Goal: Task Accomplishment & Management: Complete application form

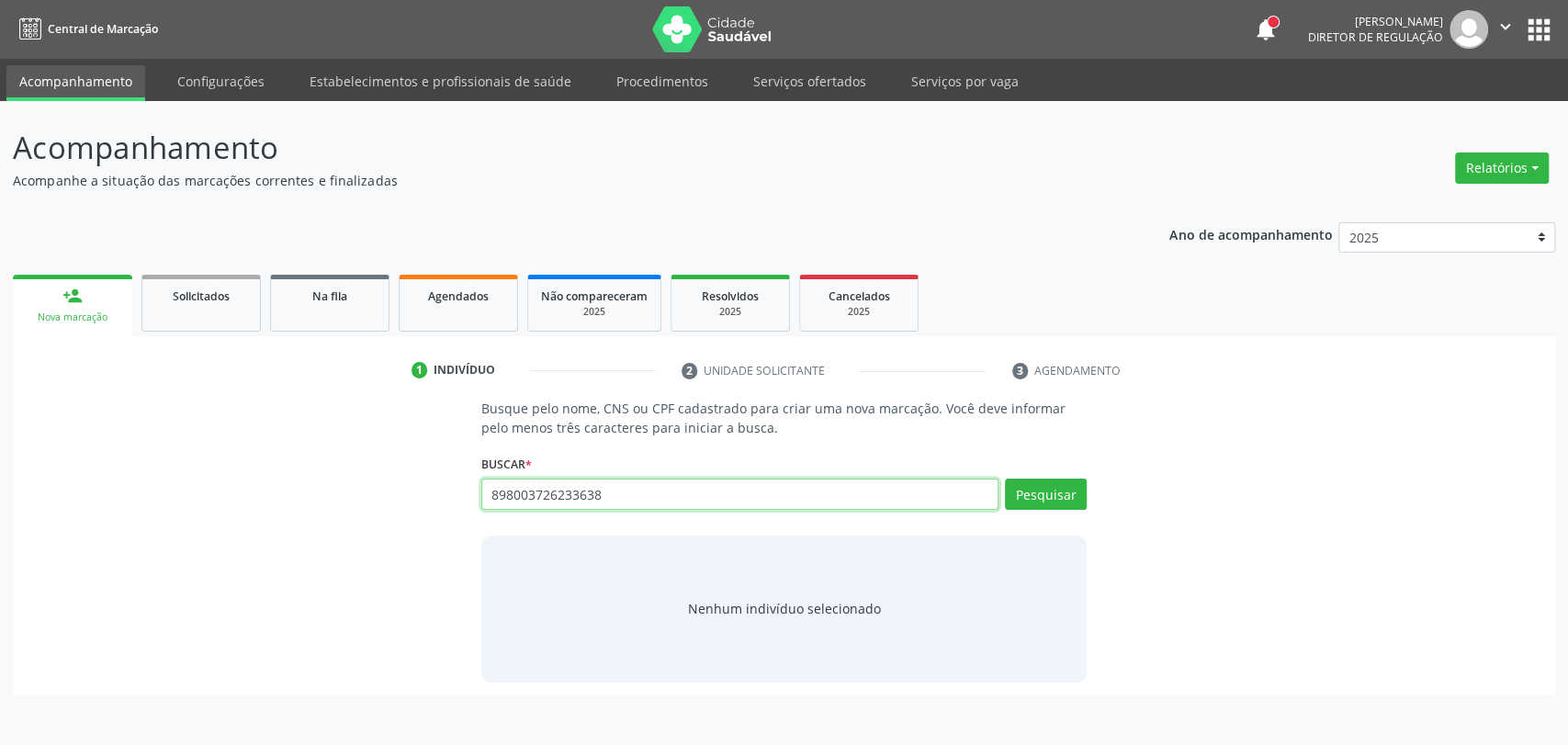
type input "898003726233638"
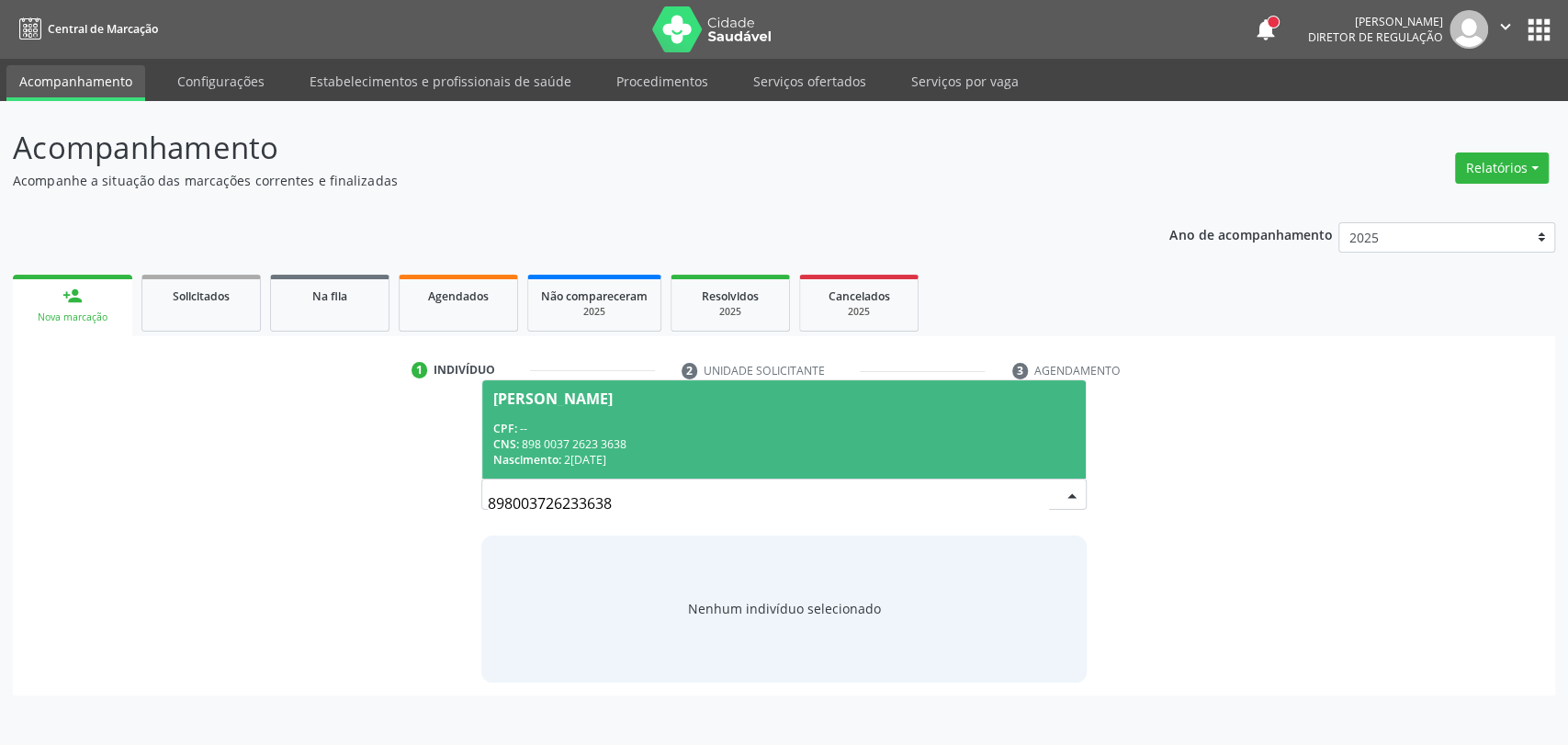
click at [613, 401] on div "[PERSON_NAME]" at bounding box center [553, 399] width 120 height 15
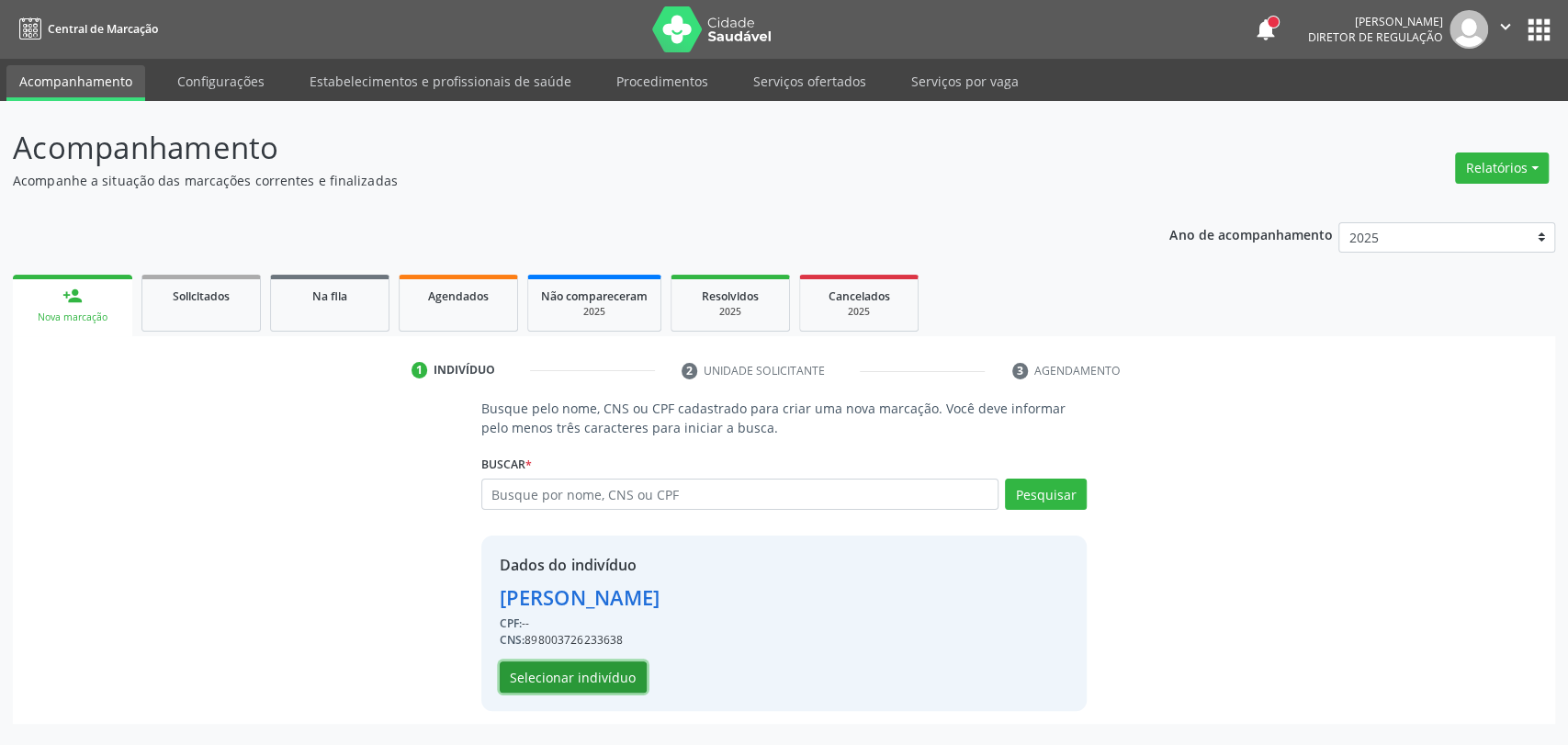
click at [602, 664] on button "Selecionar indivíduo" at bounding box center [573, 677] width 147 height 31
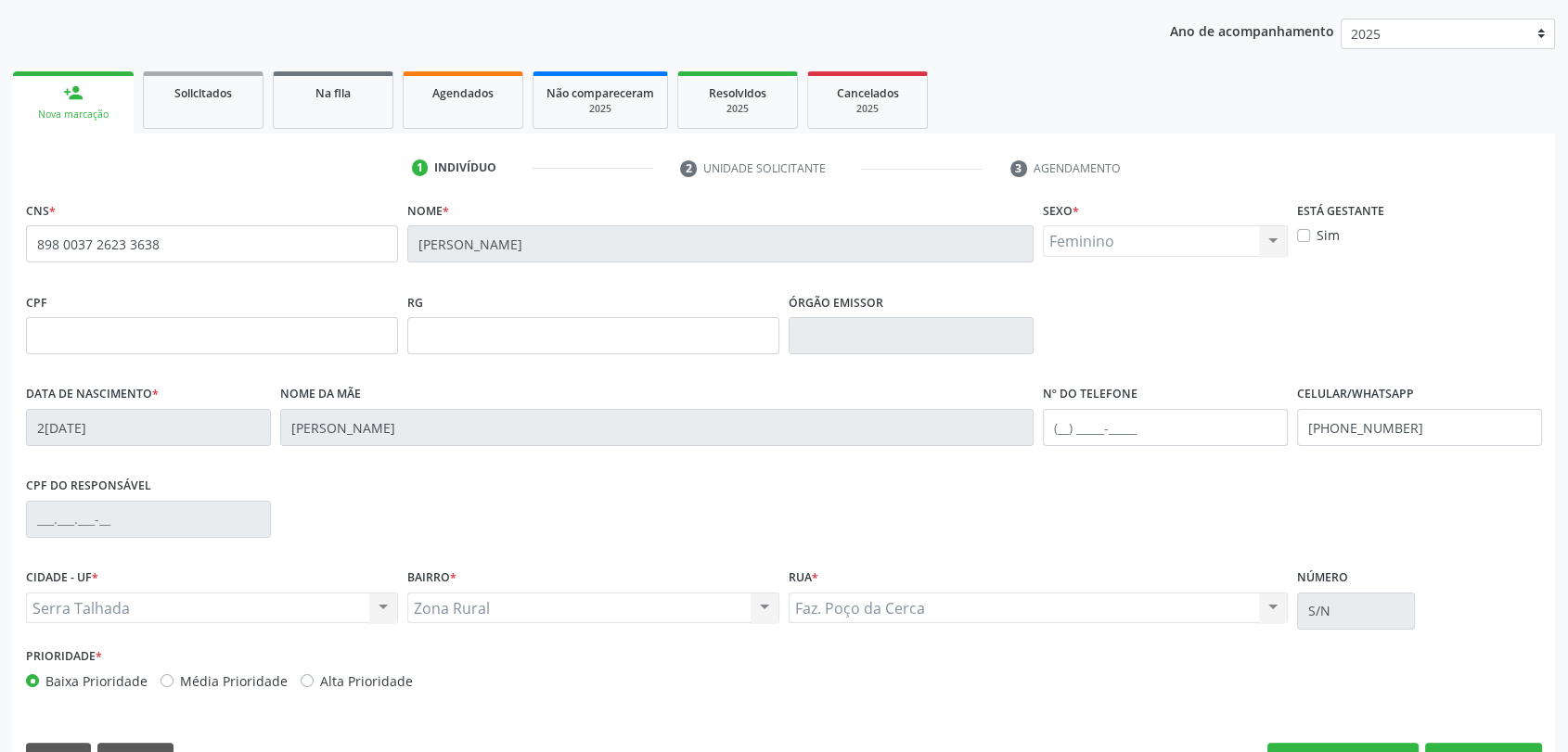
scroll to position [252, 0]
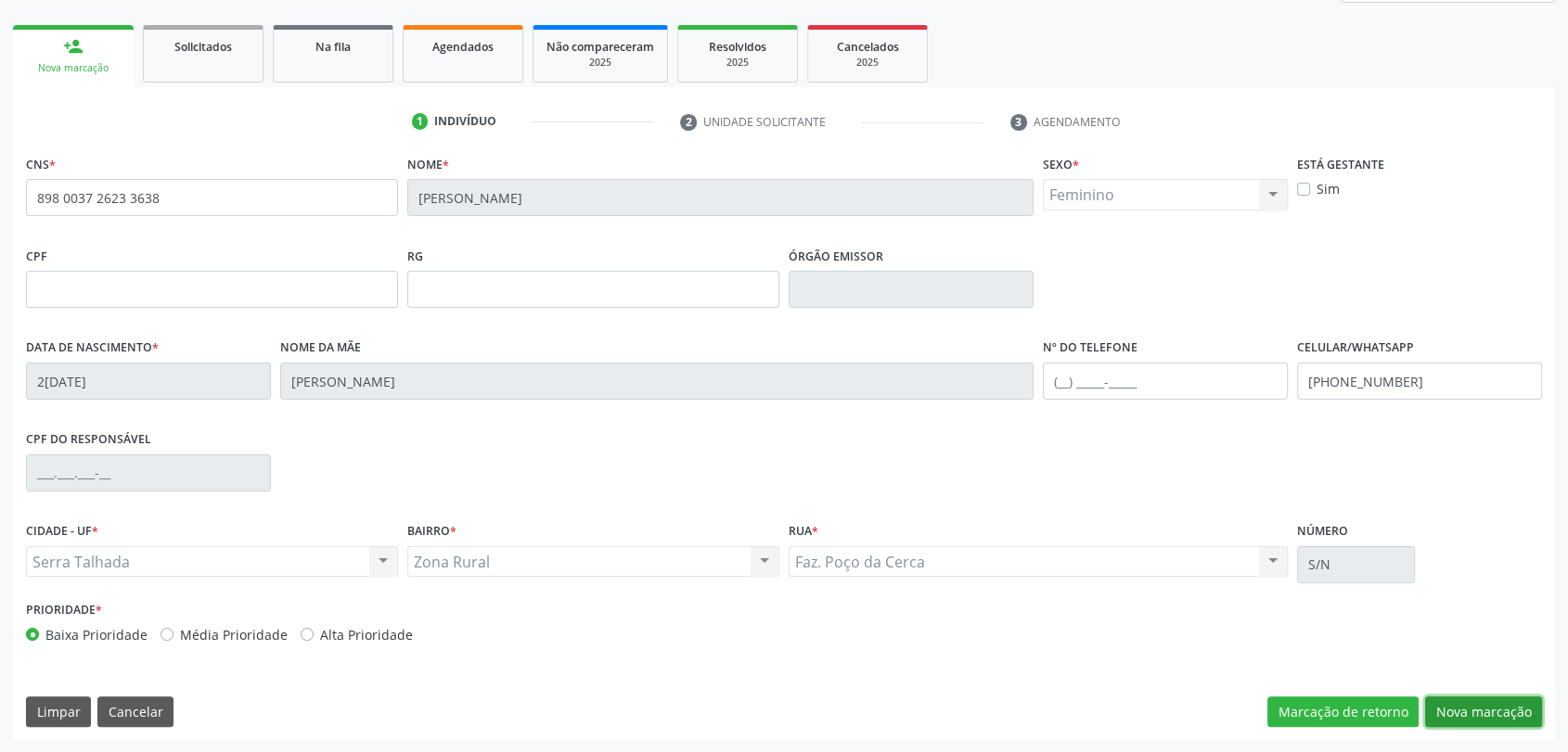
click at [1462, 707] on button "Nova marcação" at bounding box center [1483, 711] width 117 height 31
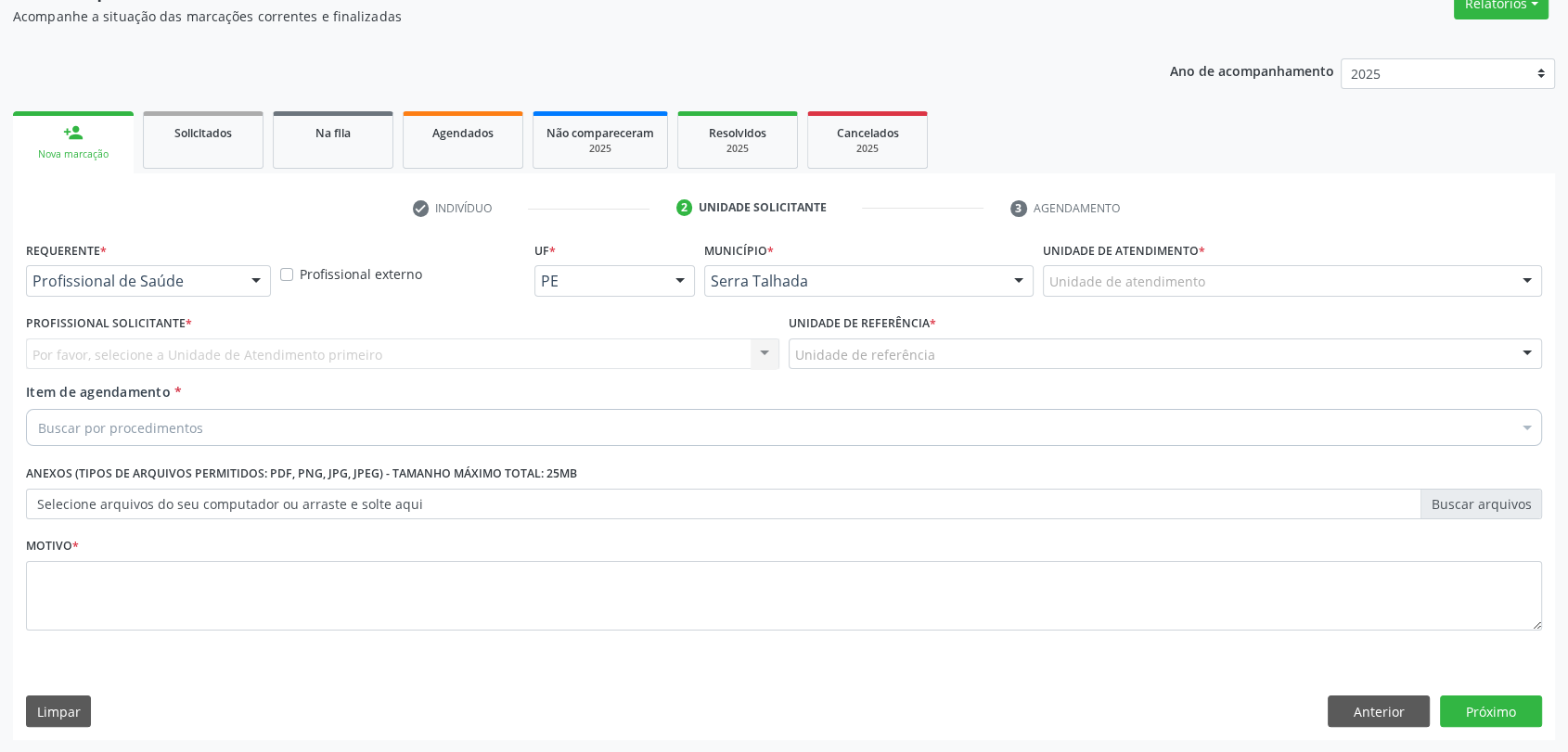
click at [176, 291] on div "Profissional de Saúde" at bounding box center [147, 281] width 245 height 31
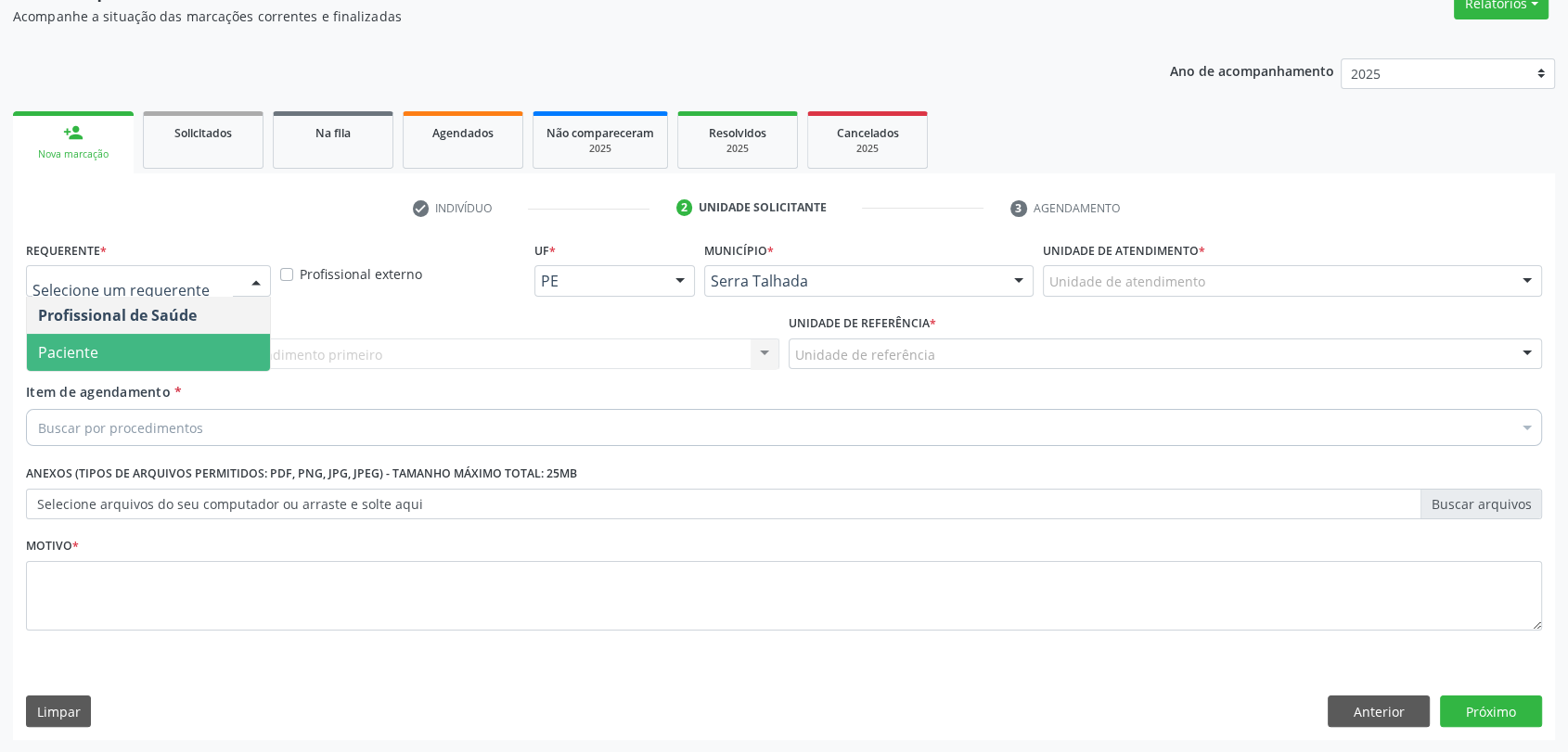
click at [164, 333] on span "Paciente" at bounding box center [147, 351] width 243 height 37
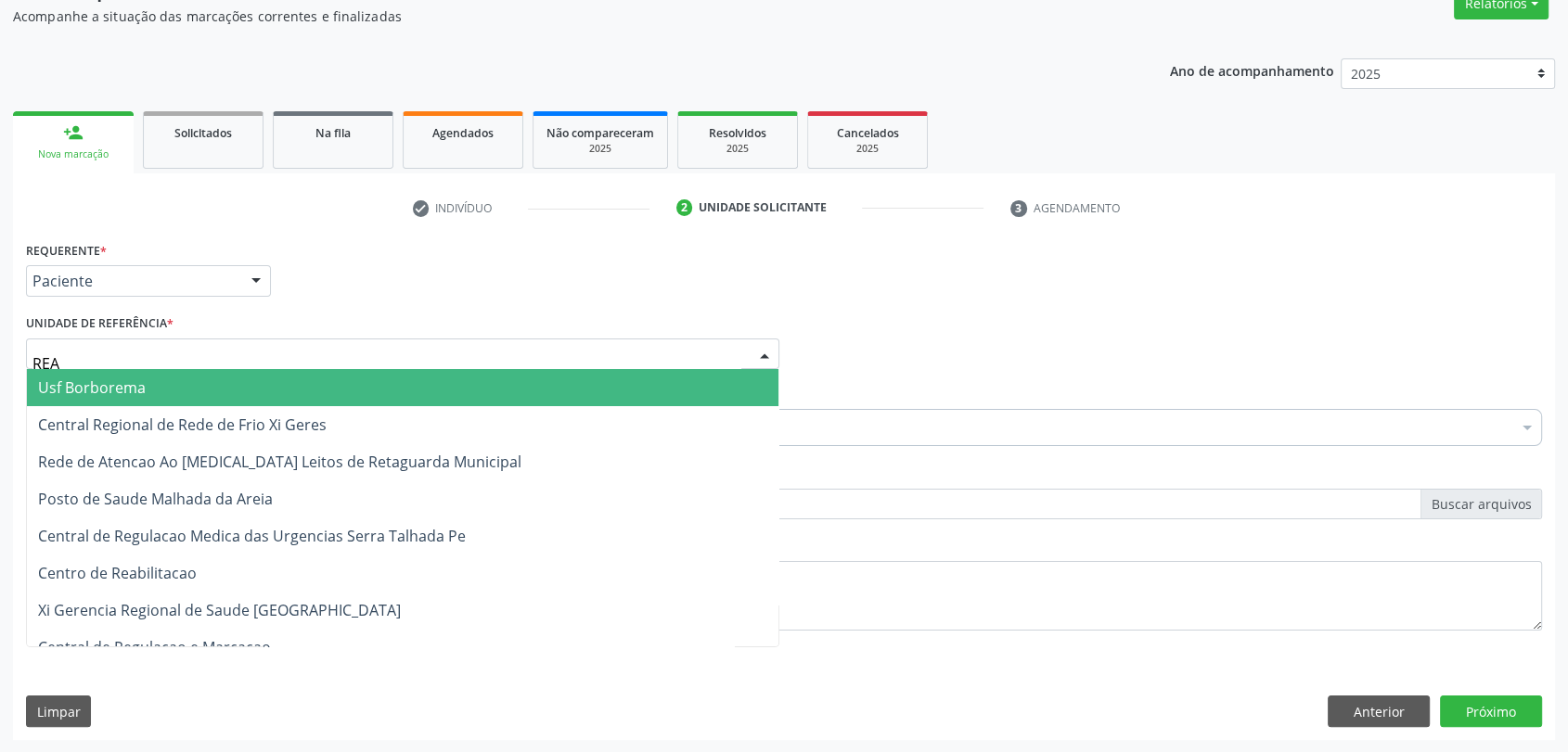
type input "REAB"
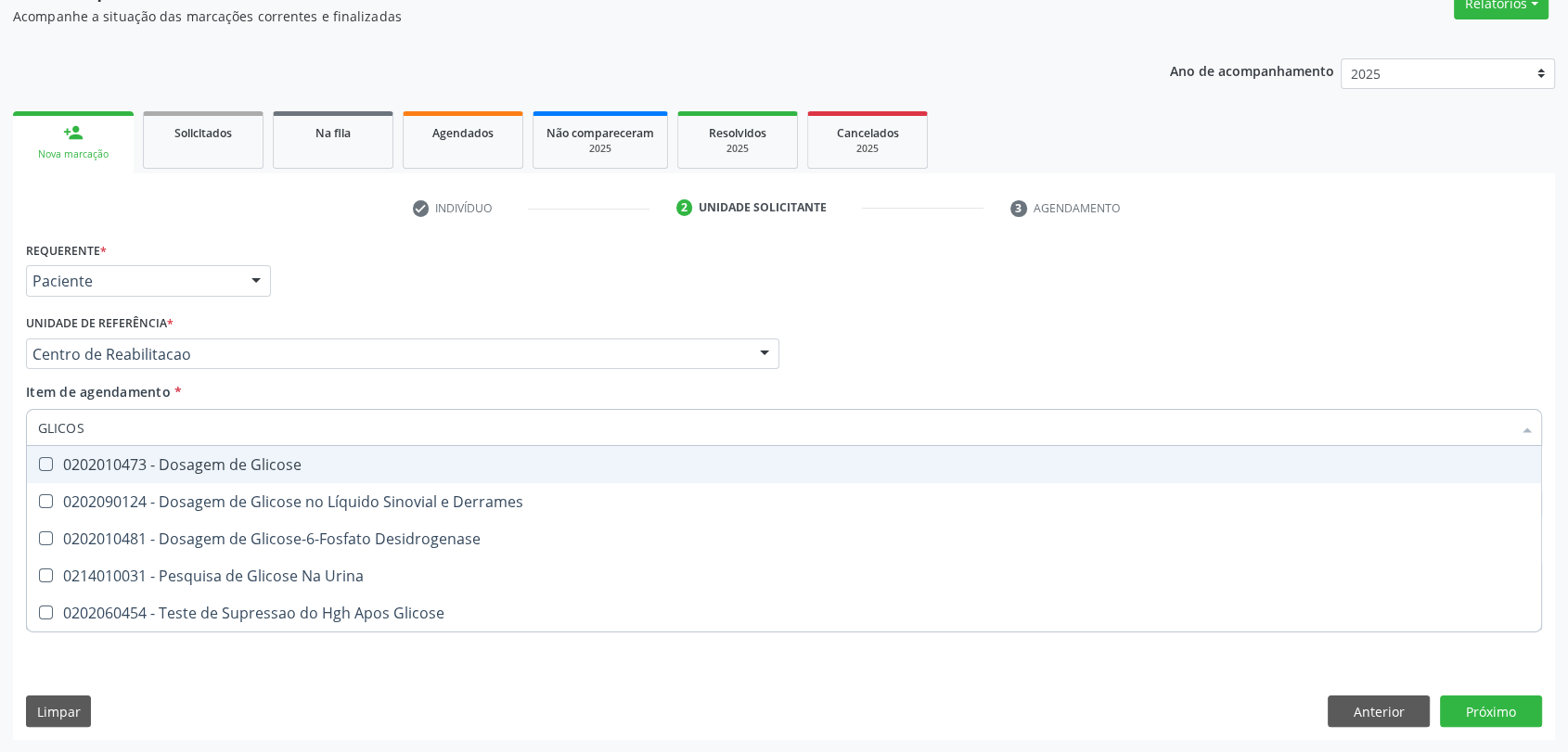
type input "GLICOSE"
click at [131, 457] on div "0202010473 - Dosagem de Glicose" at bounding box center [784, 465] width 1491 height 15
checkbox Glicose "true"
click at [125, 417] on input "GLICOSE" at bounding box center [774, 427] width 1473 height 37
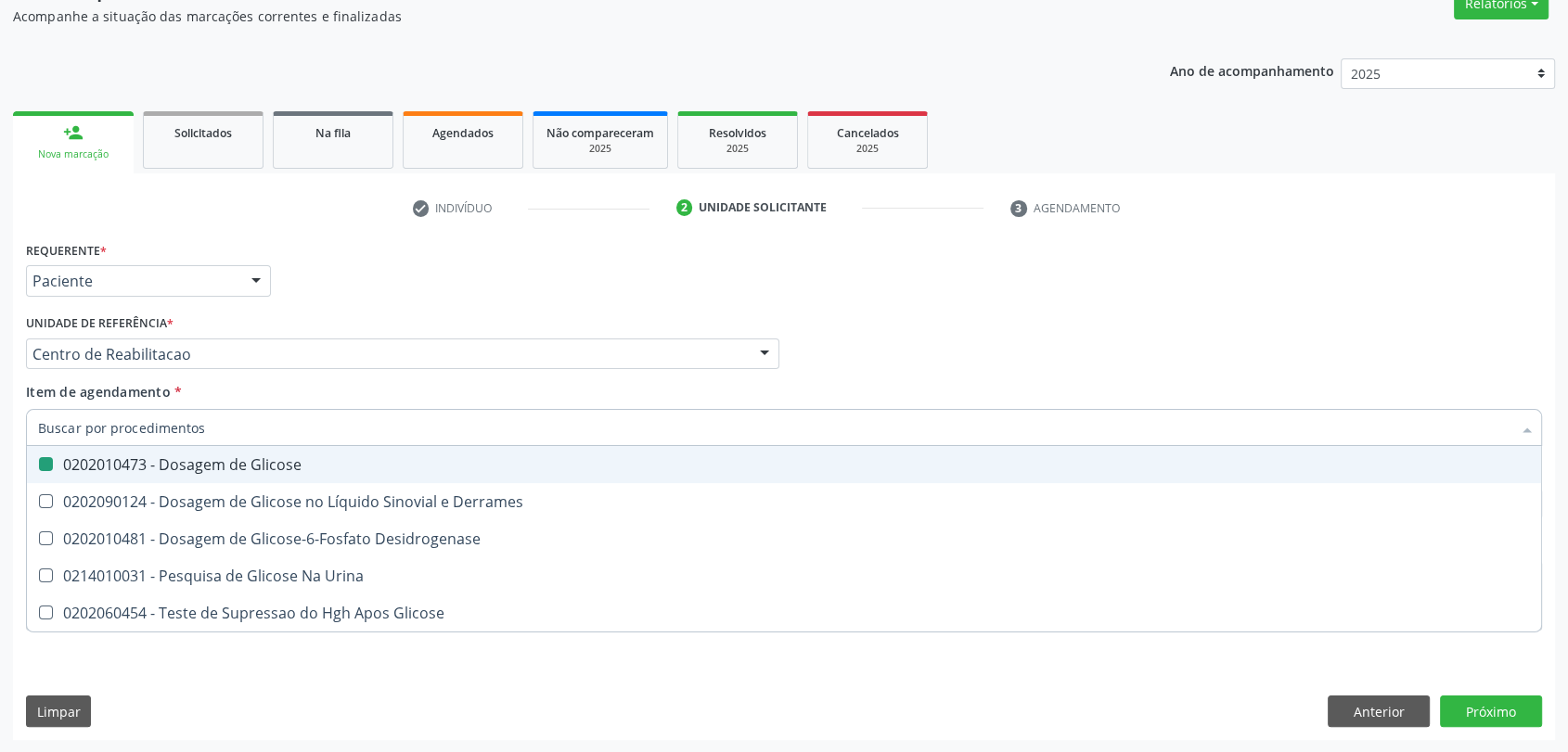
checkbox Glicose "false"
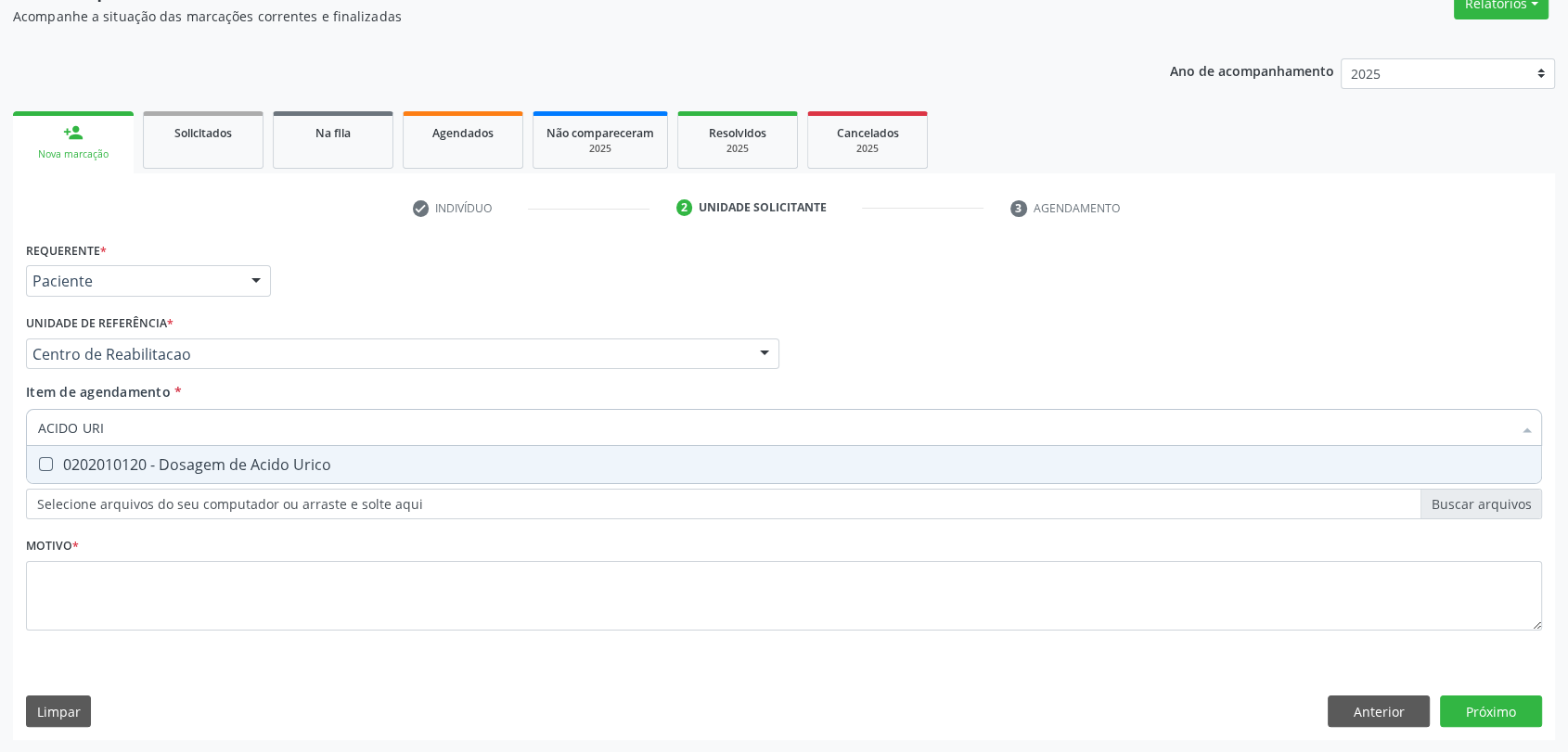
type input "ACIDO URIC"
click at [126, 473] on span "0202010120 - Dosagem de Acido Urico" at bounding box center [784, 464] width 1514 height 37
checkbox Urico "true"
click at [136, 435] on input "ACIDO URIC" at bounding box center [774, 427] width 1473 height 37
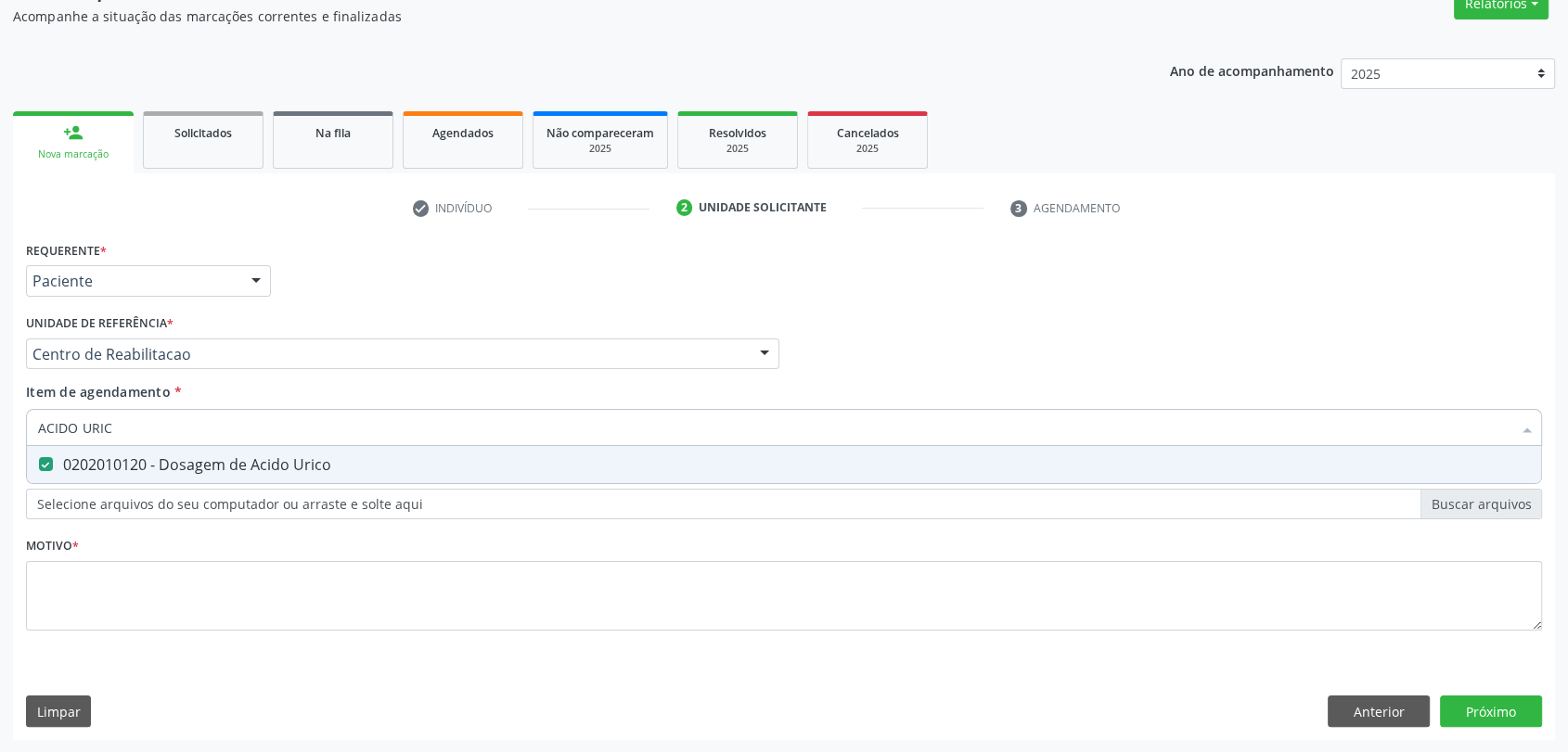
click at [136, 435] on input "ACIDO URIC" at bounding box center [774, 427] width 1473 height 37
checkbox Urico "false"
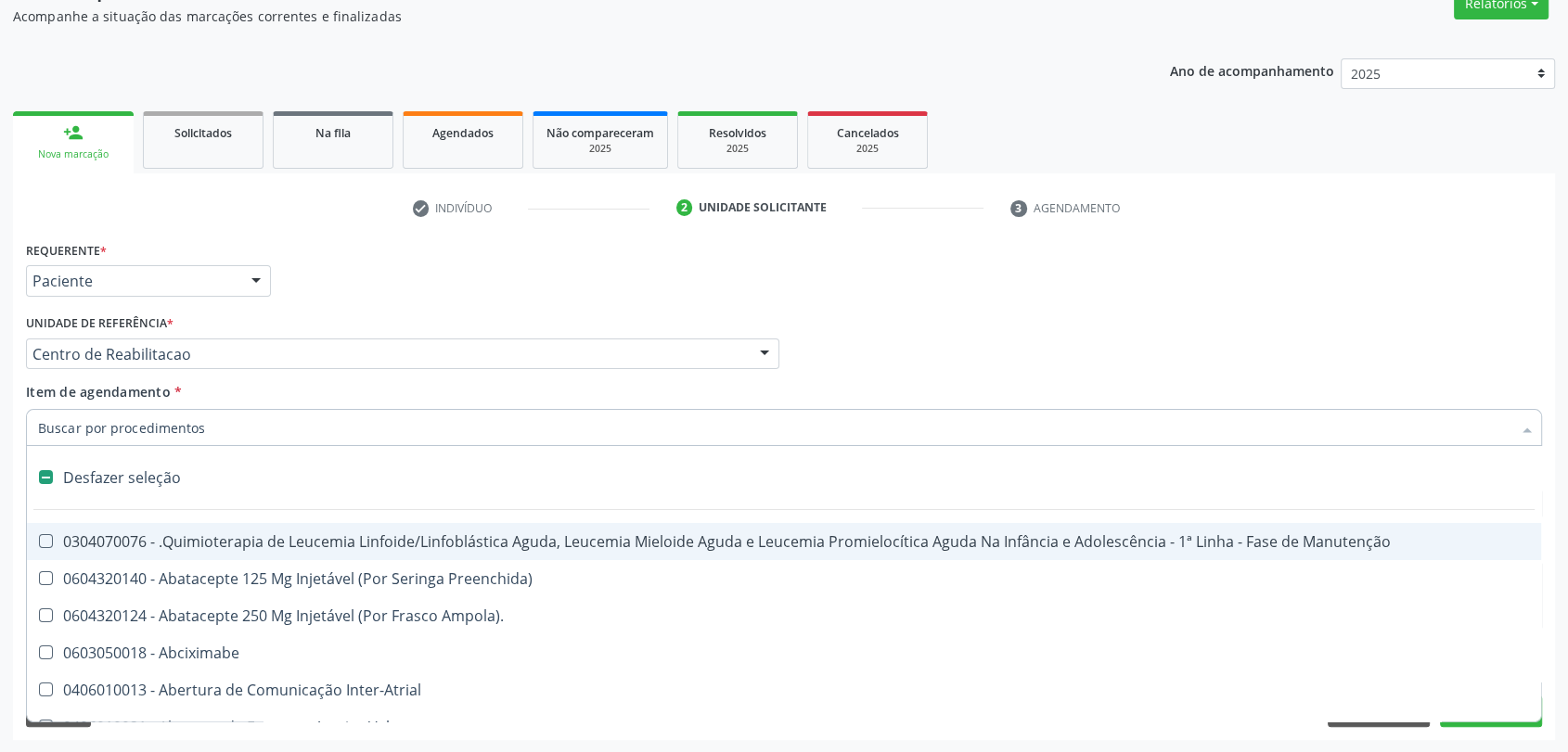
type input "G"
checkbox Aberto\) "true"
checkbox Linear "true"
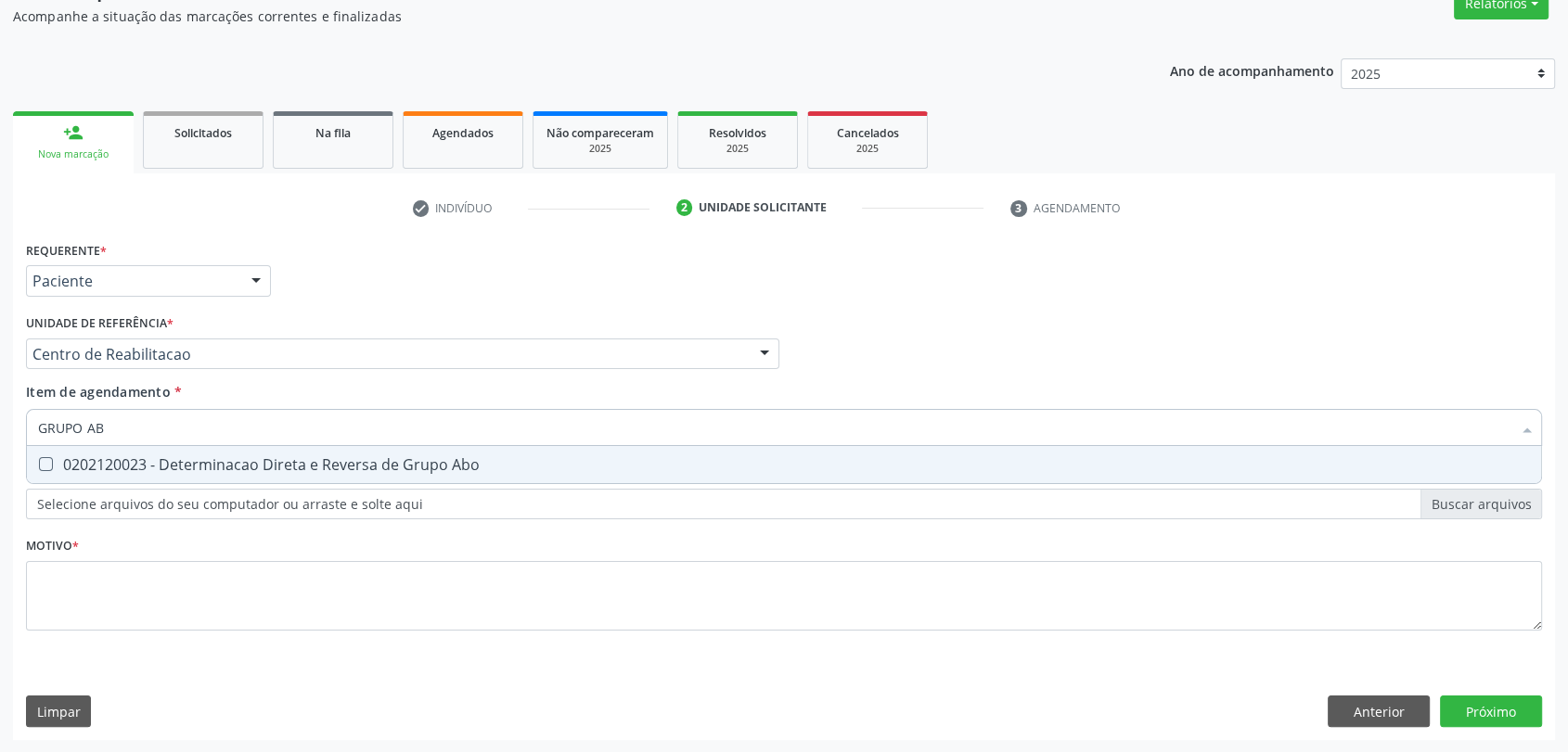
type input "GRUPO ABO"
click at [155, 447] on span "0202120023 - Determinacao Direta e Reversa de Grupo Abo" at bounding box center [784, 464] width 1514 height 37
checkbox Abo "true"
click at [155, 421] on input "GRUPO ABO" at bounding box center [774, 427] width 1473 height 37
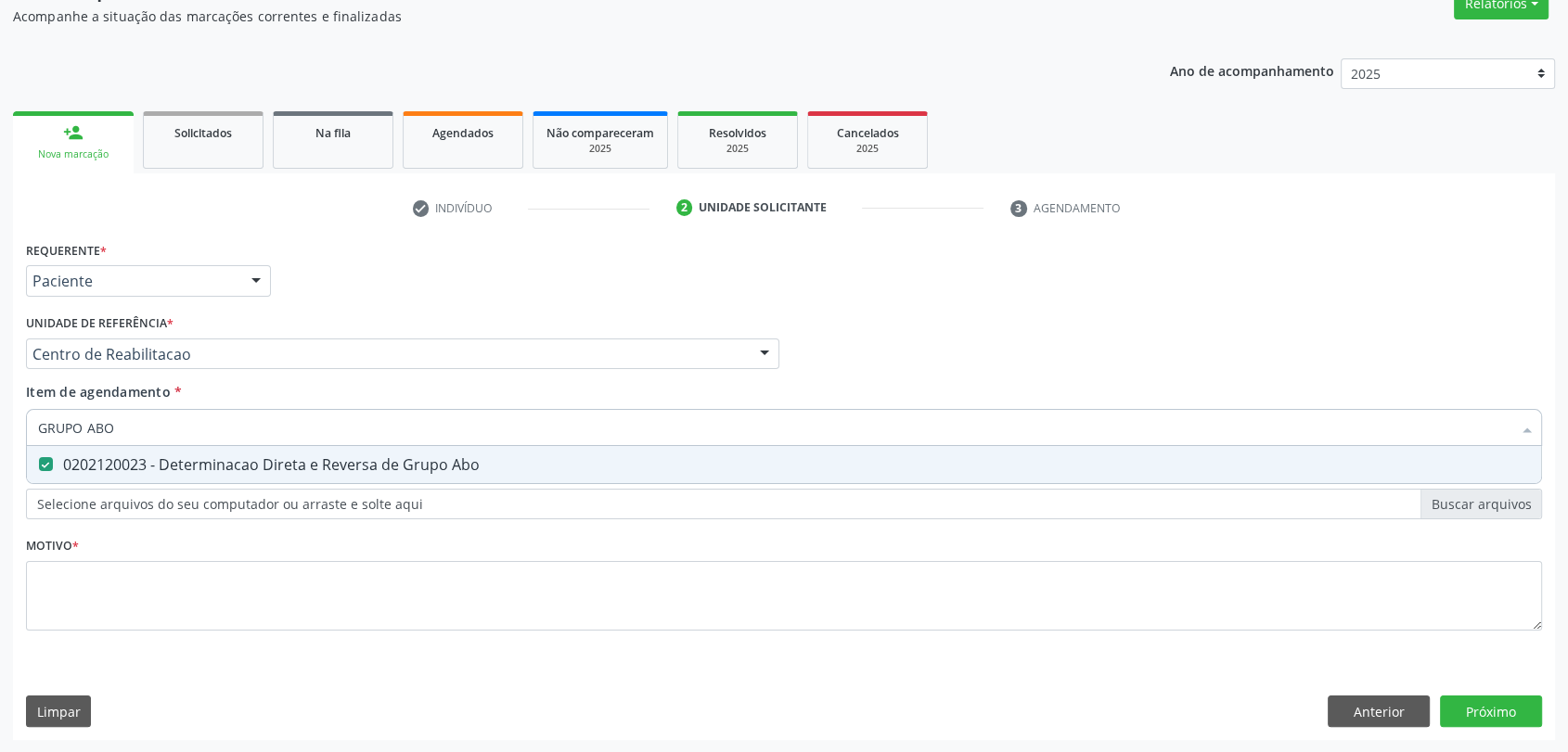
click at [155, 421] on input "GRUPO ABO" at bounding box center [774, 427] width 1473 height 37
type input "F"
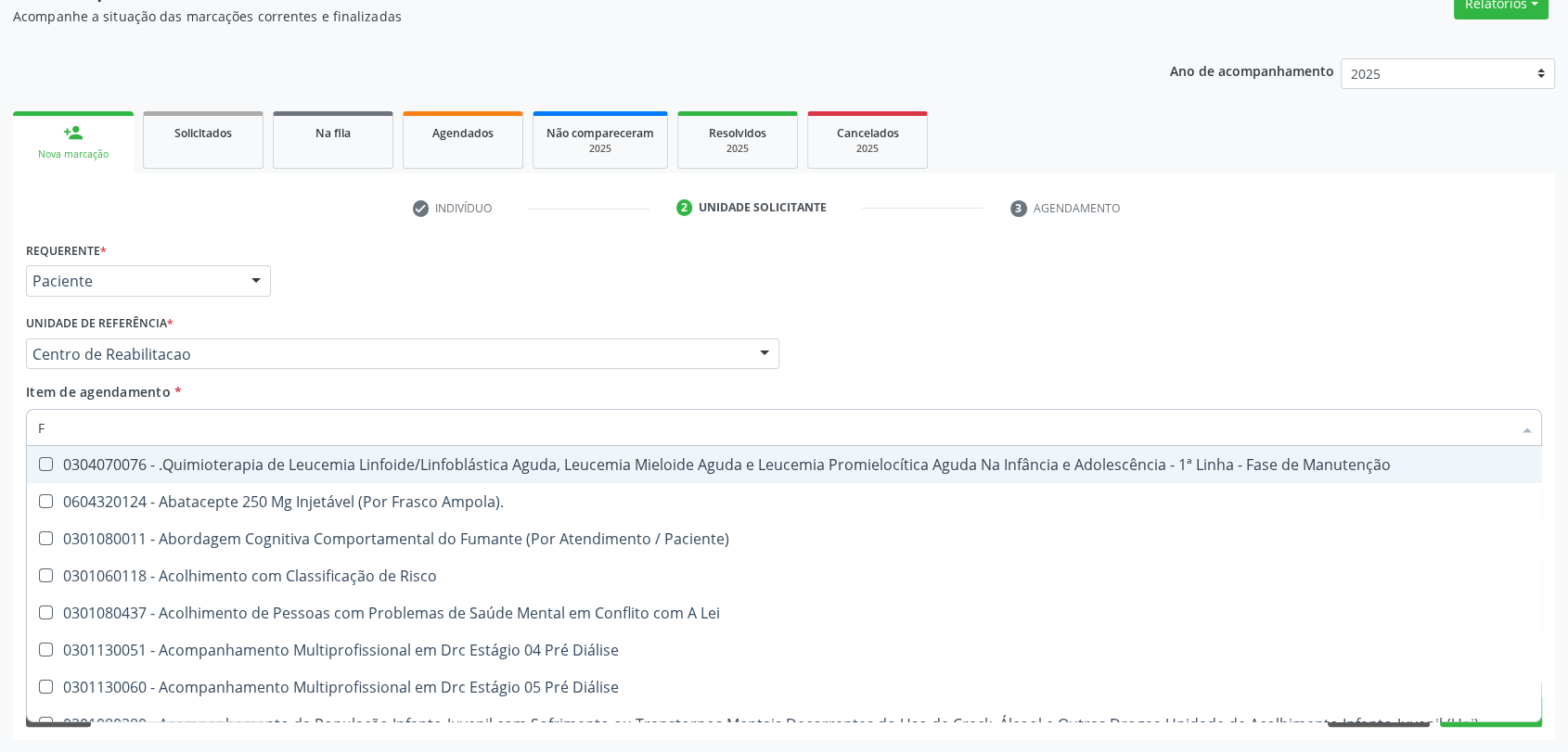
checkbox Manutenção "false"
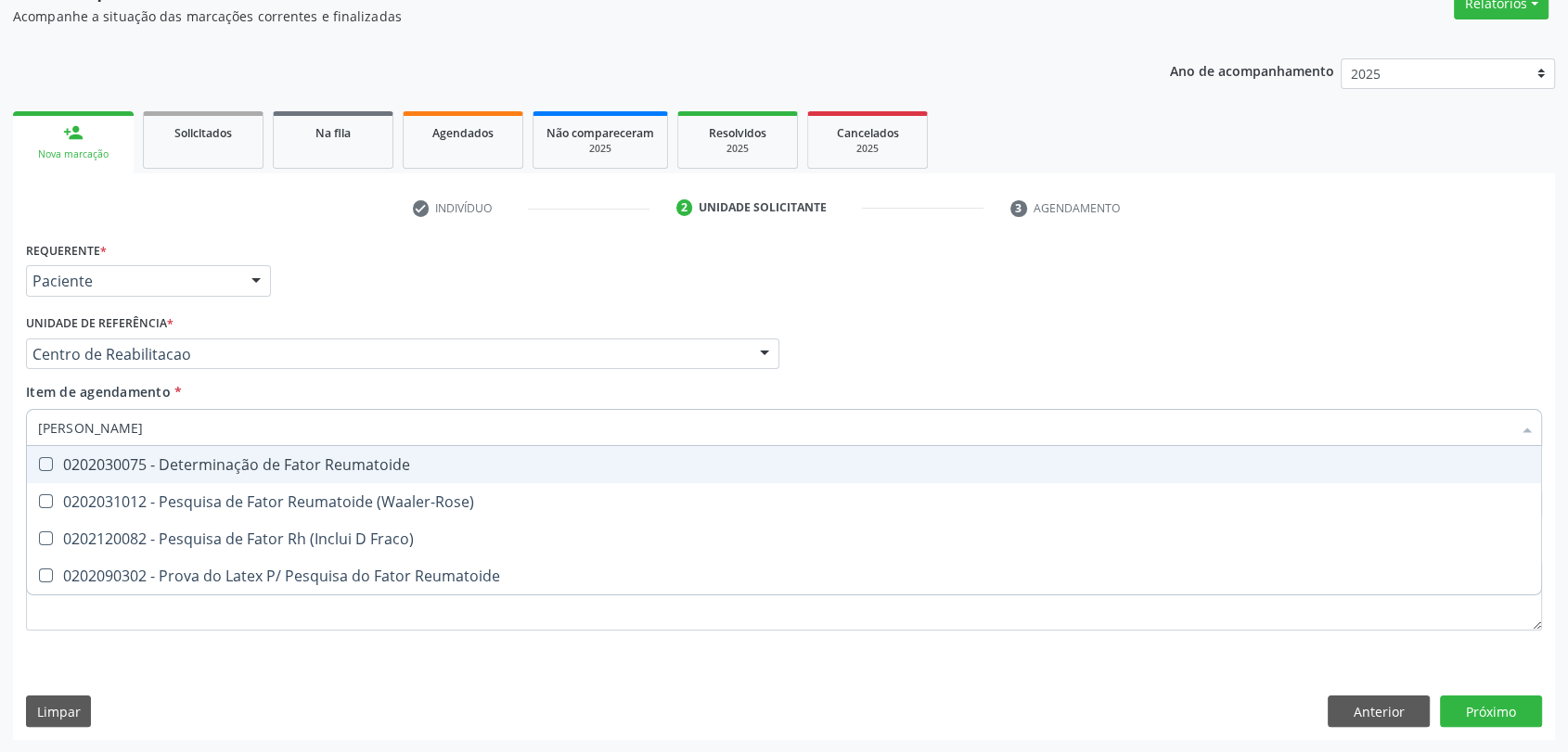
type input "FATOR RH"
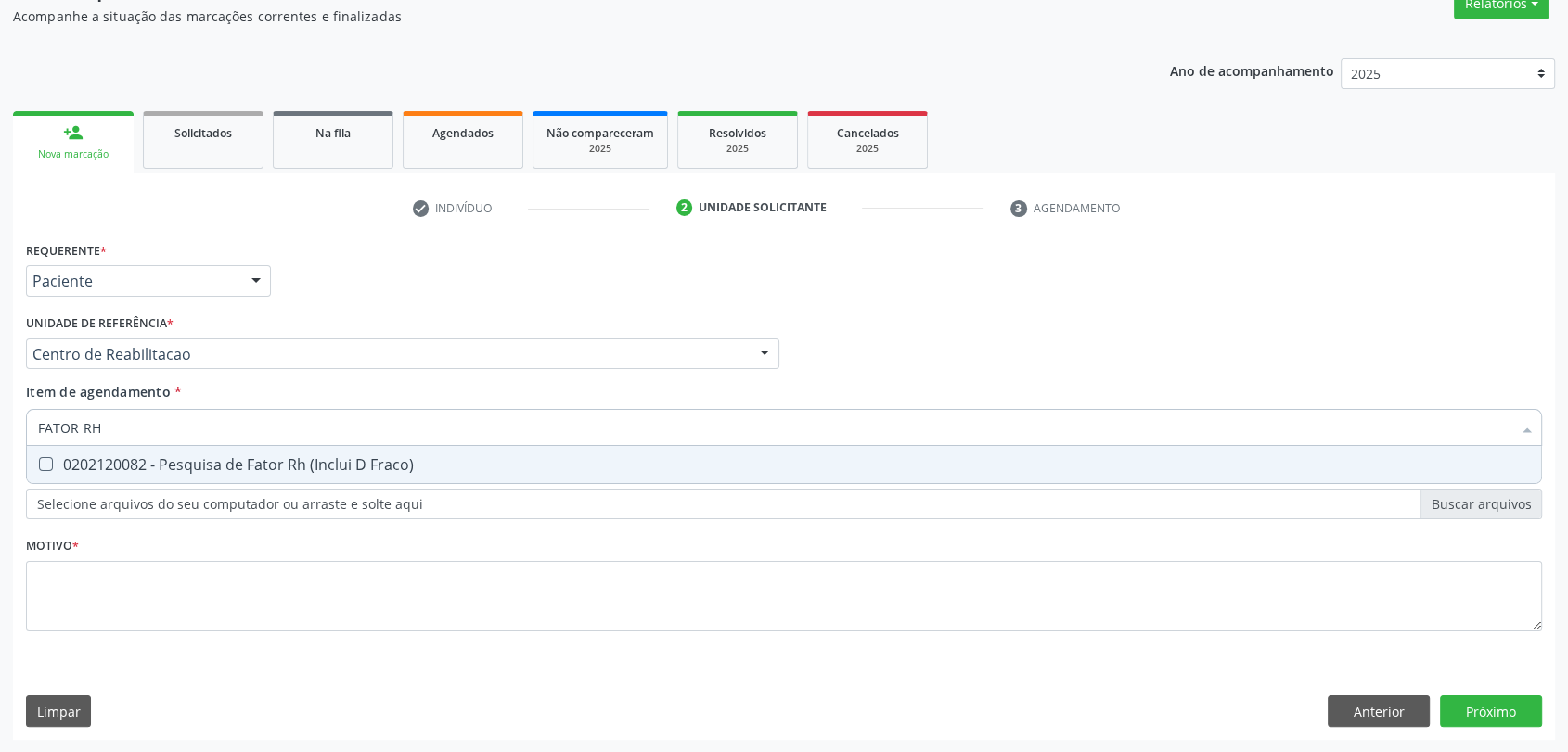
click at [155, 464] on div "0202120082 - Pesquisa de Fator Rh (Inclui D Fraco)" at bounding box center [784, 465] width 1491 height 15
checkbox Fraco\) "true"
click at [156, 424] on input "FATOR RH" at bounding box center [774, 427] width 1473 height 37
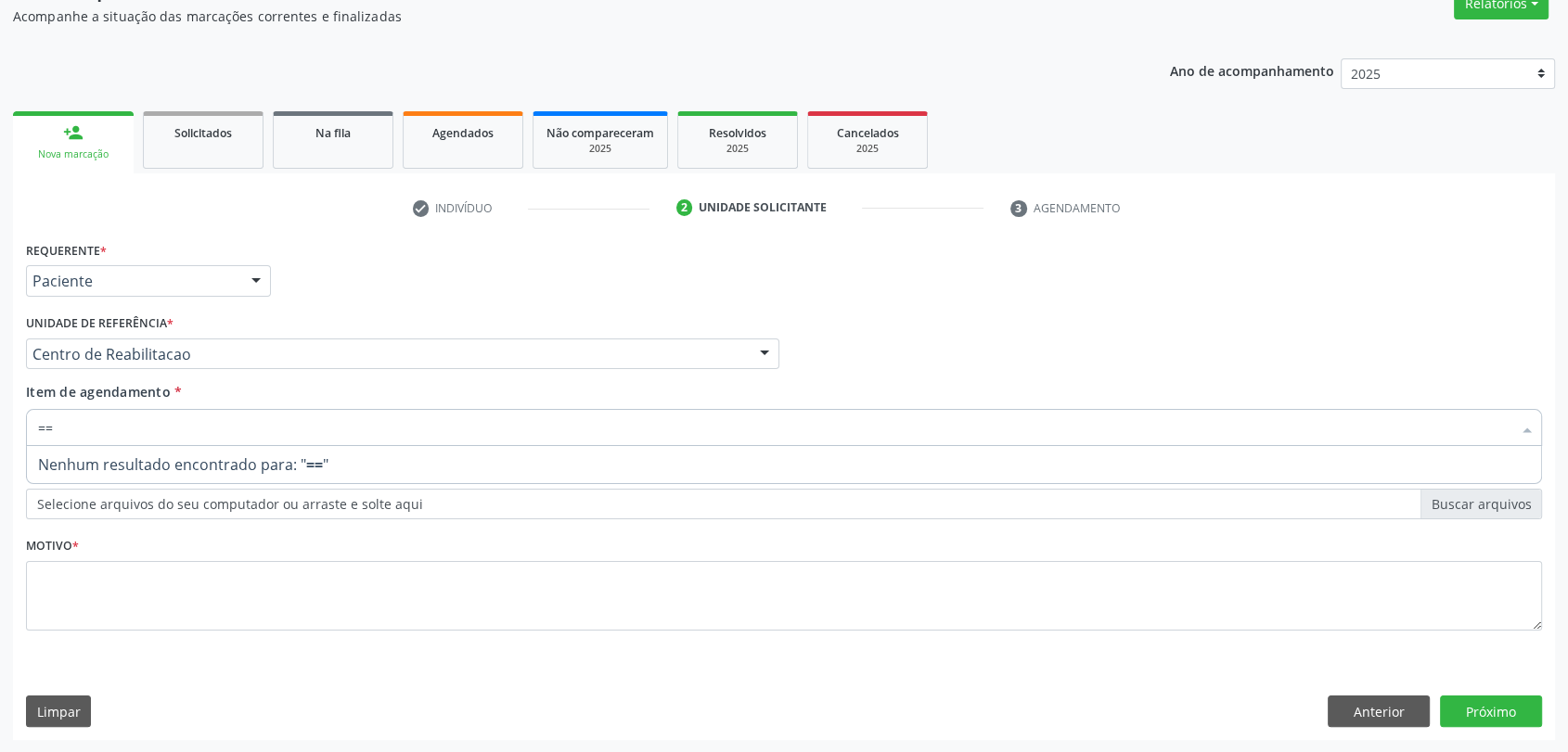
type input "="
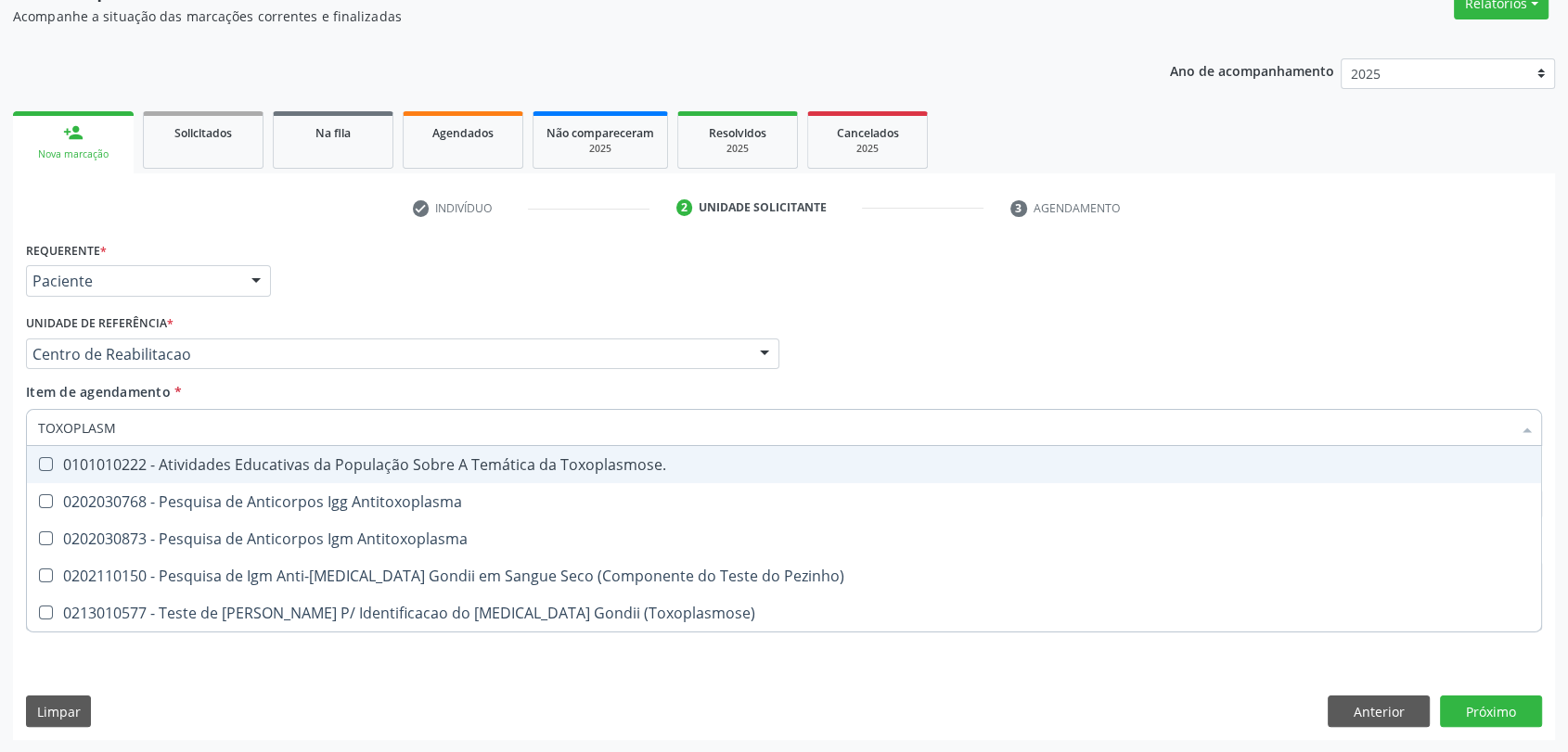
type input "TOXOPLASMA"
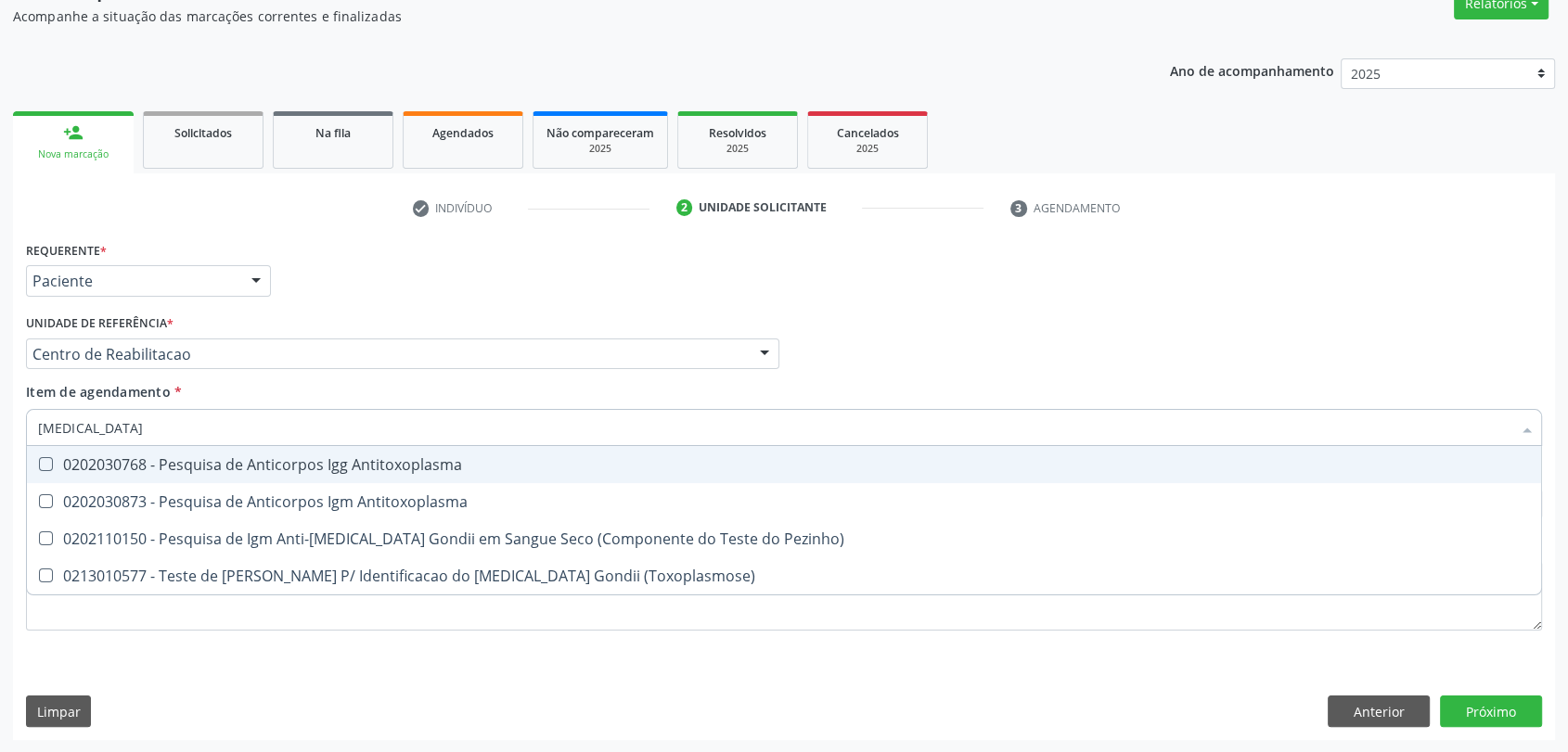
click at [181, 472] on div "0202030768 - Pesquisa de Anticorpos Igg Antitoxoplasma" at bounding box center [784, 465] width 1491 height 15
checkbox Antitoxoplasma "true"
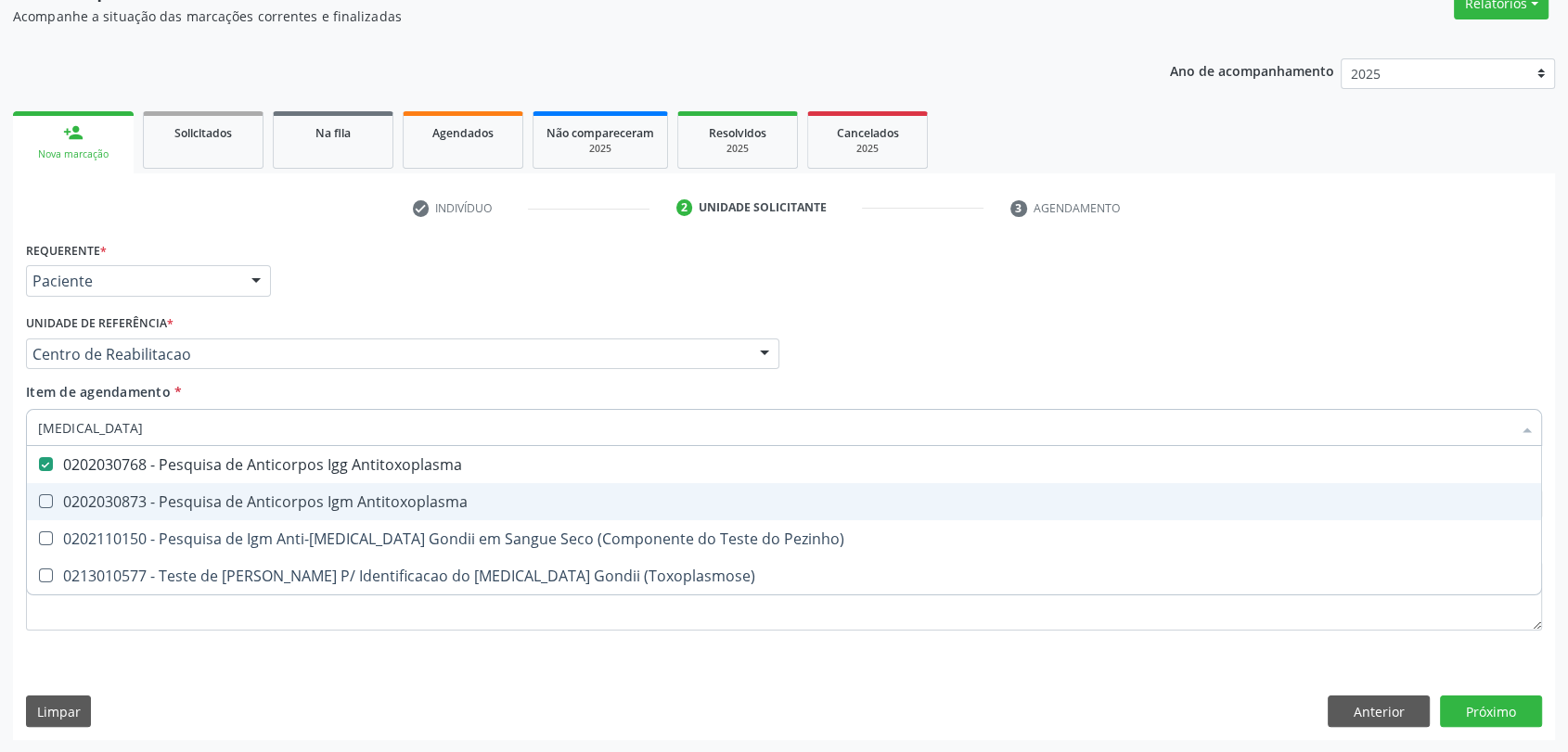
click at [168, 509] on div "0202030873 - Pesquisa de Anticorpos Igm Antitoxoplasma" at bounding box center [784, 502] width 1491 height 15
checkbox Antitoxoplasma "true"
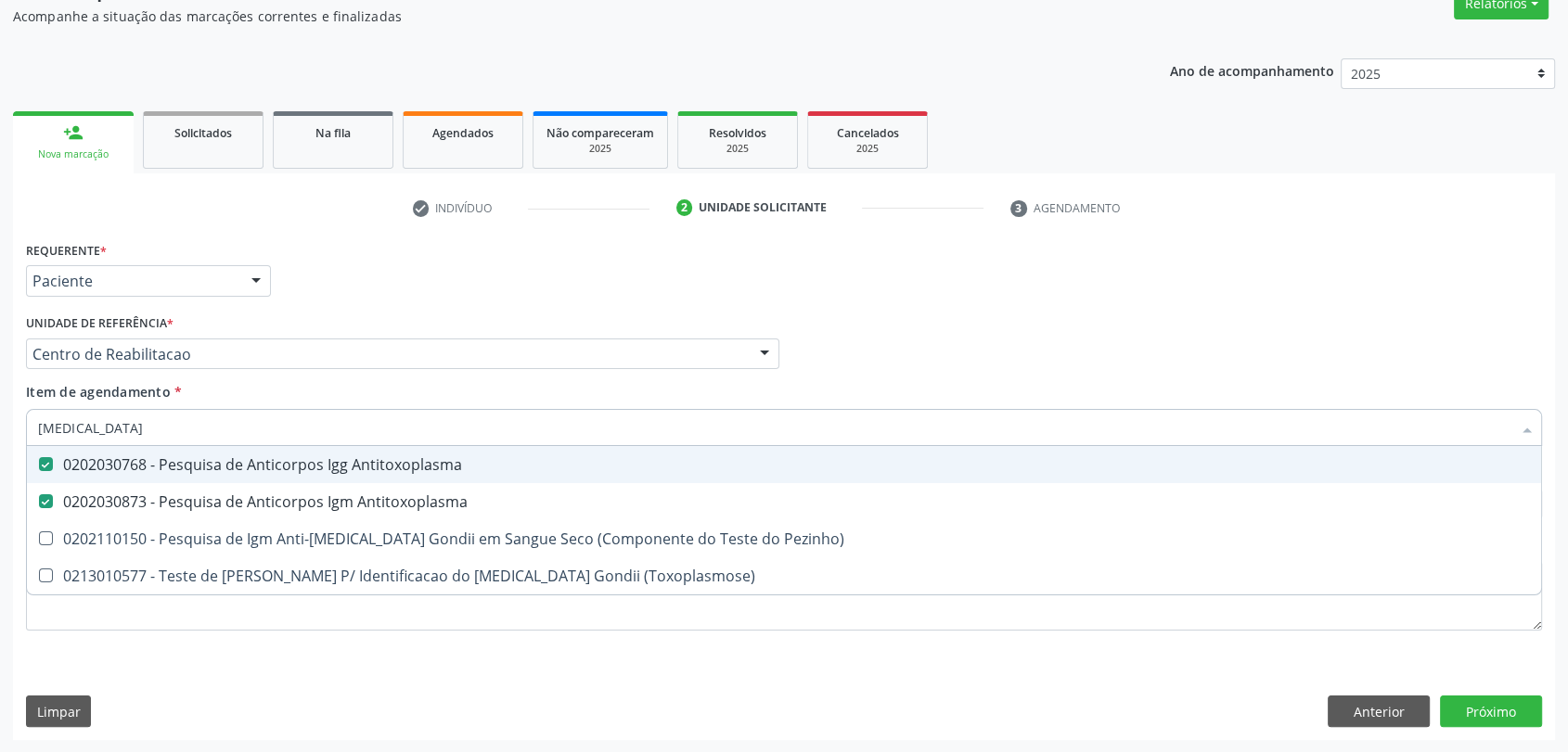
click at [164, 412] on input "TOXOPLASMA" at bounding box center [774, 427] width 1473 height 37
checkbox Antitoxoplasma "false"
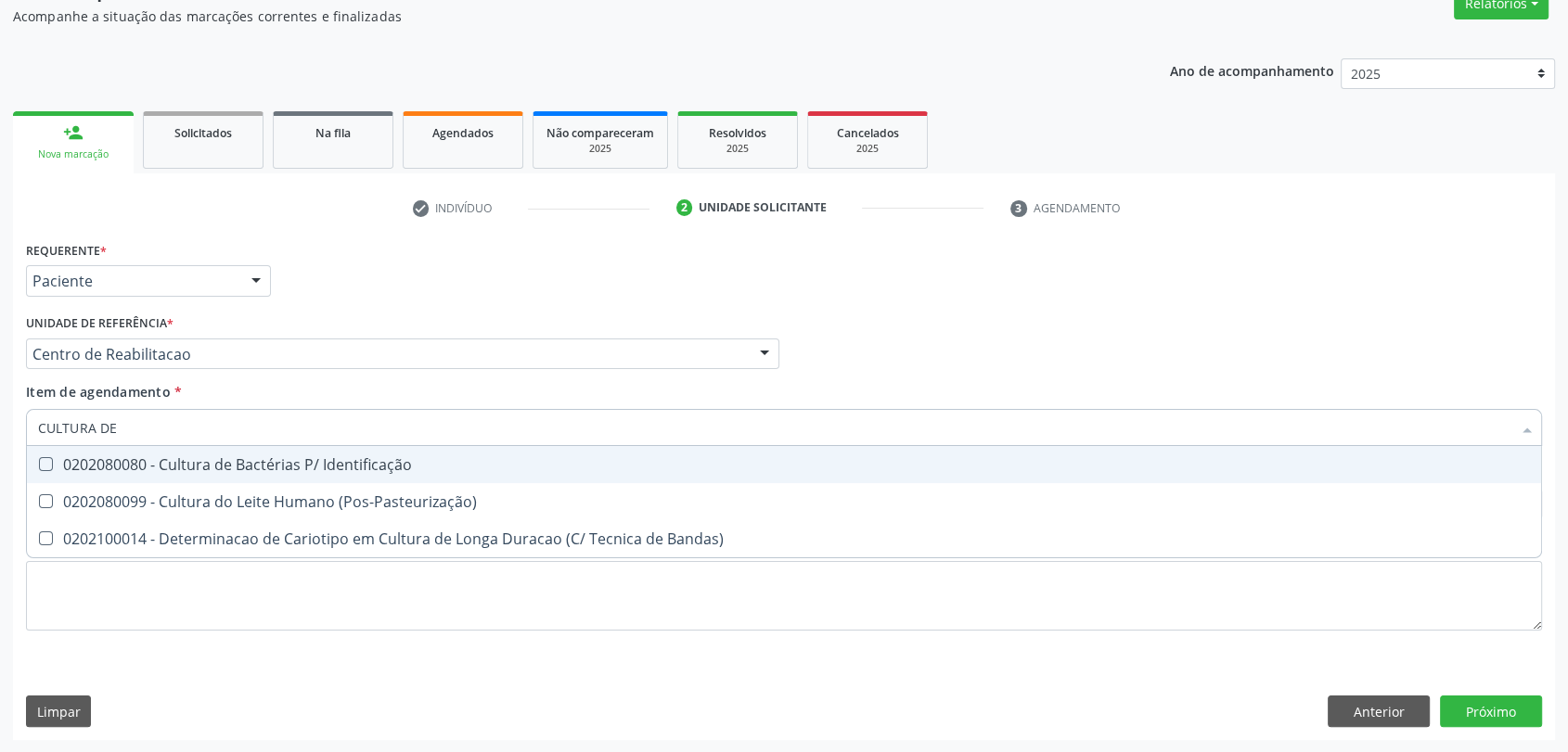
type input "CULTURA DE"
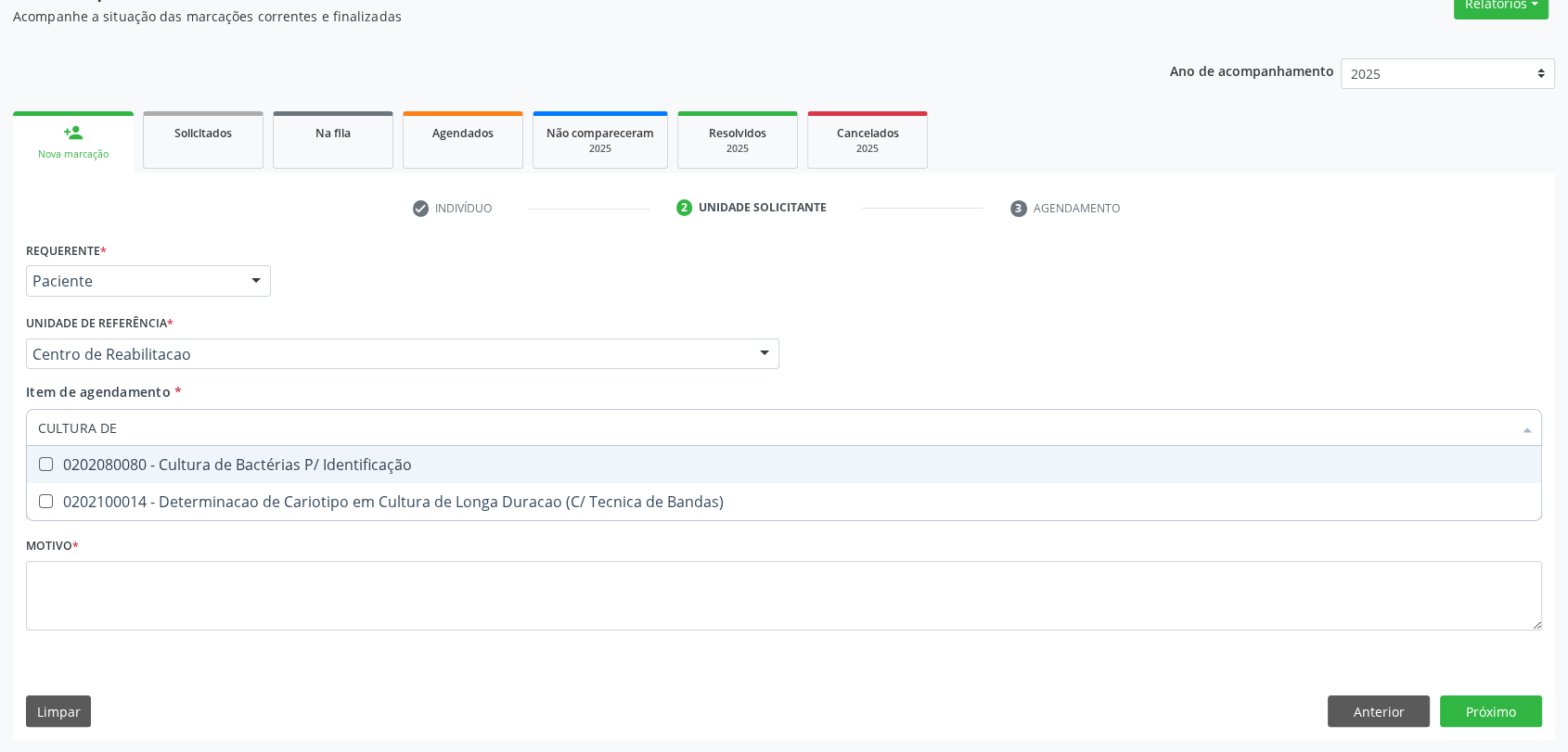
click at [143, 471] on div "0202080080 - Cultura de Bactérias P/ Identificação" at bounding box center [784, 465] width 1491 height 15
checkbox Identificação "true"
click at [143, 439] on input "CULTURA DE" at bounding box center [774, 427] width 1473 height 37
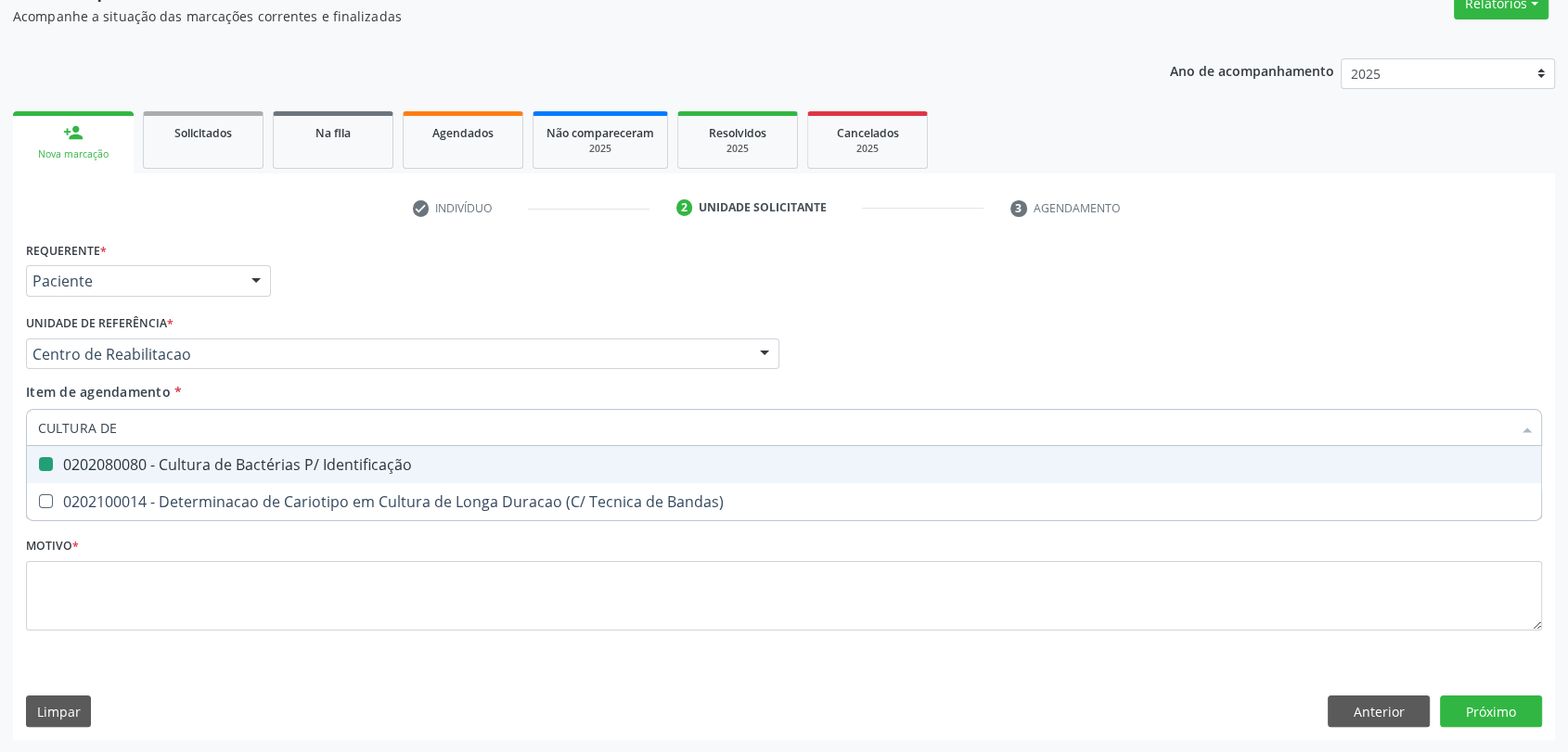
type input "A"
checkbox Identificação "false"
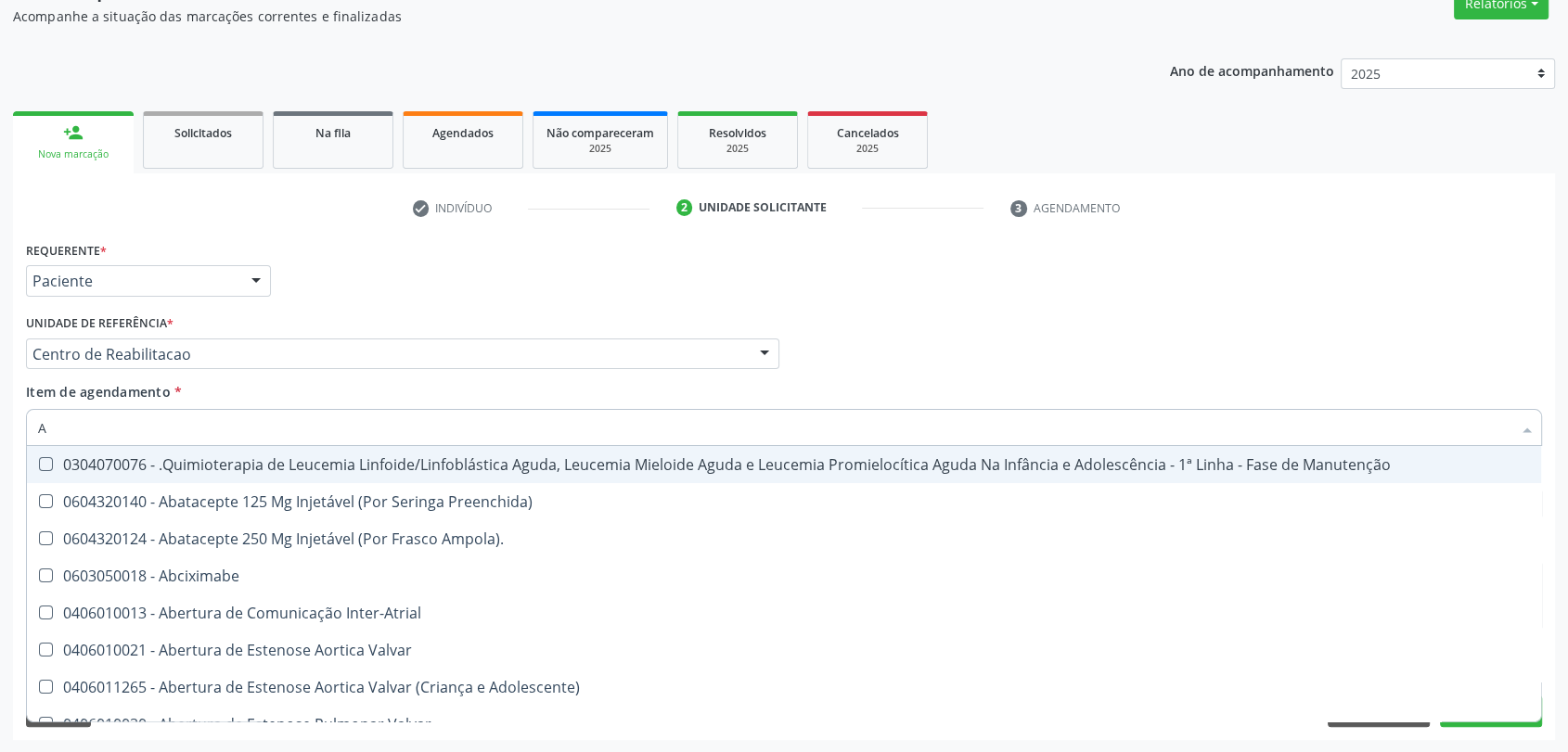
type input "AN"
checkbox Obstetrica "true"
checkbox Primario "true"
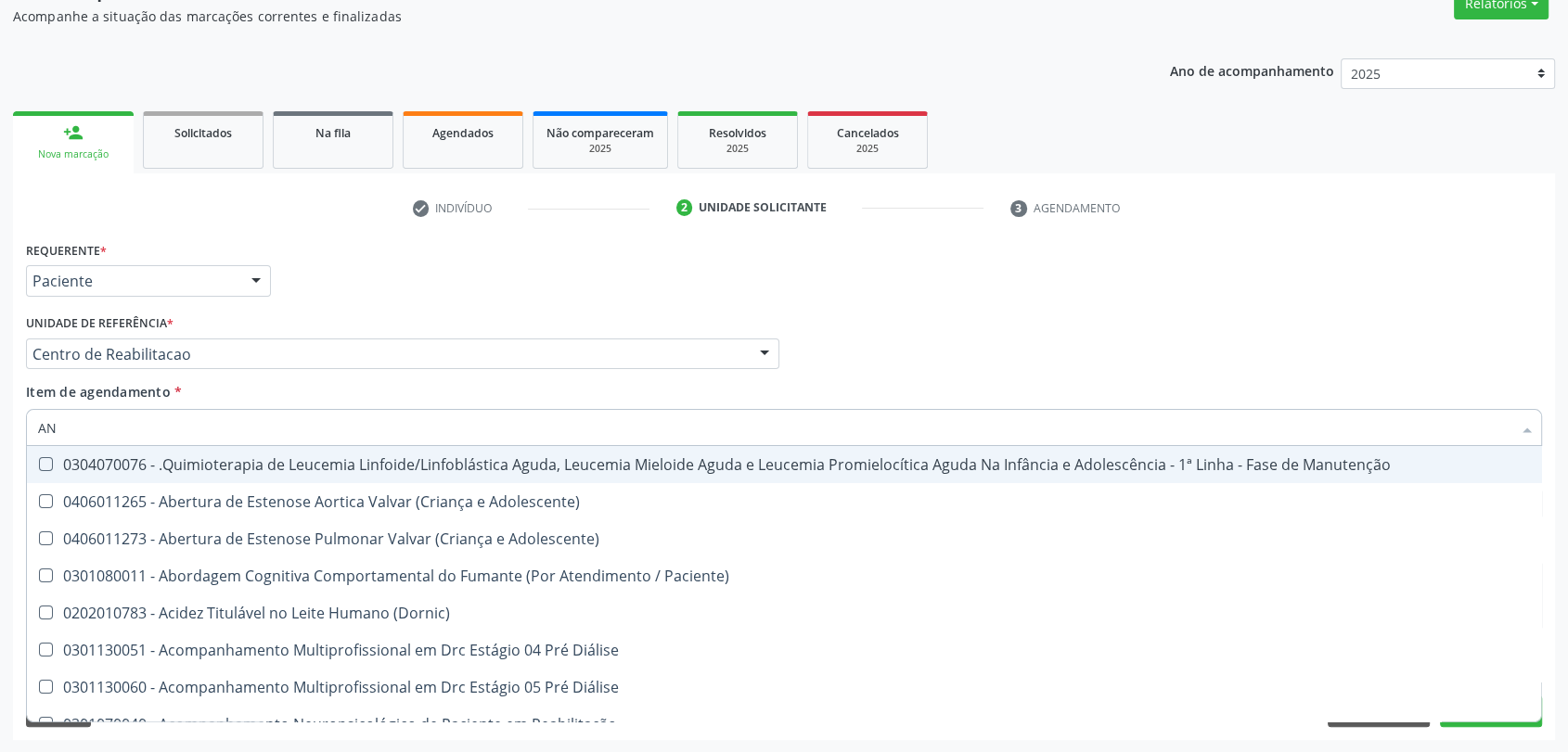
type input "ANT"
checkbox Aorto-Pulmonar "true"
checkbox Aórtico "true"
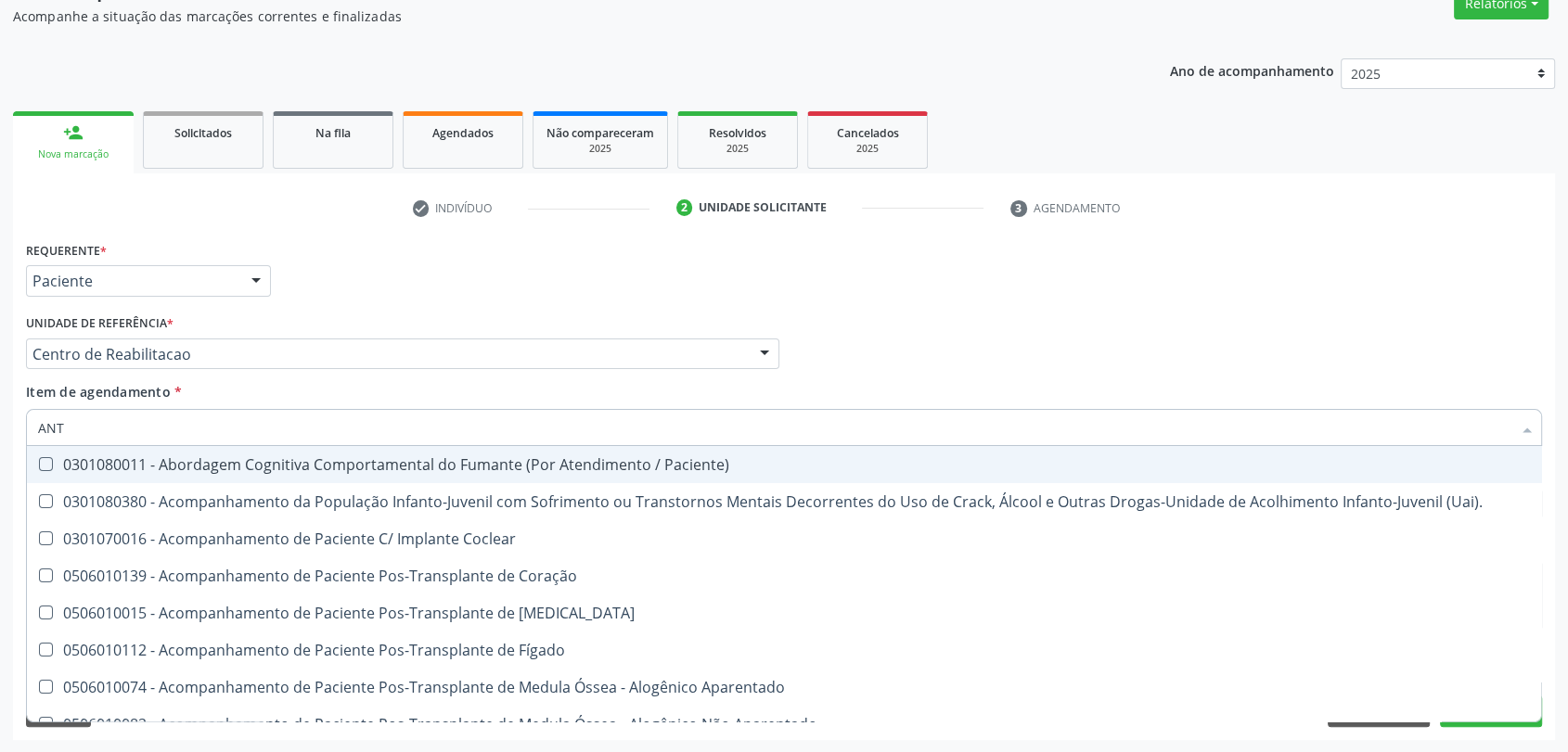
type input "ANTI"
checkbox Fumante "true"
checkbox Gestante "true"
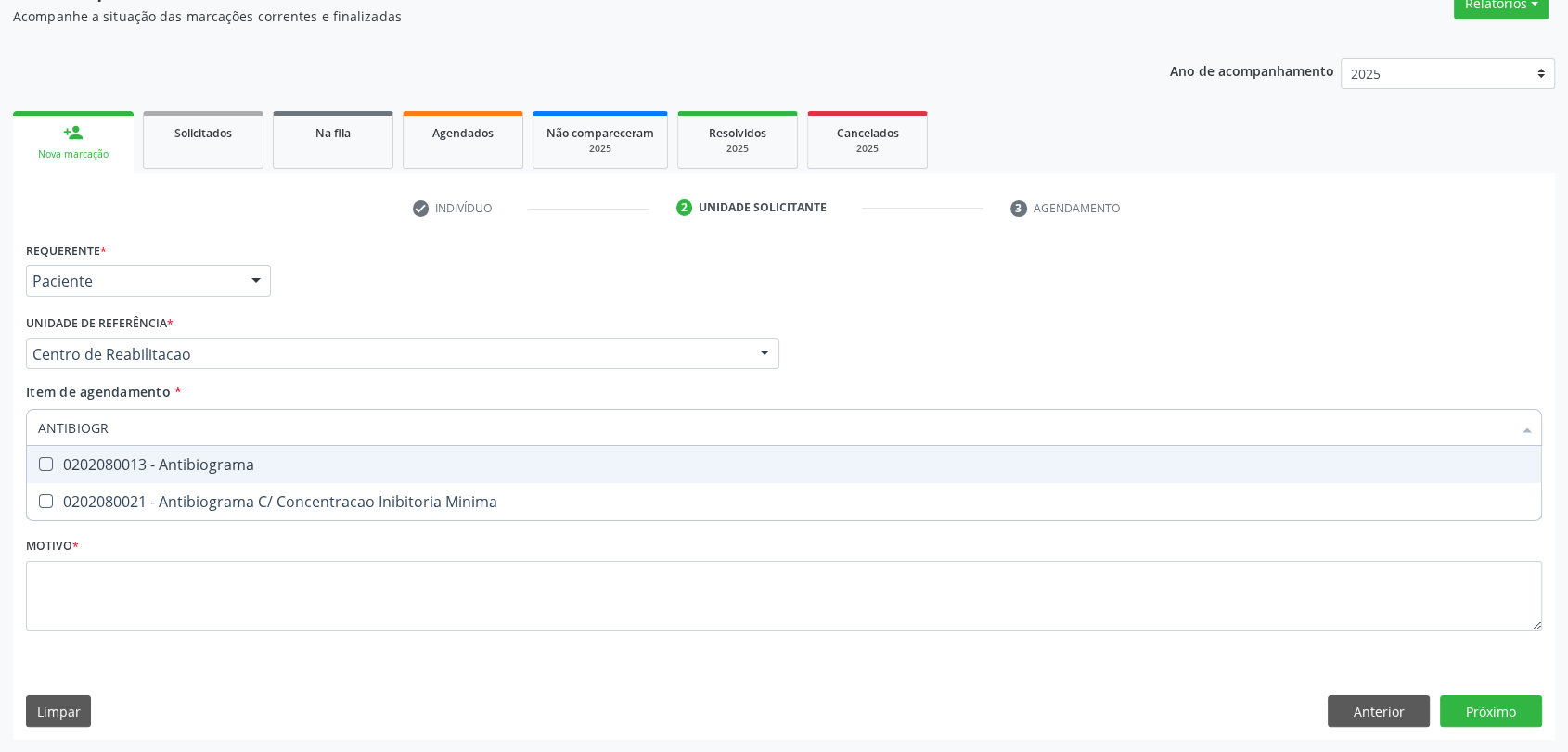
type input "ANTIBIOGRA"
click at [145, 459] on div "0202080013 - Antibiograma" at bounding box center [784, 465] width 1491 height 15
checkbox Antibiograma "true"
click at [143, 427] on input "ANTIBIOGRA" at bounding box center [774, 427] width 1473 height 37
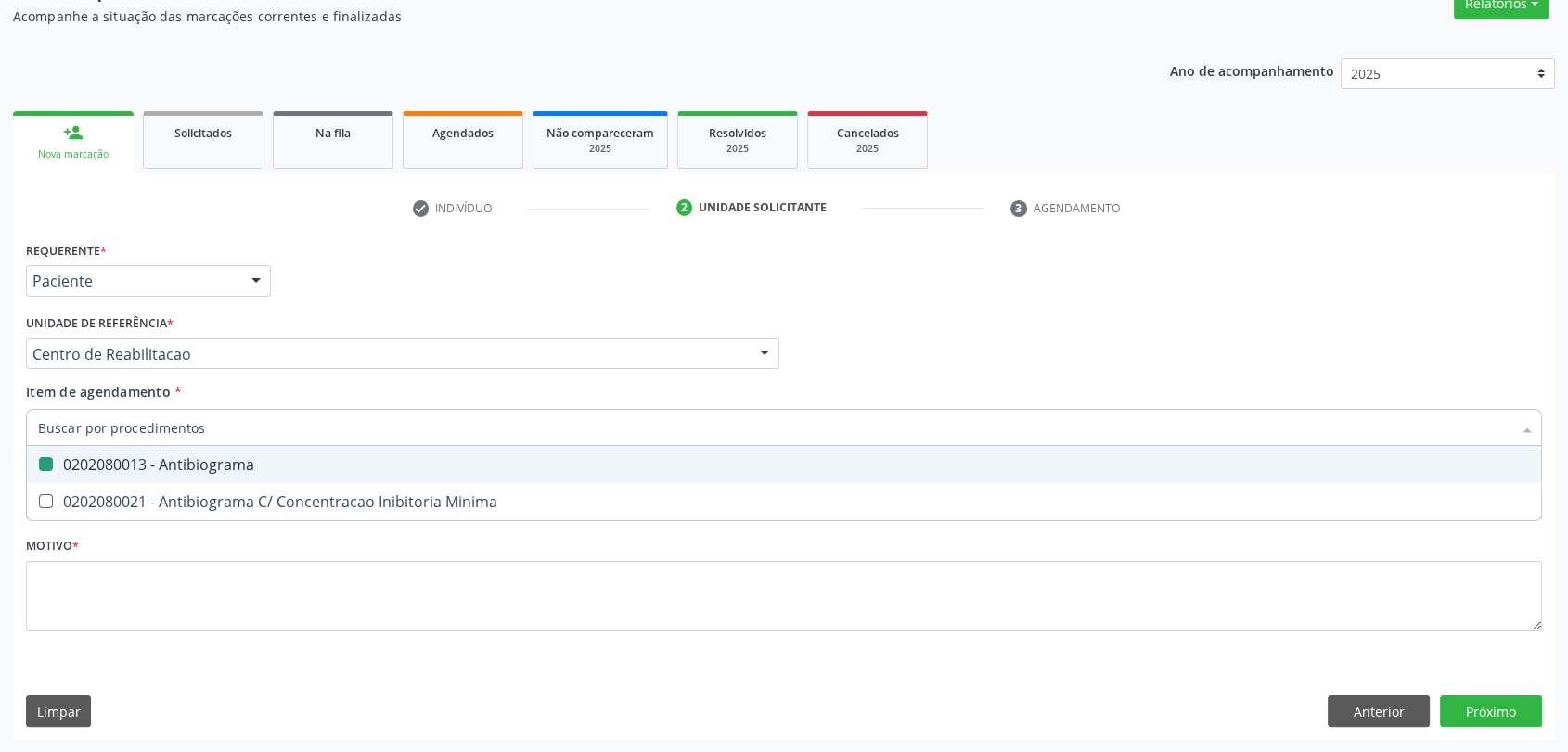
checkbox Antibiograma "false"
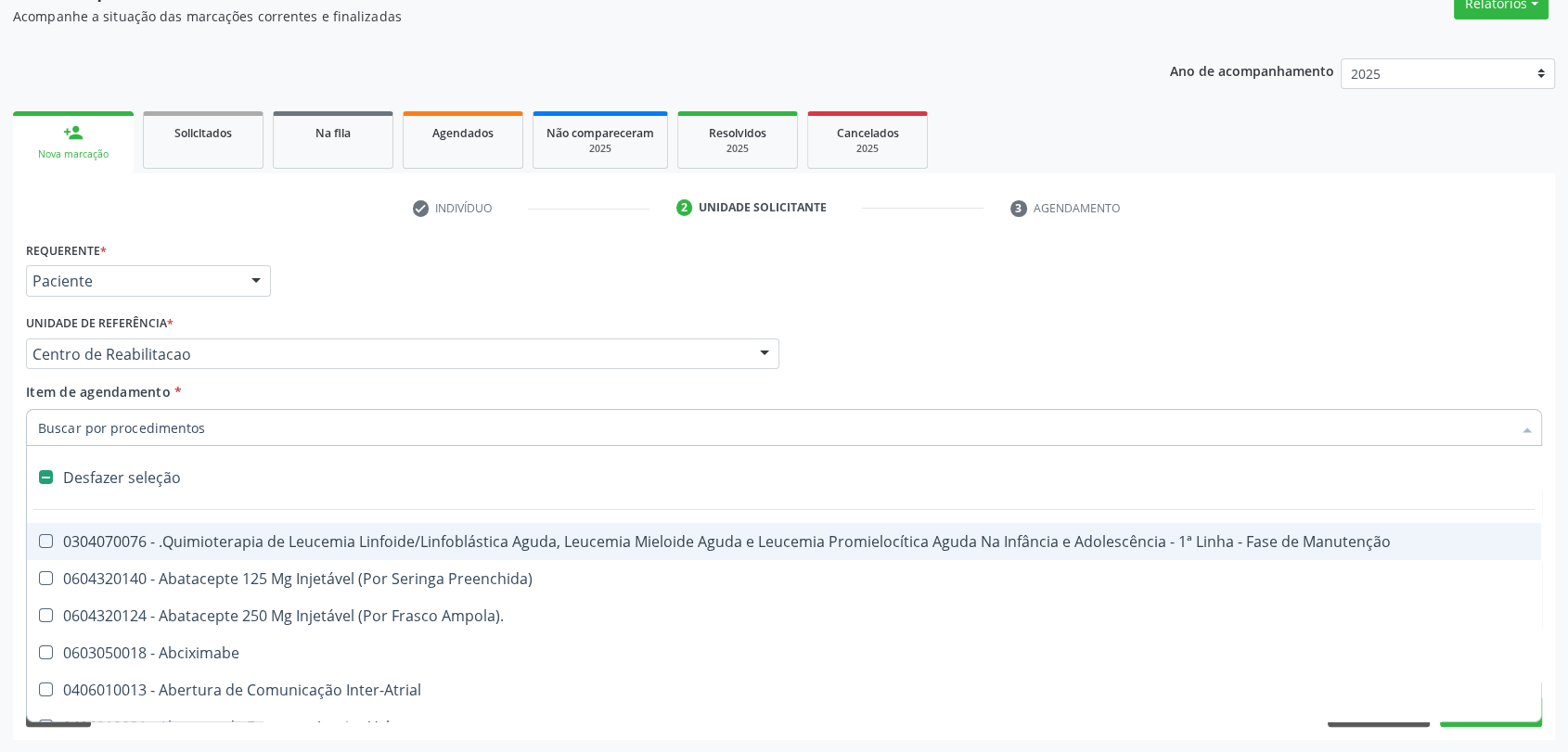
type input "H"
checkbox Antibiograma "false"
checkbox Face "true"
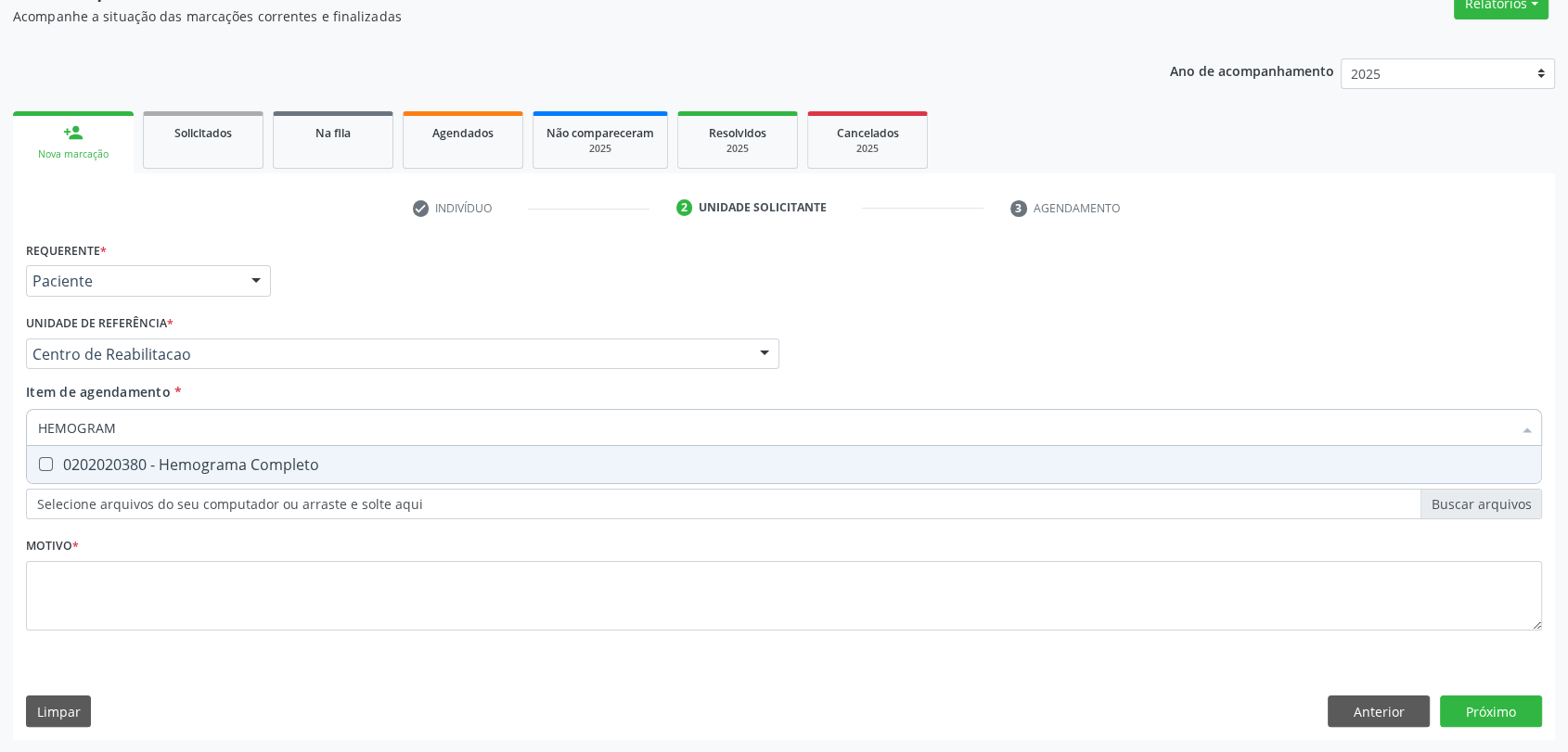
type input "HEMOGRAMA"
click at [185, 449] on span "0202020380 - Hemograma Completo" at bounding box center [784, 464] width 1514 height 37
checkbox Completo "true"
click at [170, 424] on input "HEMOGRAMA" at bounding box center [774, 427] width 1473 height 37
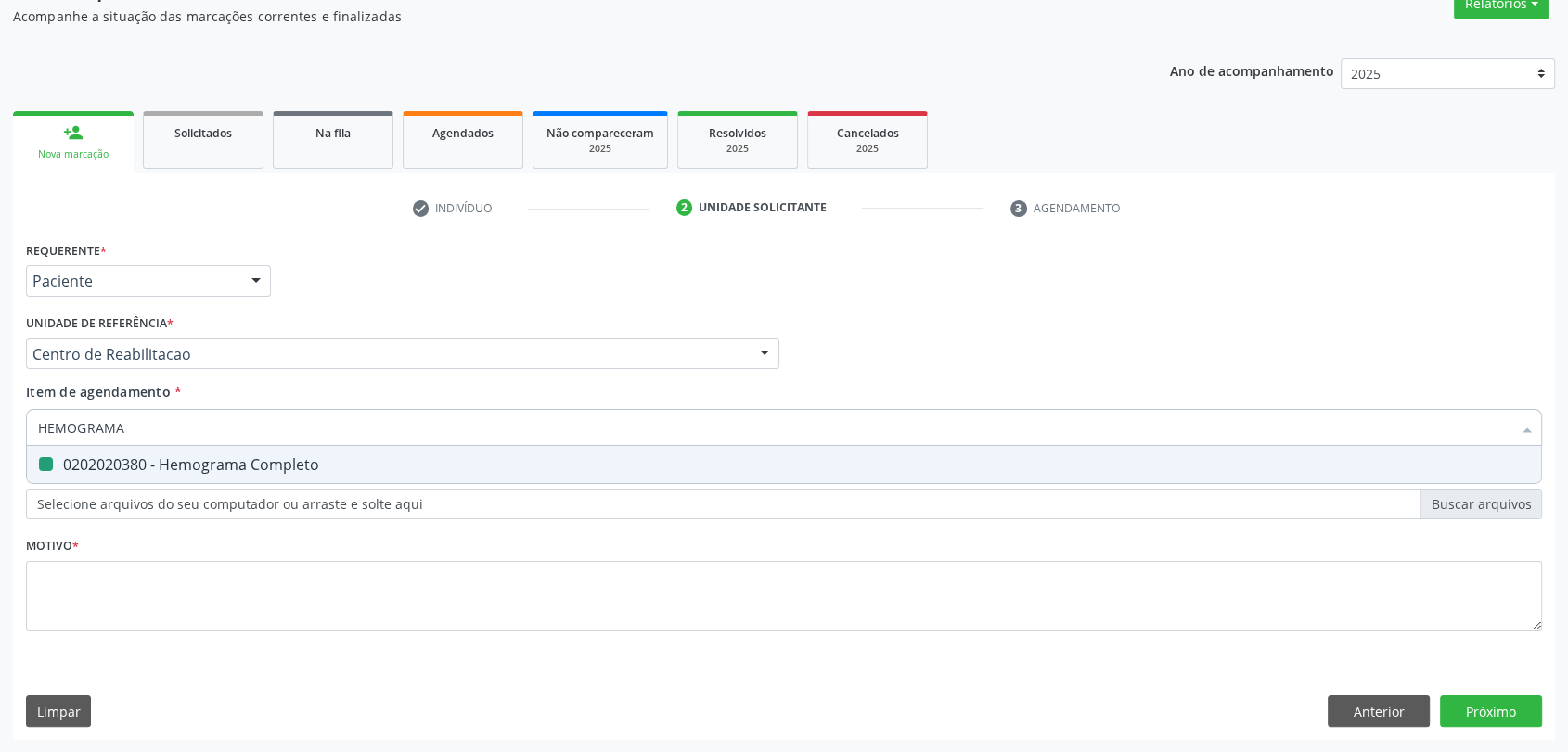
type input "A"
checkbox Completo "false"
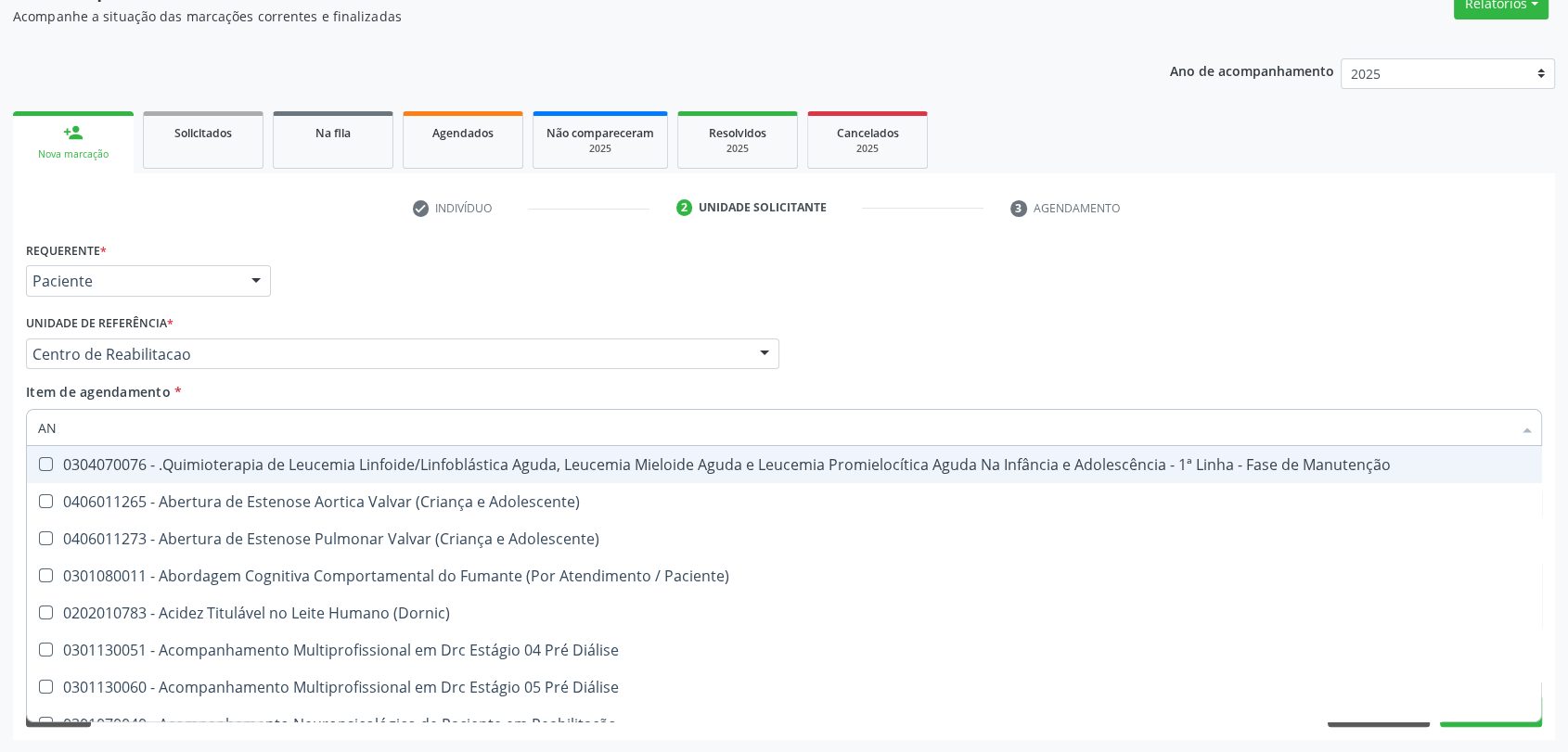
type input "ANA"
checkbox Antibiograma "false"
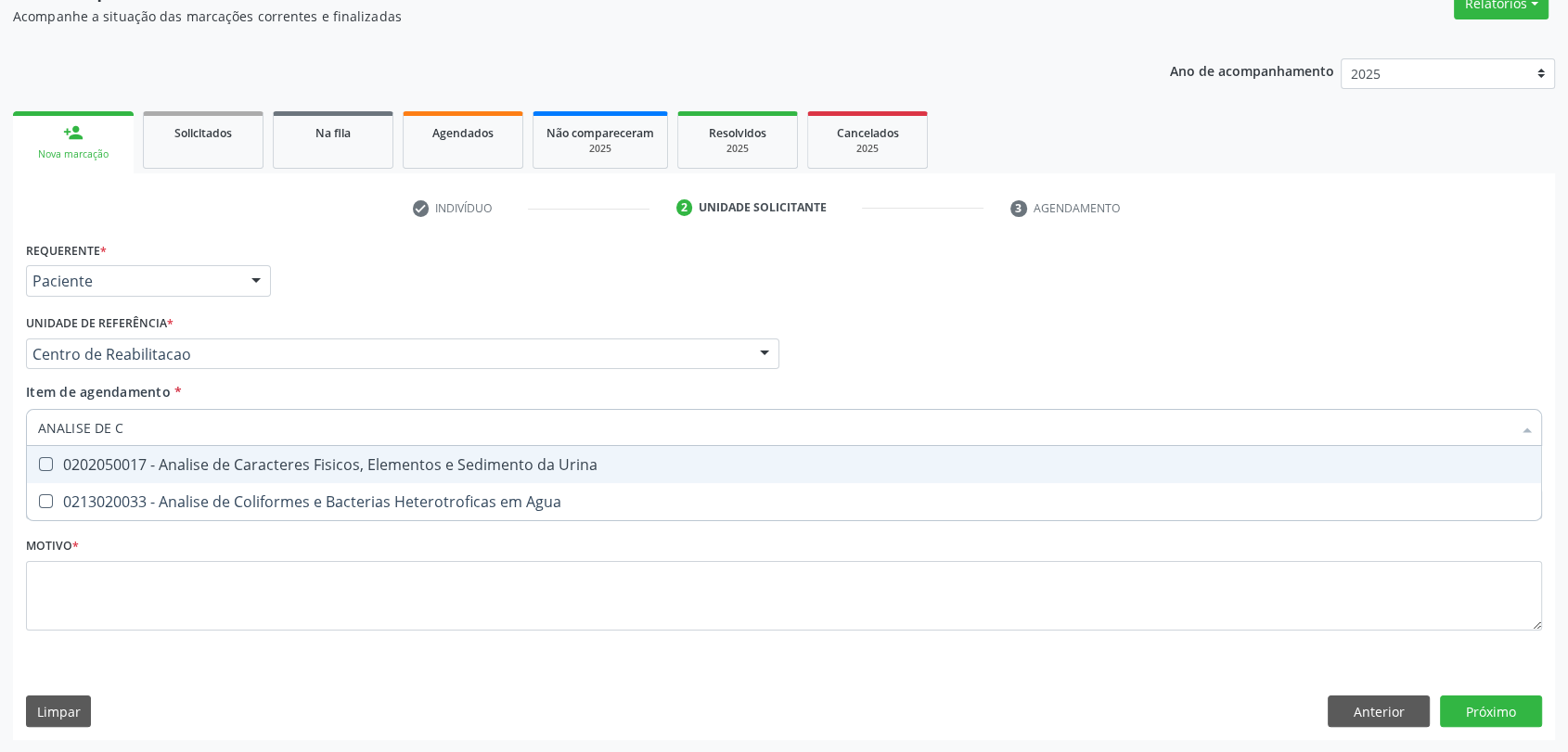
type input "ANALISE DE CA"
click at [175, 471] on div "0202050017 - Analise de Caracteres Fisicos, Elementos e Sedimento da Urina" at bounding box center [784, 465] width 1491 height 15
checkbox Urina "true"
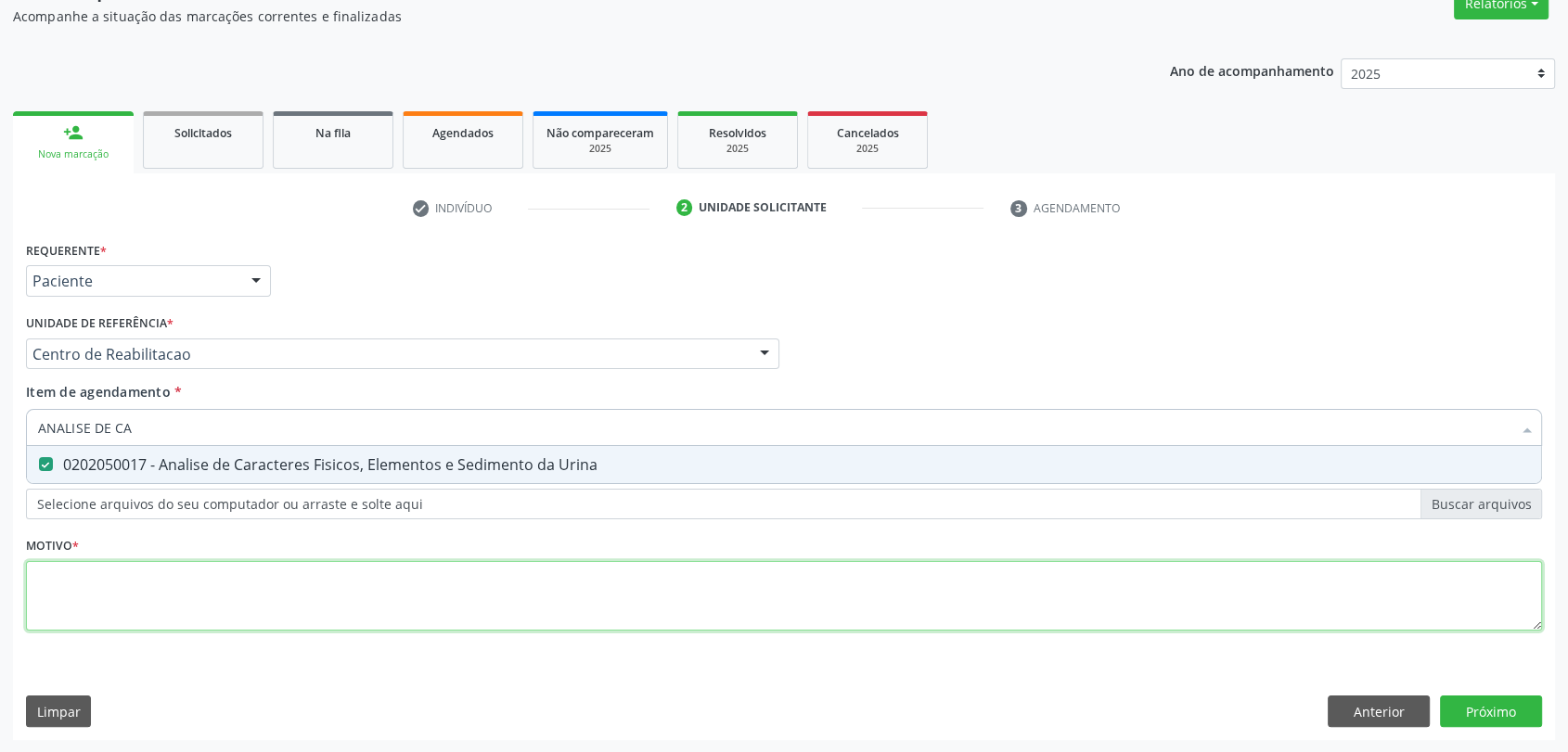
click at [159, 591] on div "Requerente * Paciente Profissional de Saúde Paciente Nenhum resultado encontrad…" at bounding box center [784, 446] width 1516 height 420
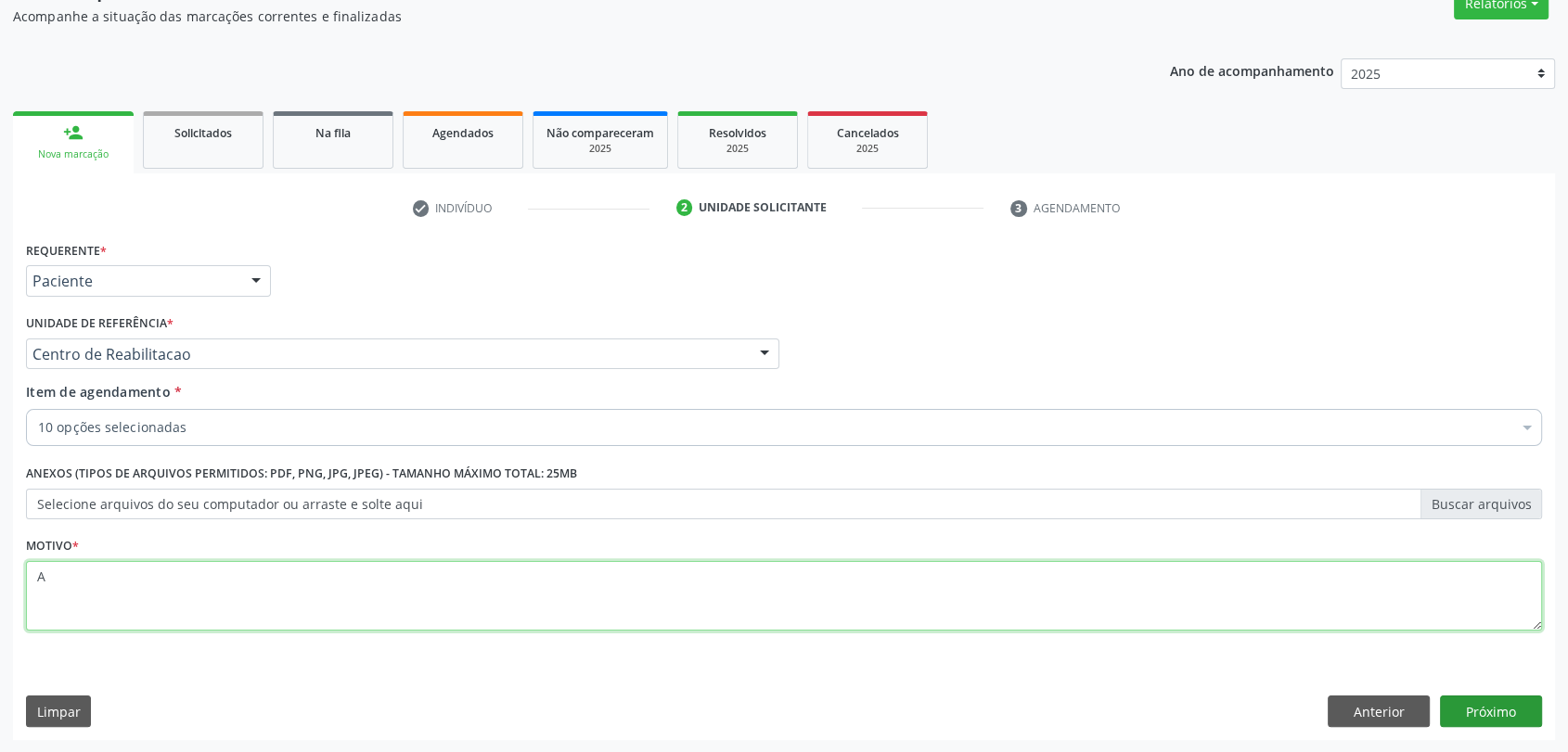
type textarea "A"
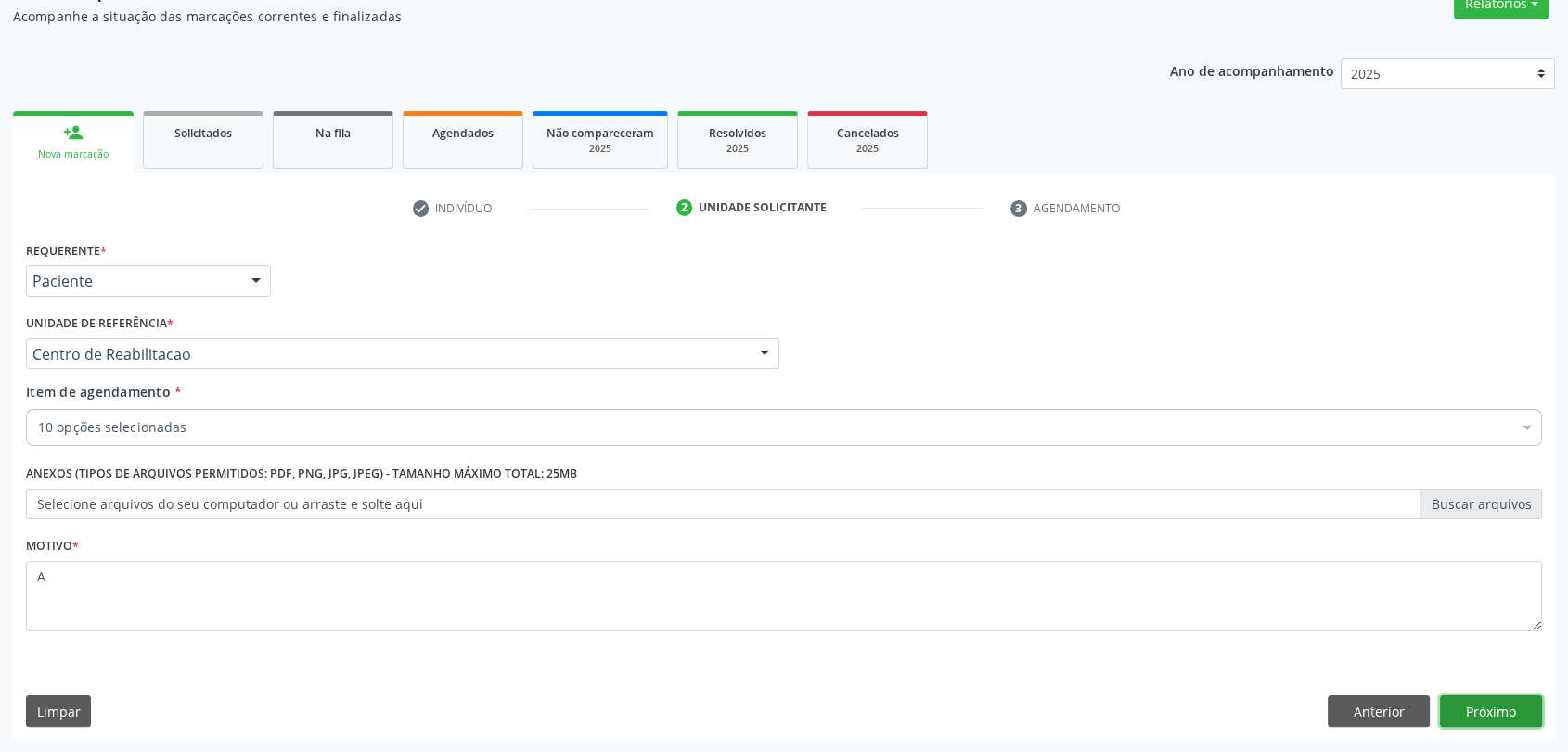
click at [1458, 703] on button "Próximo" at bounding box center [1490, 710] width 102 height 31
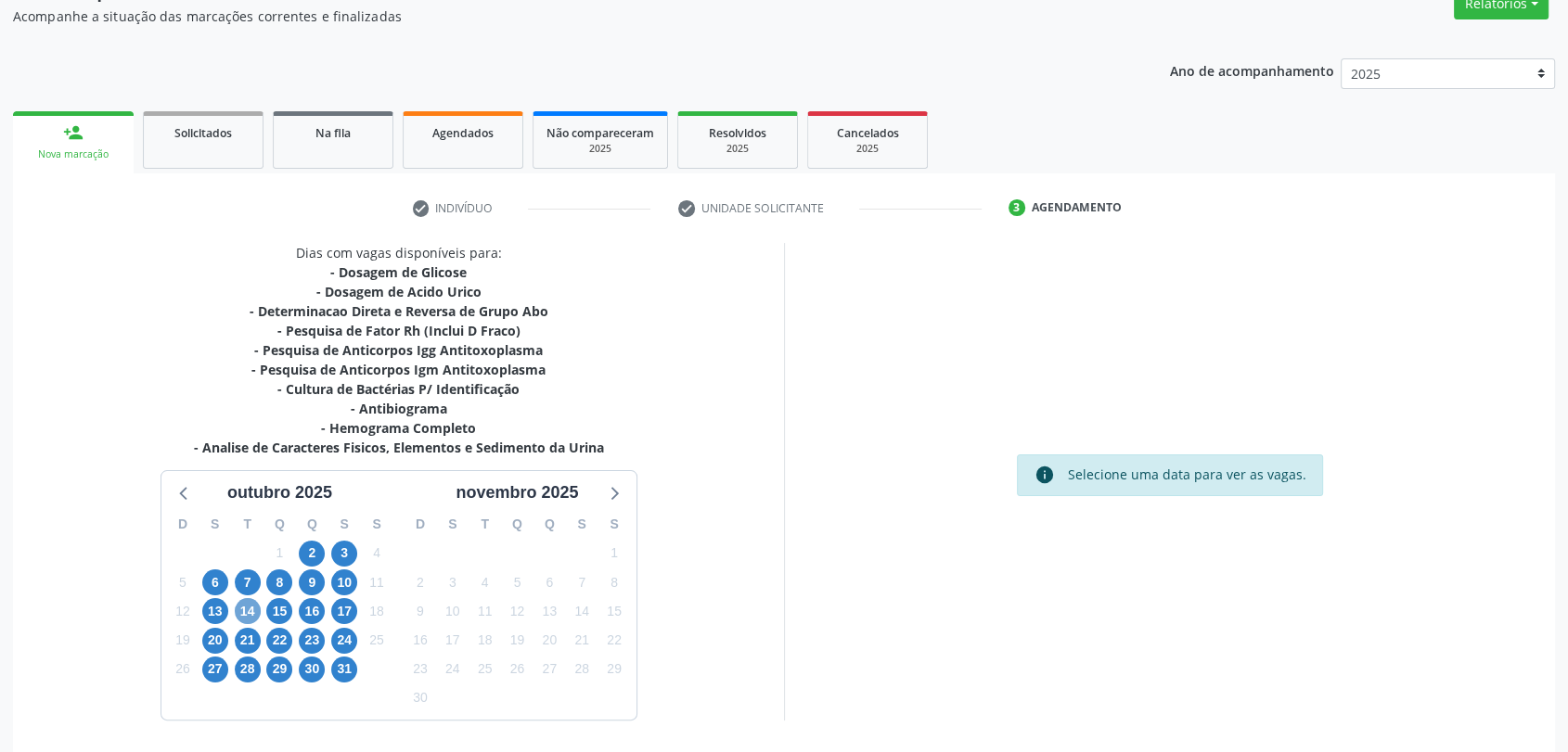
click at [241, 610] on span "14" at bounding box center [247, 610] width 26 height 26
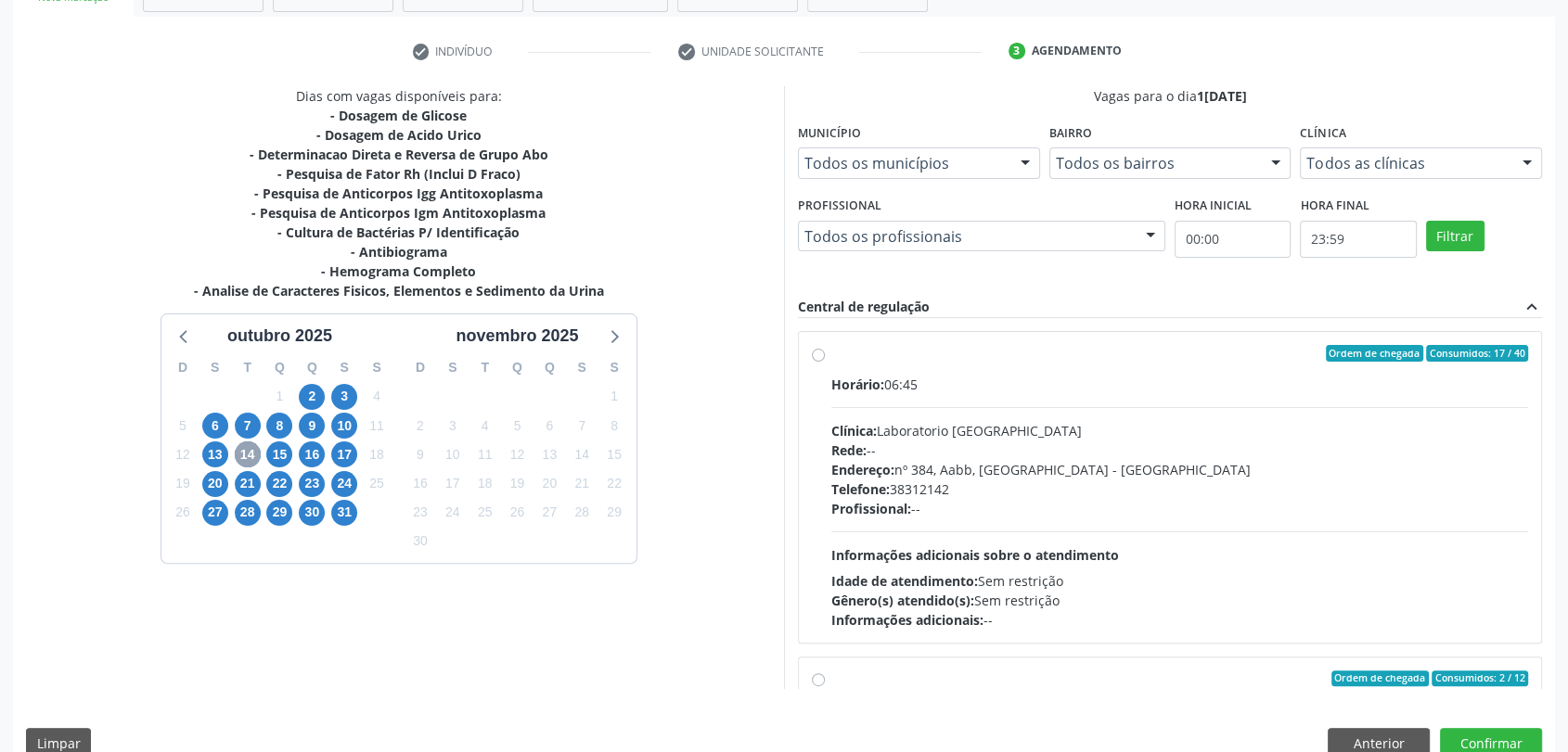
scroll to position [355, 0]
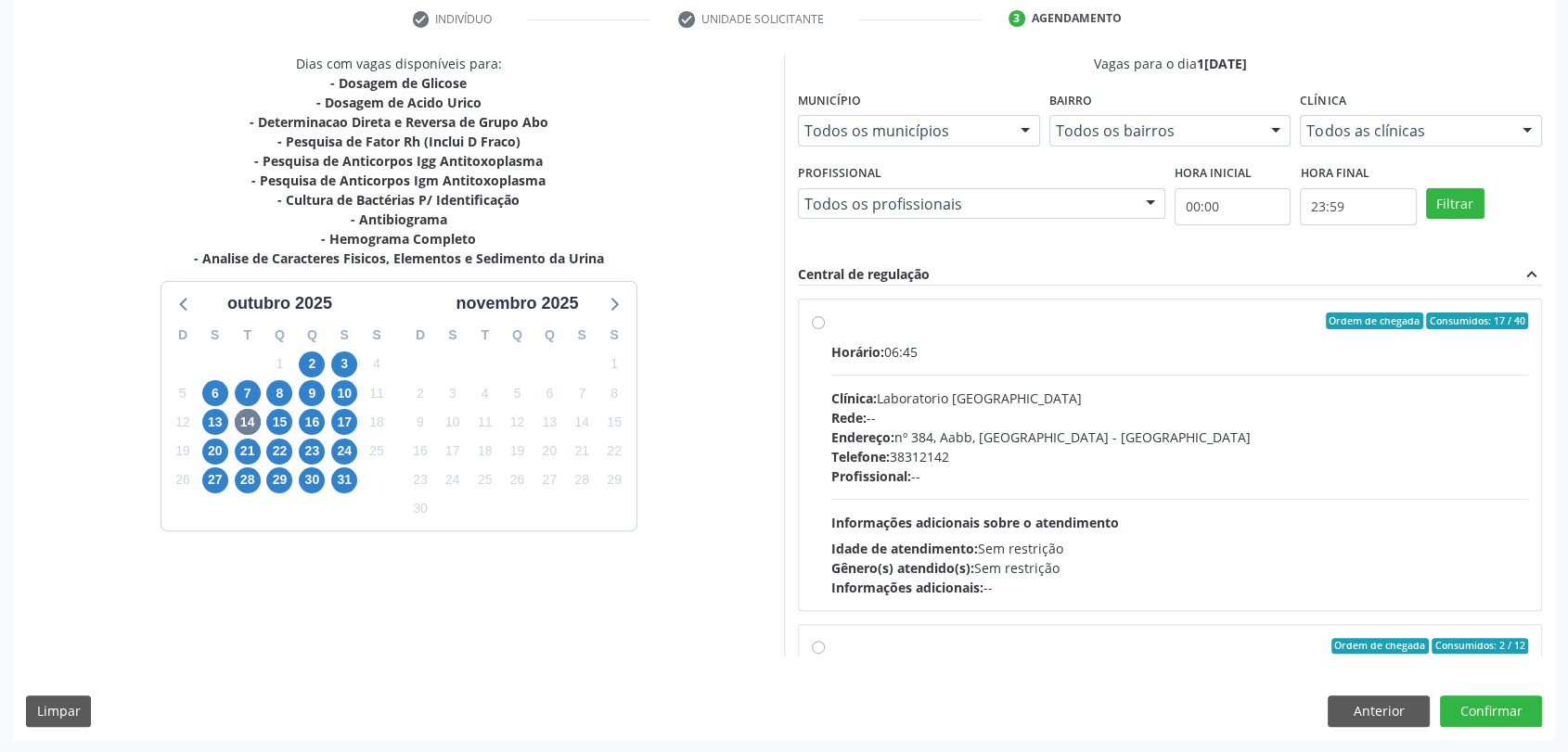
click at [922, 456] on div "Telefone: 38312142" at bounding box center [1179, 456] width 697 height 20
click at [824, 329] on input "Ordem de chegada Consumidos: 17 / 40 Horário: 06:45 Clínica: Laboratorio Sao Fr…" at bounding box center [818, 321] width 13 height 17
radio input "true"
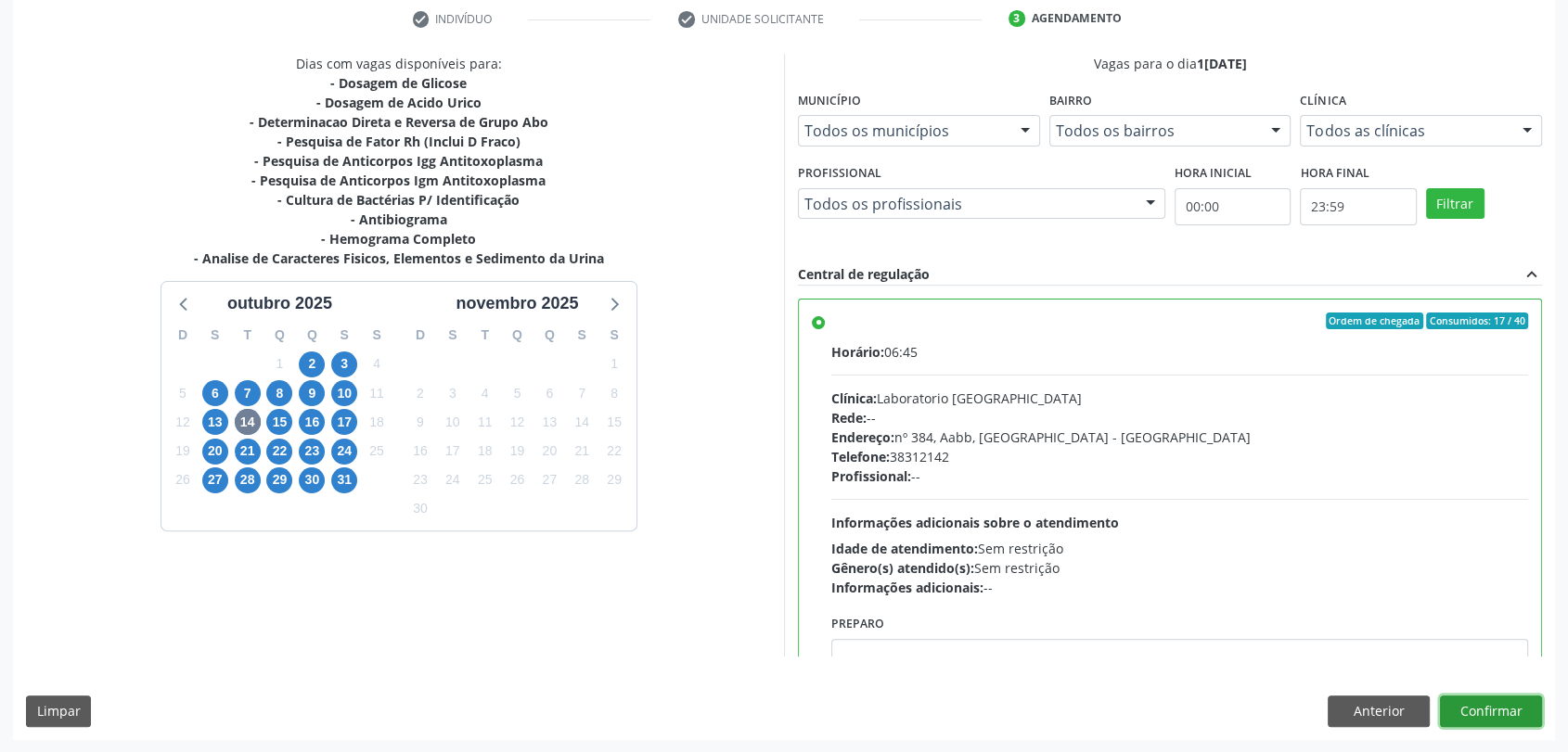
click at [1514, 715] on button "Confirmar" at bounding box center [1490, 710] width 102 height 31
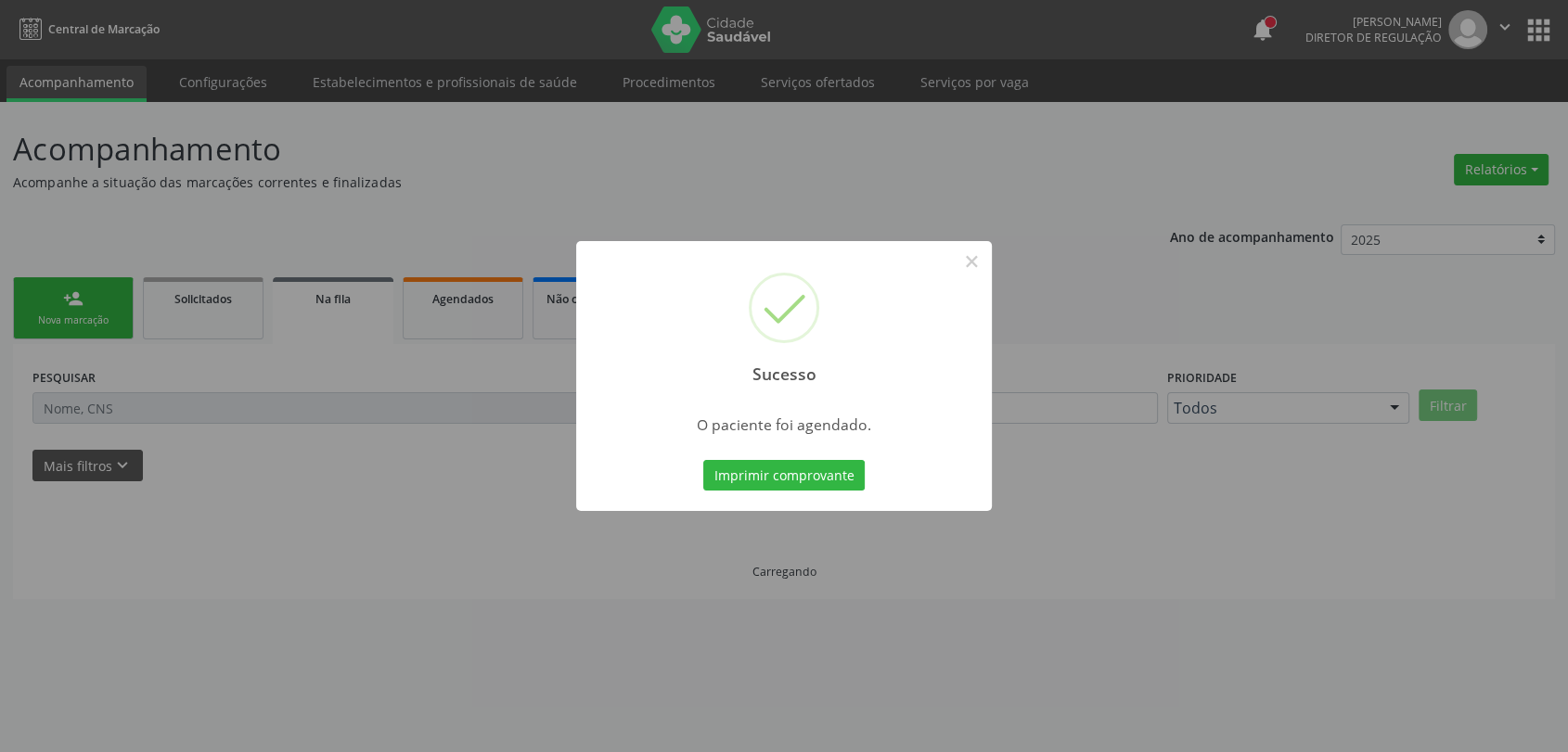
scroll to position [0, 0]
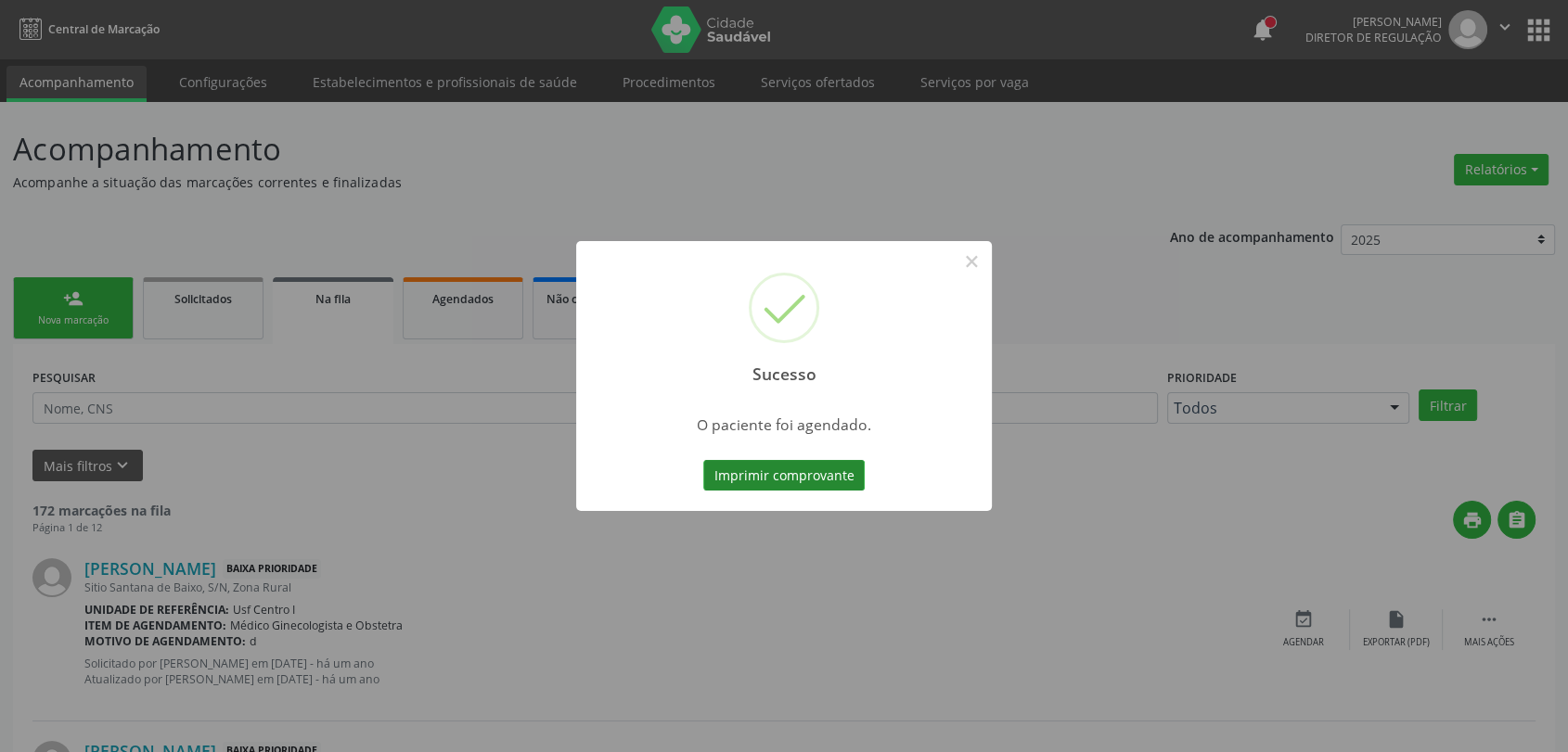
click at [820, 472] on button "Imprimir comprovante" at bounding box center [784, 475] width 162 height 31
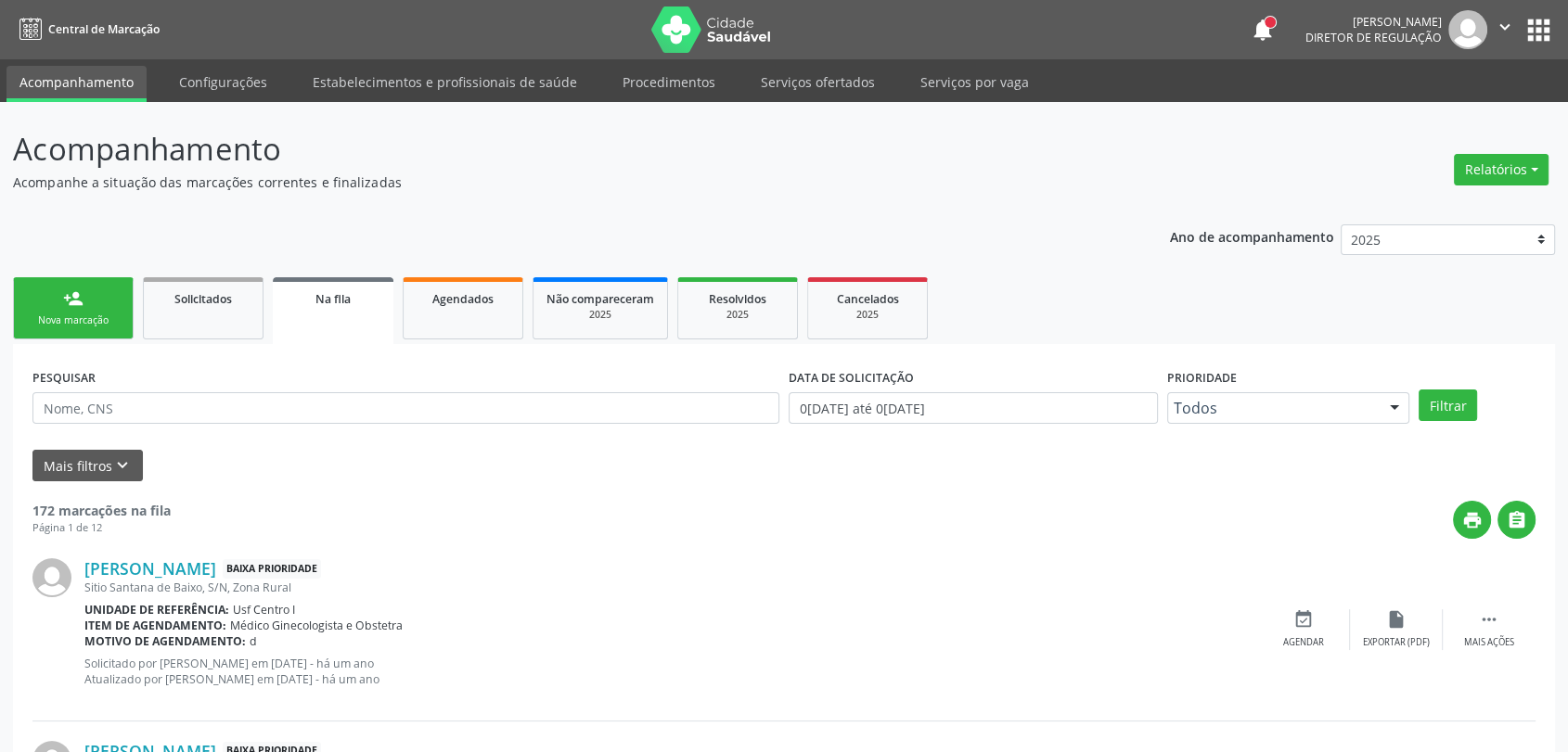
click at [101, 328] on link "person_add Nova marcação" at bounding box center [74, 308] width 121 height 62
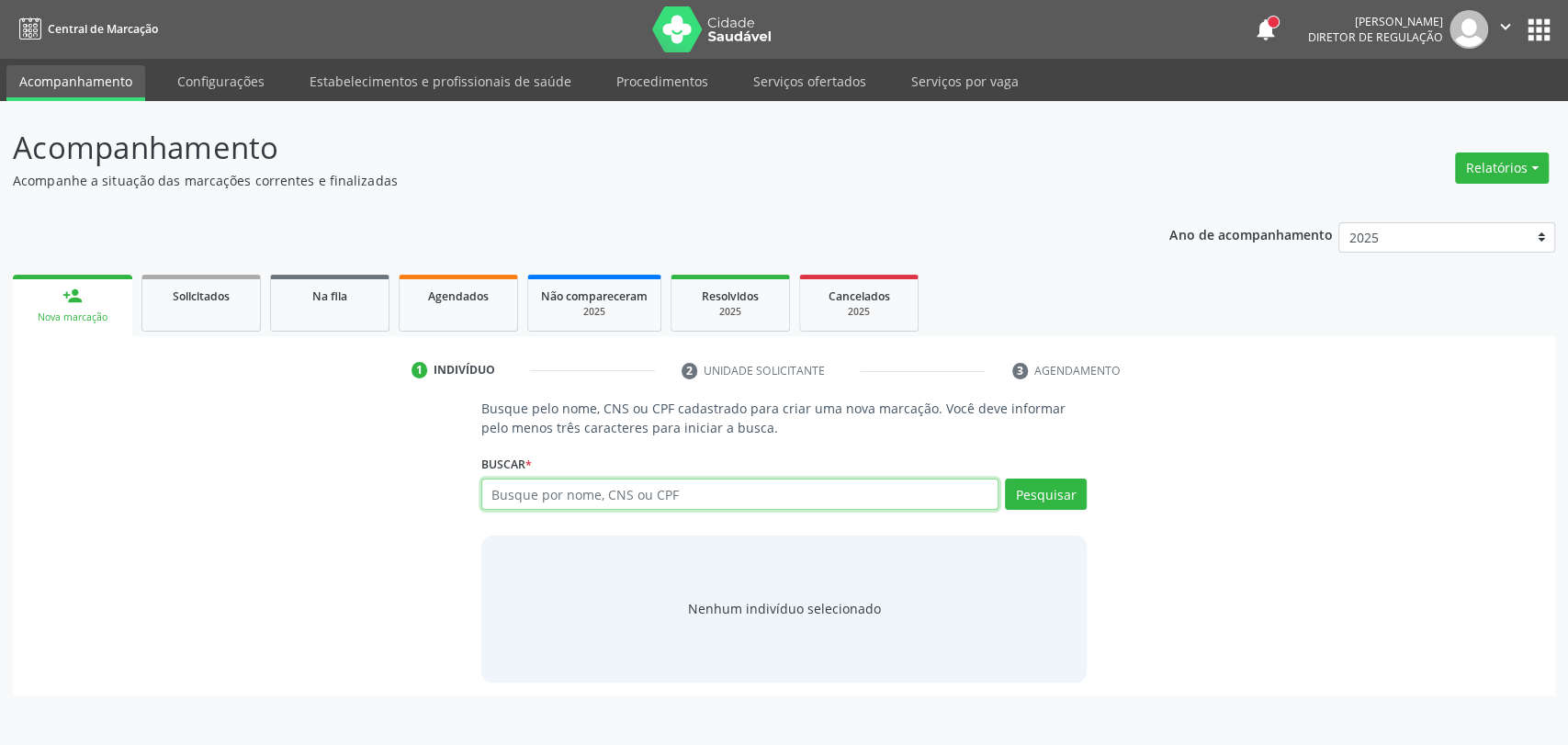
click at [542, 504] on input "text" at bounding box center [740, 493] width 519 height 31
paste input "CNS: 898 0037 2623 3638"
type input "CNS: 898 0037 2623 3638"
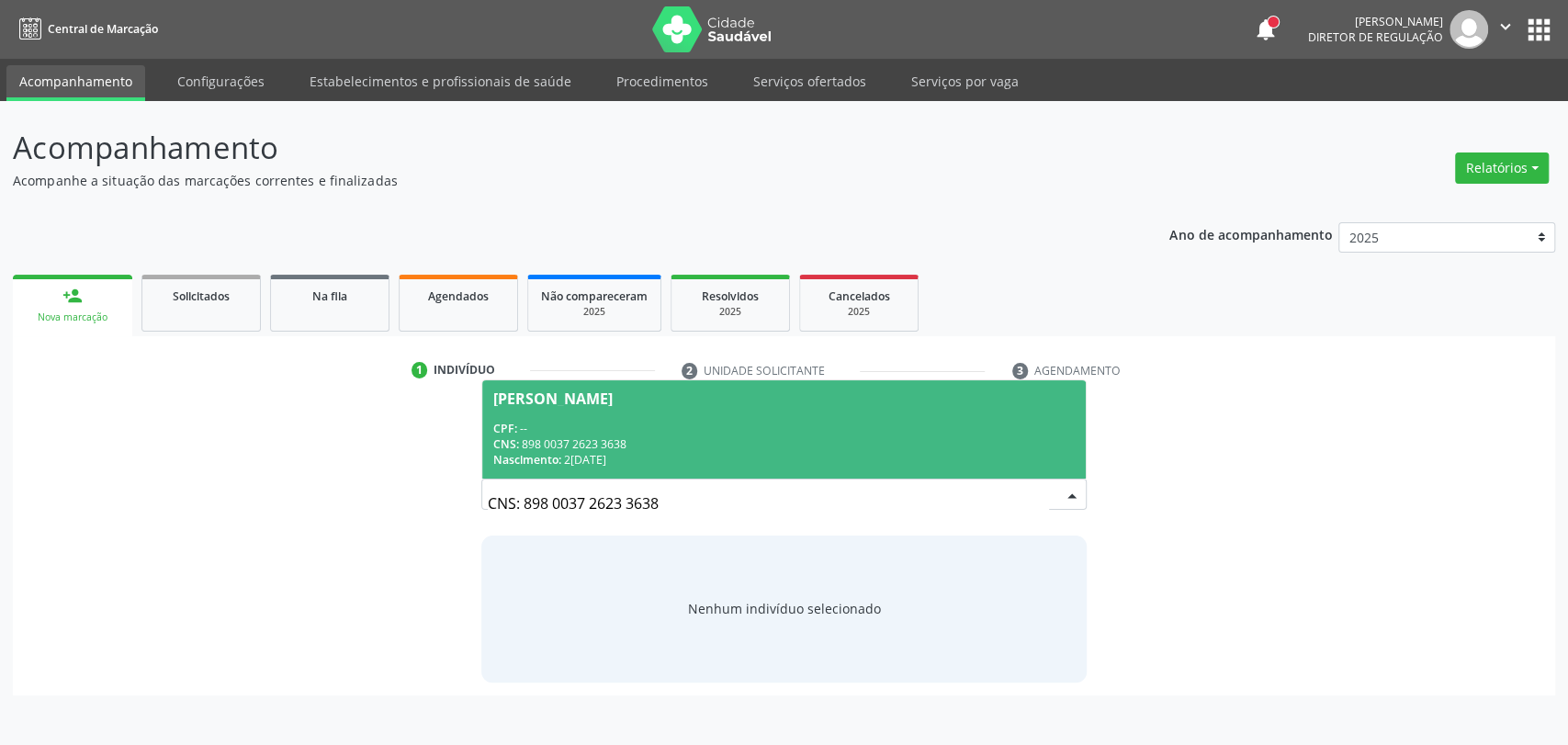
click at [544, 463] on span "Nascimento:" at bounding box center [527, 460] width 68 height 16
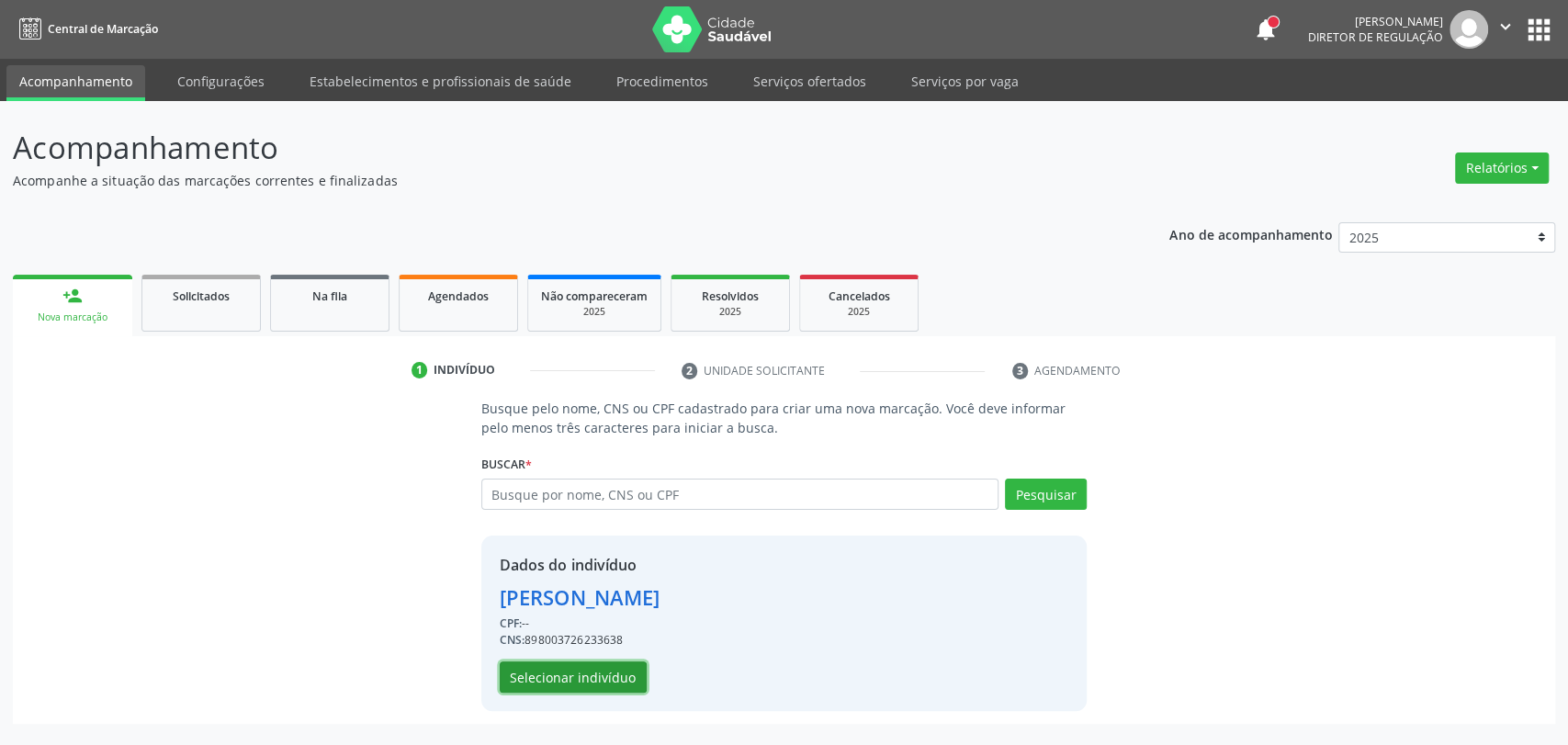
click at [548, 670] on button "Selecionar indivíduo" at bounding box center [573, 677] width 147 height 31
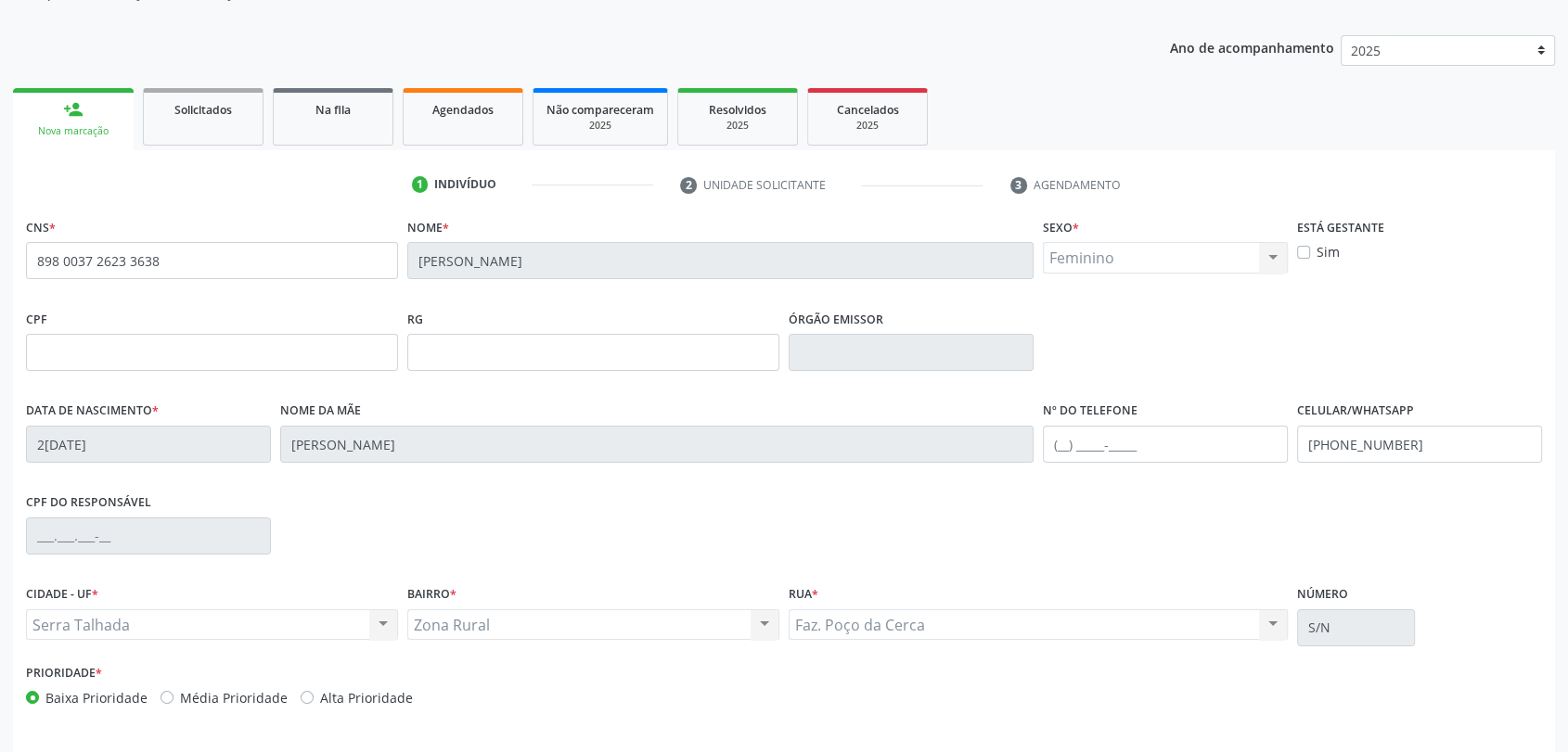
scroll to position [252, 0]
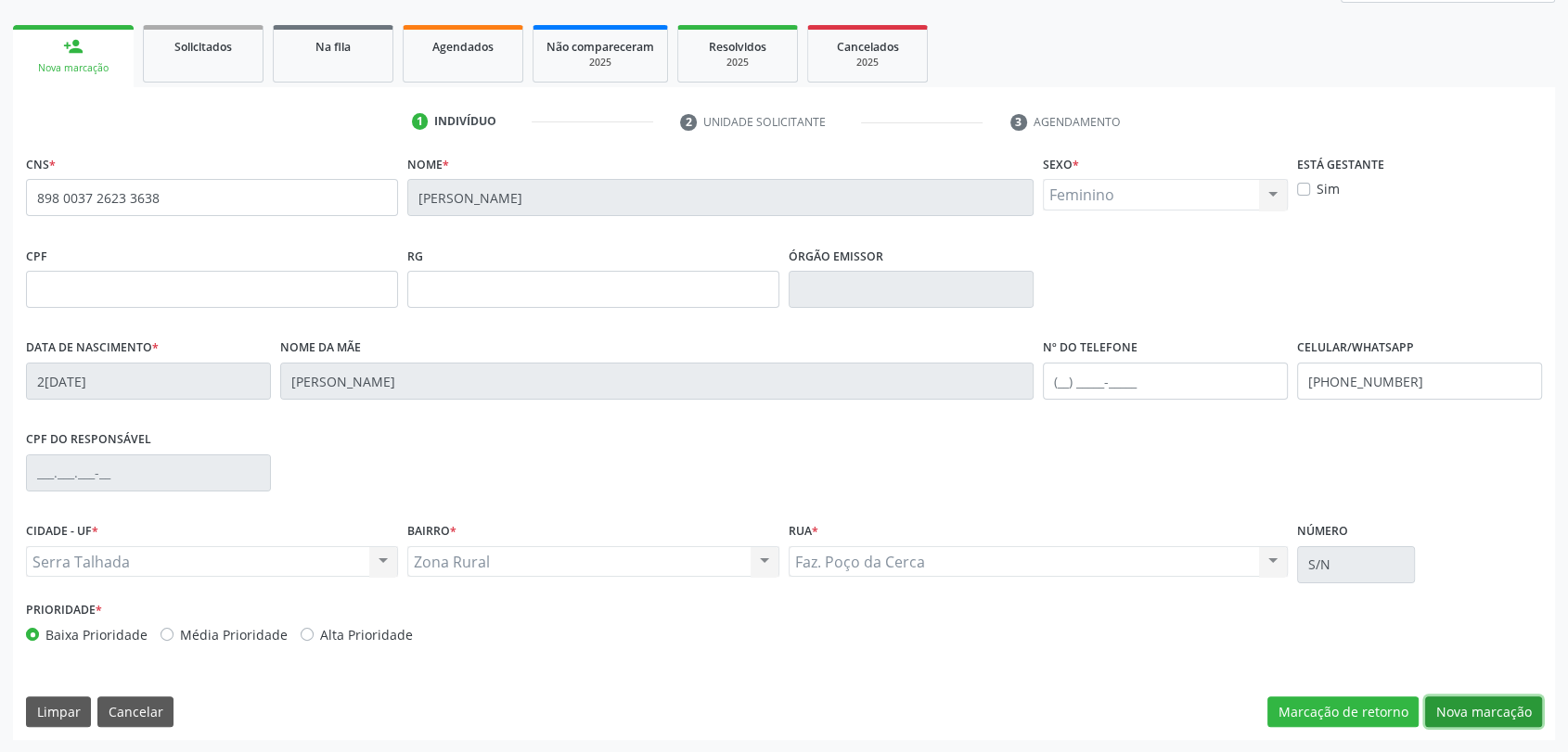
click at [1499, 712] on button "Nova marcação" at bounding box center [1483, 711] width 117 height 31
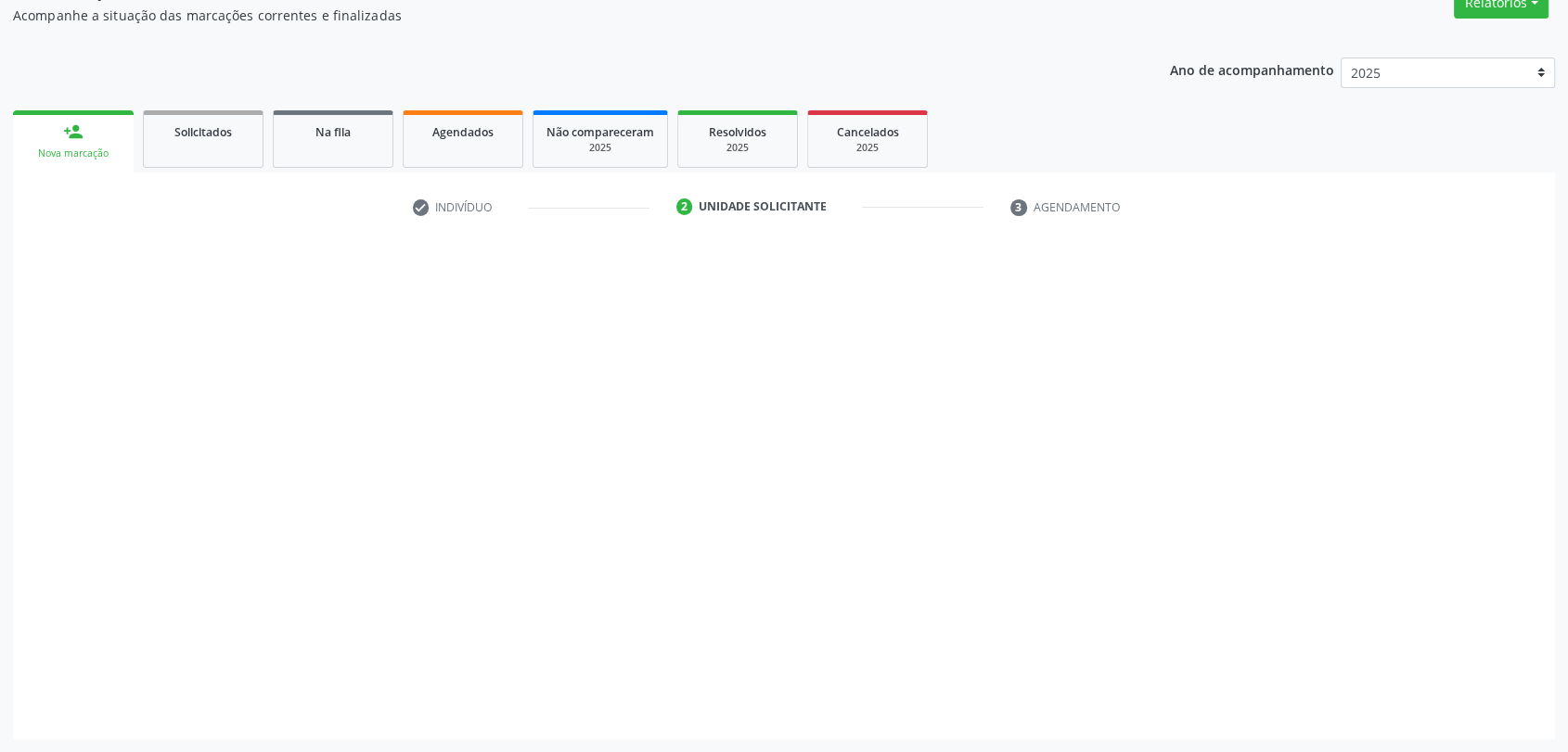
scroll to position [166, 0]
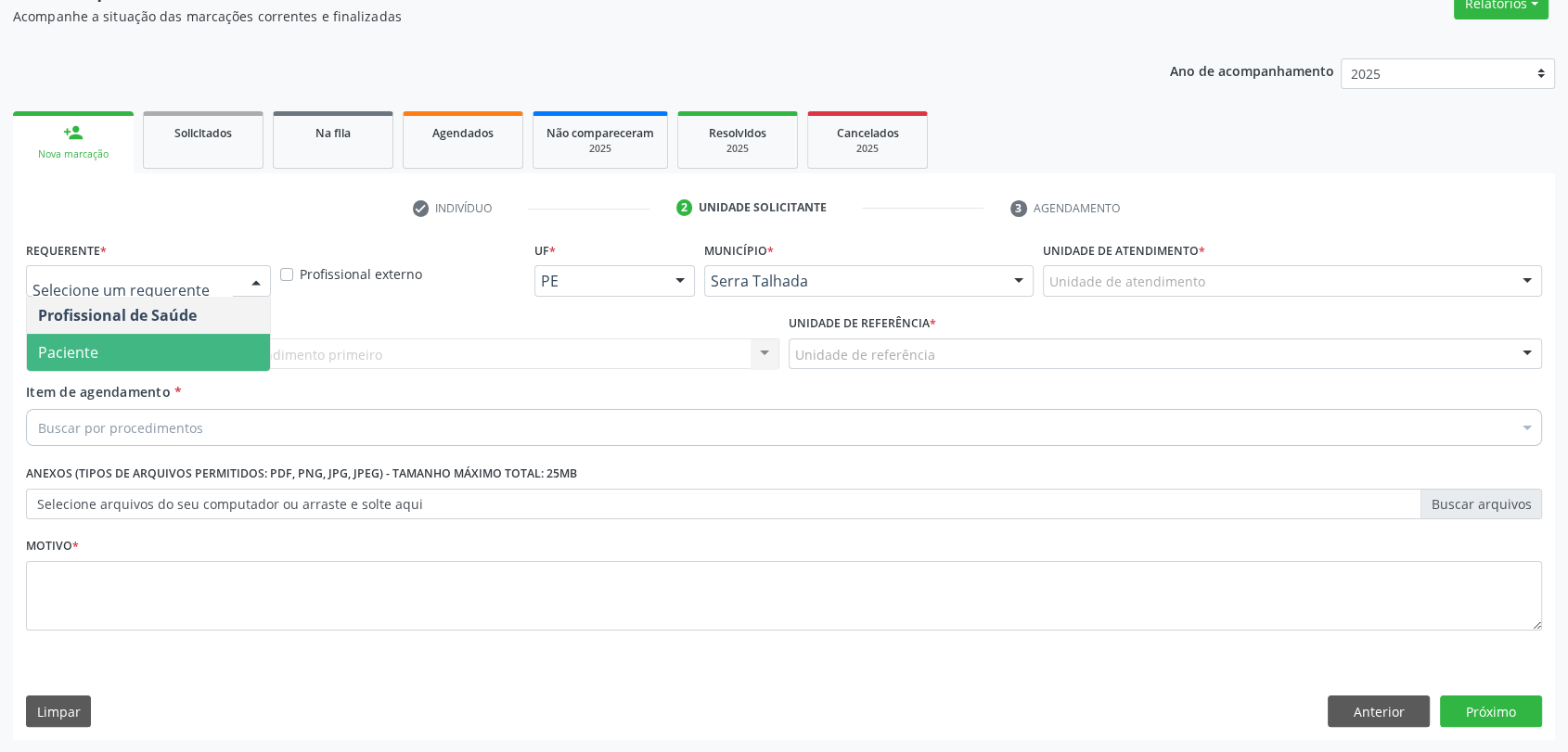
click at [188, 351] on span "Paciente" at bounding box center [147, 351] width 243 height 37
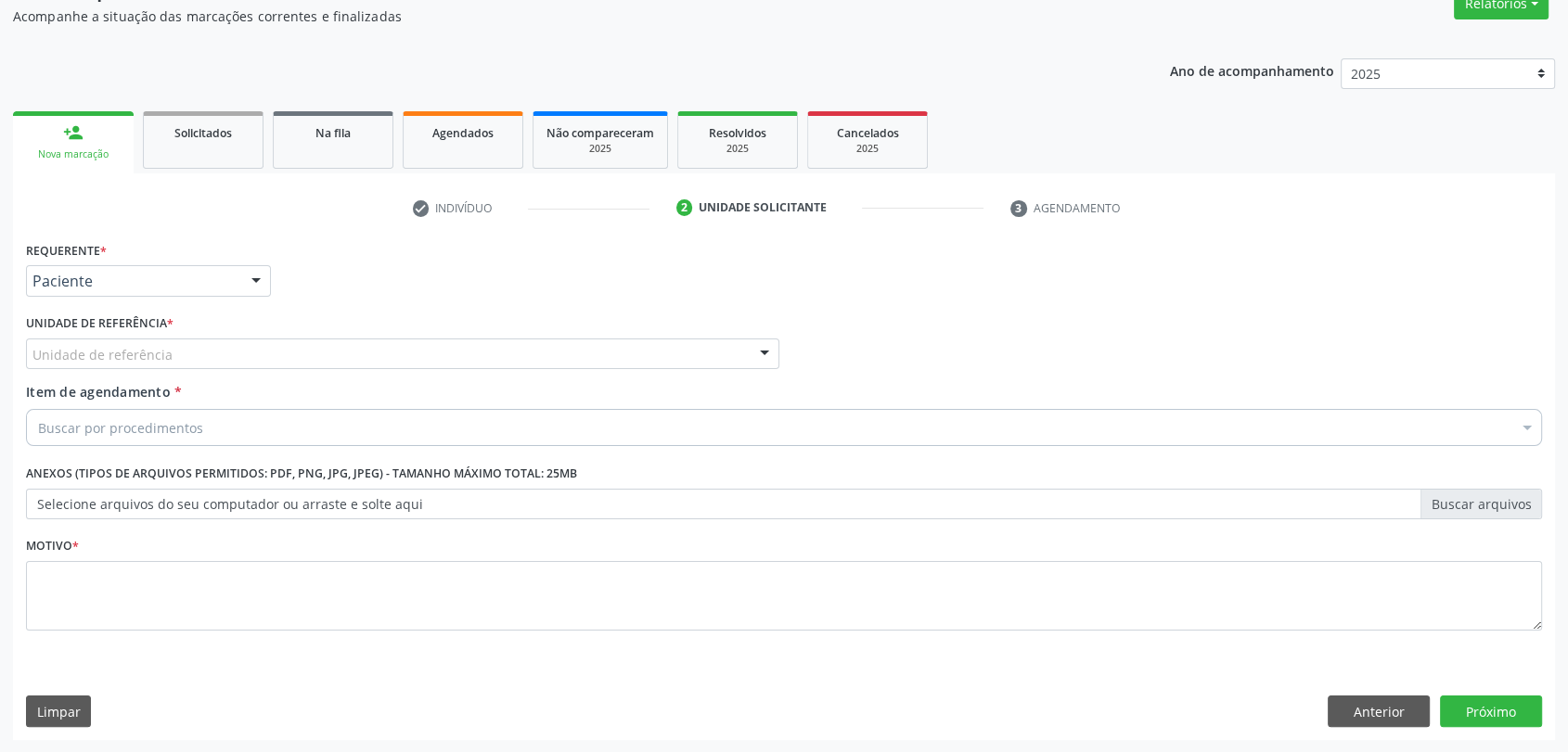
click at [188, 351] on div "Unidade de referência" at bounding box center [402, 353] width 753 height 31
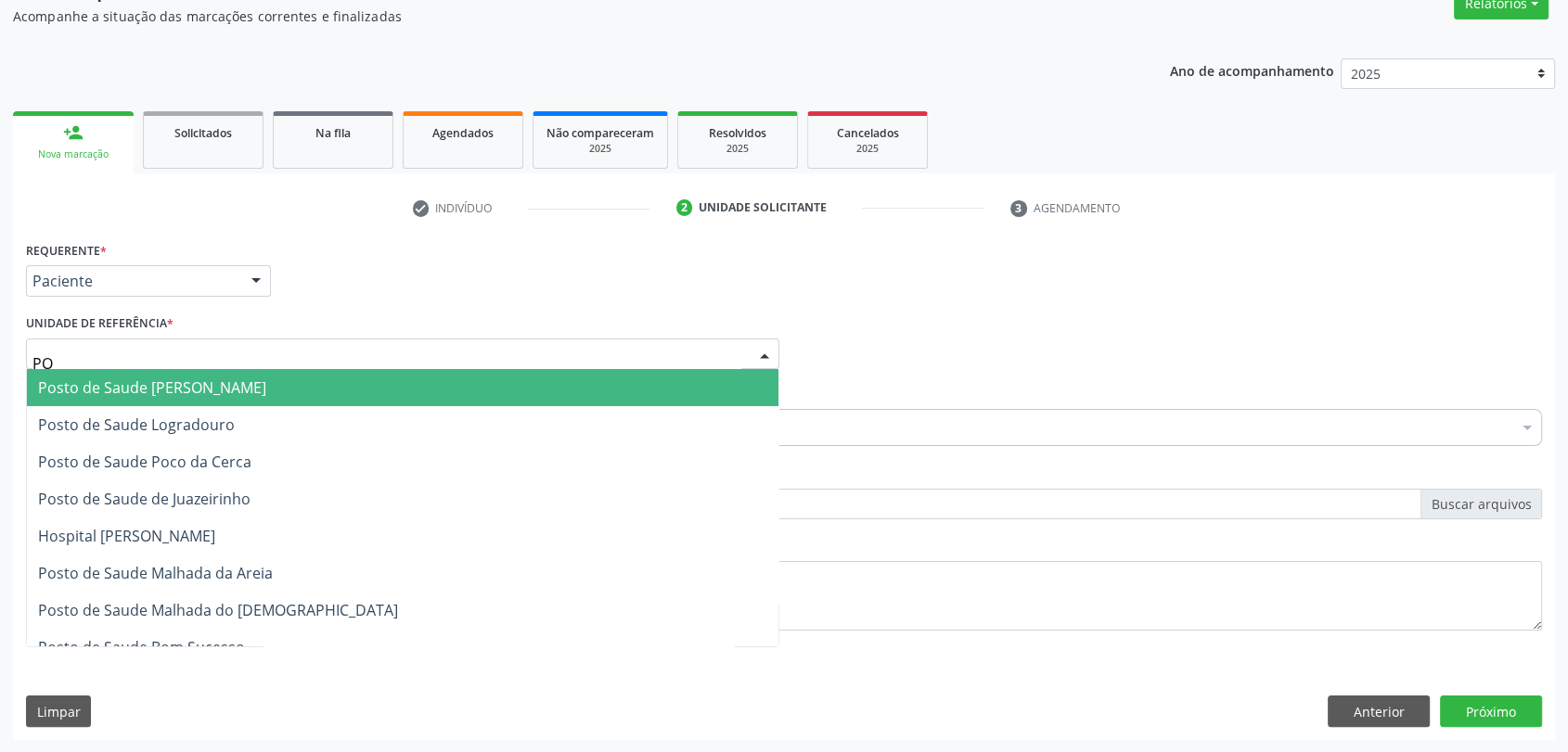
type input "POC"
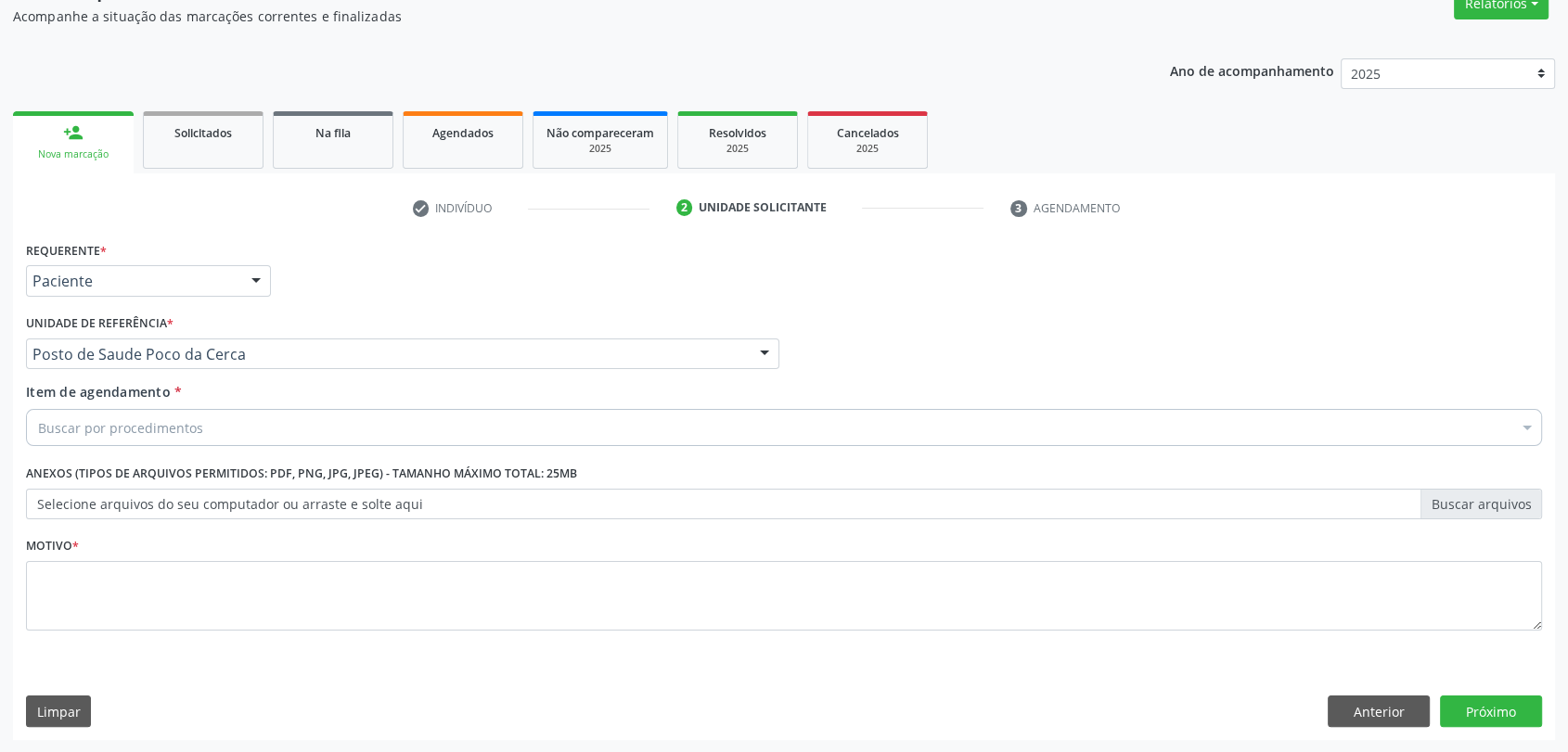
click at [156, 438] on div "Buscar por procedimentos" at bounding box center [784, 427] width 1516 height 37
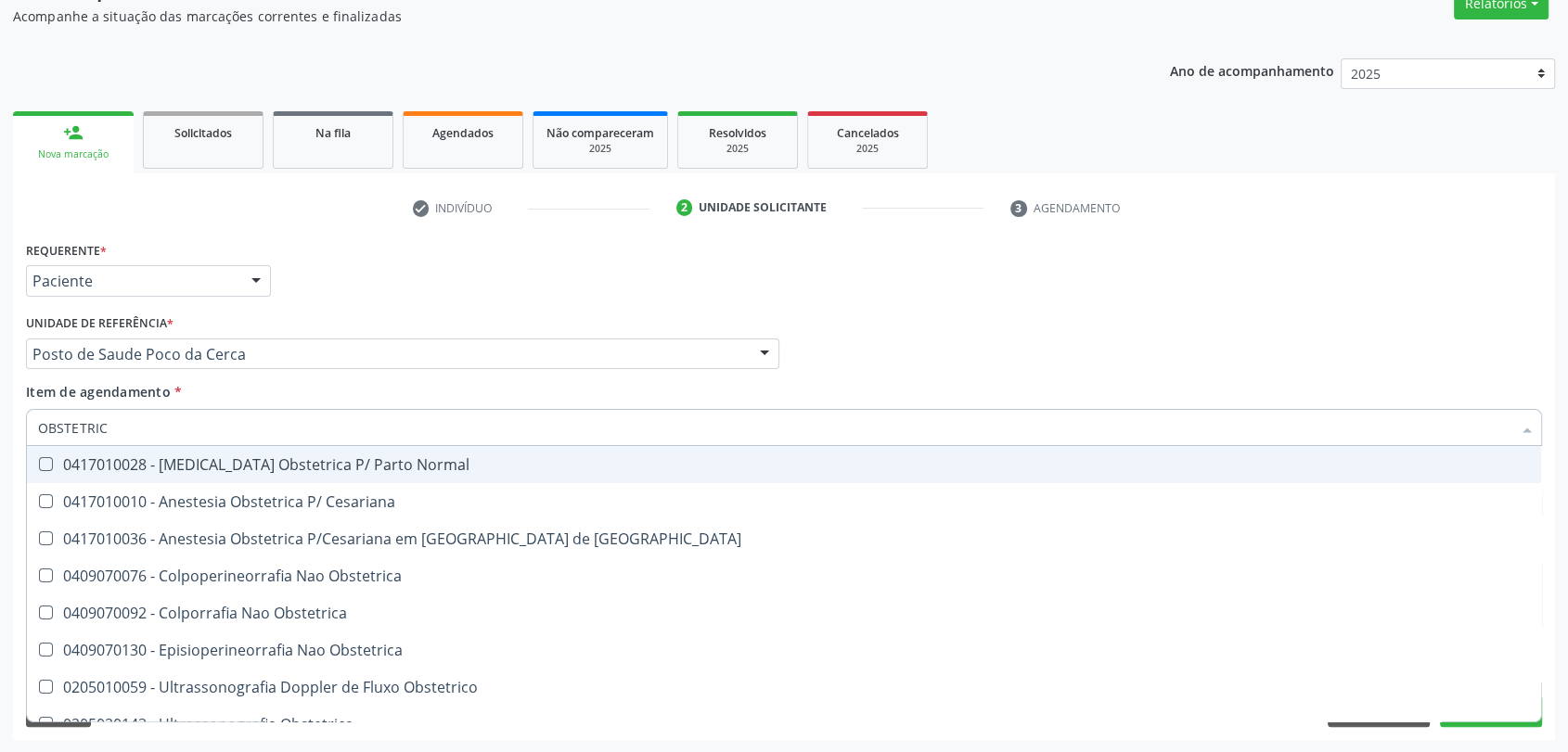
type input "OBSTETRICA"
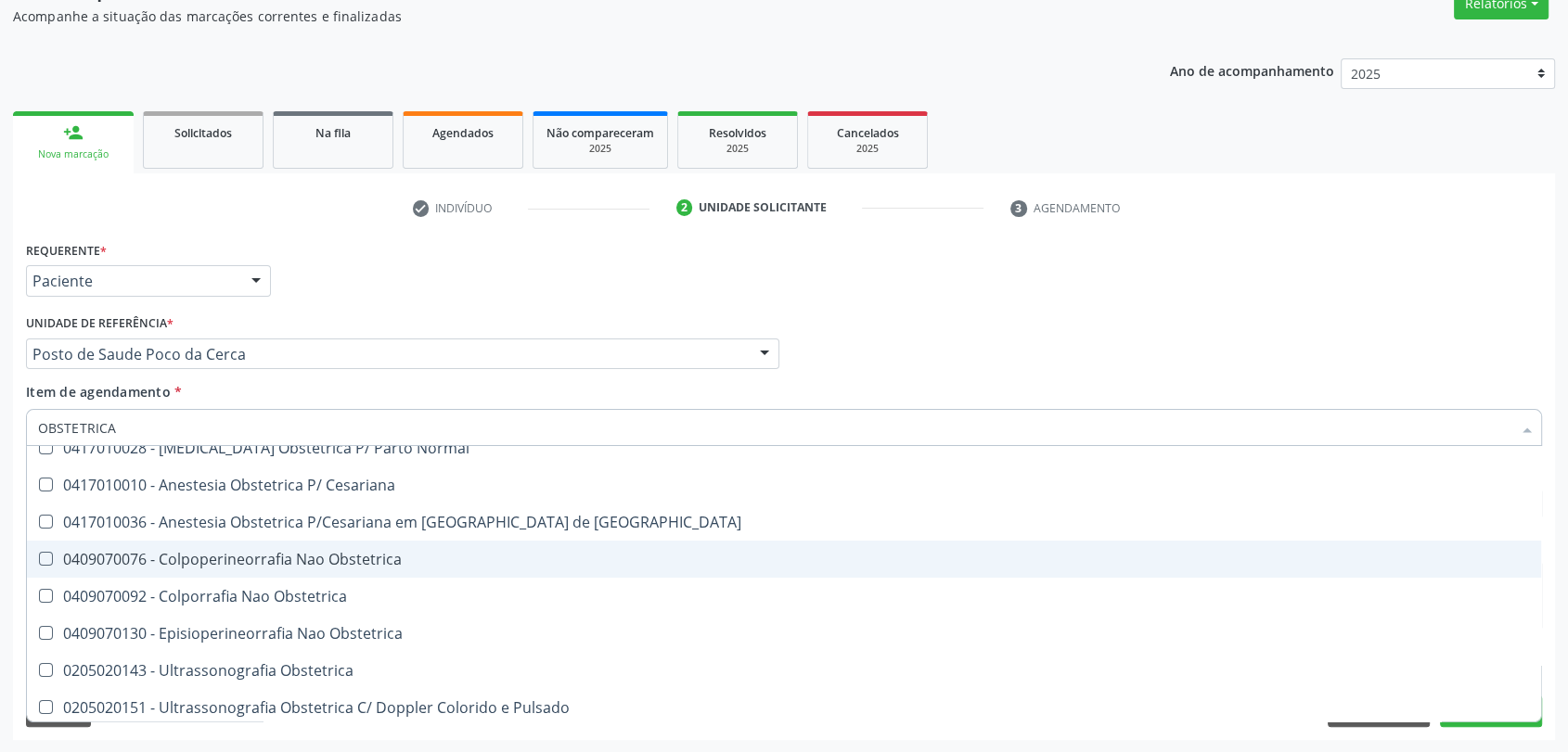
scroll to position [22, 0]
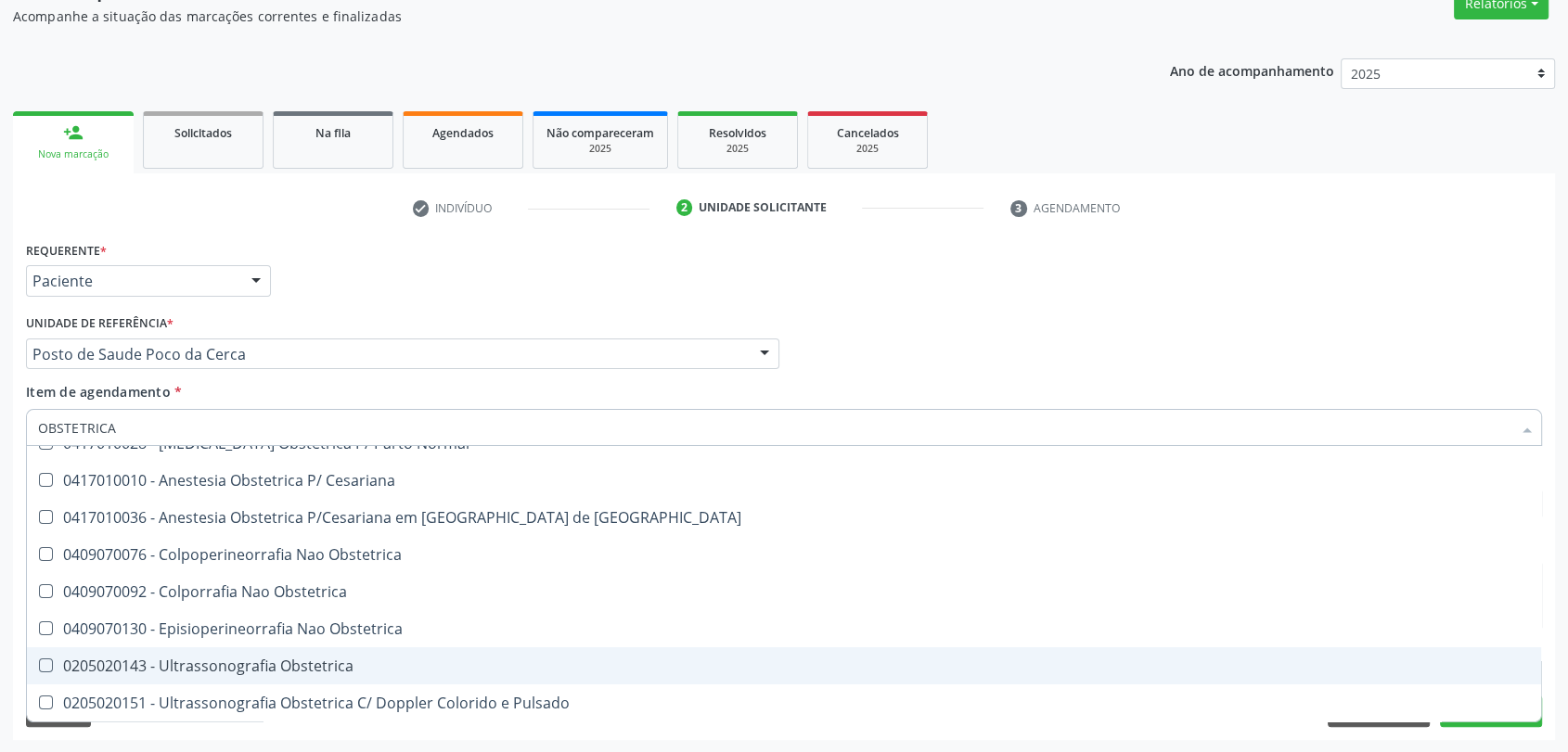
click at [227, 659] on div "0205020143 - Ultrassonografia Obstetrica" at bounding box center [784, 666] width 1491 height 15
checkbox Obstetrica "true"
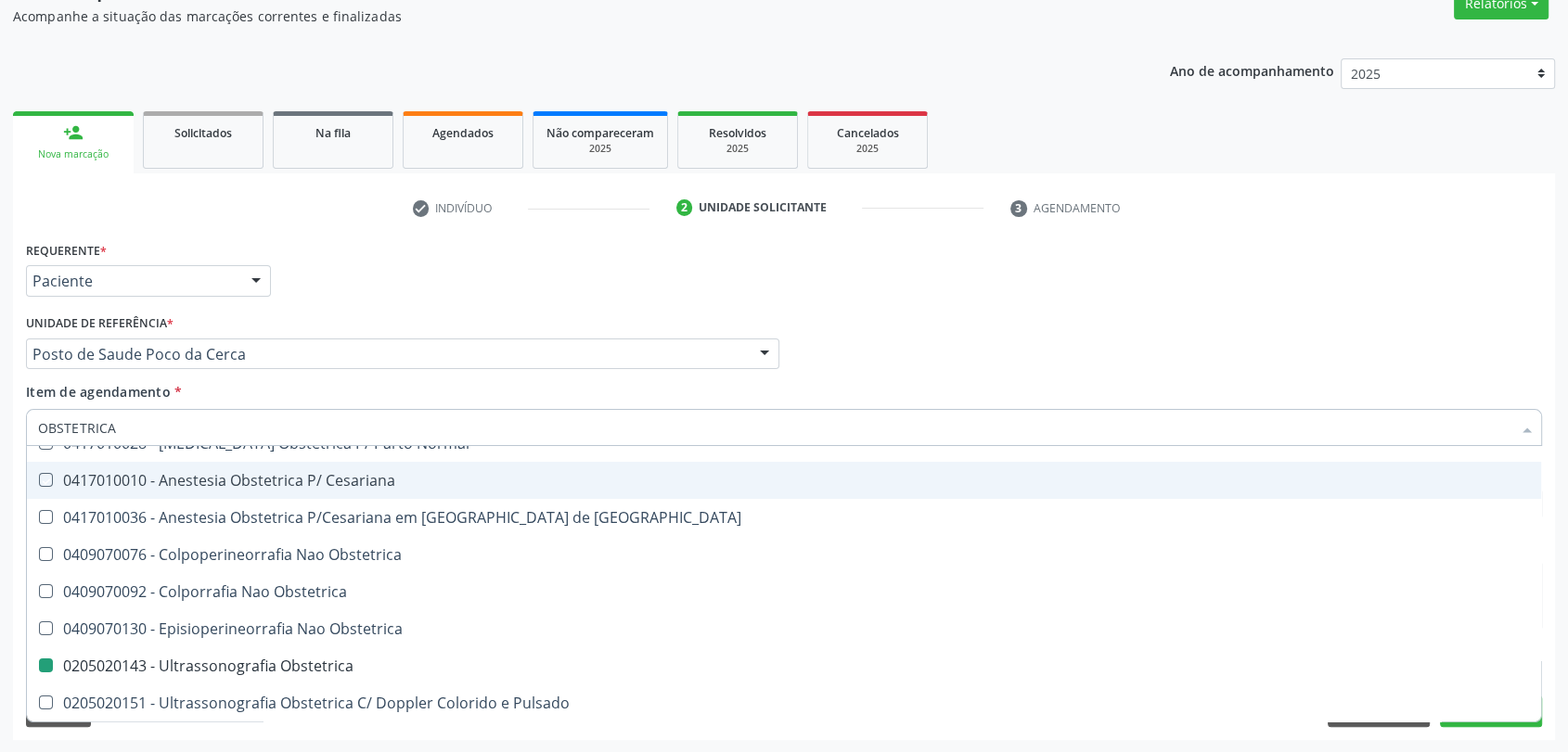
click at [314, 316] on div "Unidade de referência * Posto de Saude Poco da Cerca Usf do Mutirao Usf Cohab U…" at bounding box center [402, 339] width 753 height 60
checkbox Cesariana "true"
checkbox Obstetrica "false"
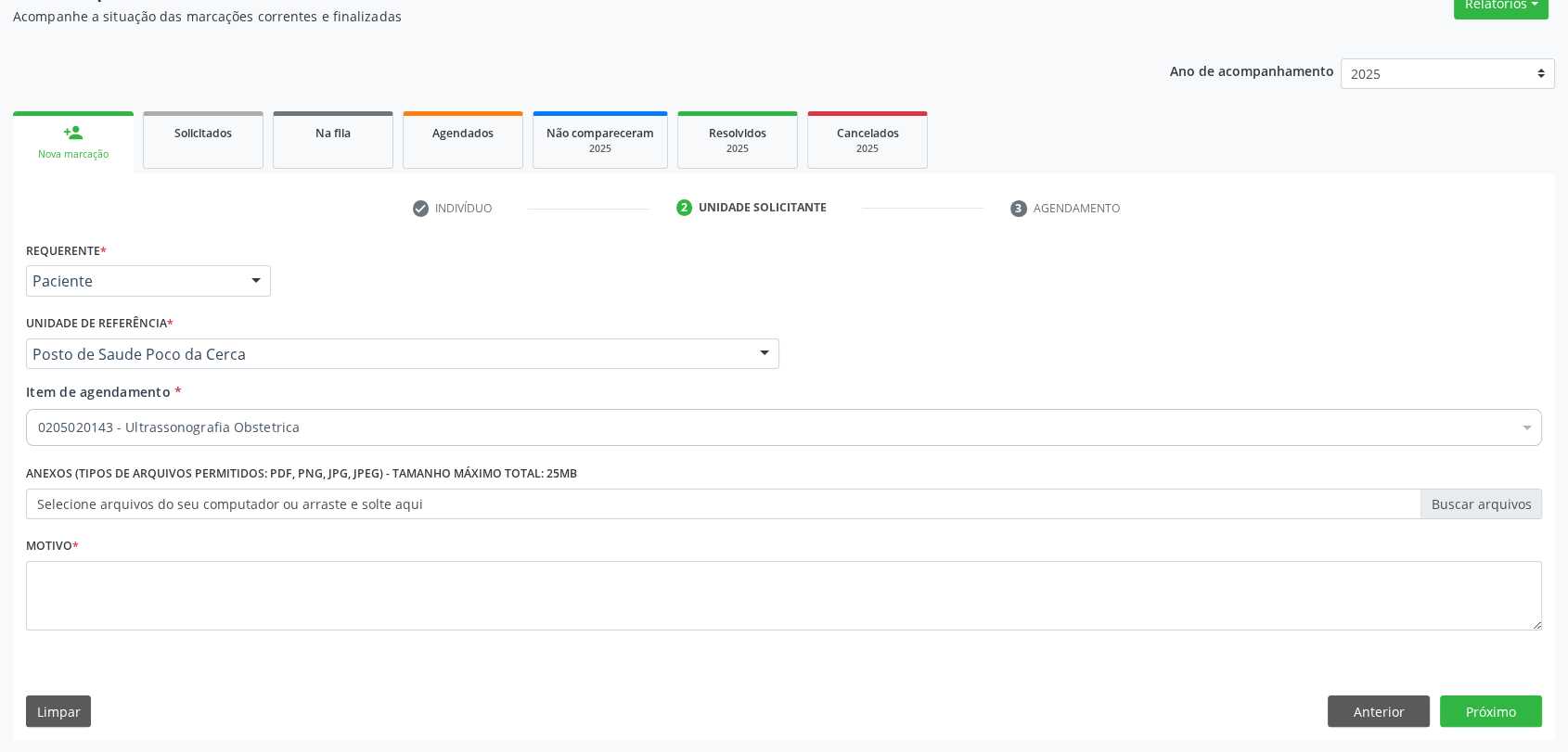
scroll to position [0, 0]
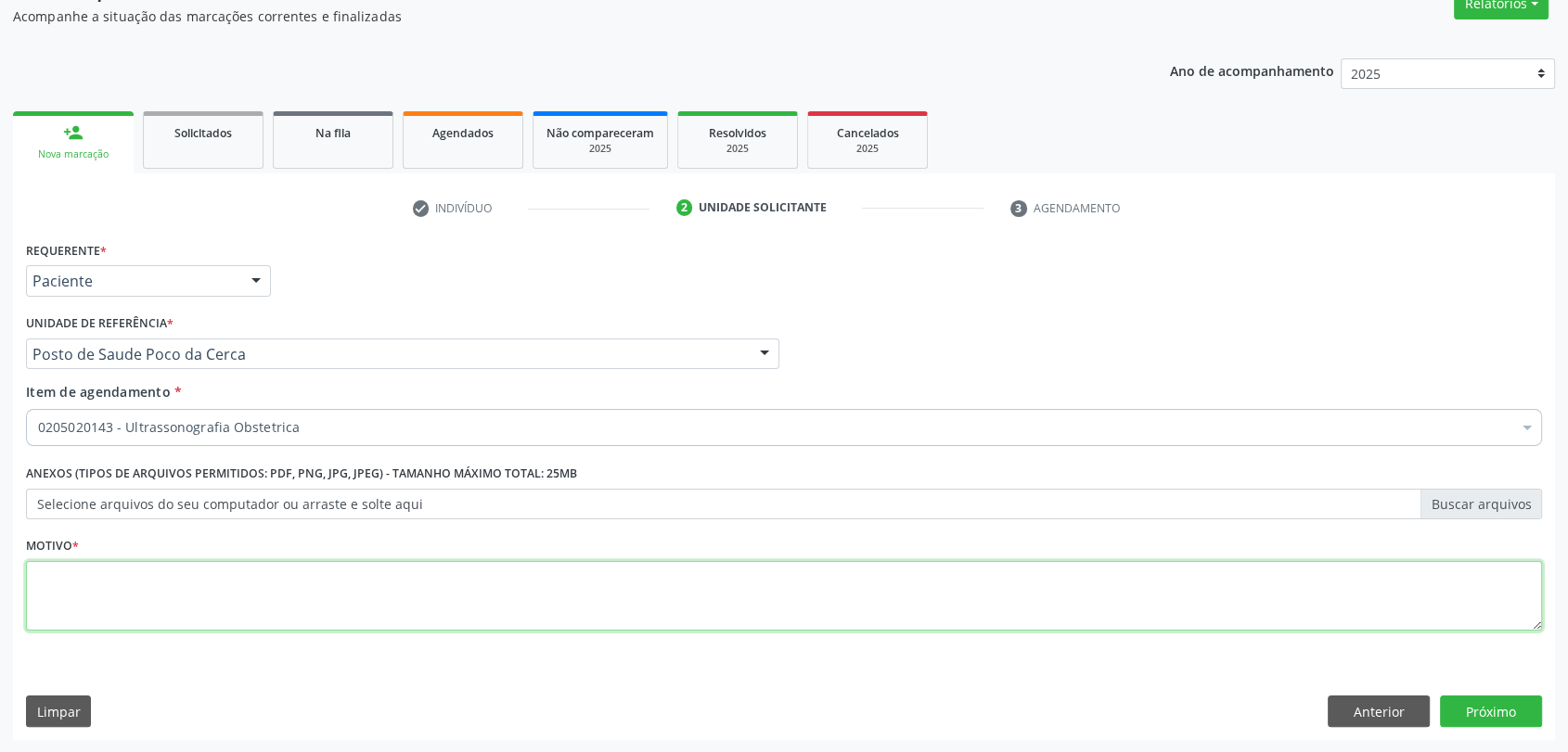
click at [219, 581] on textarea at bounding box center [784, 596] width 1516 height 71
type textarea "A"
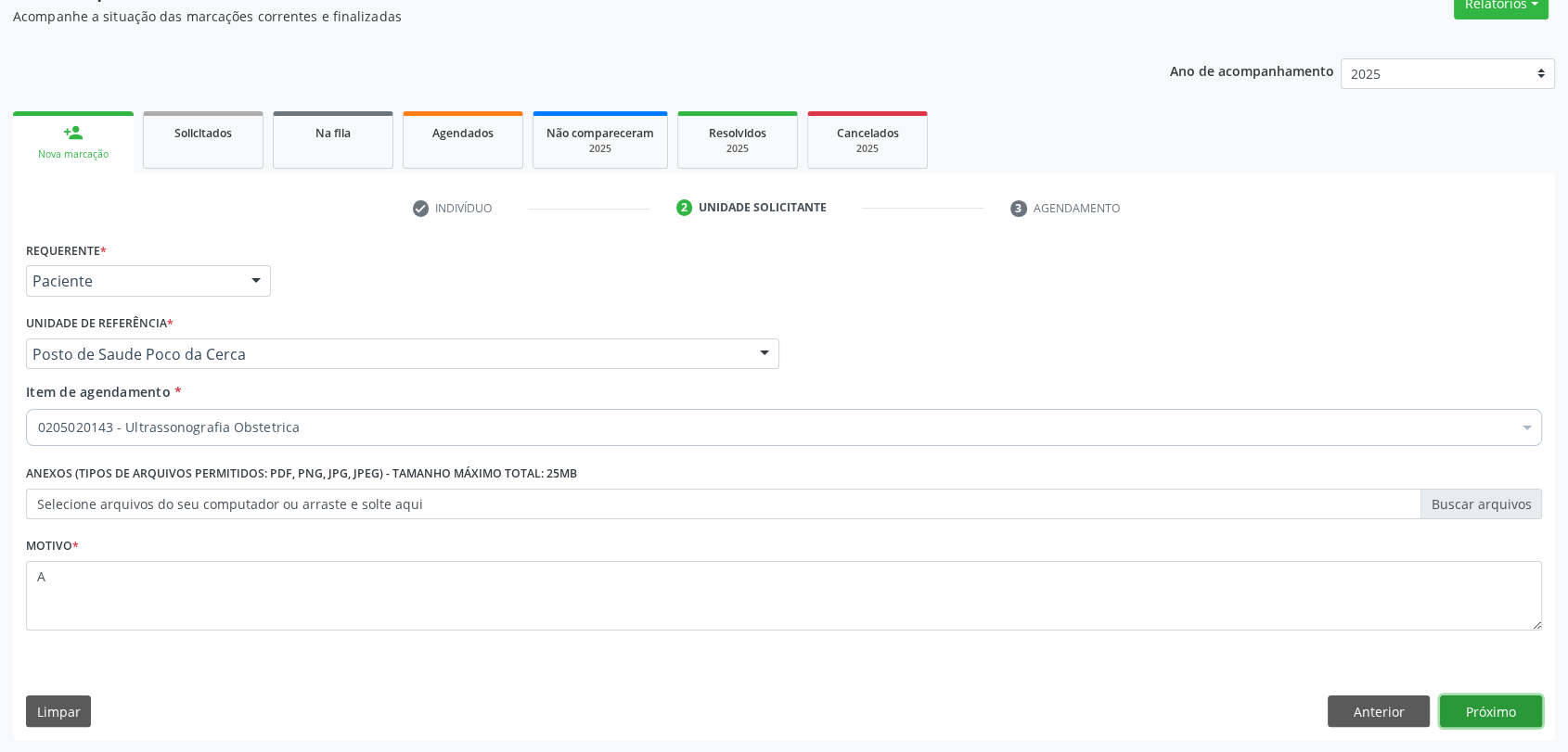
click at [1510, 708] on button "Próximo" at bounding box center [1490, 710] width 102 height 31
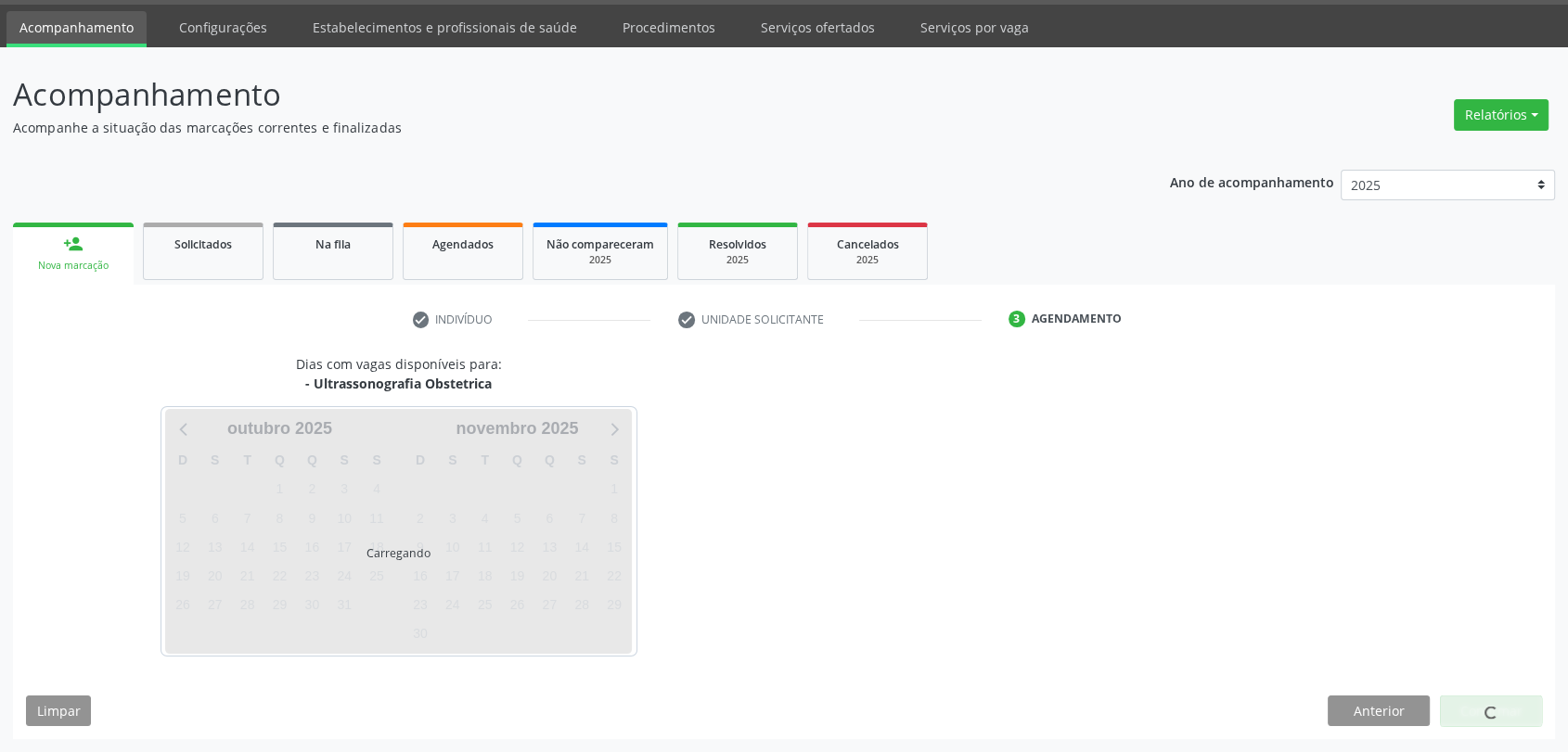
scroll to position [54, 0]
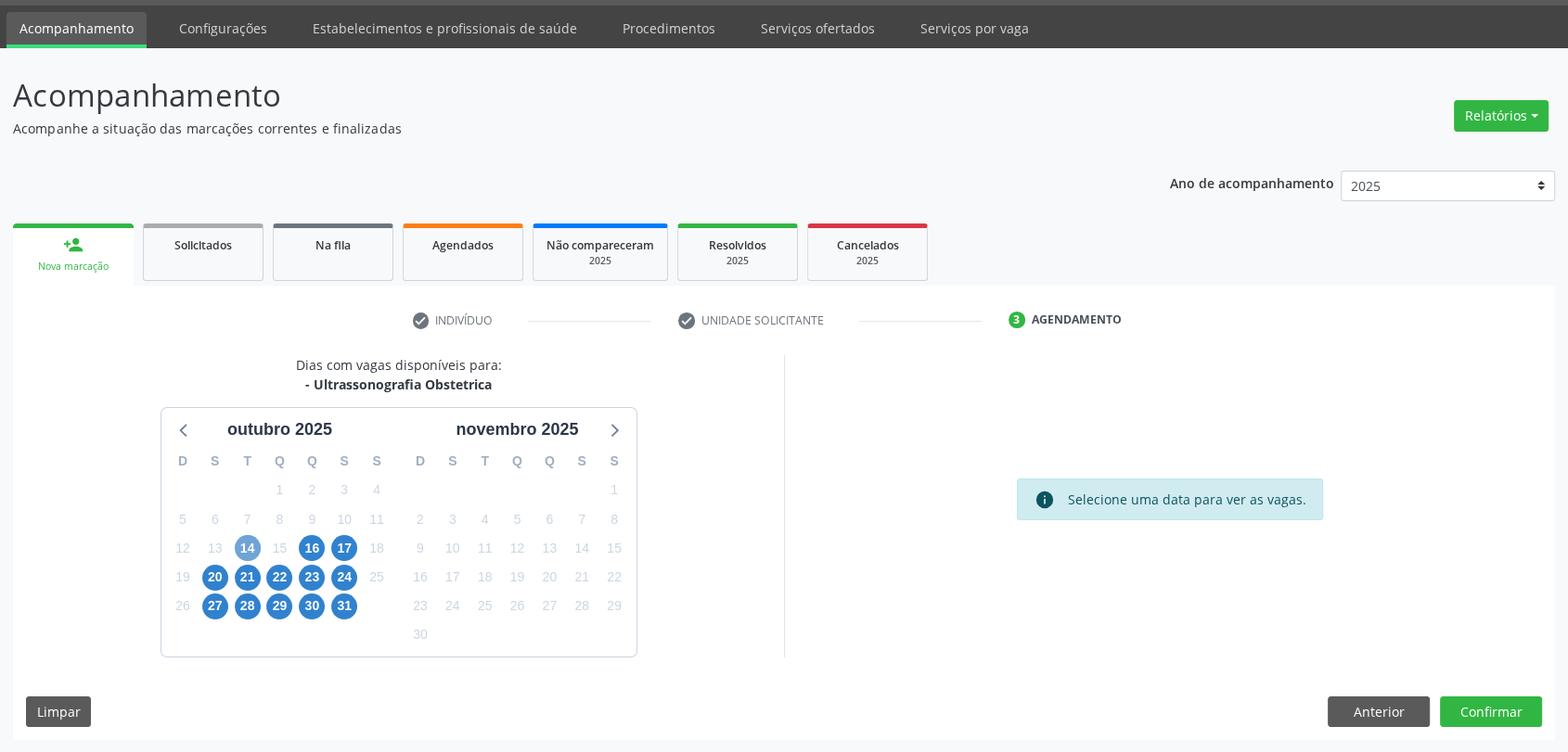
click at [243, 549] on span "14" at bounding box center [247, 547] width 26 height 26
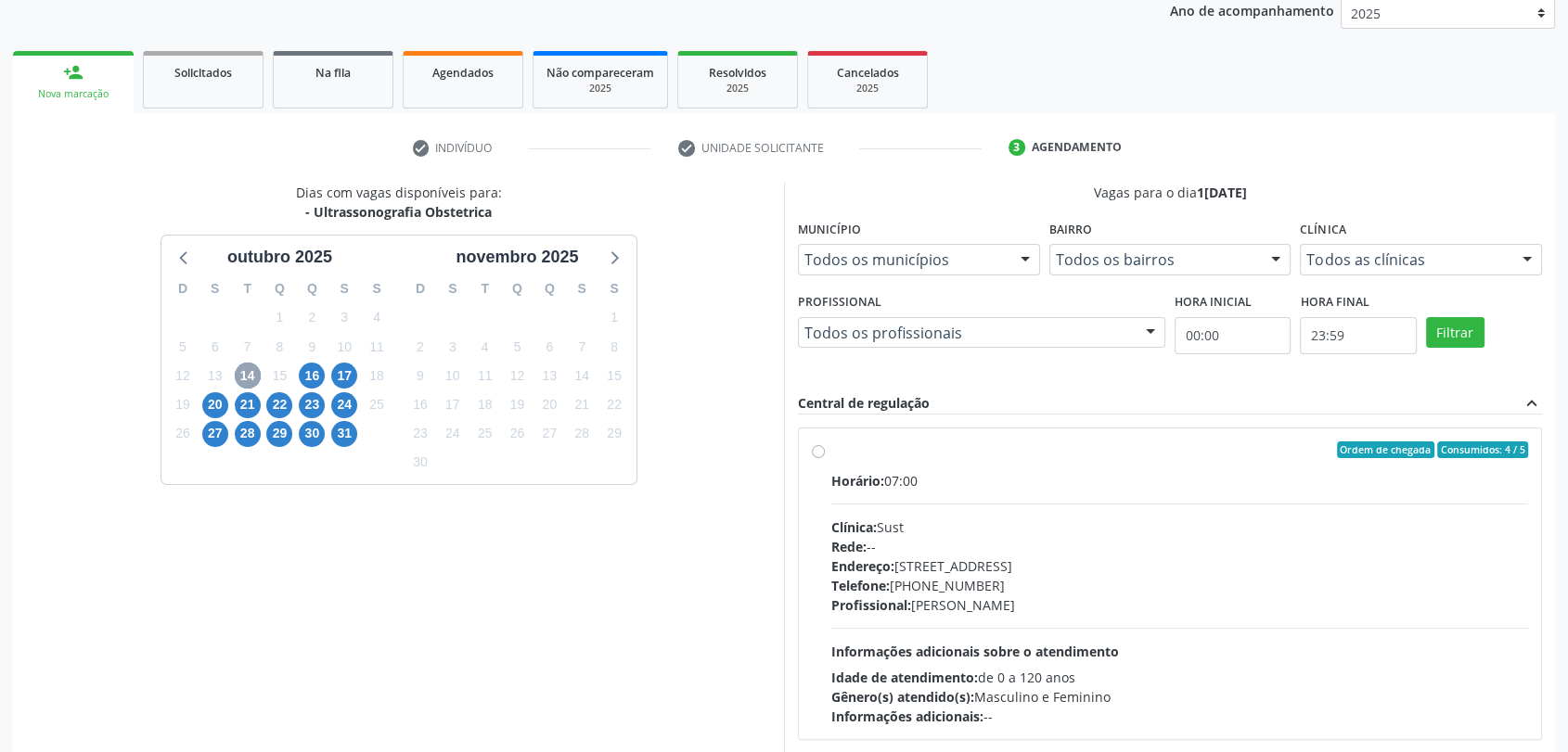
scroll to position [260, 0]
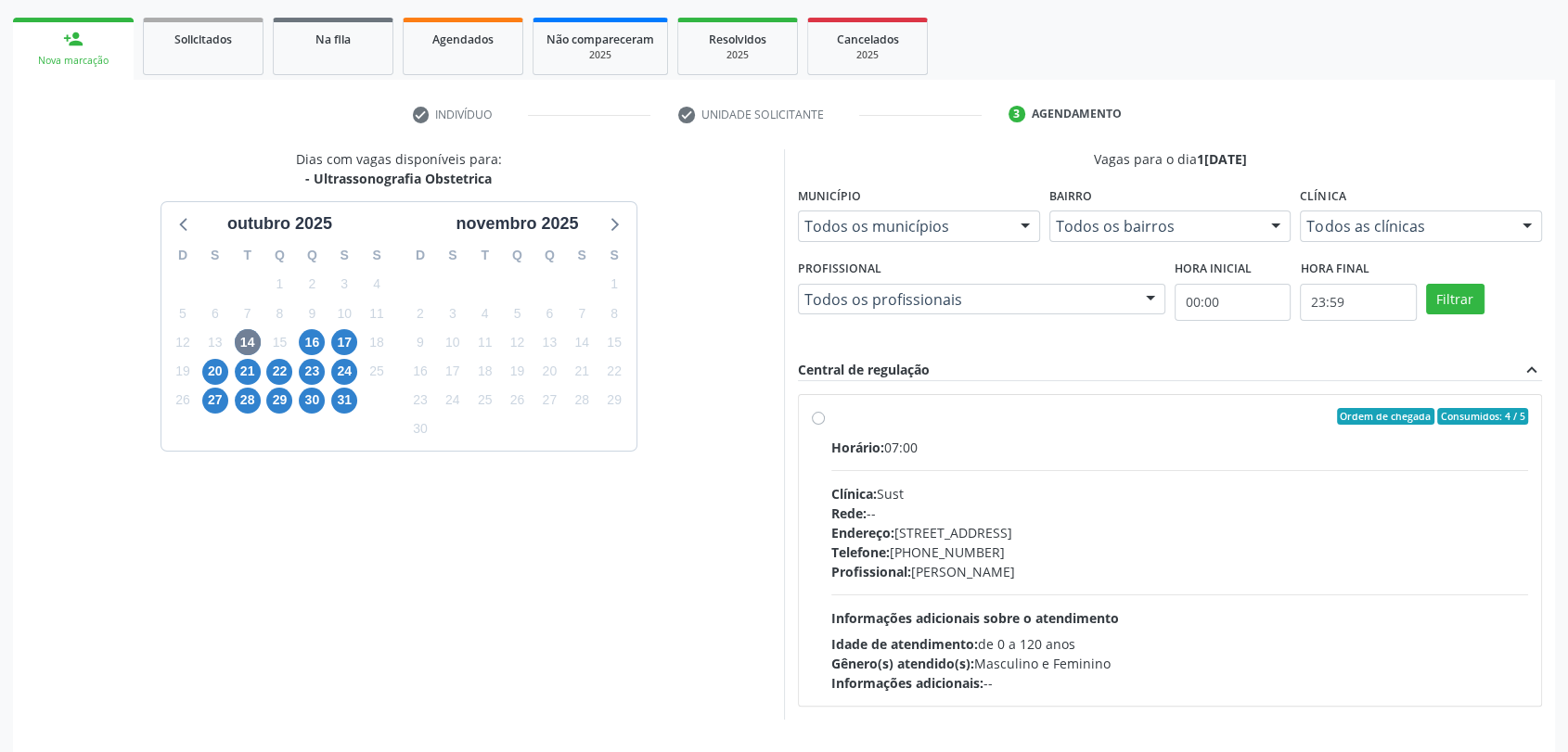
click at [909, 462] on div "Horário: 07:00 Clínica: Sust Rede: -- Endereço: nº 730, N S Penha, Serra Talhad…" at bounding box center [1179, 565] width 697 height 255
click at [824, 424] on input "Ordem de chegada Consumidos: 4 / 5 Horário: 07:00 Clínica: Sust Rede: -- Endere…" at bounding box center [818, 417] width 13 height 17
radio input "true"
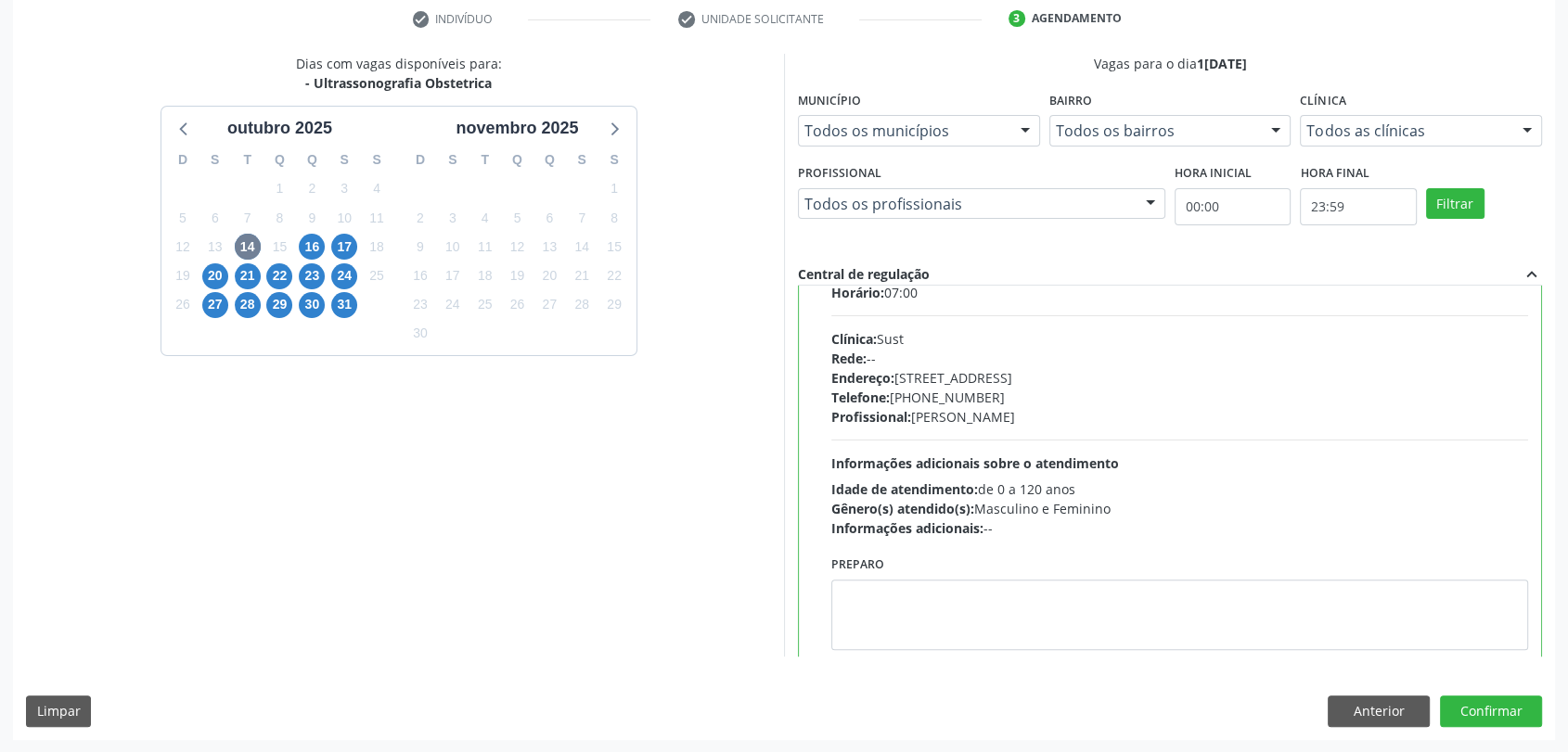
scroll to position [91, 0]
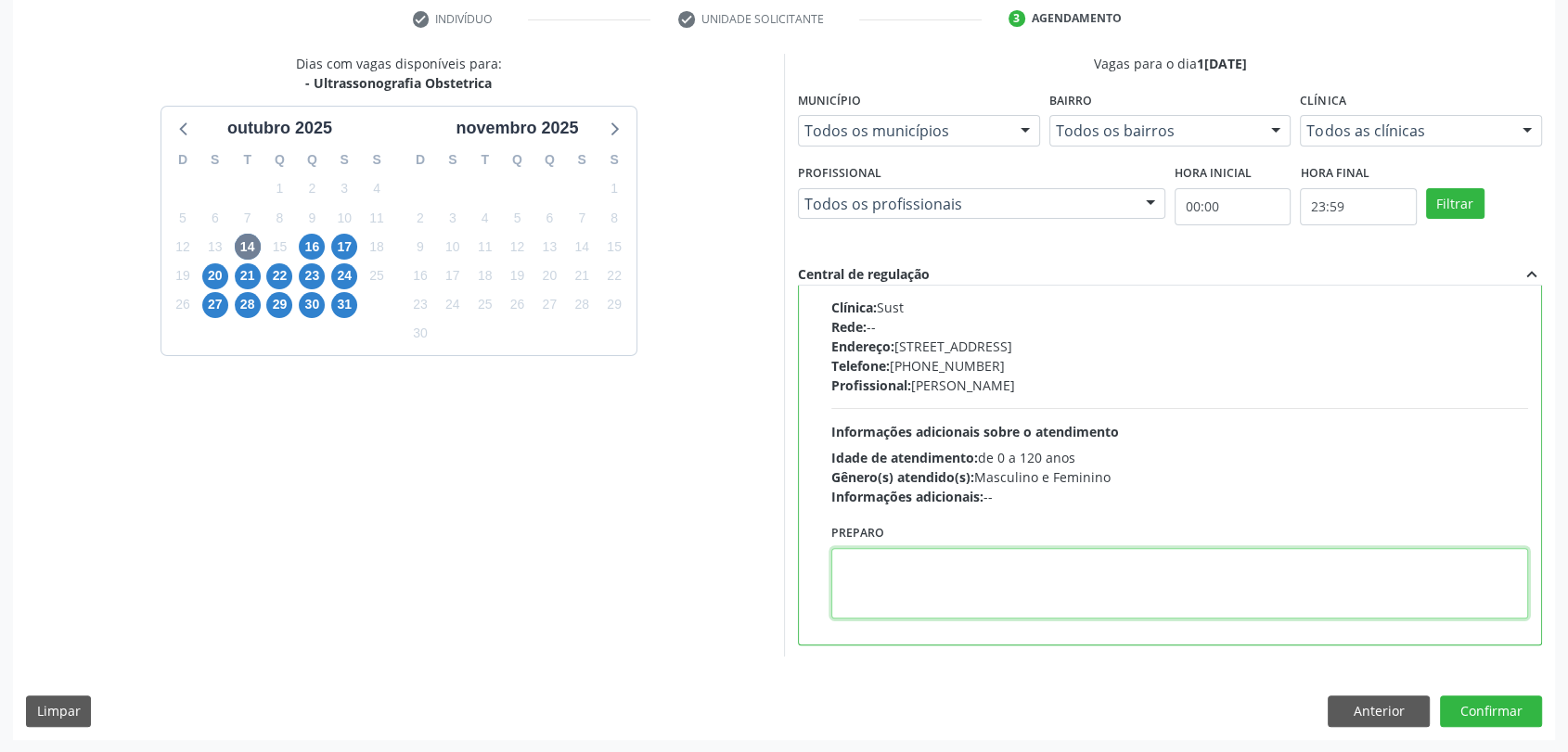
click at [1017, 578] on textarea at bounding box center [1179, 583] width 697 height 71
type textarea "AGENDAR A DATA DA USG NA CLINICA DE DR TADEU"
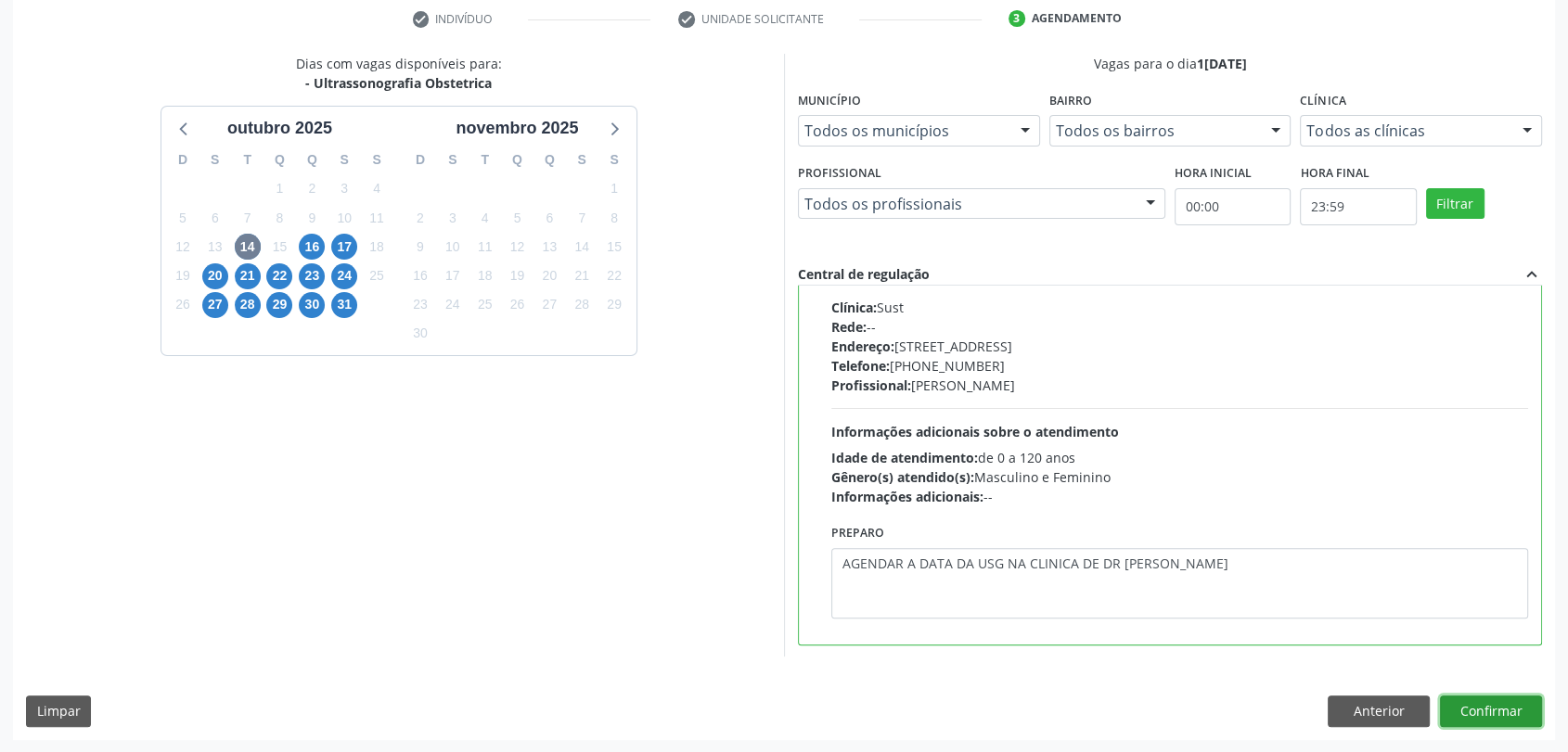
click at [1464, 696] on button "Confirmar" at bounding box center [1490, 710] width 102 height 31
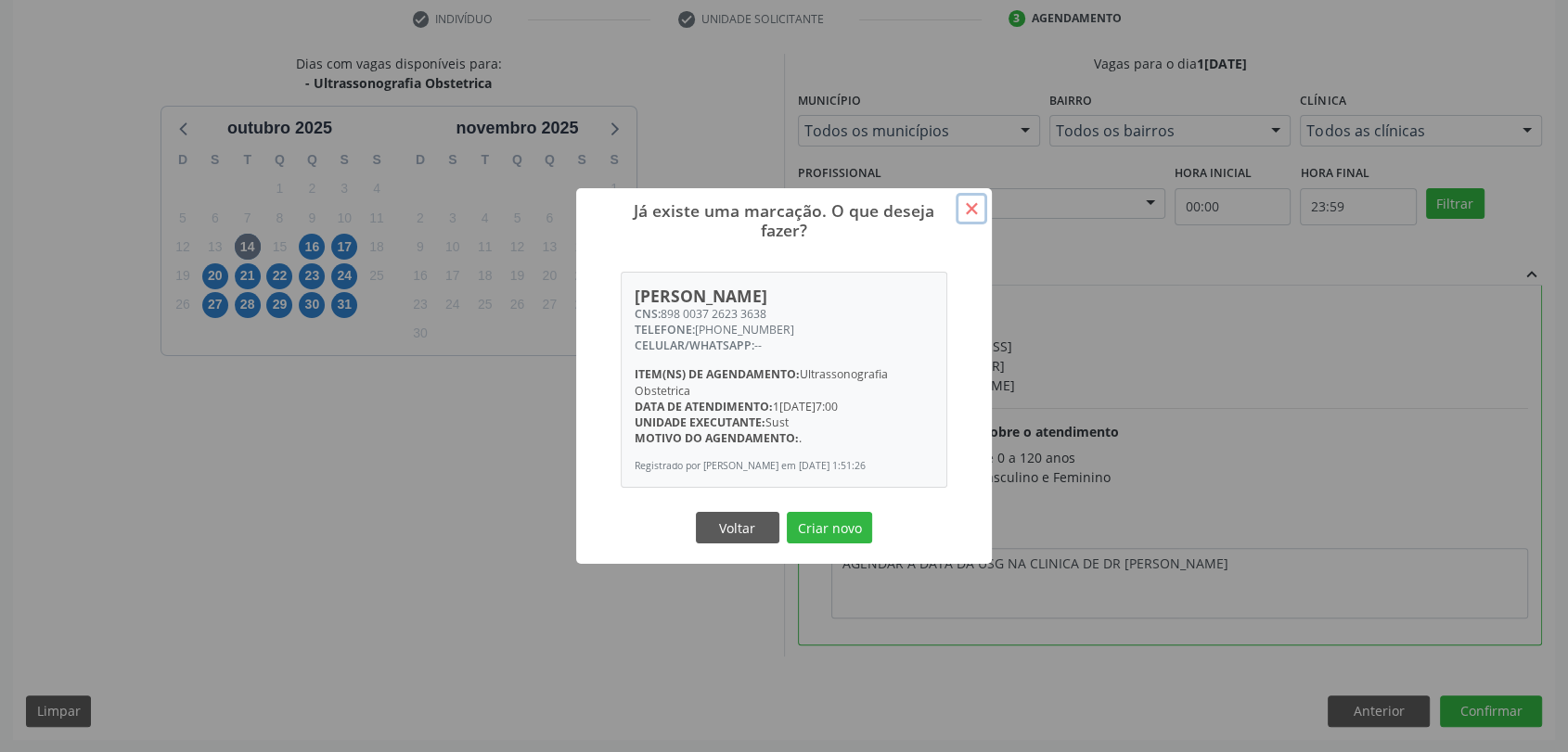
click at [973, 205] on button "×" at bounding box center [971, 208] width 31 height 31
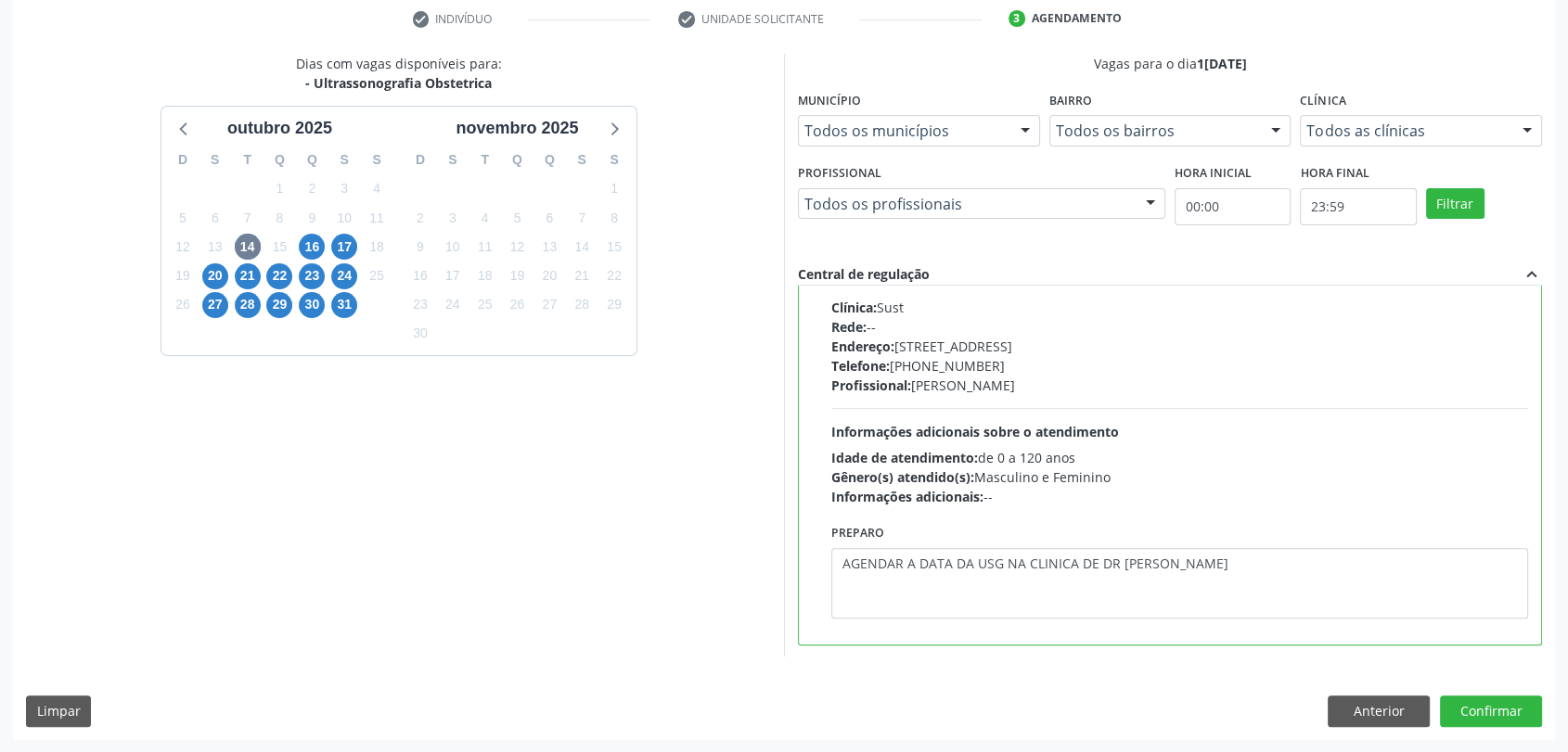
click at [1357, 727] on div "Dias com vagas disponíveis para: - Ultrassonografia Obstetrica outubro 2025 D S…" at bounding box center [784, 396] width 1542 height 685
click at [1353, 712] on button "Anterior" at bounding box center [1378, 710] width 102 height 31
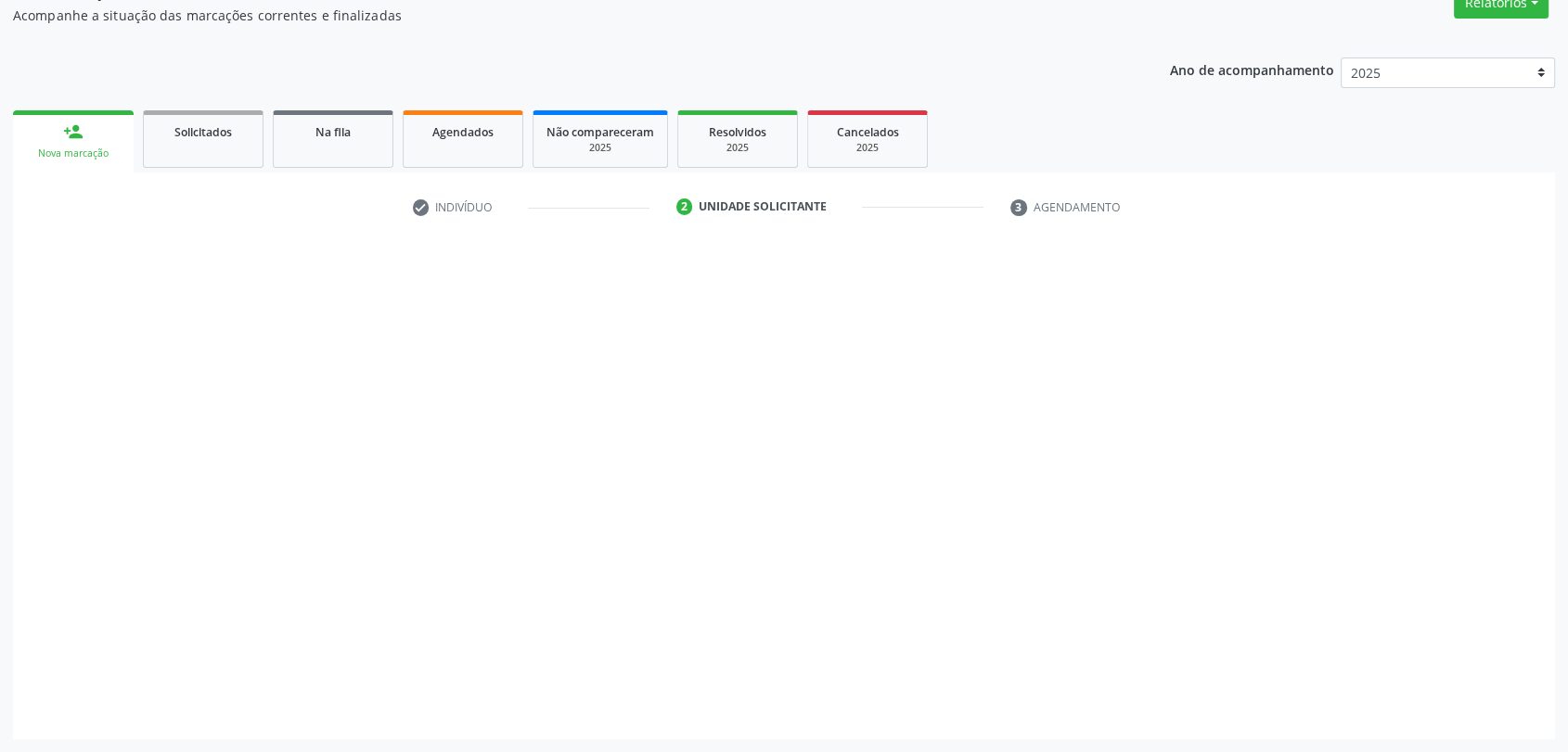
scroll to position [166, 0]
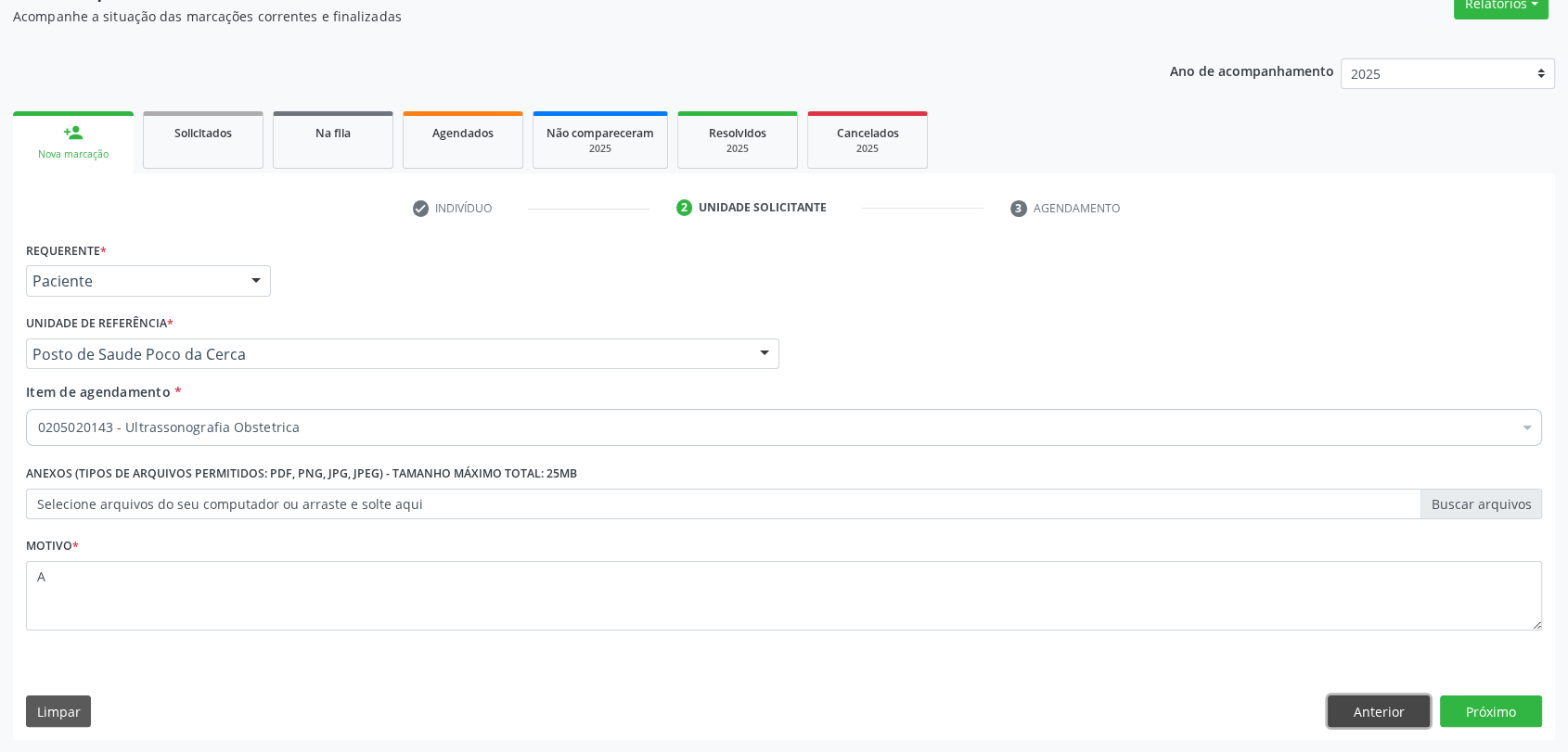
click at [1353, 712] on button "Anterior" at bounding box center [1378, 710] width 102 height 31
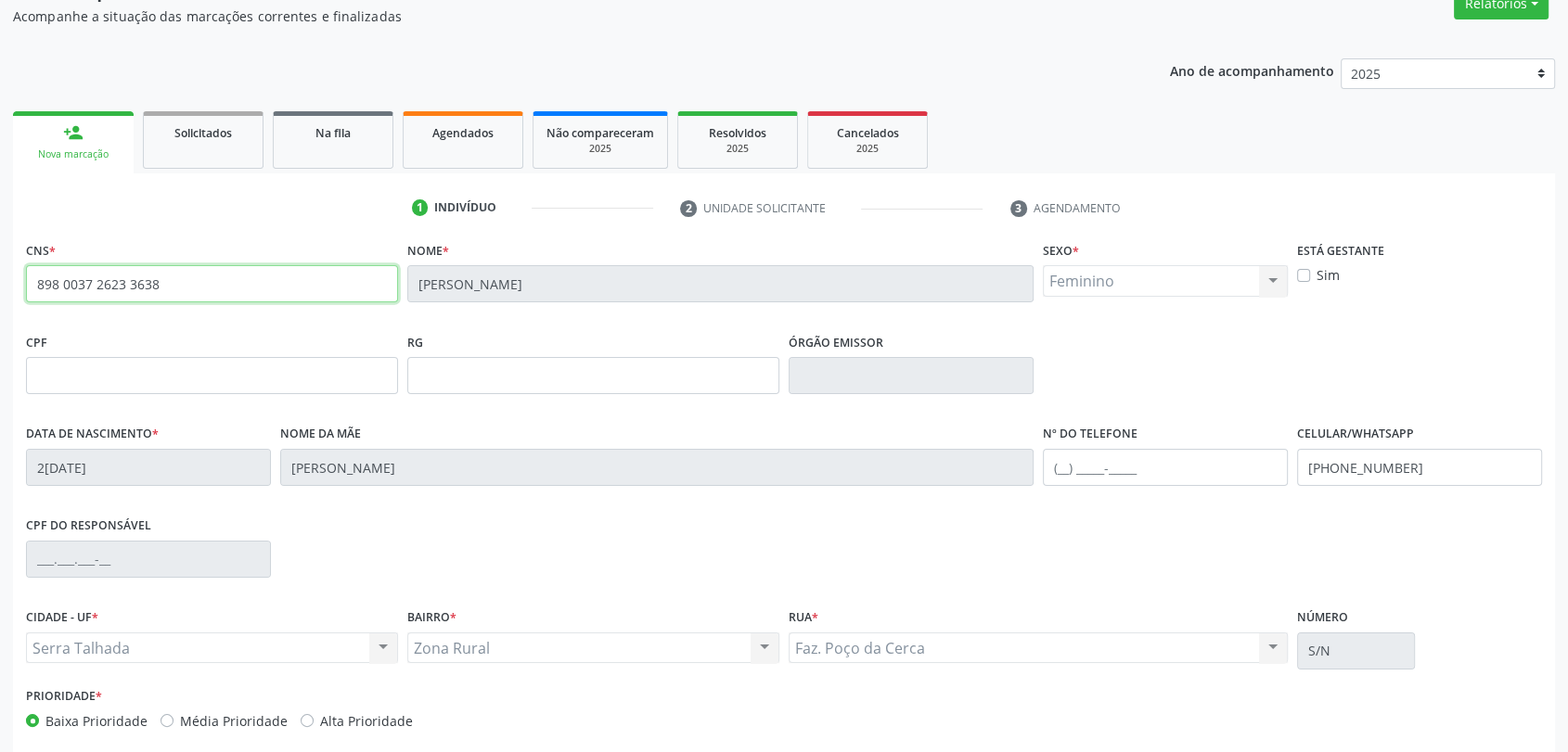
click at [131, 285] on input "898 0037 2623 3638" at bounding box center [212, 283] width 372 height 37
click at [487, 143] on link "Agendados" at bounding box center [463, 140] width 121 height 58
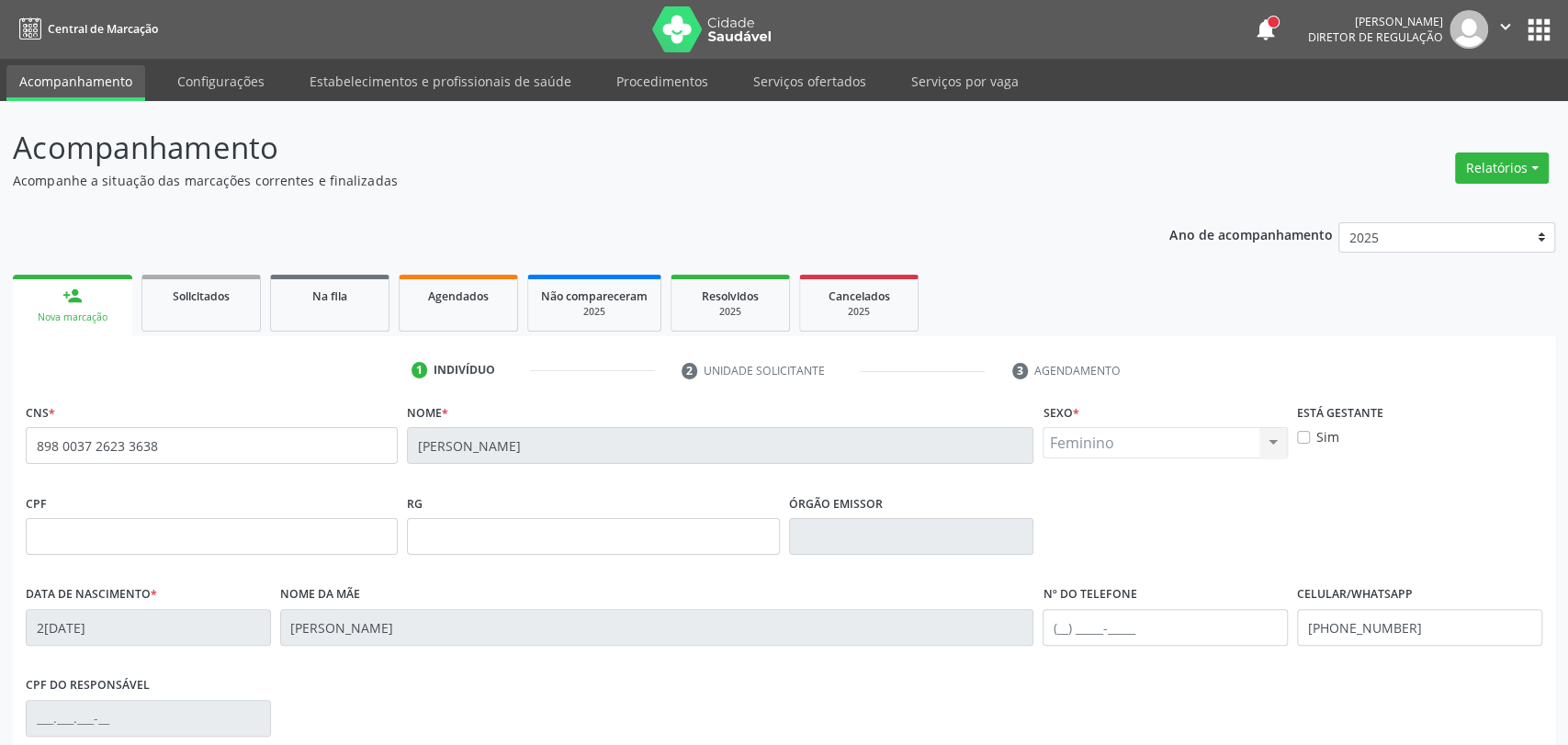
select select "9"
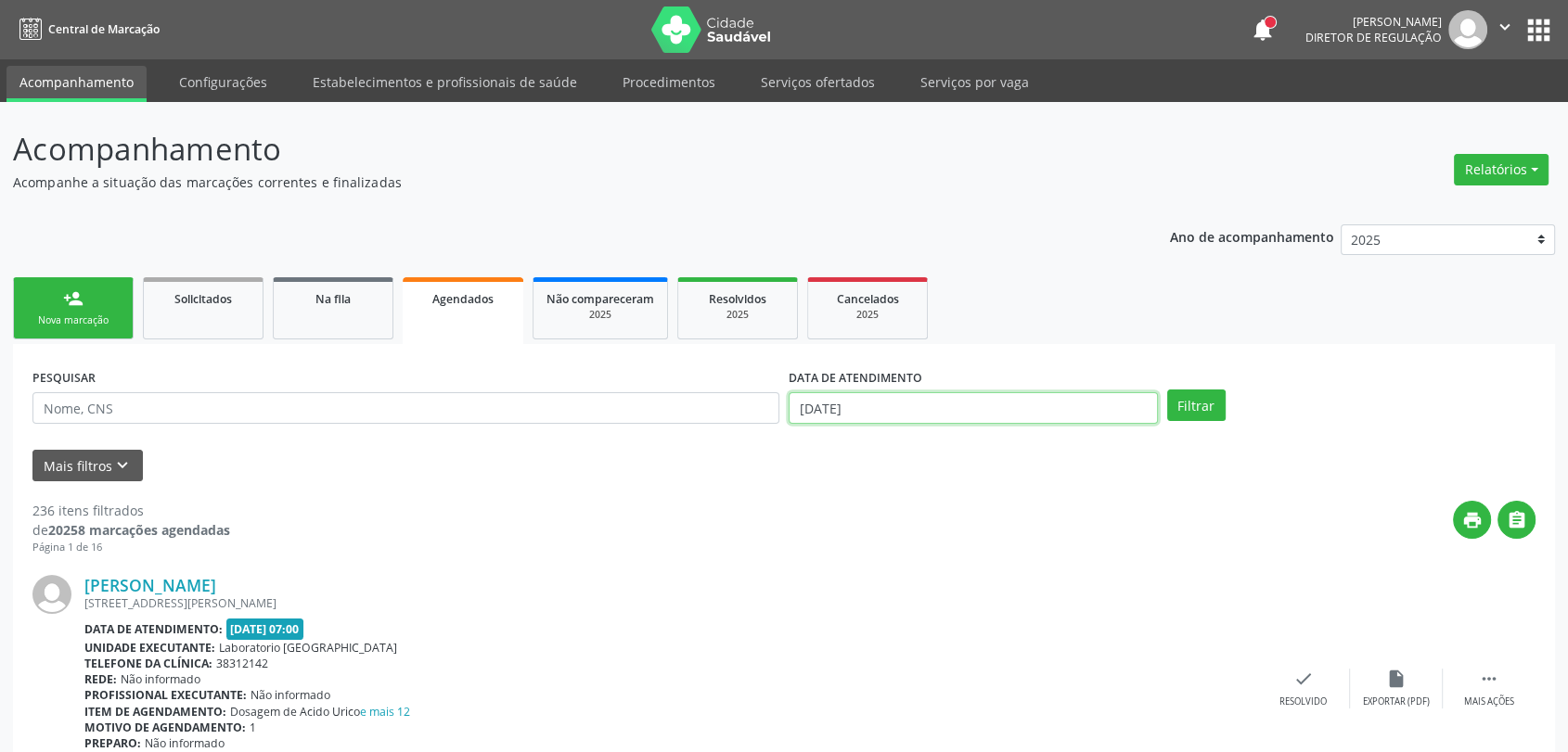
click at [1121, 392] on input "02/10/2025" at bounding box center [973, 407] width 370 height 31
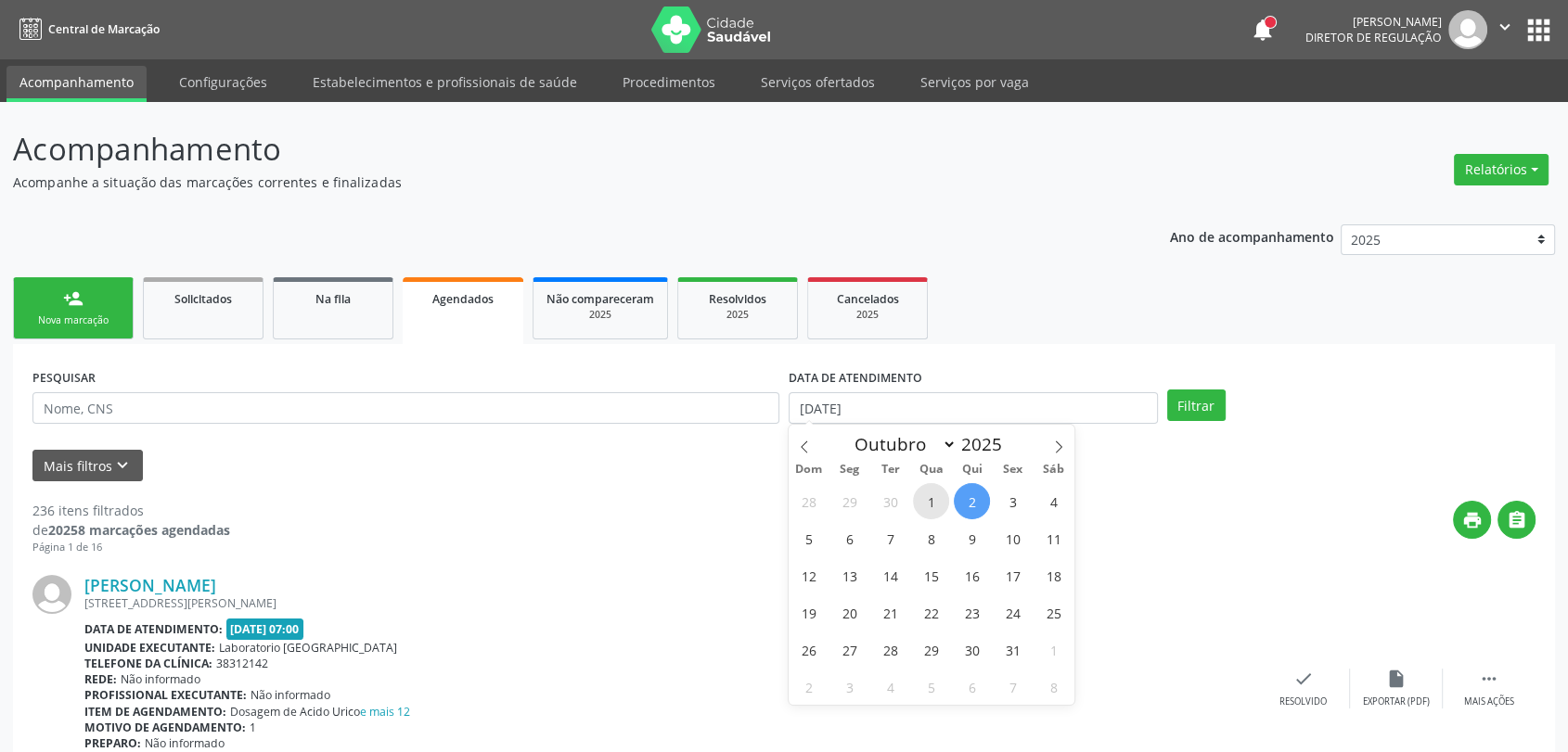
click at [933, 504] on span "1" at bounding box center [931, 501] width 36 height 36
type input "01/10/2025"
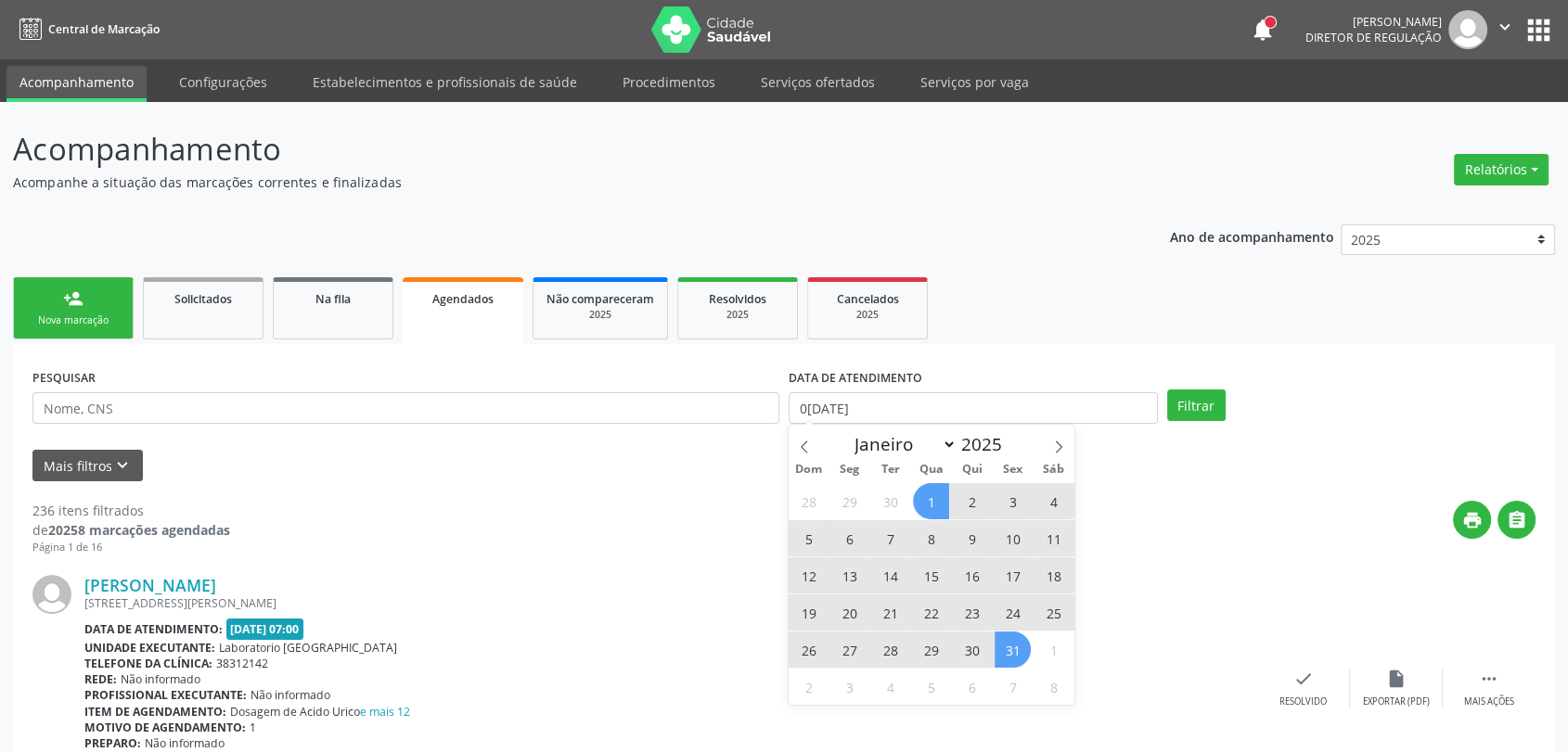
click at [1002, 654] on span "31" at bounding box center [1012, 649] width 36 height 36
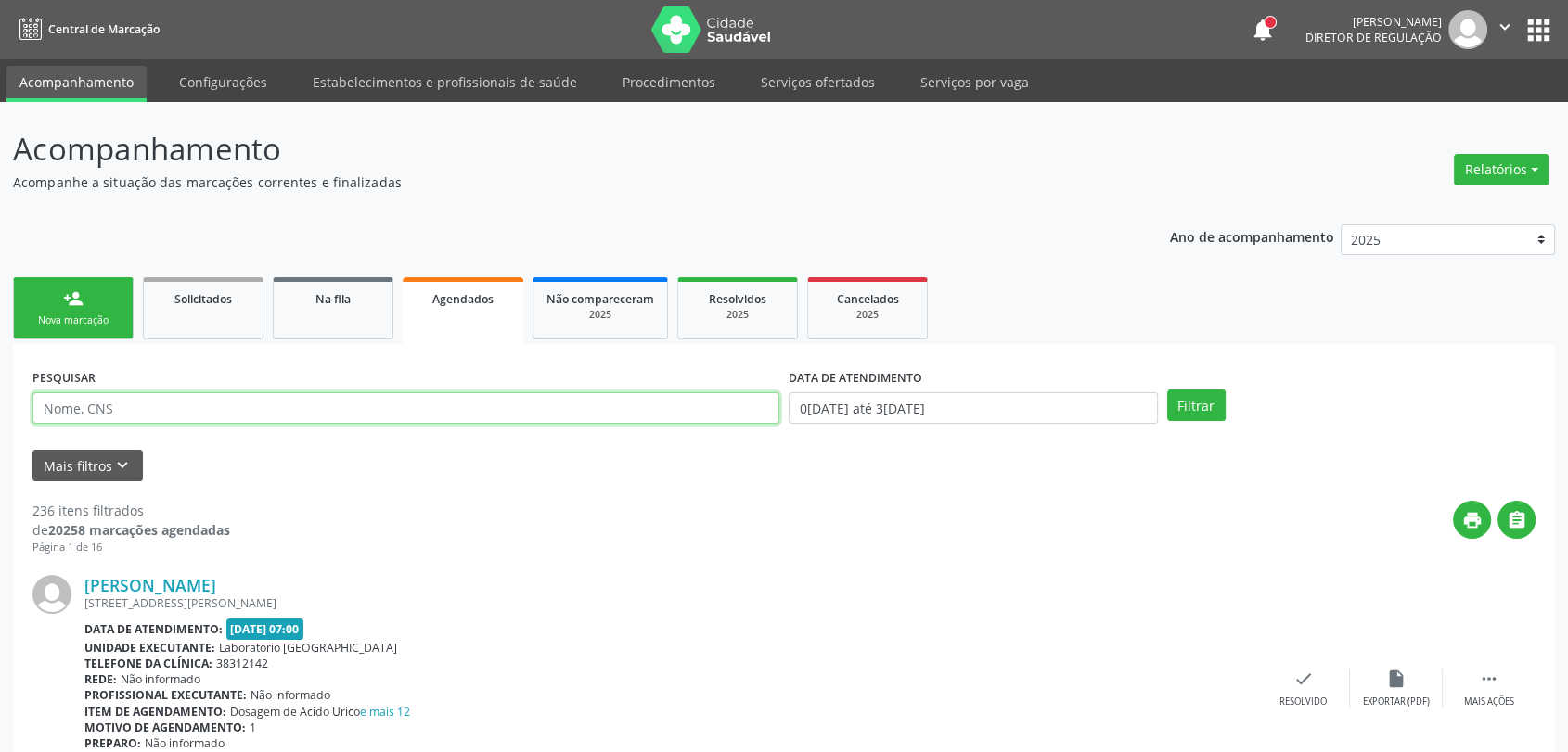
click at [430, 403] on input "text" at bounding box center [405, 407] width 747 height 31
paste input "898 0037 2623 3638"
type input "898 0037 2623 3638"
click at [1167, 389] on button "Filtrar" at bounding box center [1197, 404] width 59 height 31
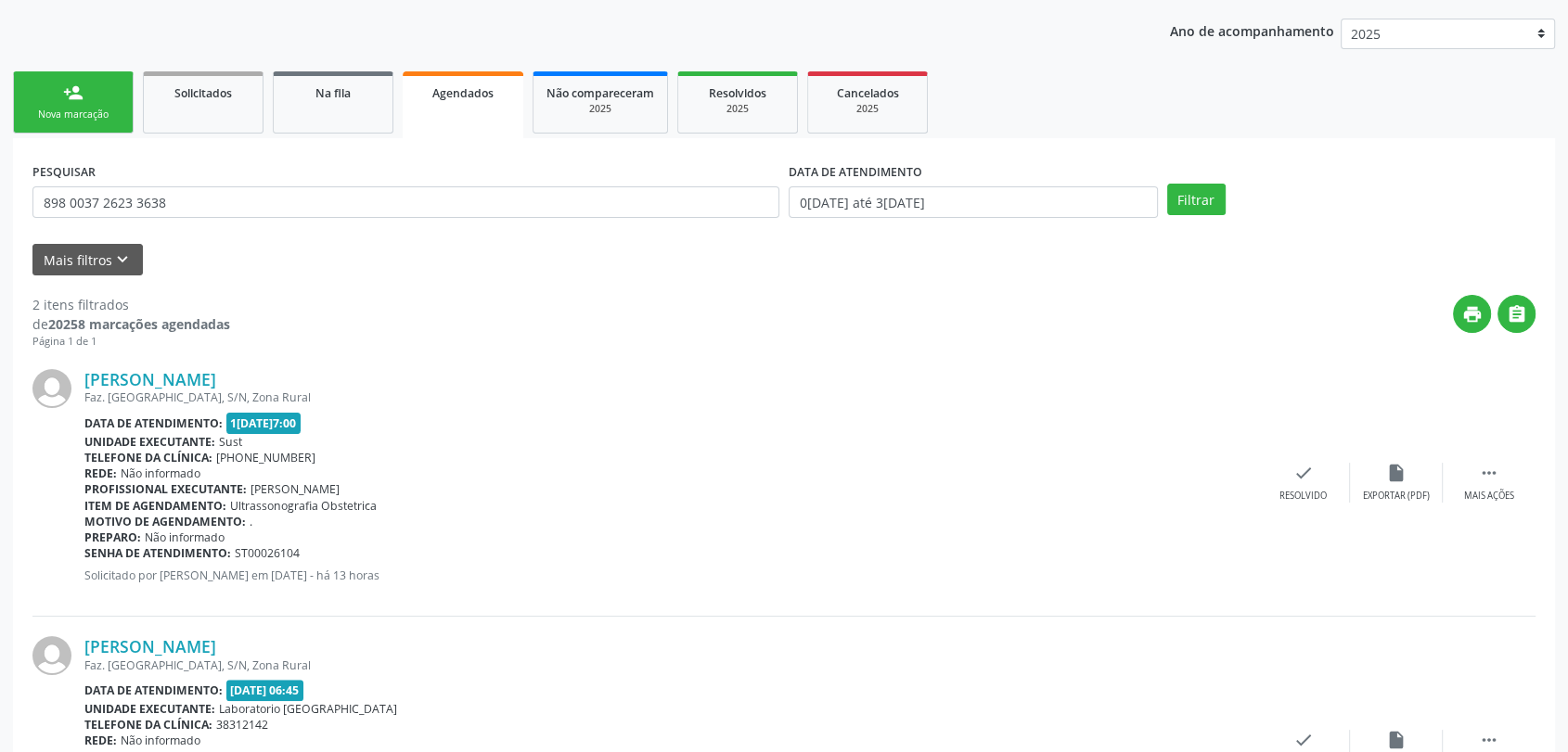
scroll to position [368, 0]
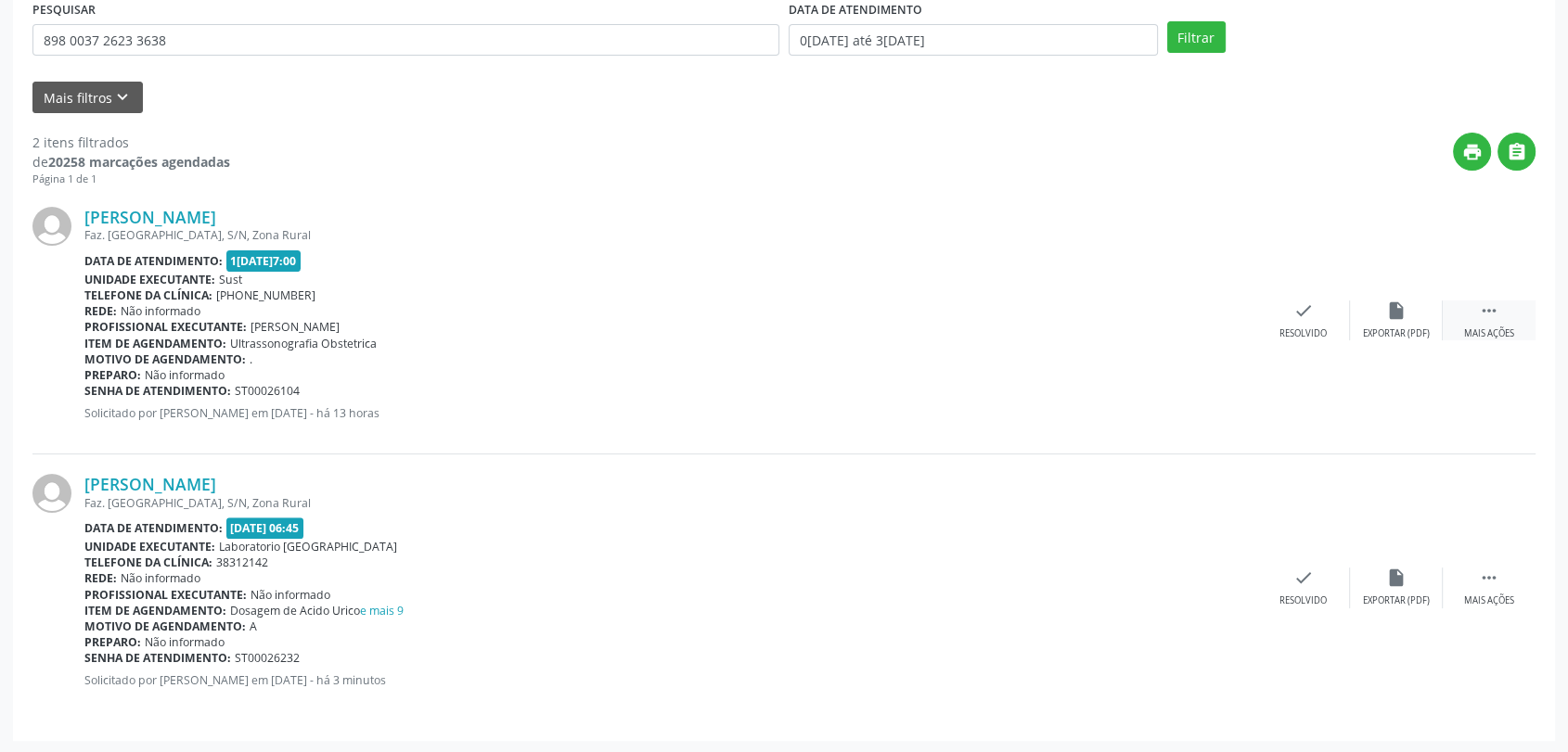
click at [1484, 320] on div " Mais ações" at bounding box center [1489, 320] width 93 height 40
click at [1105, 316] on div "print Imprimir" at bounding box center [1118, 320] width 93 height 40
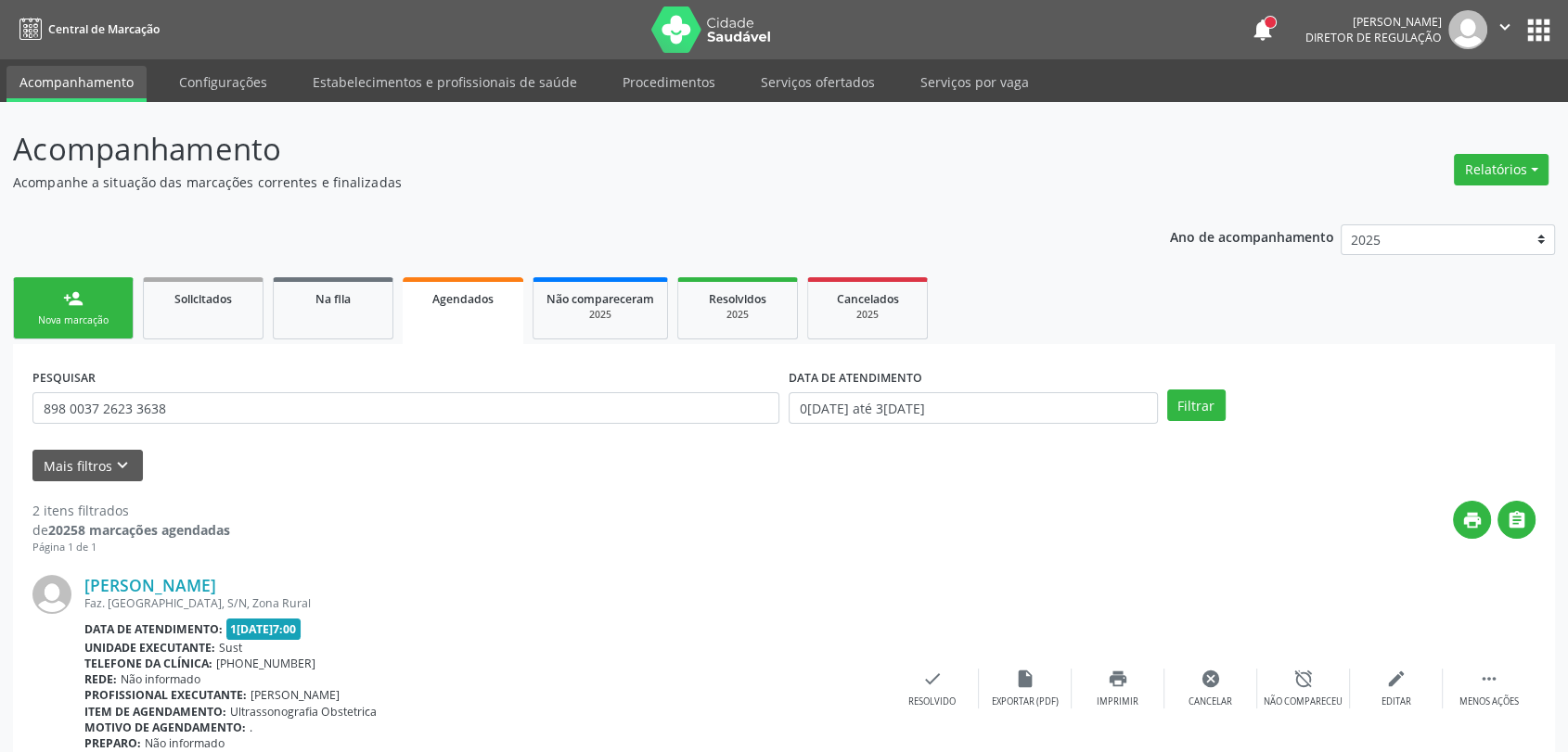
click at [115, 286] on link "person_add Nova marcação" at bounding box center [74, 308] width 121 height 62
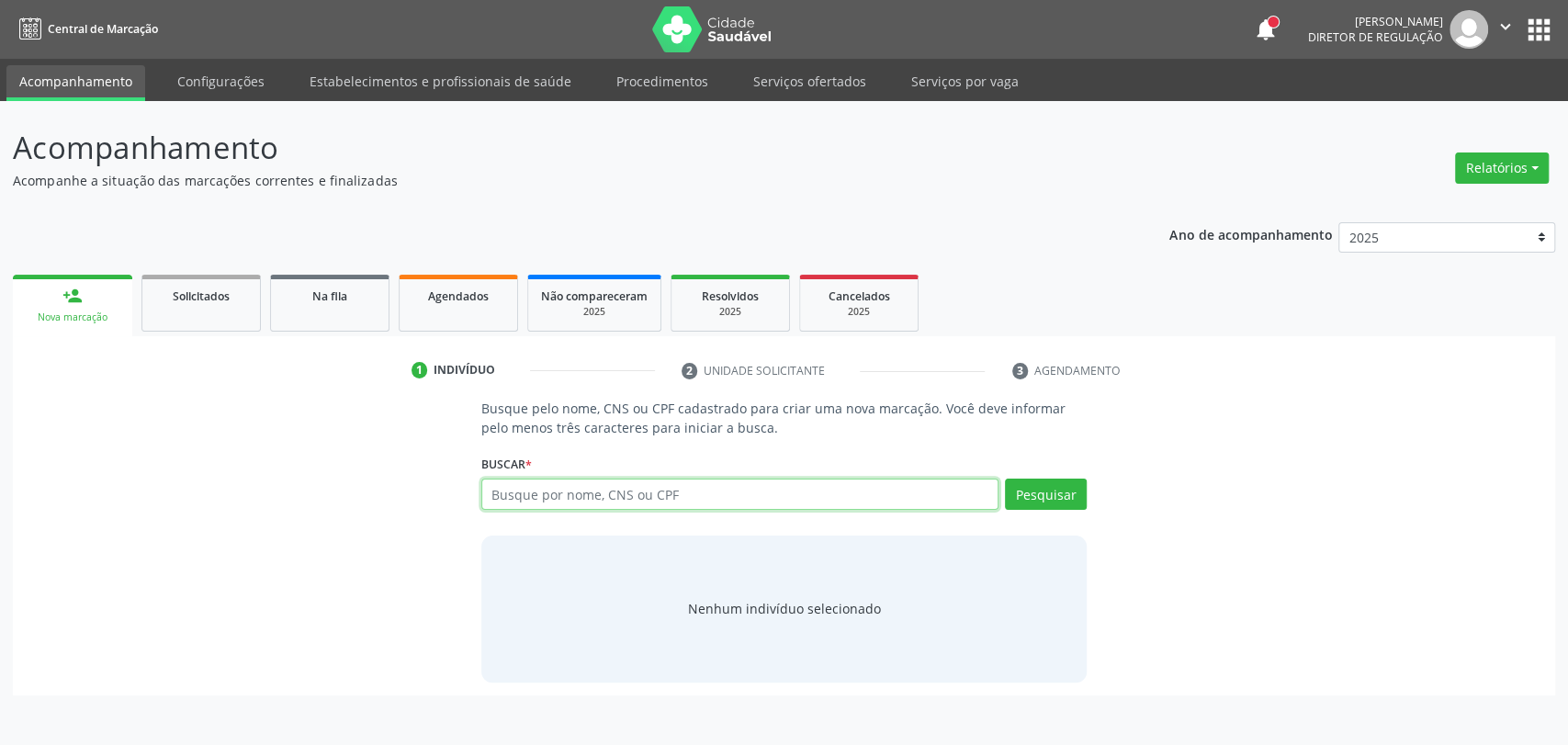
click at [606, 506] on input "text" at bounding box center [740, 493] width 519 height 31
type input "700506585803256"
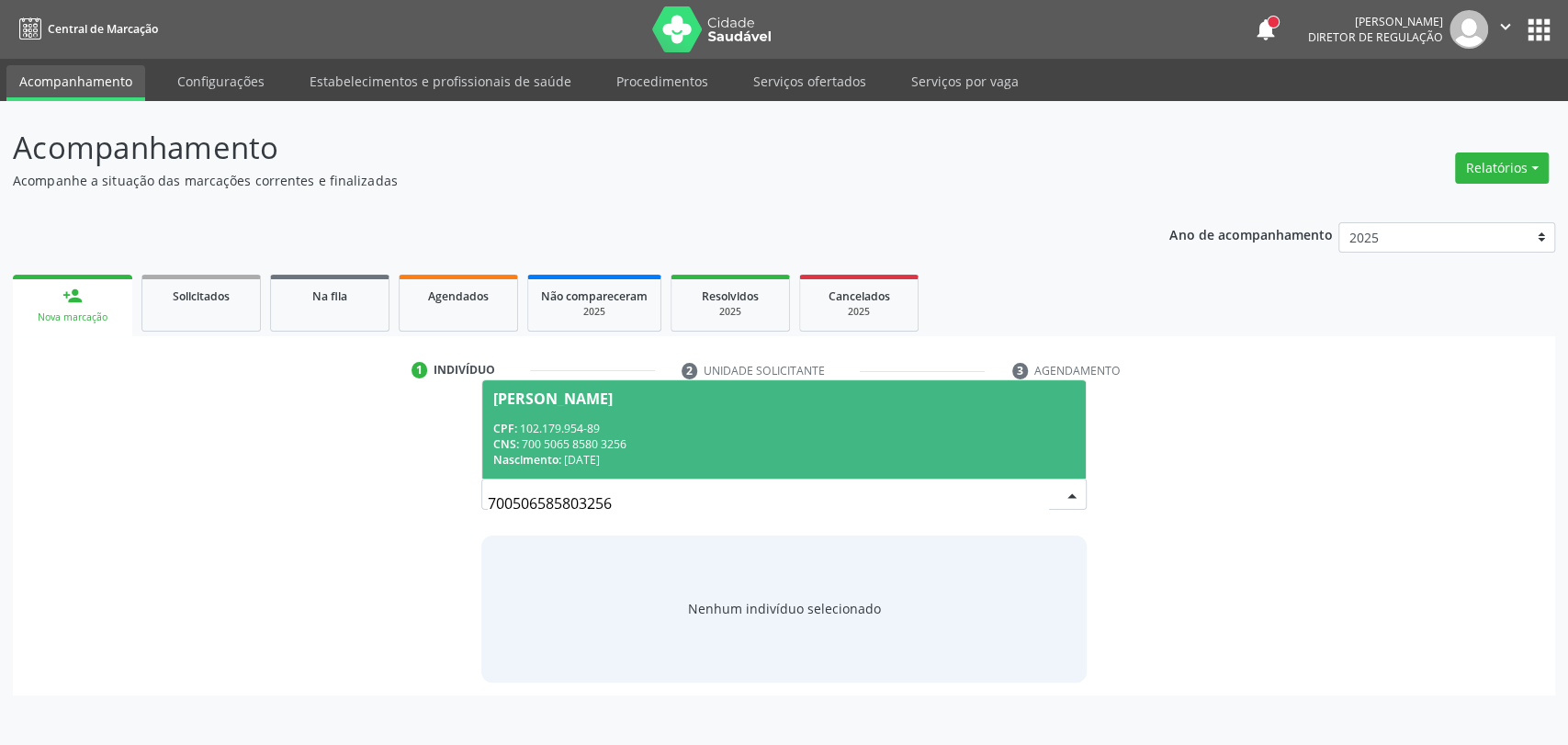
click at [822, 444] on div "CNS: 700 5065 8580 3256" at bounding box center [784, 444] width 582 height 16
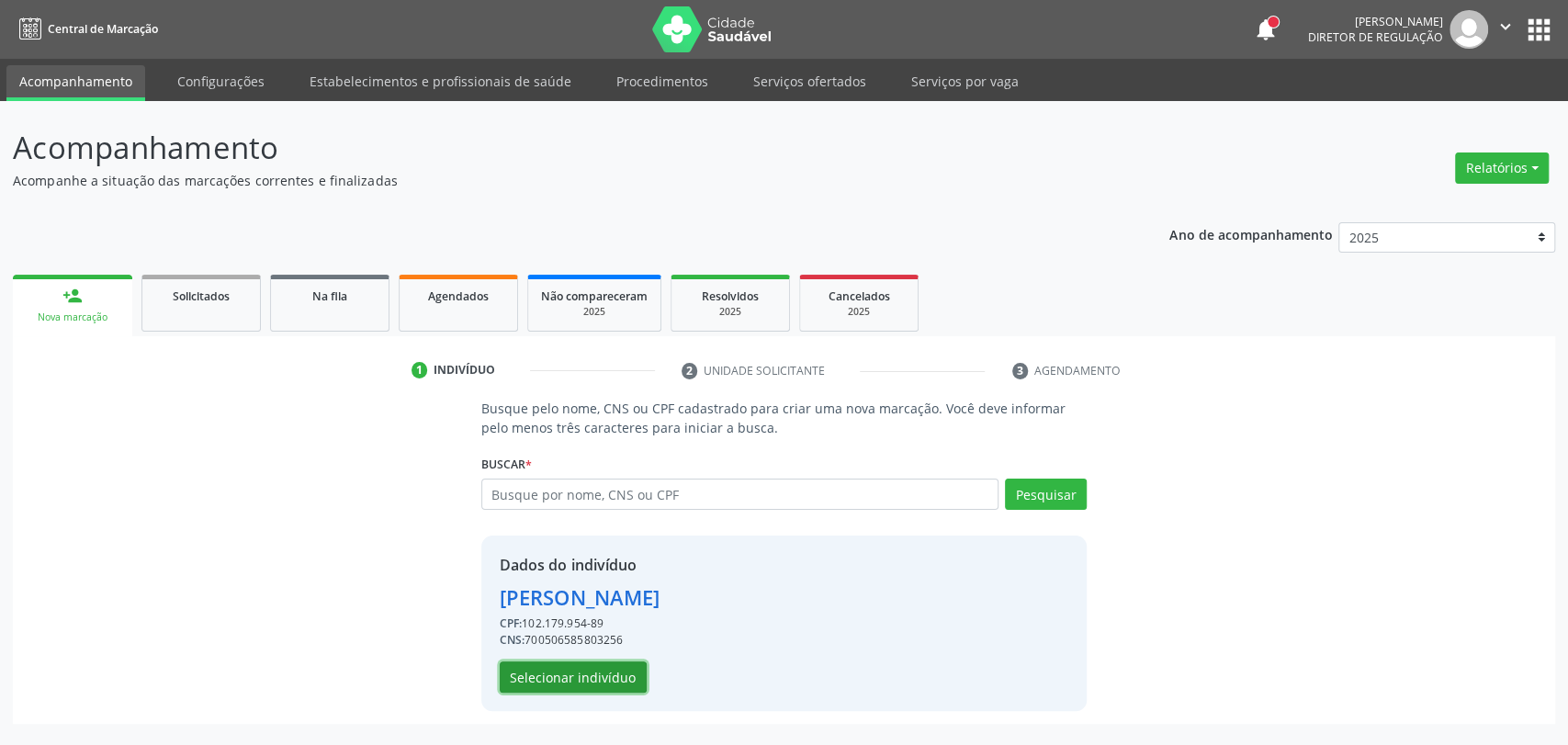
click at [602, 678] on button "Selecionar indivíduo" at bounding box center [573, 677] width 147 height 31
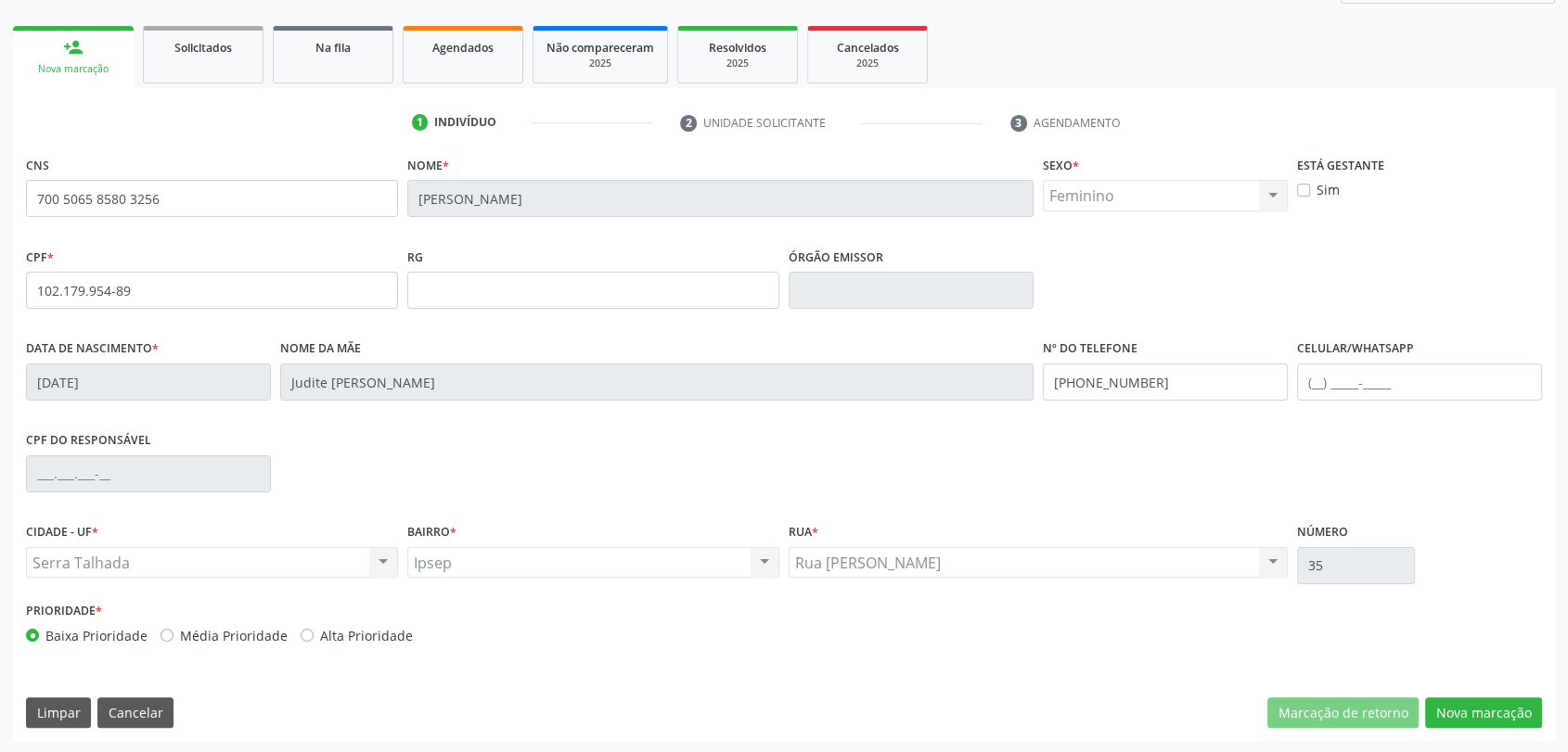
scroll to position [252, 0]
click at [1112, 387] on input "(87) 99950-6513" at bounding box center [1164, 381] width 245 height 37
click at [1467, 712] on button "Nova marcação" at bounding box center [1483, 711] width 117 height 31
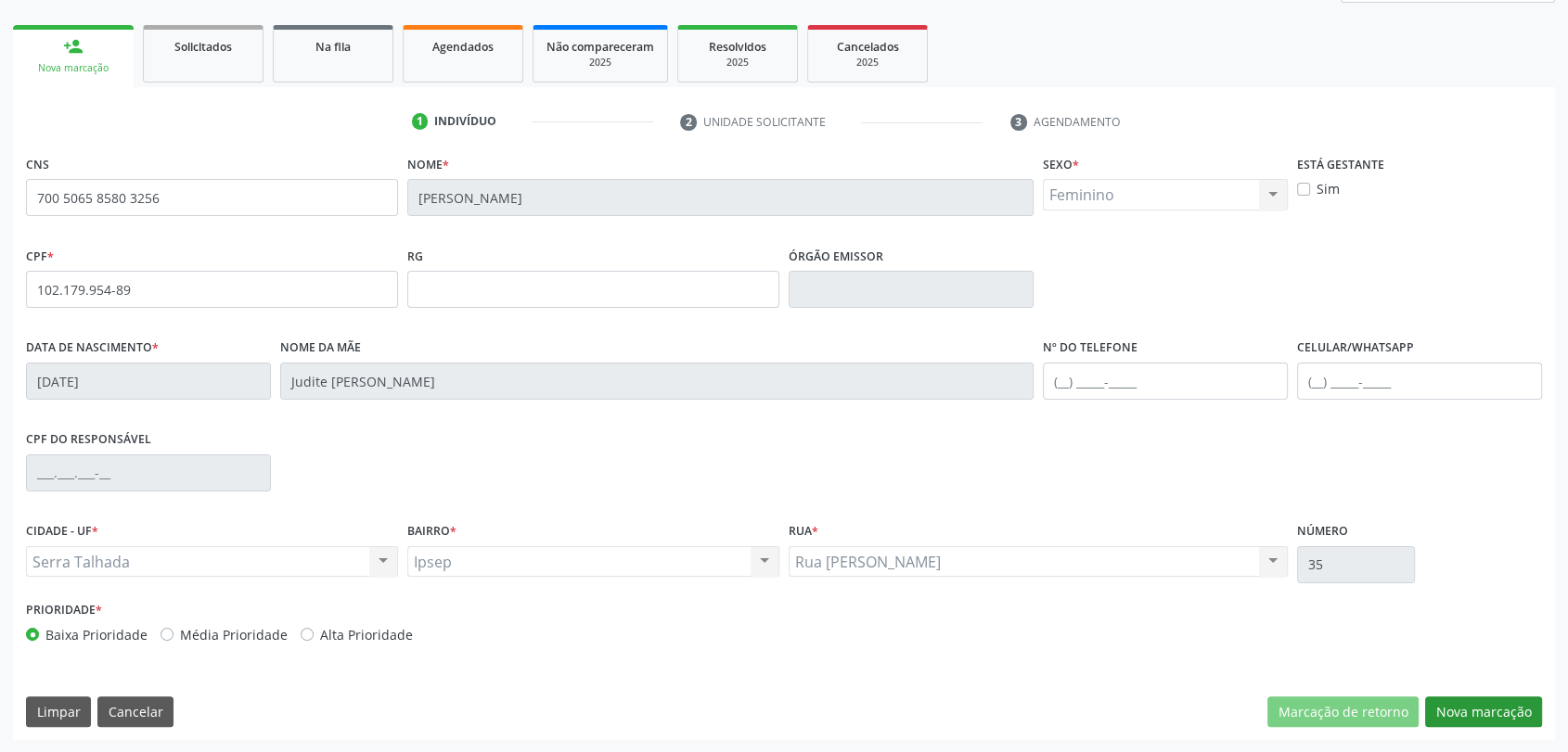
scroll to position [166, 0]
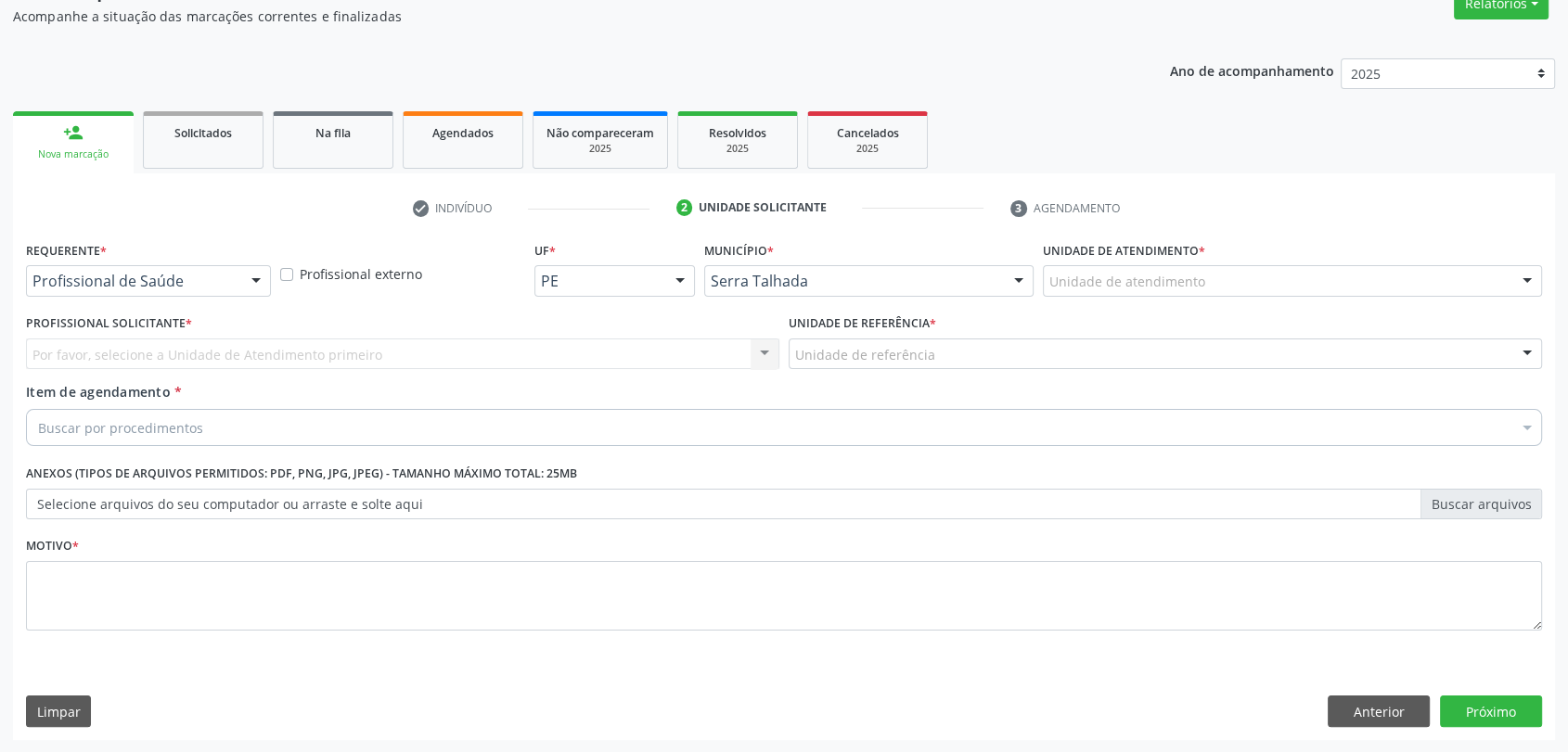
click at [112, 370] on div "Profissional Solicitante * Por favor, selecione a Unidade de Atendimento primei…" at bounding box center [403, 346] width 763 height 73
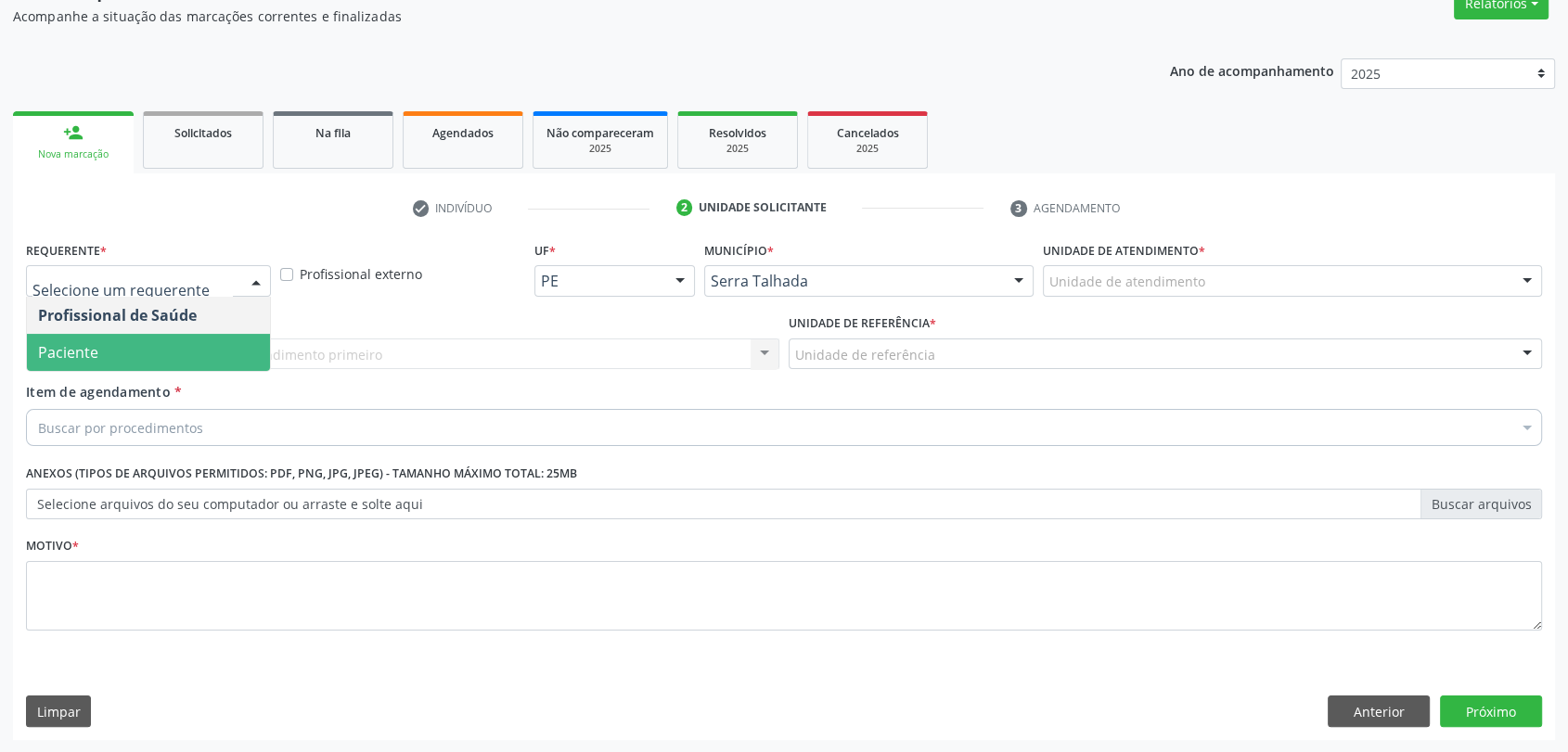
click at [95, 350] on span "Paciente" at bounding box center [68, 352] width 60 height 21
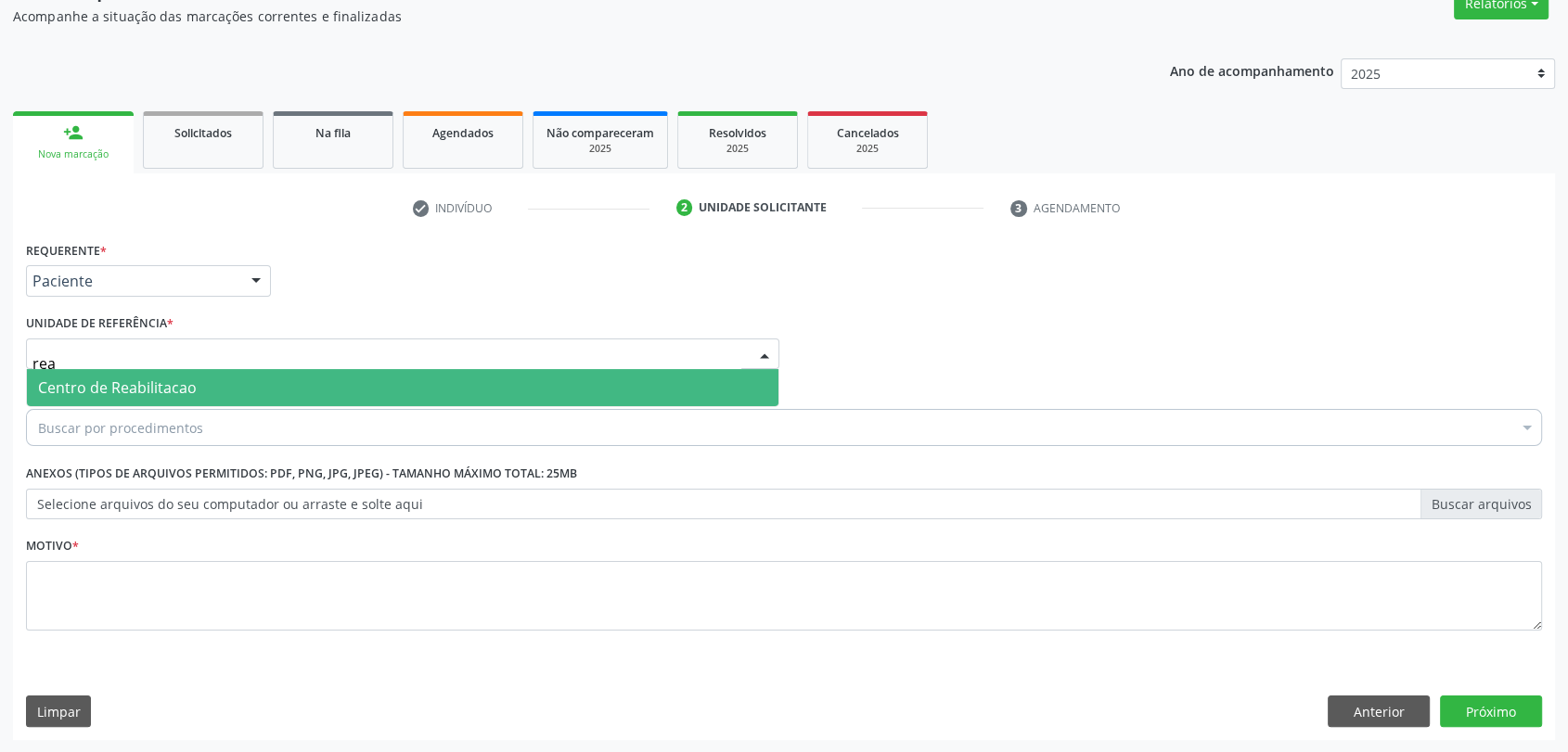
type input "reab"
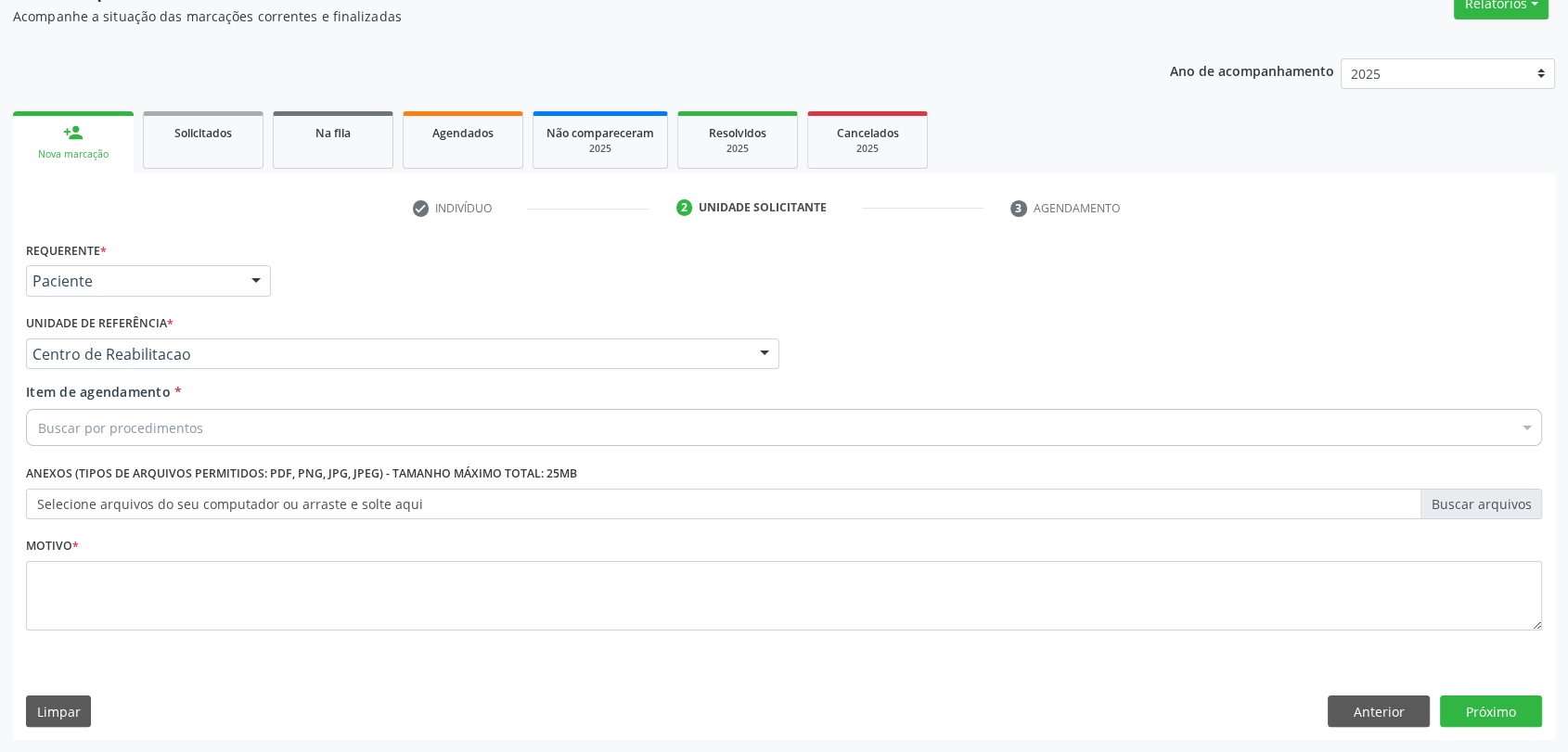
click at [118, 442] on div "Buscar por procedimentos" at bounding box center [784, 427] width 1516 height 37
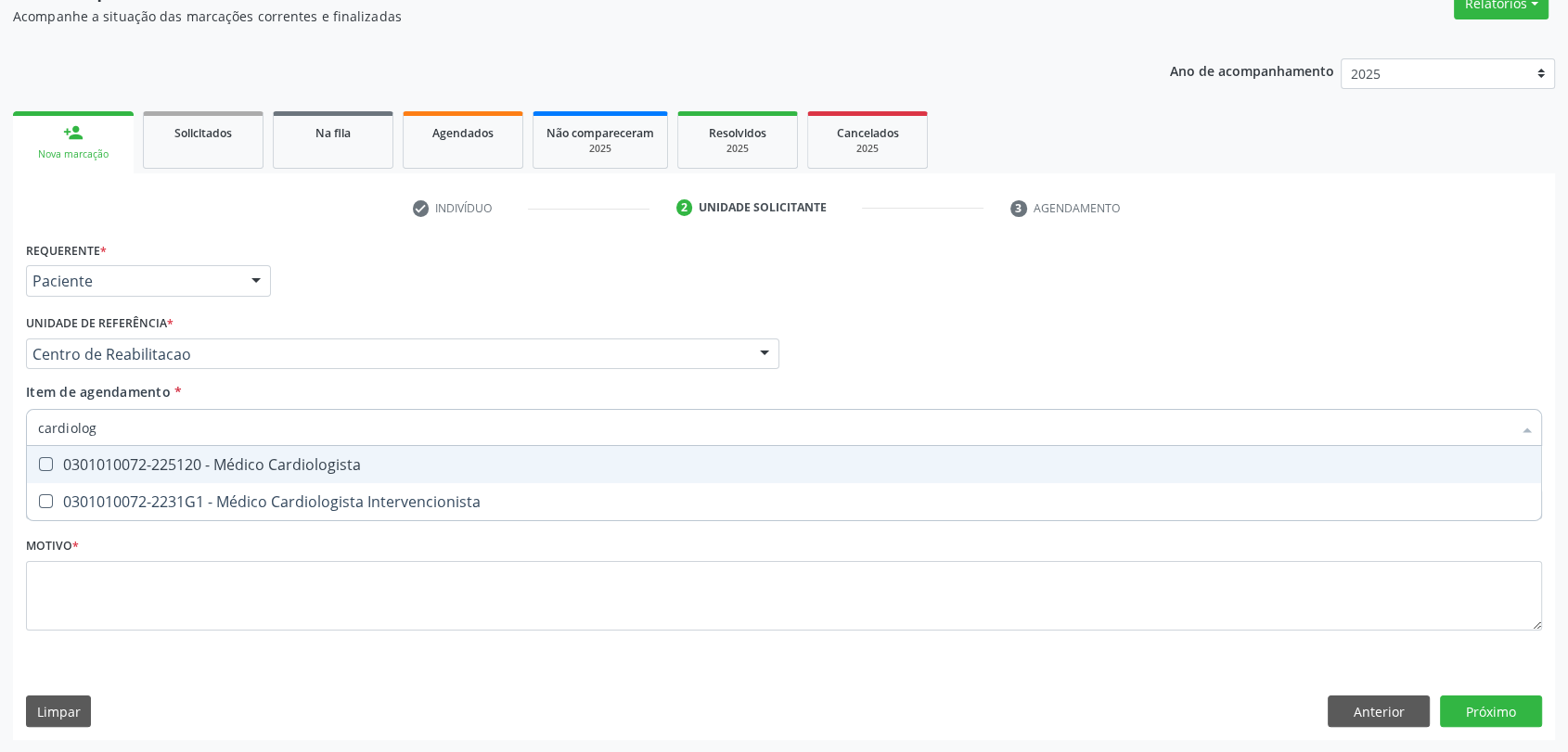
type input "cardiologi"
click at [134, 465] on div "0301010072-225120 - Médico Cardiologista" at bounding box center [784, 465] width 1491 height 15
checkbox Cardiologista "true"
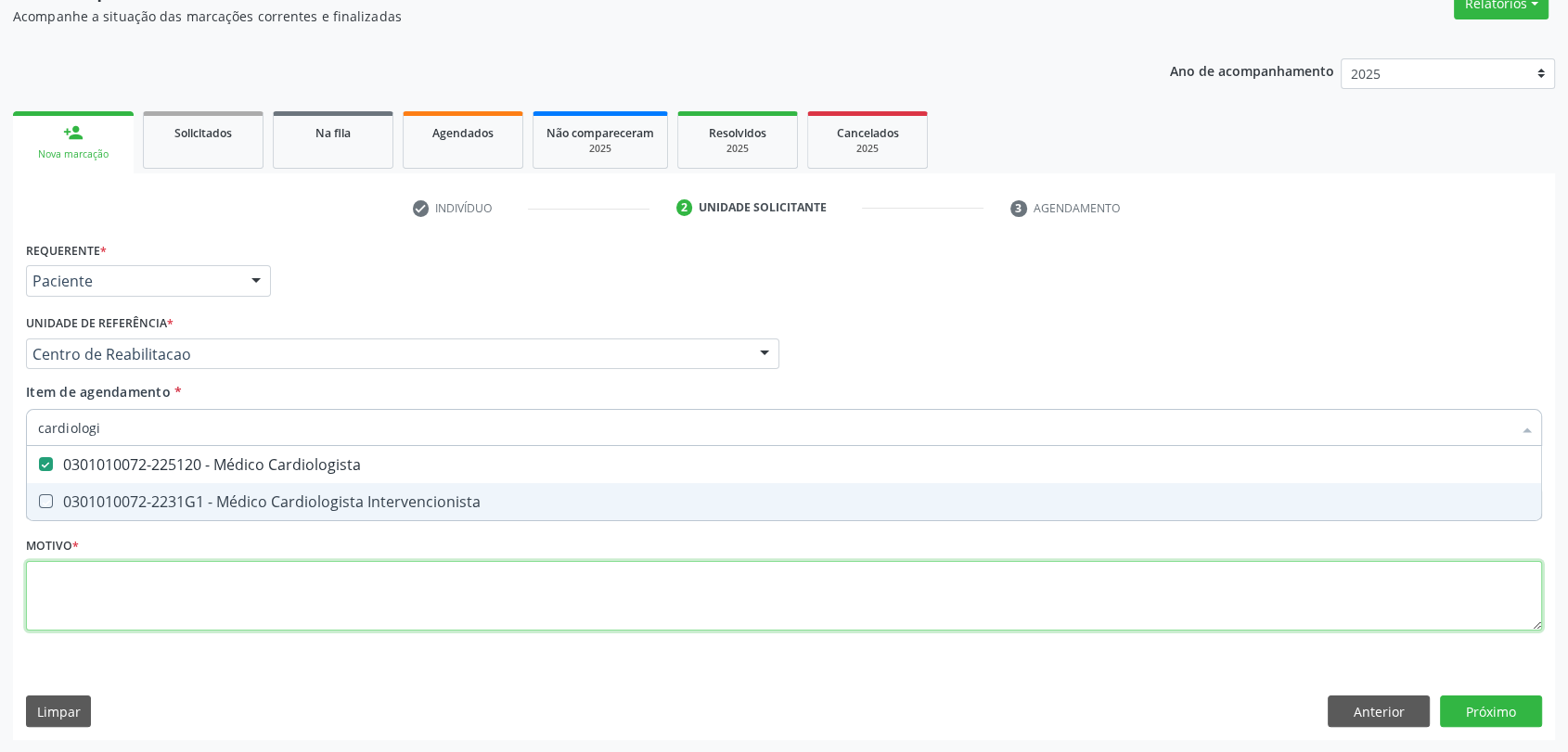
click at [126, 590] on div "Requerente * Paciente Profissional de Saúde Paciente Nenhum resultado encontrad…" at bounding box center [784, 446] width 1516 height 420
checkbox Intervencionista "true"
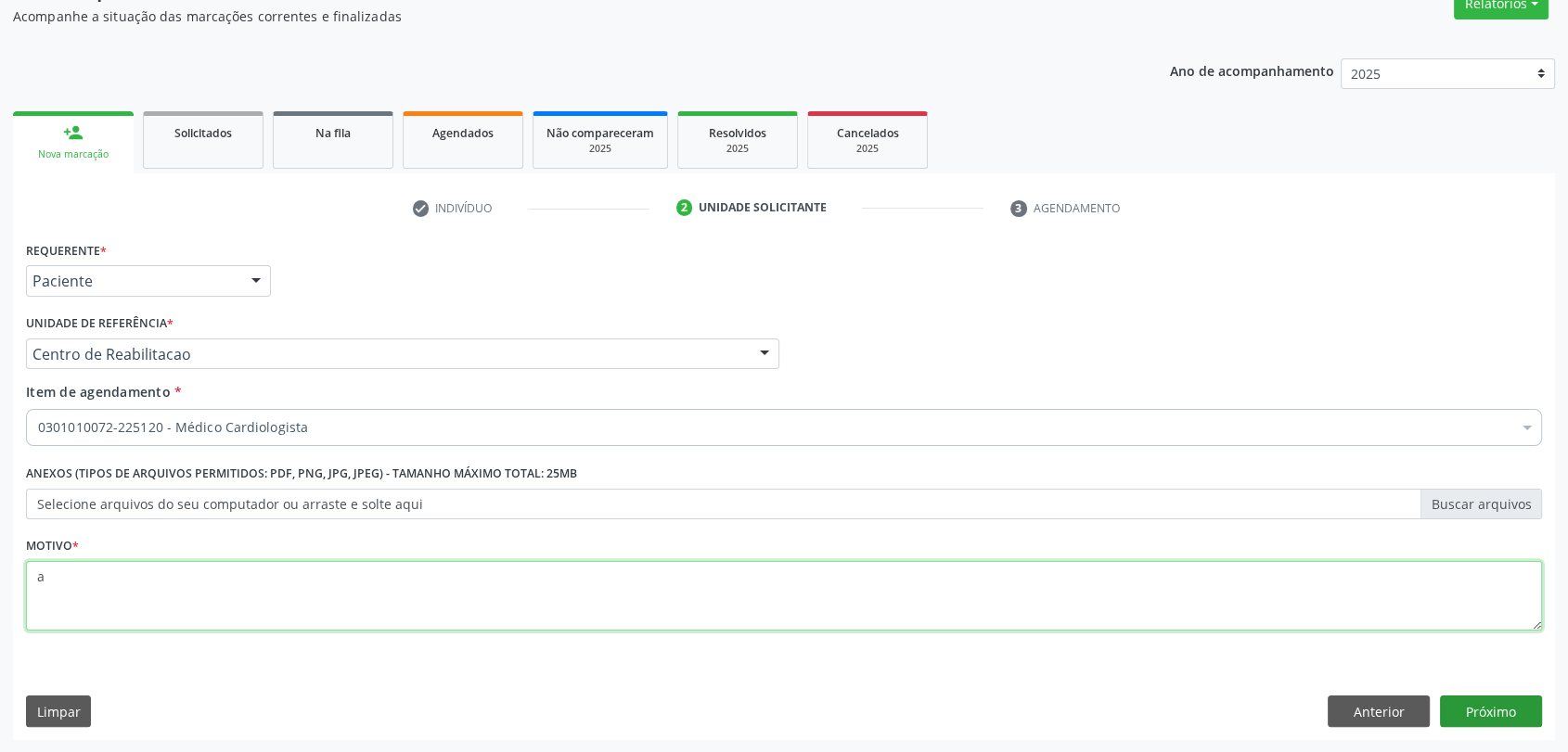
type textarea "a"
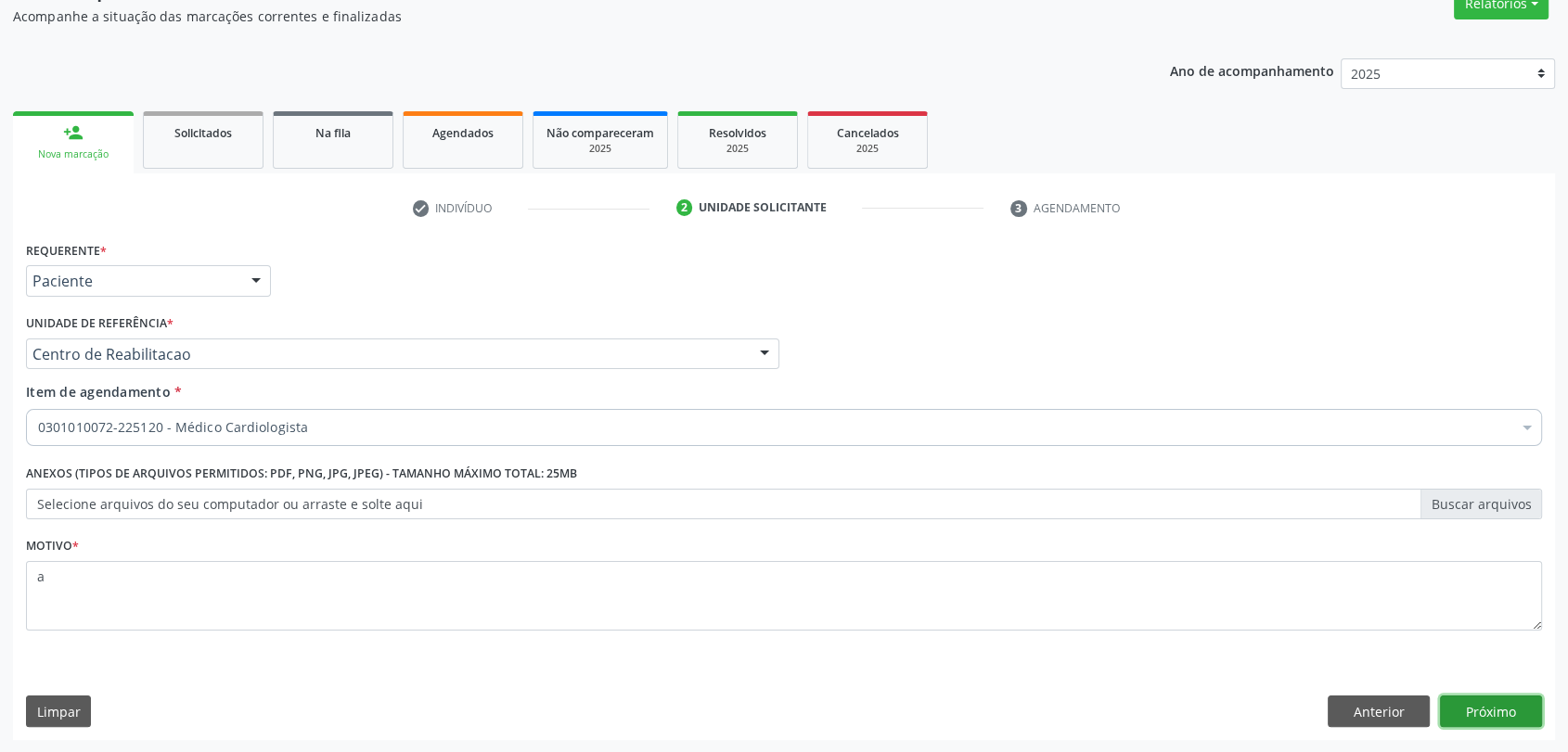
click at [1462, 725] on button "Próximo" at bounding box center [1490, 710] width 102 height 31
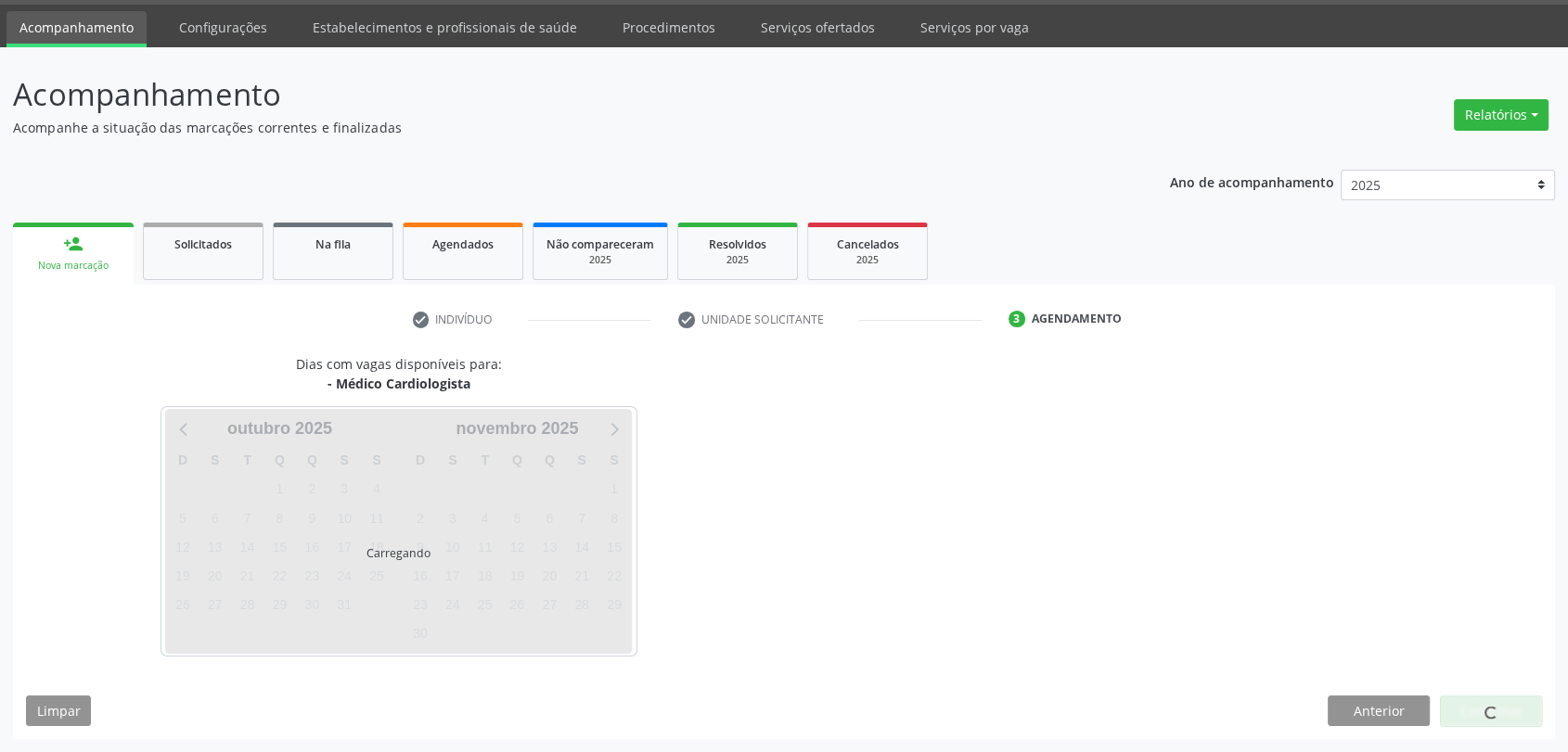
scroll to position [54, 0]
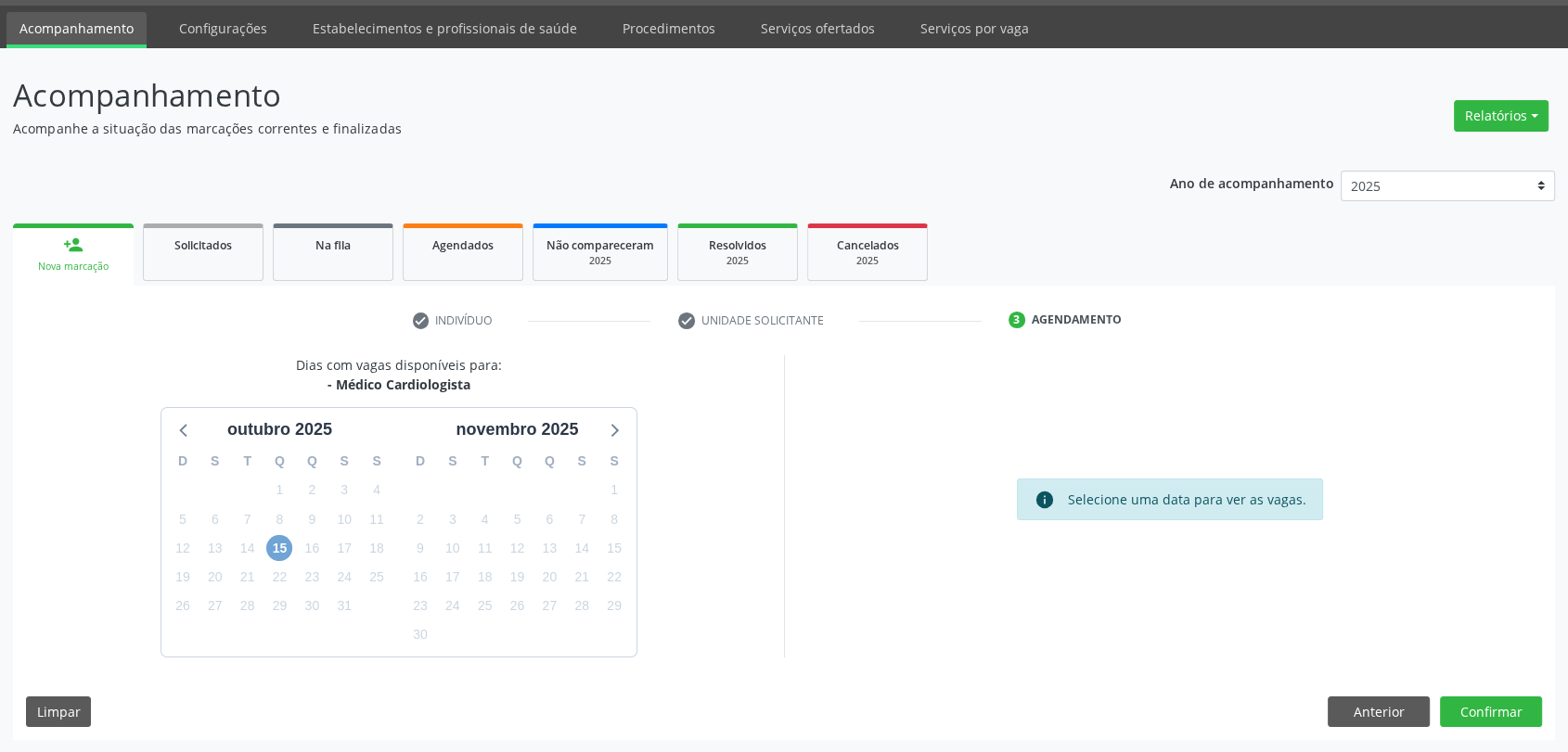
click at [280, 538] on span "15" at bounding box center [279, 547] width 26 height 26
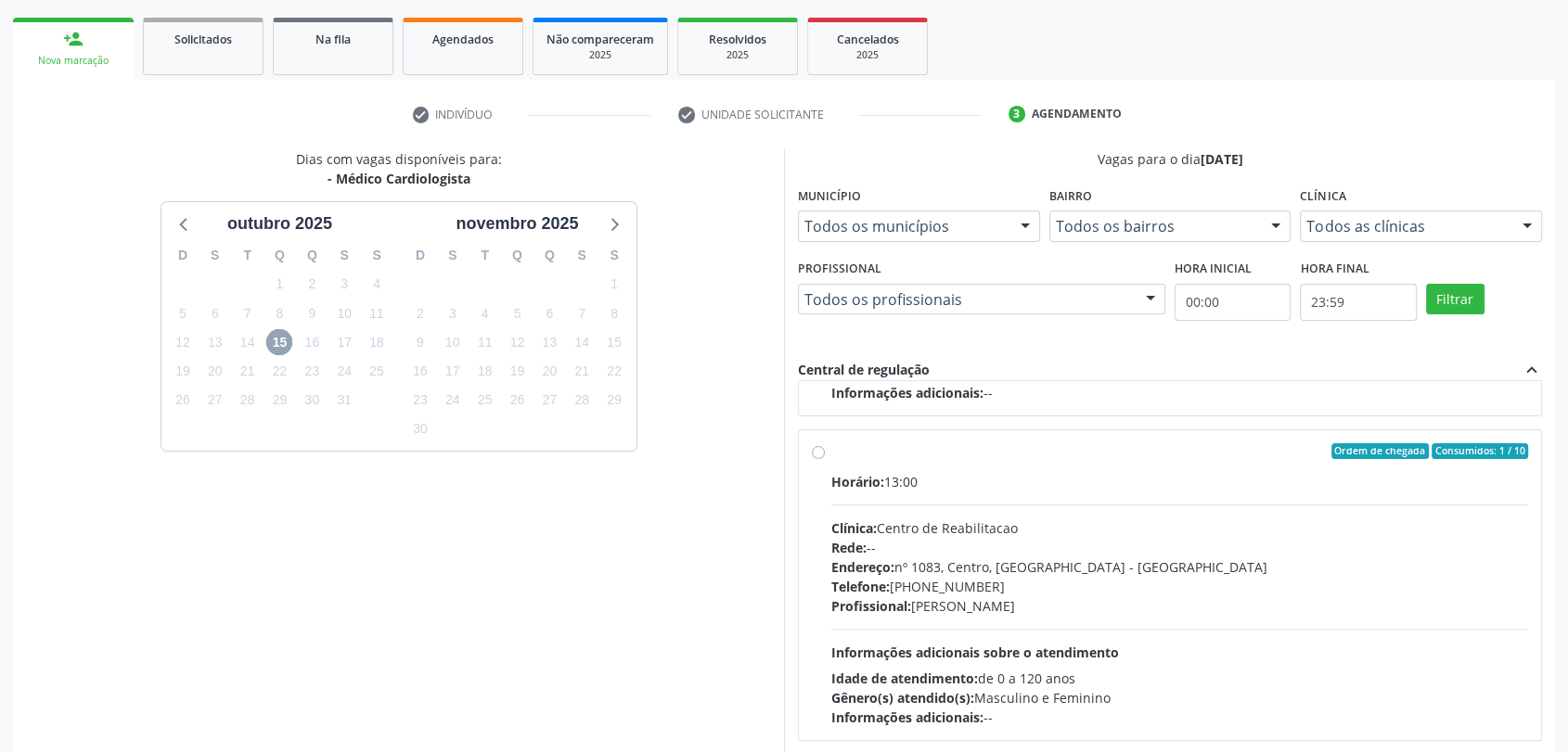
scroll to position [0, 0]
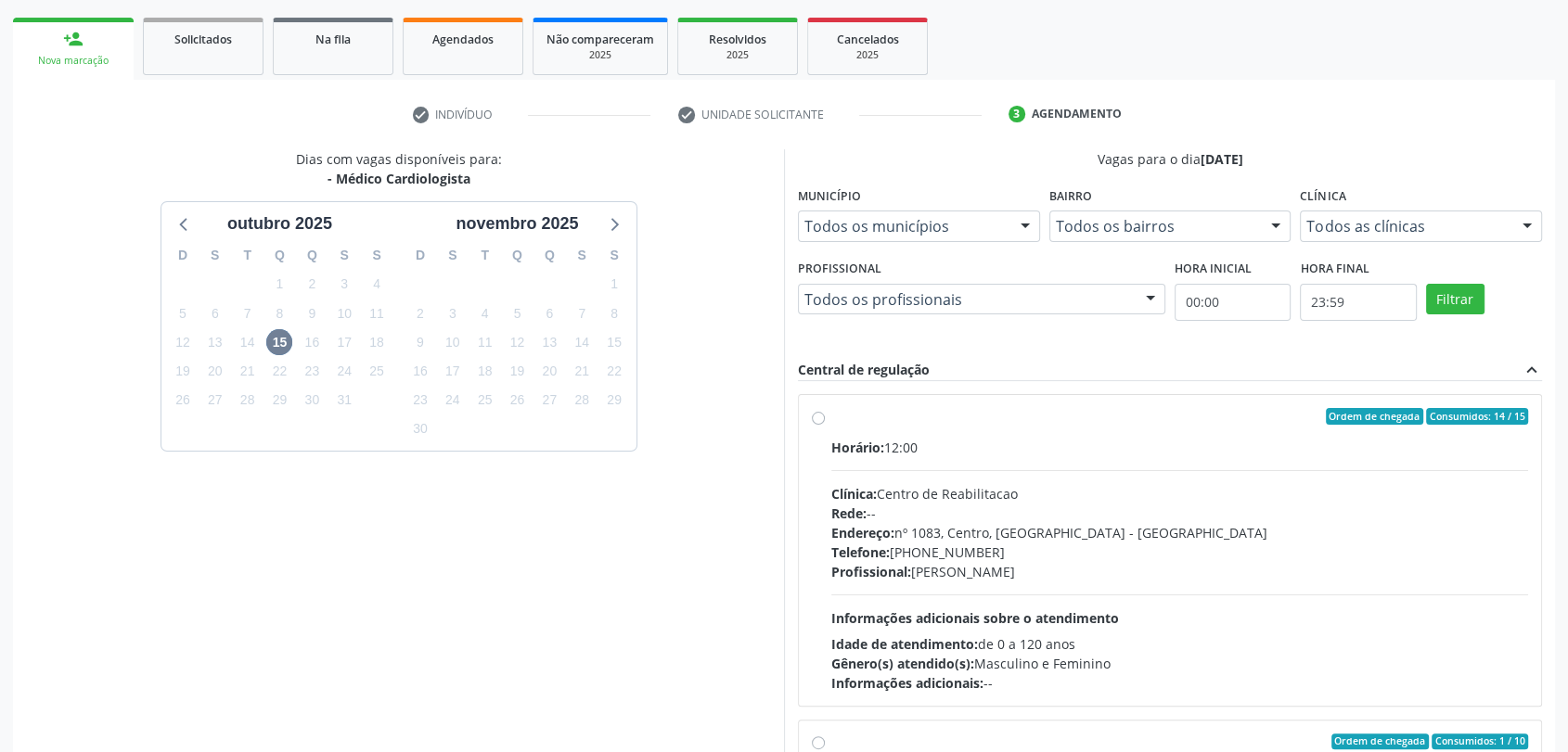
click at [1058, 546] on div "Telefone: (81) 38313112" at bounding box center [1179, 552] width 697 height 20
click at [824, 424] on input "Ordem de chegada Consumidos: 14 / 15 Horário: 12:00 Clínica: Centro de Reabilit…" at bounding box center [818, 417] width 13 height 17
radio input "true"
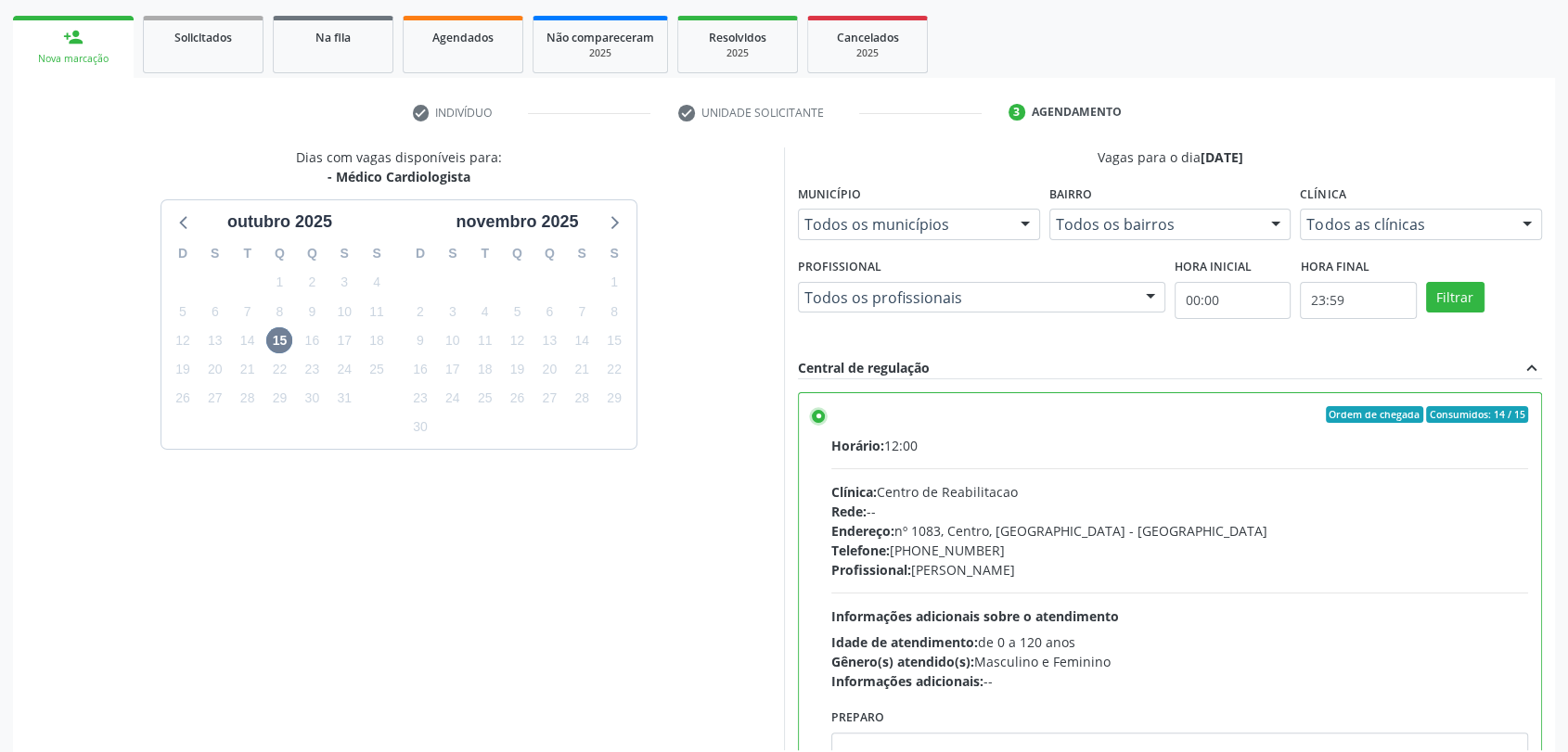
scroll to position [355, 0]
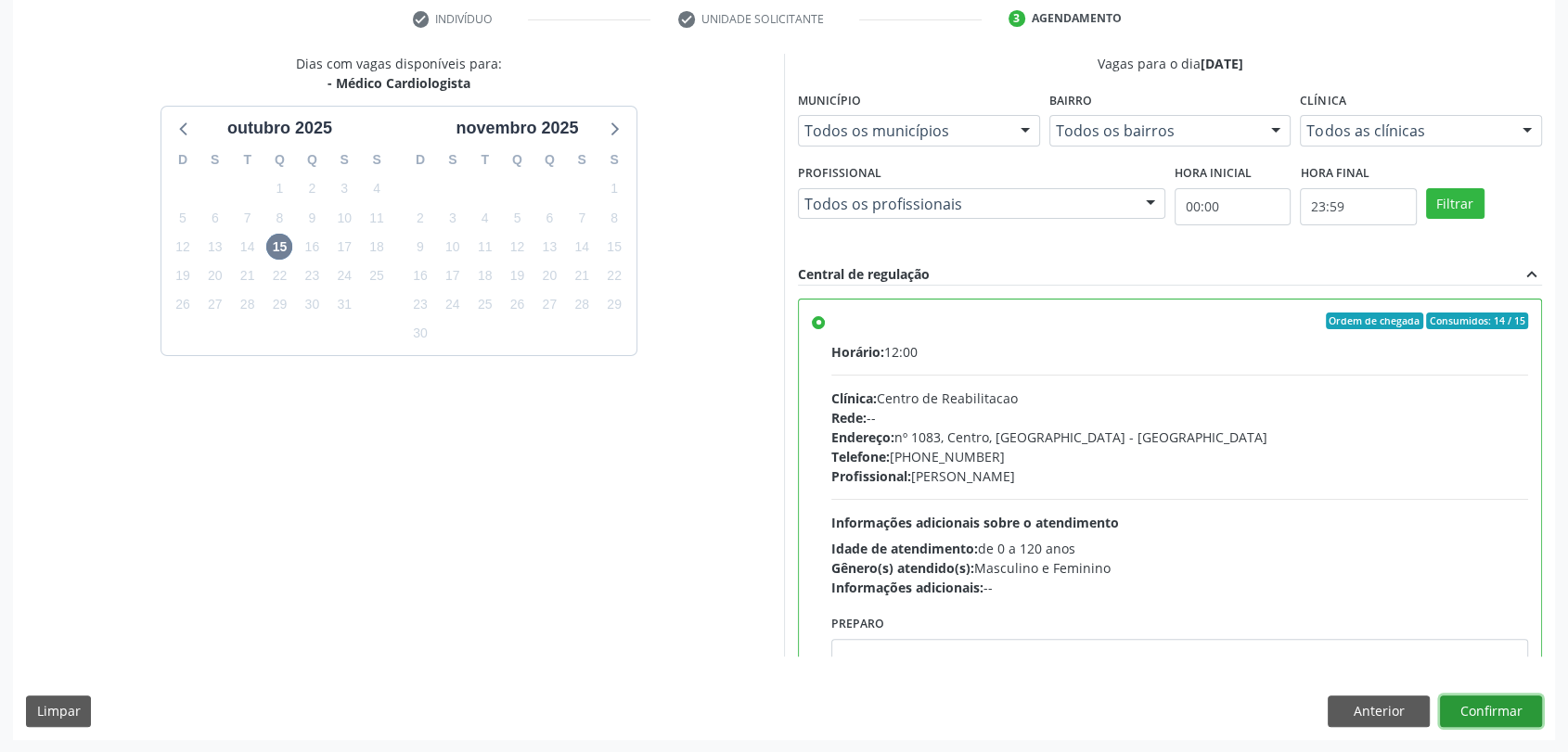
click at [1513, 711] on button "Confirmar" at bounding box center [1490, 710] width 102 height 31
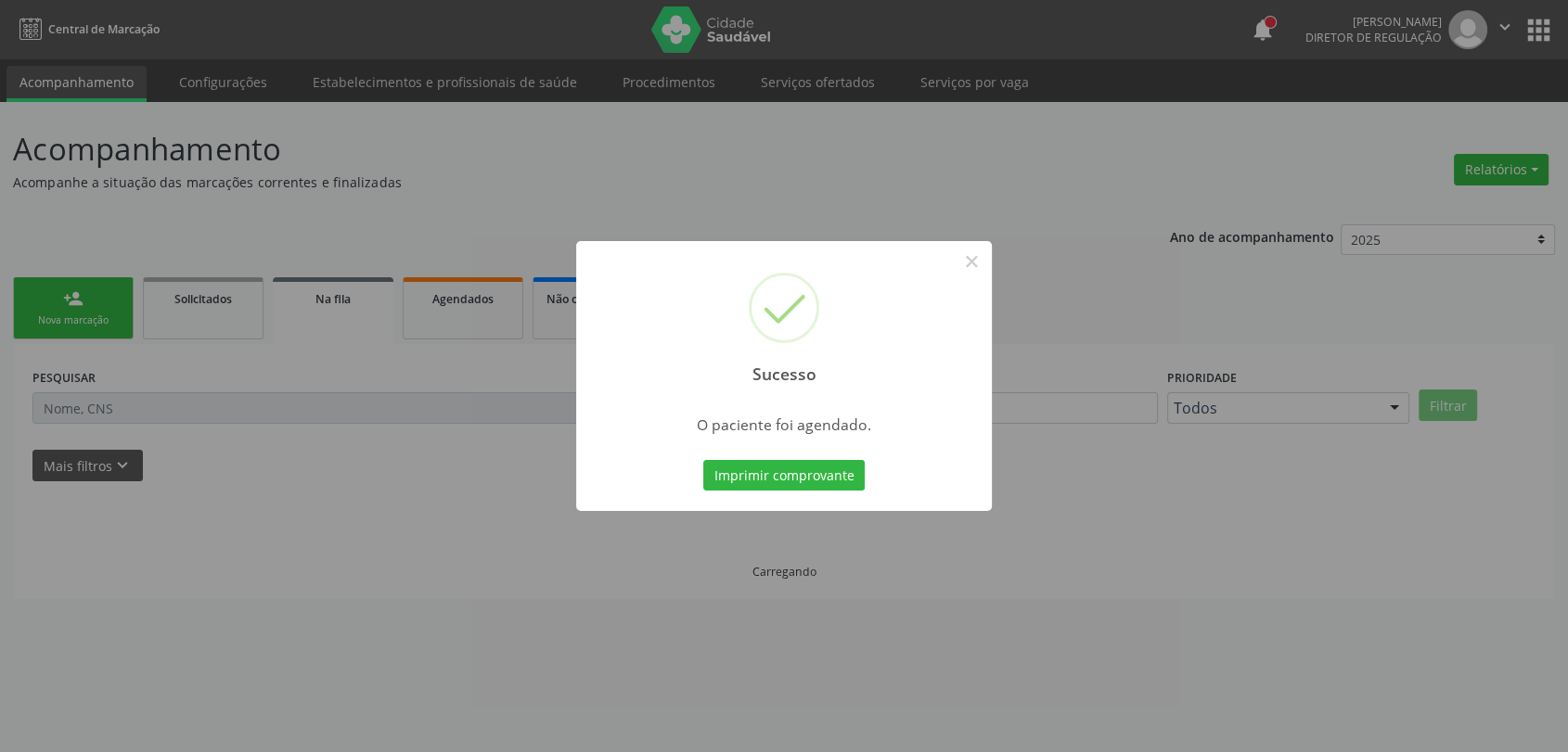
scroll to position [0, 0]
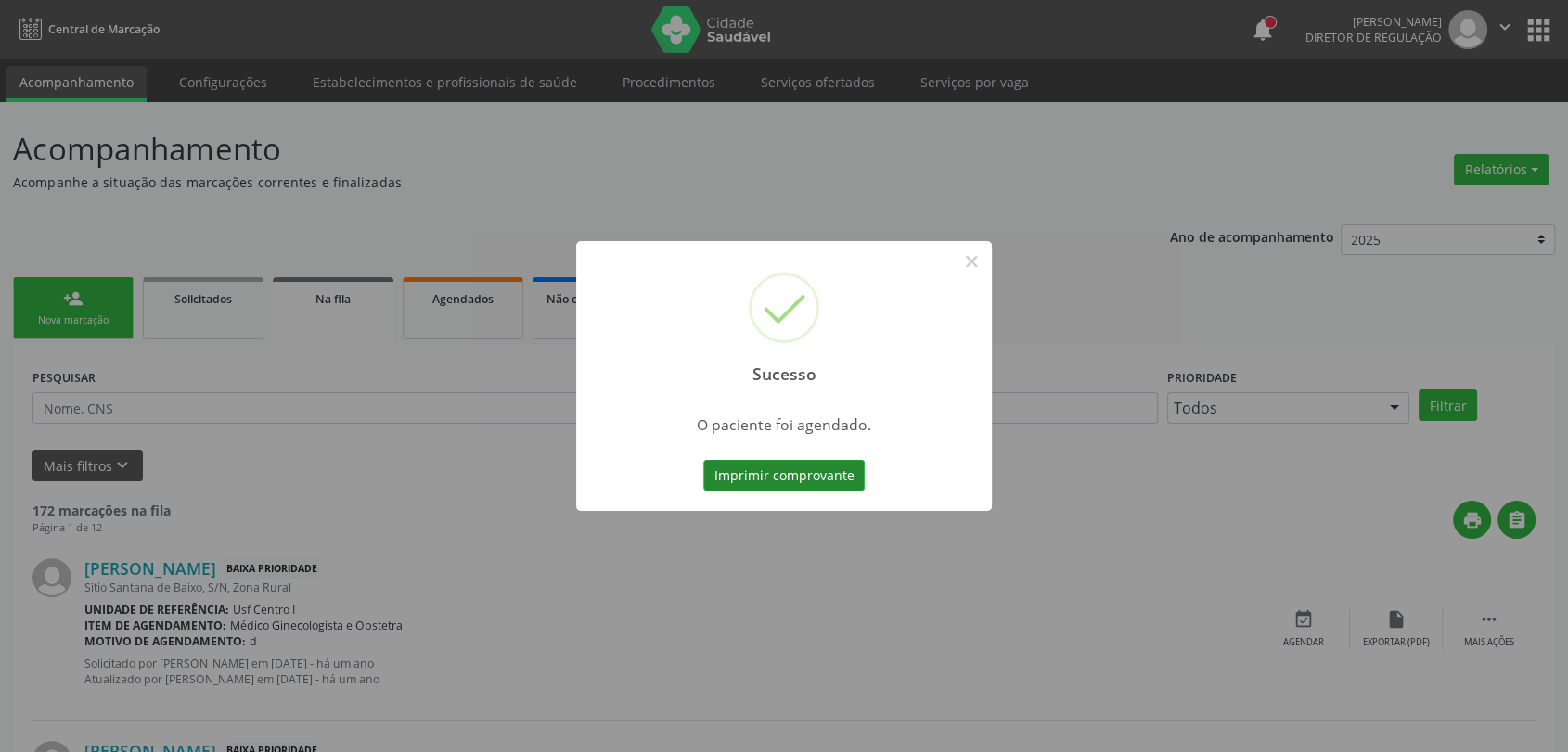
click at [777, 485] on button "Imprimir comprovante" at bounding box center [784, 475] width 162 height 31
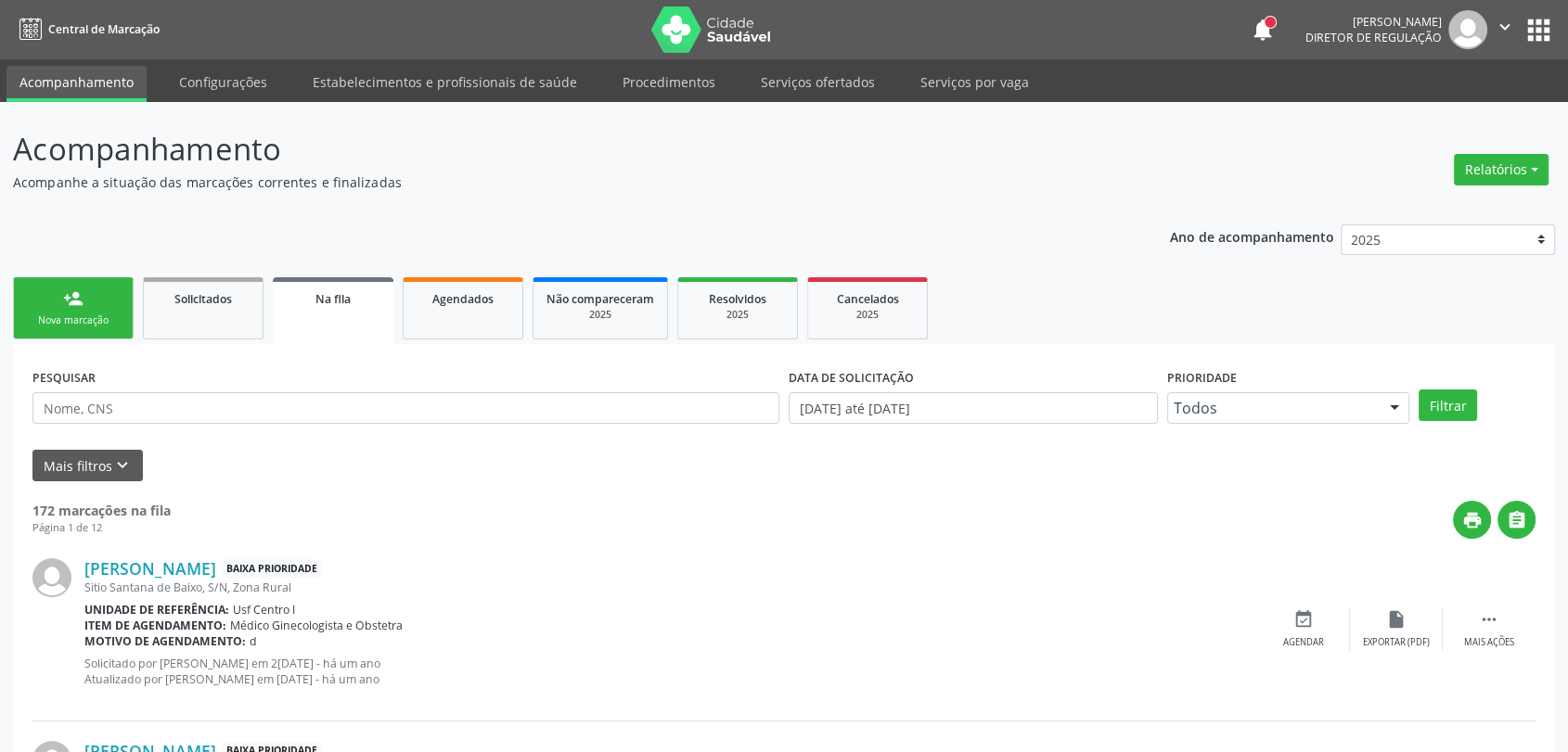
click at [102, 299] on link "person_add Nova marcação" at bounding box center [74, 308] width 121 height 62
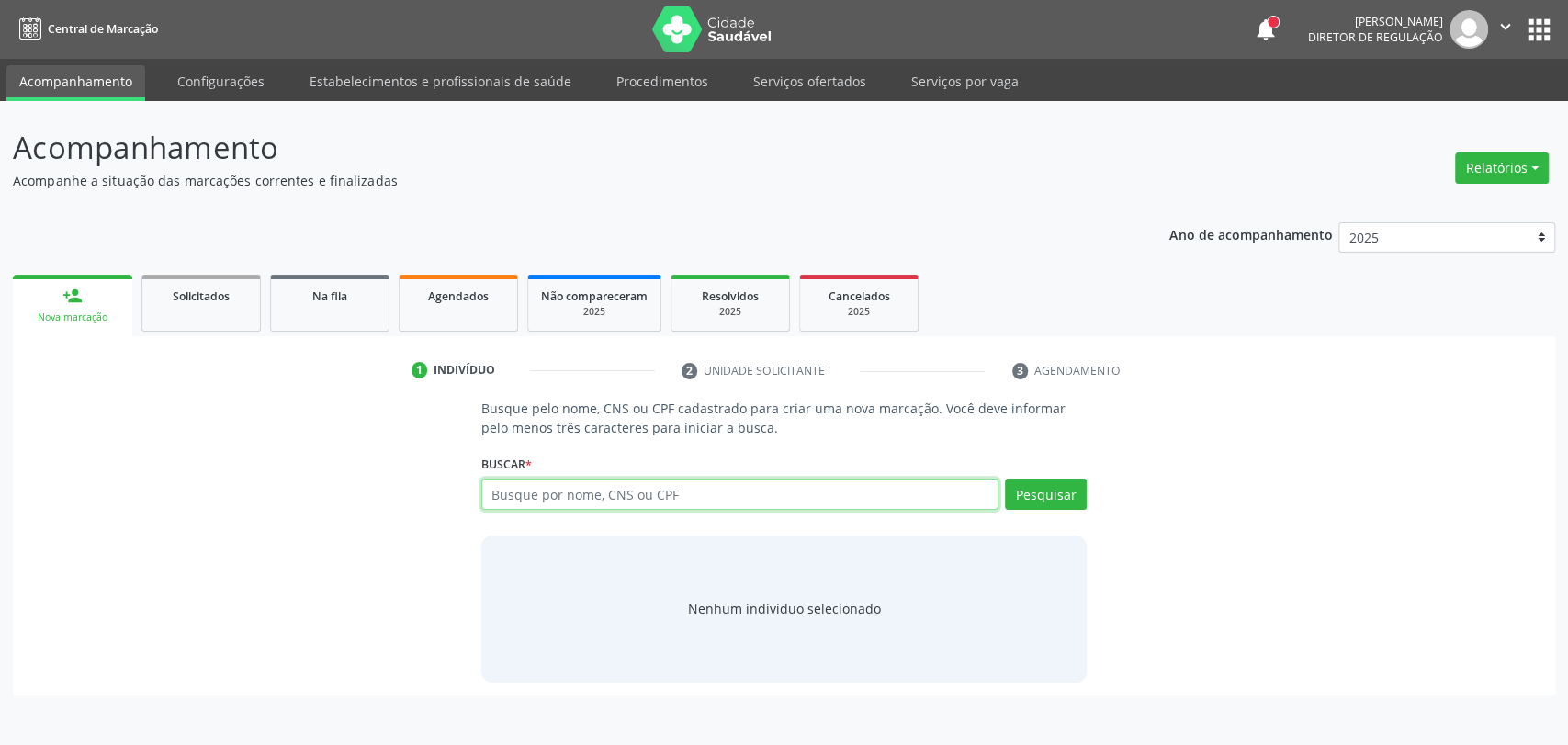
click at [545, 491] on input "text" at bounding box center [740, 493] width 519 height 31
type input "89800375927582"
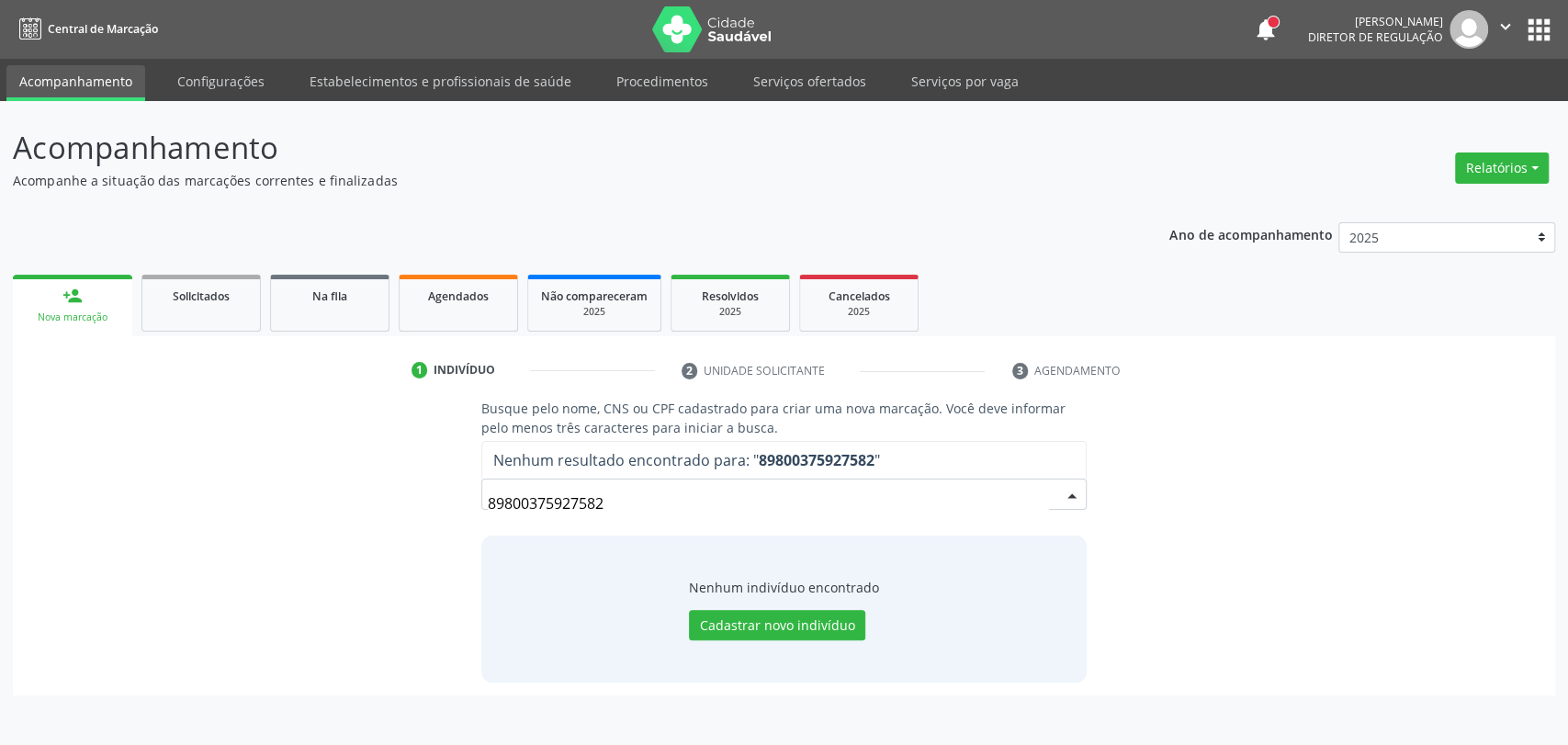
click at [582, 510] on input "89800375927582" at bounding box center [769, 503] width 563 height 37
type input "sintia roberta"
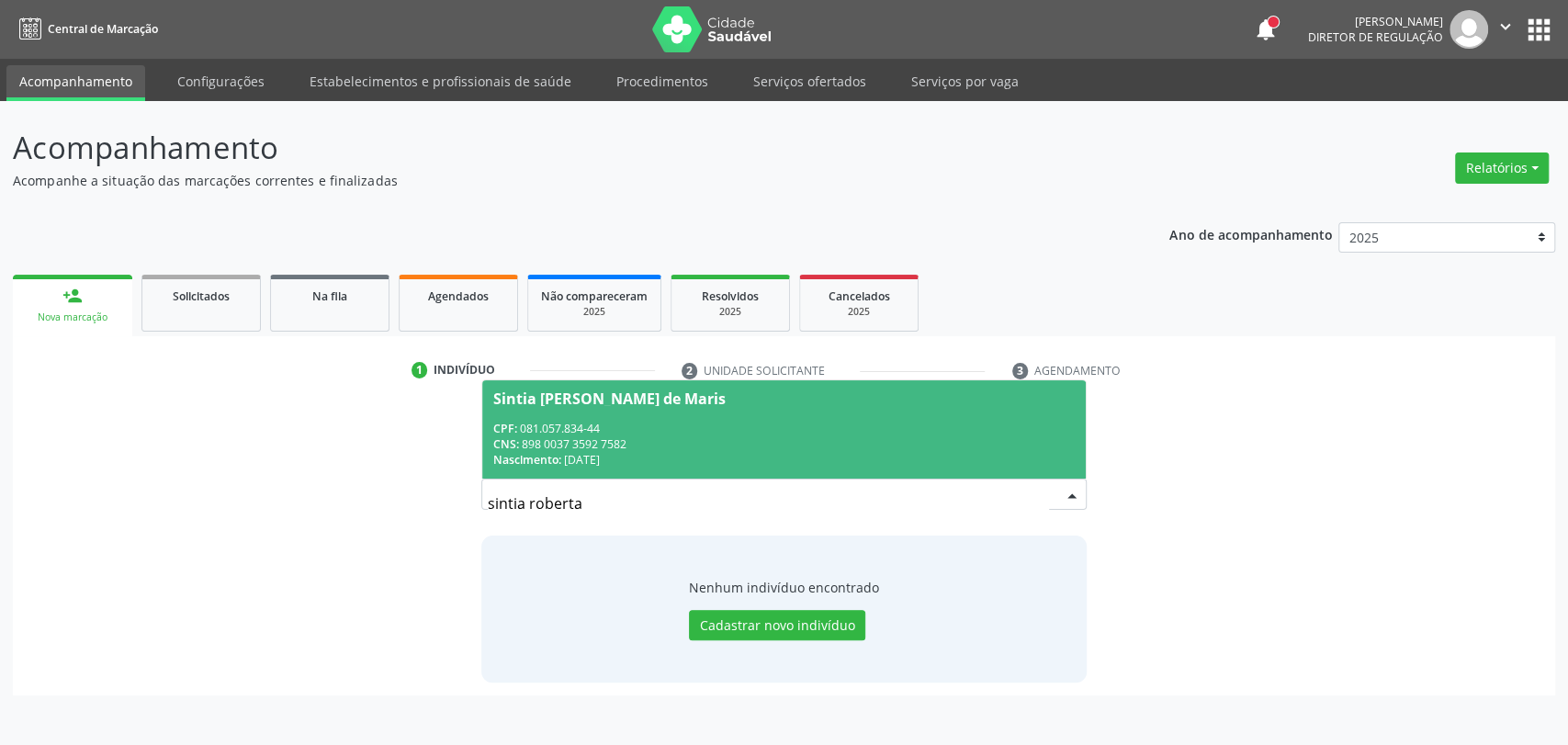
click at [616, 431] on div "CPF: 081.057.834-44" at bounding box center [784, 428] width 582 height 16
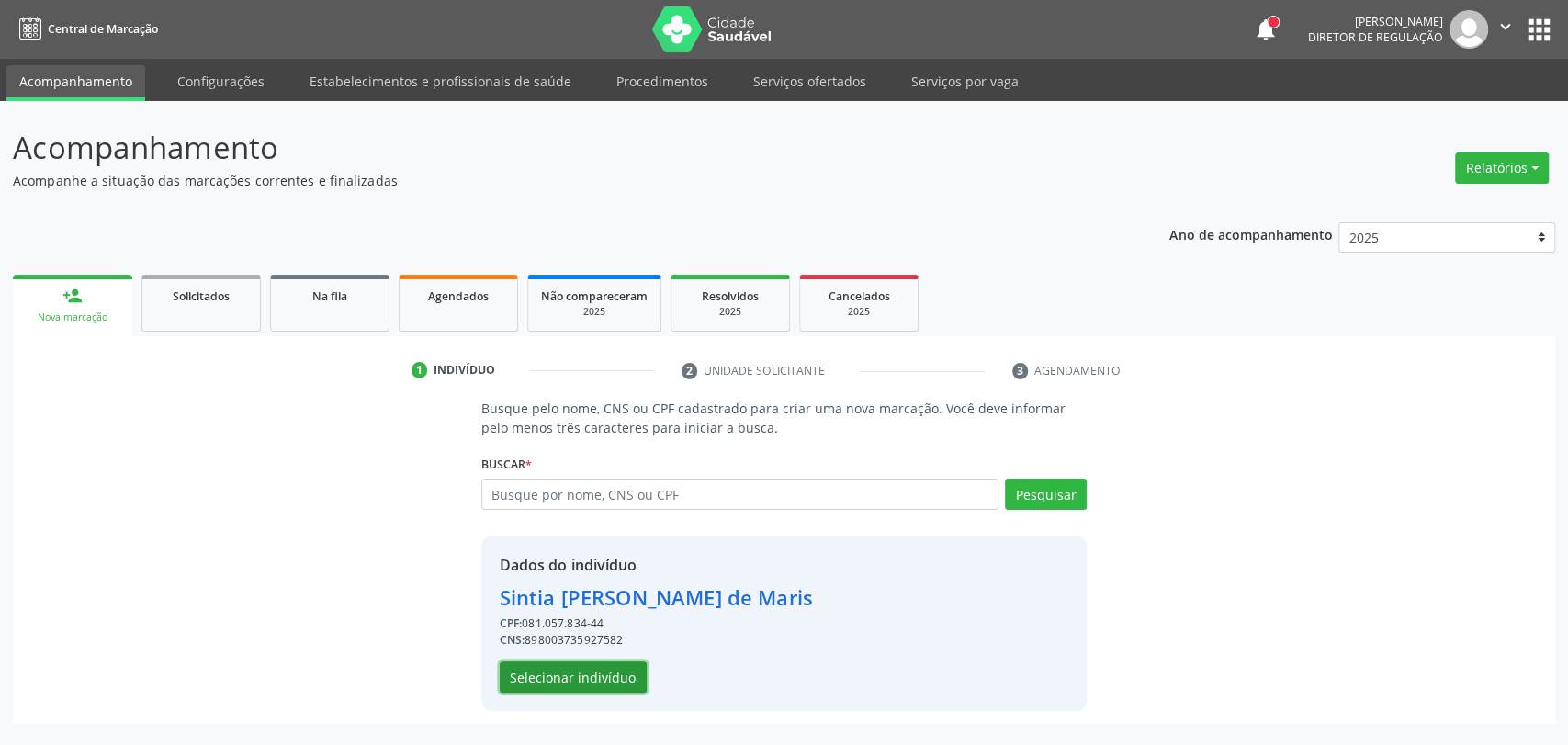
click at [584, 675] on button "Selecionar indivíduo" at bounding box center [573, 677] width 147 height 31
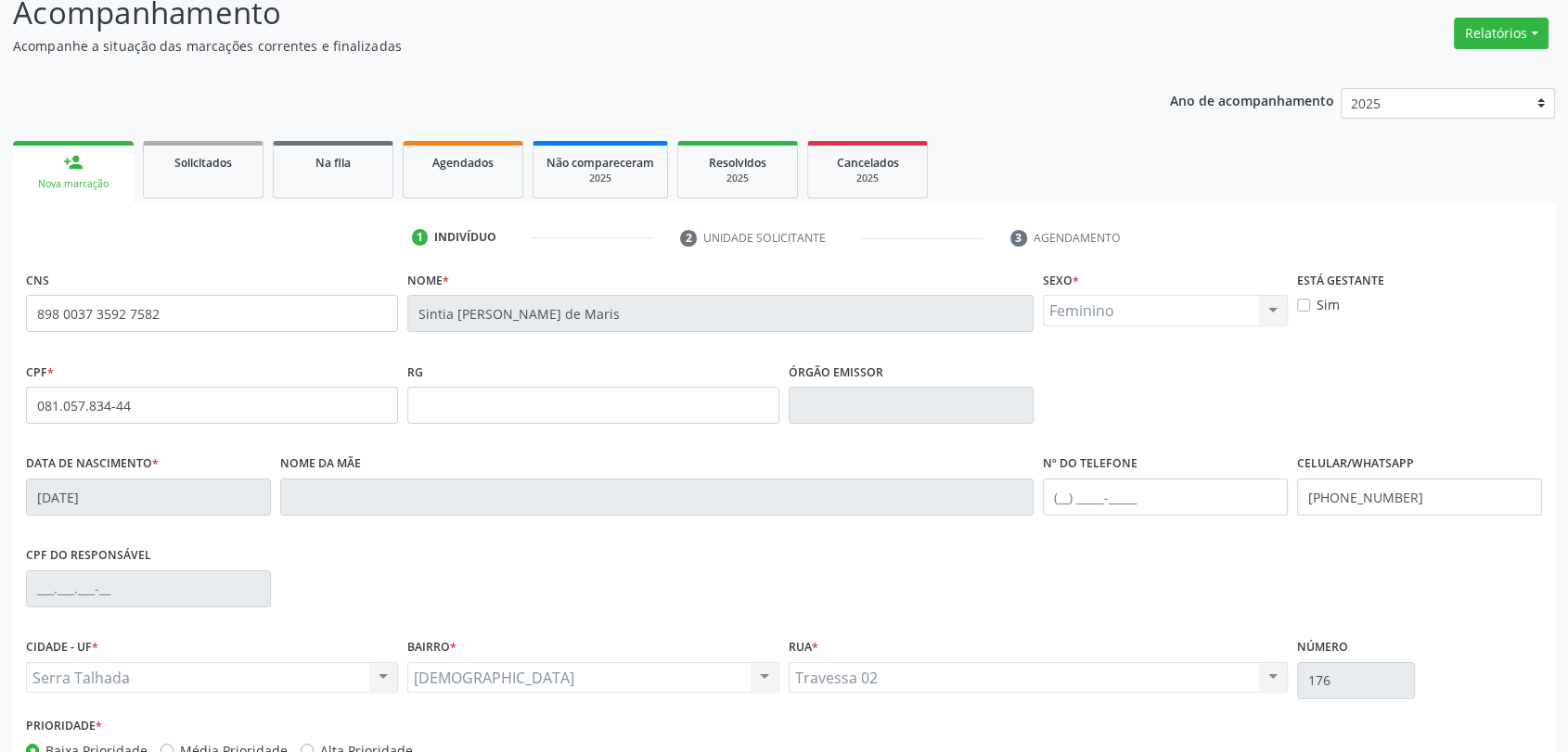
scroll to position [252, 0]
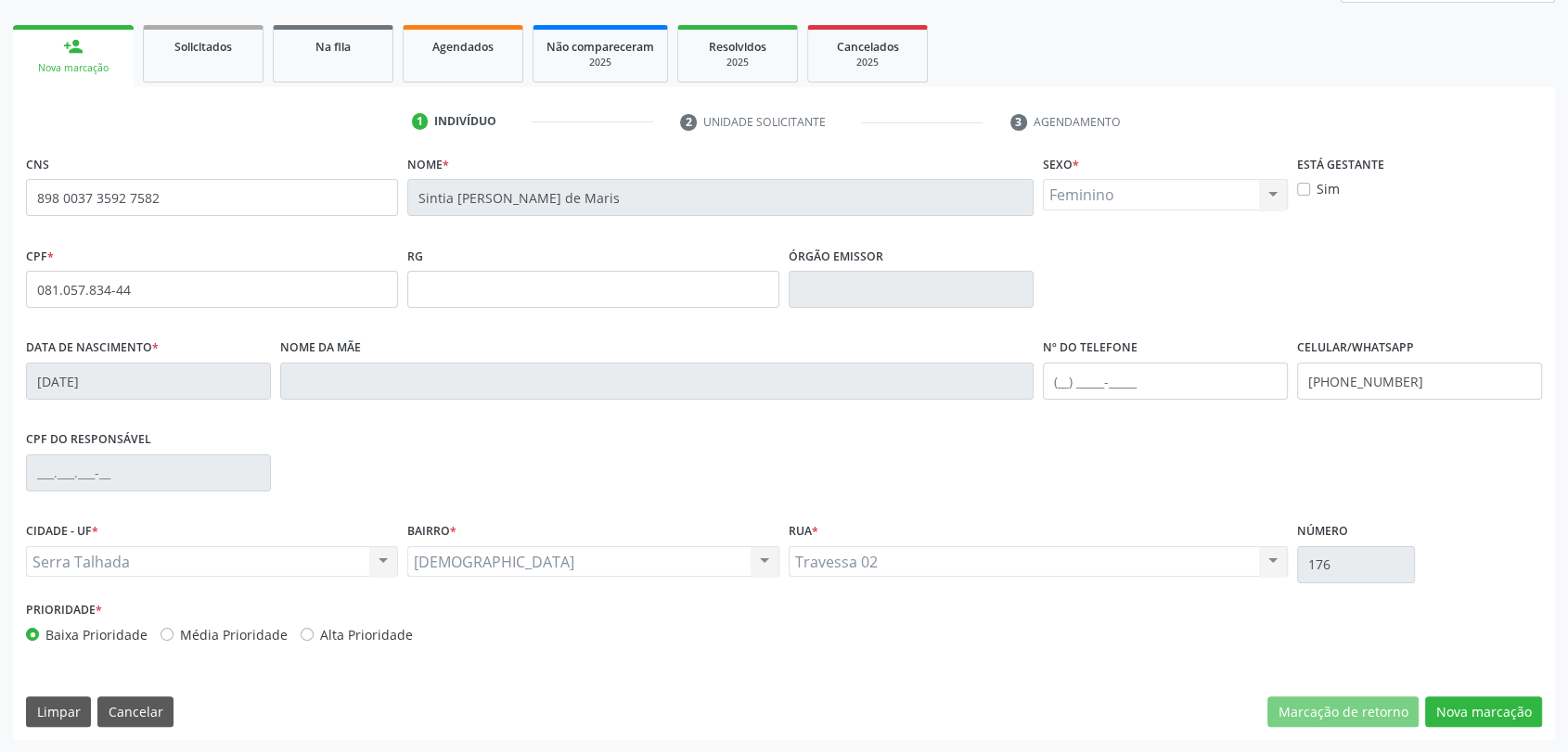
click at [1476, 729] on div "CNS 898 0037 3592 7582 Nome * Sintia Roberta Freire de Maris Sexo * Feminino Ma…" at bounding box center [784, 445] width 1542 height 590
click at [1478, 707] on button "Nova marcação" at bounding box center [1483, 711] width 117 height 31
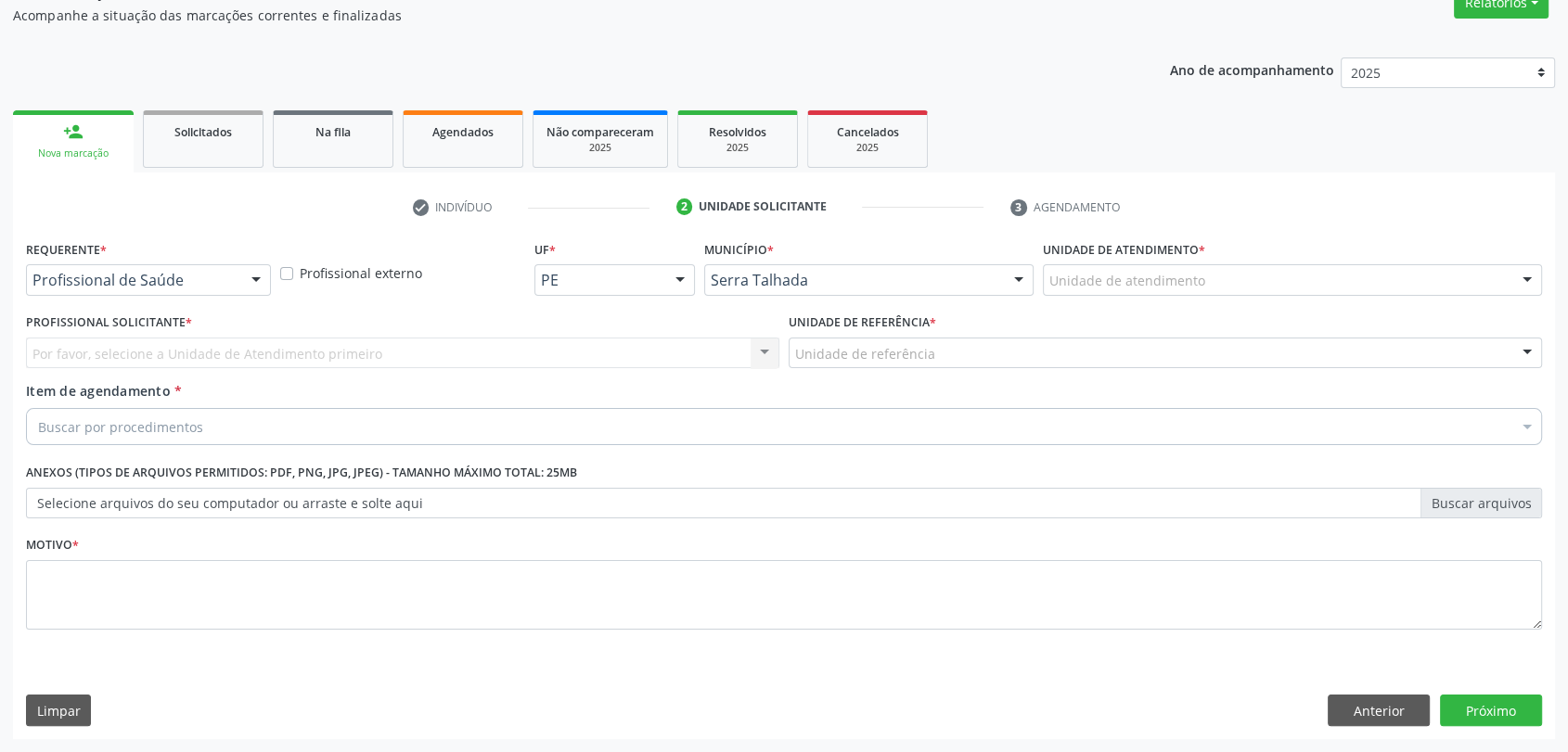
scroll to position [166, 0]
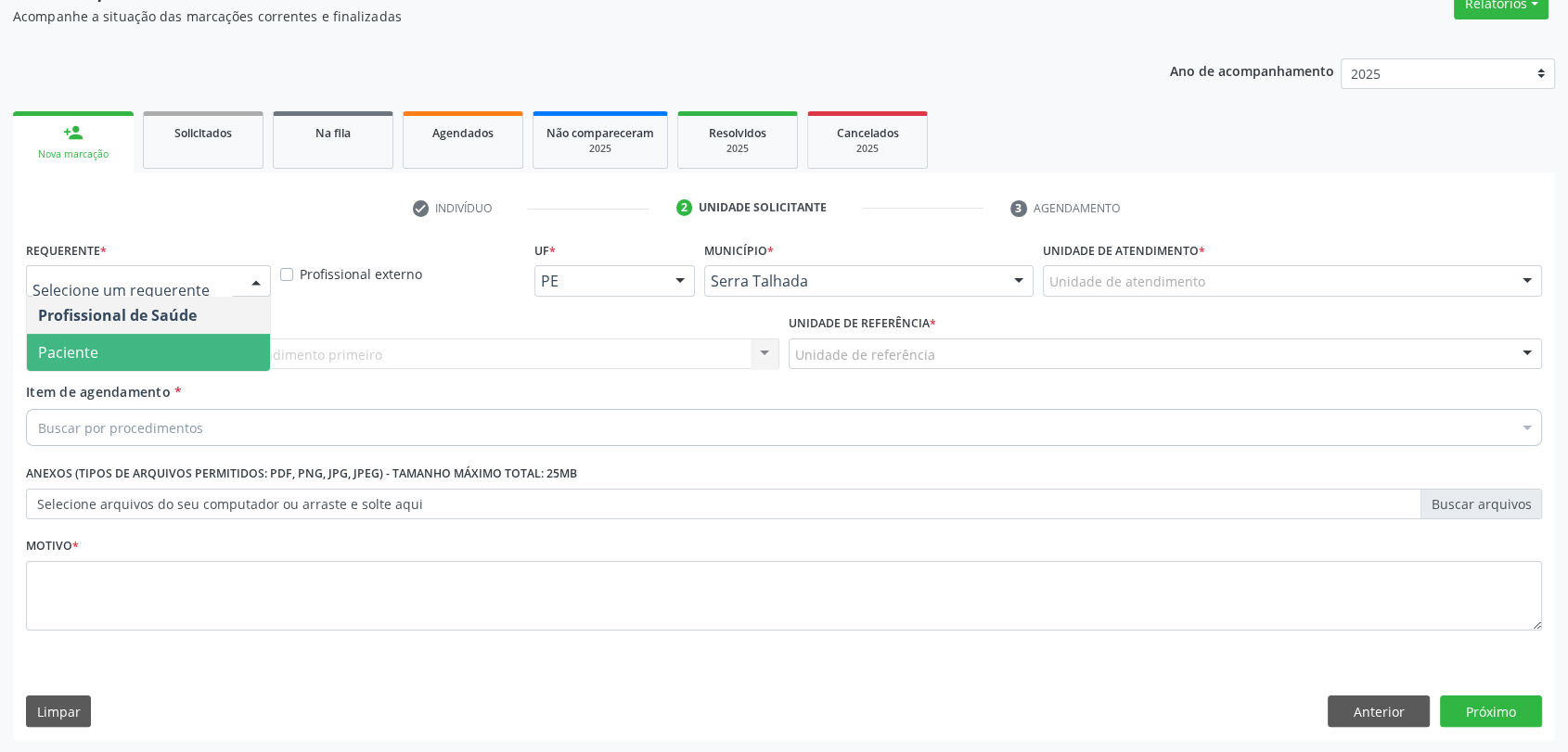
click at [146, 347] on span "Paciente" at bounding box center [147, 351] width 243 height 37
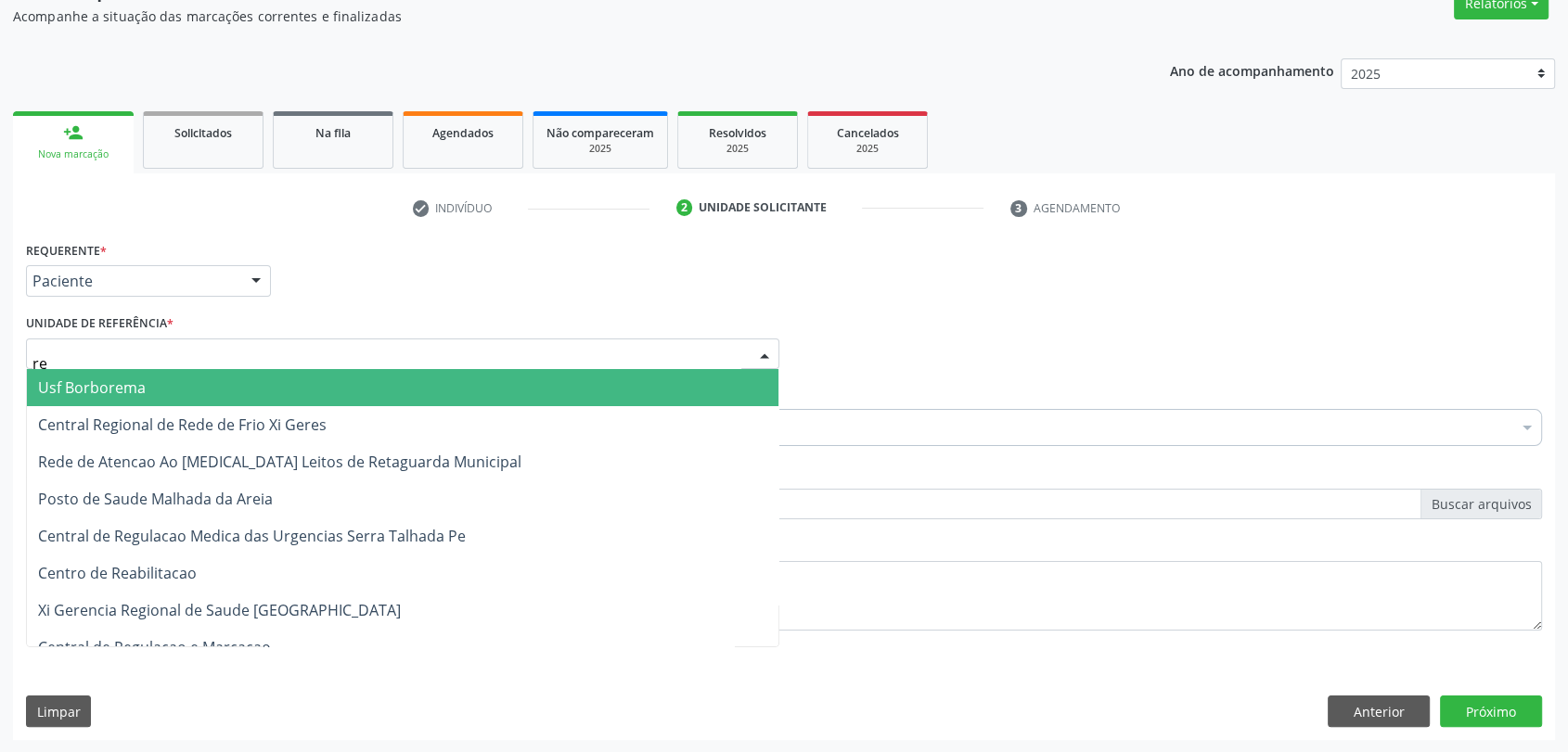
type input "rea"
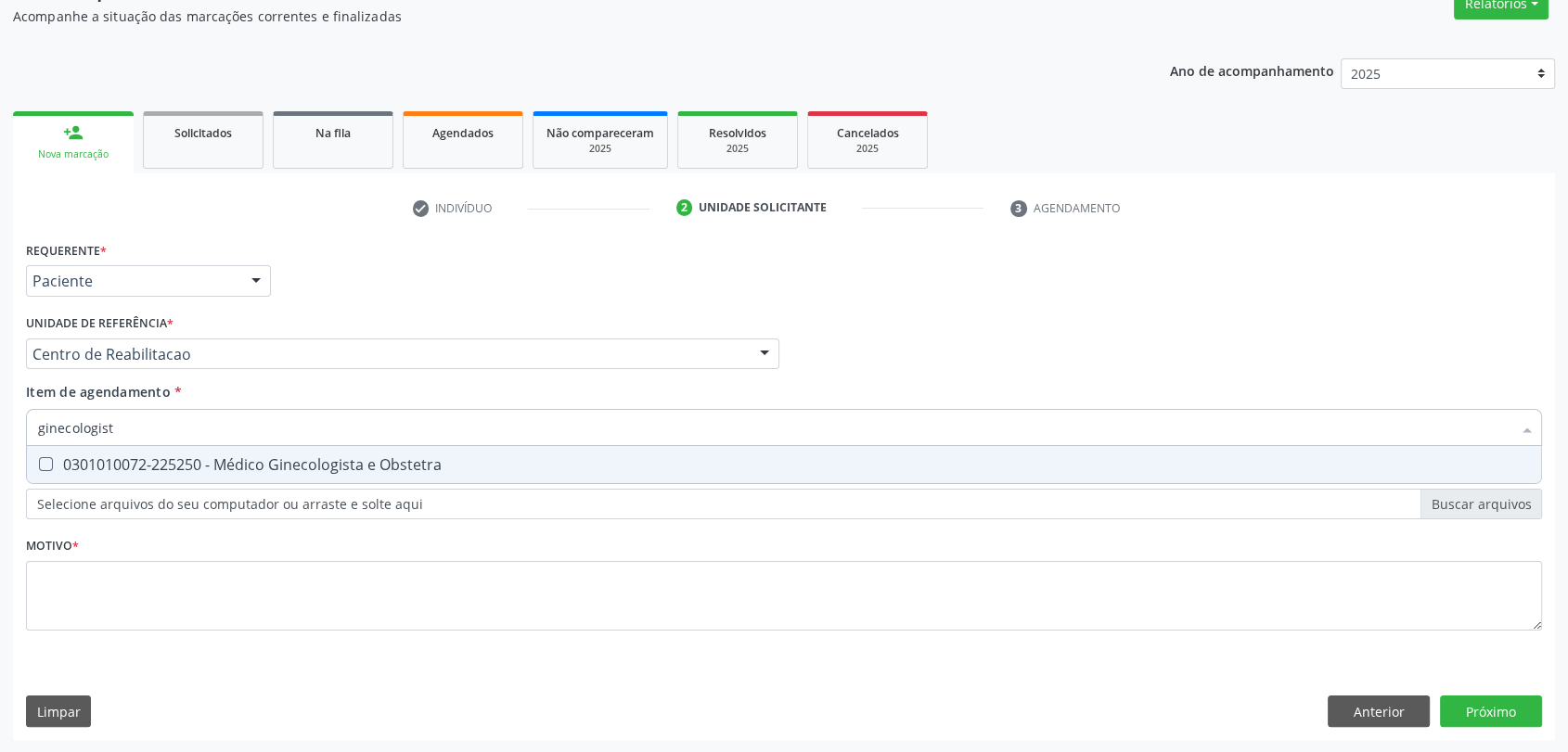
type input "ginecologista"
click at [182, 457] on div "0301010072-225250 - Médico Ginecologista e Obstetra" at bounding box center [784, 465] width 1491 height 15
checkbox Obstetra "true"
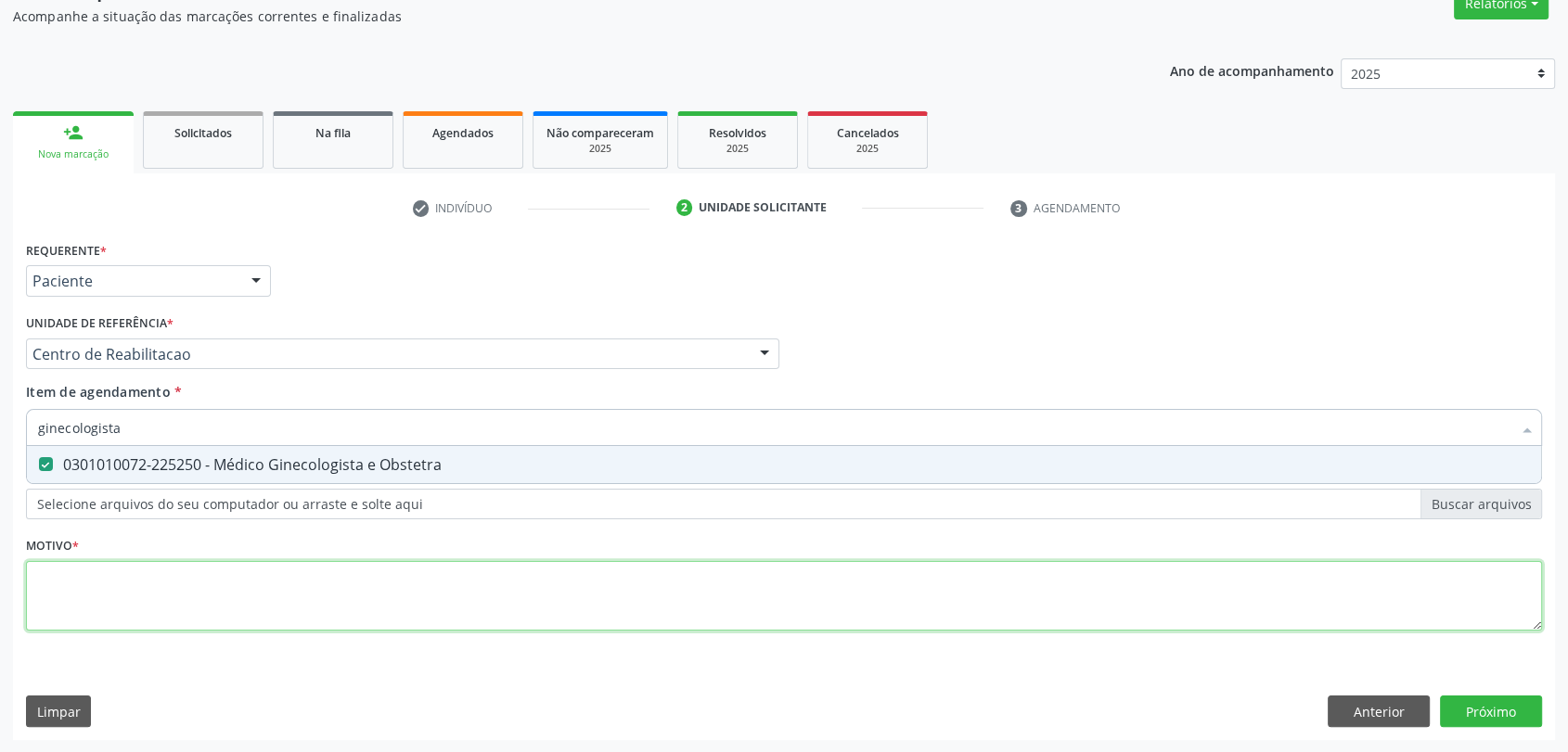
click at [94, 577] on div "Requerente * Paciente Profissional de Saúde Paciente Nenhum resultado encontrad…" at bounding box center [784, 446] width 1516 height 420
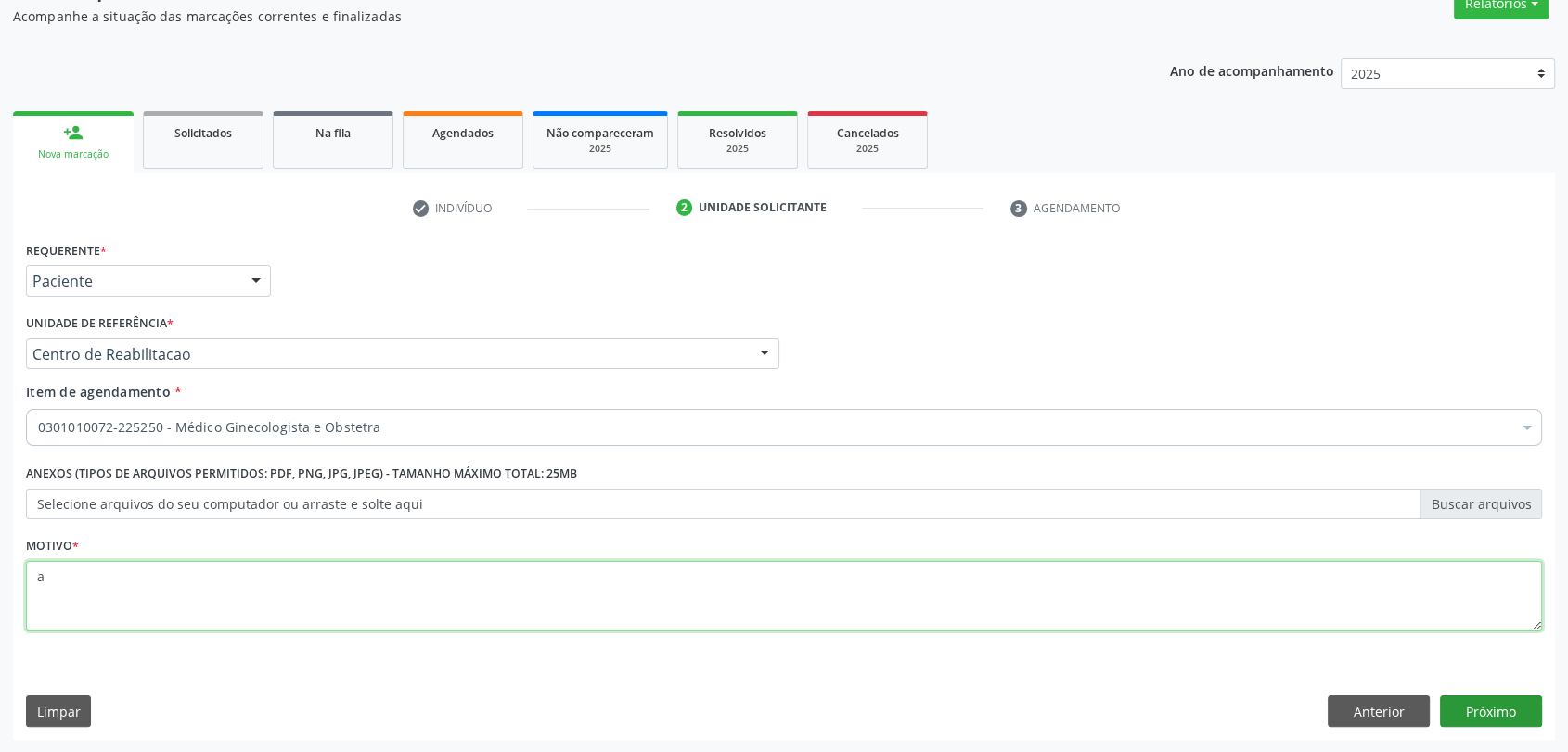
type textarea "a"
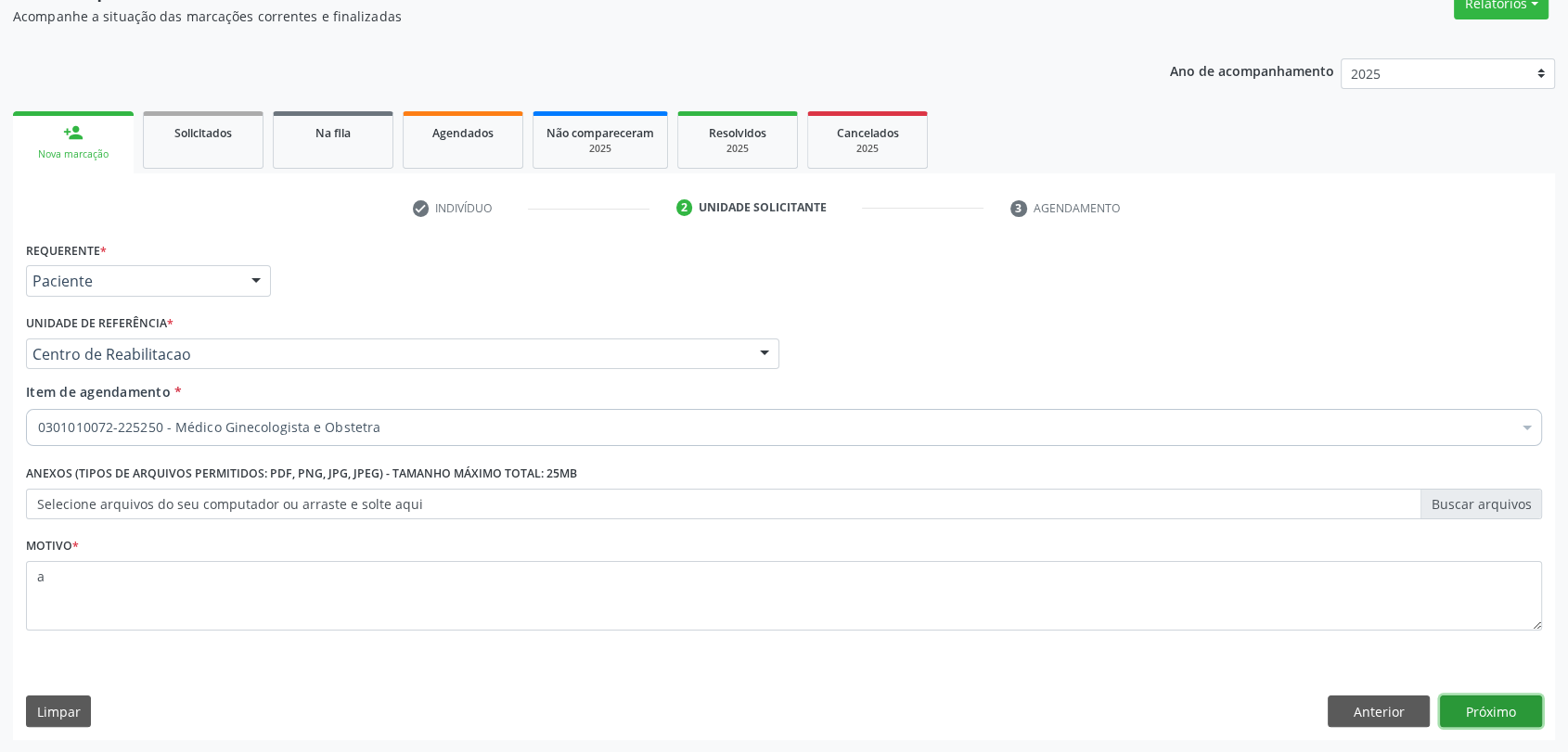
click at [1512, 707] on button "Próximo" at bounding box center [1490, 710] width 102 height 31
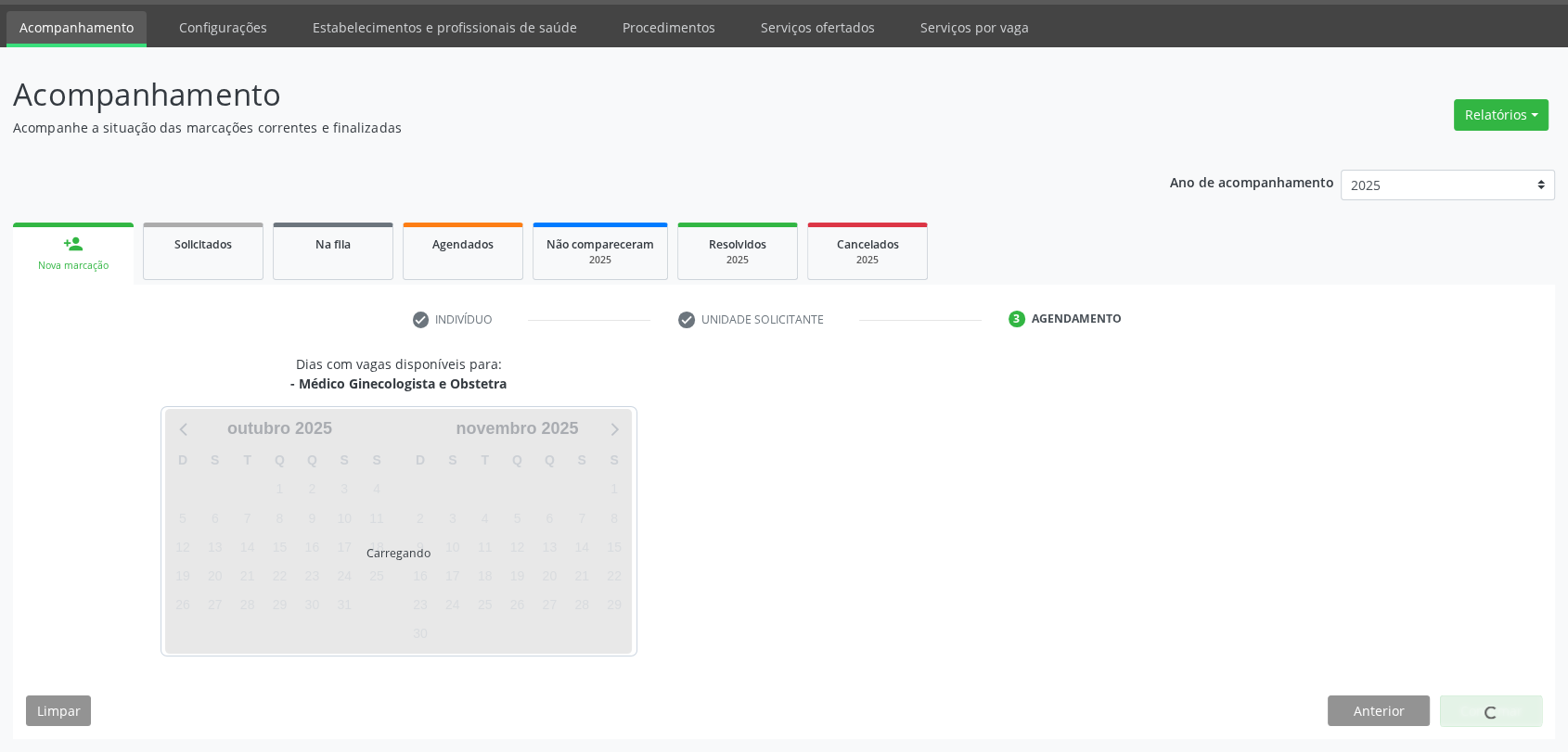
scroll to position [54, 0]
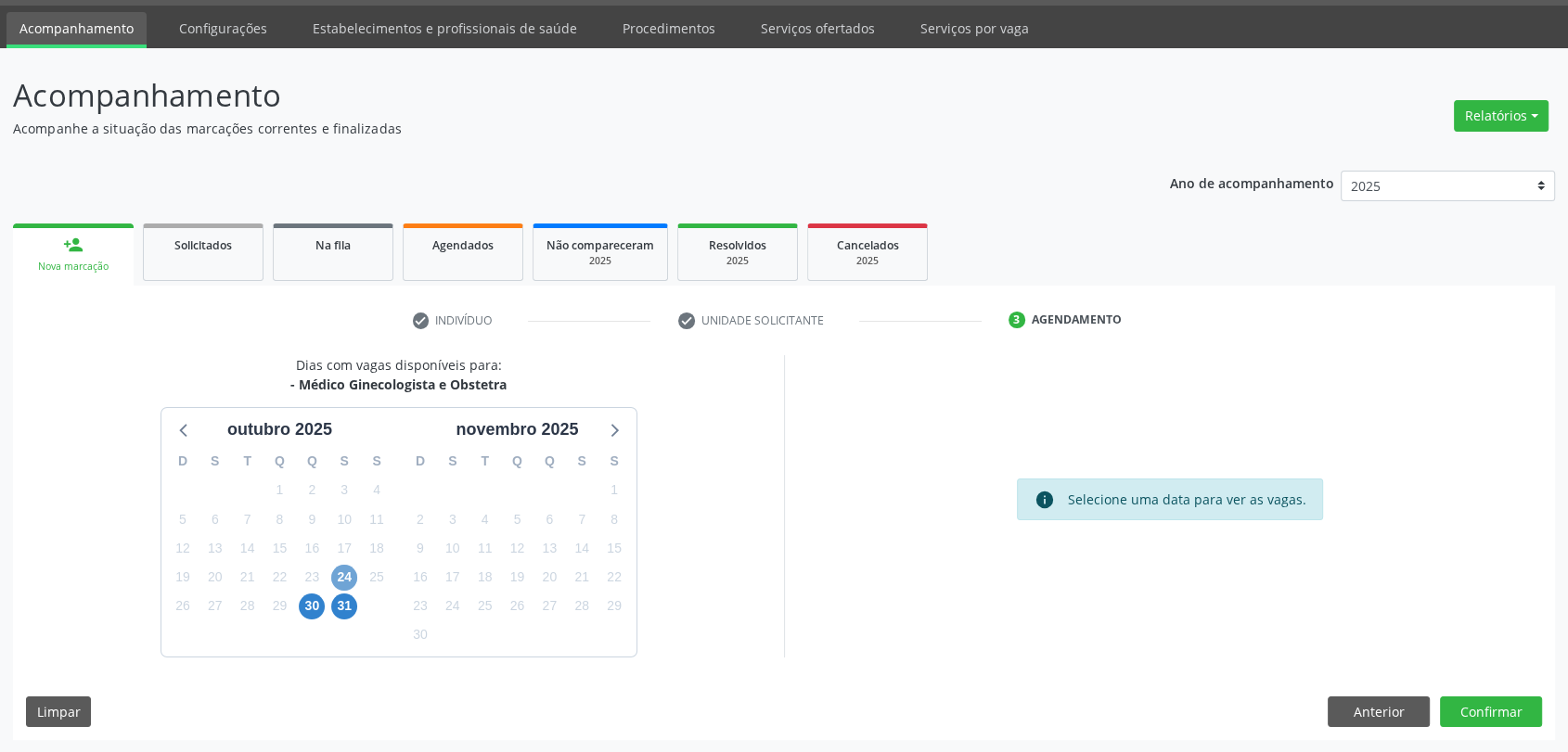
click at [336, 572] on span "24" at bounding box center [343, 577] width 26 height 26
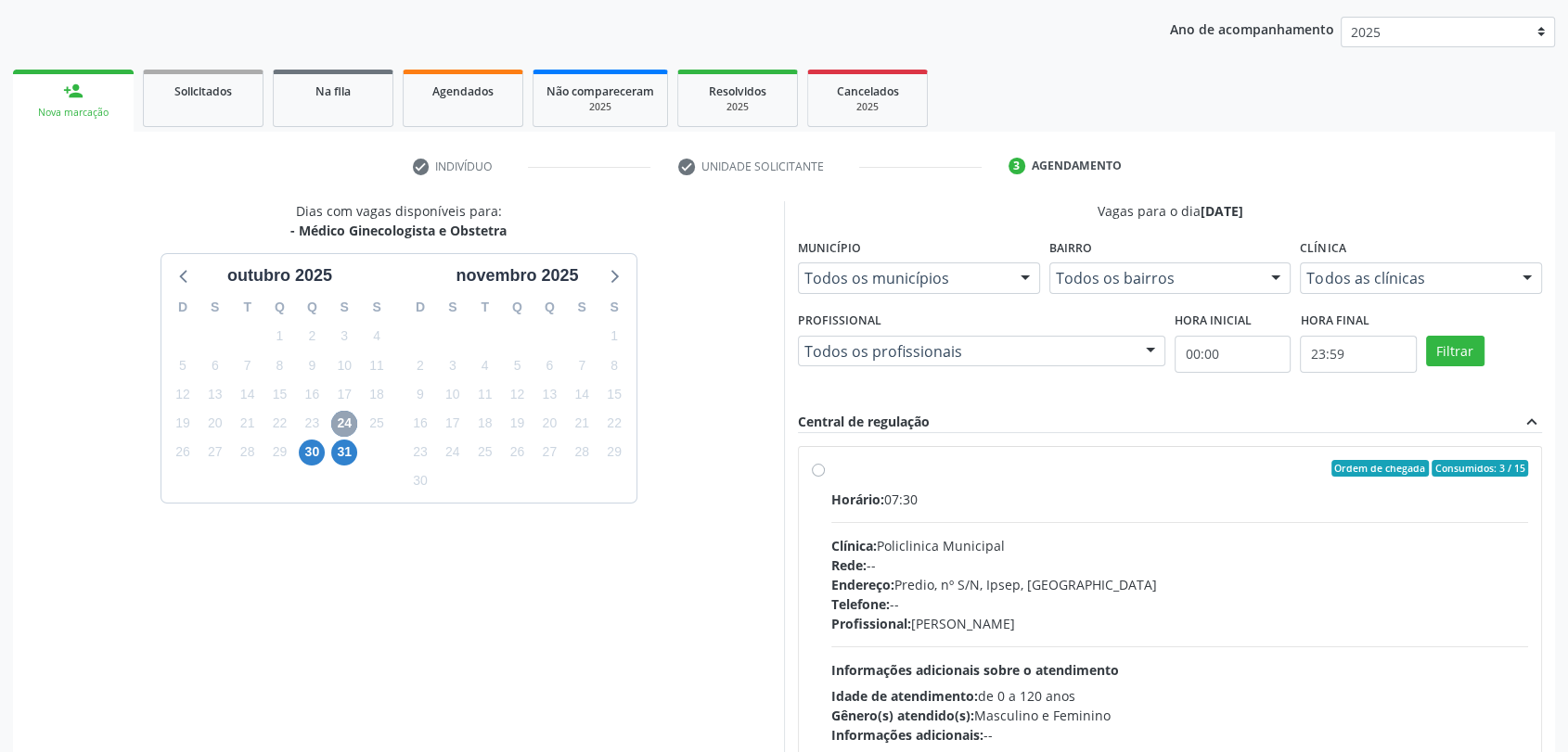
scroll to position [355, 0]
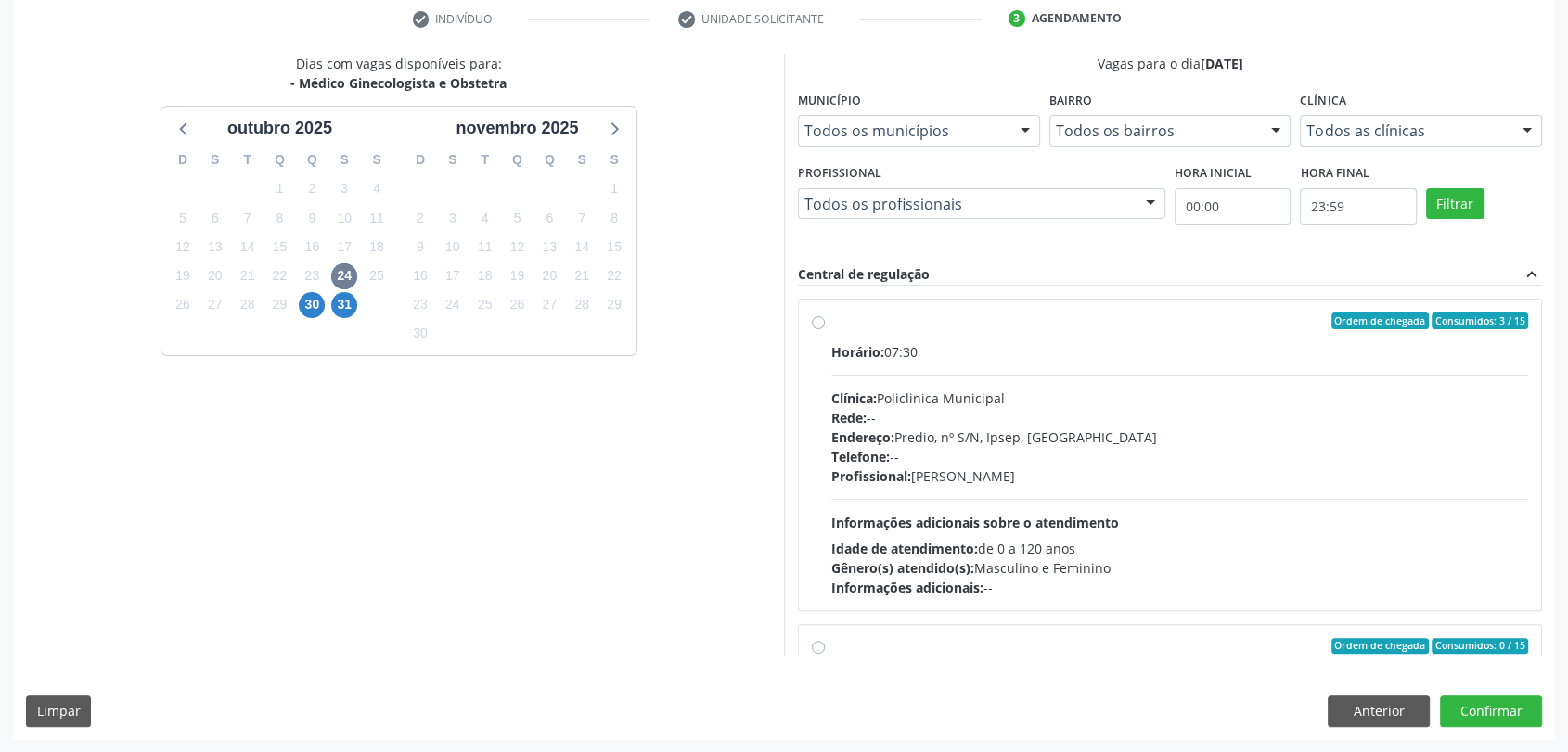
click at [817, 421] on div "Ordem de chegada Consumidos: 3 / 15 Horário: 07:30 Clínica: Policlinica Municip…" at bounding box center [1170, 454] width 716 height 284
radio input "true"
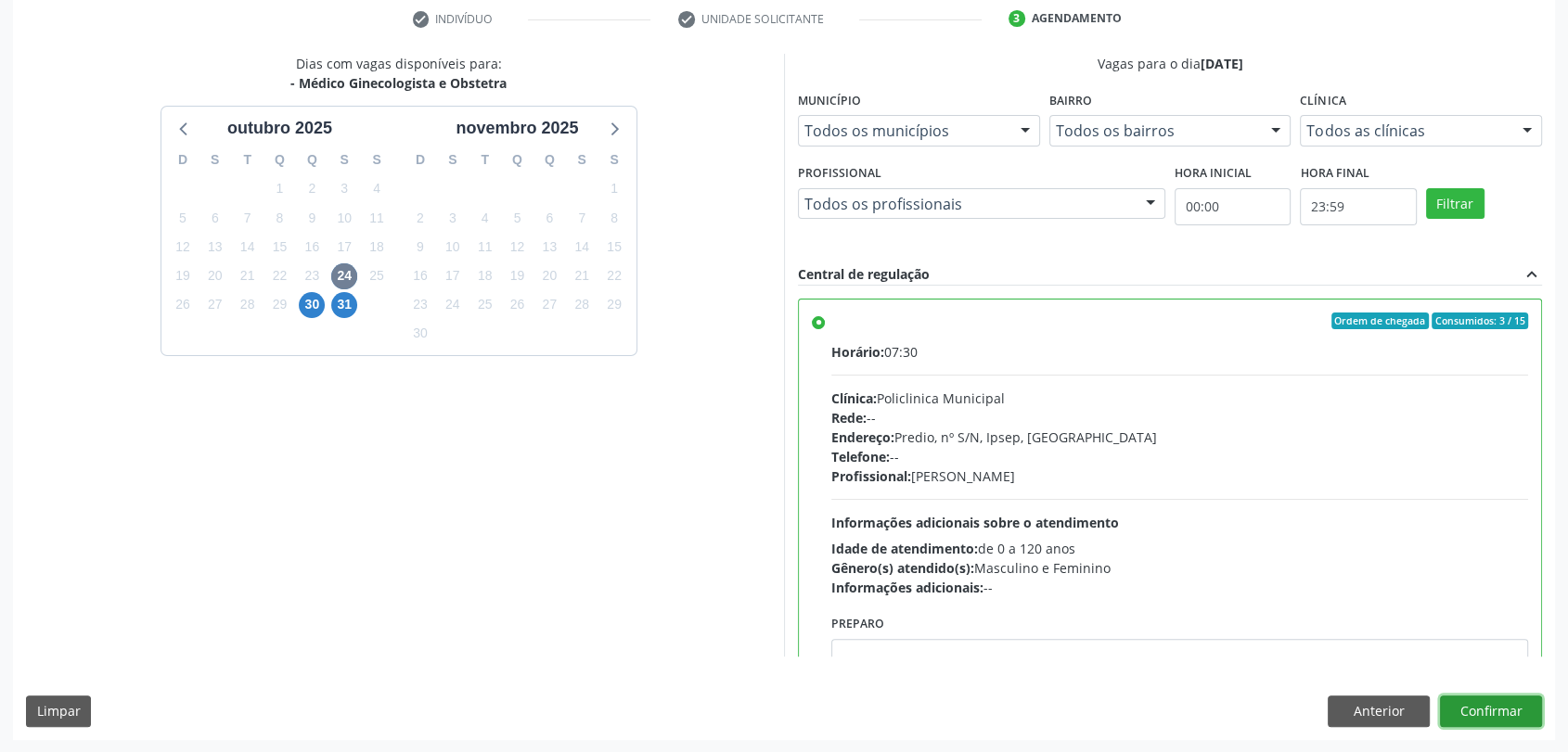
click at [1489, 704] on button "Confirmar" at bounding box center [1490, 710] width 102 height 31
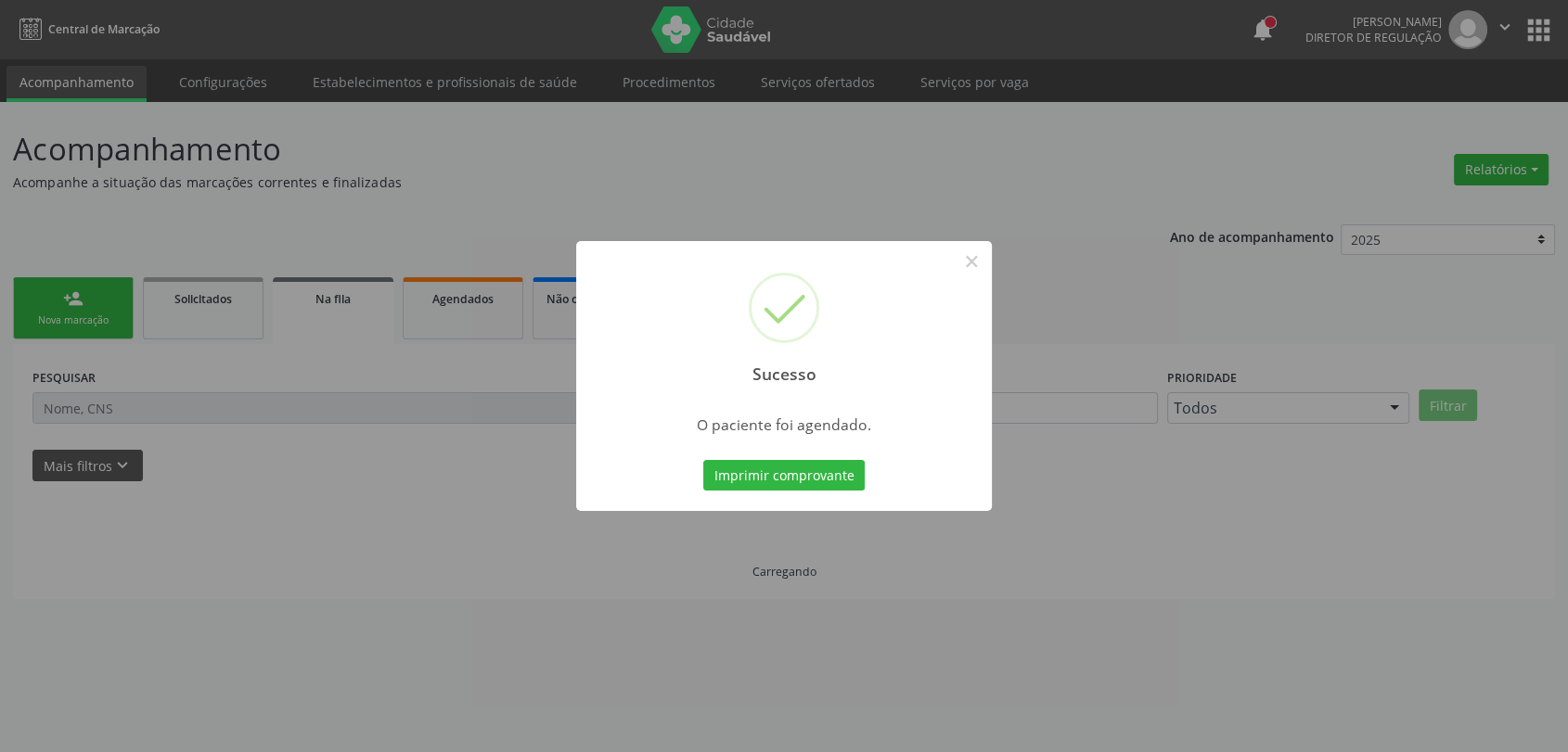
scroll to position [0, 0]
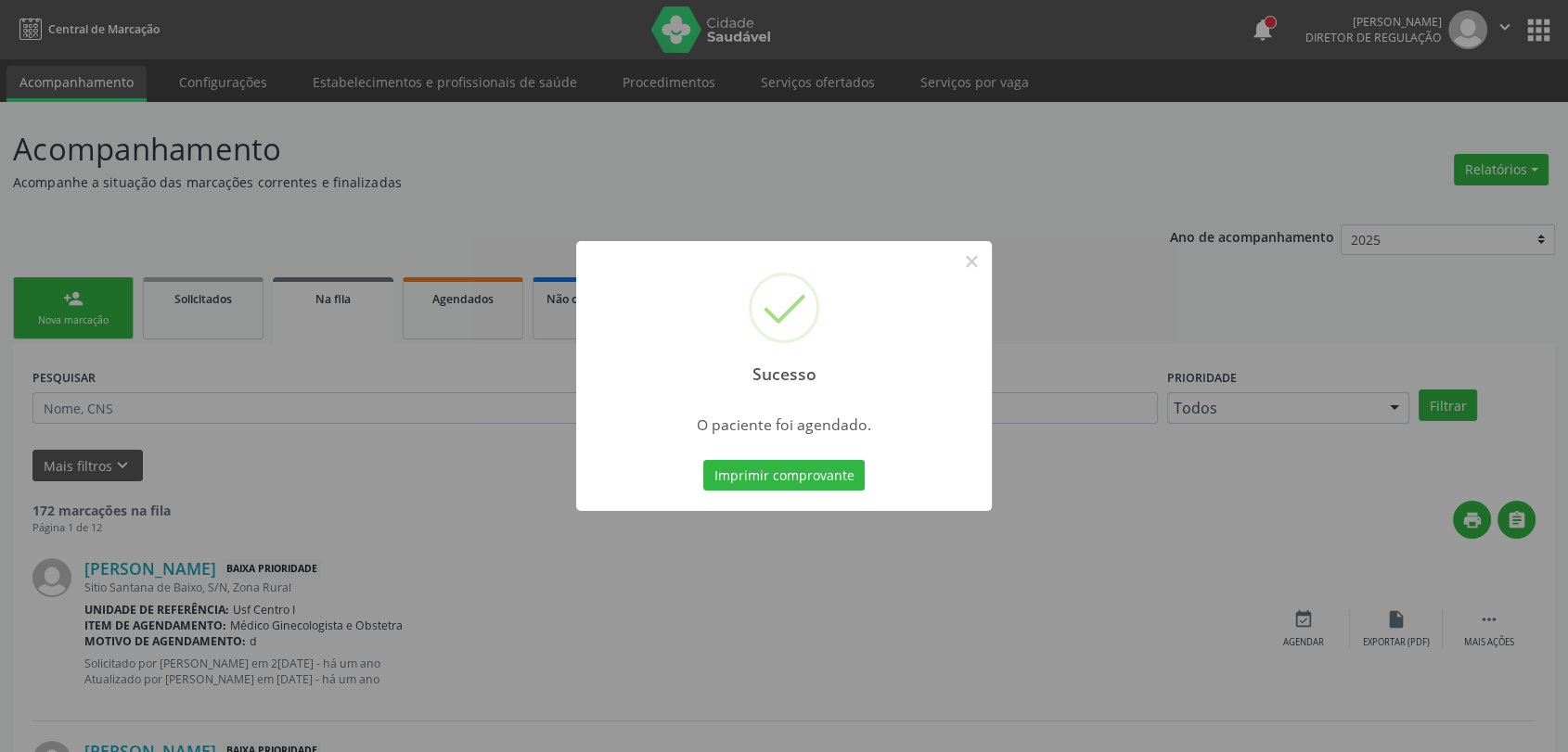
click at [779, 493] on div "Imprimir comprovante Cancel" at bounding box center [784, 475] width 170 height 39
click at [779, 469] on button "Imprimir comprovante" at bounding box center [784, 475] width 162 height 31
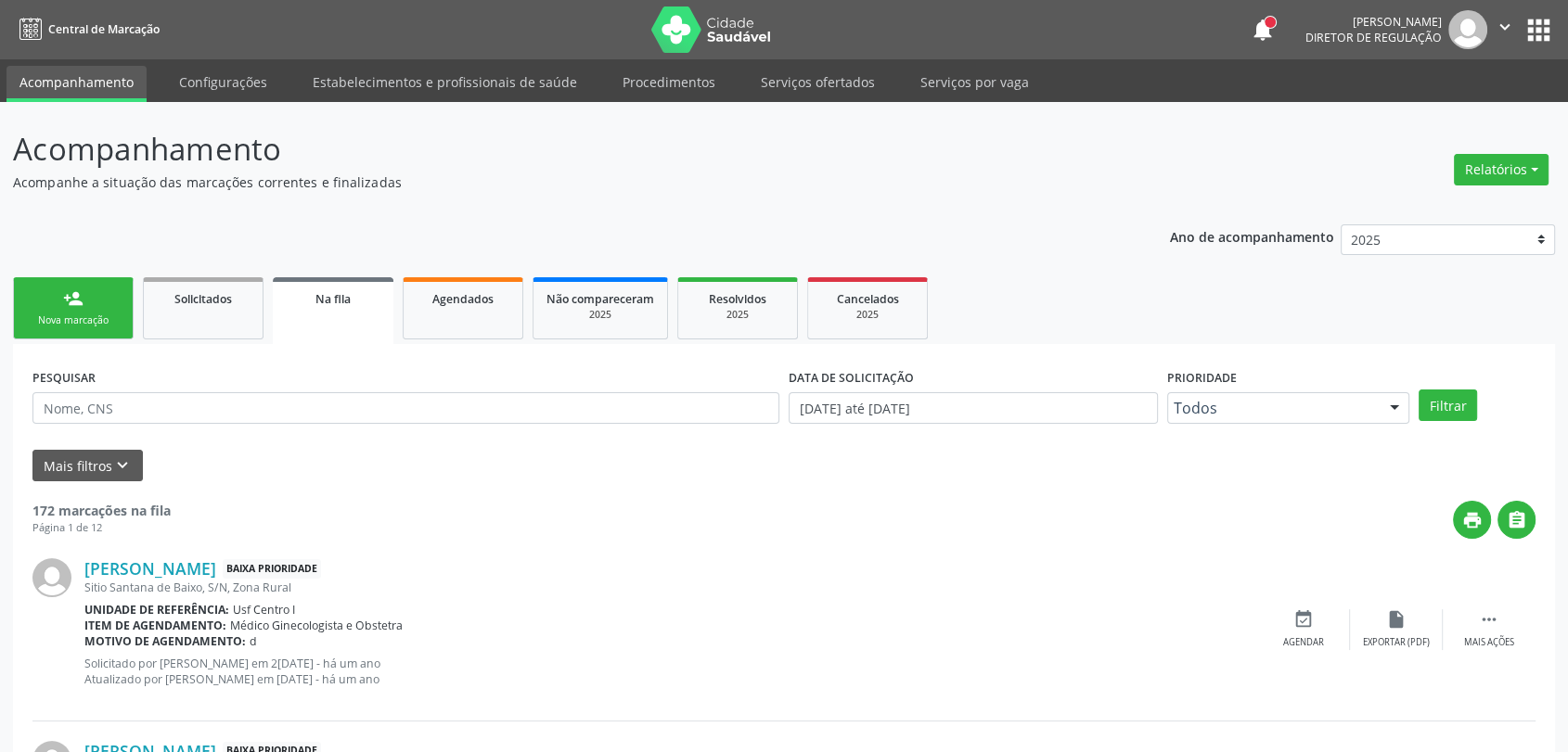
click at [85, 323] on div "Nova marcação" at bounding box center [73, 320] width 93 height 14
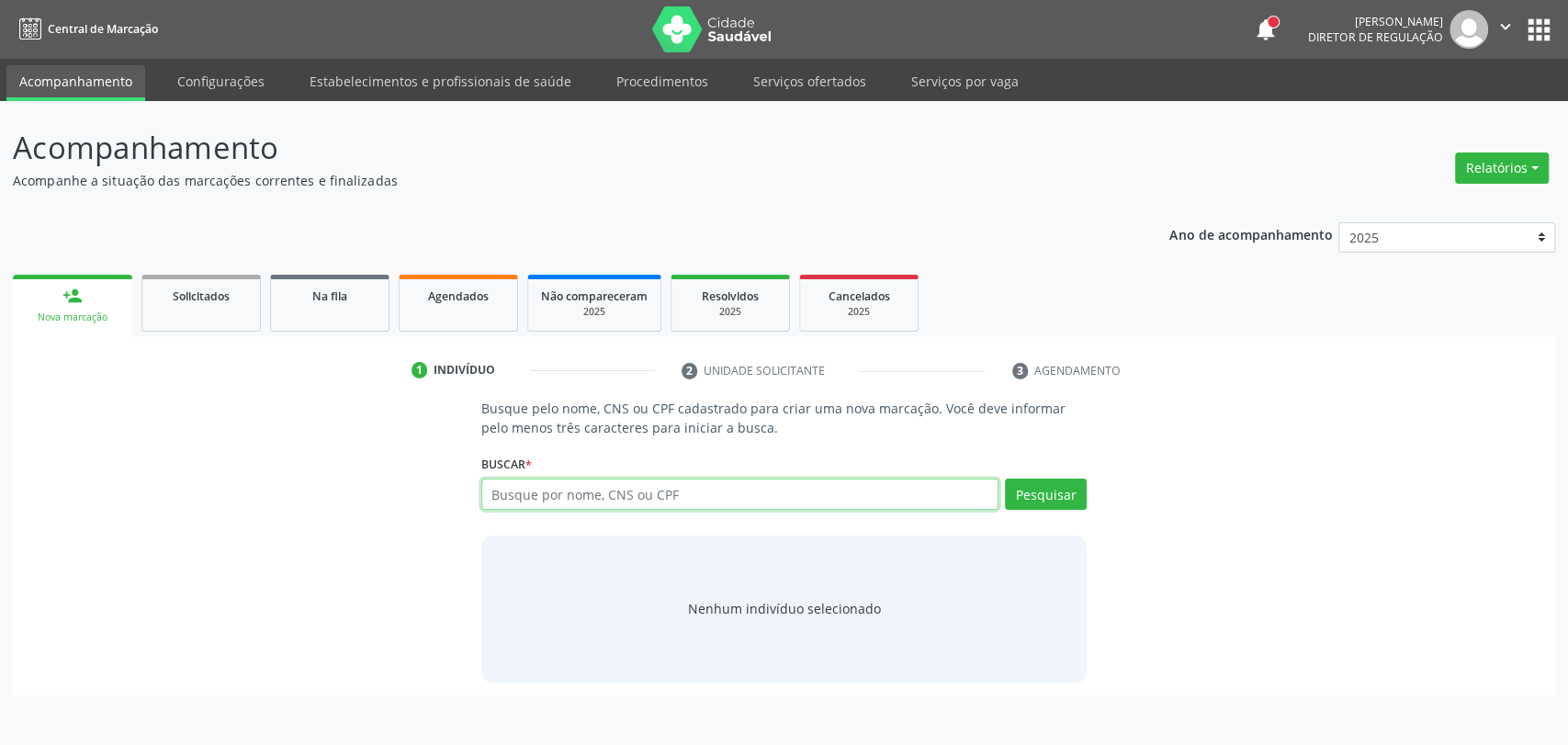
click at [492, 492] on input "text" at bounding box center [740, 493] width 519 height 31
paste input "CNS: 898 0037 3592 7582"
type input "CNS: 898 0037 3592 7582"
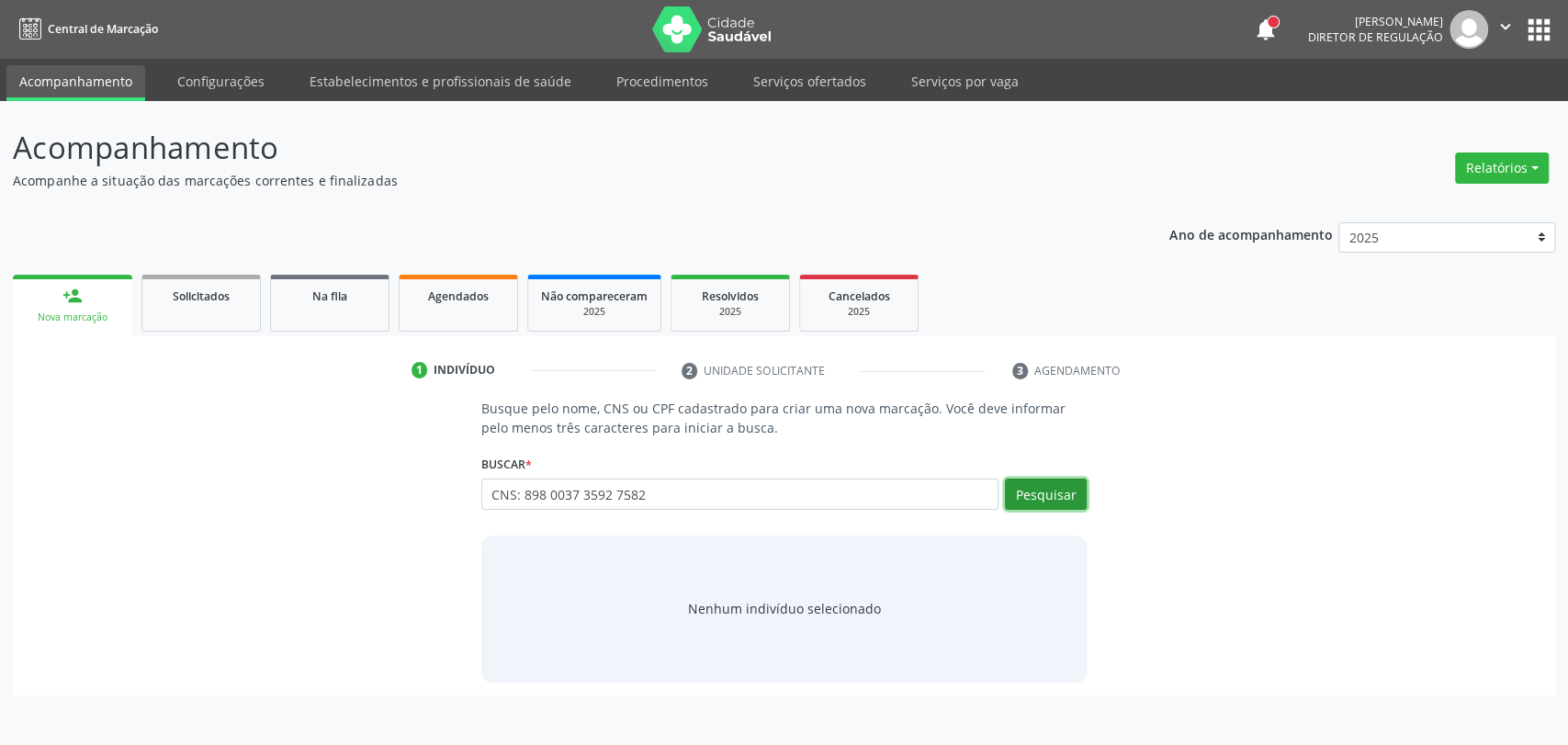
click at [1028, 497] on button "Pesquisar" at bounding box center [1046, 493] width 81 height 31
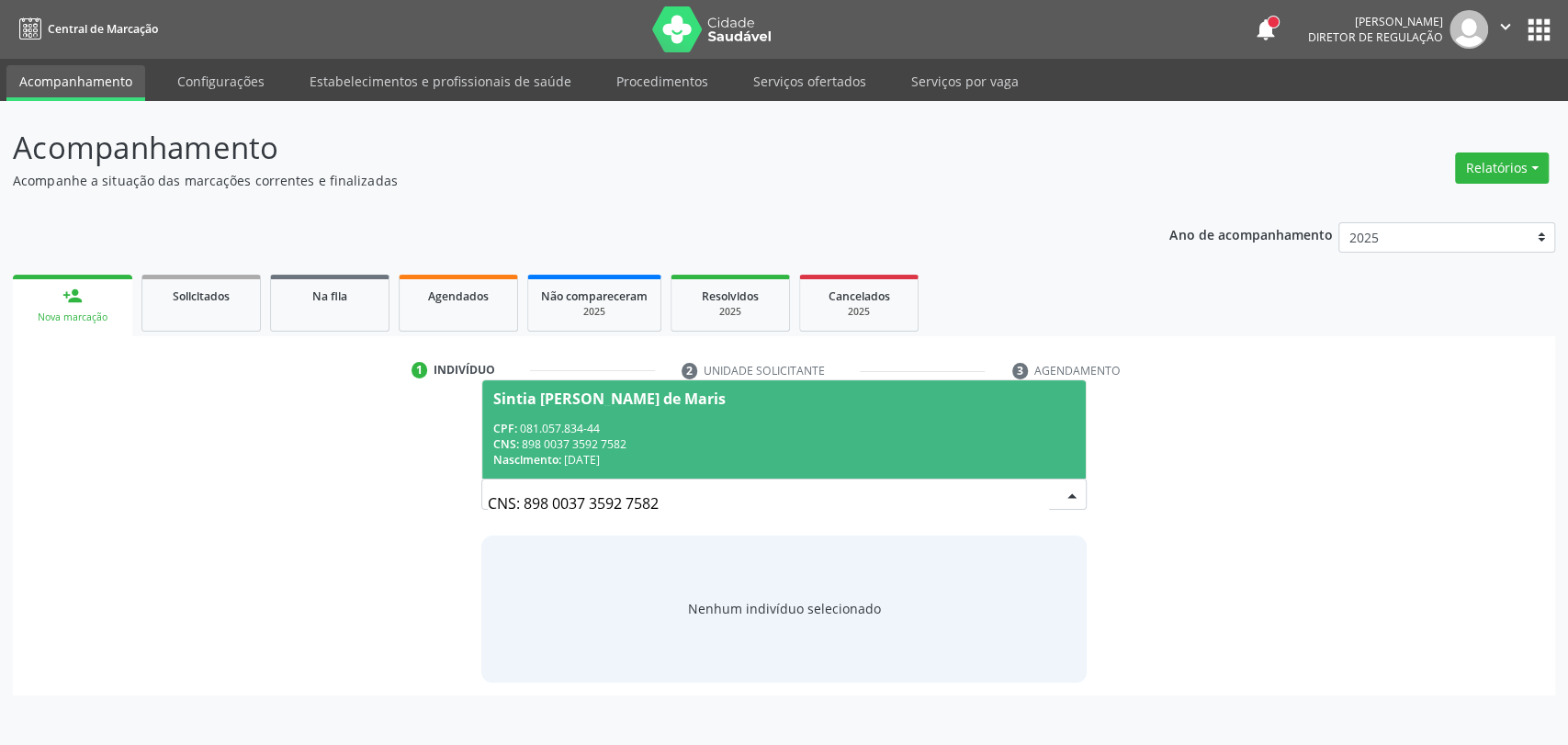
click at [629, 483] on div "CNS: 898 0037 3592 7582 Sintia Roberta Freire de Maris CPF: 081.057.834-44 CNS:…" at bounding box center [784, 500] width 607 height 44
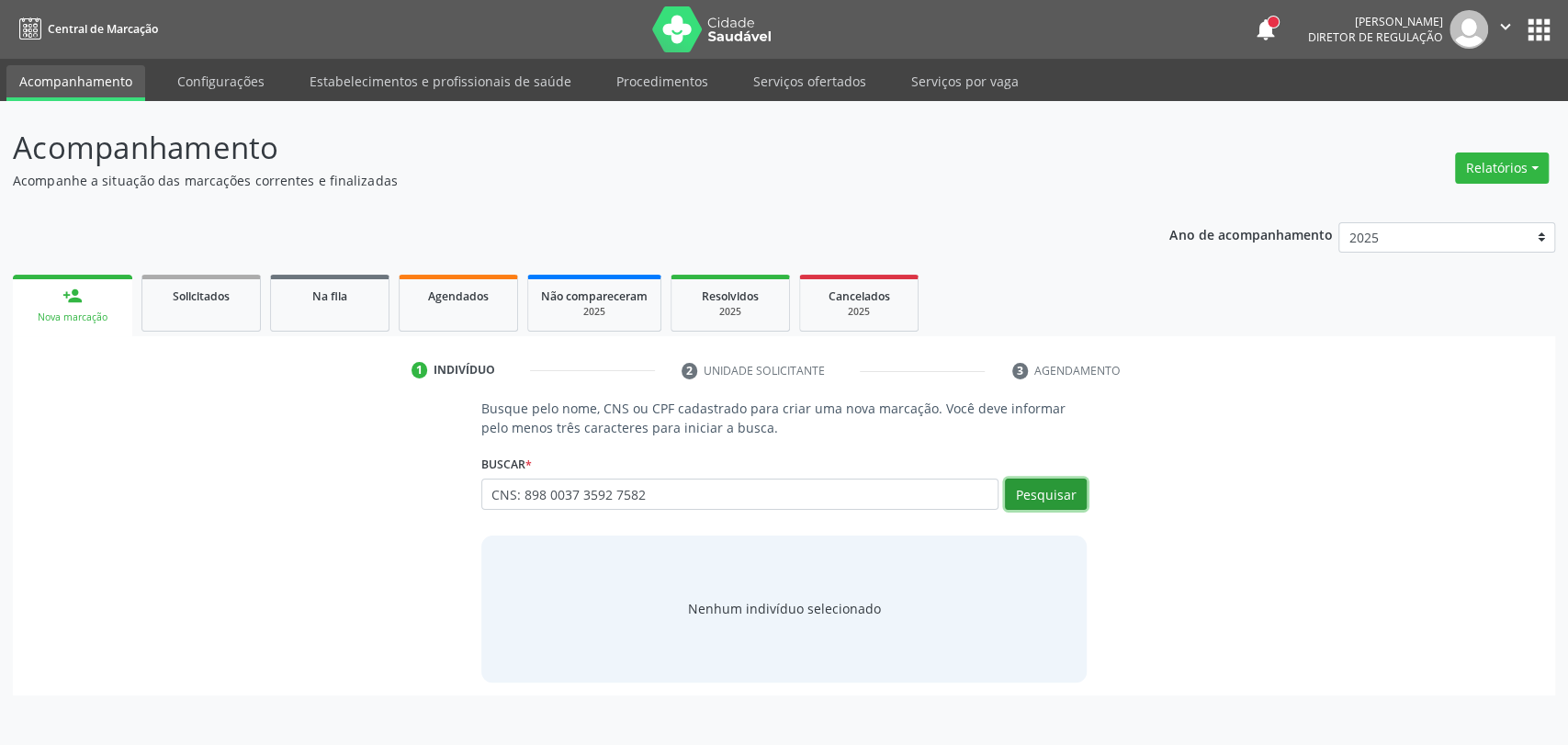
click at [1020, 502] on button "Pesquisar" at bounding box center [1046, 493] width 81 height 31
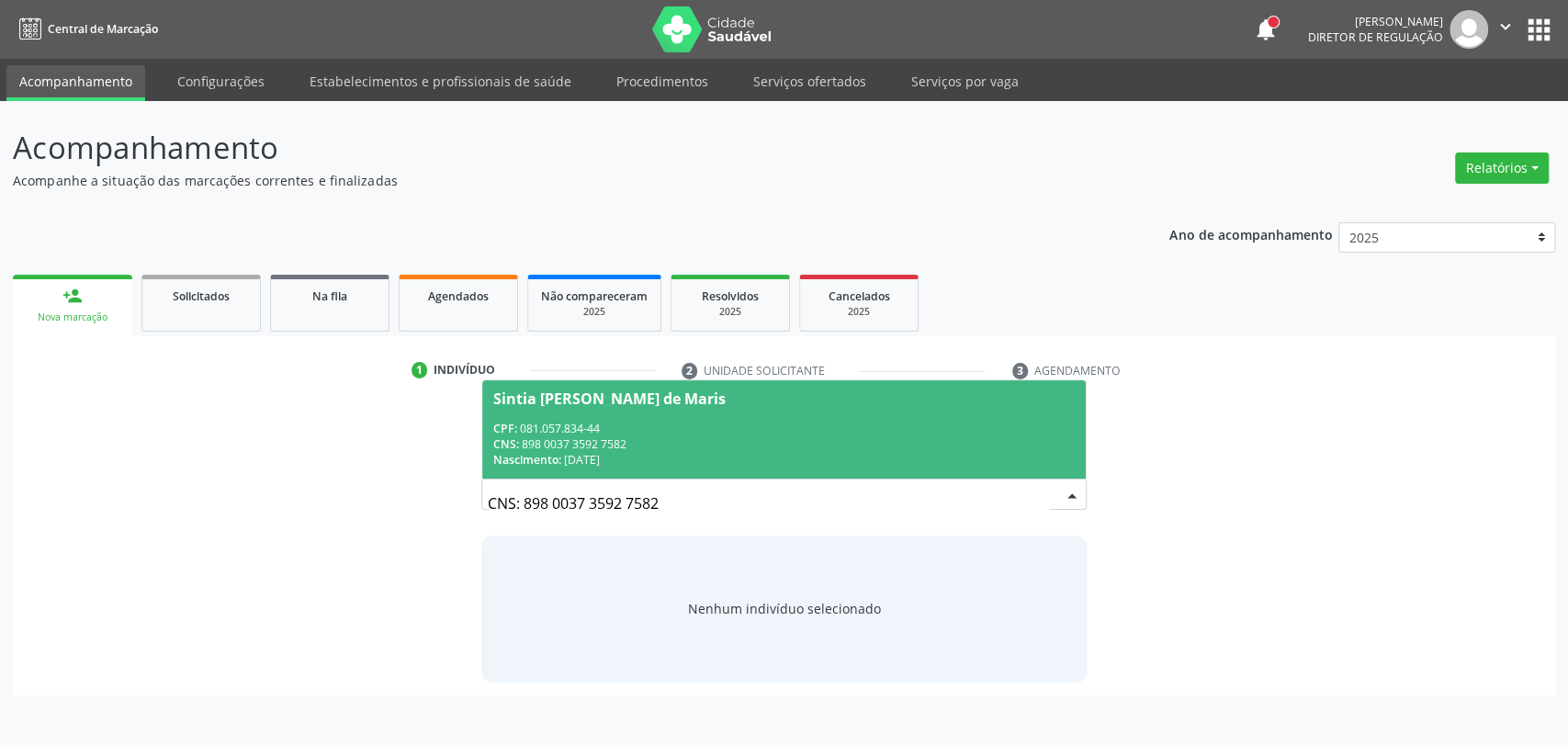
click at [736, 420] on div "CPF: 081.057.834-44" at bounding box center [784, 428] width 582 height 16
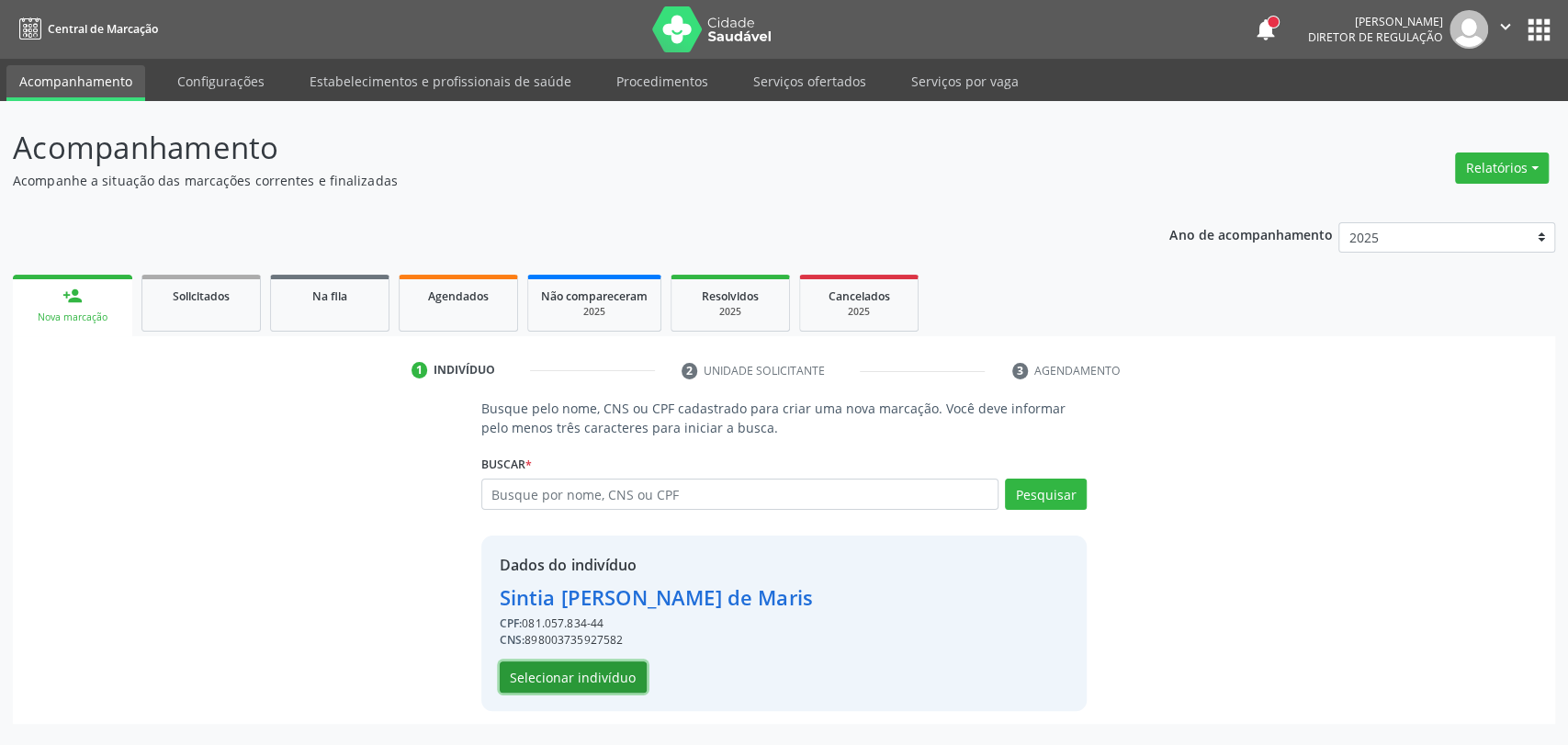
click at [595, 668] on button "Selecionar indivíduo" at bounding box center [573, 677] width 147 height 31
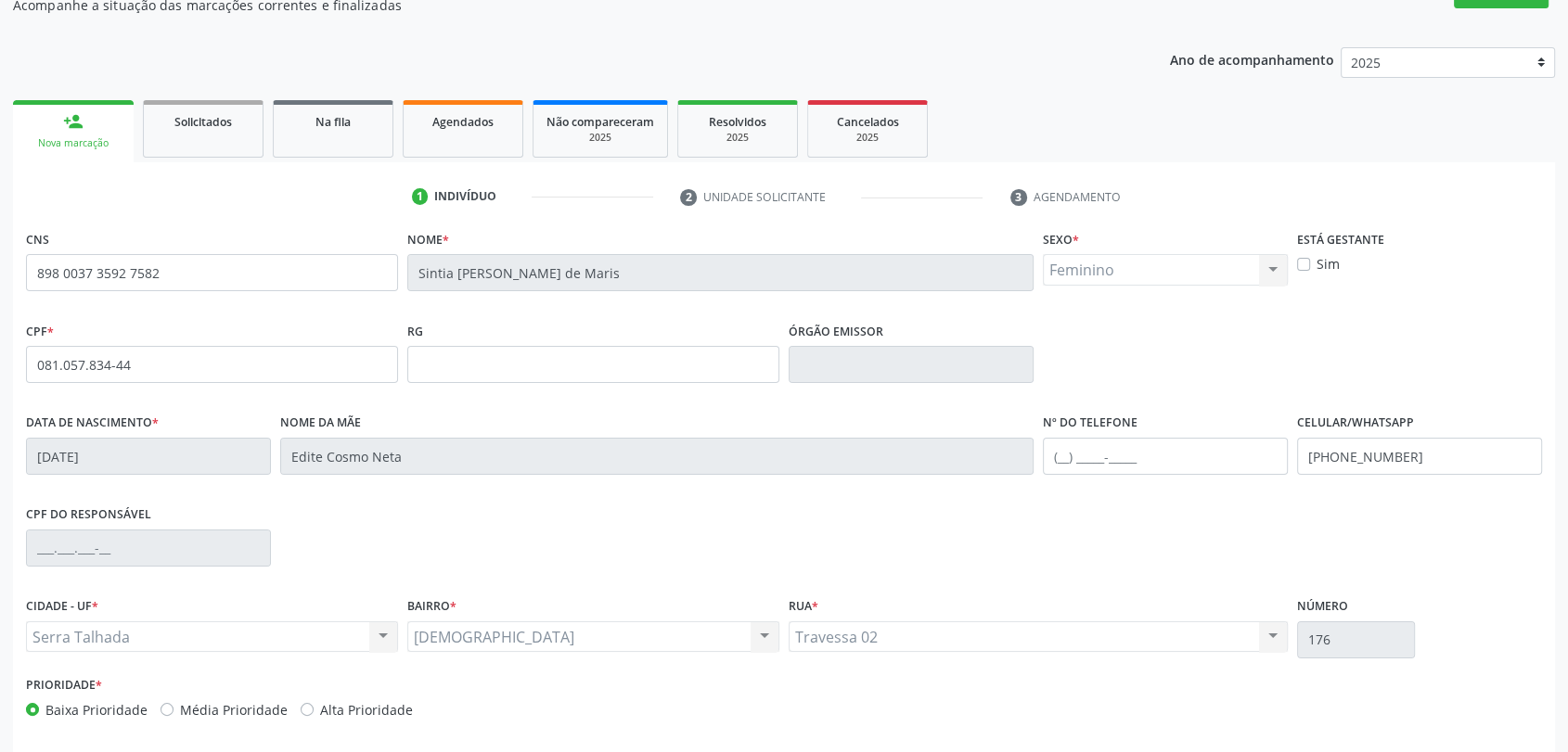
scroll to position [252, 0]
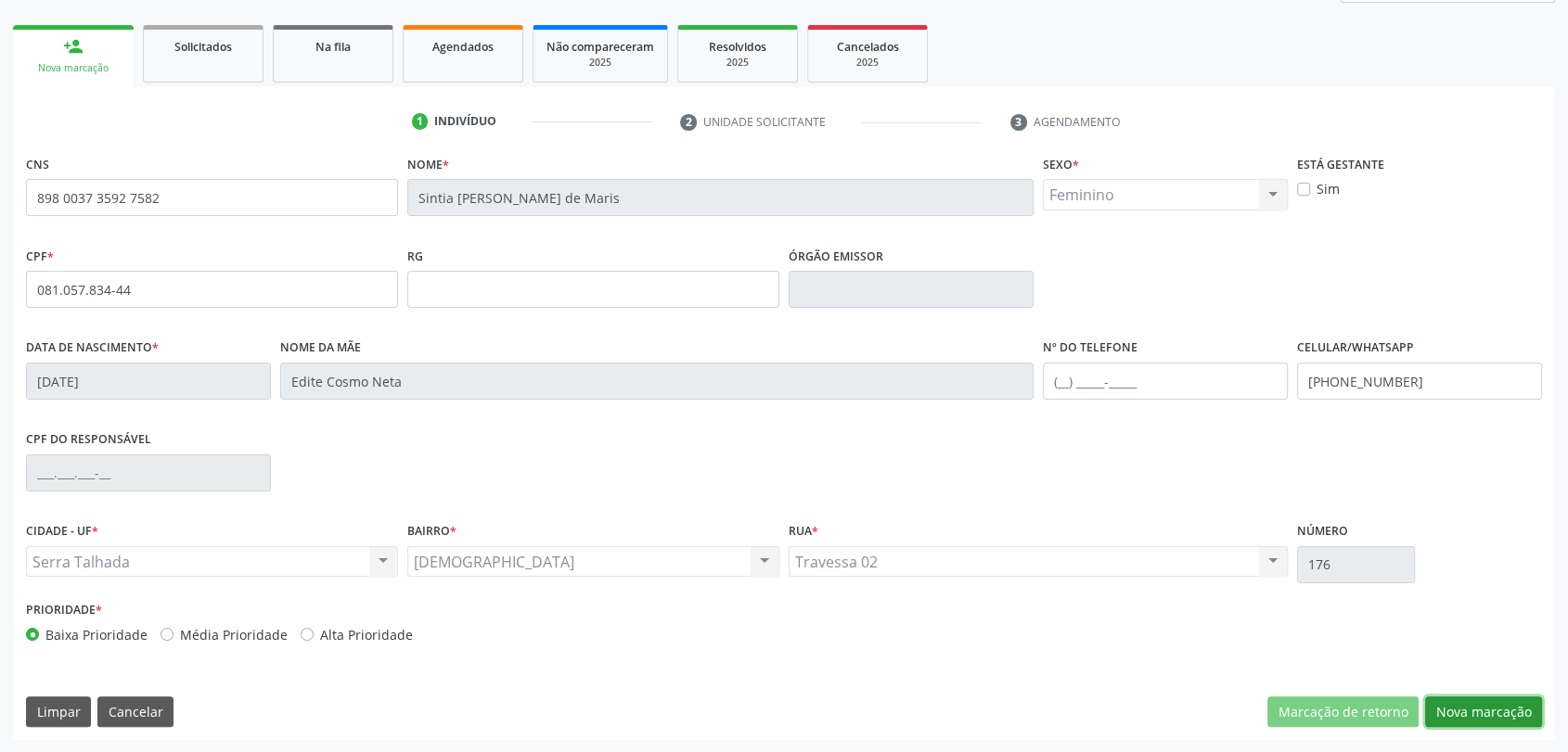
click at [1455, 709] on button "Nova marcação" at bounding box center [1483, 711] width 117 height 31
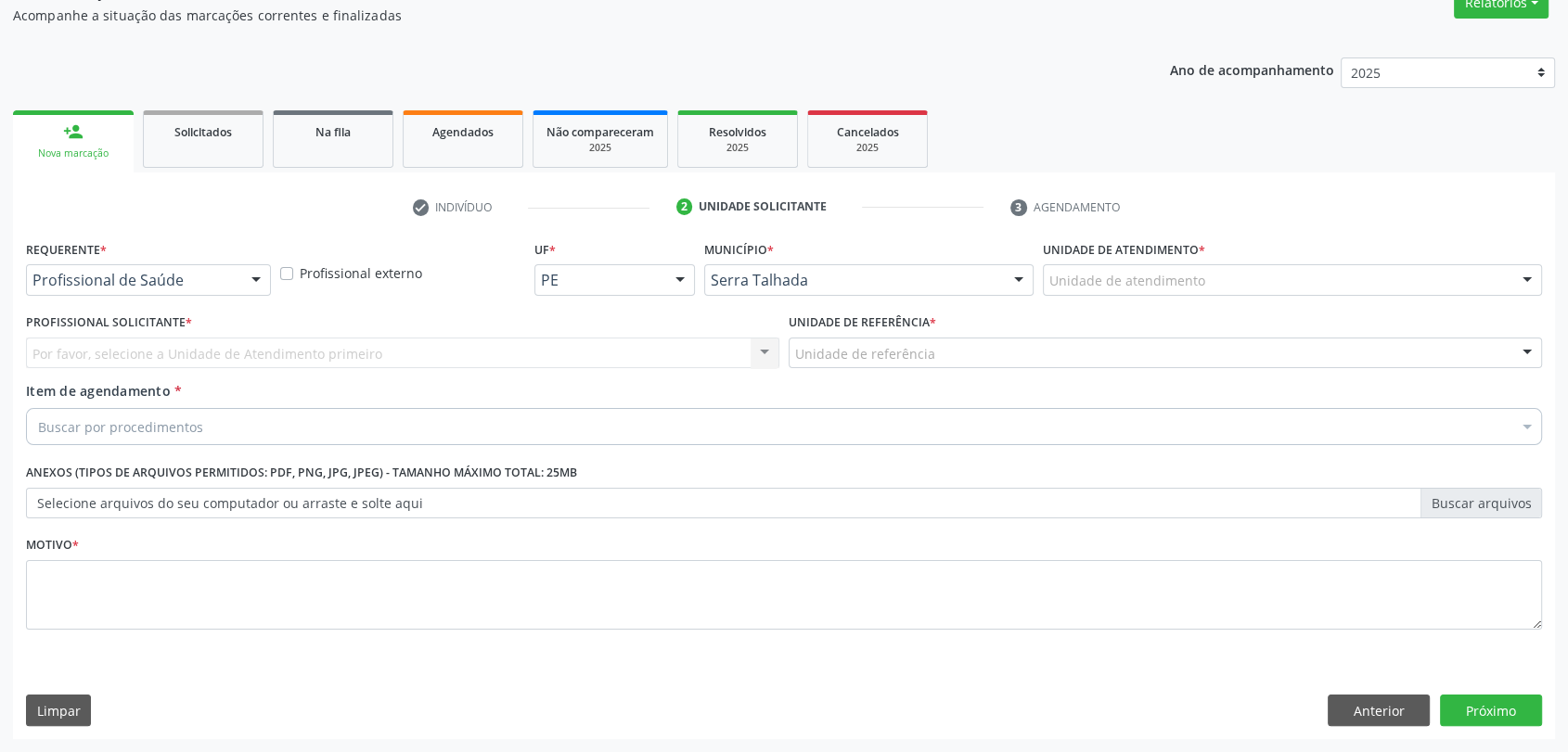
scroll to position [166, 0]
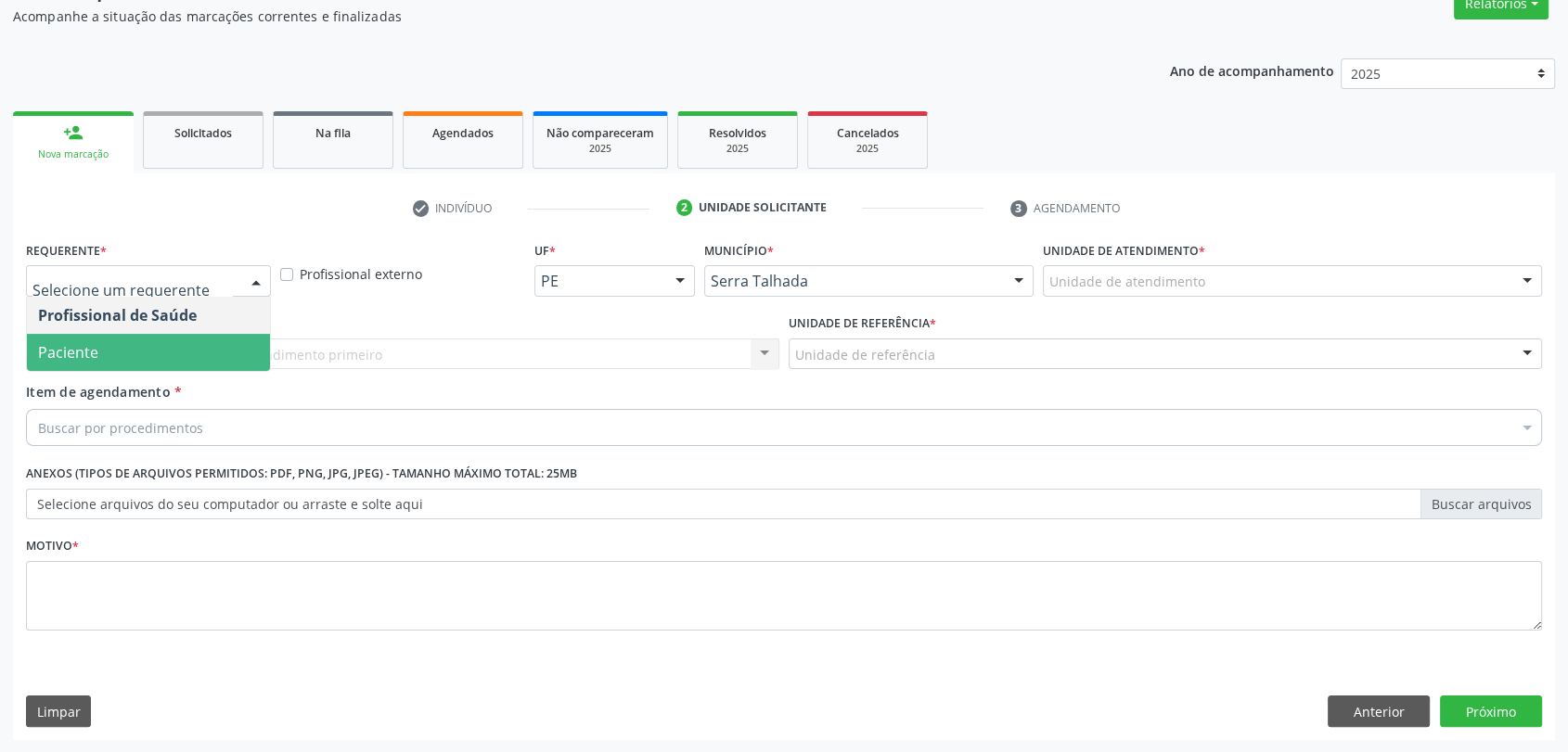
click at [133, 350] on span "Paciente" at bounding box center [147, 351] width 243 height 37
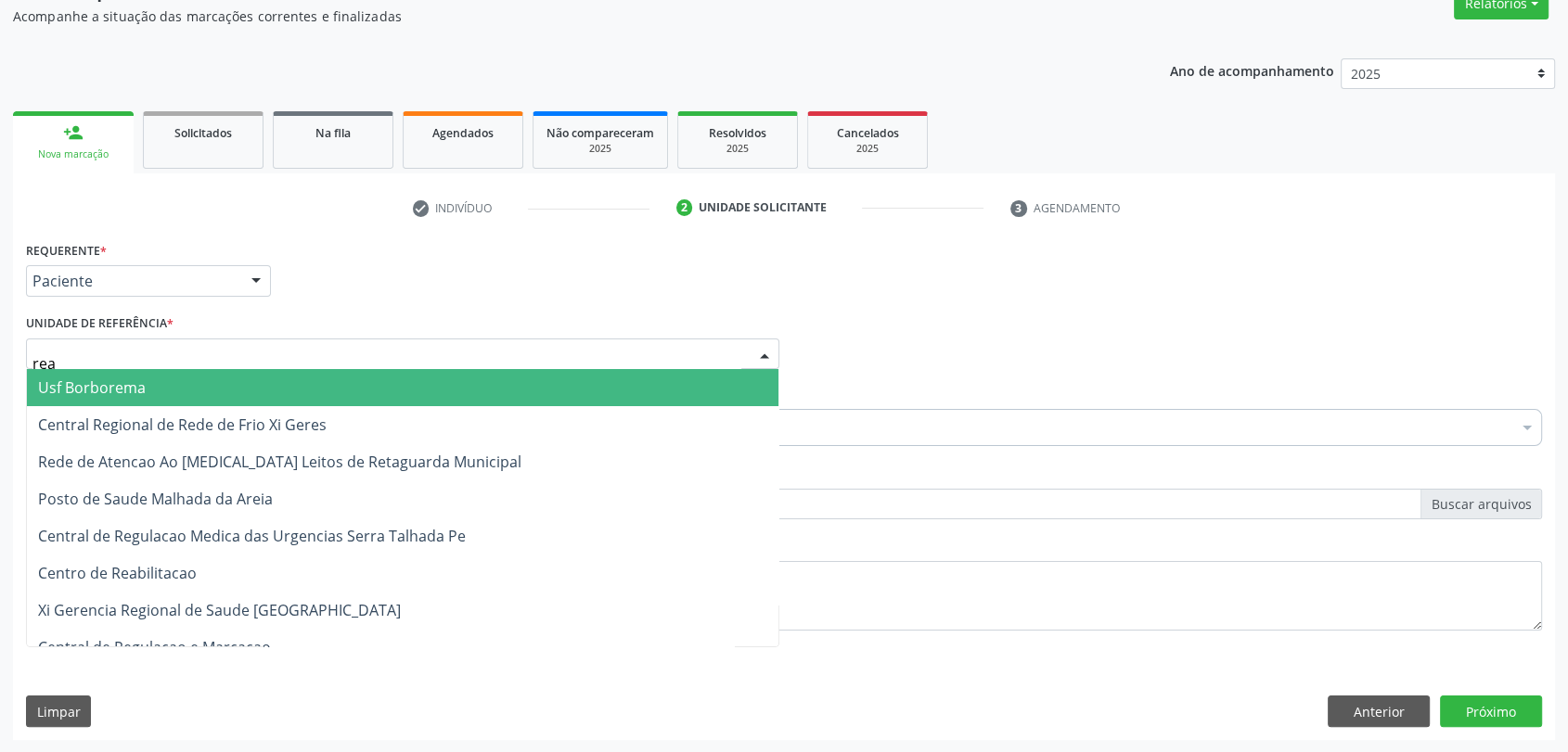
type input "reab"
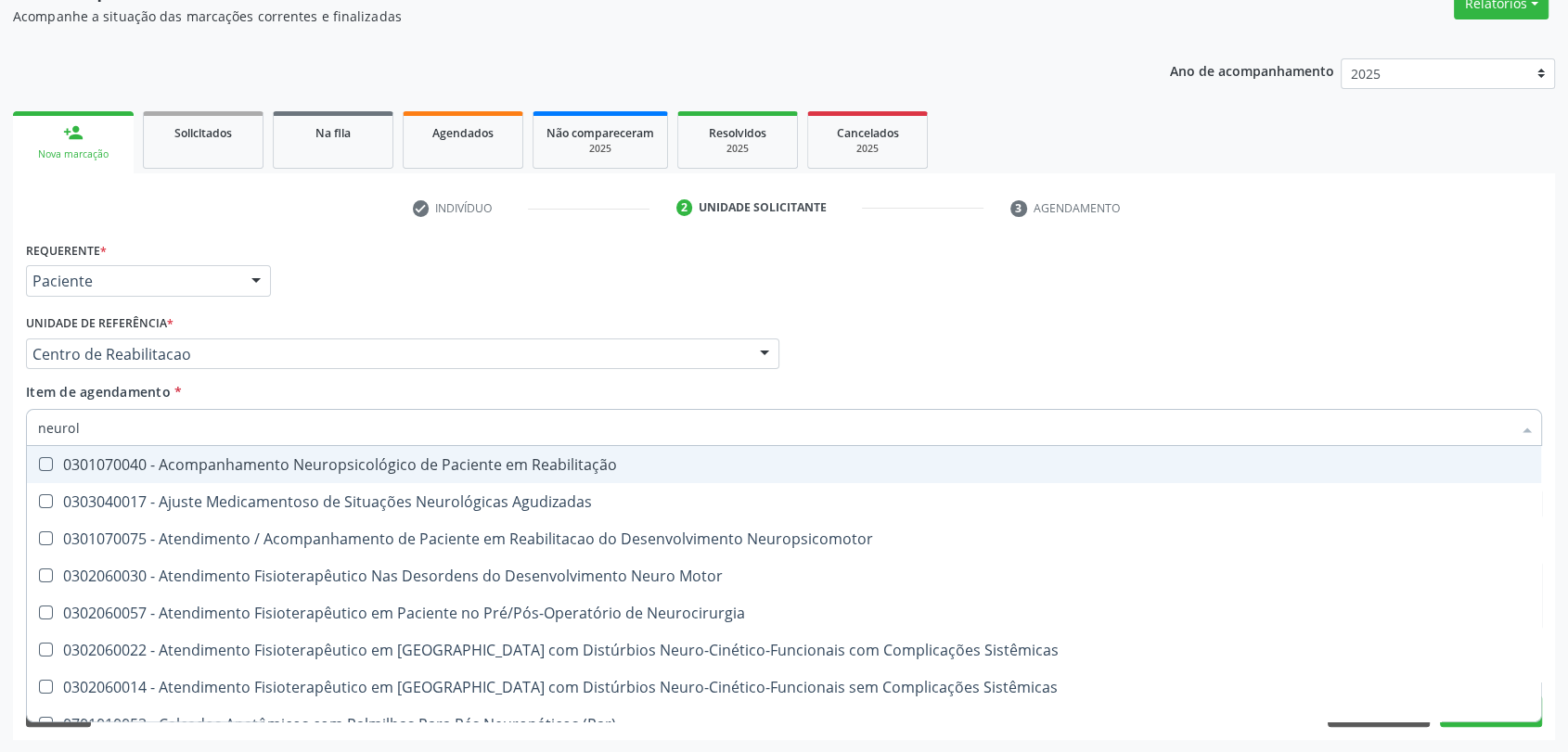
type input "neurolo"
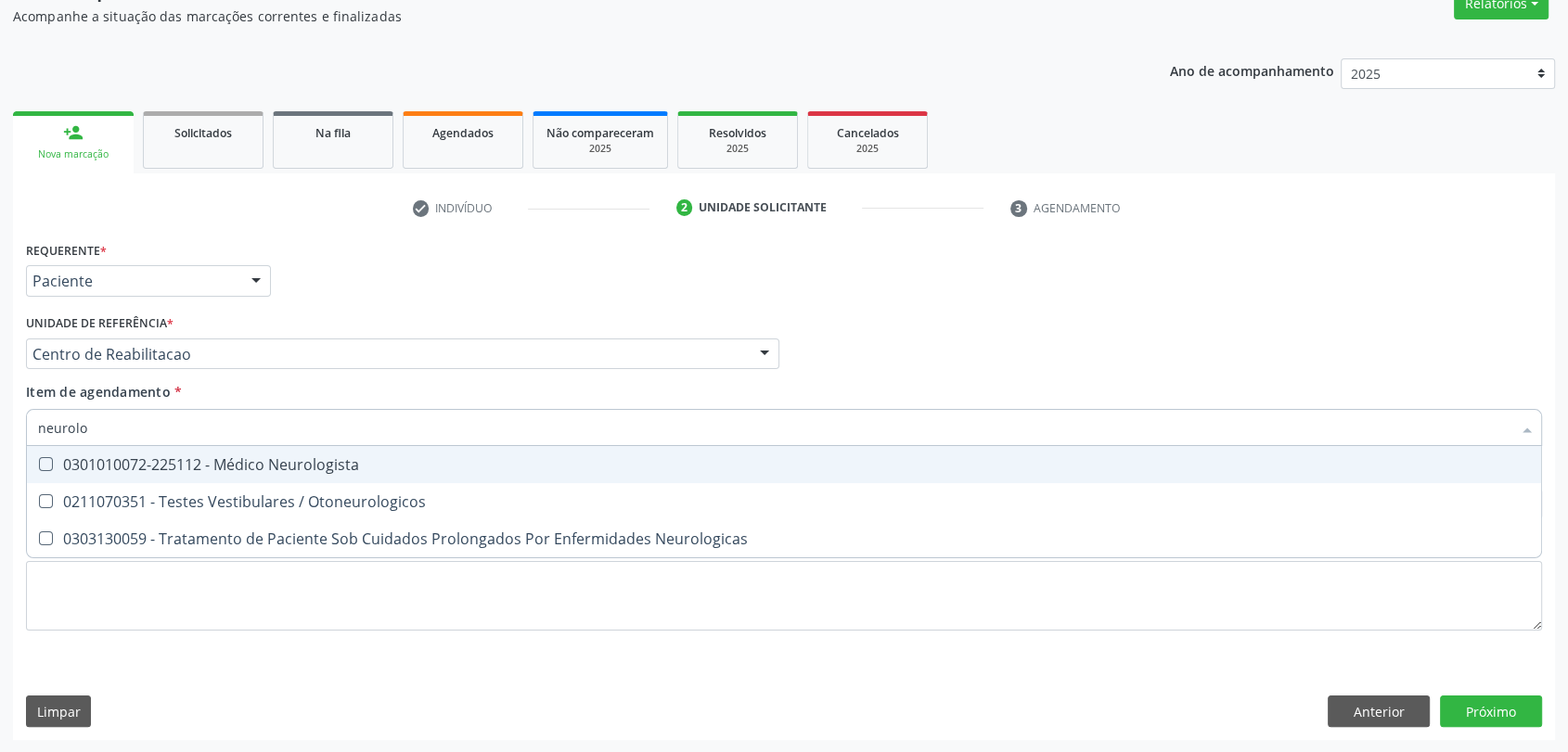
click at [138, 457] on div "0301010072-225112 - Médico Neurologista" at bounding box center [784, 465] width 1491 height 15
checkbox Neurologista "true"
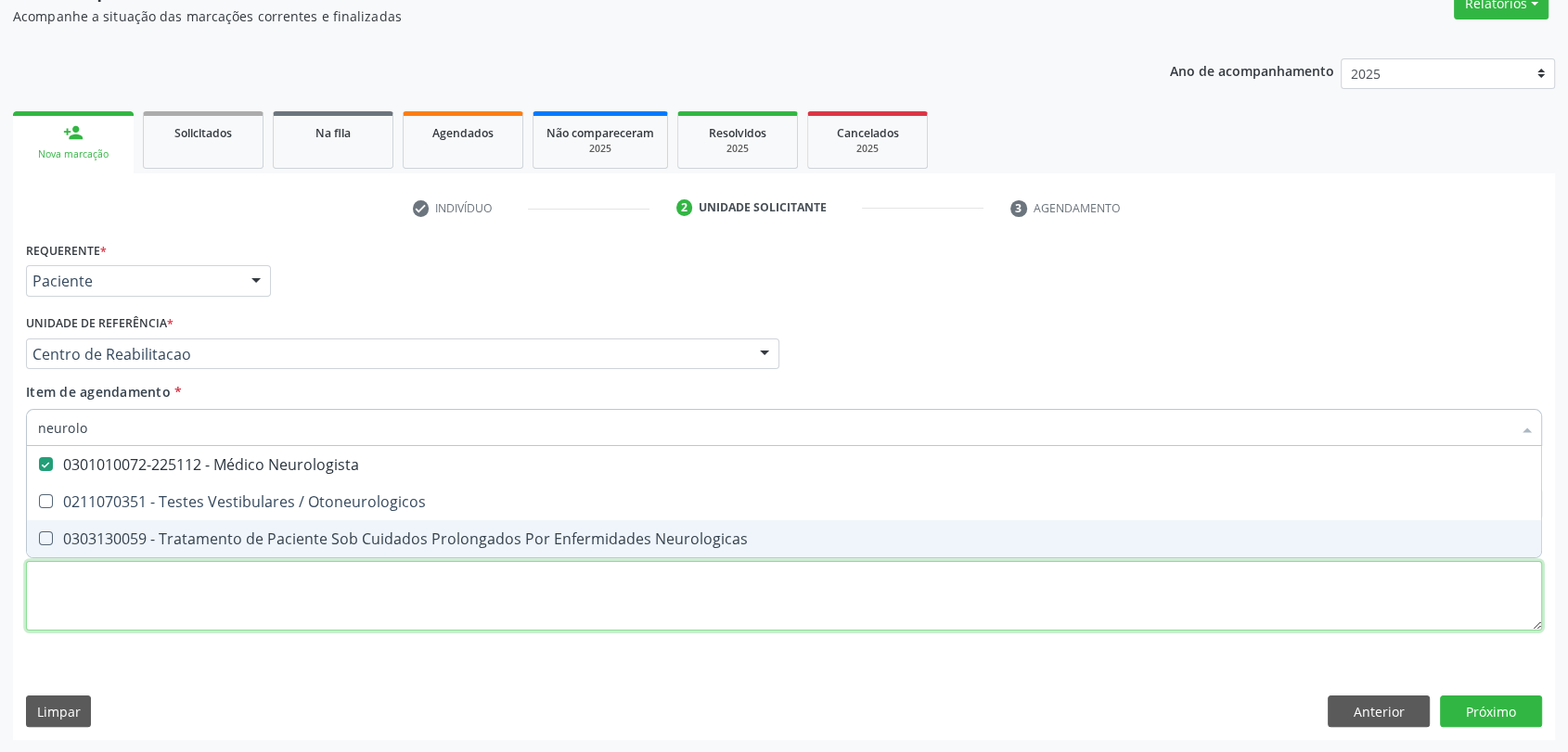
click at [132, 617] on div "Requerente * Paciente Profissional de Saúde Paciente Nenhum resultado encontrad…" at bounding box center [784, 446] width 1516 height 420
checkbox Otoneurologicos "true"
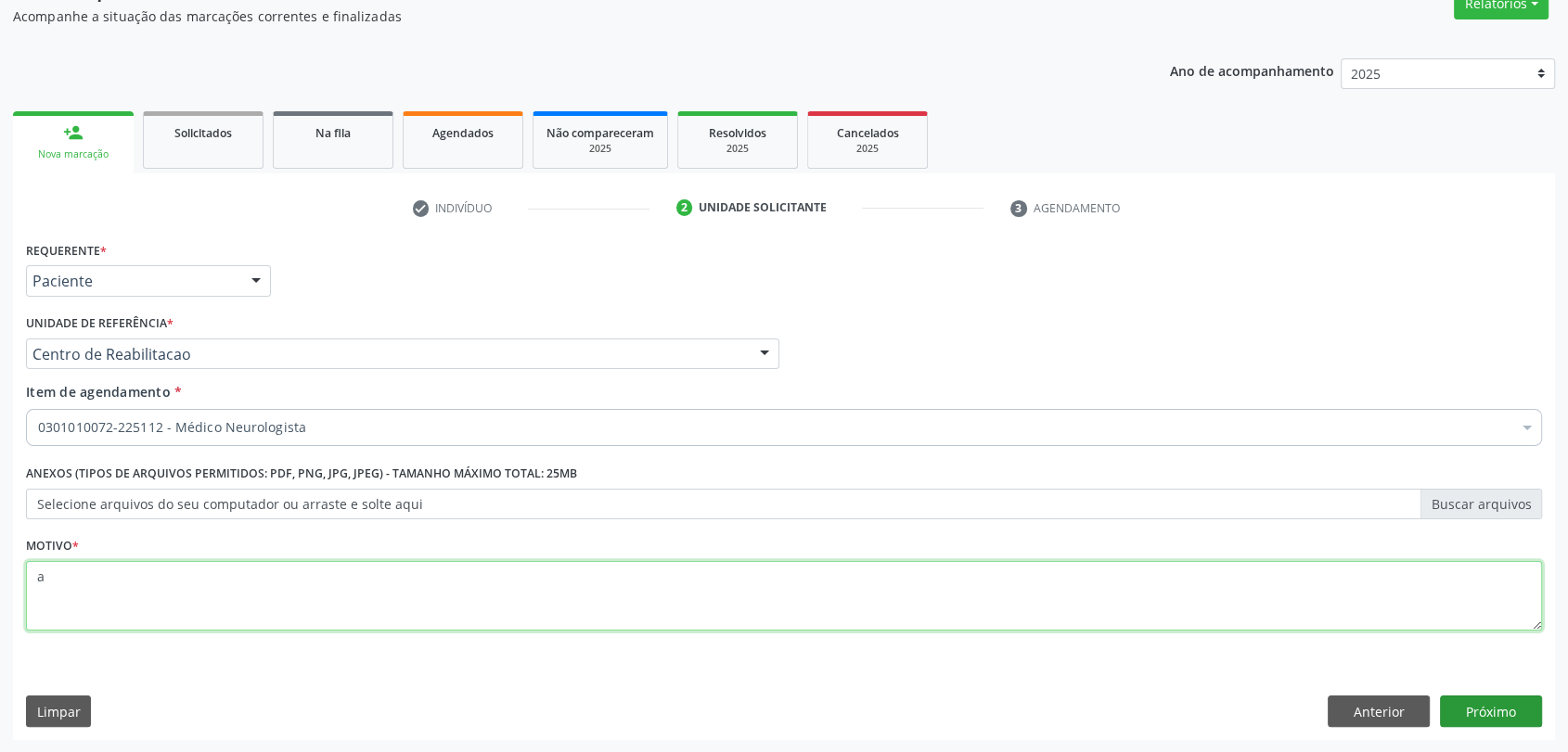
type textarea "a"
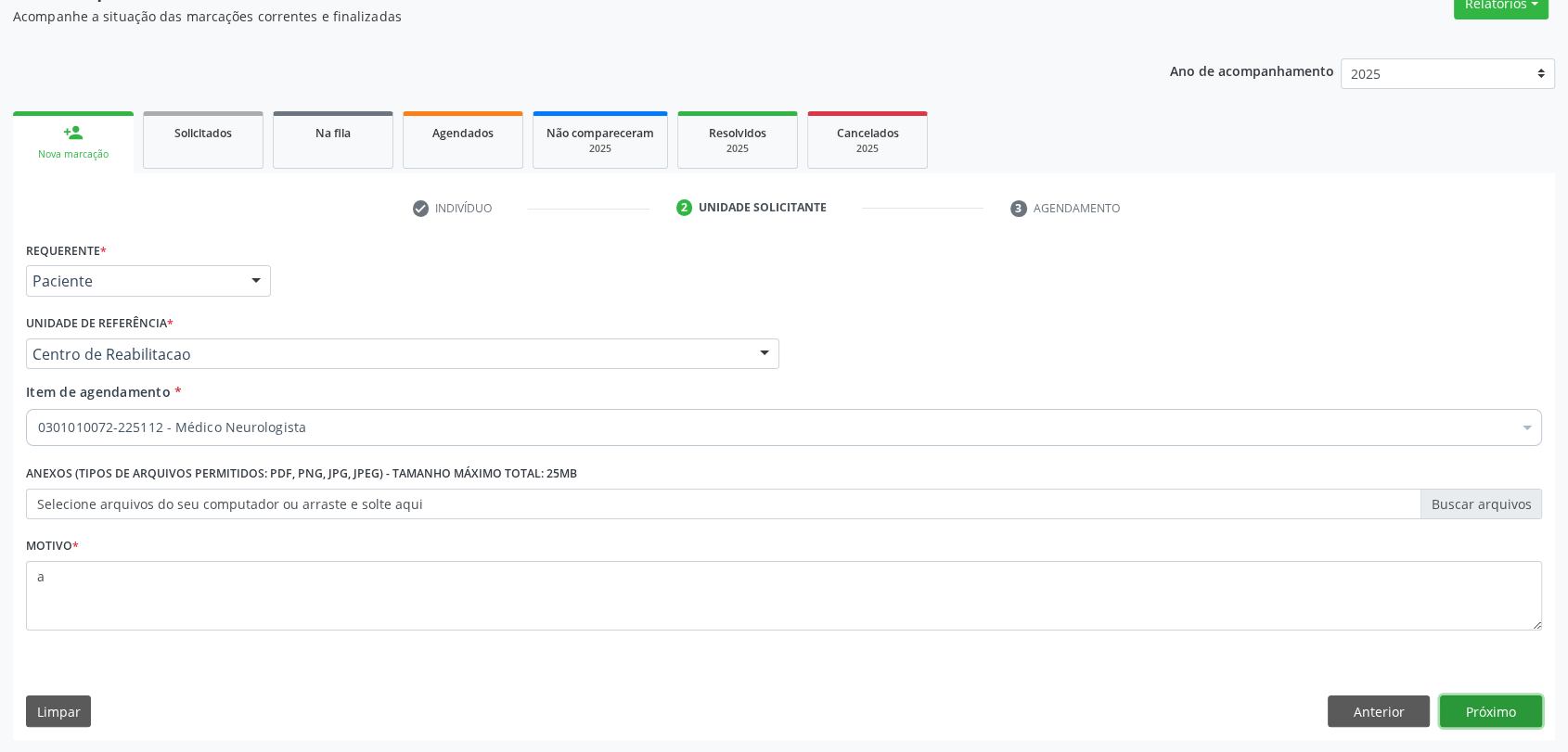
click at [1528, 712] on button "Próximo" at bounding box center [1490, 710] width 102 height 31
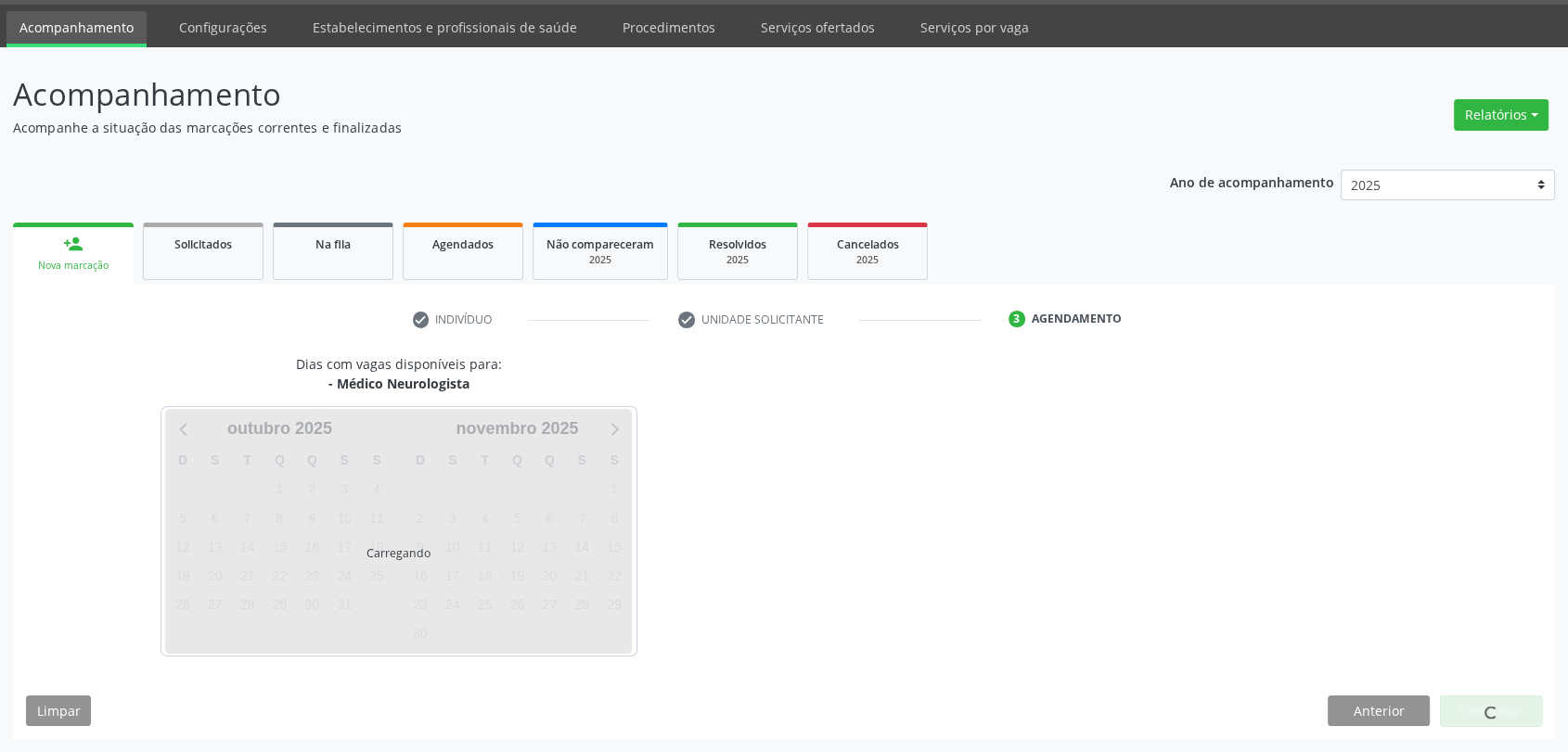
scroll to position [54, 0]
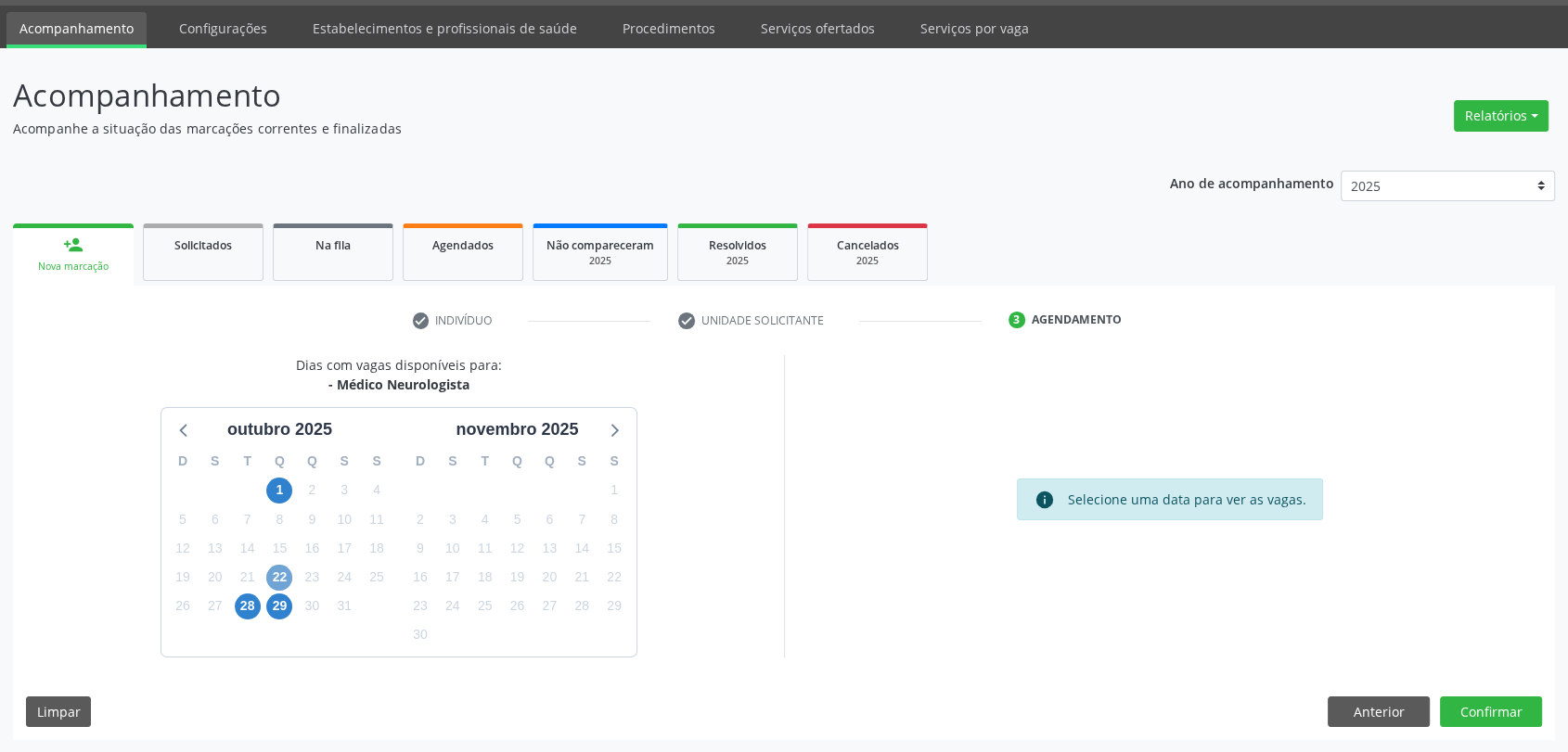
click at [273, 577] on span "22" at bounding box center [279, 577] width 26 height 26
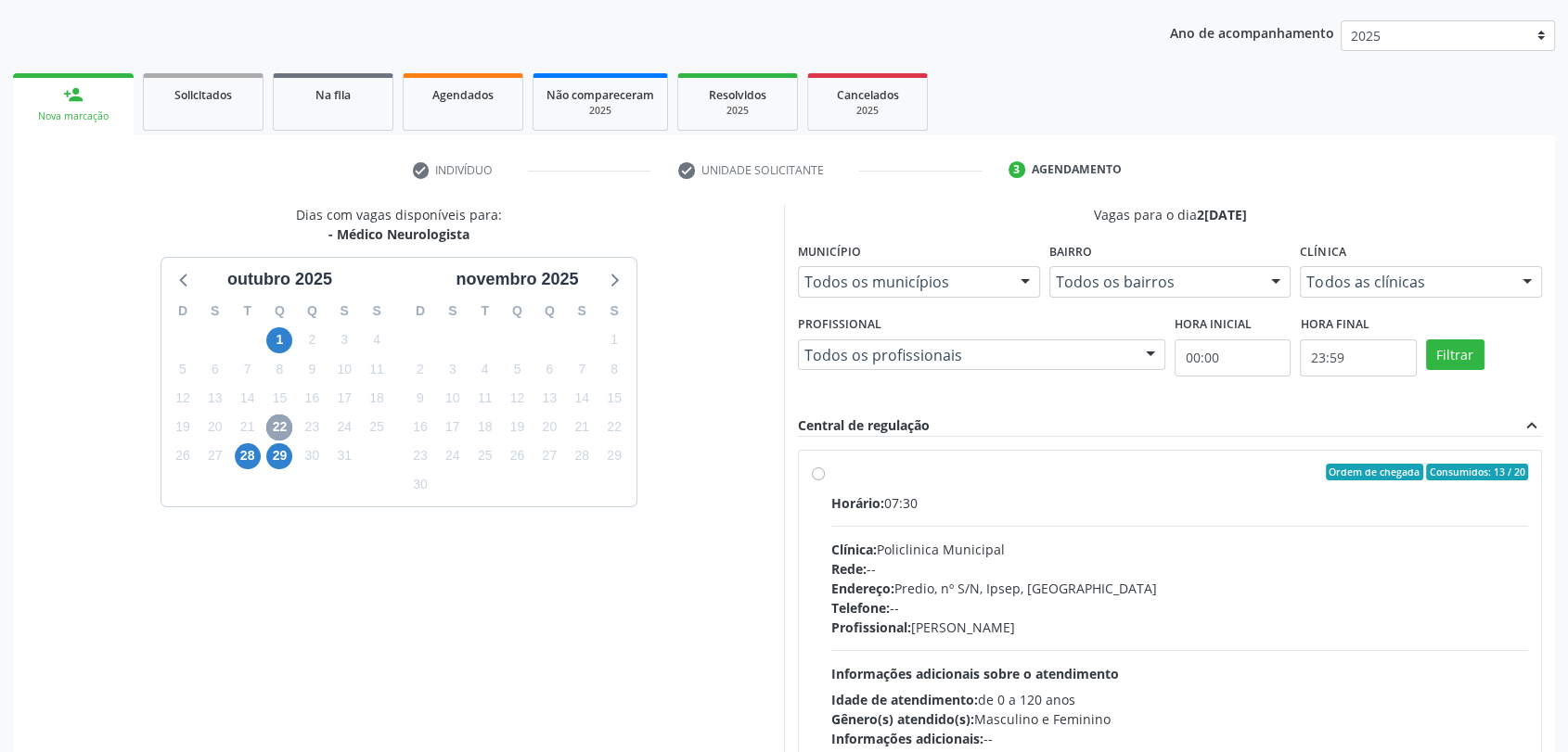
scroll to position [260, 0]
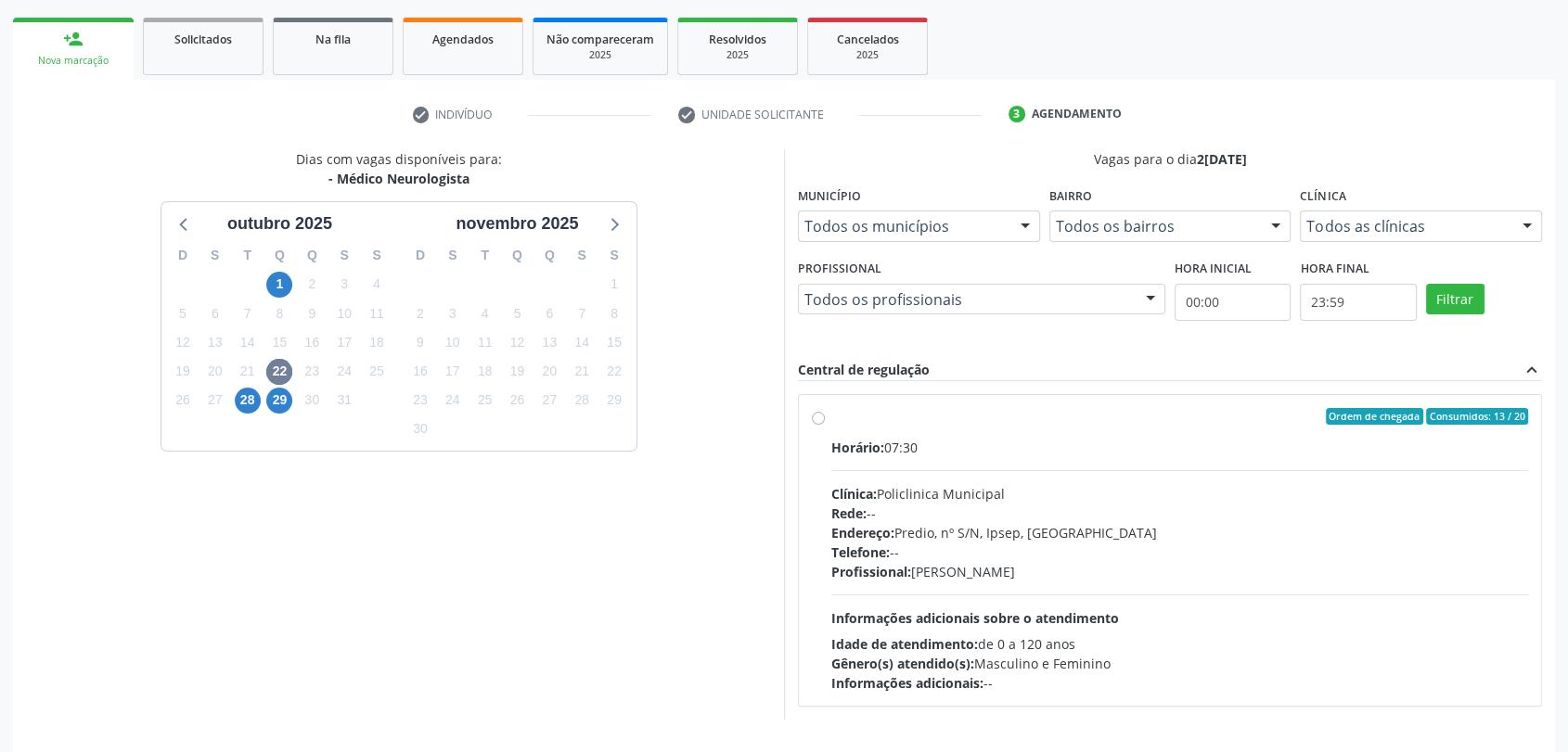
click at [992, 523] on div "Endereço: Predio, nº S/N, Ipsep, Serra Talhada - PE" at bounding box center [1179, 533] width 697 height 20
click at [824, 424] on input "Ordem de chegada Consumidos: 13 / 20 Horário: 07:30 Clínica: Policlinica Munici…" at bounding box center [818, 417] width 13 height 17
radio input "true"
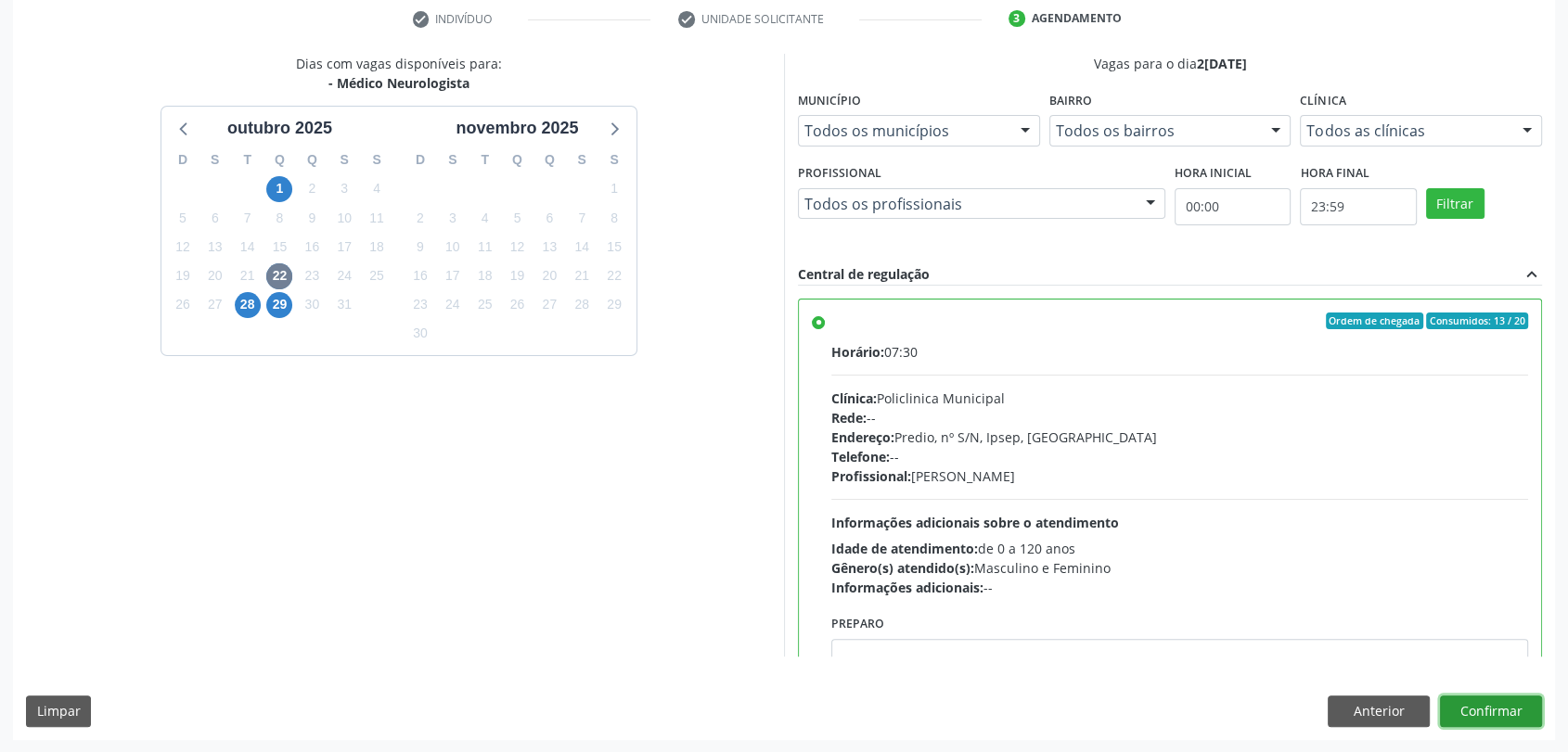
click at [1498, 707] on button "Confirmar" at bounding box center [1490, 710] width 102 height 31
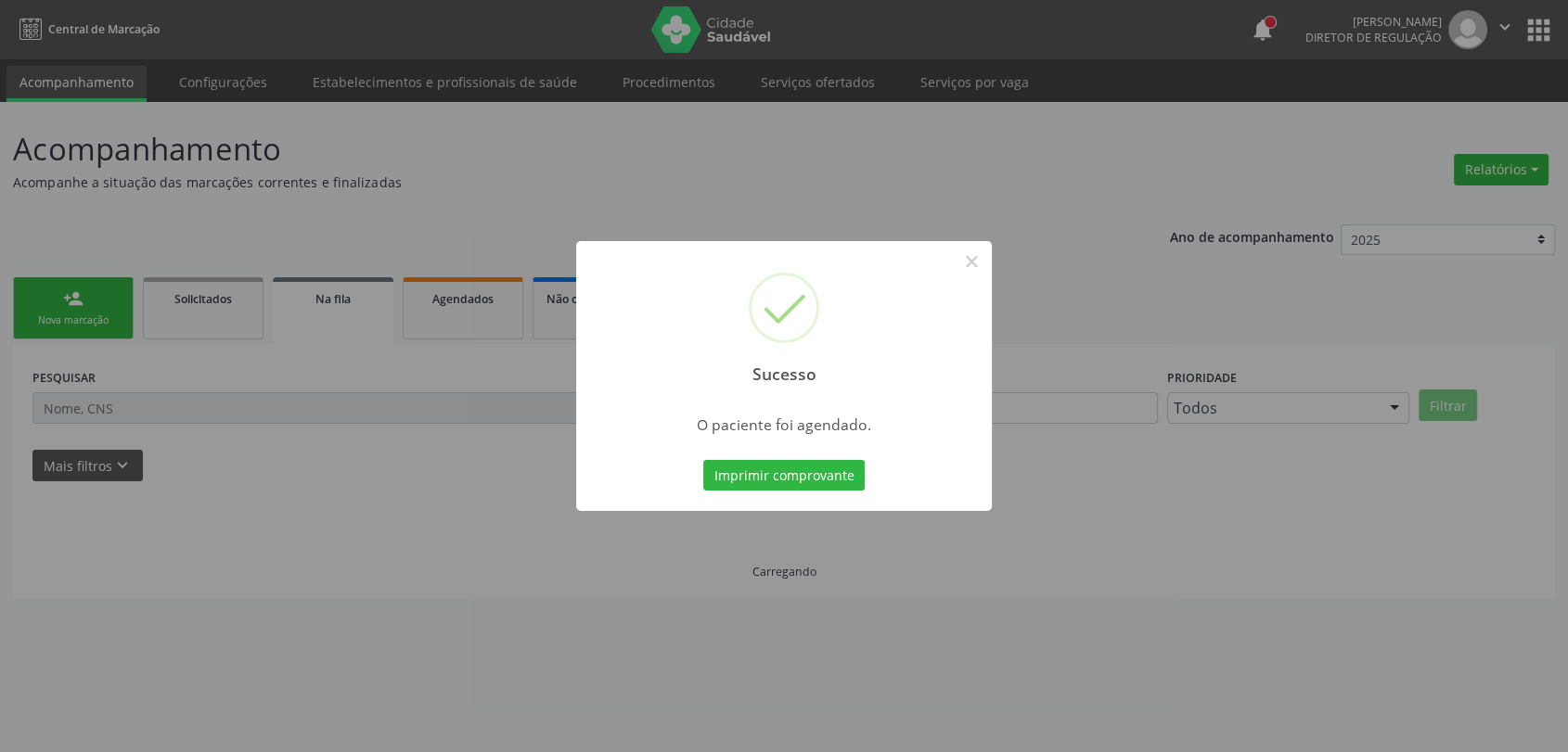
scroll to position [0, 0]
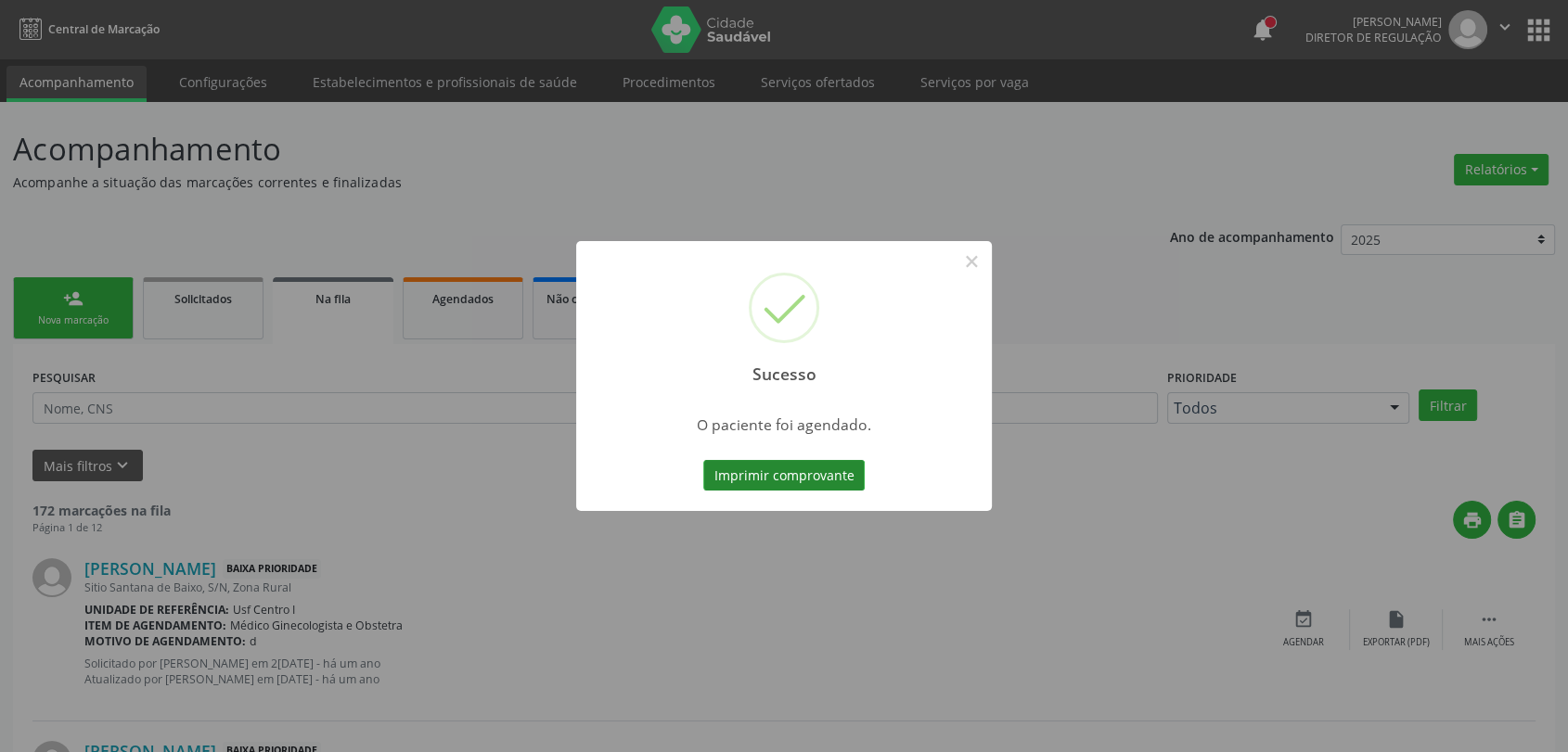
click at [814, 466] on button "Imprimir comprovante" at bounding box center [784, 475] width 162 height 31
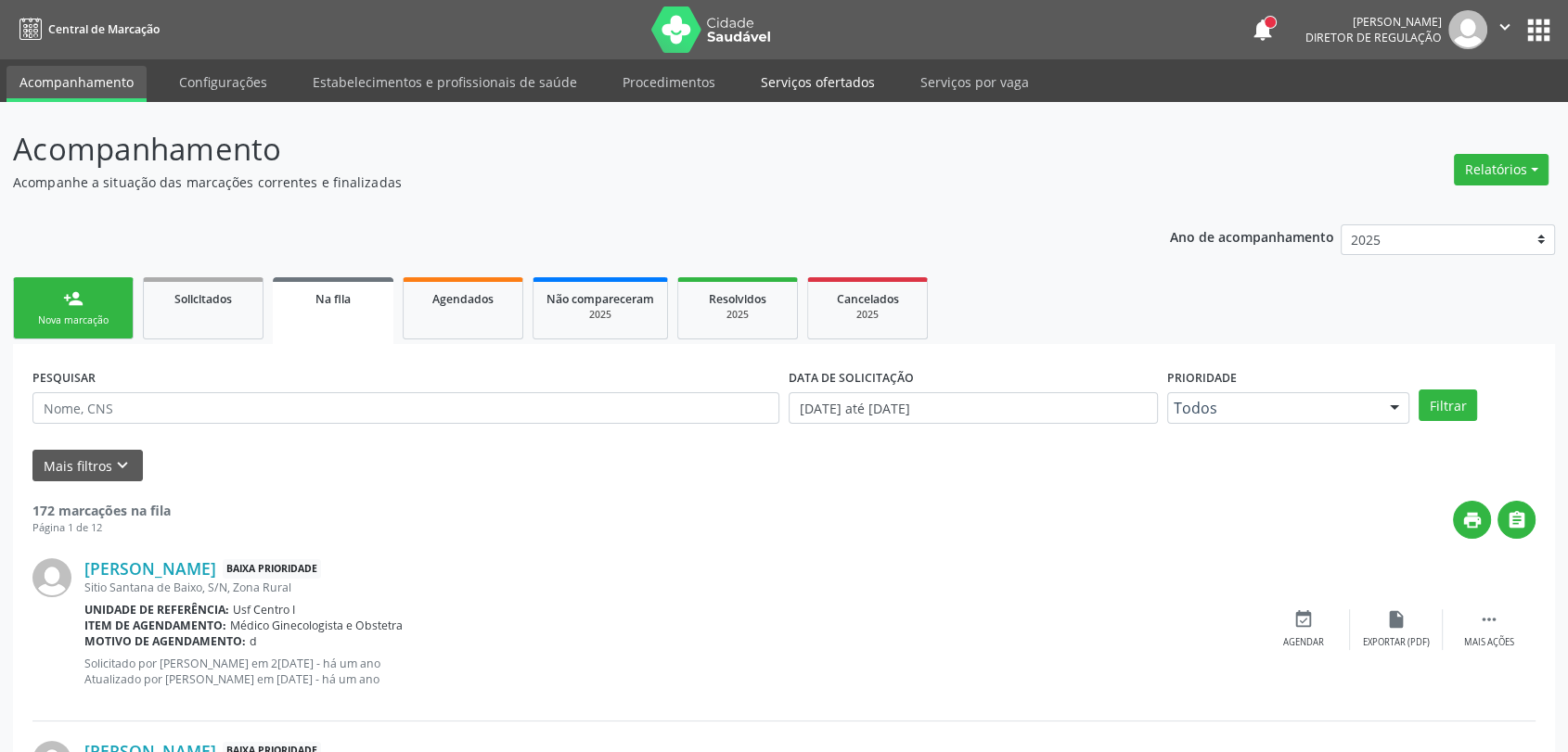
click at [778, 80] on link "Serviços ofertados" at bounding box center [818, 82] width 140 height 32
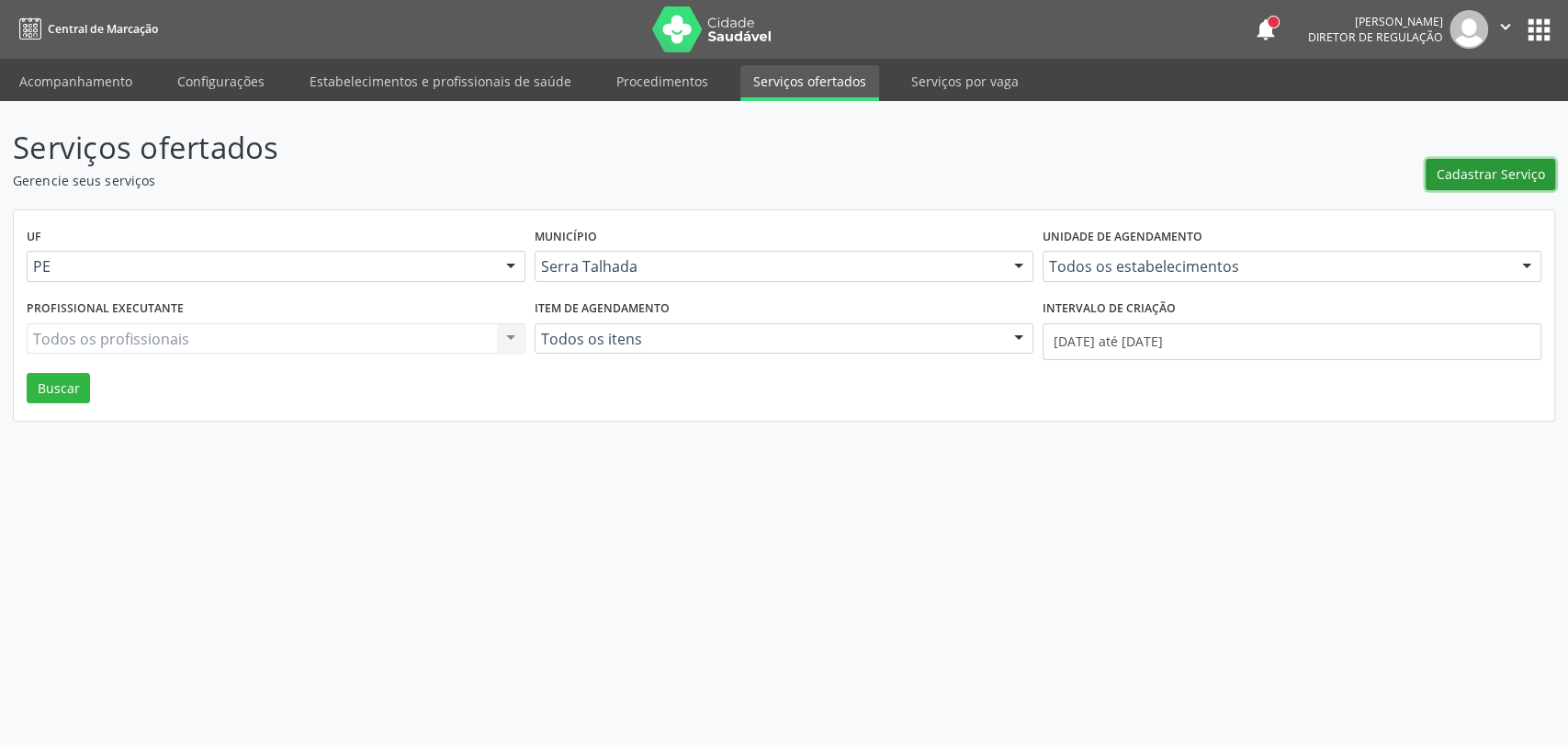
click at [1456, 168] on span "Cadastrar Serviço" at bounding box center [1491, 174] width 109 height 20
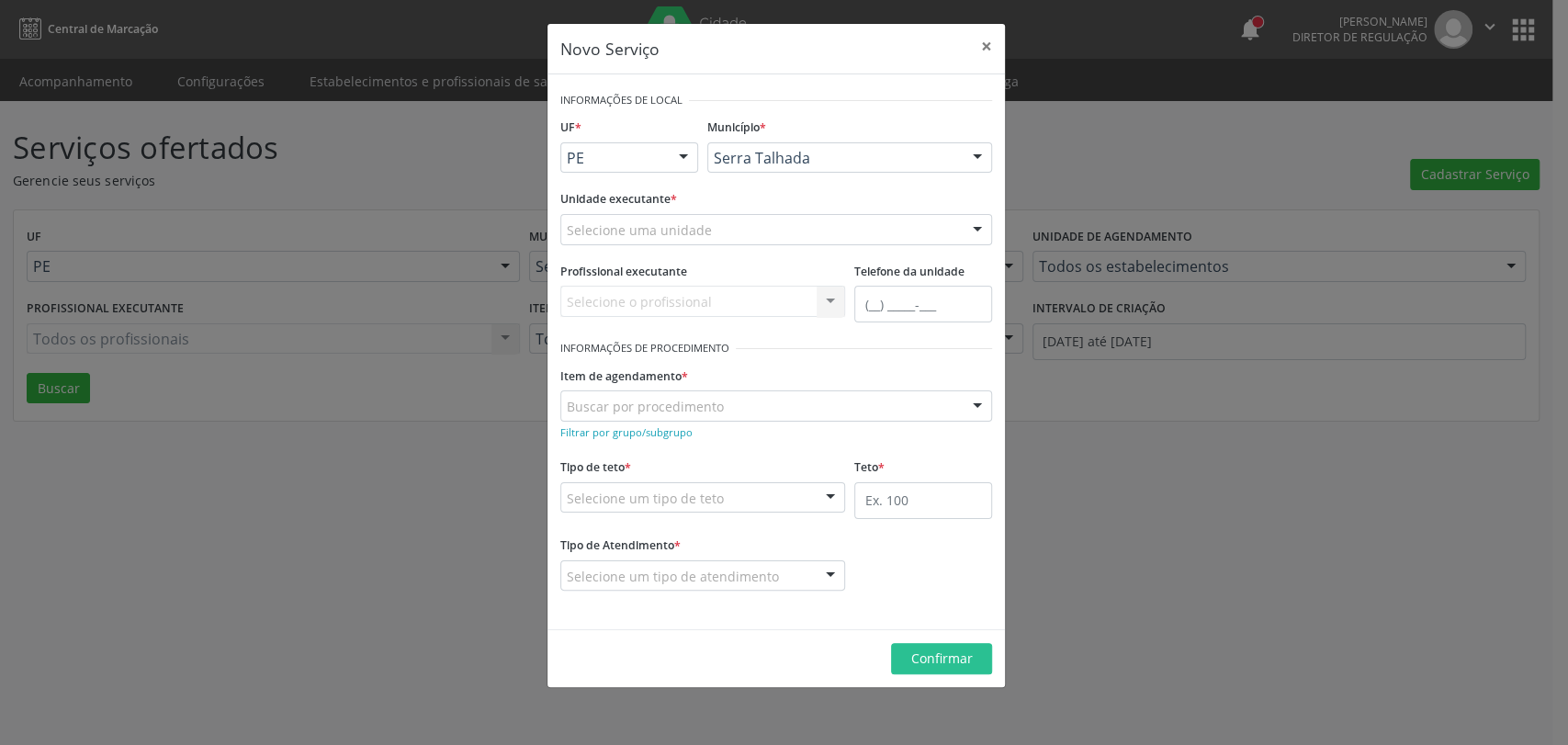
click at [714, 233] on div "Selecione uma unidade" at bounding box center [776, 229] width 432 height 31
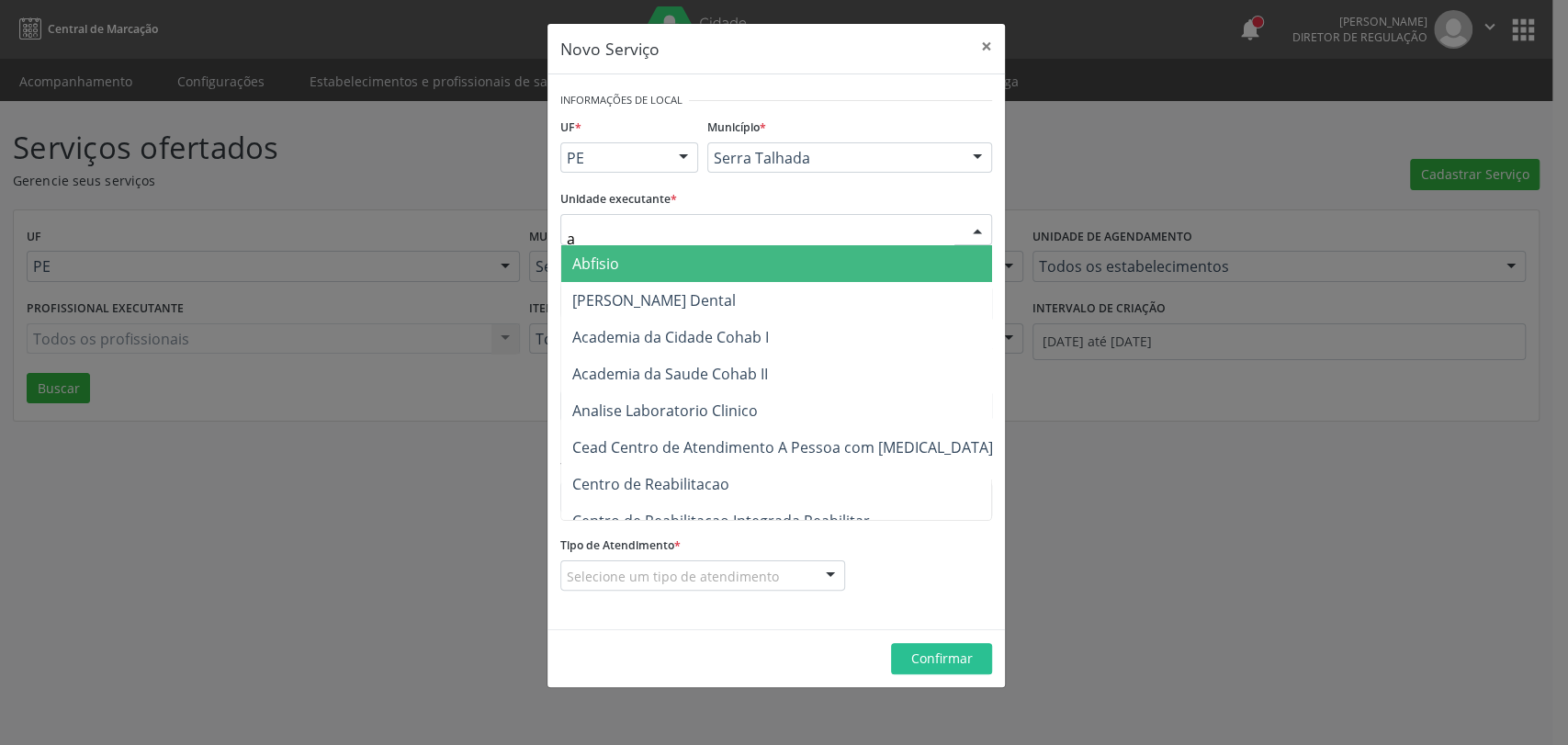
type input "ab"
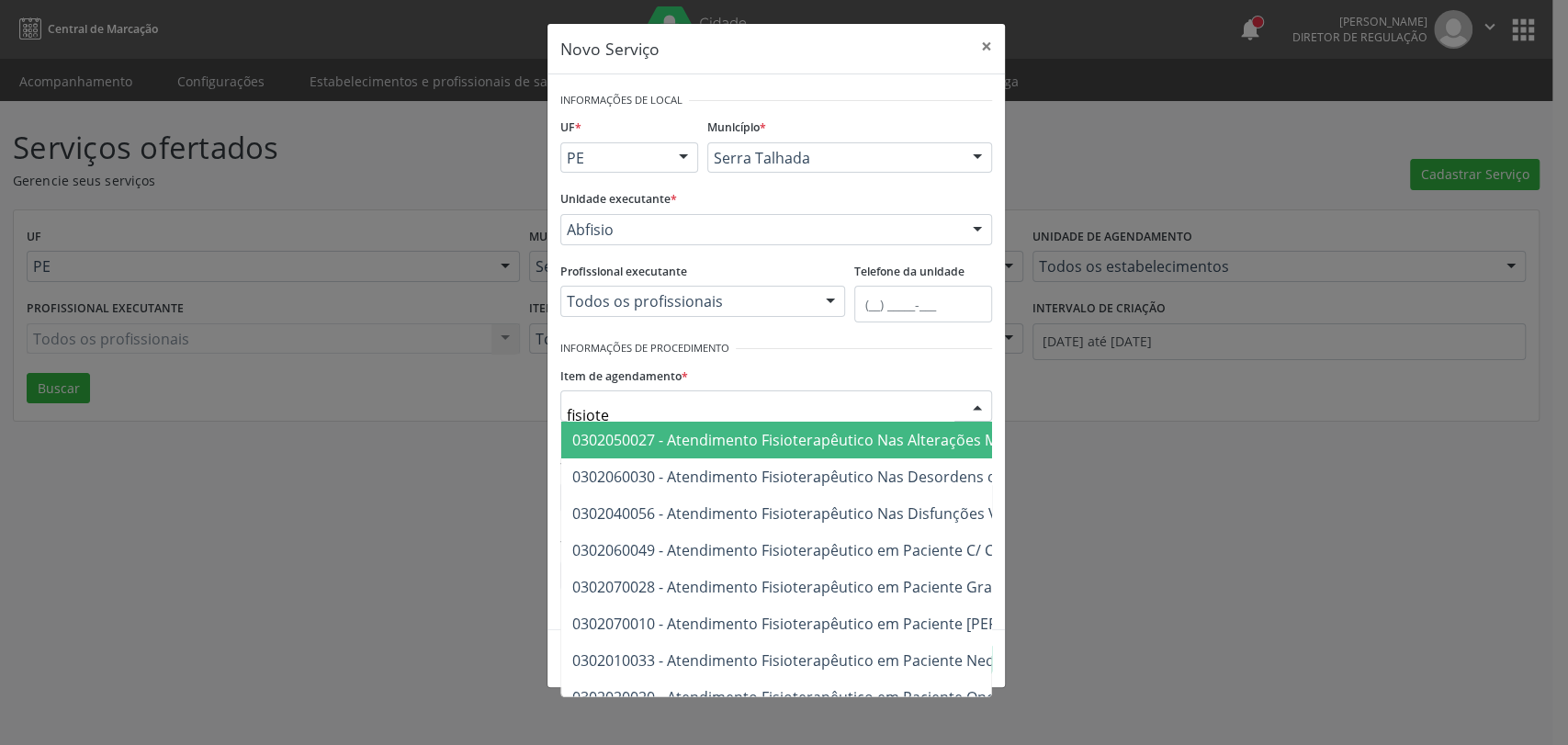
type input "fisioter"
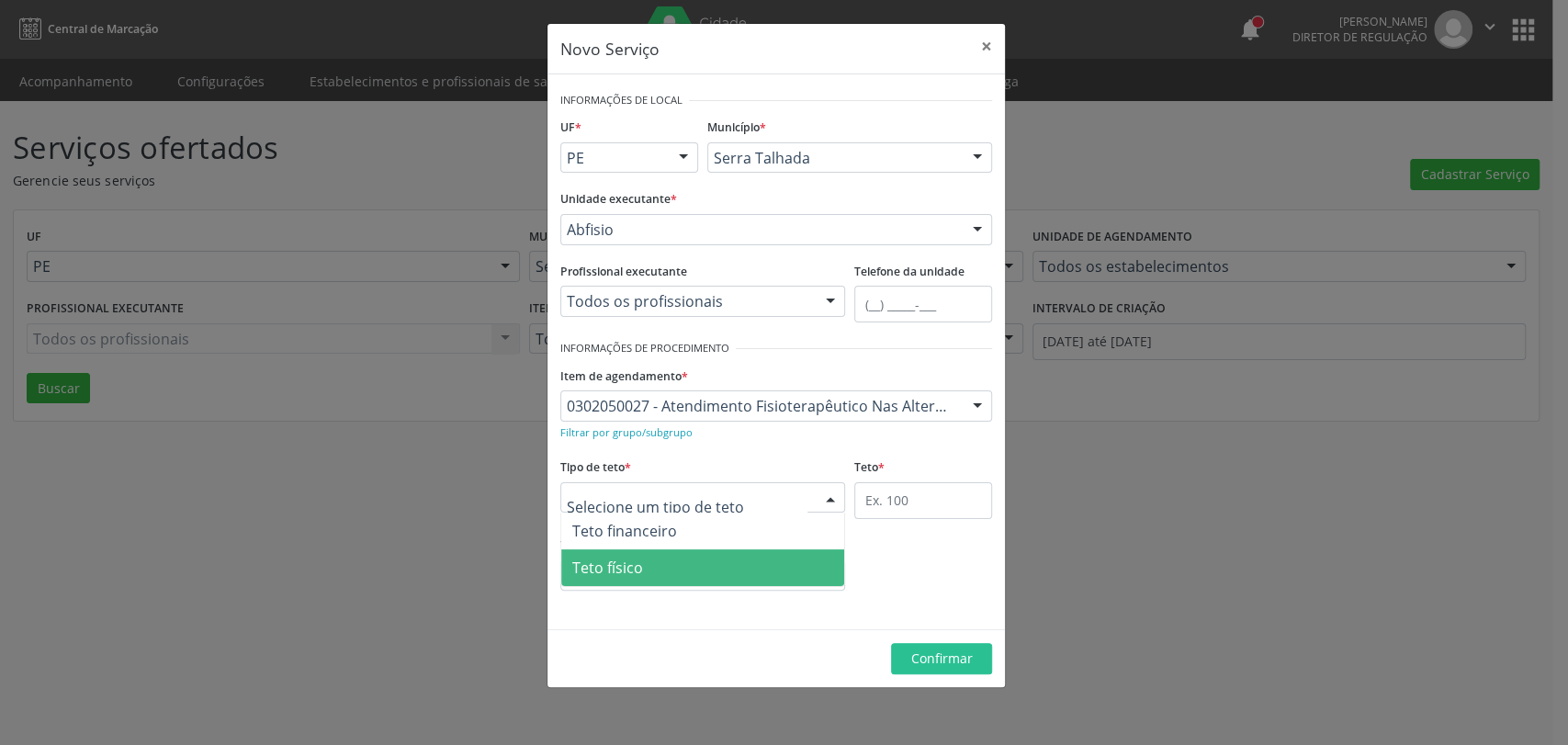
click at [655, 556] on span "Teto físico" at bounding box center [703, 567] width 283 height 37
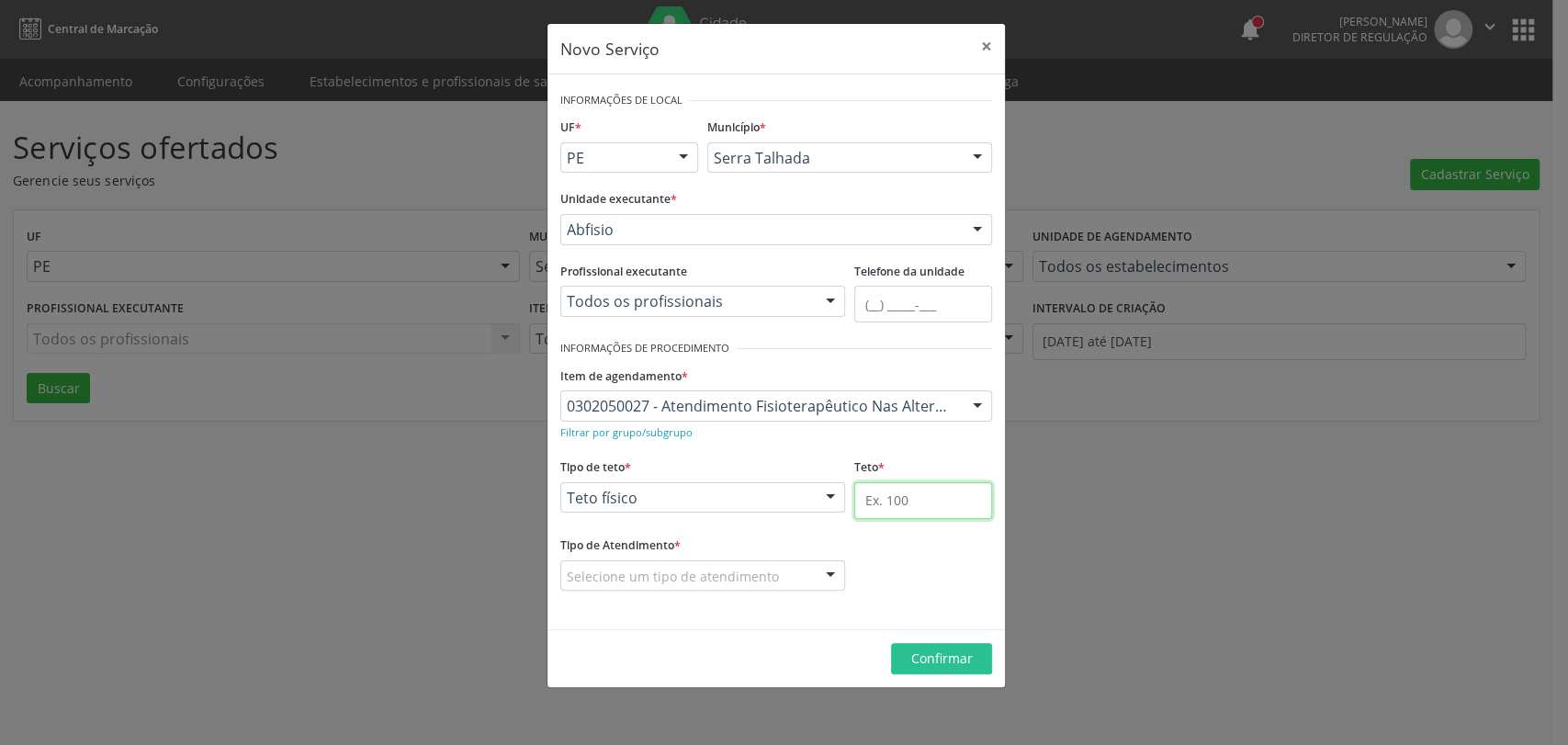
click at [909, 509] on input "text" at bounding box center [923, 500] width 138 height 37
type input "22"
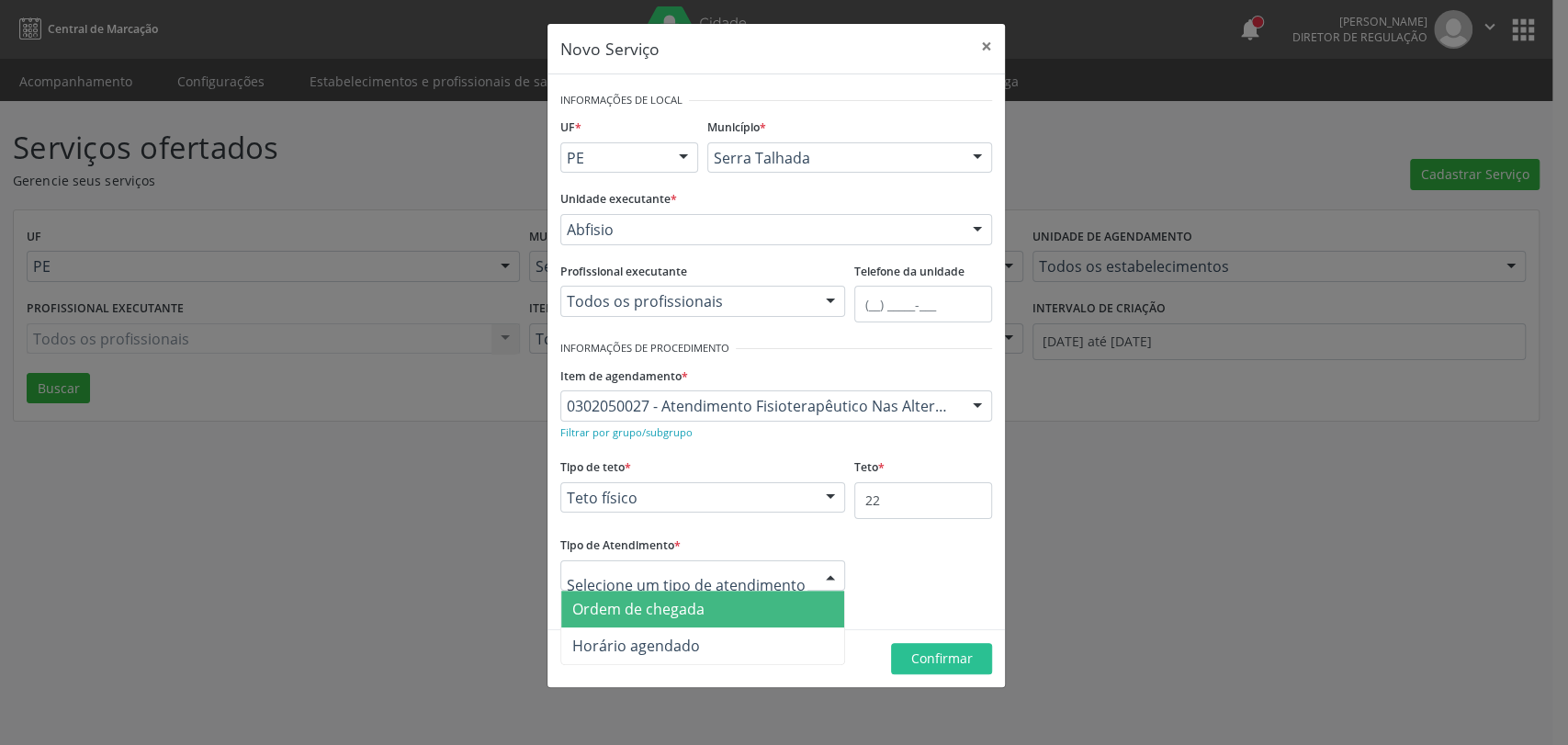
click at [639, 600] on span "Ordem de chegada" at bounding box center [637, 609] width 132 height 21
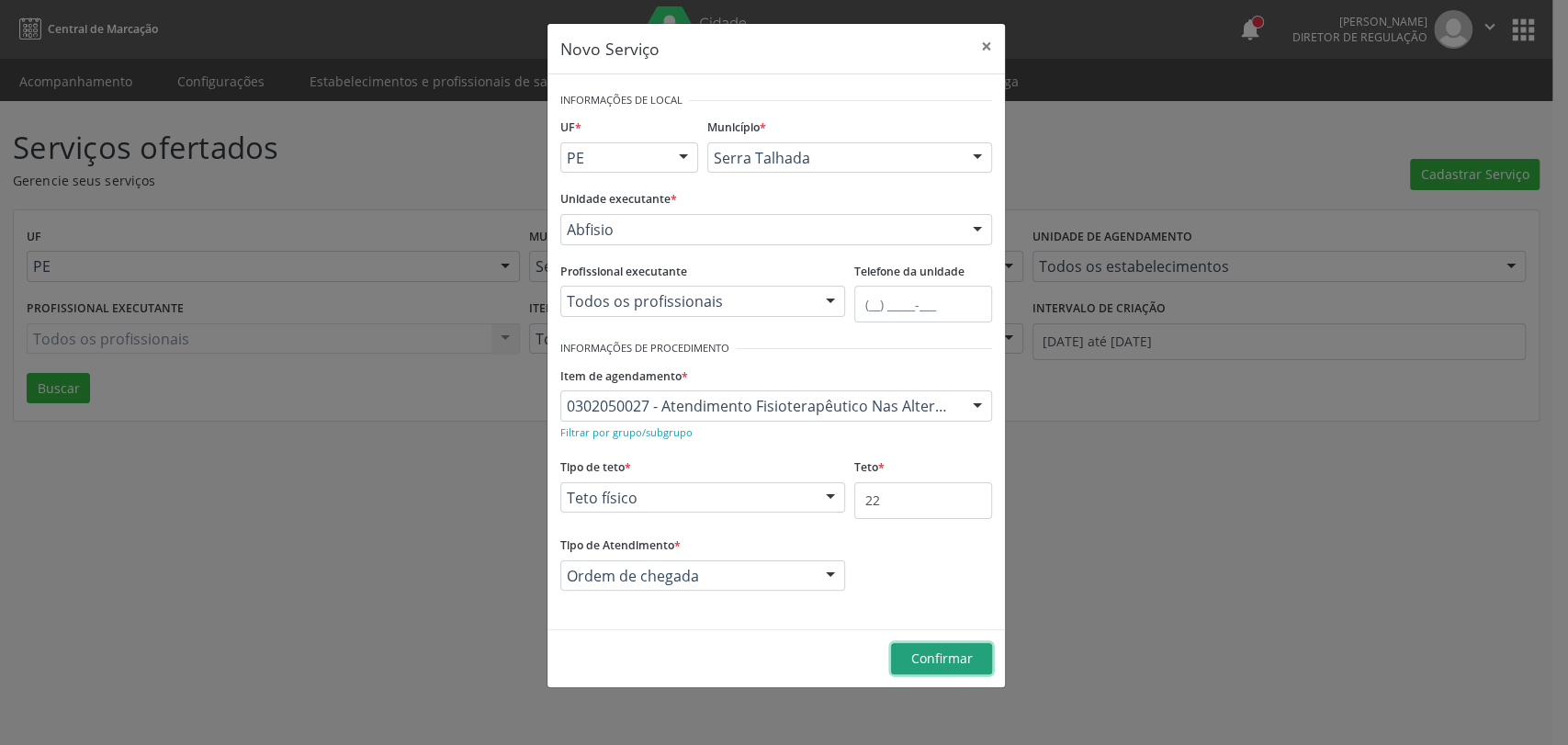
click at [909, 650] on button "Confirmar" at bounding box center [942, 658] width 101 height 31
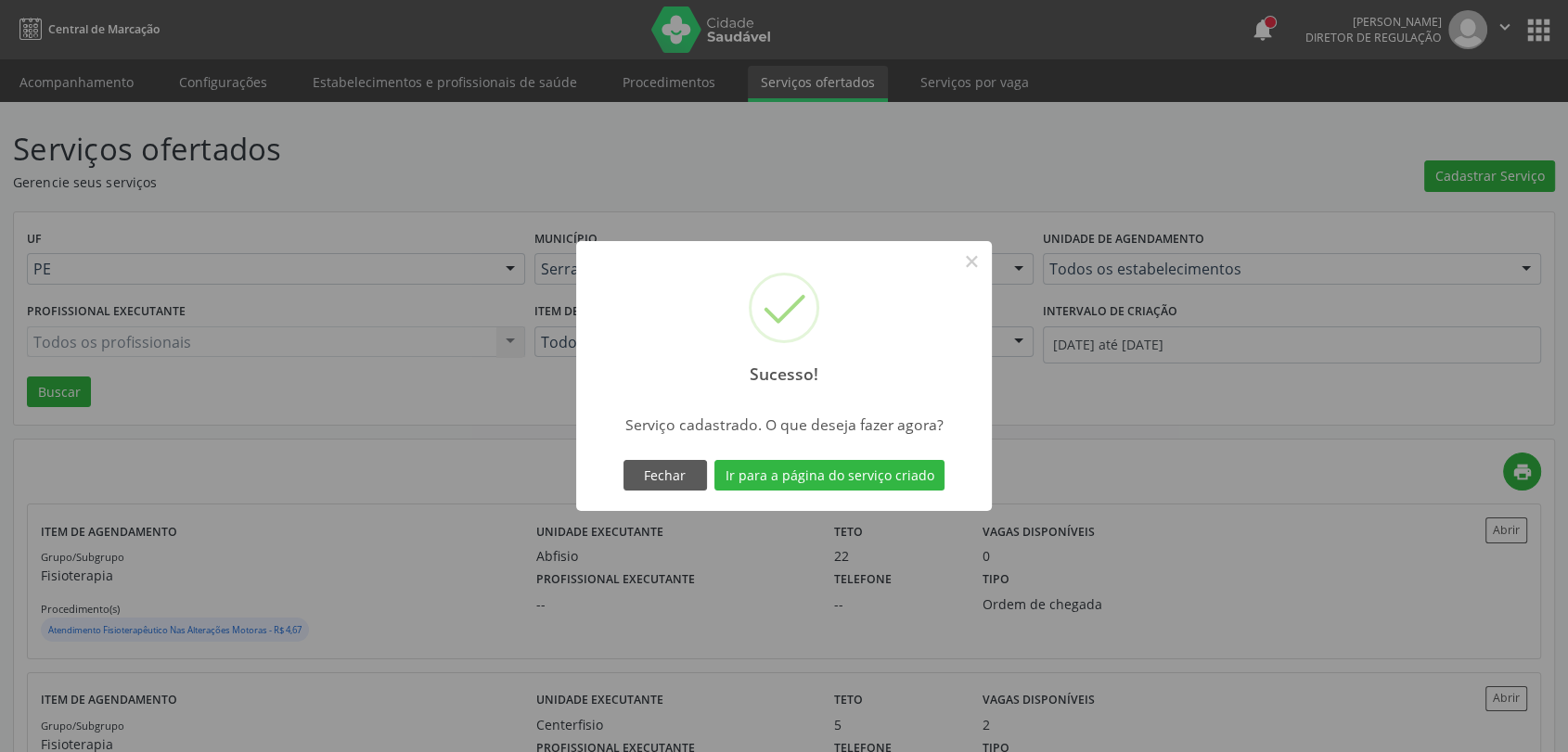
click at [887, 492] on div "Fechar Ir para a página do serviço criado" at bounding box center [784, 475] width 330 height 39
click at [887, 460] on button "Ir para a página do serviço criado" at bounding box center [829, 475] width 230 height 31
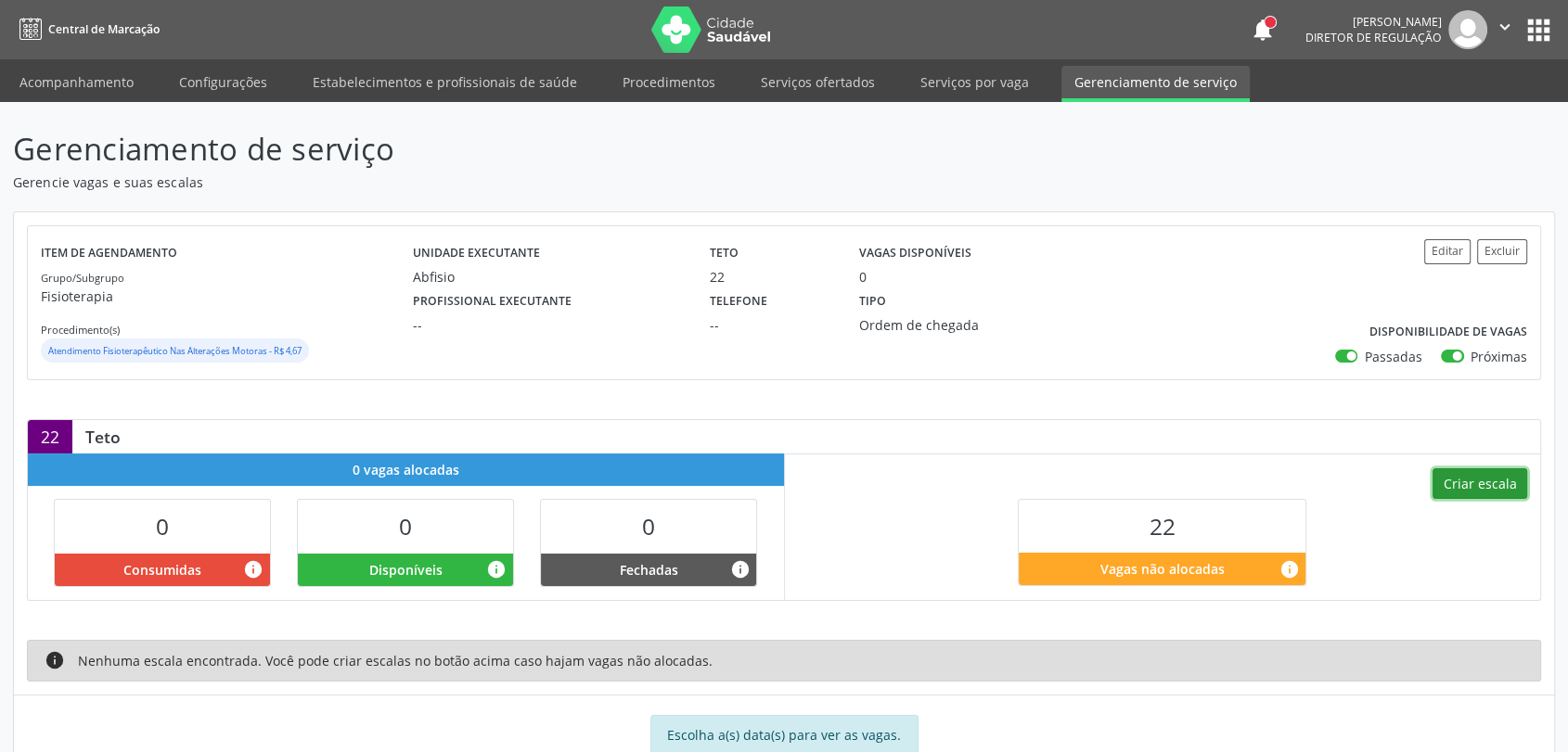
click at [1460, 496] on button "Criar escala" at bounding box center [1479, 484] width 95 height 31
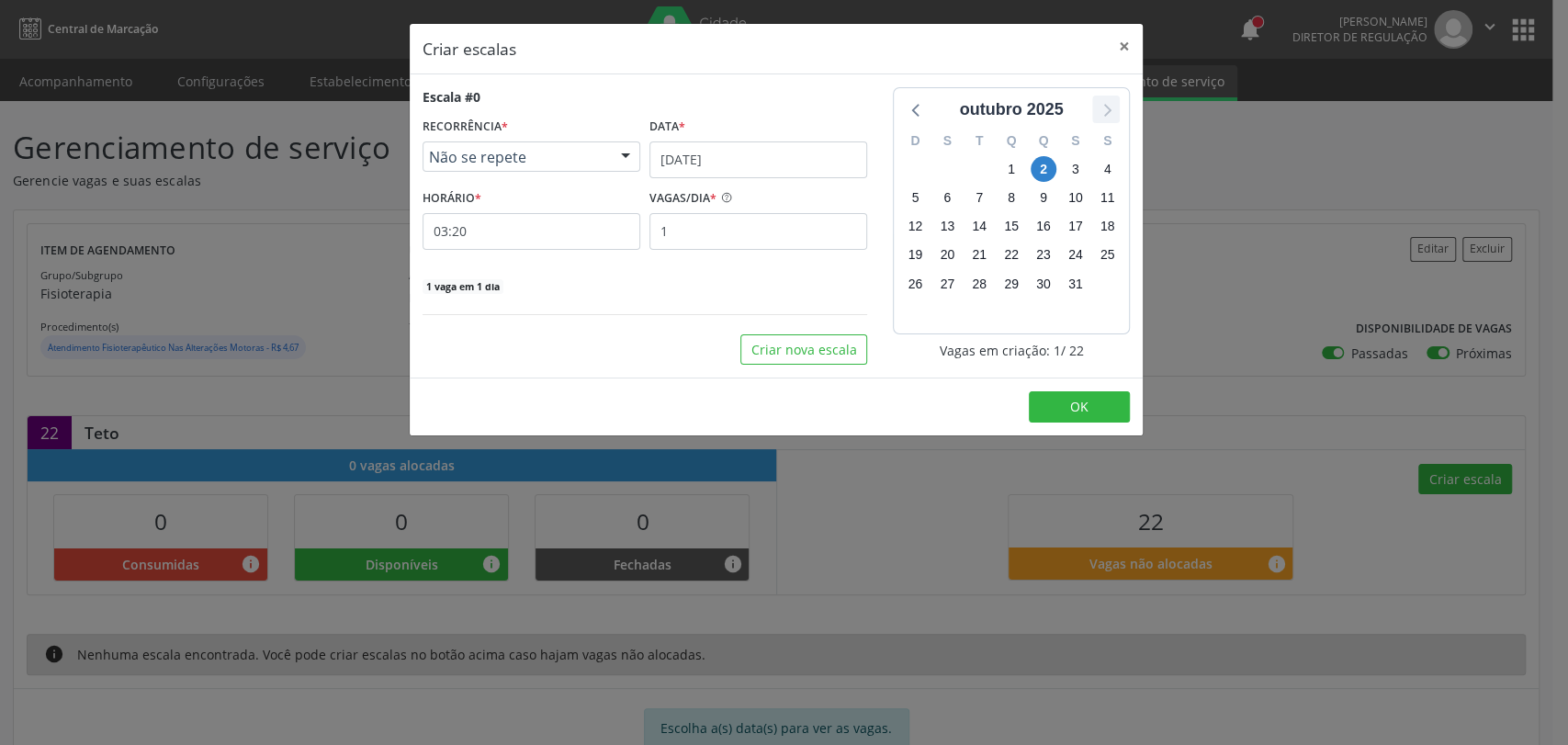
click at [1114, 99] on icon at bounding box center [1106, 110] width 24 height 24
click at [765, 153] on input "02/10/2025" at bounding box center [758, 159] width 218 height 37
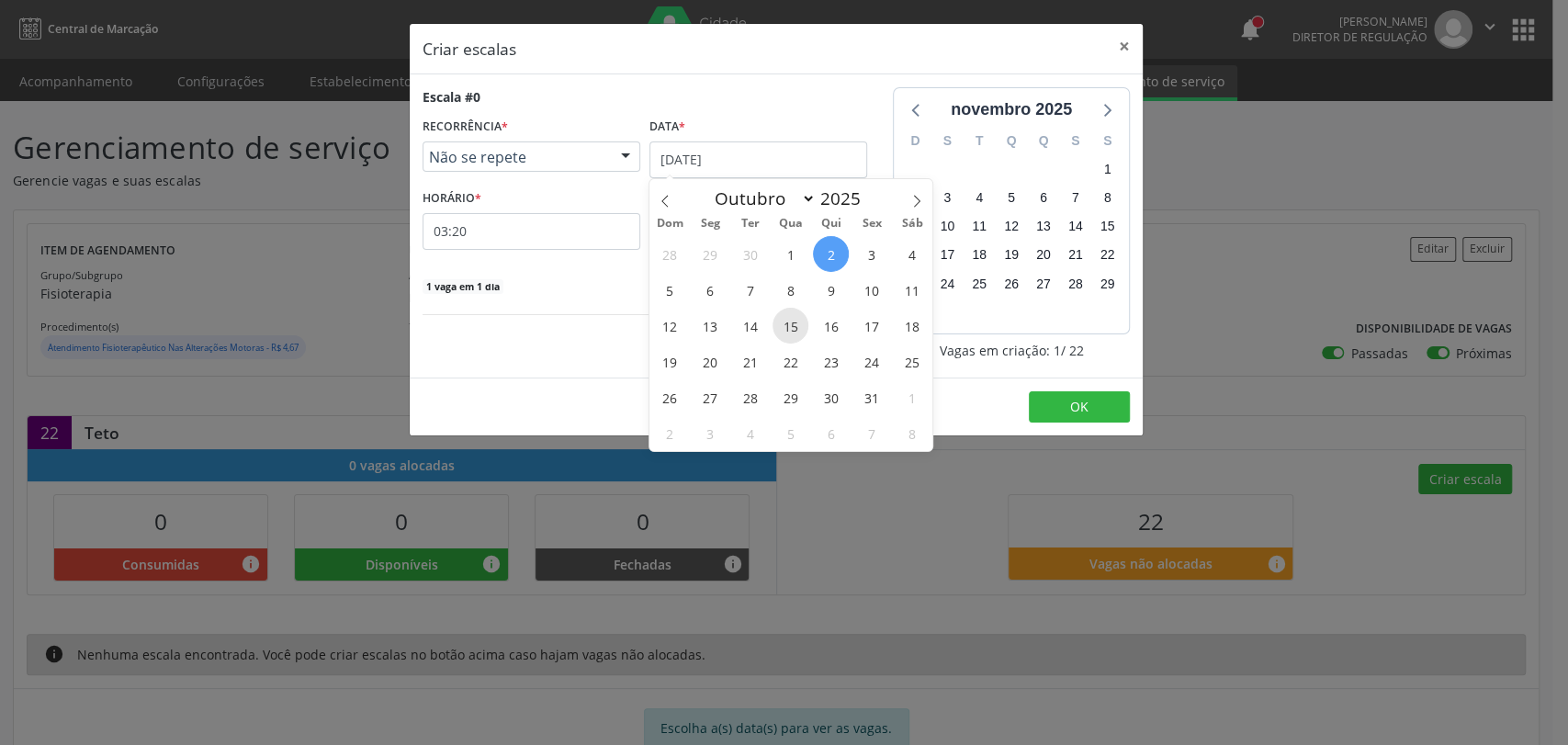
click at [799, 319] on span "15" at bounding box center [790, 326] width 36 height 36
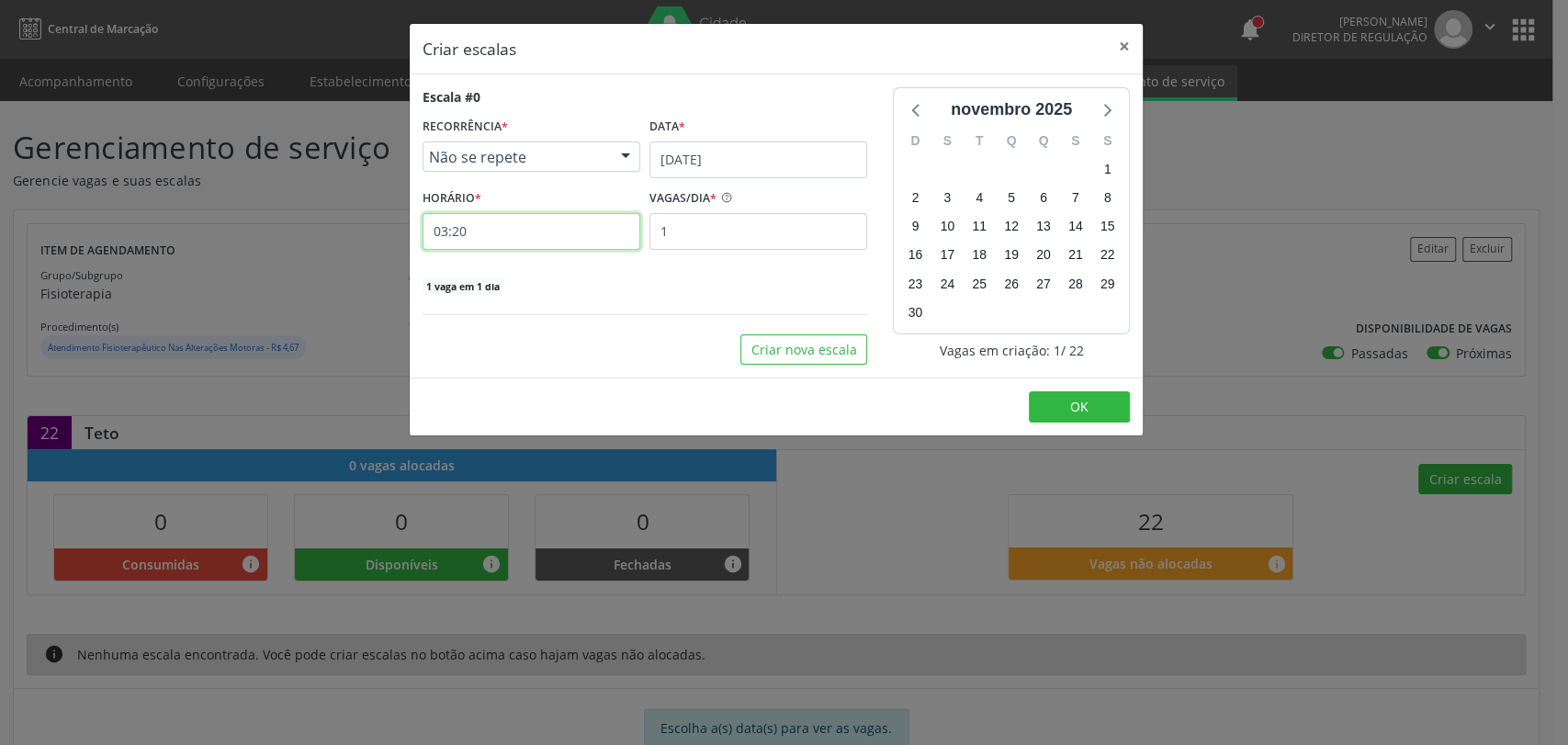
click at [564, 237] on input "03:20" at bounding box center [531, 231] width 218 height 37
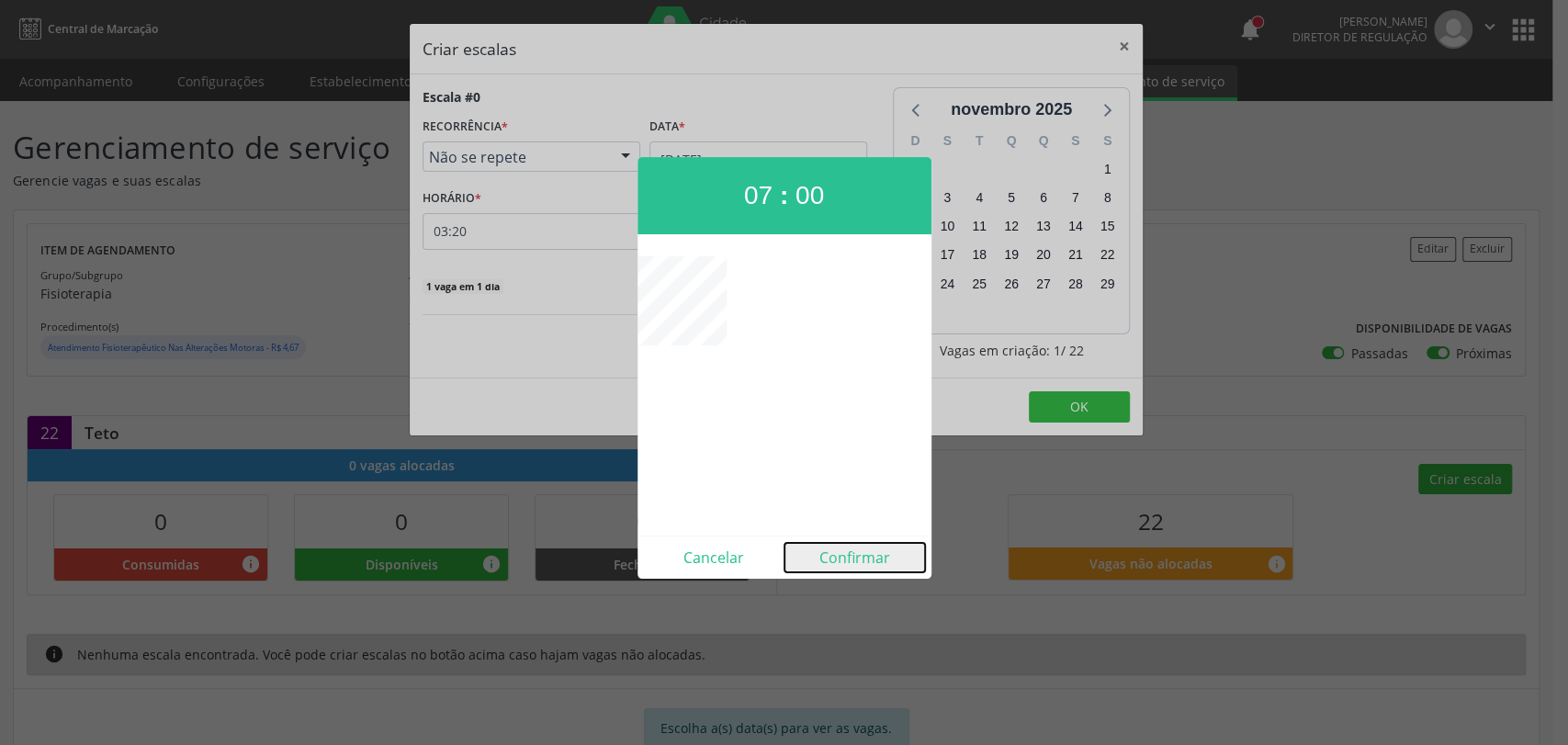
click at [856, 568] on button "Confirmar" at bounding box center [855, 557] width 140 height 29
type input "07:00"
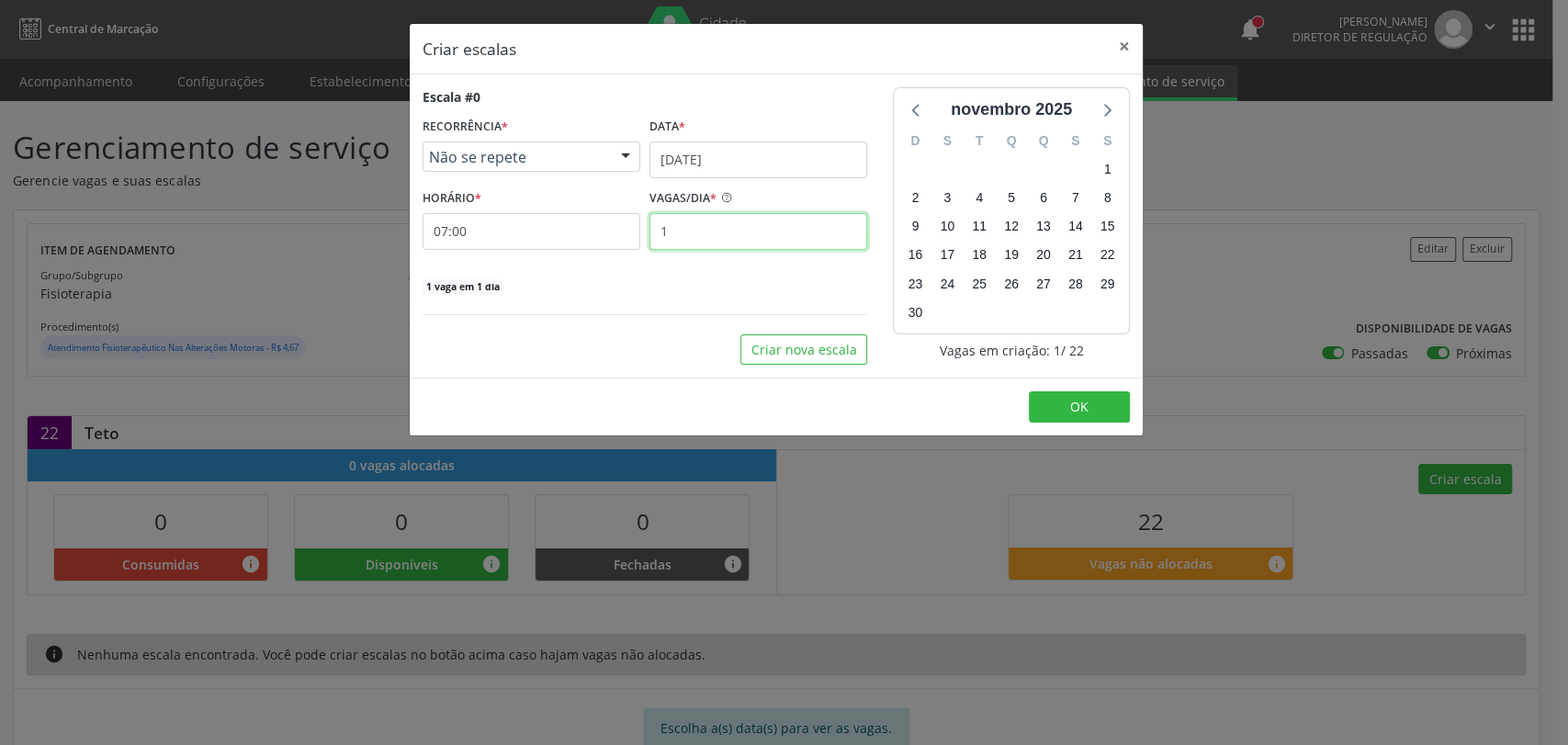
click at [711, 226] on input "1" at bounding box center [758, 231] width 218 height 37
type input "22"
click at [1062, 408] on button "OK" at bounding box center [1079, 406] width 101 height 31
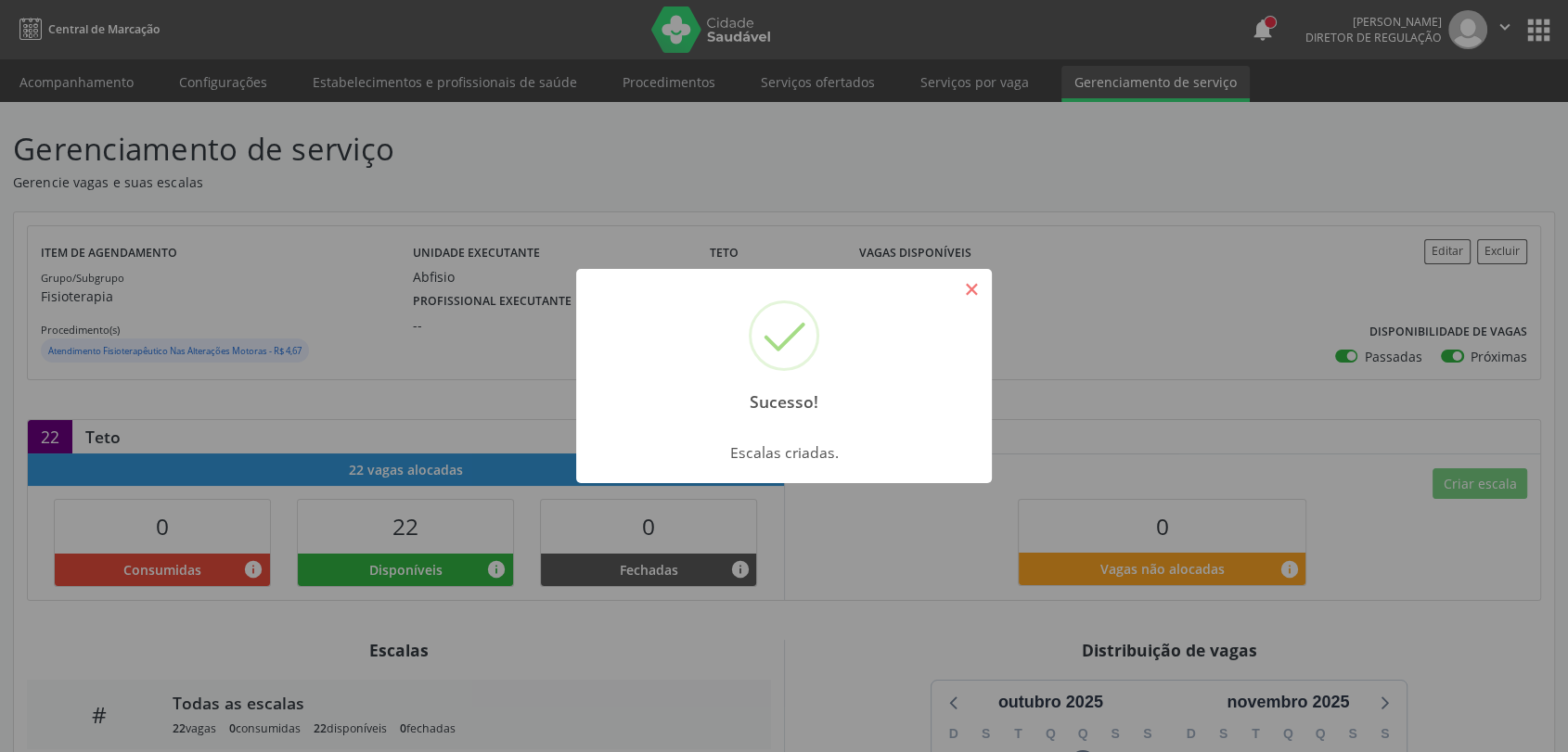
click at [972, 299] on button "×" at bounding box center [971, 289] width 31 height 31
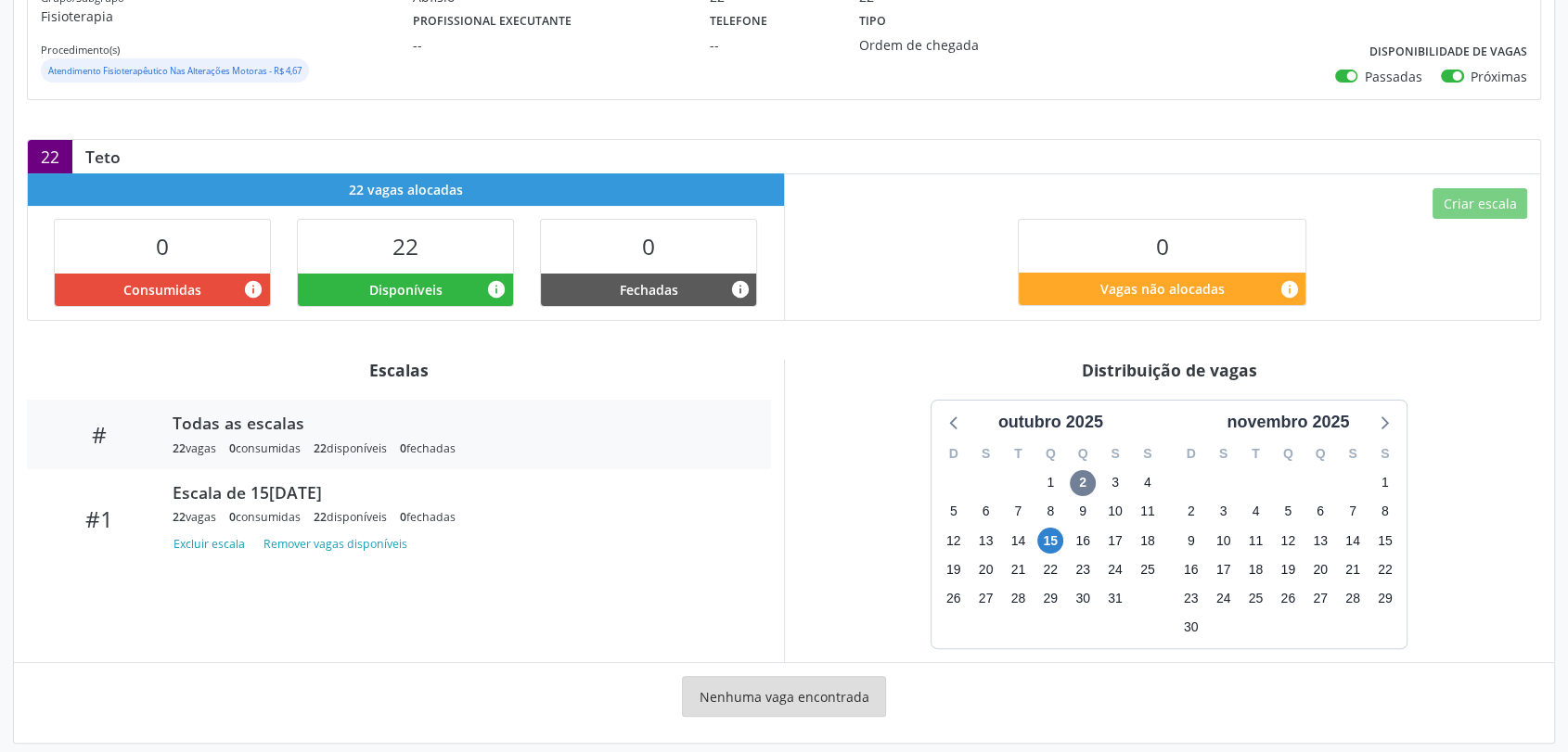
scroll to position [297, 0]
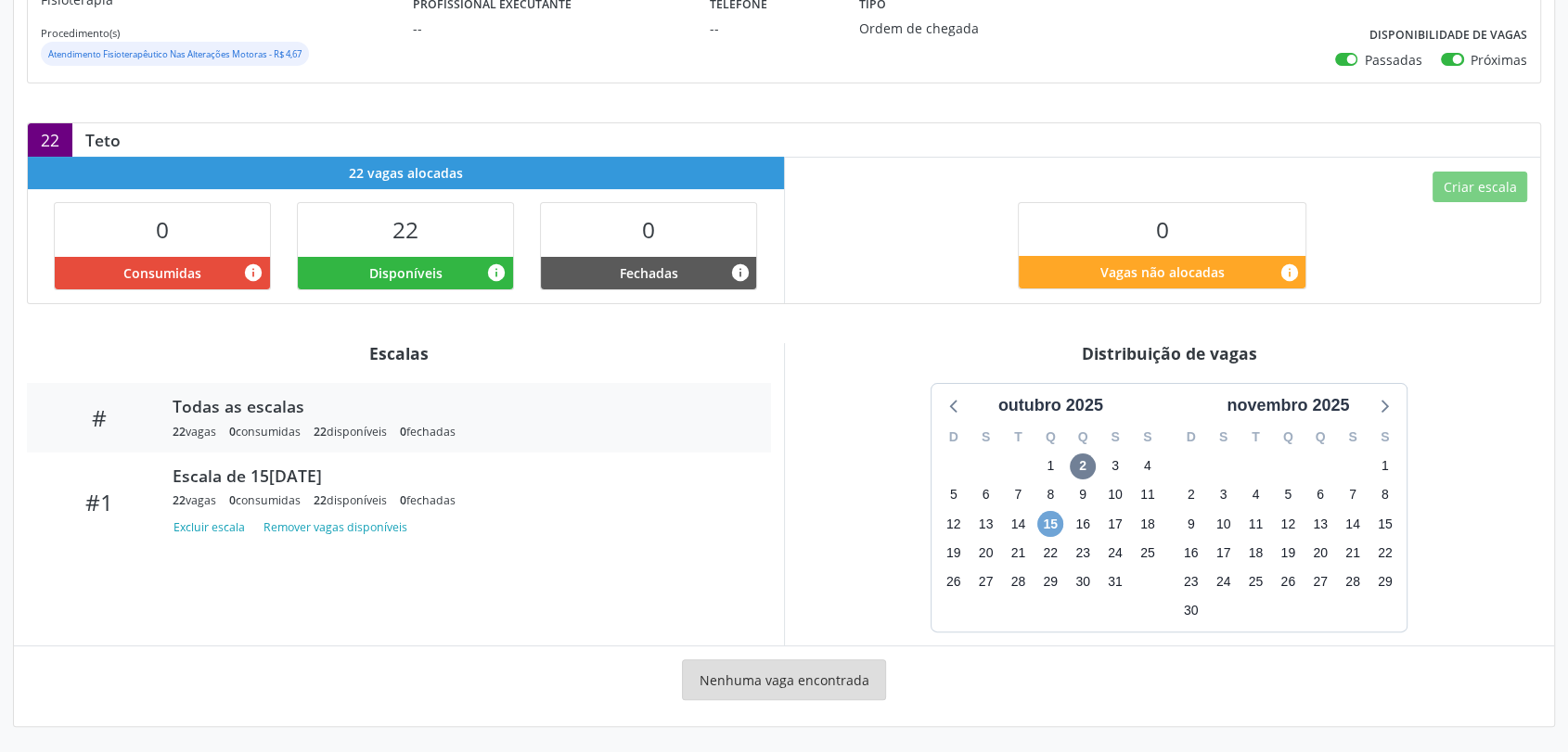
click at [1056, 529] on span "15" at bounding box center [1049, 523] width 26 height 26
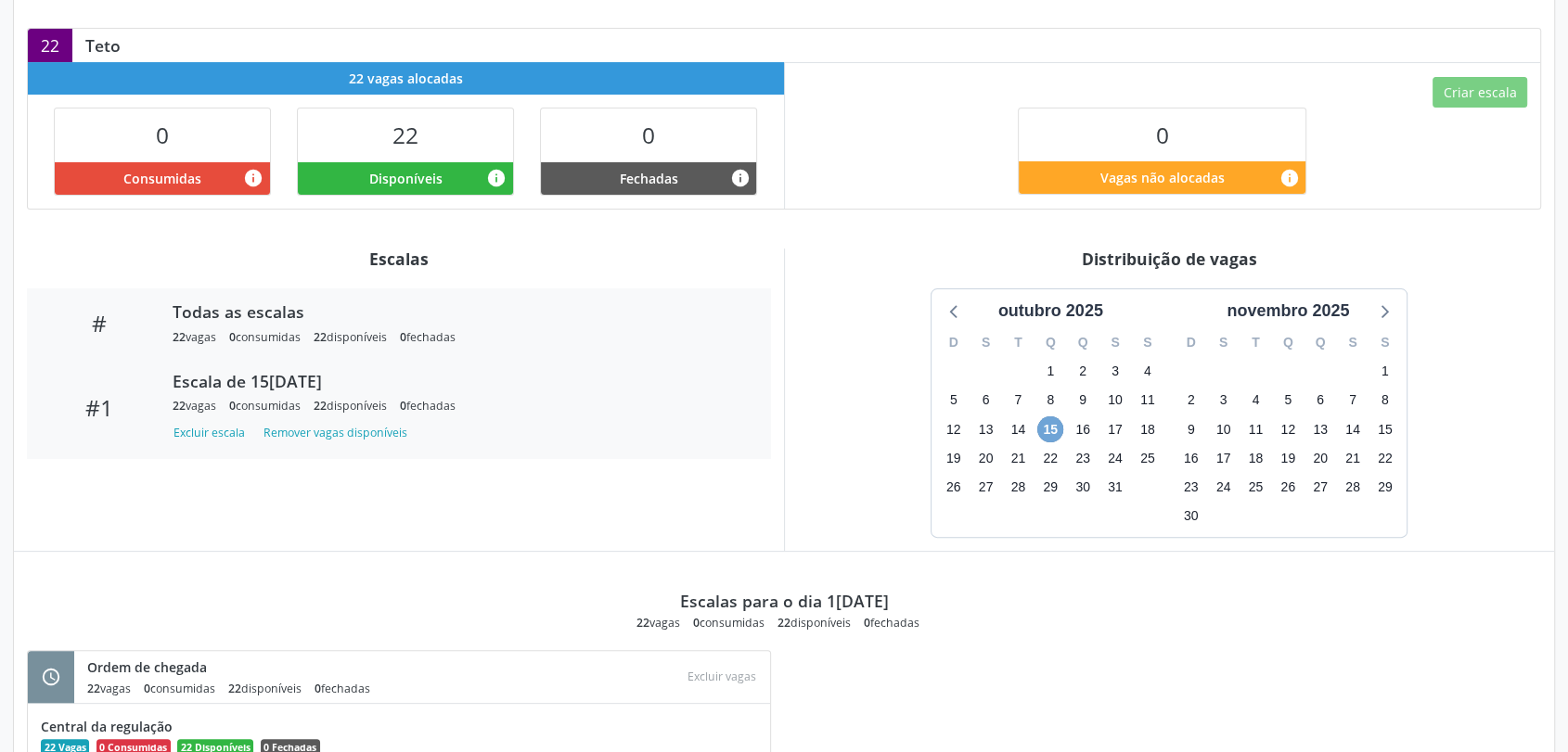
scroll to position [0, 0]
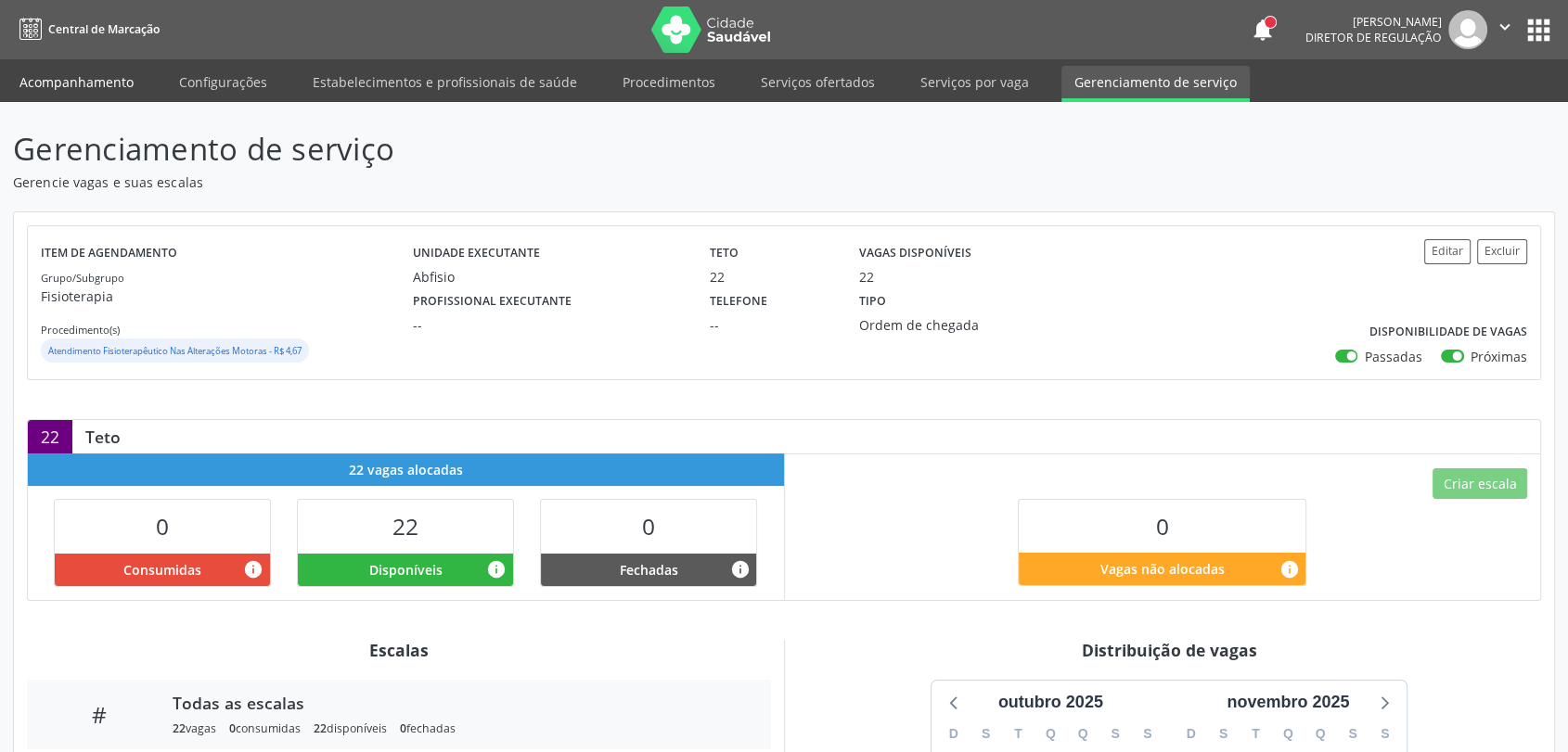
click at [84, 86] on link "Acompanhamento" at bounding box center [77, 82] width 140 height 32
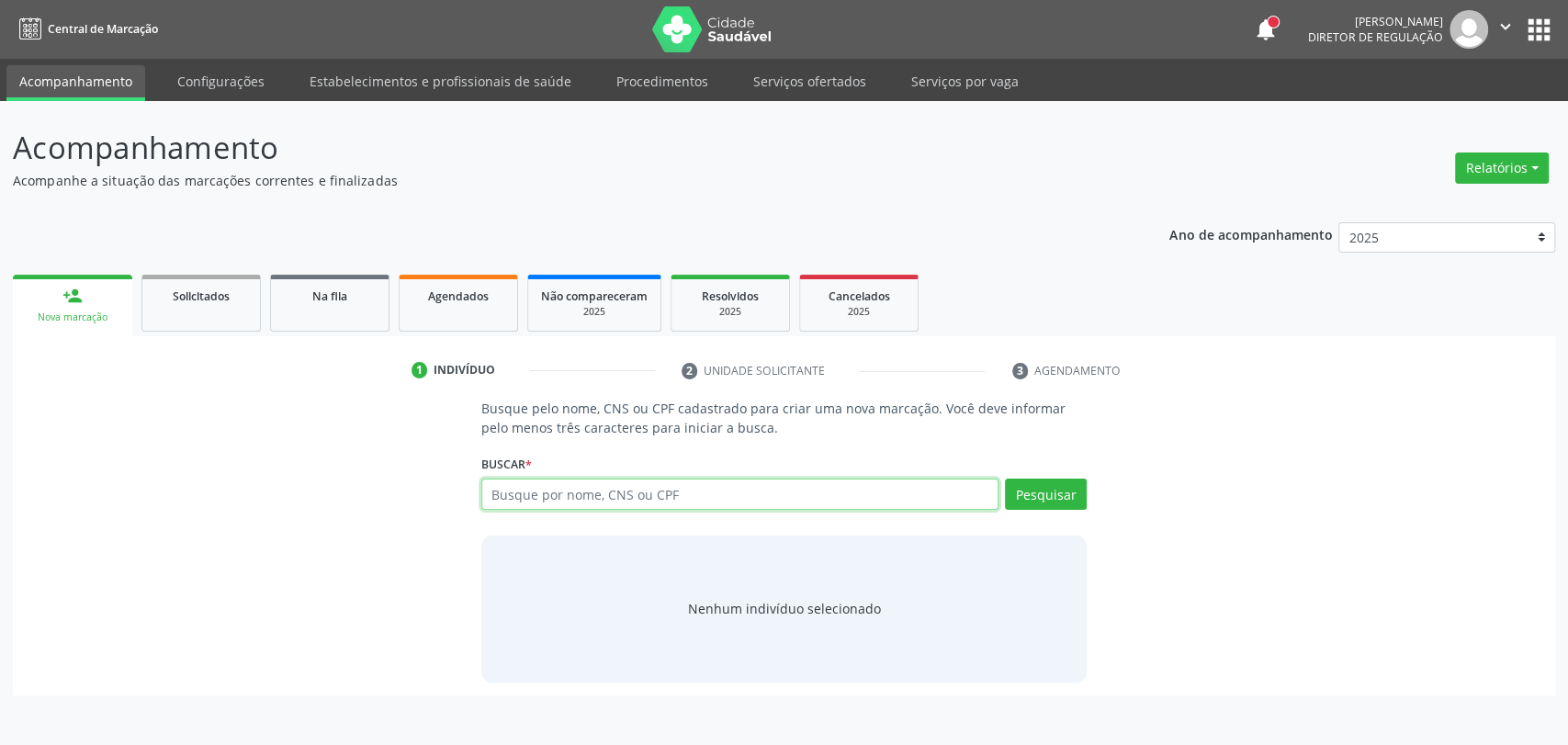
click at [544, 505] on input "text" at bounding box center [740, 493] width 519 height 31
click at [1000, 480] on input "705008056117755" at bounding box center [740, 493] width 519 height 31
type input "705008056117755"
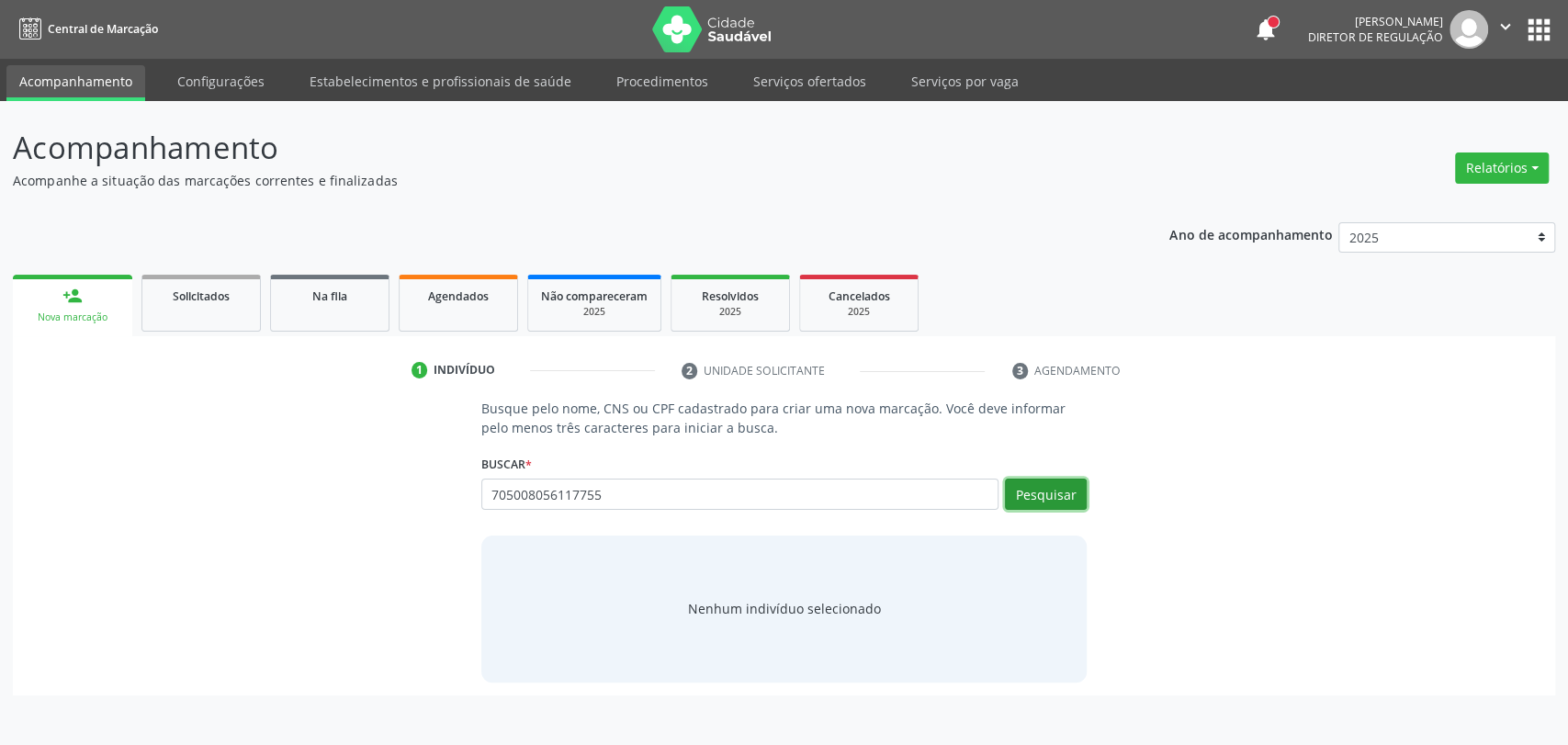
click at [1034, 497] on button "Pesquisar" at bounding box center [1046, 493] width 81 height 31
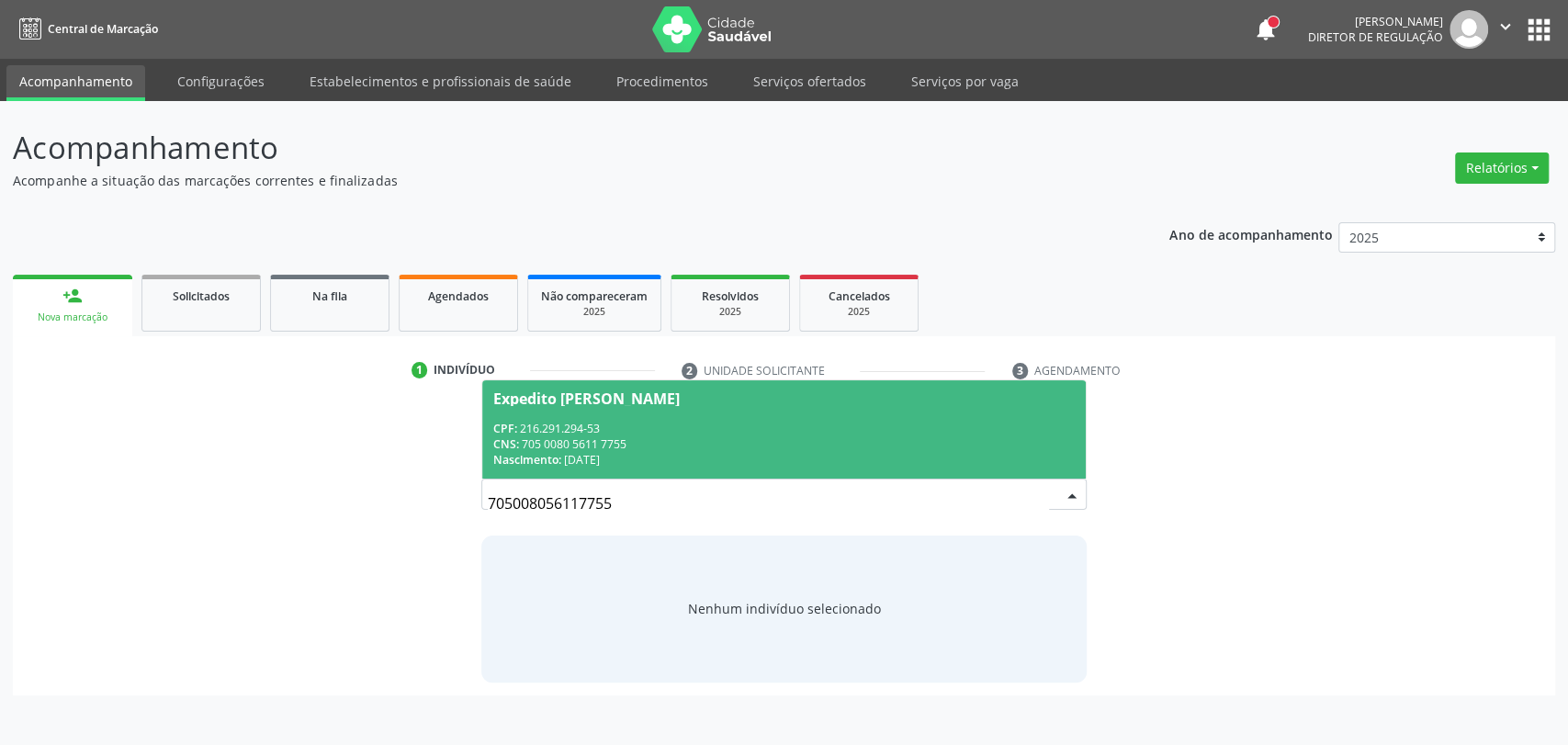
click at [828, 446] on div "CNS: 705 0080 5611 7755" at bounding box center [784, 444] width 582 height 16
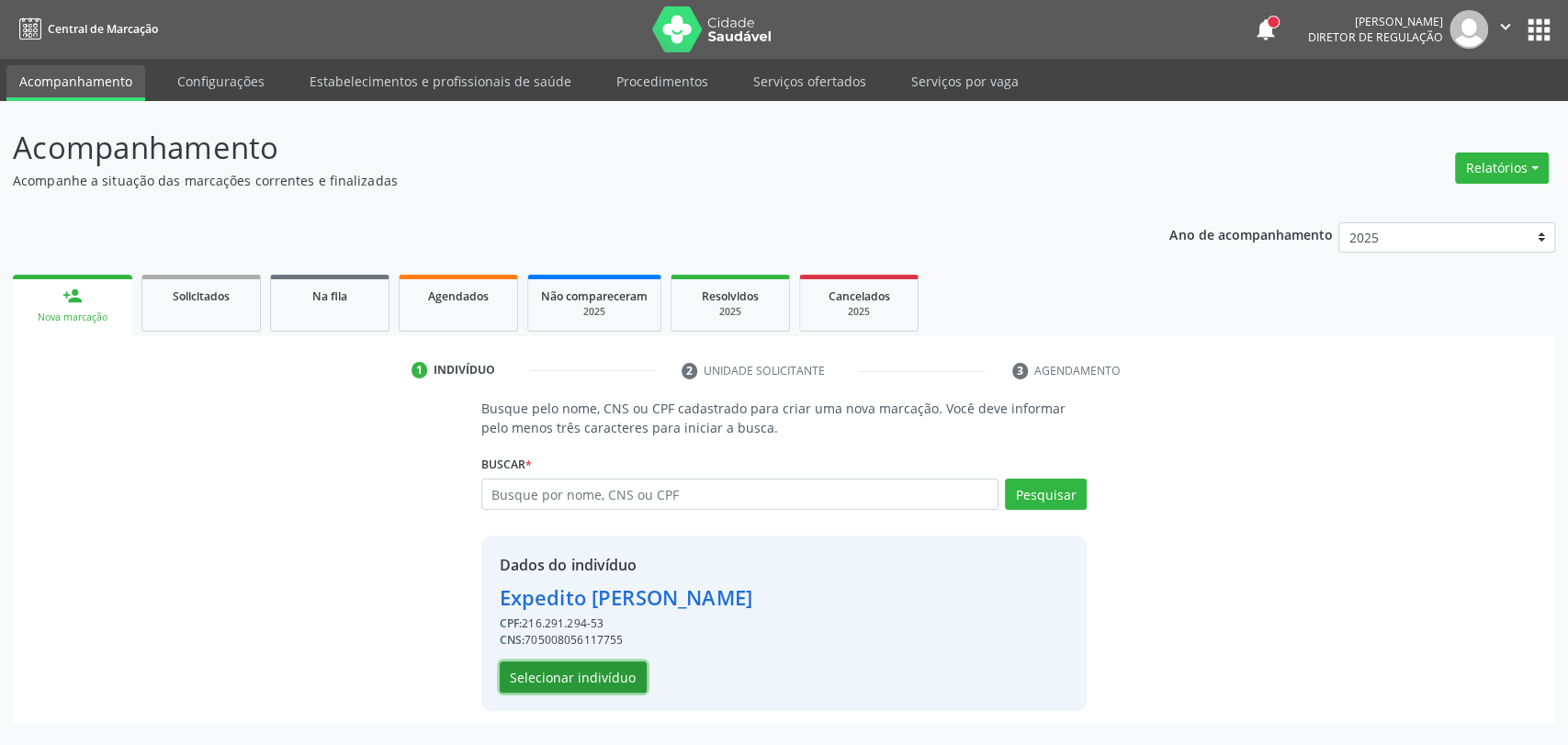
click at [621, 670] on button "Selecionar indivíduo" at bounding box center [573, 677] width 147 height 31
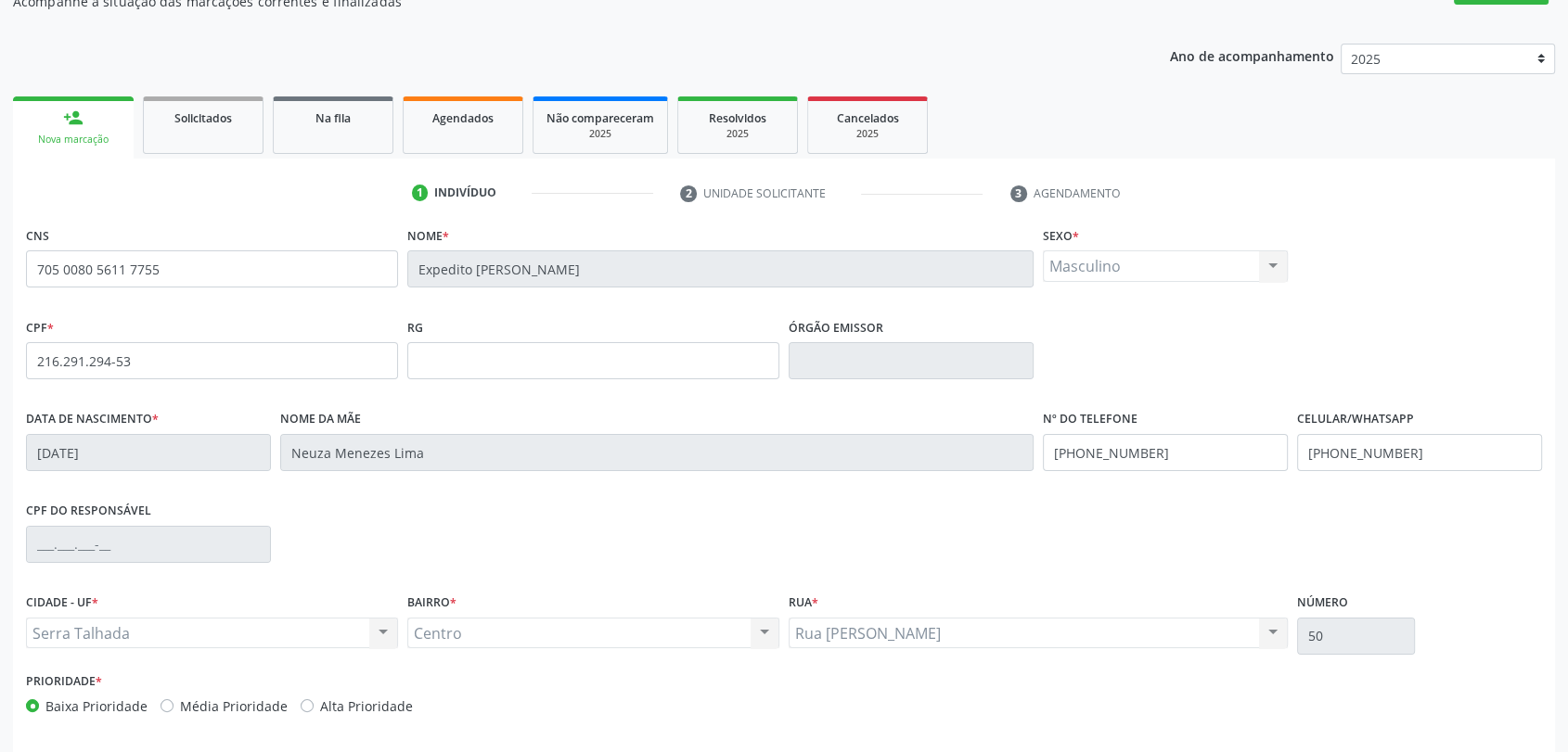
scroll to position [206, 0]
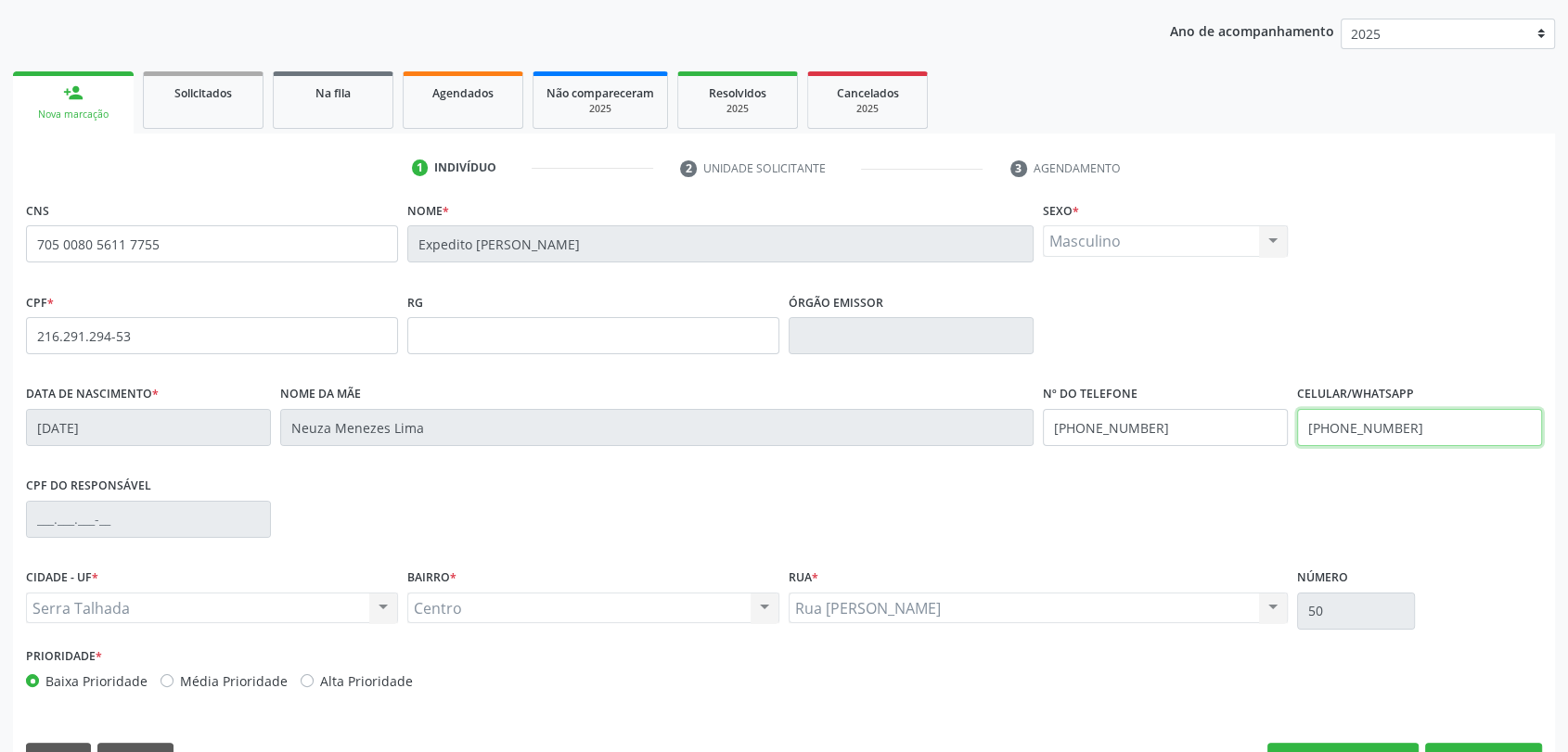
click at [1357, 433] on input "(87) 99928-5998" at bounding box center [1419, 427] width 245 height 37
type input "(87) 98888-8888"
click at [1174, 419] on input "(87) 99928-5998" at bounding box center [1164, 427] width 245 height 37
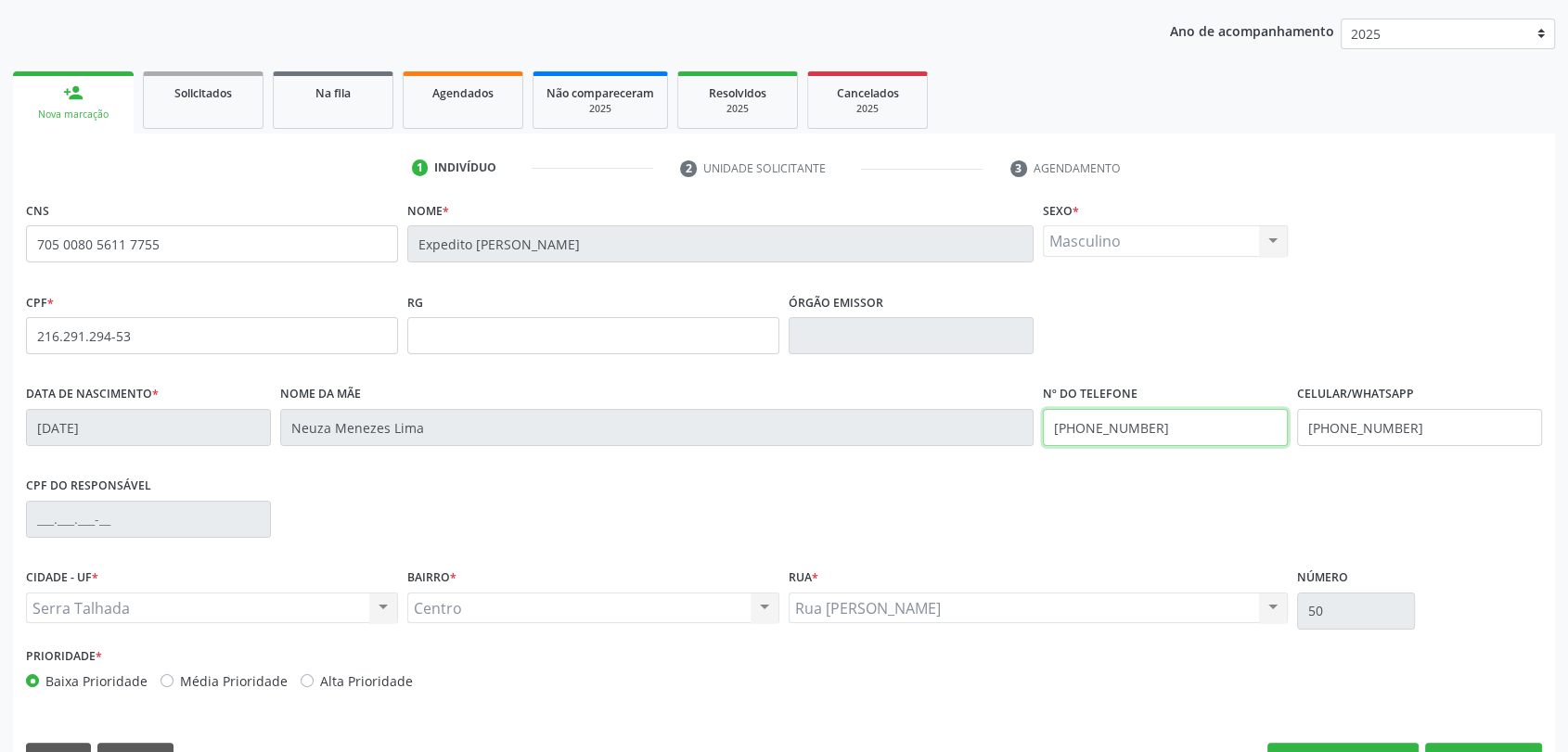
click at [1174, 419] on input "(87) 99928-5998" at bounding box center [1164, 427] width 245 height 37
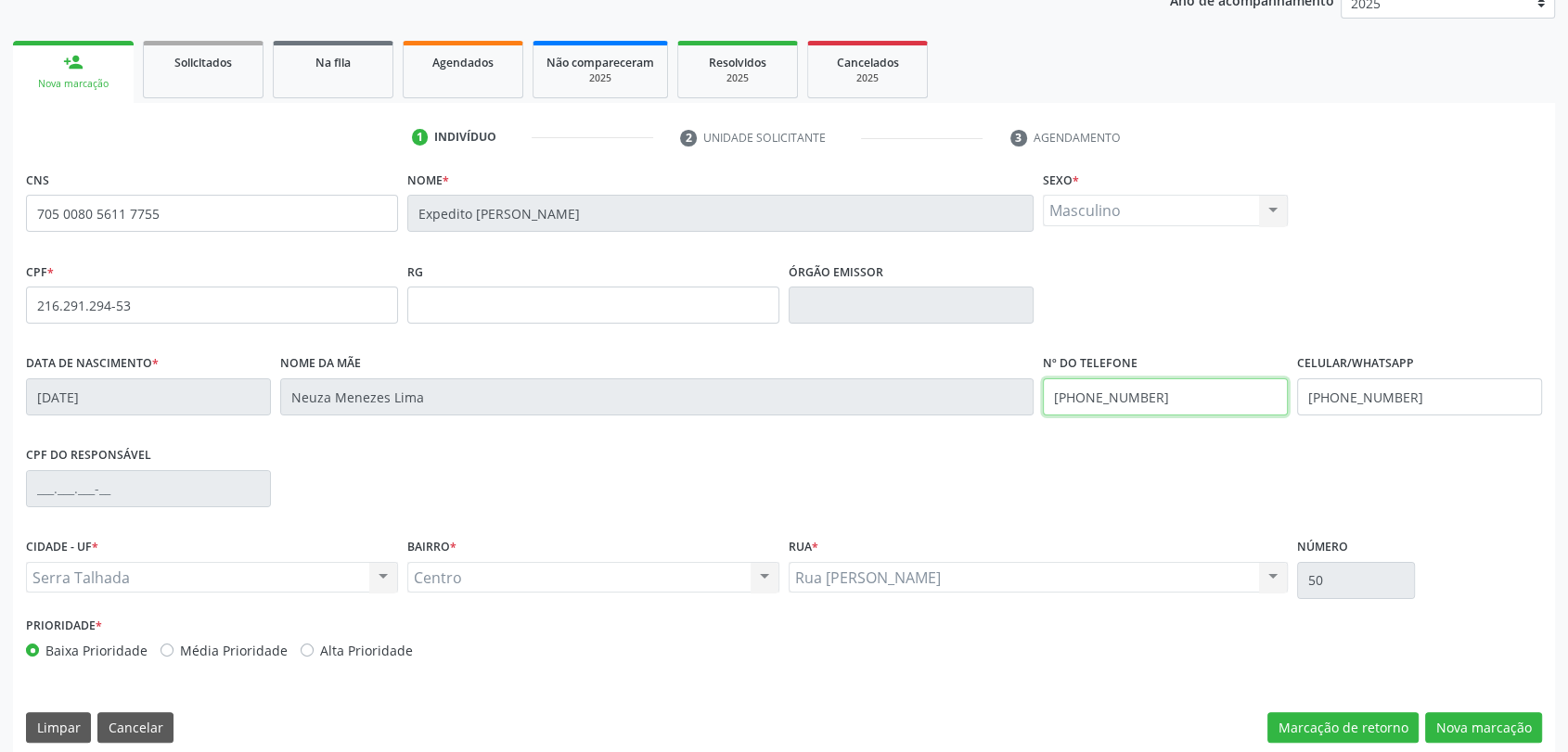
scroll to position [252, 0]
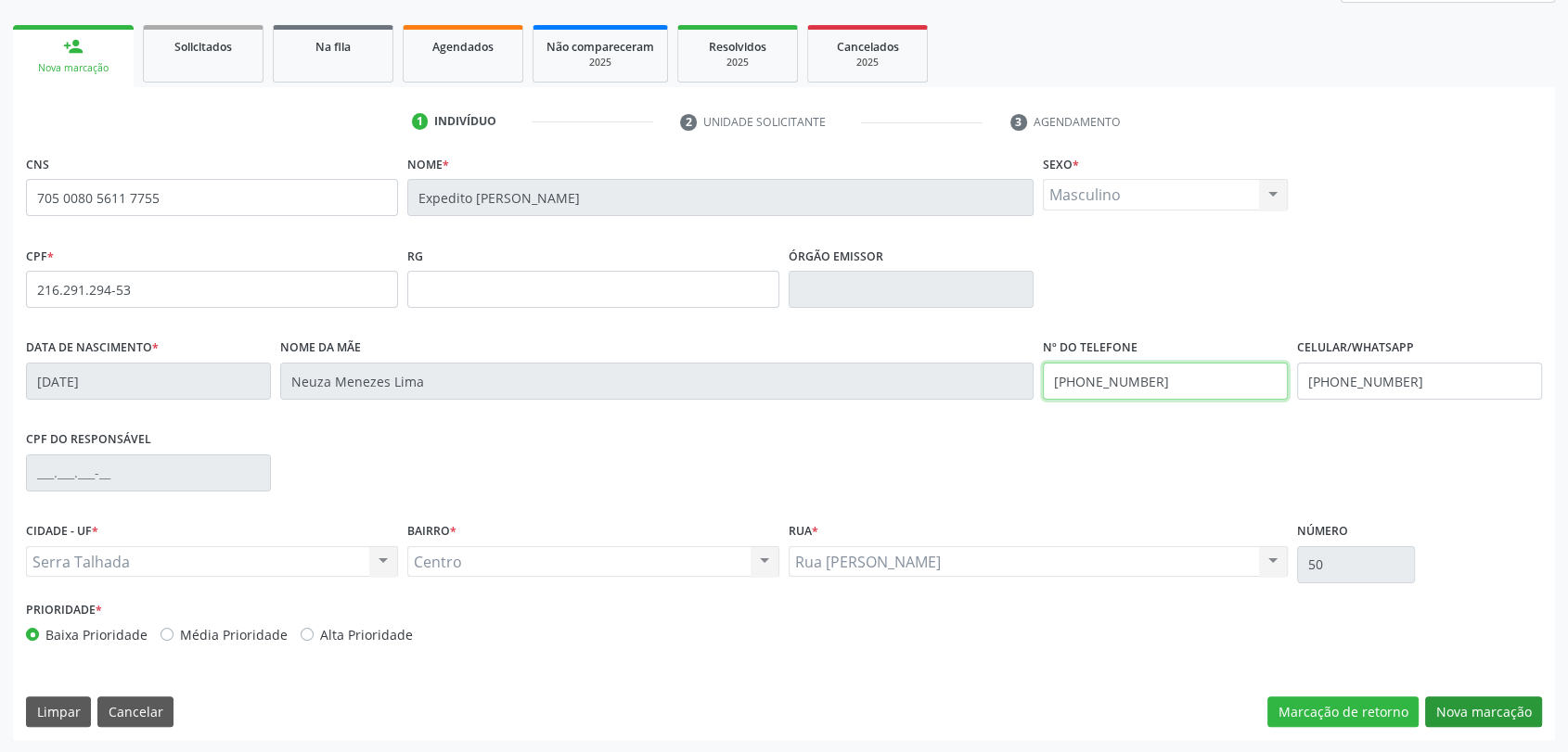
type input "(85) 98855-5555"
click at [1470, 711] on button "Nova marcação" at bounding box center [1483, 711] width 117 height 31
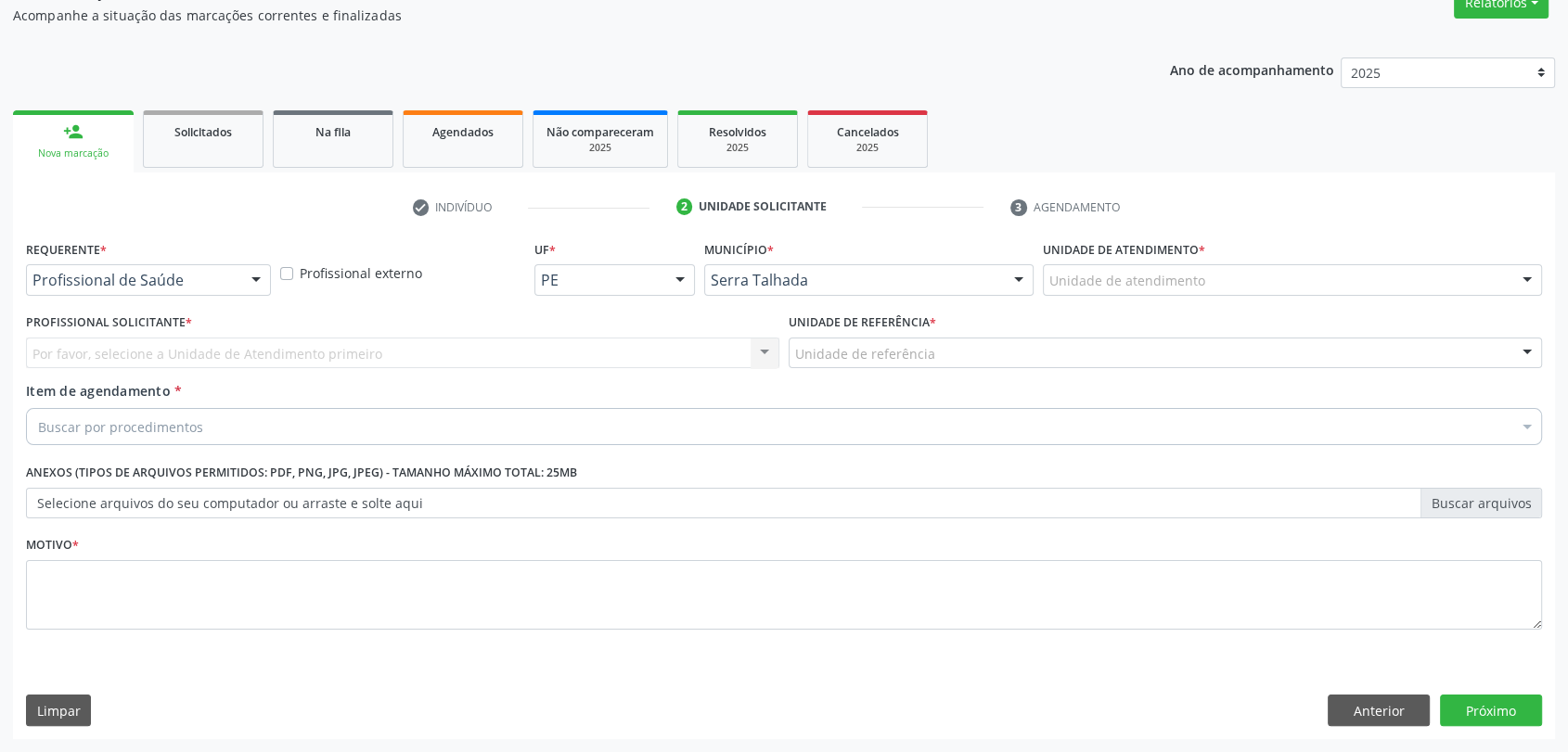
scroll to position [166, 0]
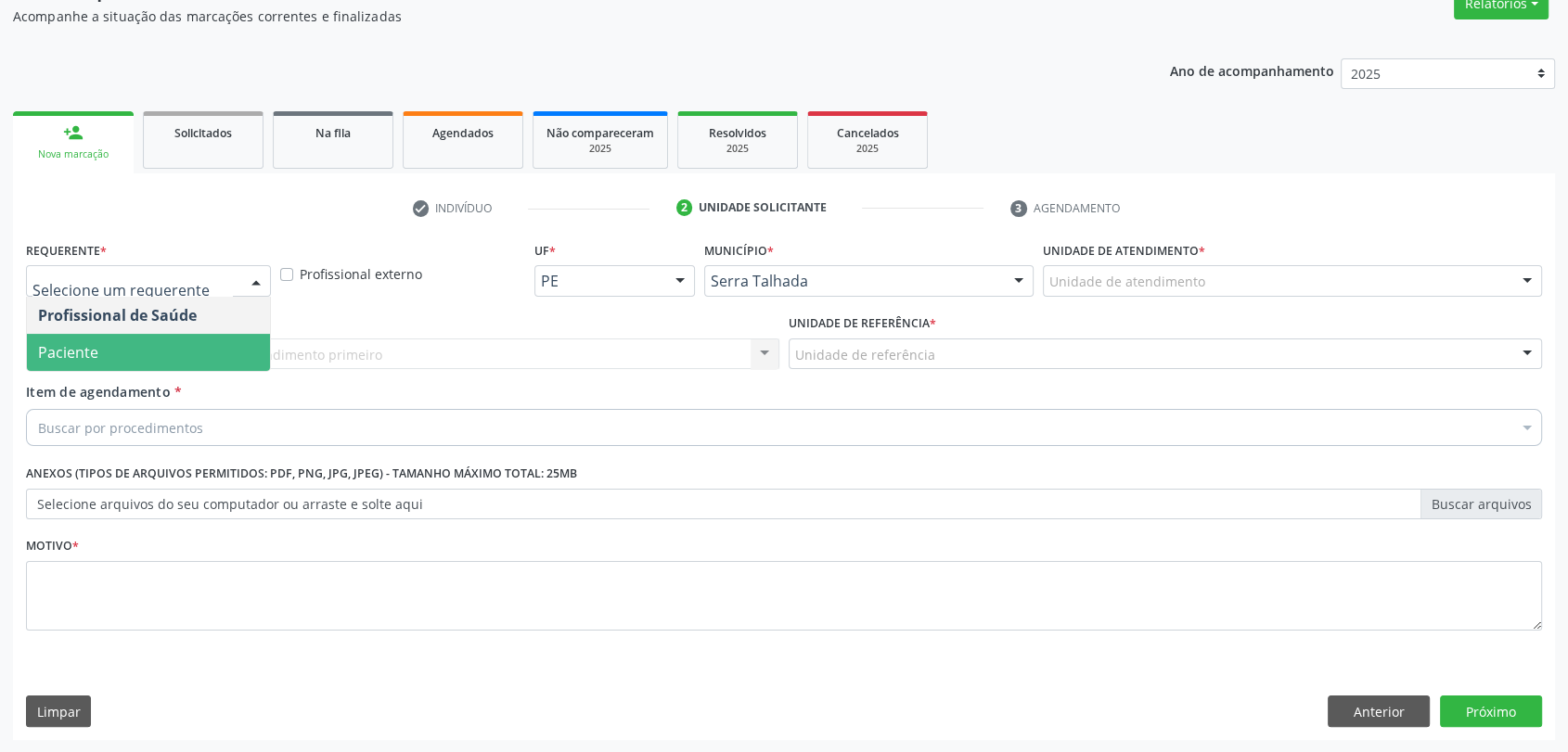
click at [173, 343] on span "Paciente" at bounding box center [147, 351] width 243 height 37
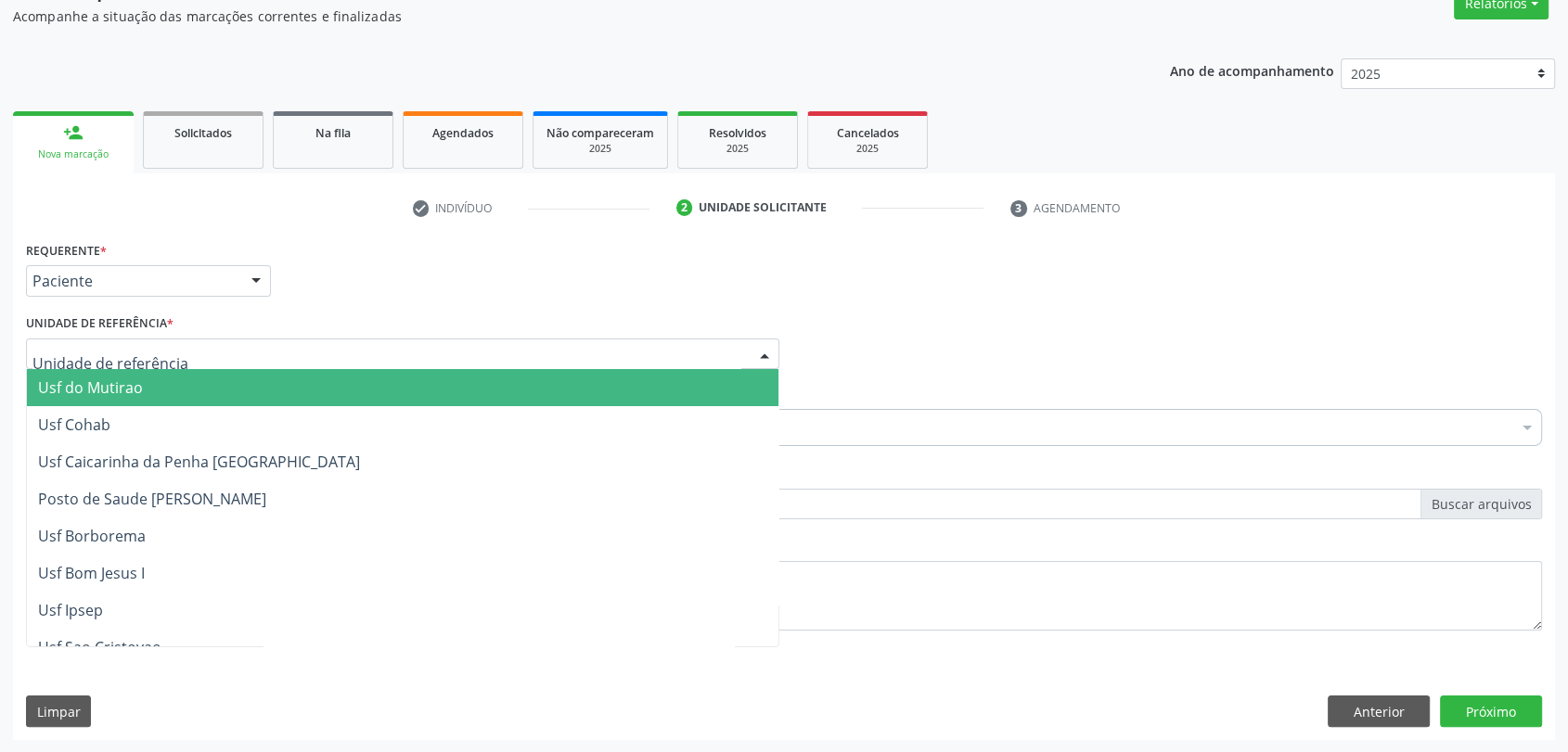
click at [173, 343] on div at bounding box center [402, 353] width 753 height 31
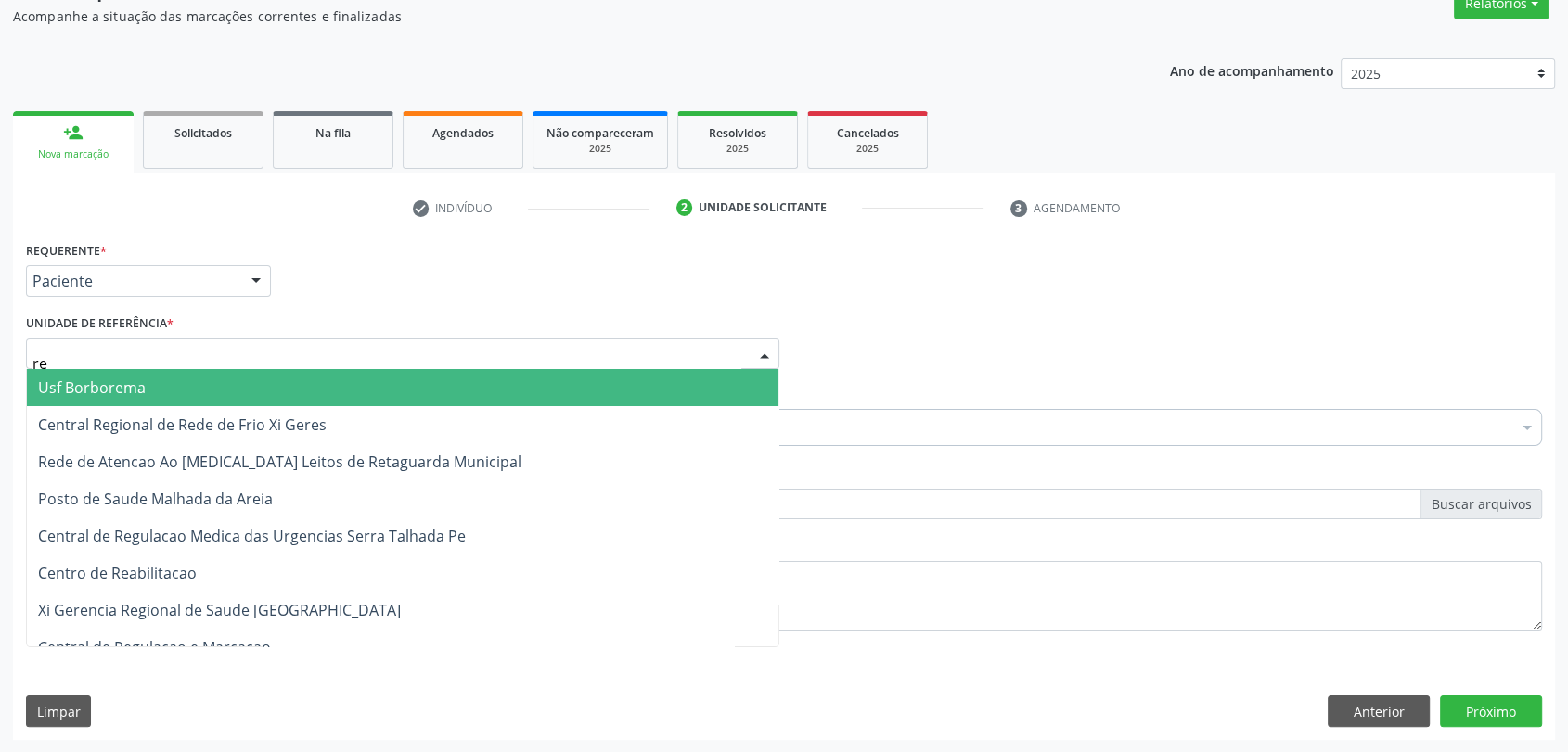
type input "rea"
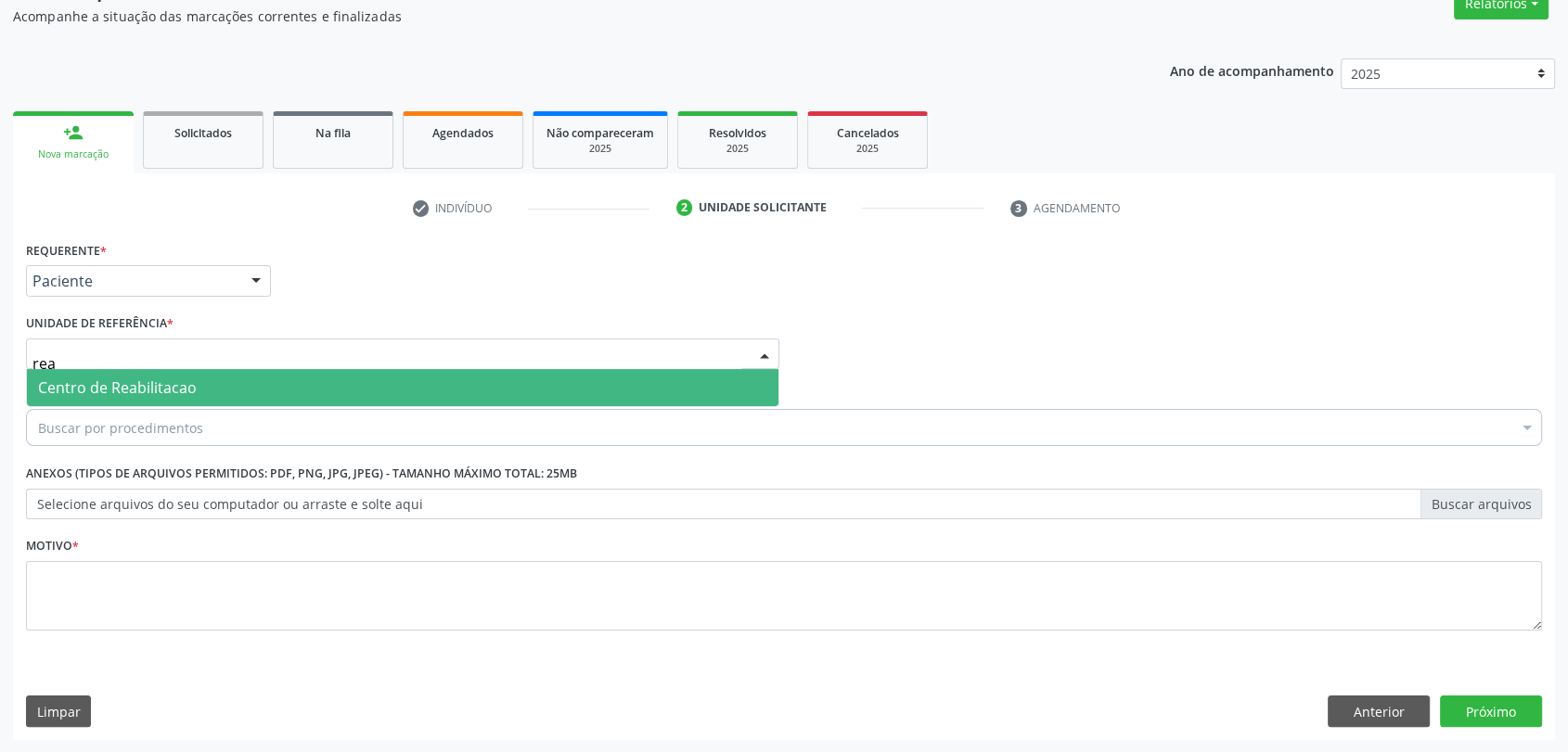
click at [173, 381] on span "Centro de Reabilitacao" at bounding box center [117, 387] width 159 height 21
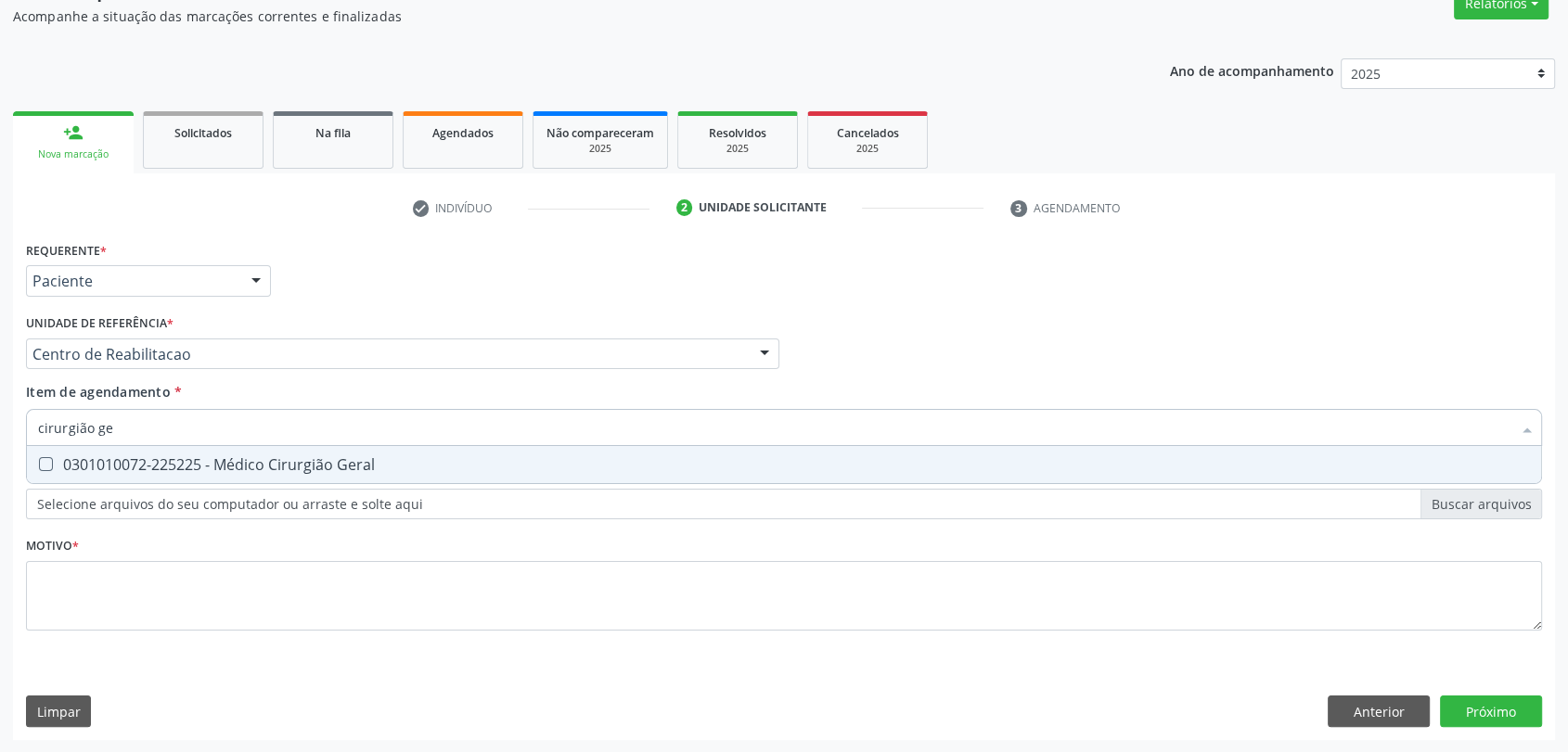
type input "cirurgião ger"
click at [155, 467] on div "0301010072-225225 - Médico Cirurgião Geral" at bounding box center [784, 465] width 1491 height 15
checkbox Geral "true"
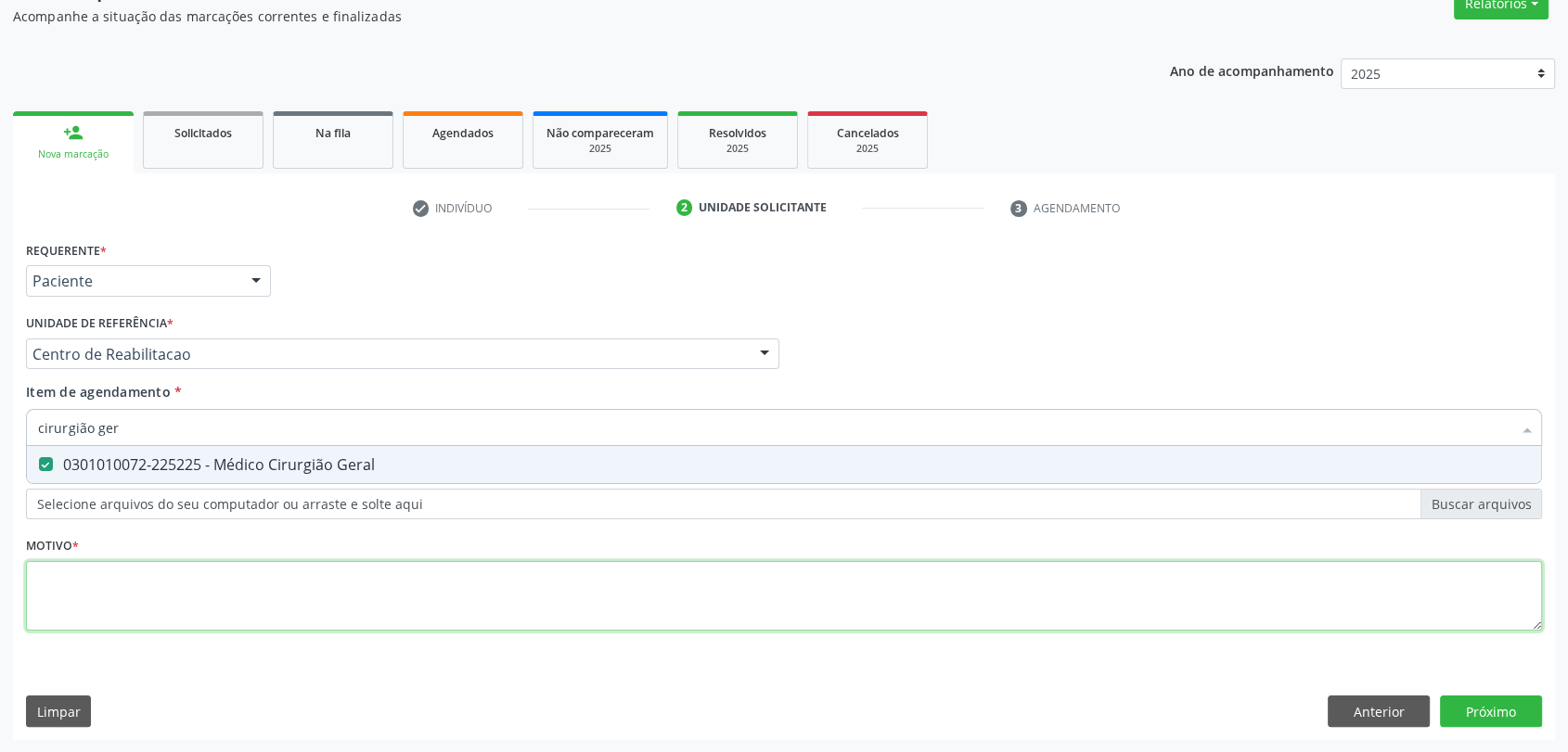
click at [150, 618] on div "Requerente * Paciente Profissional de Saúde Paciente Nenhum resultado encontrad…" at bounding box center [784, 446] width 1516 height 420
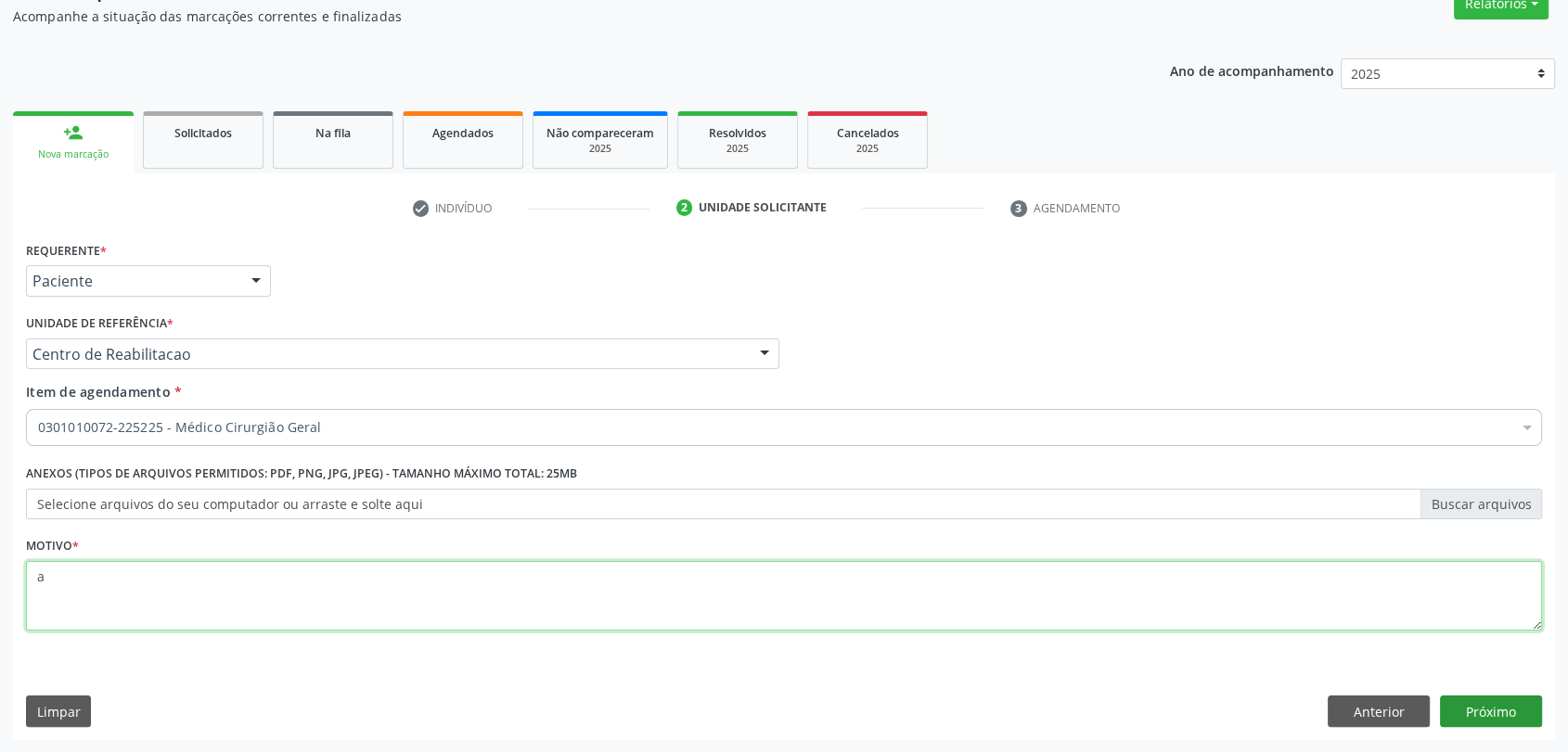
type textarea "a"
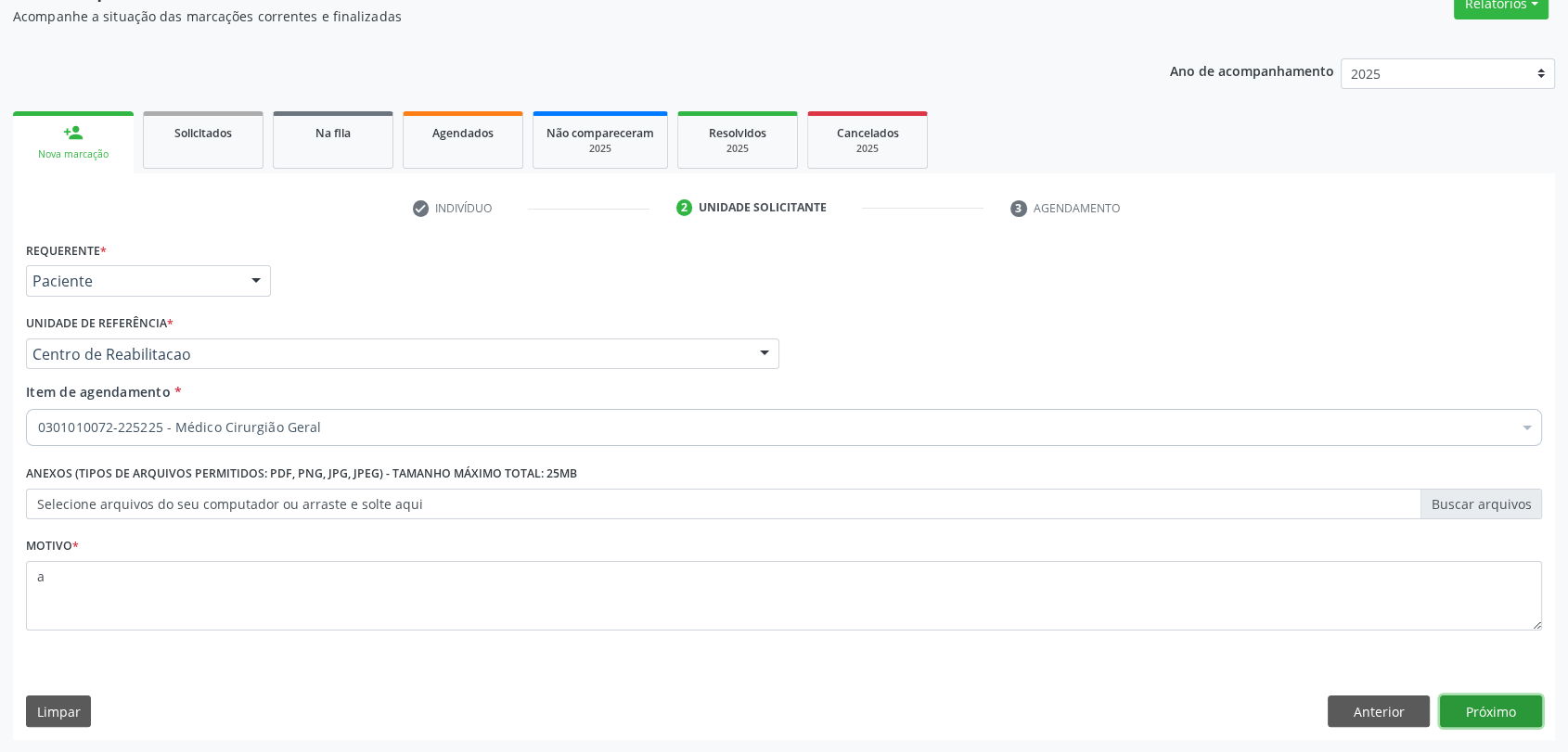
click at [1480, 715] on button "Próximo" at bounding box center [1490, 710] width 102 height 31
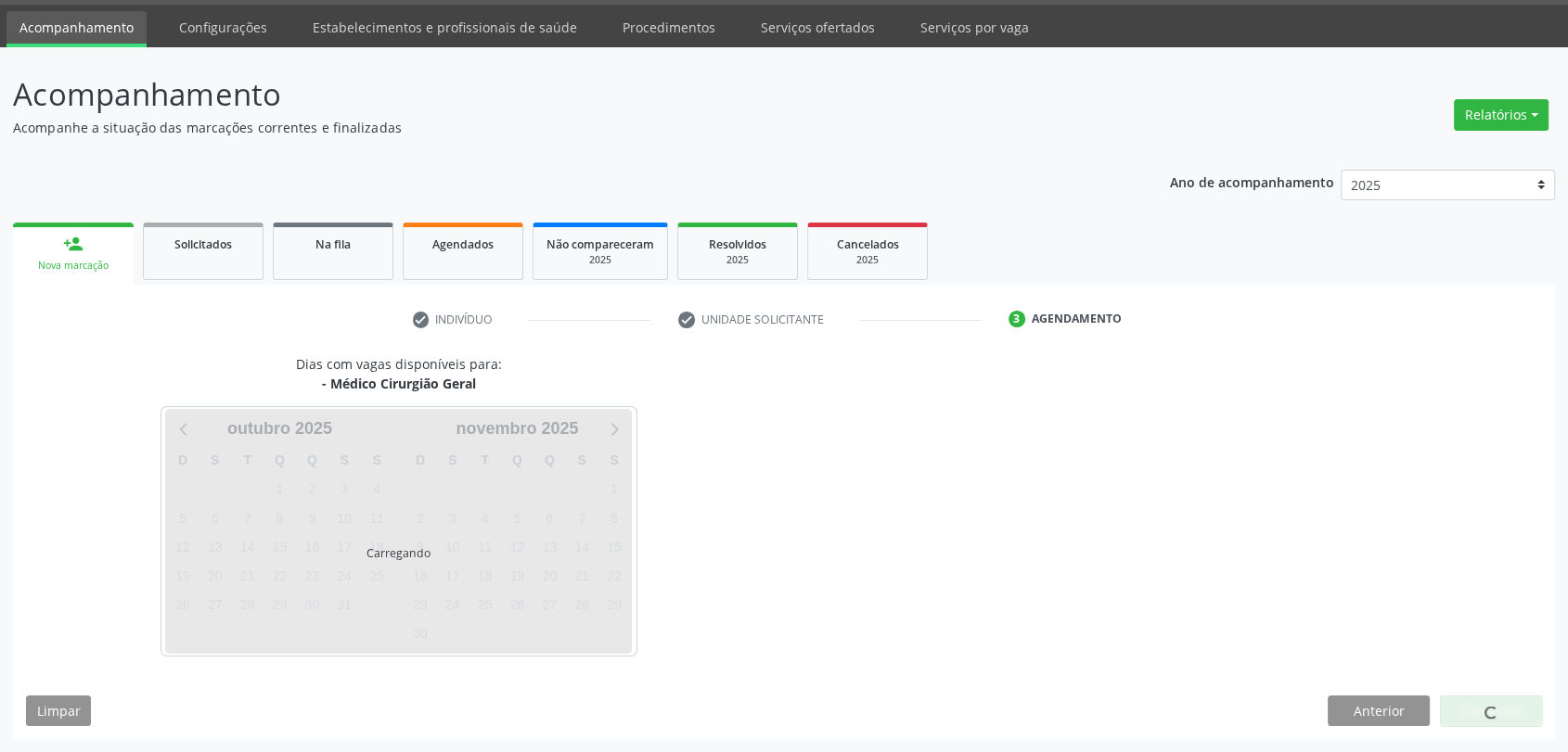
scroll to position [54, 0]
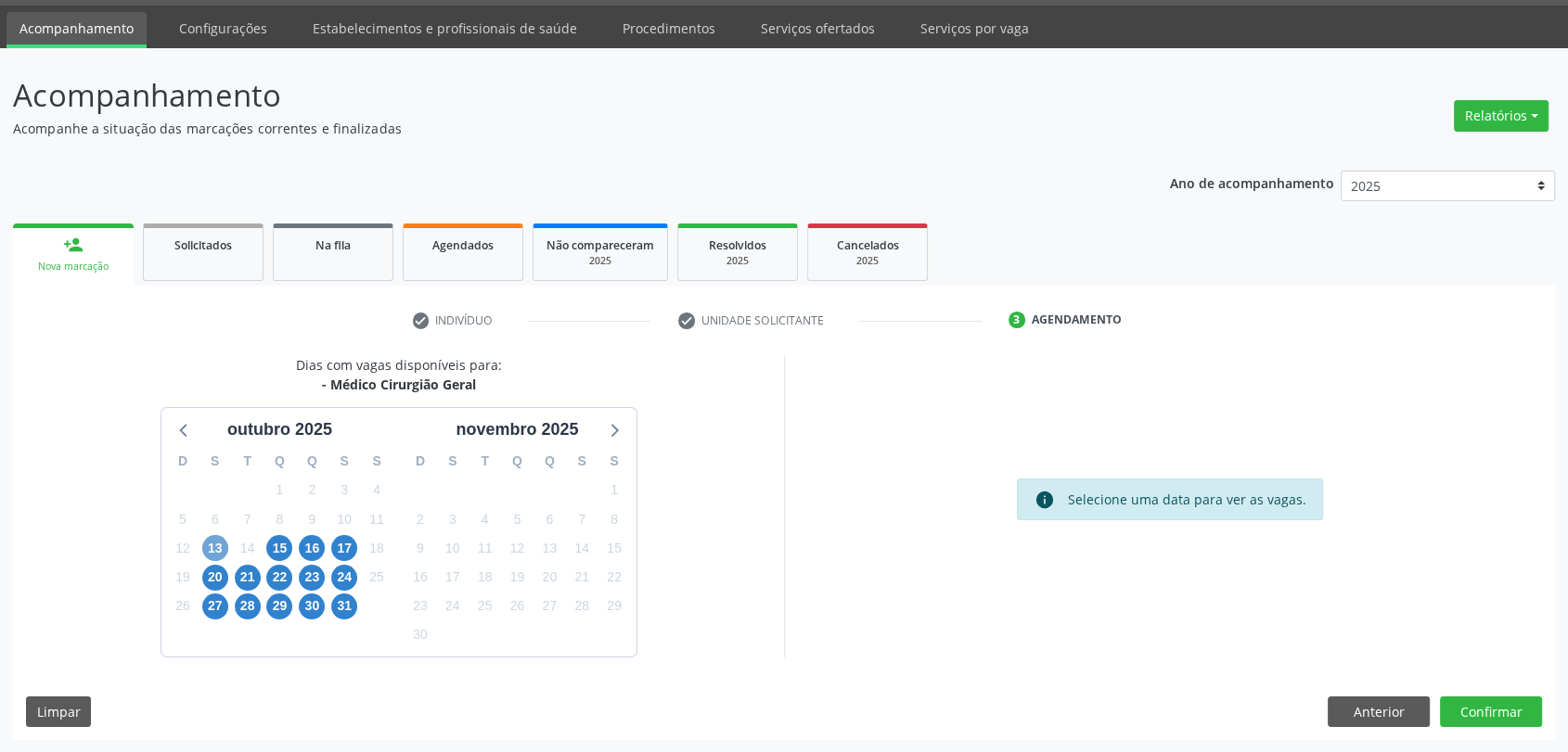
click at [223, 548] on span "13" at bounding box center [215, 547] width 26 height 26
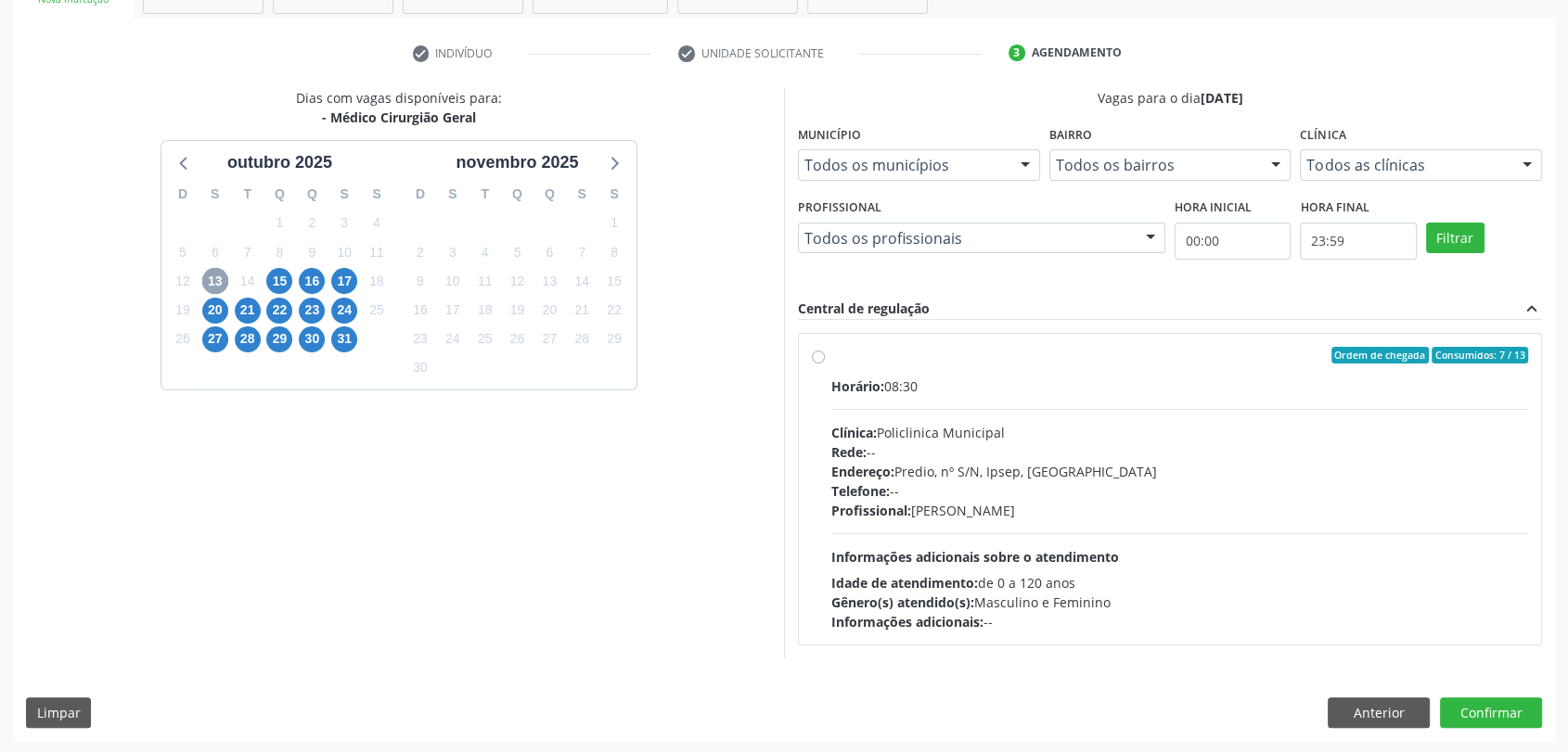
scroll to position [322, 0]
click at [847, 442] on span "Rede:" at bounding box center [848, 451] width 35 height 18
click at [824, 363] on input "Ordem de chegada Consumidos: 7 / 13 Horário: 08:30 Clínica: Policlinica Municip…" at bounding box center [818, 354] width 13 height 17
radio input "true"
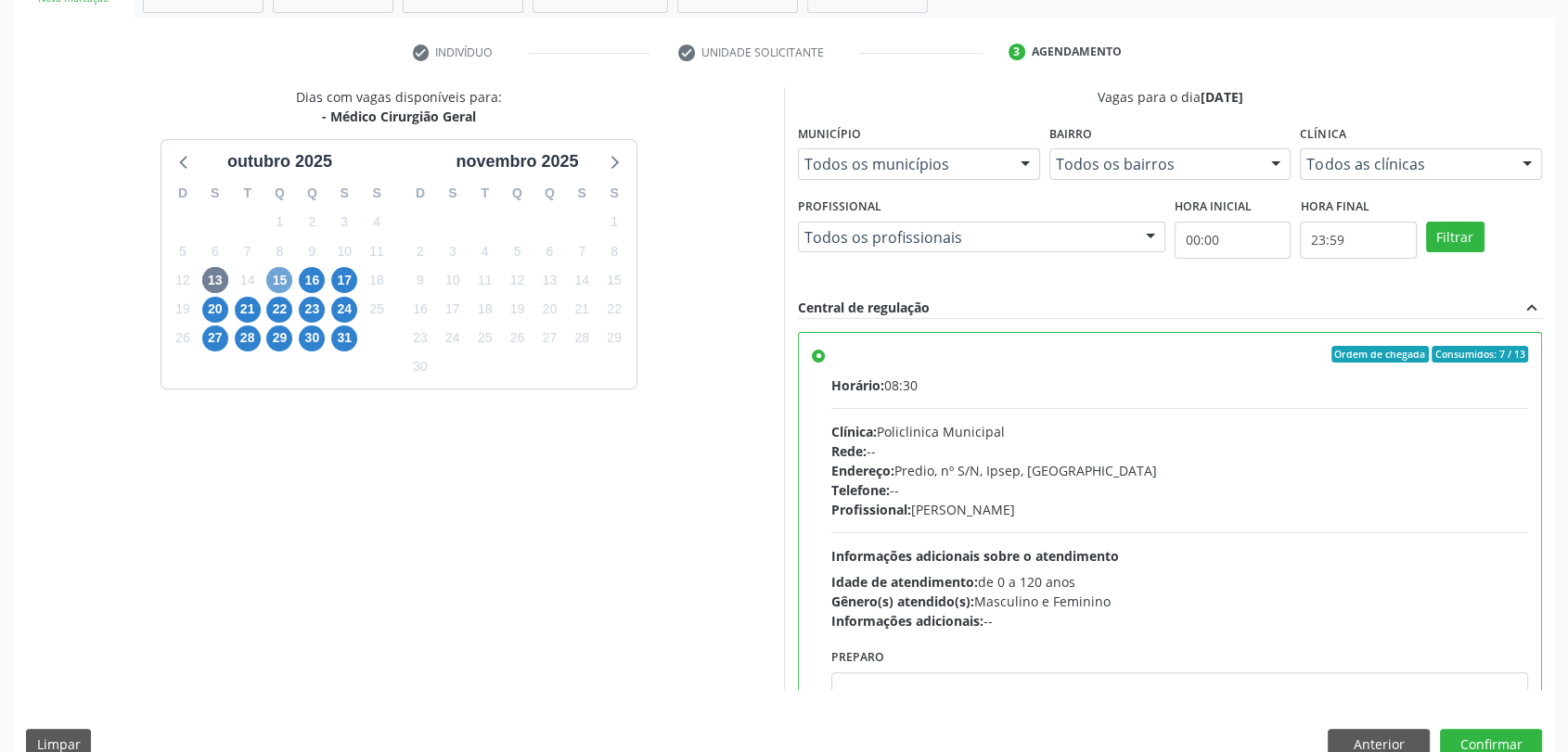
click at [279, 271] on span "15" at bounding box center [279, 280] width 26 height 26
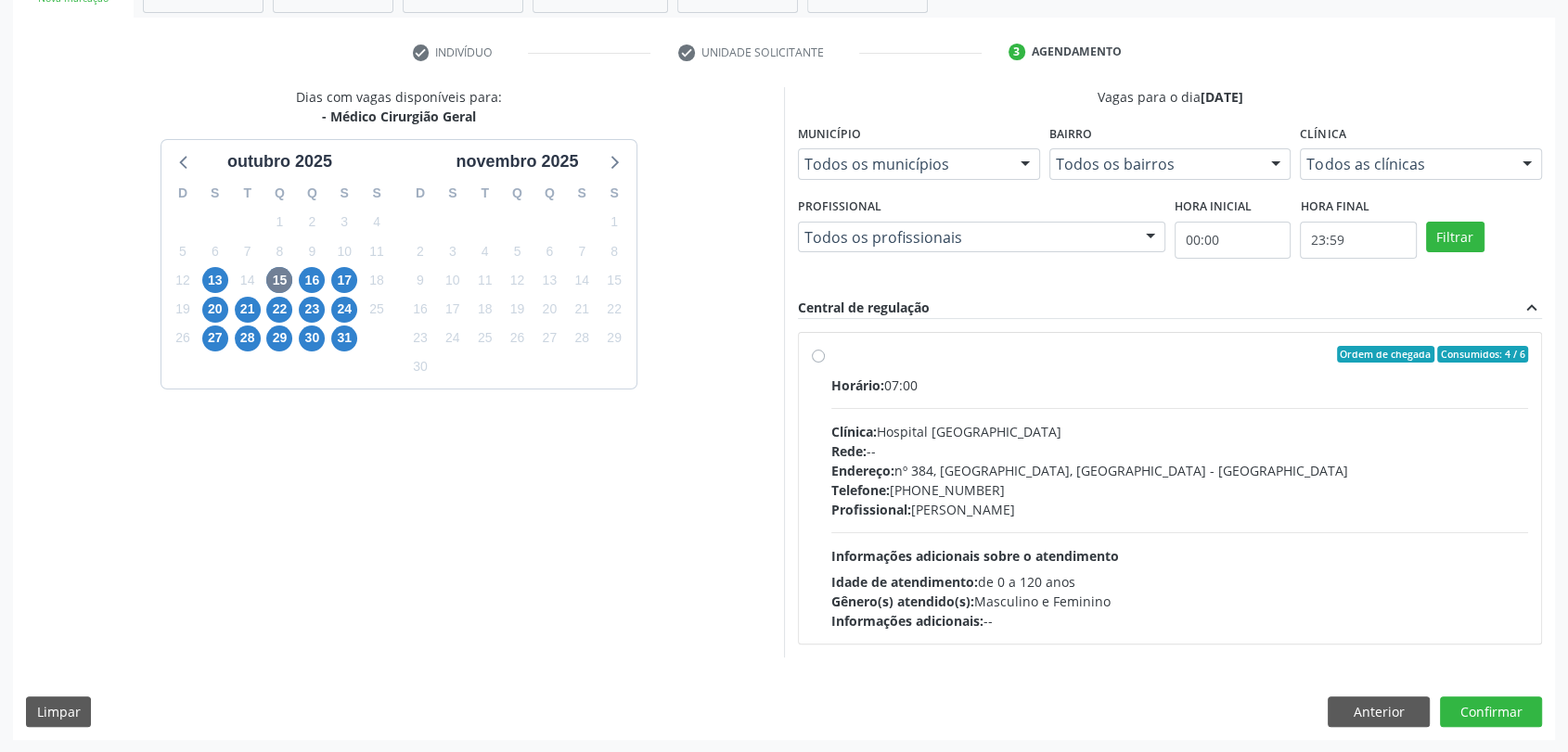
click at [919, 426] on div "Clínica: Hospital Sao Francisco" at bounding box center [1179, 432] width 697 height 20
click at [824, 363] on input "Ordem de chegada Consumidos: 4 / 6 Horário: 07:00 Clínica: Hospital Sao Francis…" at bounding box center [818, 354] width 13 height 17
radio input "true"
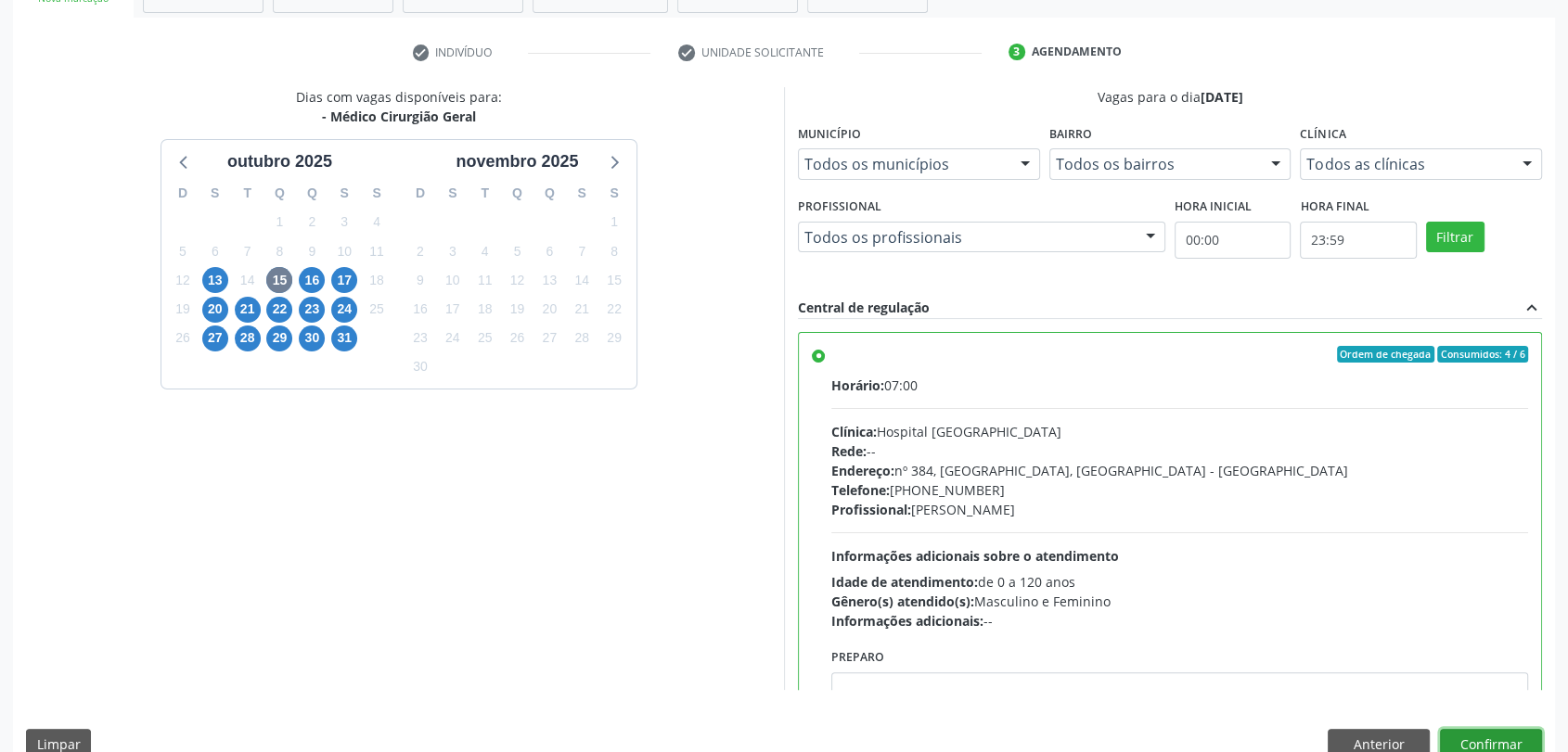
click at [1466, 736] on button "Confirmar" at bounding box center [1490, 743] width 102 height 31
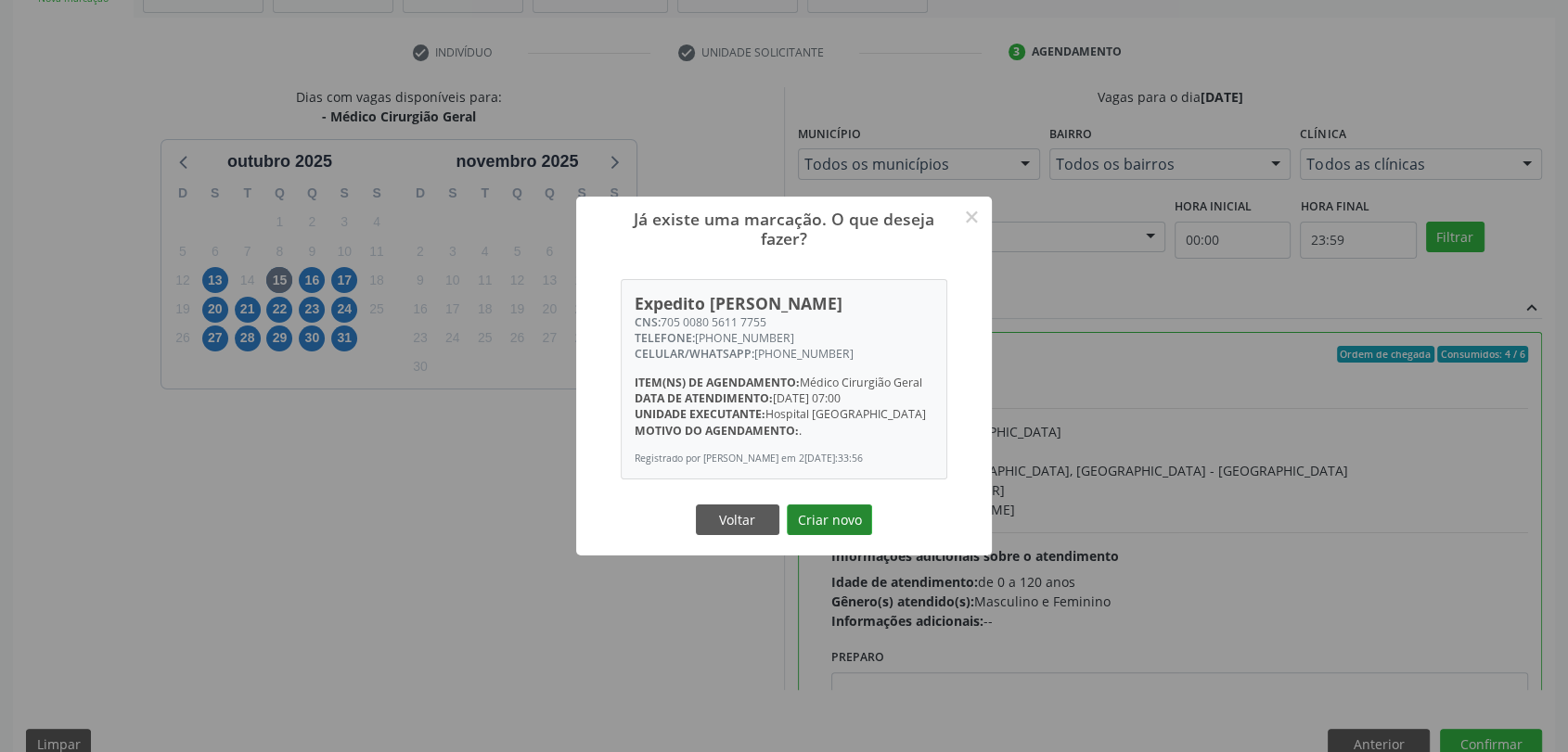
click at [839, 515] on button "Criar novo" at bounding box center [829, 520] width 85 height 31
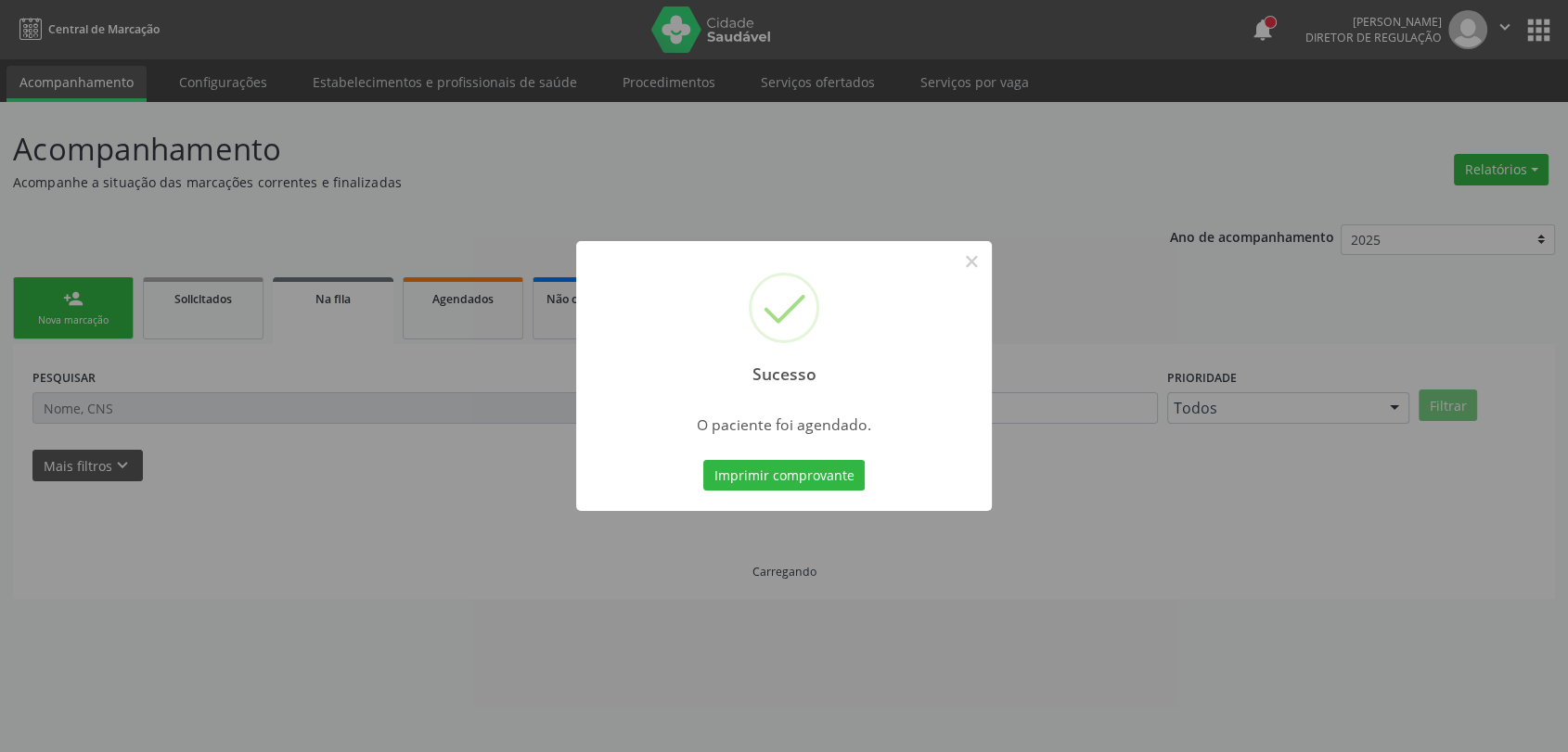
scroll to position [0, 0]
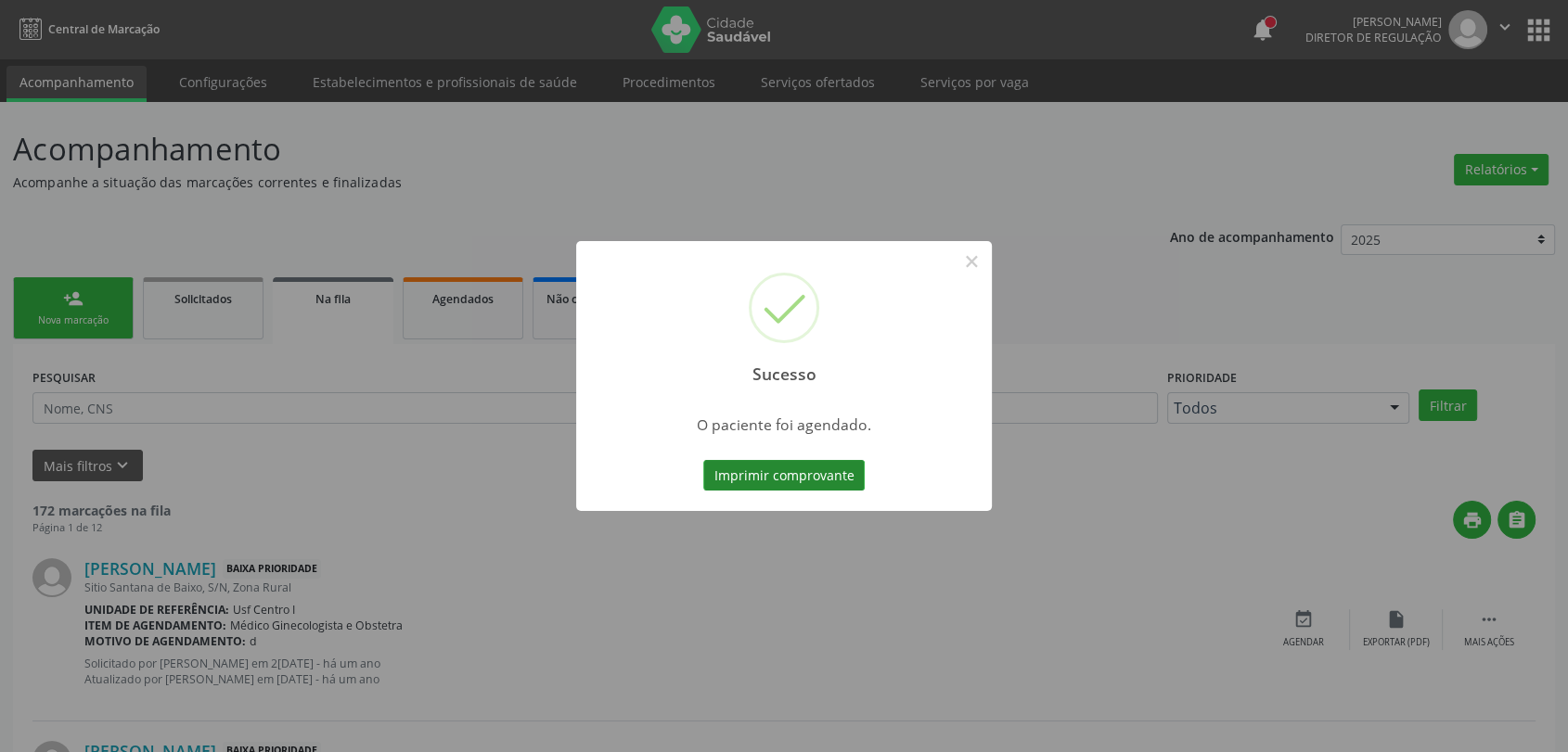
click at [822, 472] on button "Imprimir comprovante" at bounding box center [784, 475] width 162 height 31
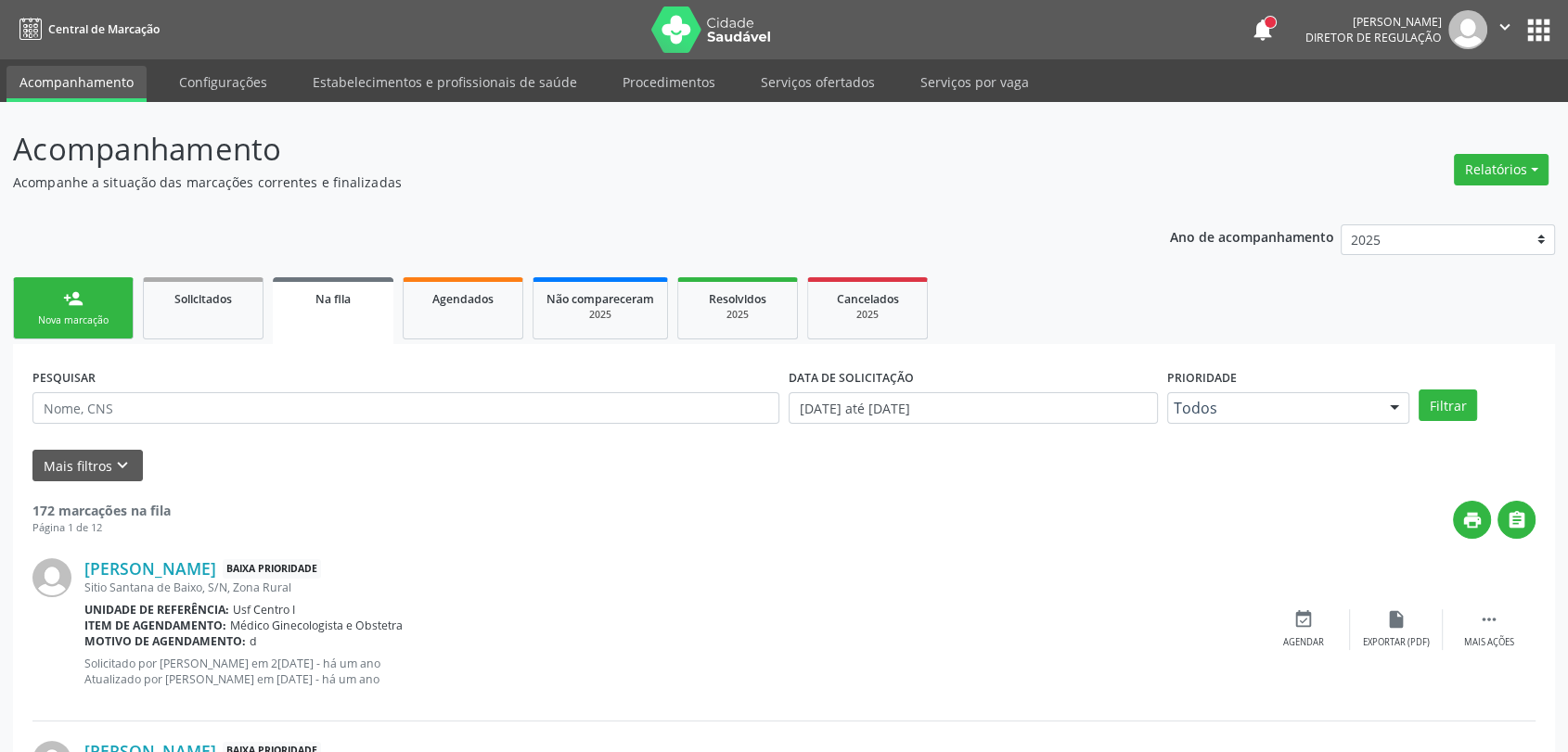
click at [115, 302] on link "person_add Nova marcação" at bounding box center [74, 308] width 121 height 62
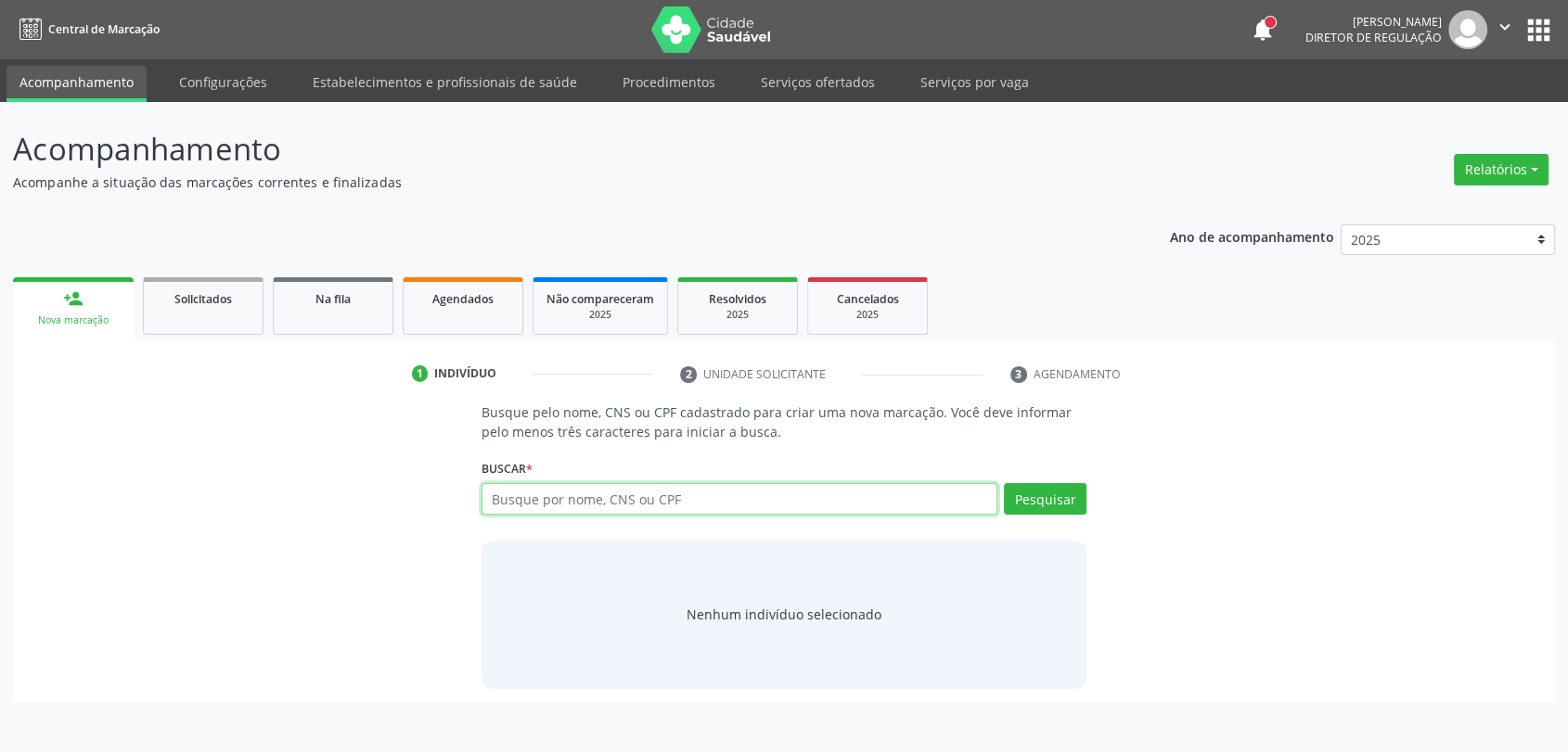
click at [554, 505] on input "text" at bounding box center [739, 498] width 517 height 31
type input "700506328380852"
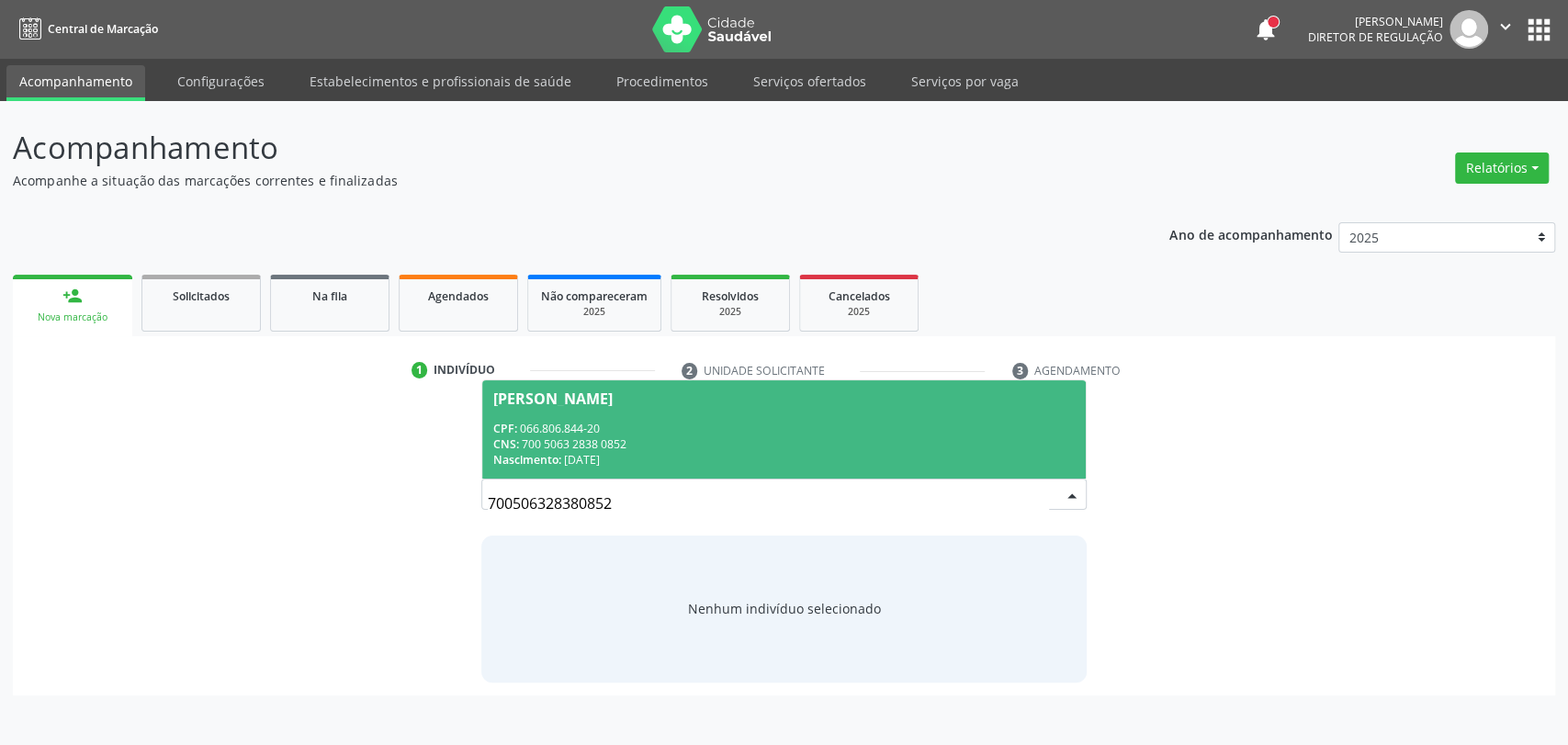
click at [569, 452] on div "Nascimento: 10/10/1980" at bounding box center [784, 460] width 582 height 16
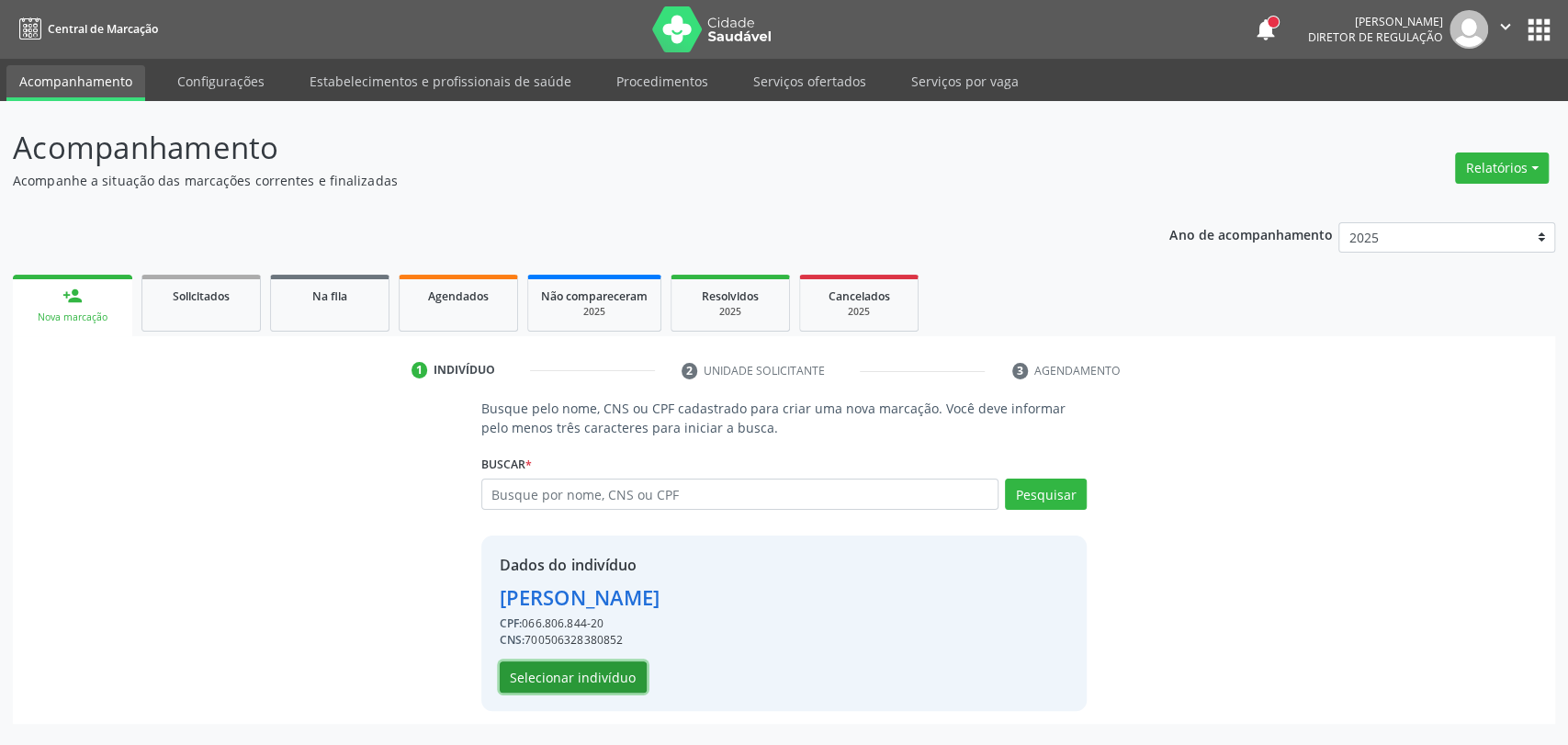
click at [584, 677] on button "Selecionar indivíduo" at bounding box center [573, 677] width 147 height 31
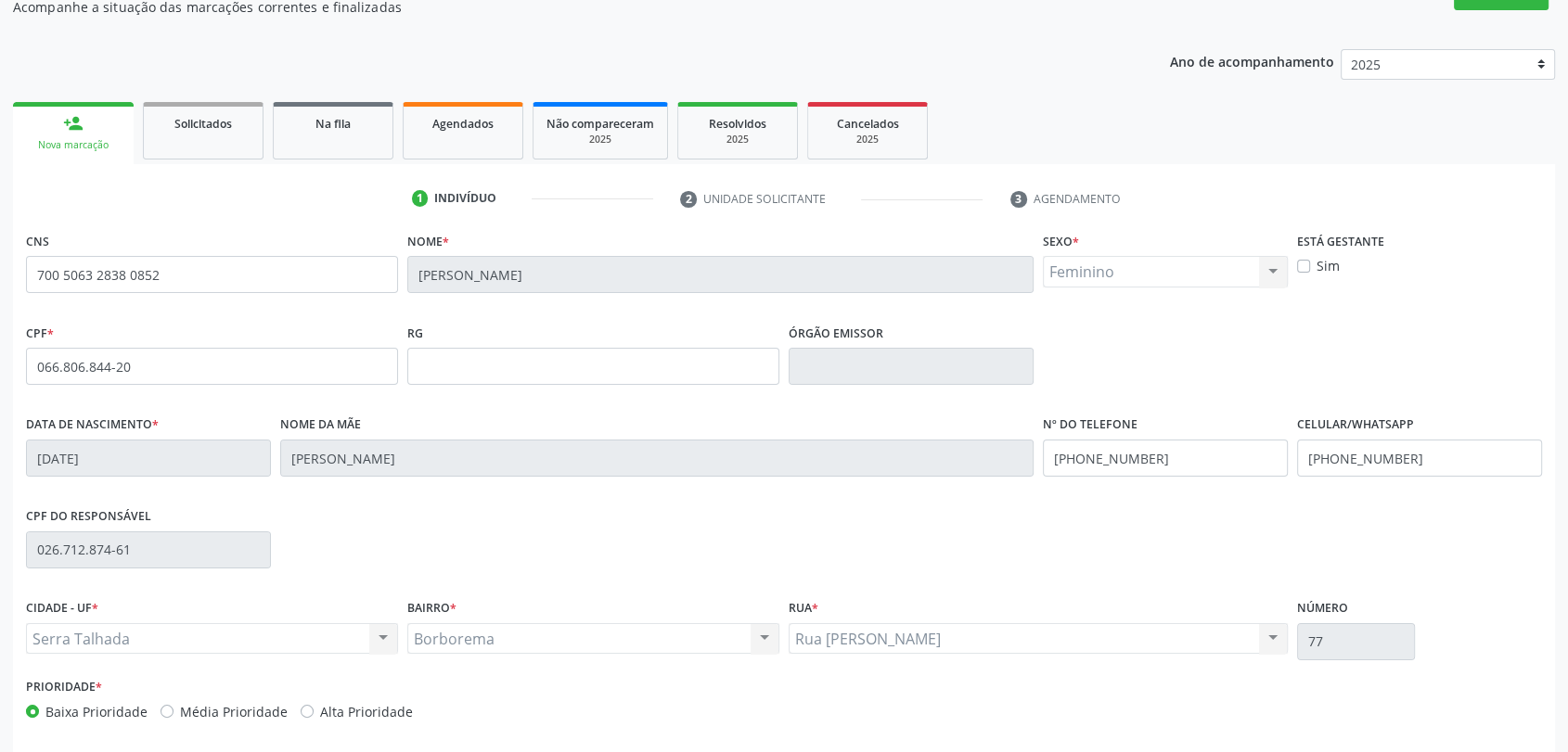
scroll to position [252, 0]
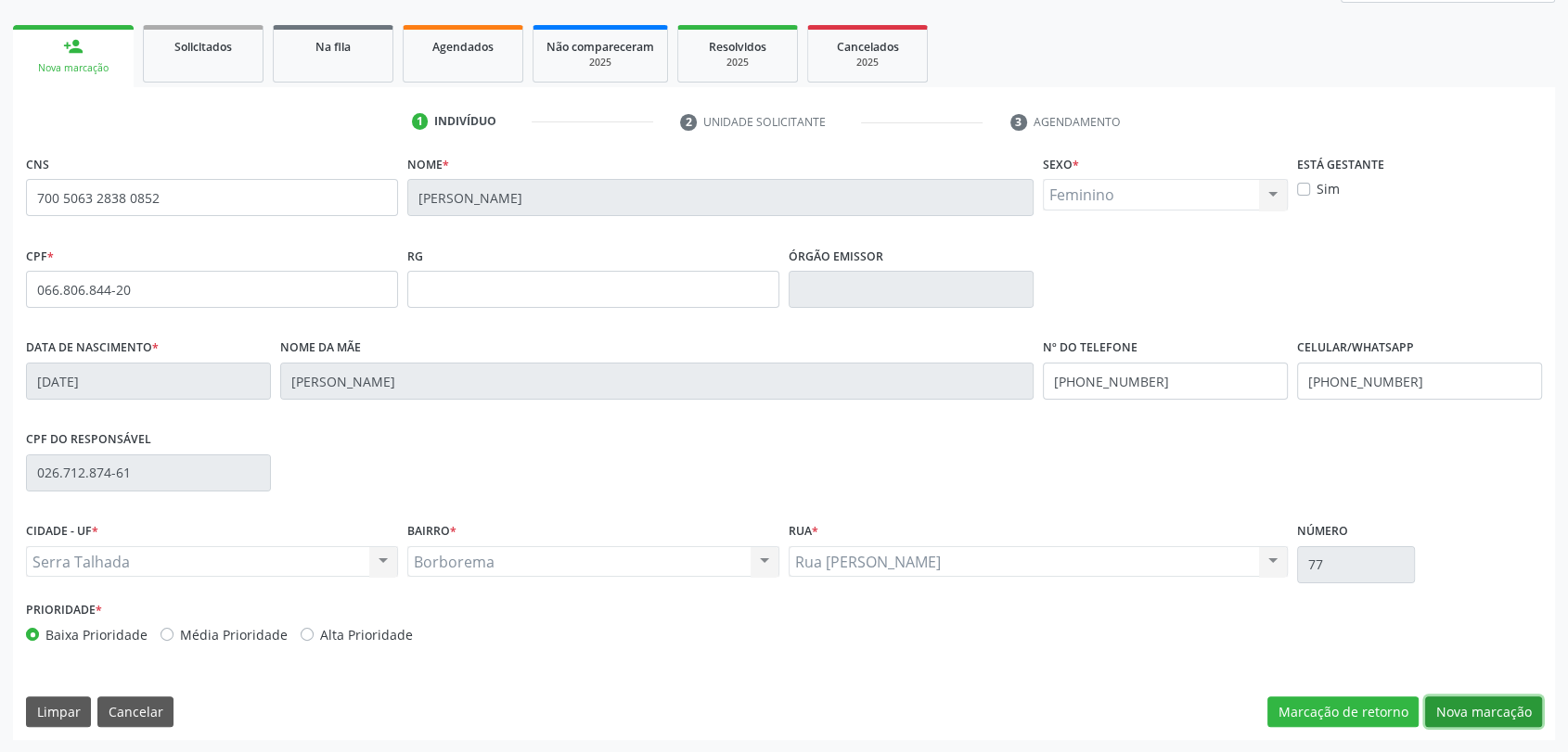
click at [1493, 704] on button "Nova marcação" at bounding box center [1483, 711] width 117 height 31
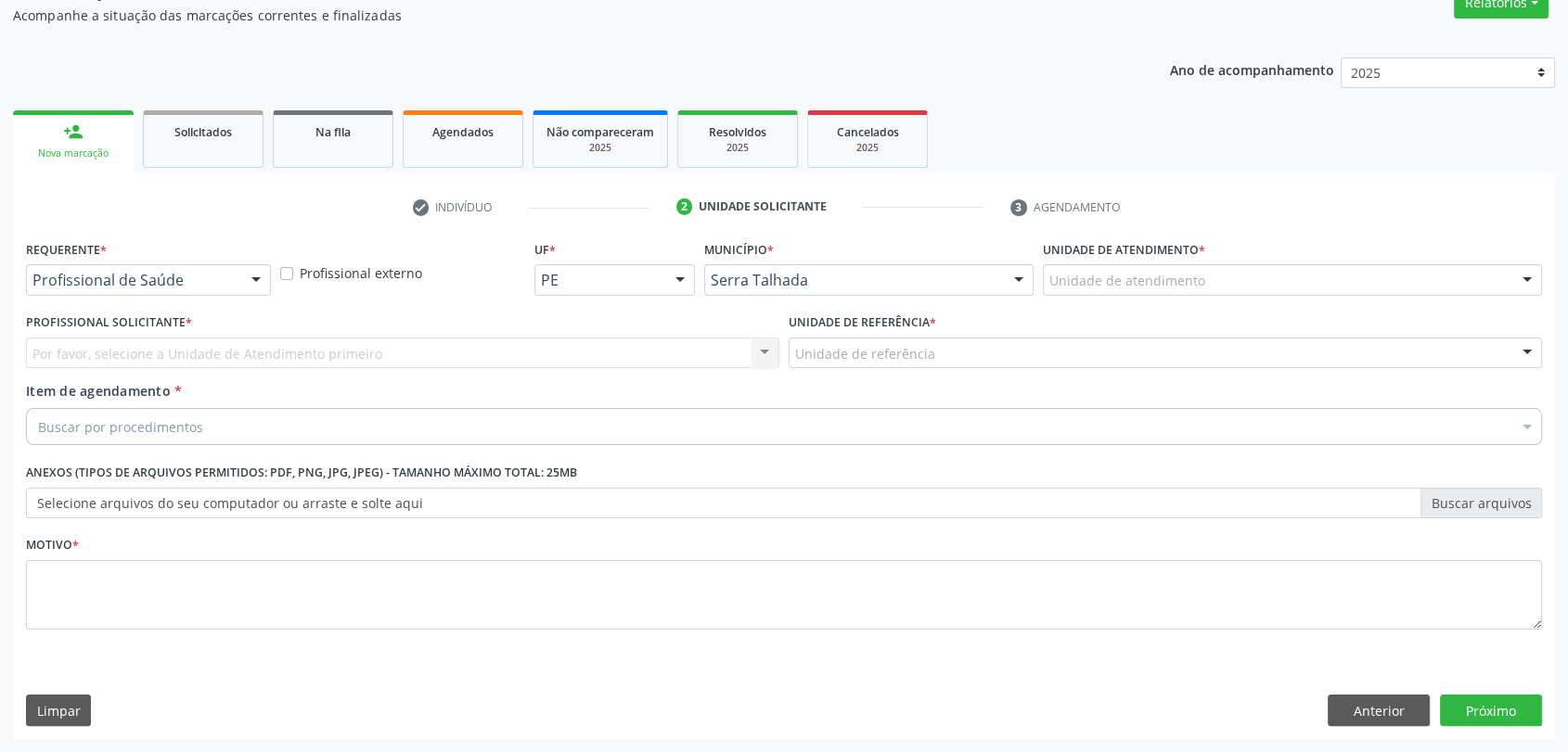
scroll to position [166, 0]
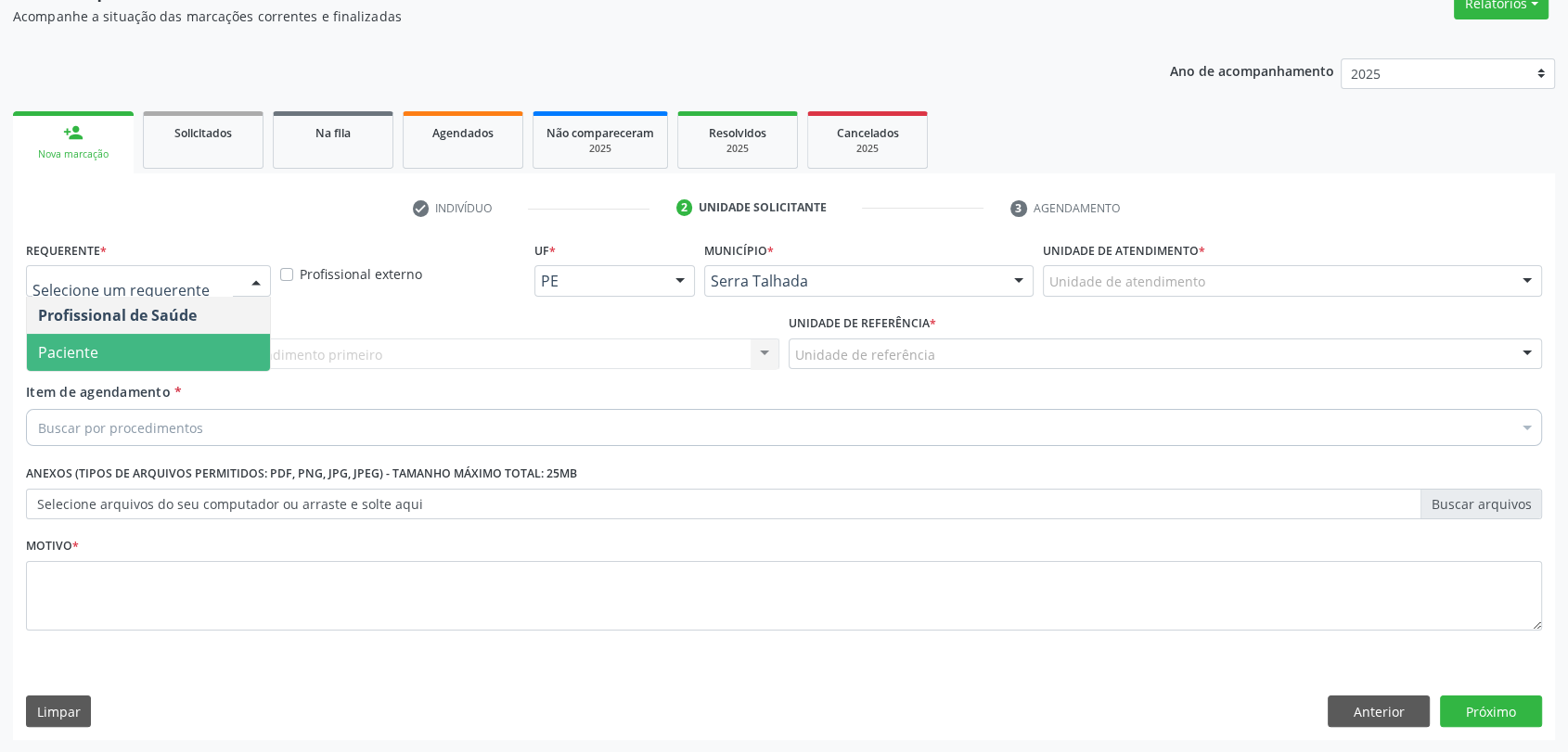
click at [151, 350] on span "Paciente" at bounding box center [147, 351] width 243 height 37
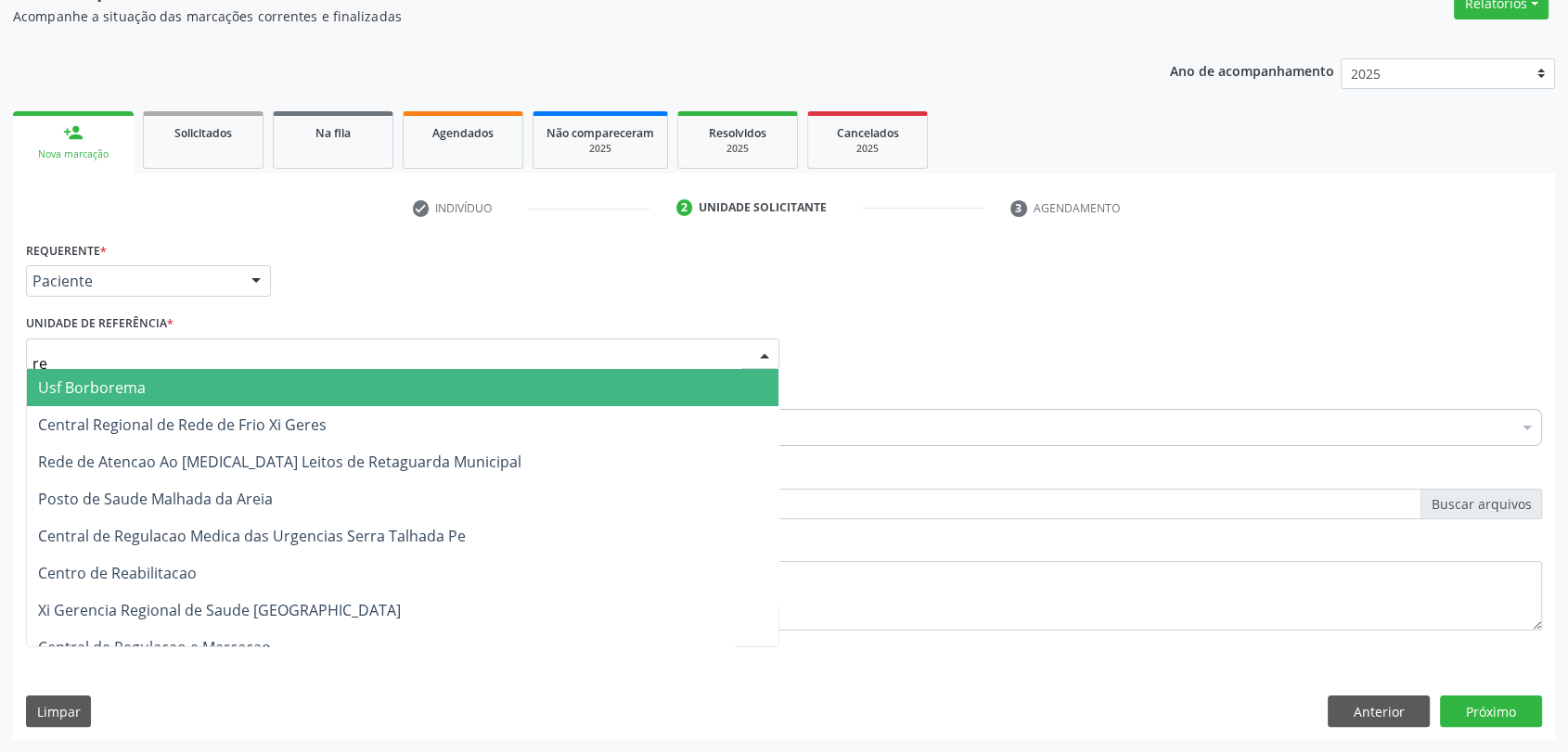
type input "rea"
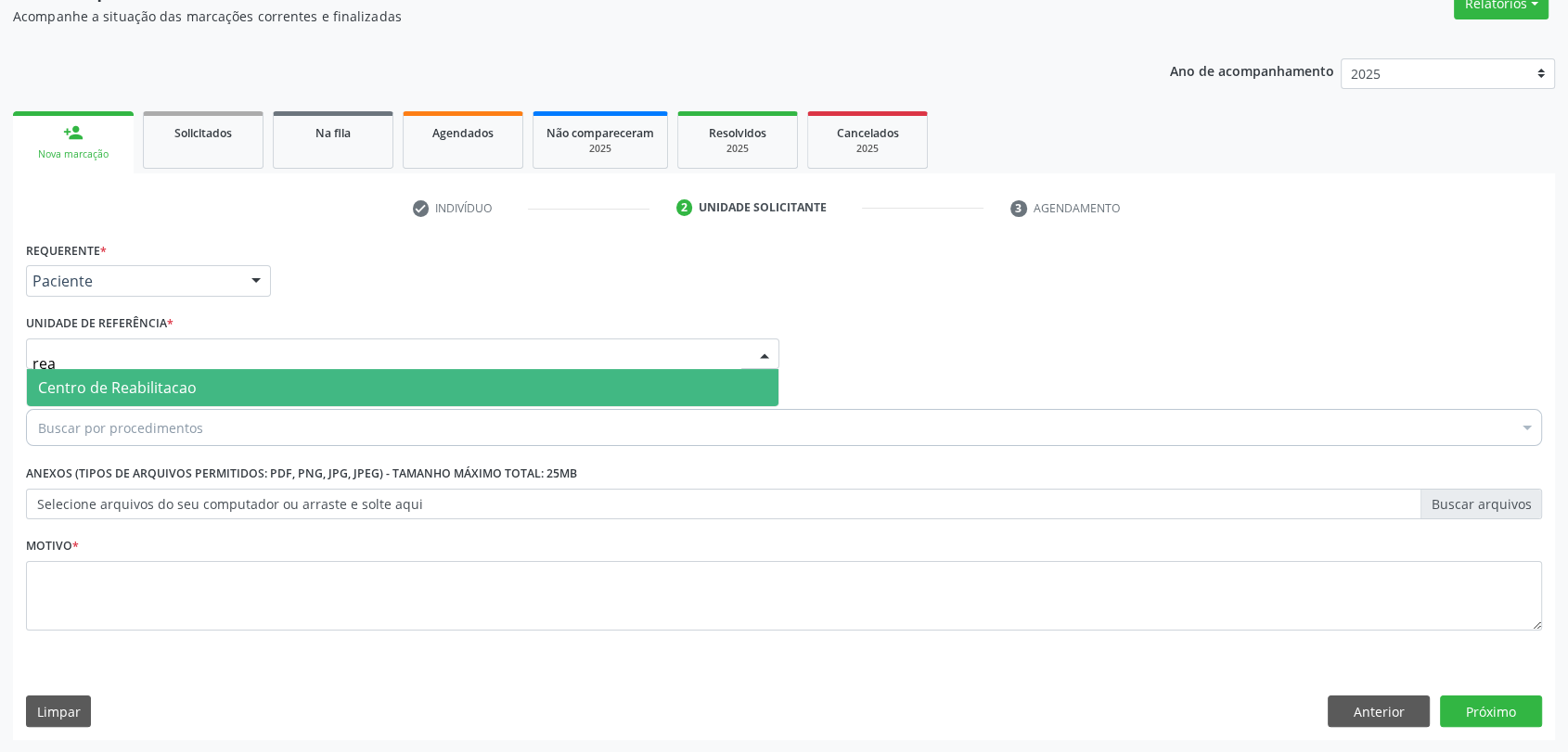
click at [123, 390] on span "Centro de Reabilitacao" at bounding box center [117, 387] width 159 height 21
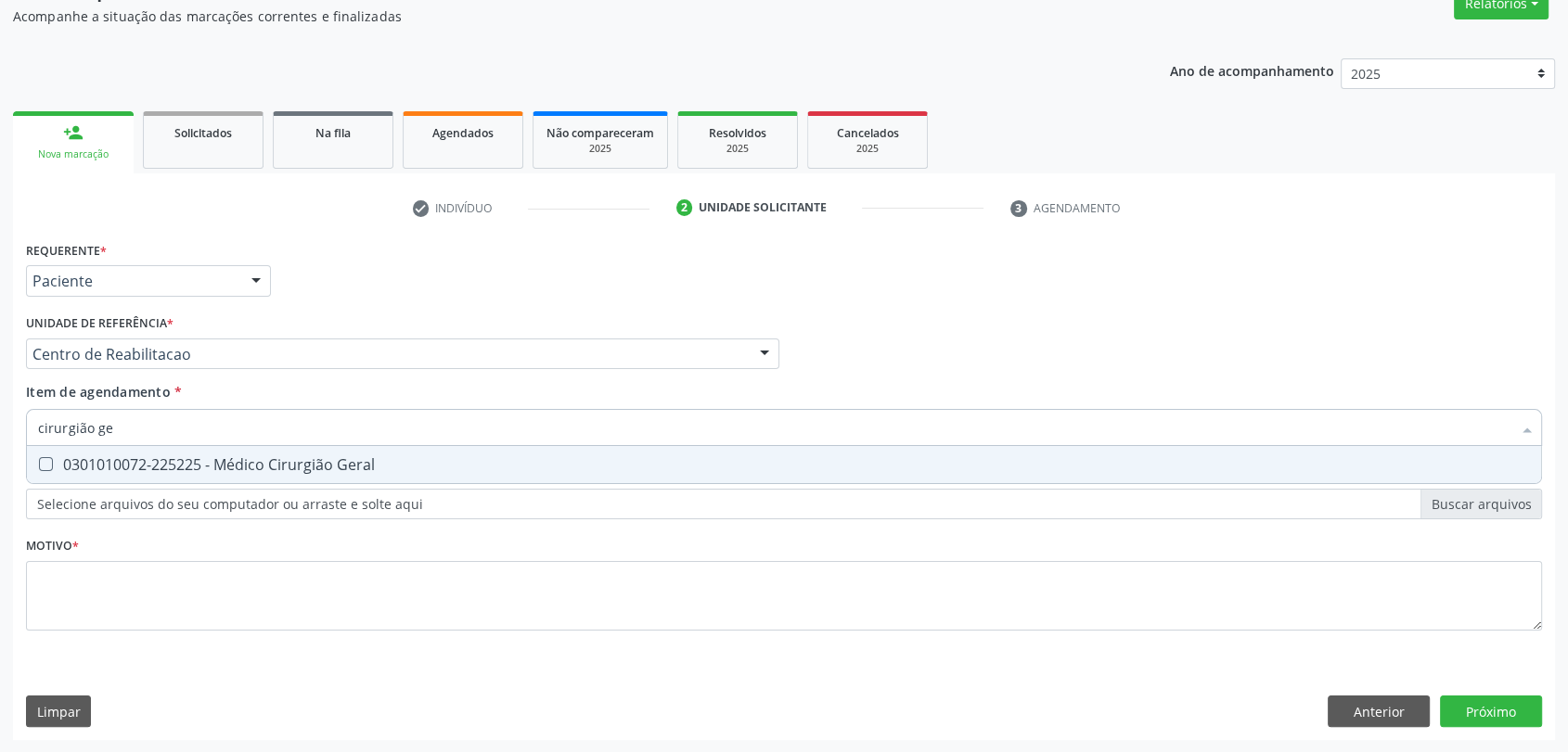
type input "cirurgião ger"
click at [146, 453] on span "0301010072-225225 - Médico Cirurgião Geral" at bounding box center [784, 464] width 1514 height 37
checkbox Geral "true"
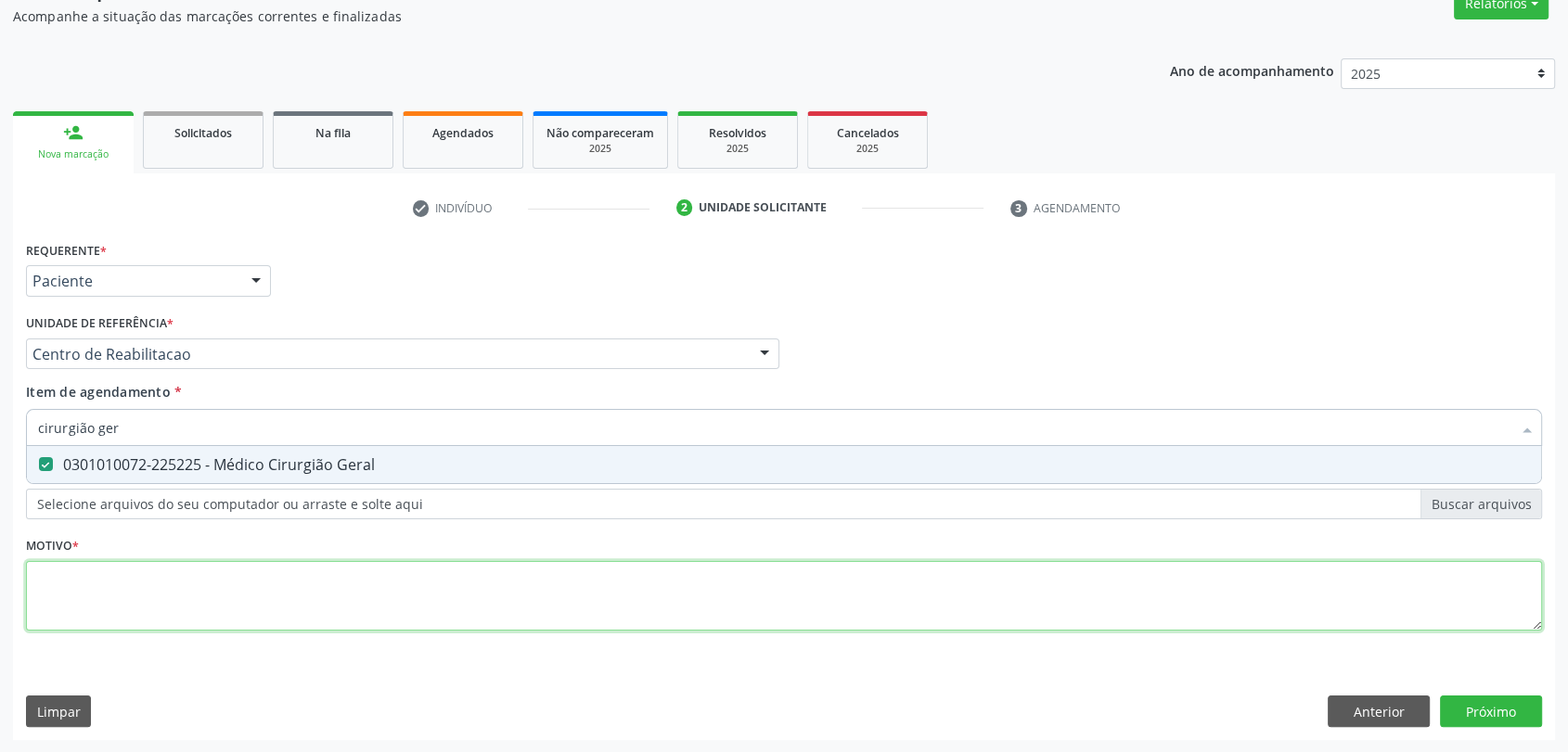
click at [125, 588] on div "Requerente * Paciente Profissional de Saúde Paciente Nenhum resultado encontrad…" at bounding box center [784, 446] width 1516 height 420
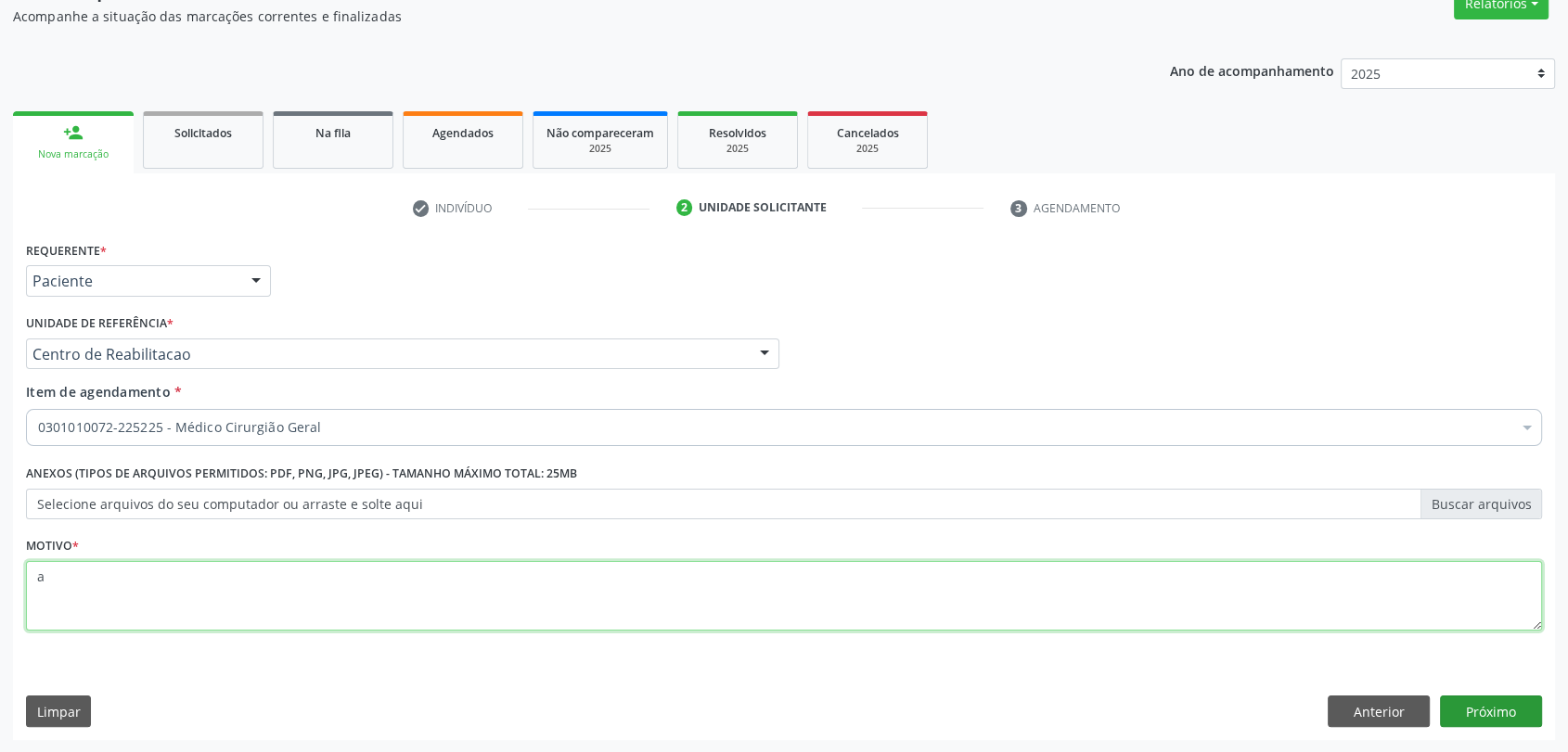
type textarea "a"
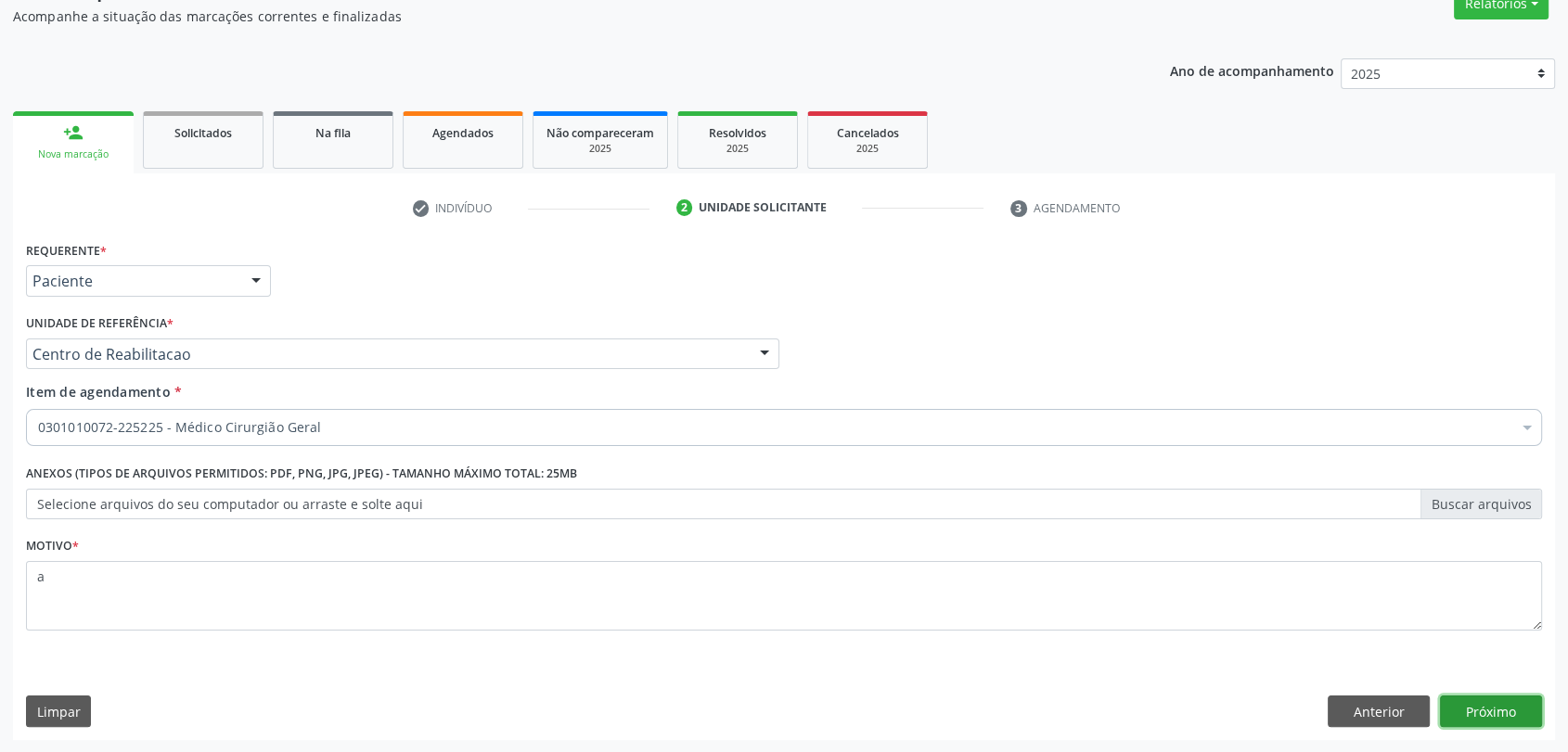
click at [1509, 719] on button "Próximo" at bounding box center [1490, 710] width 102 height 31
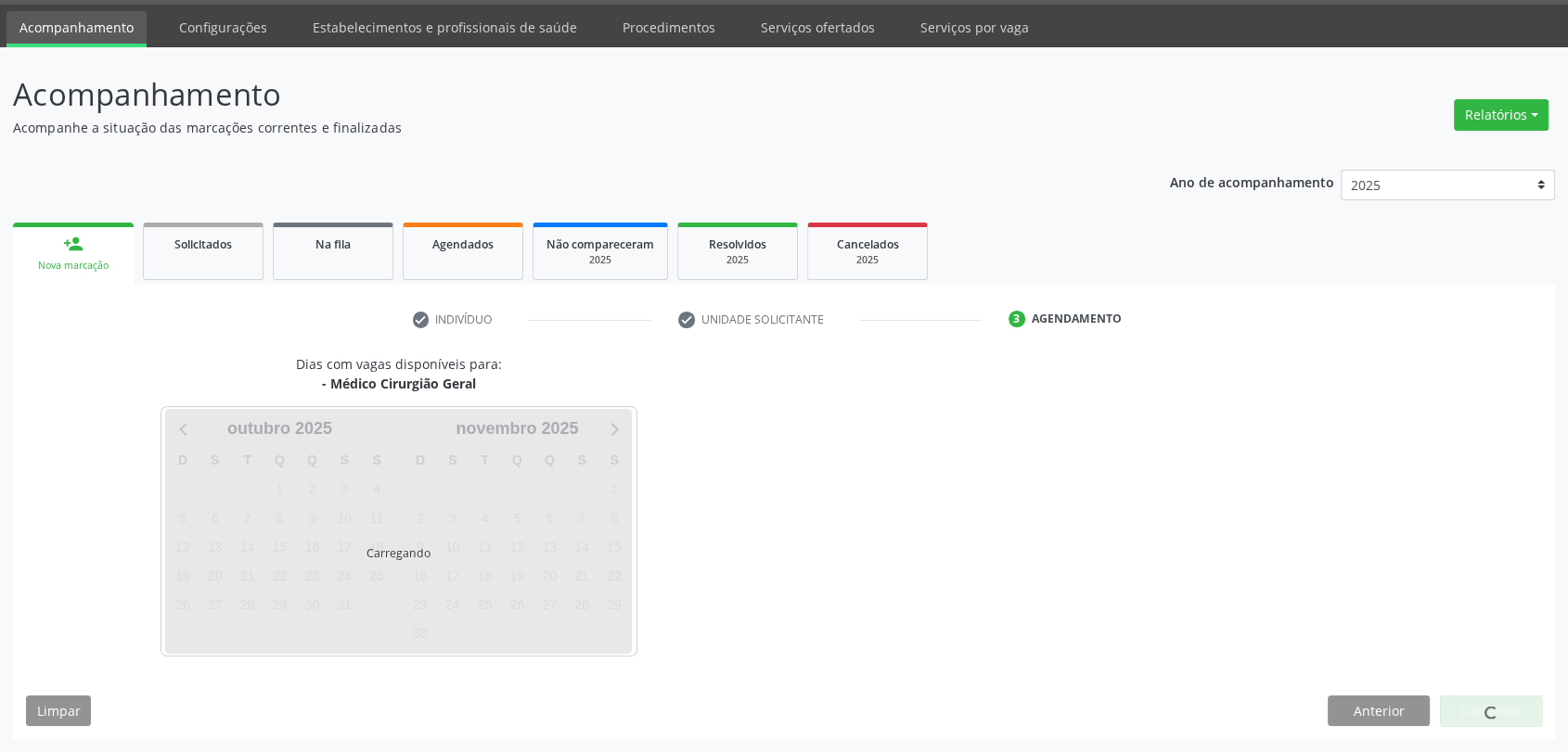
scroll to position [54, 0]
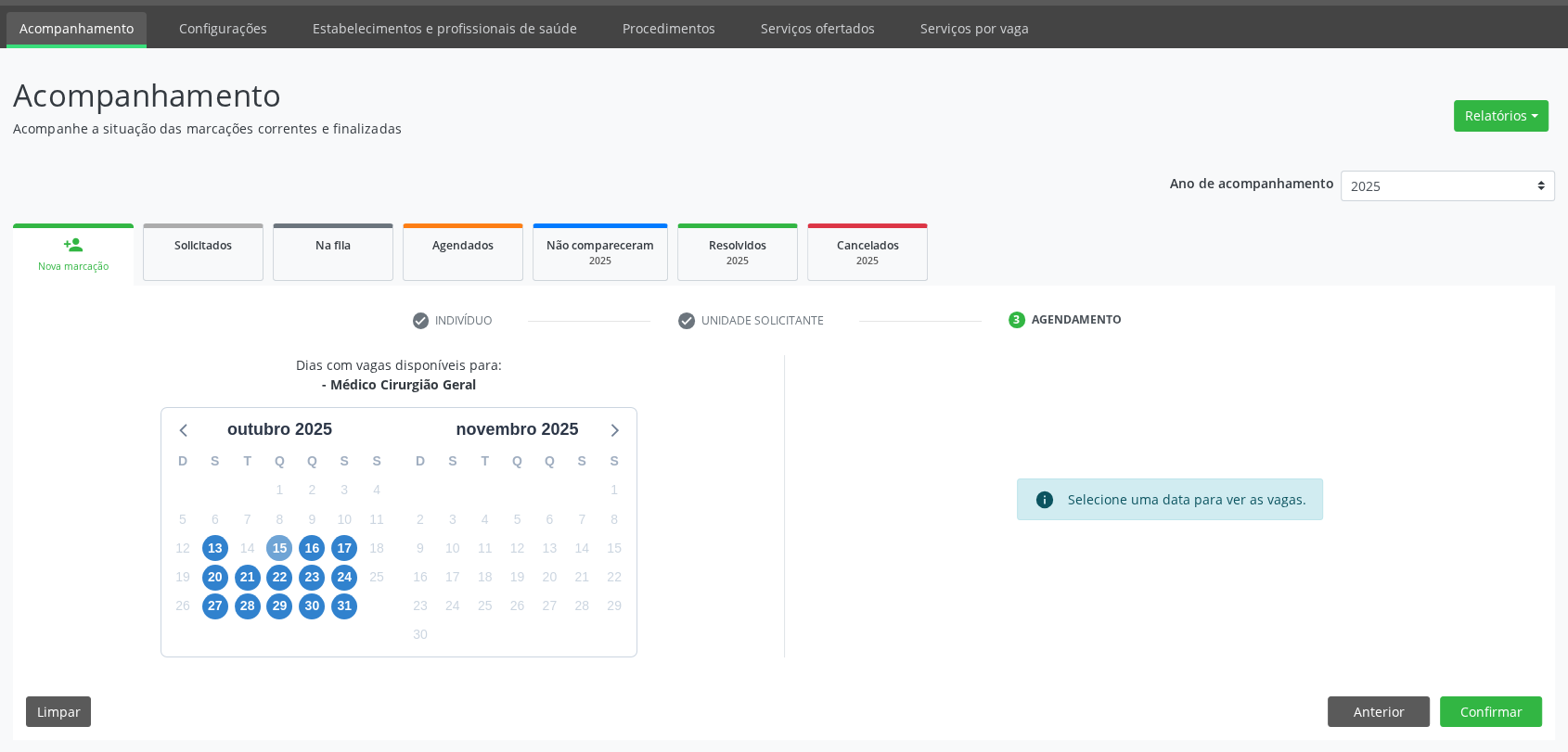
click at [283, 551] on span "15" at bounding box center [279, 547] width 26 height 26
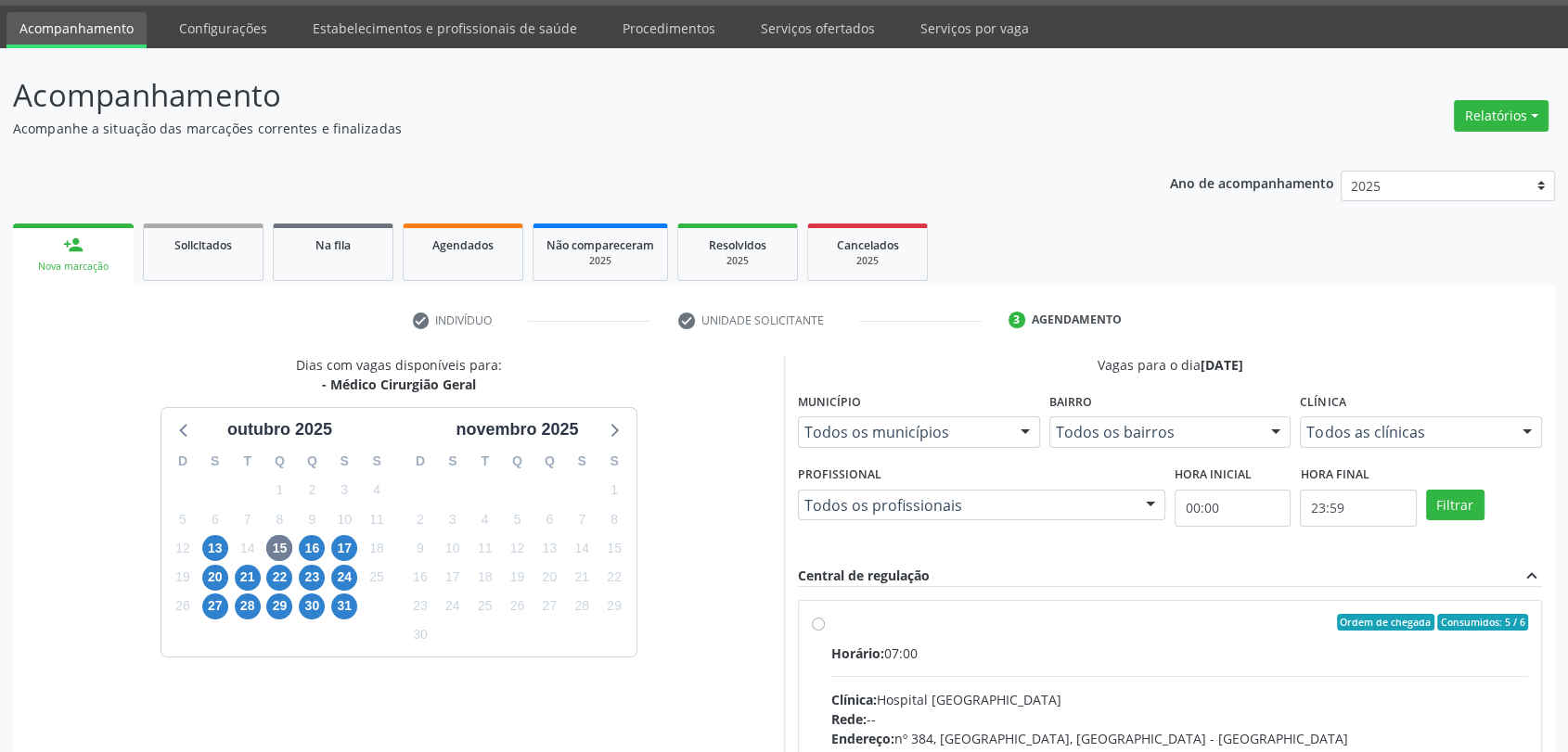
click at [887, 619] on div "Ordem de chegada Consumidos: 5 / 6" at bounding box center [1179, 623] width 697 height 17
click at [824, 619] on input "Ordem de chegada Consumidos: 5 / 6 Horário: 07:00 Clínica: Hospital Sao Francis…" at bounding box center [818, 623] width 13 height 17
radio input "true"
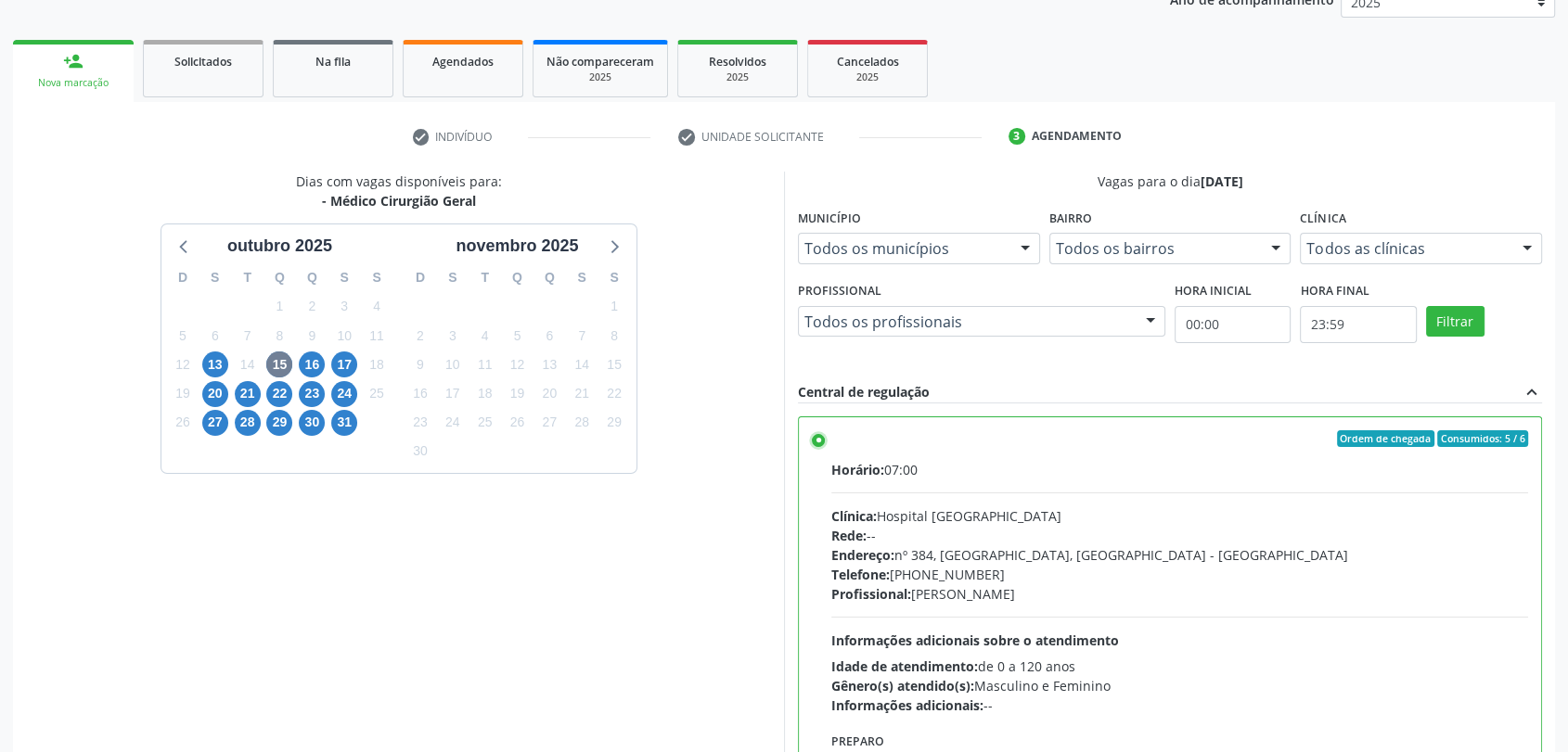
scroll to position [355, 0]
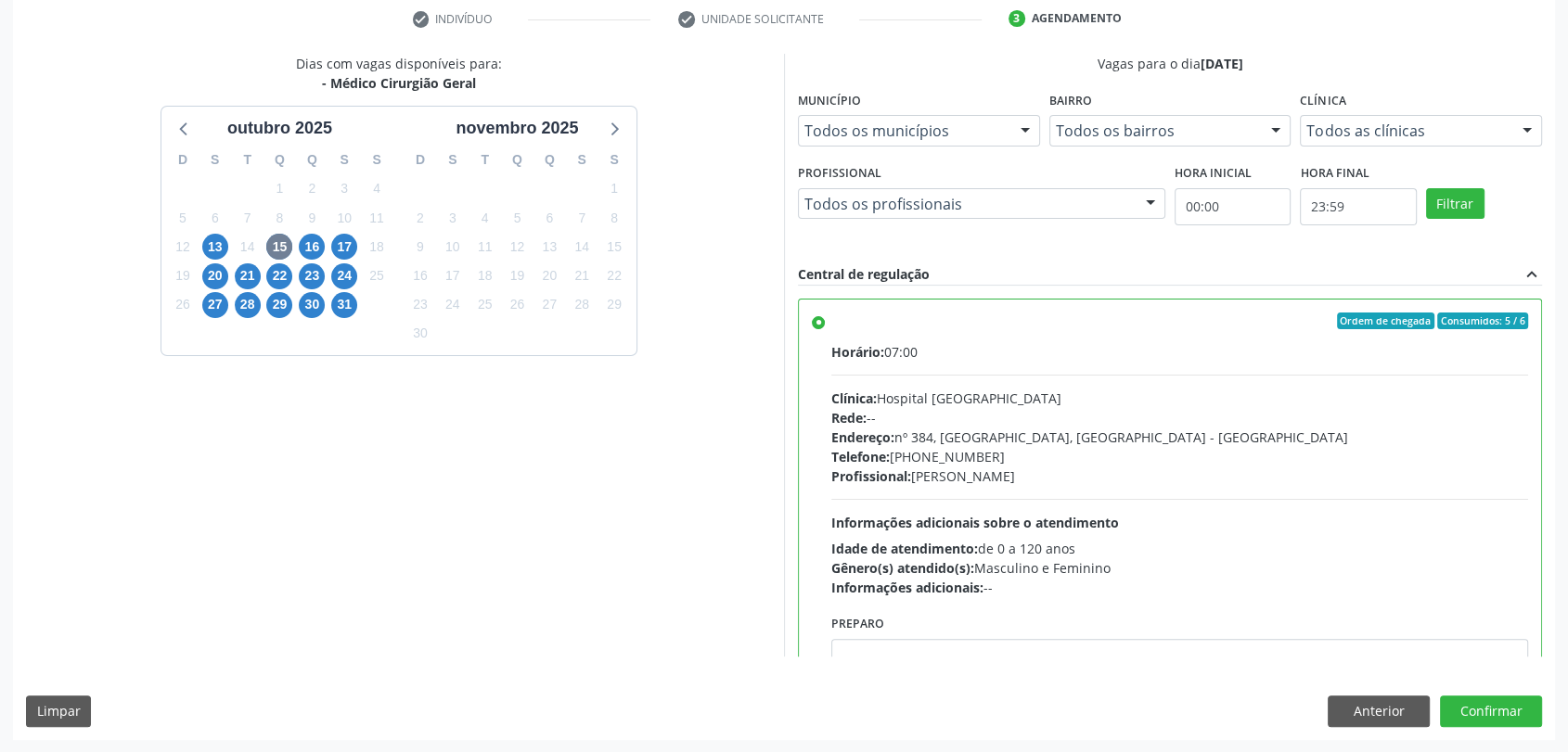
click at [1043, 670] on div "Dias com vagas disponíveis para: - Médico Cirurgião Geral outubro 2025 D S T Q …" at bounding box center [784, 396] width 1542 height 685
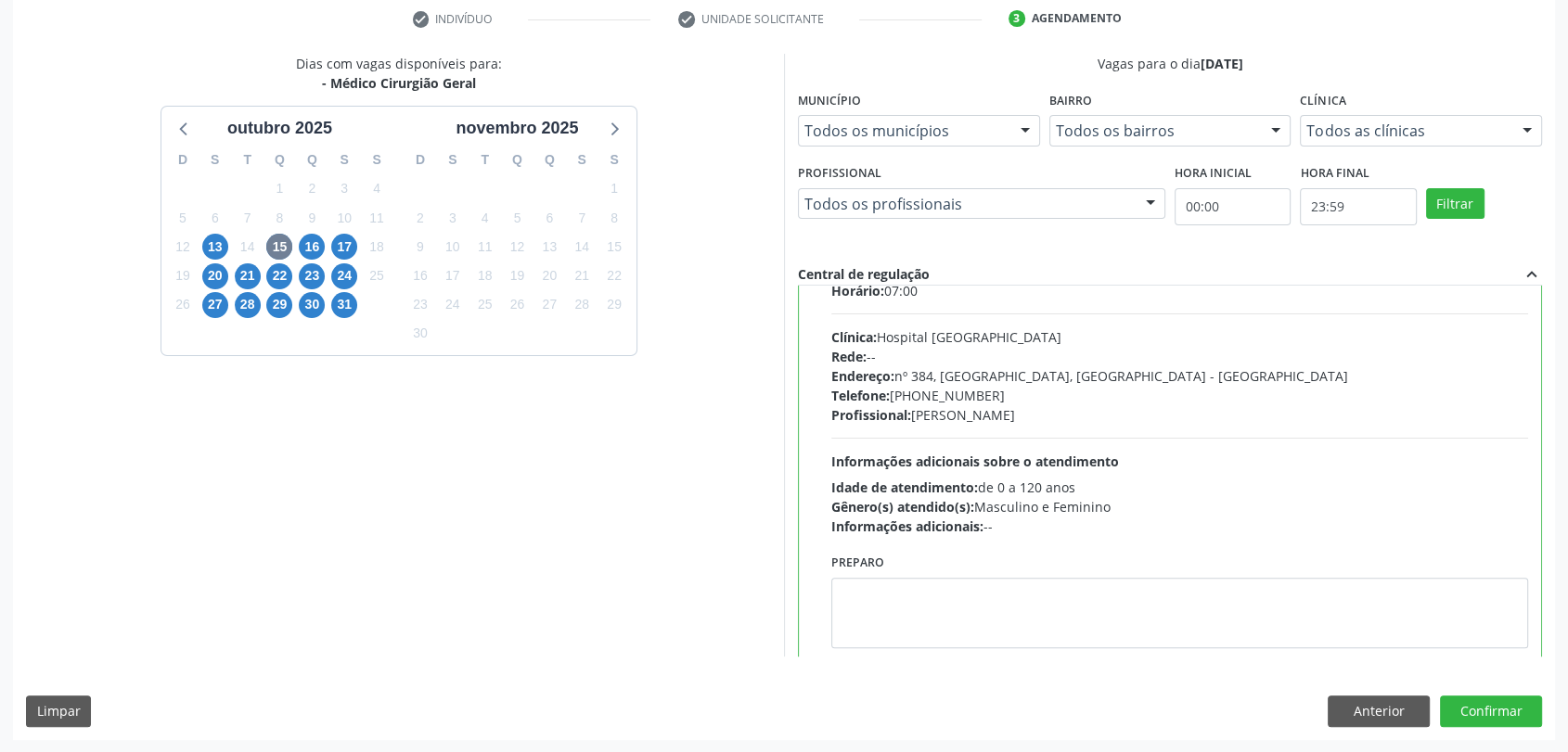
scroll to position [91, 0]
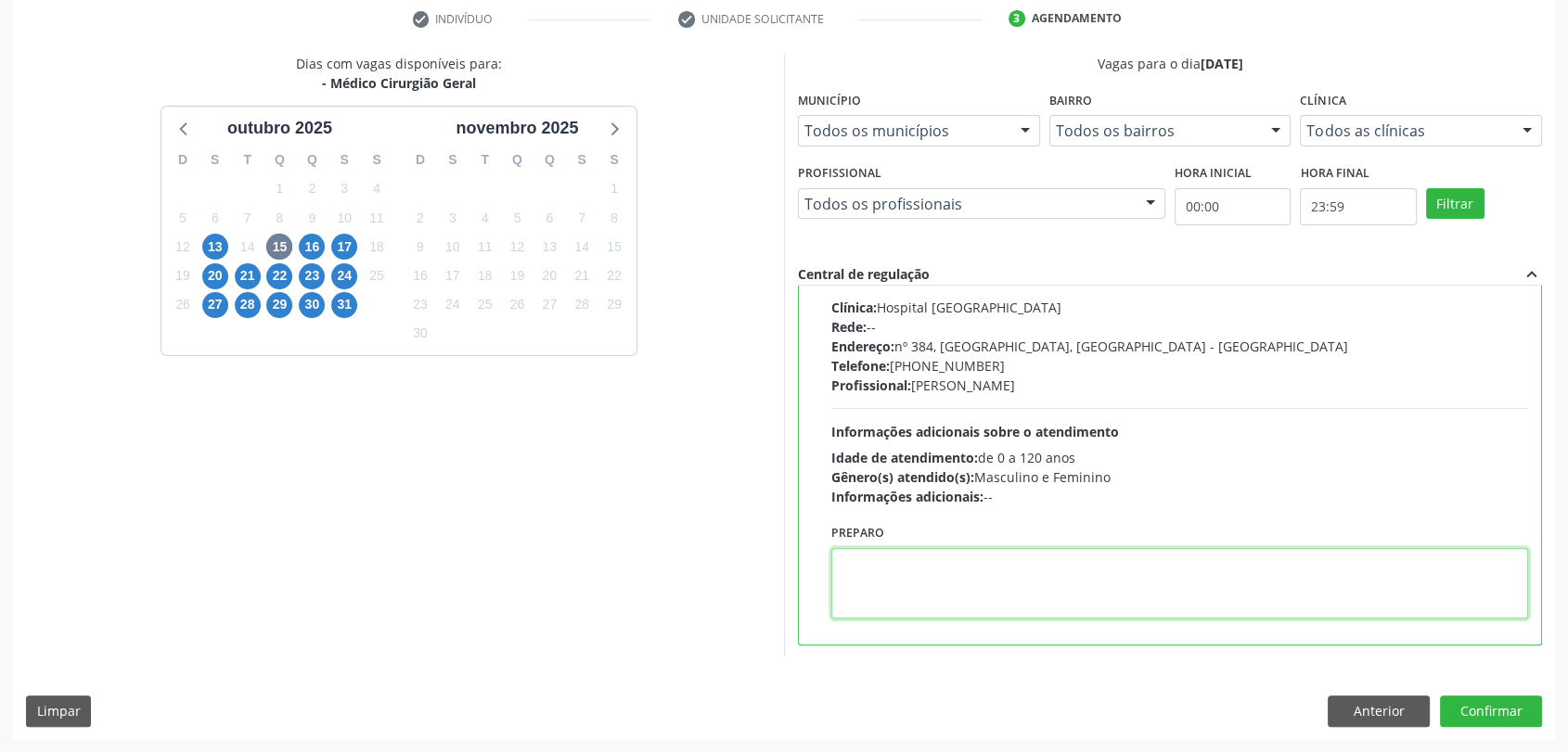
click at [962, 551] on textarea at bounding box center [1179, 583] width 697 height 71
type textarea "agendar o dia na clinica"
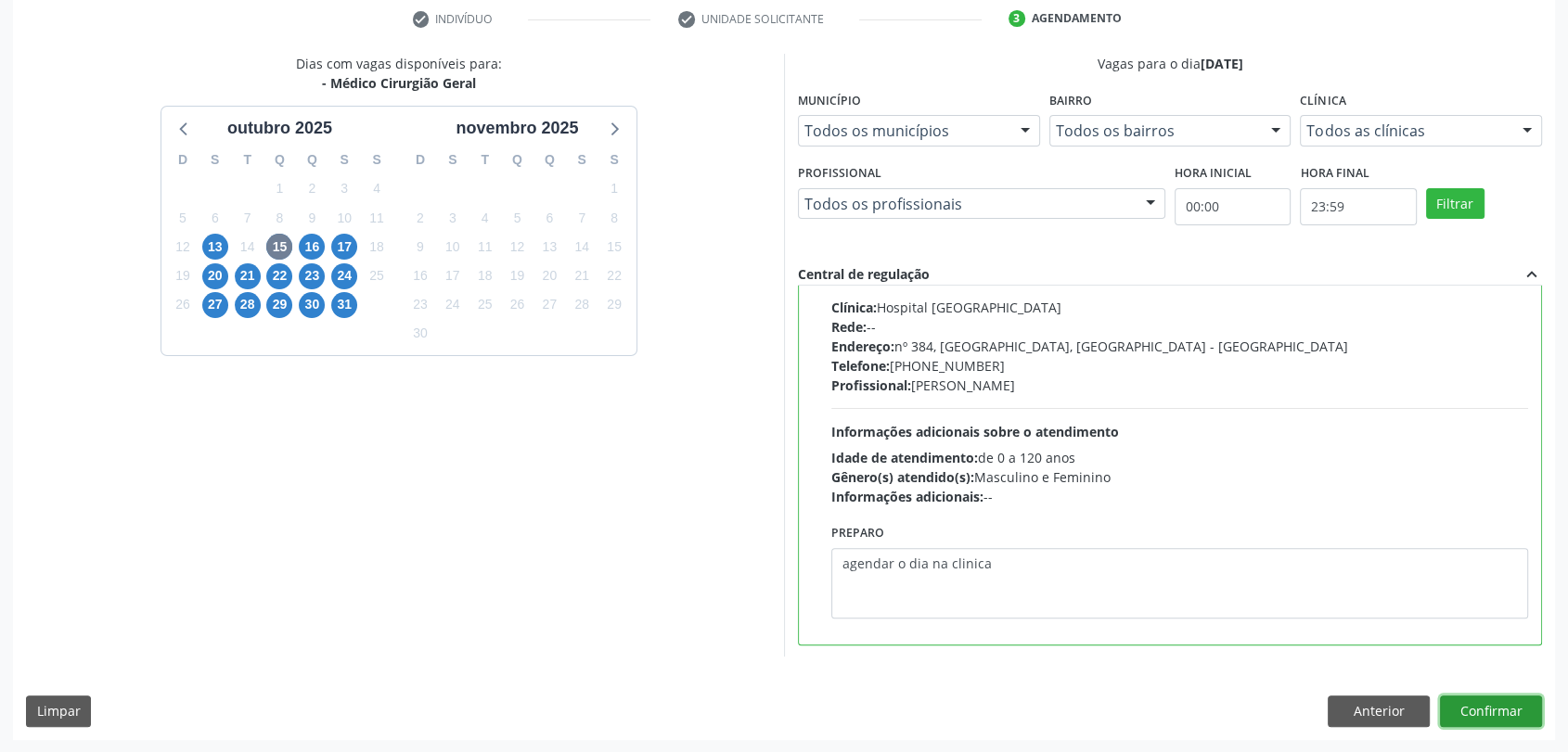
click at [1495, 723] on button "Confirmar" at bounding box center [1490, 710] width 102 height 31
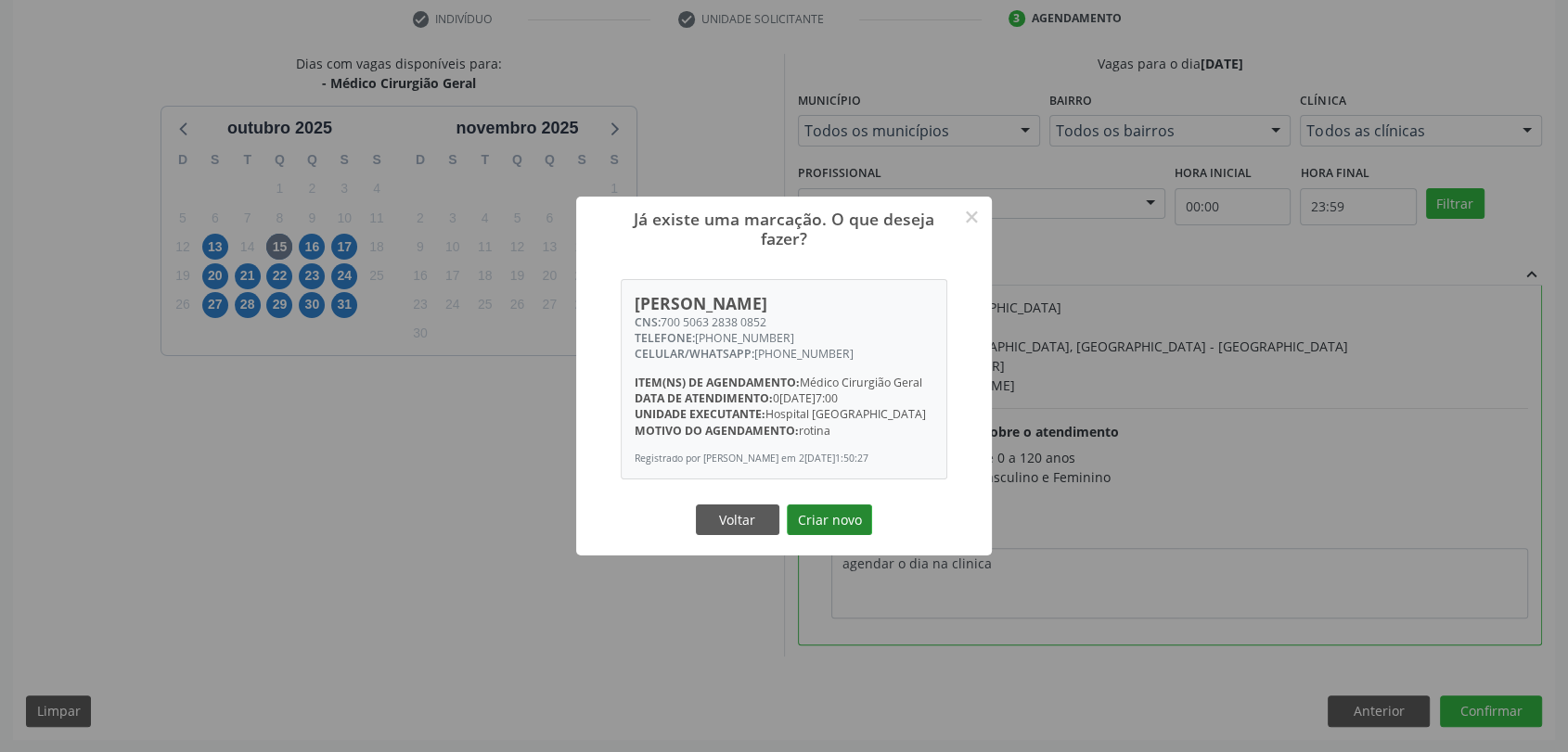
click at [841, 514] on button "Criar novo" at bounding box center [829, 520] width 85 height 31
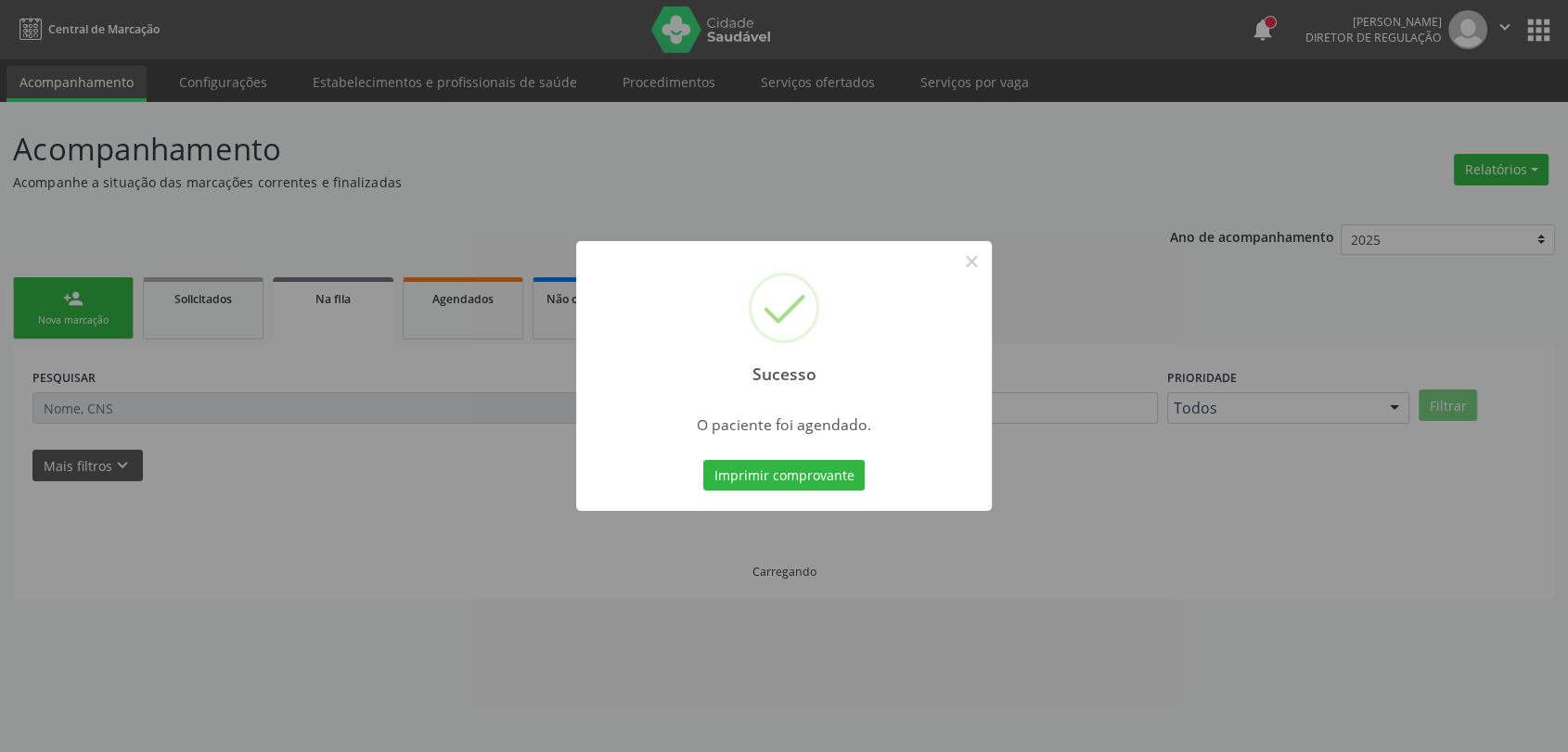
scroll to position [0, 0]
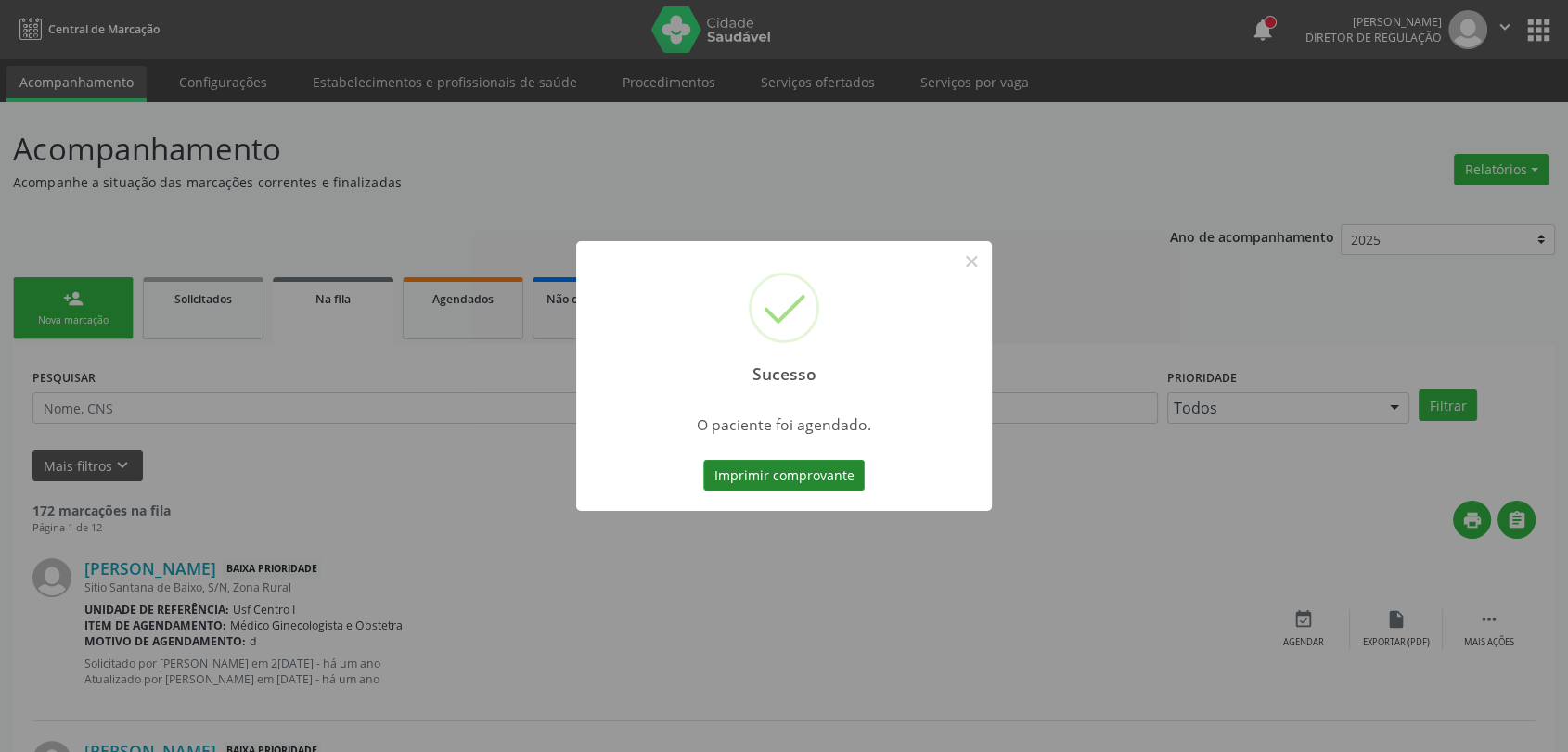
click at [786, 474] on button "Imprimir comprovante" at bounding box center [784, 475] width 162 height 31
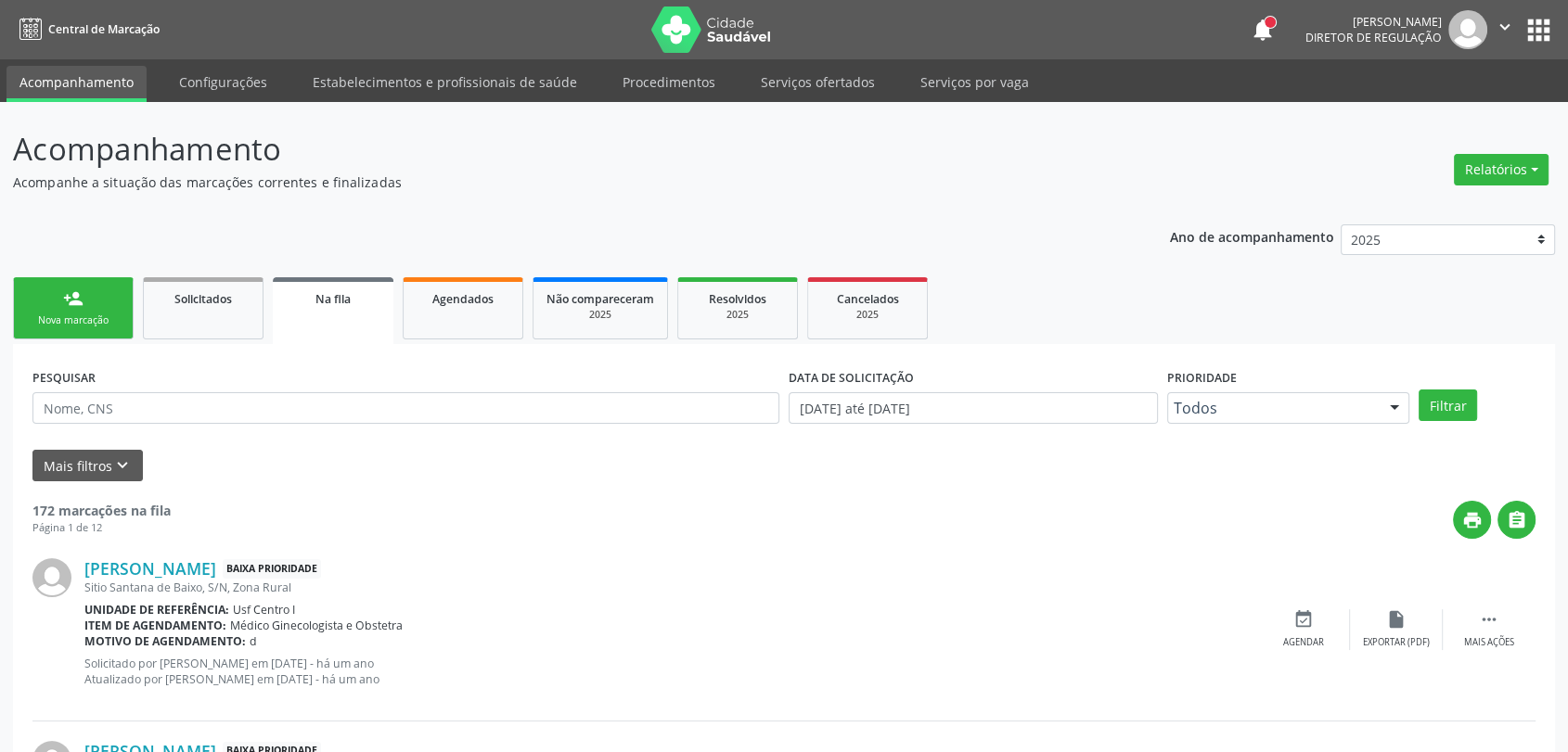
click at [113, 320] on div "Nova marcação" at bounding box center [73, 320] width 93 height 14
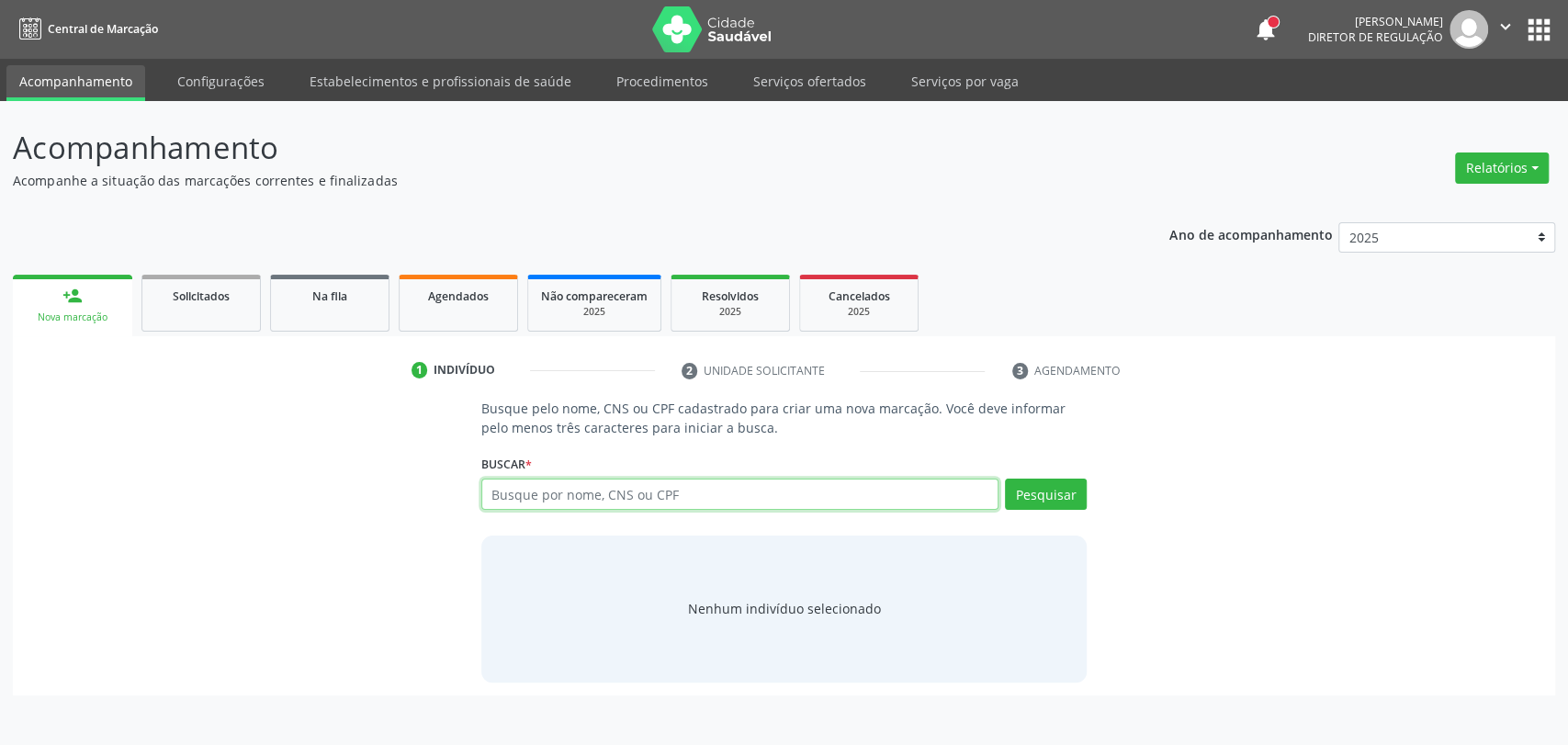
click at [515, 499] on input "text" at bounding box center [740, 493] width 519 height 31
type input "898005910005725"
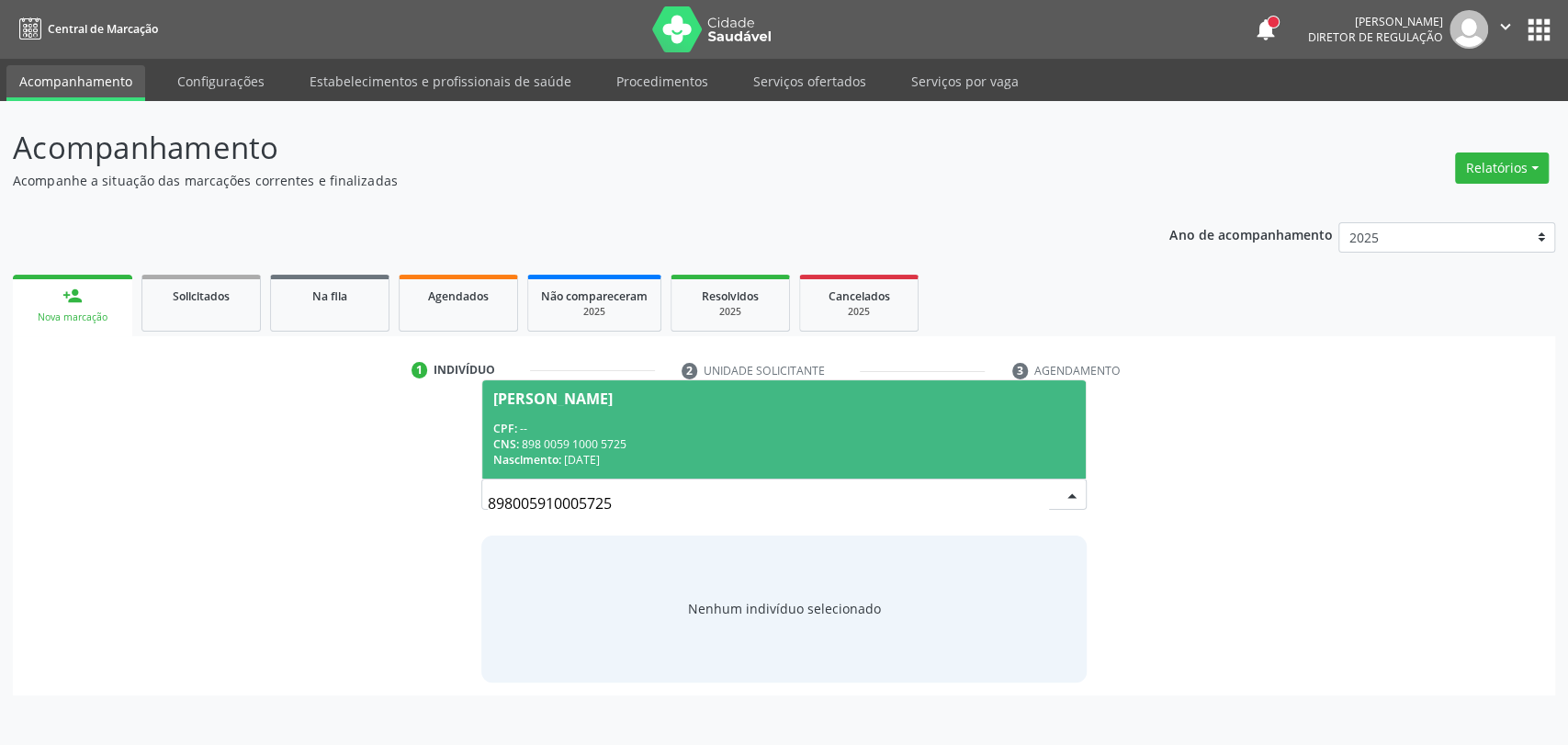
click at [678, 470] on span "Luiz Gustavo da Silva Inacio de Oliveira CPF: -- CNS: 898 0059 1000 5725 Nascim…" at bounding box center [784, 429] width 605 height 98
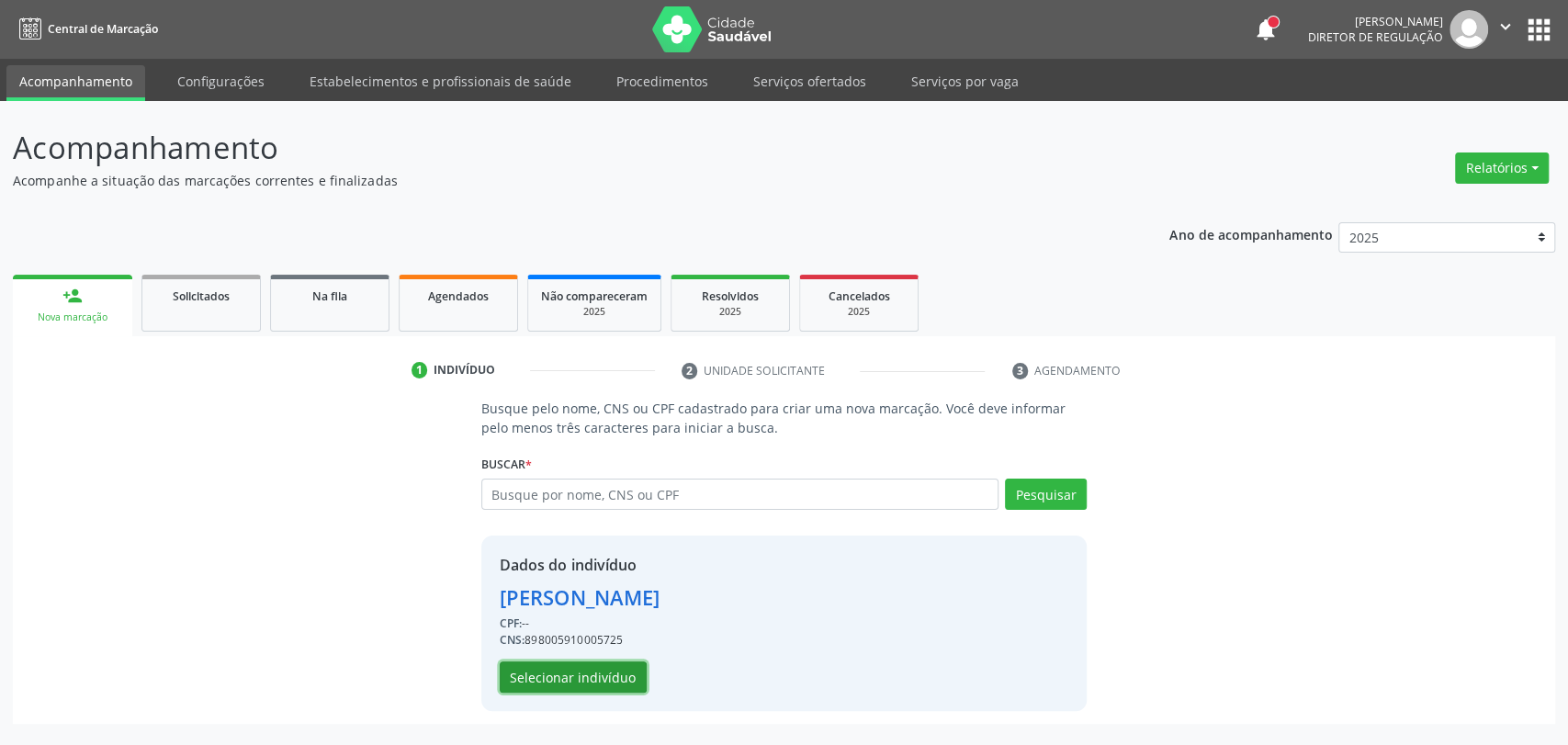
click at [608, 678] on button "Selecionar indivíduo" at bounding box center [573, 677] width 147 height 31
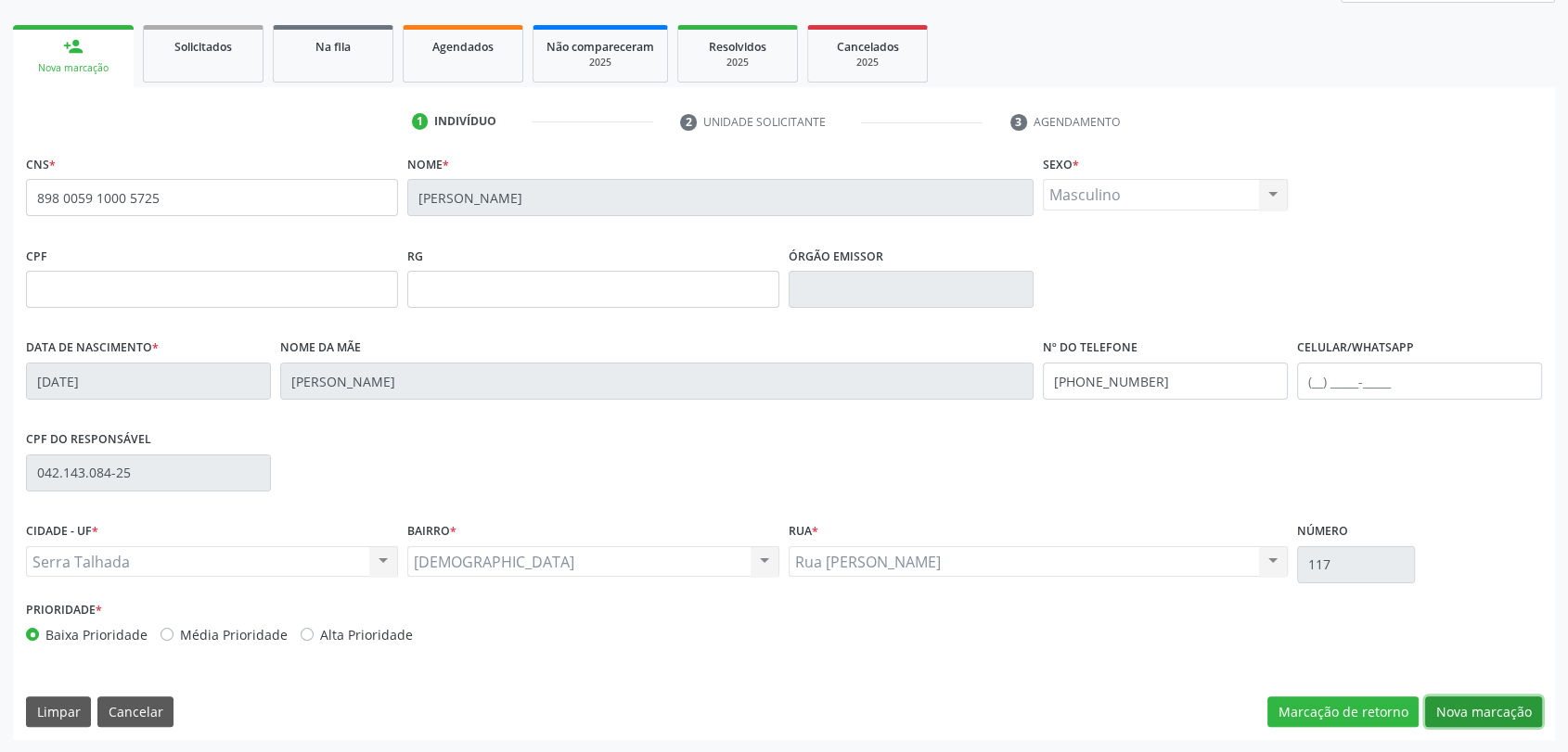
click at [1461, 714] on button "Nova marcação" at bounding box center [1483, 711] width 117 height 31
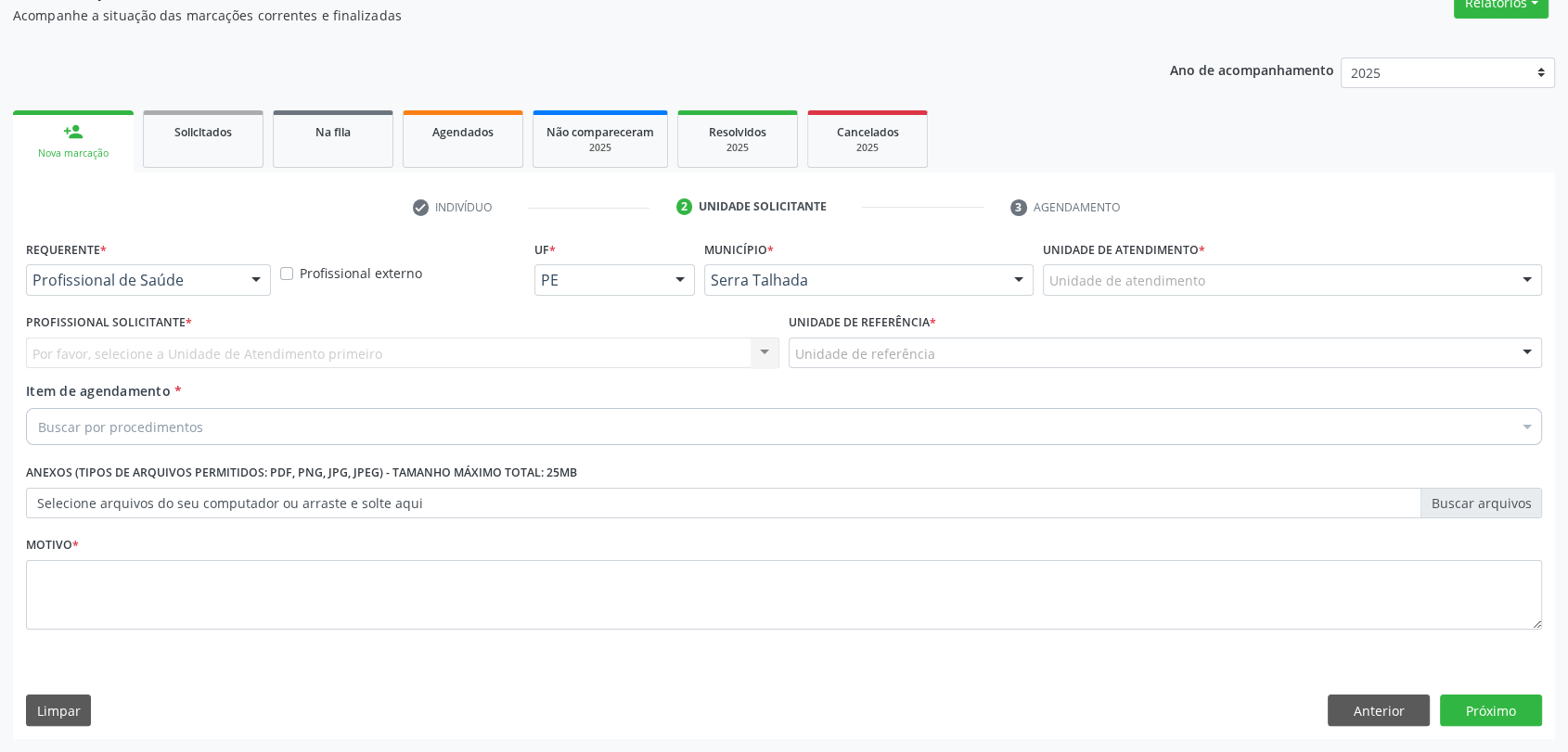
scroll to position [166, 0]
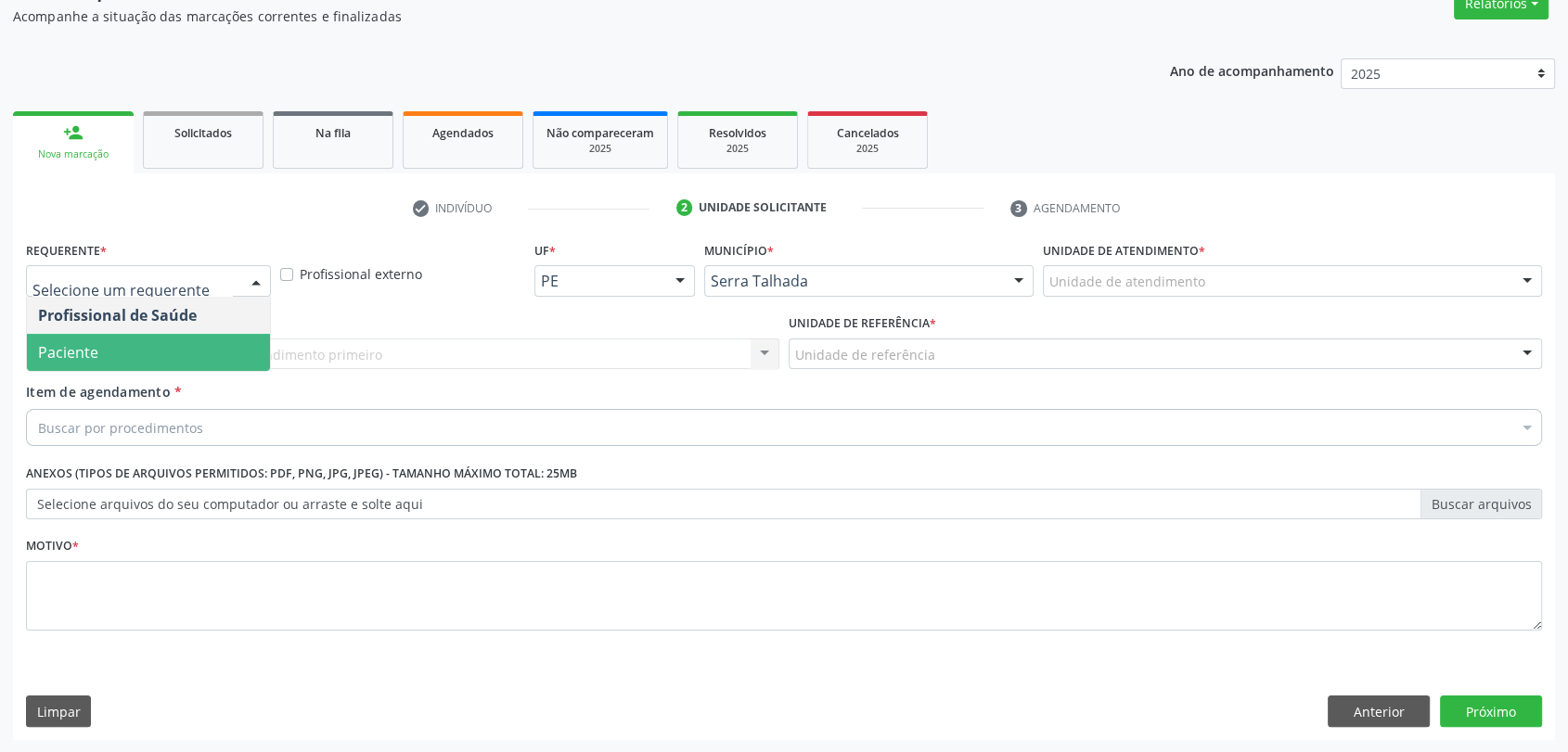
click at [159, 350] on span "Paciente" at bounding box center [147, 351] width 243 height 37
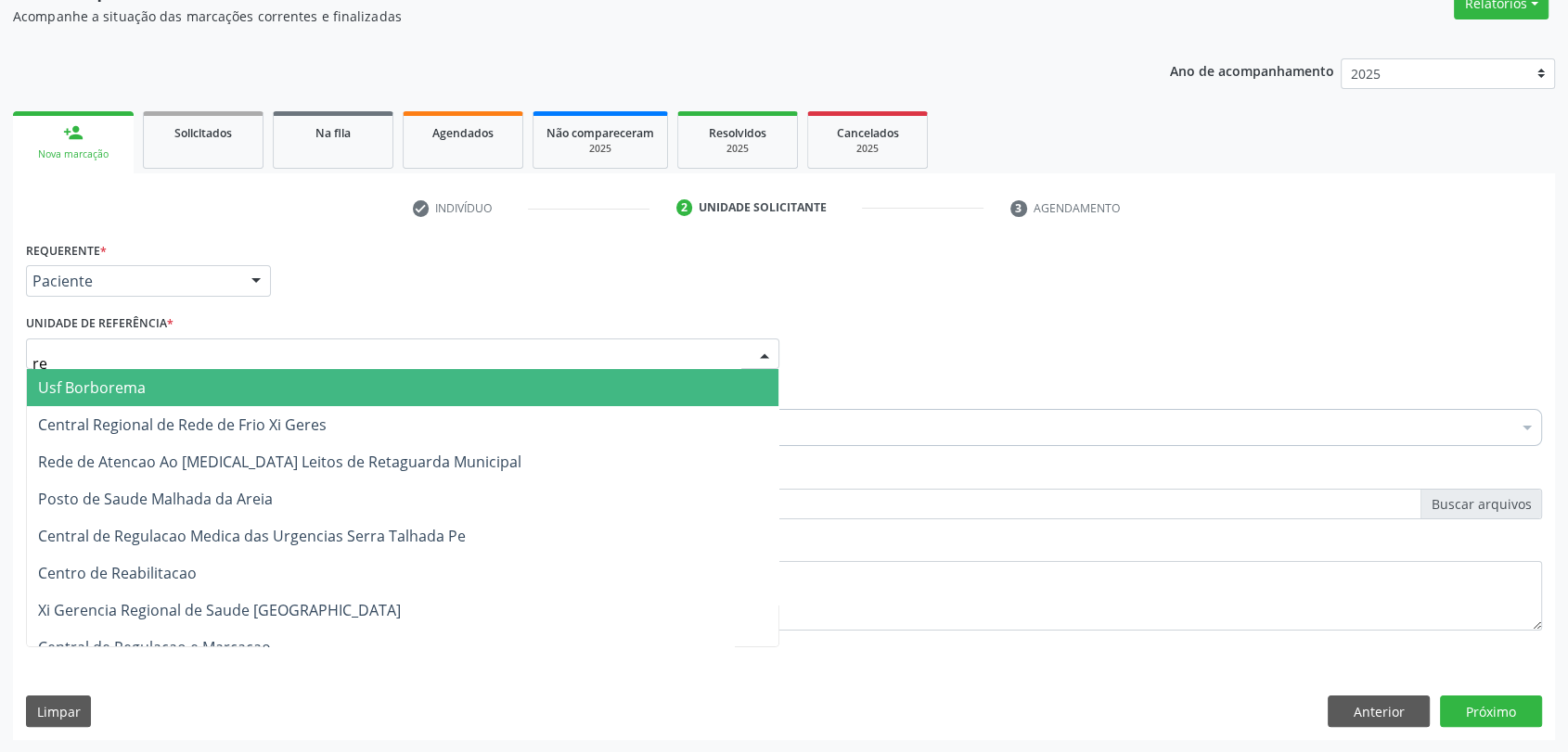
type input "rea"
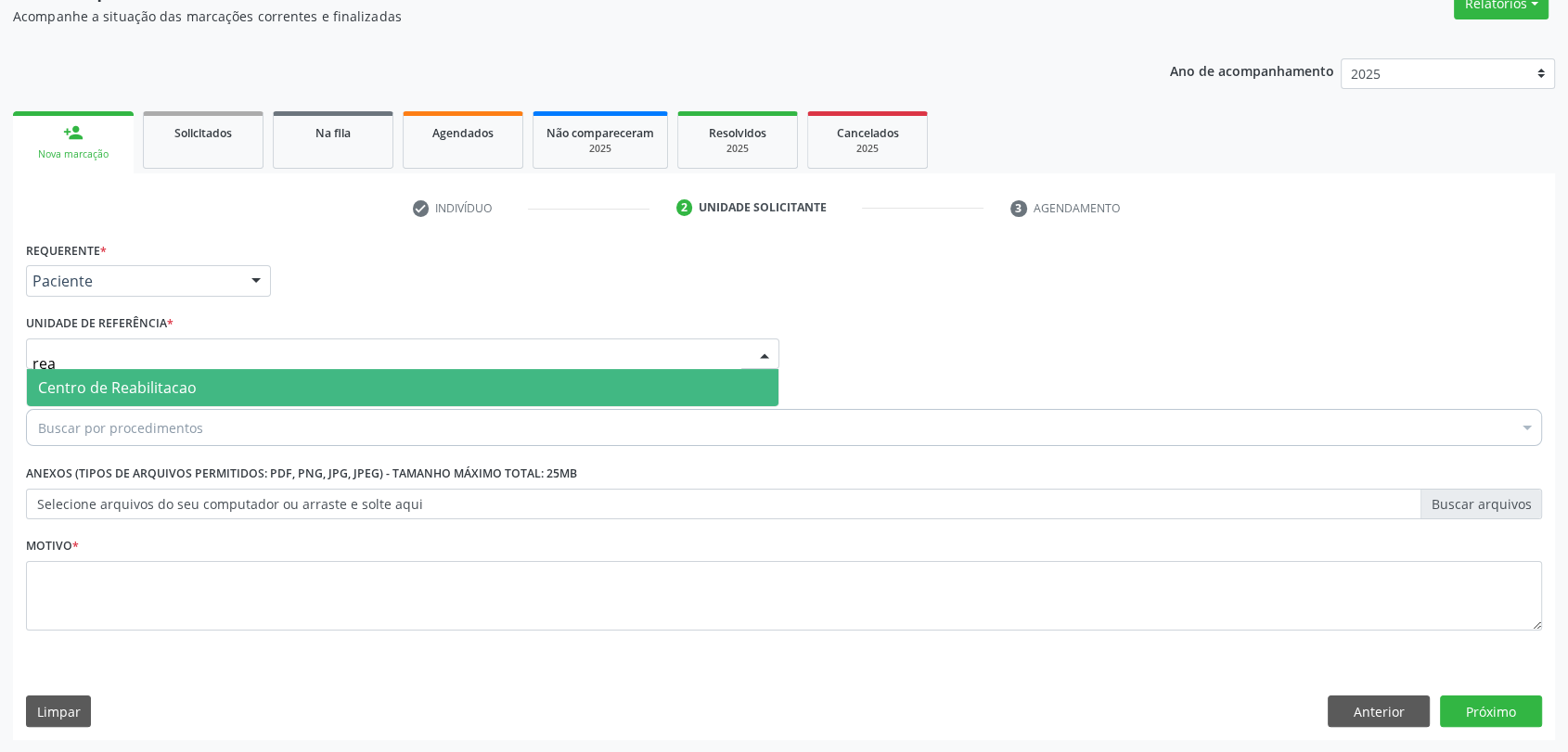
click at [165, 385] on span "Centro de Reabilitacao" at bounding box center [117, 387] width 159 height 21
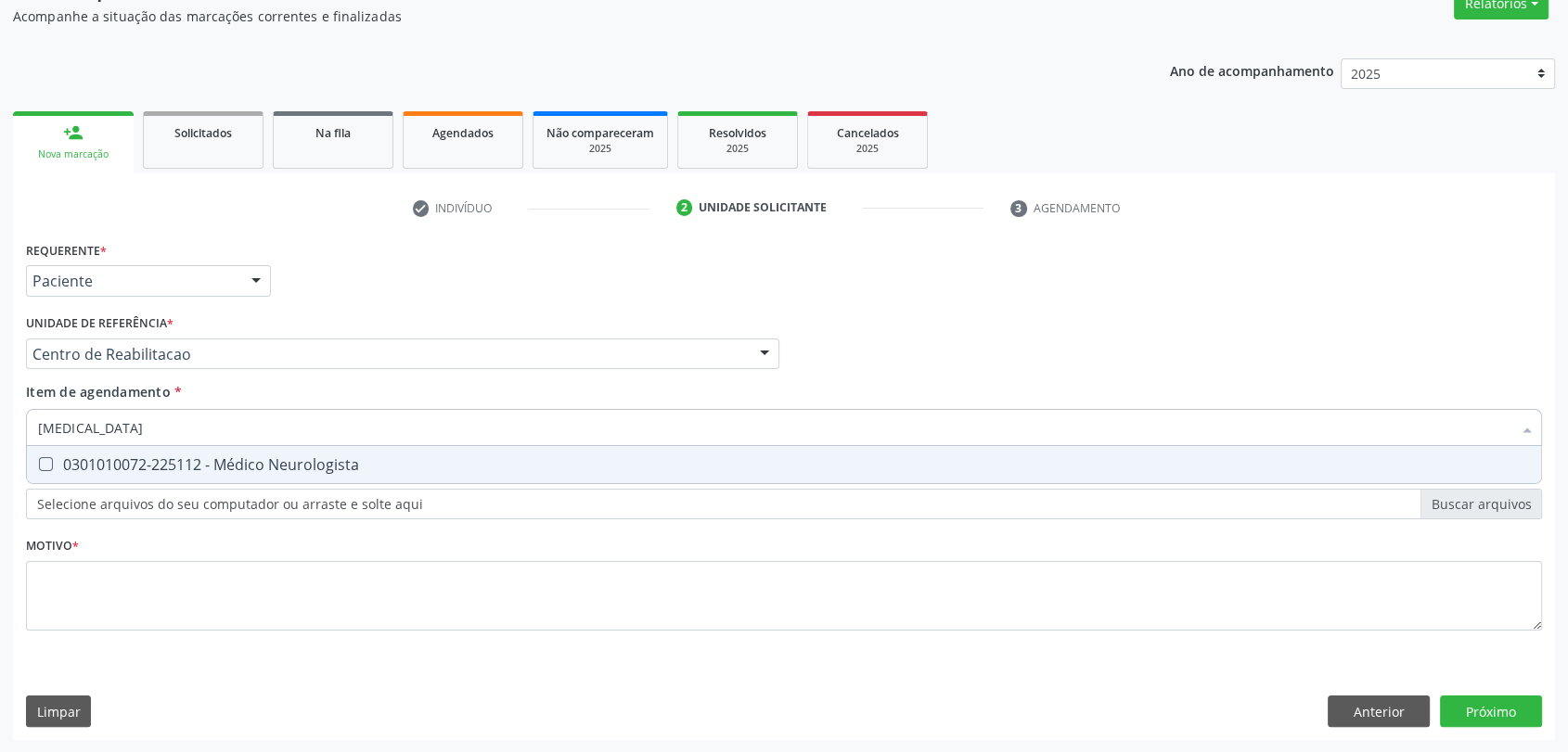
type input "neurologista"
click at [174, 467] on div "0301010072-225112 - Médico Neurologista" at bounding box center [784, 465] width 1491 height 15
checkbox Neurologista "true"
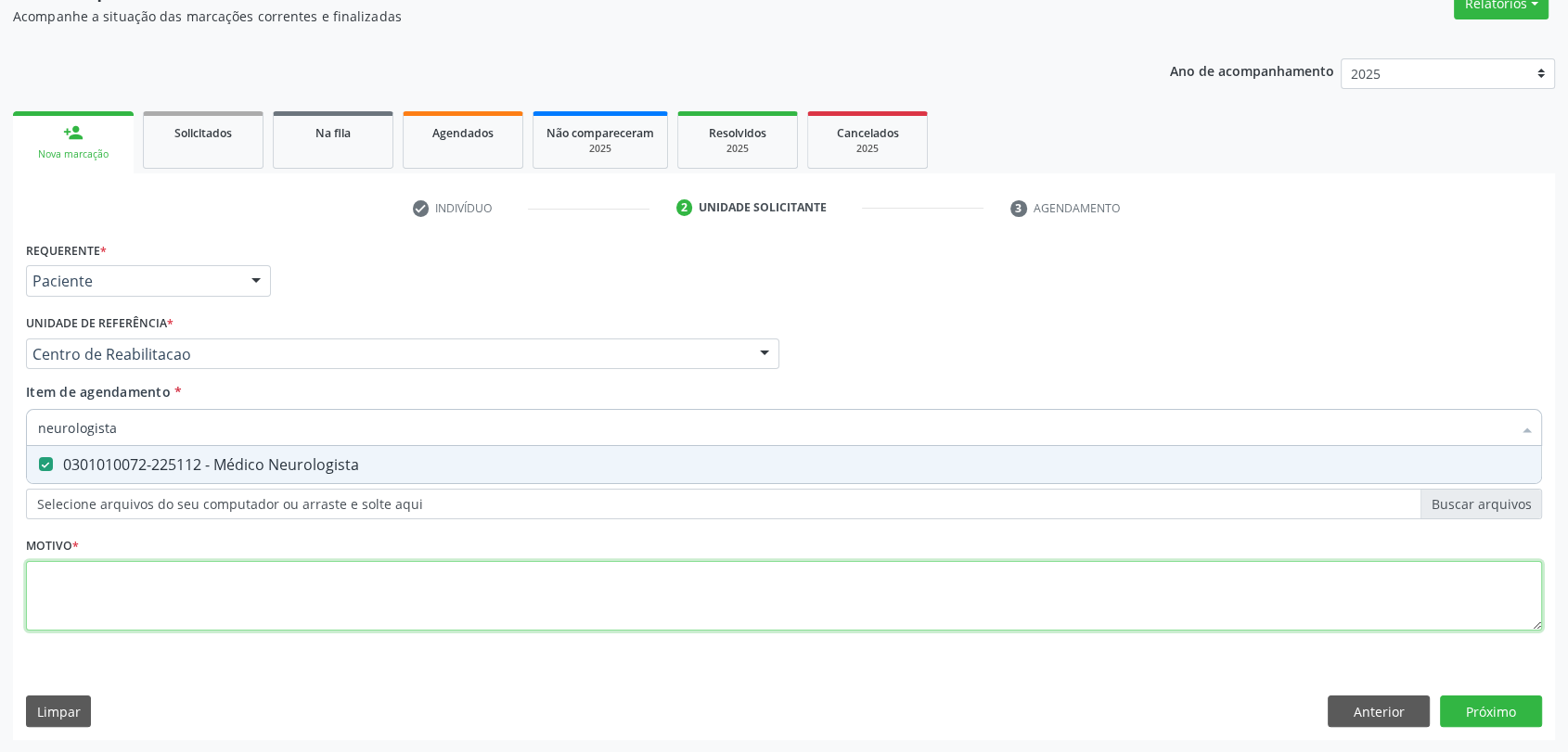
click at [165, 588] on div "Requerente * Paciente Profissional de Saúde Paciente Nenhum resultado encontrad…" at bounding box center [784, 446] width 1516 height 420
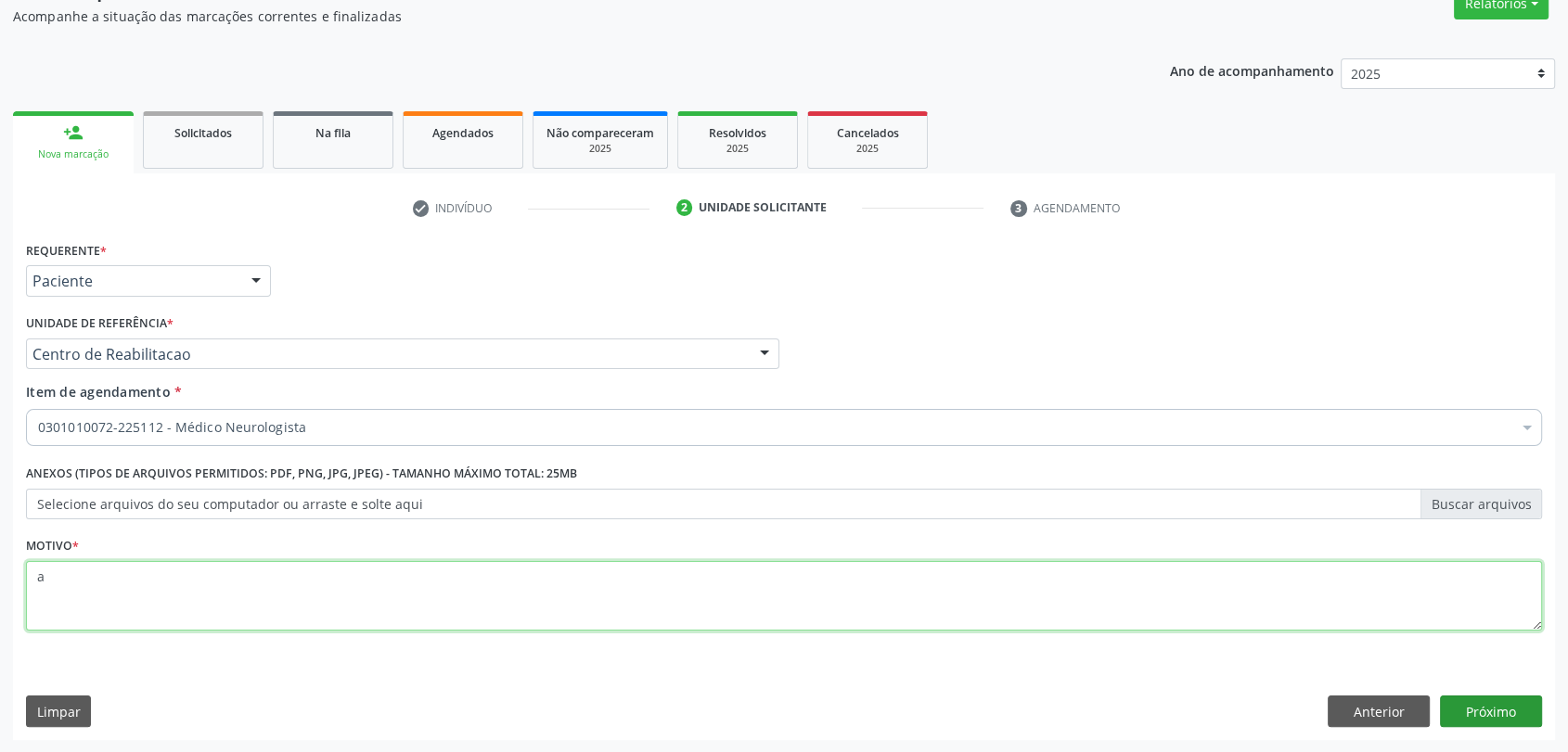
type textarea "a"
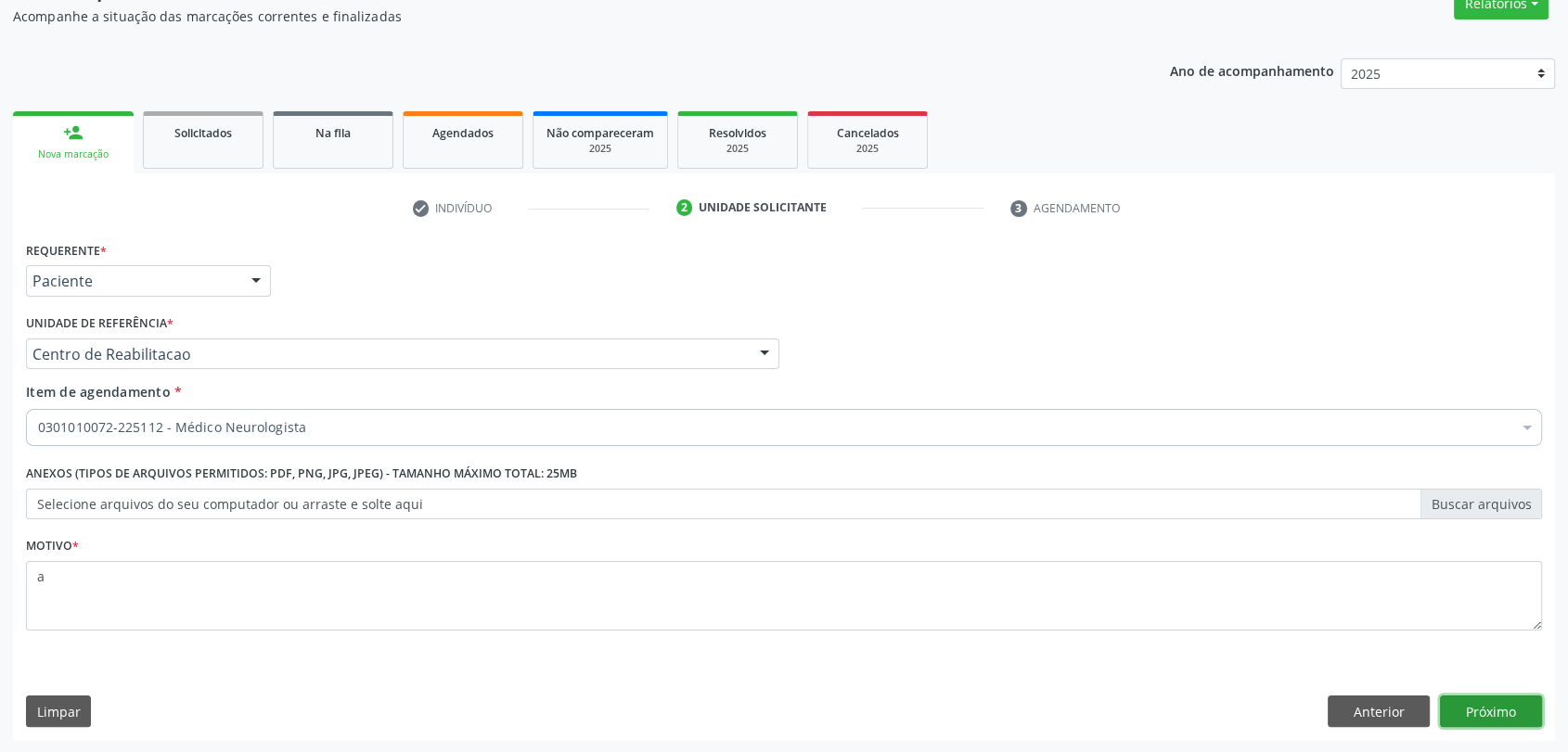
click at [1500, 703] on button "Próximo" at bounding box center [1490, 710] width 102 height 31
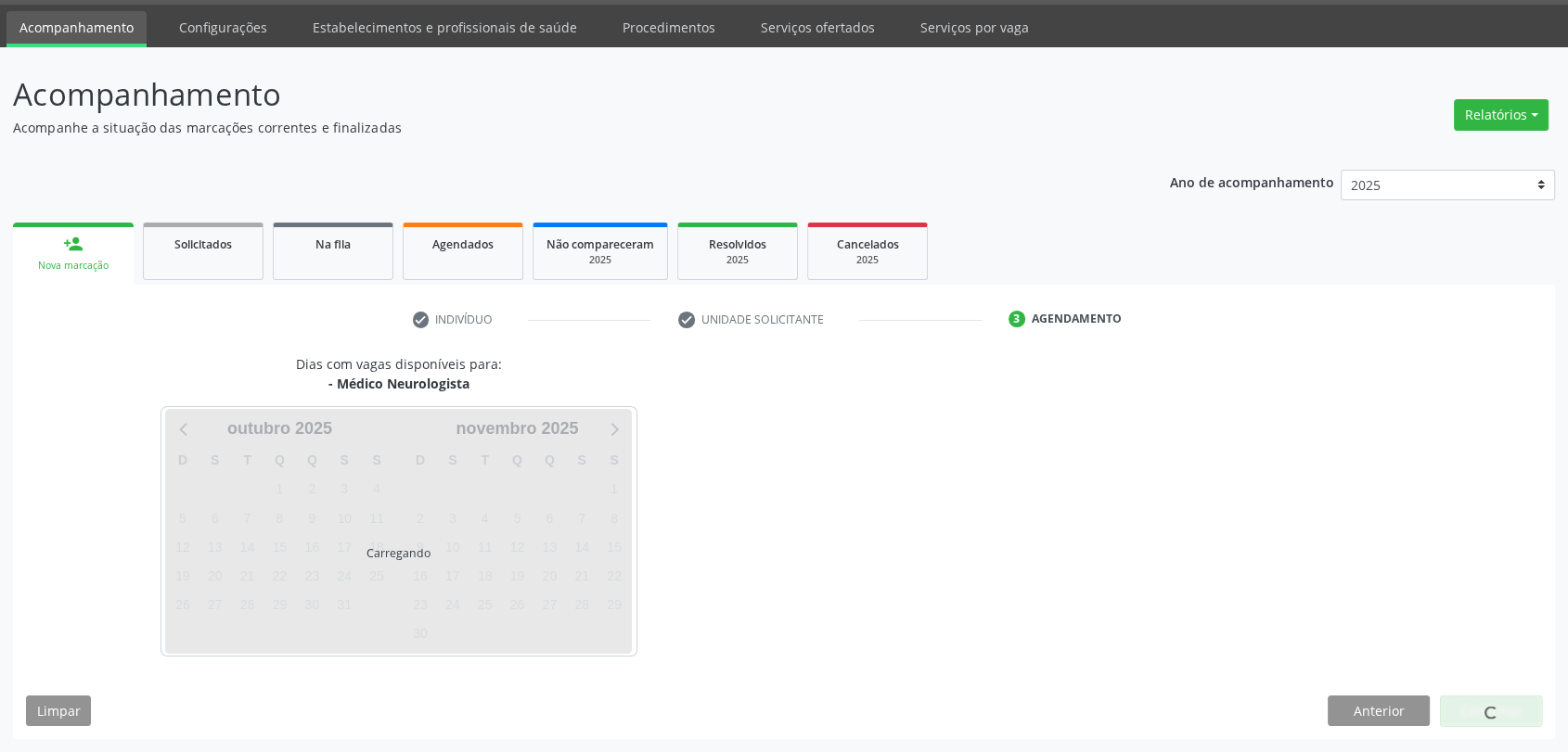
scroll to position [54, 0]
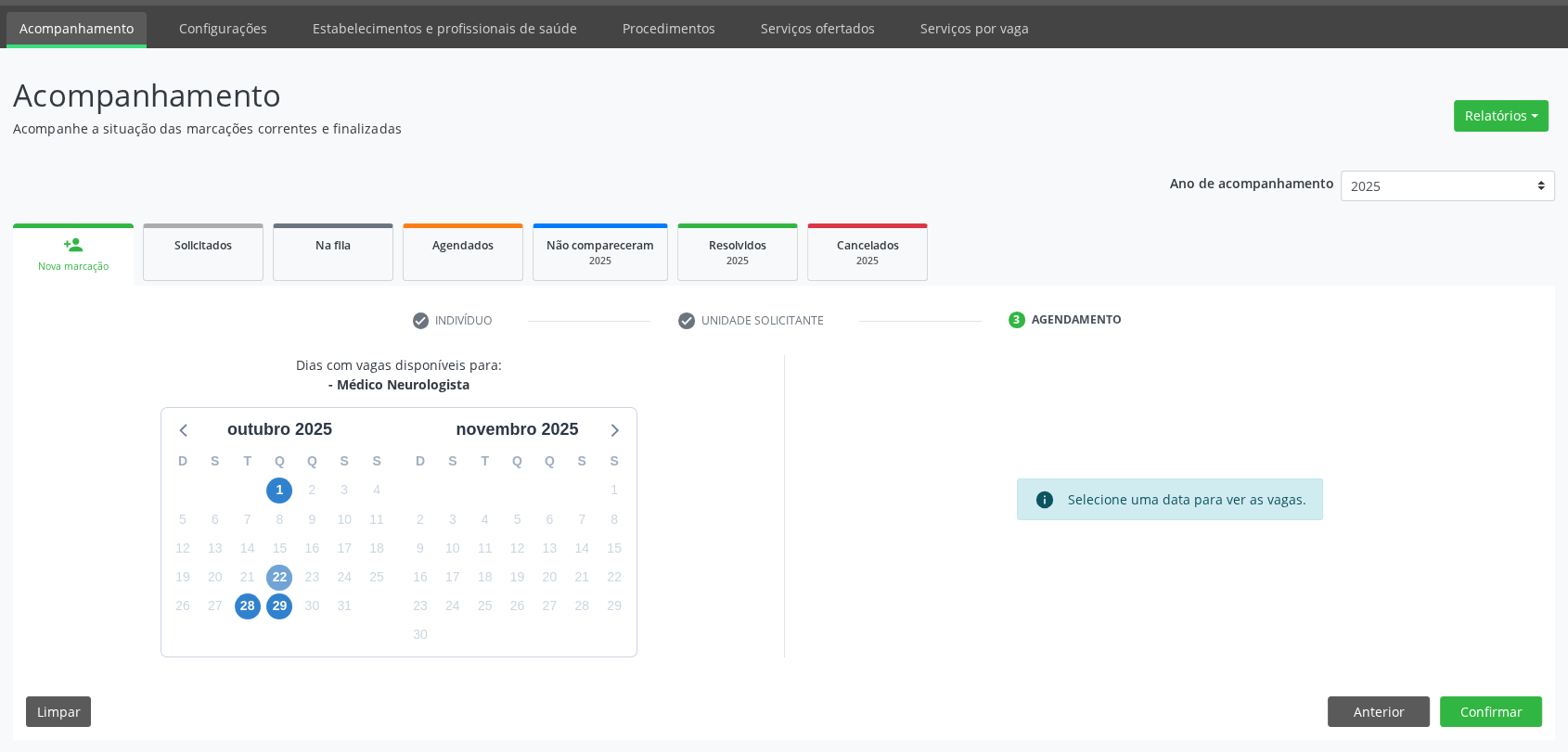
click at [280, 580] on span "22" at bounding box center [279, 577] width 26 height 26
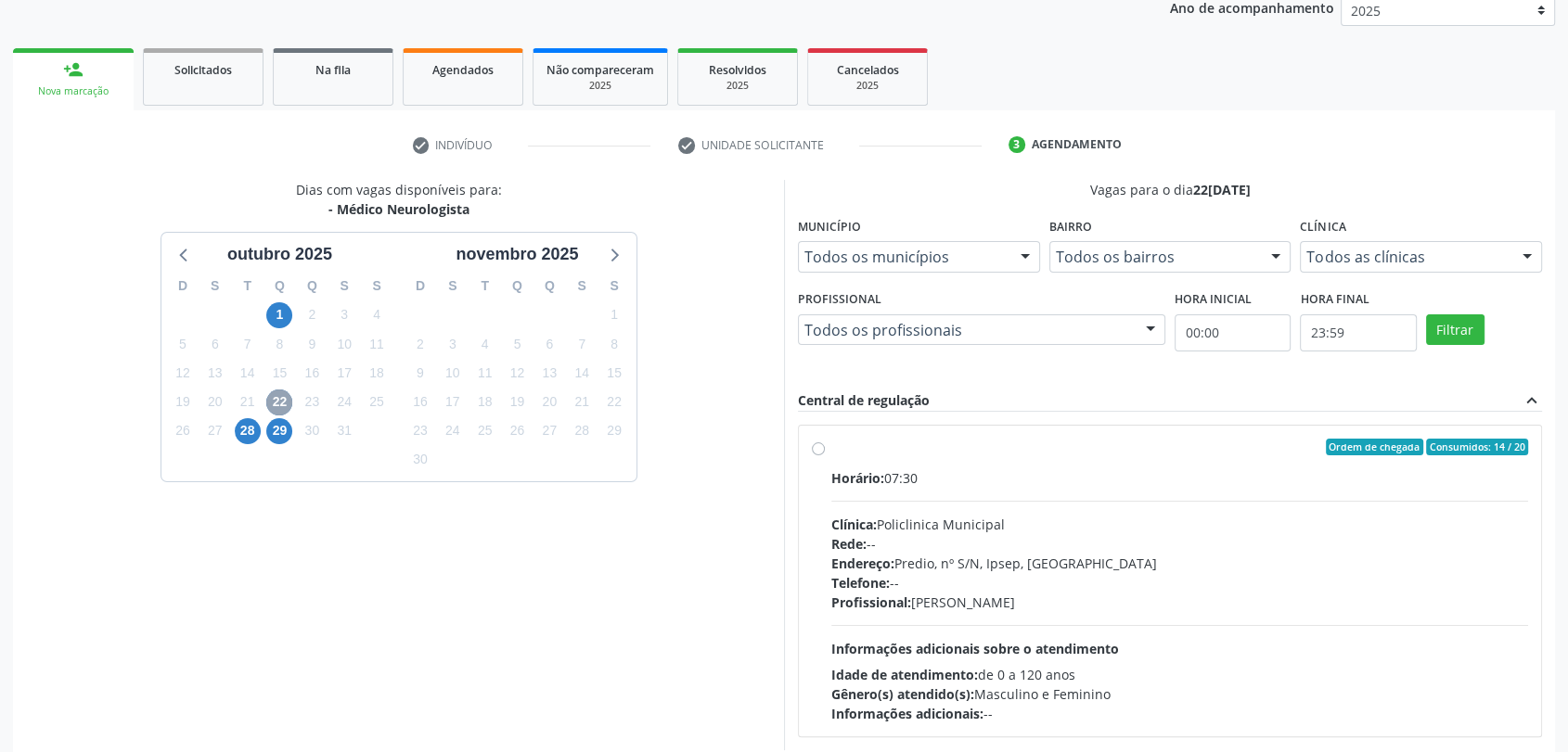
scroll to position [322, 0]
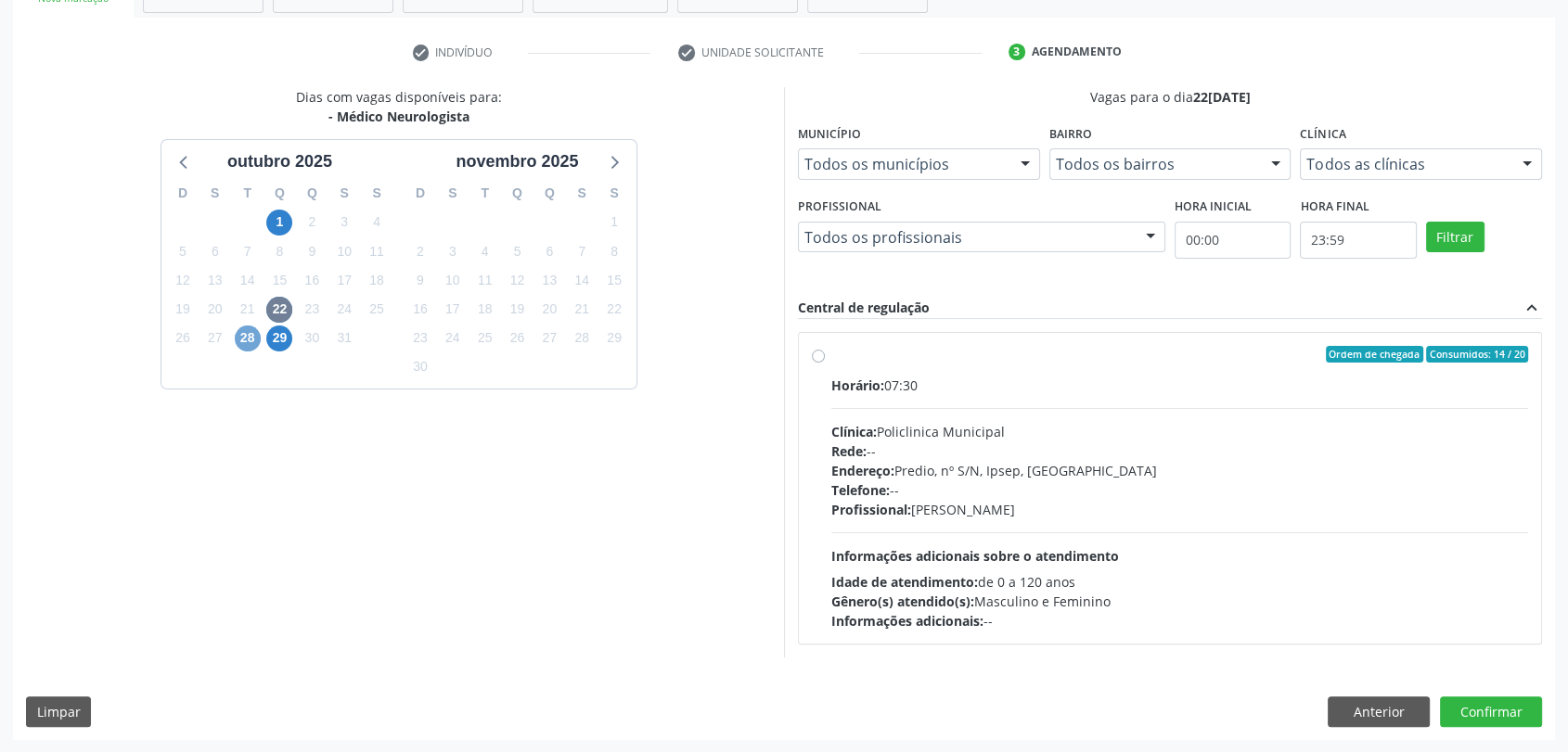
click at [247, 328] on span "28" at bounding box center [247, 337] width 26 height 26
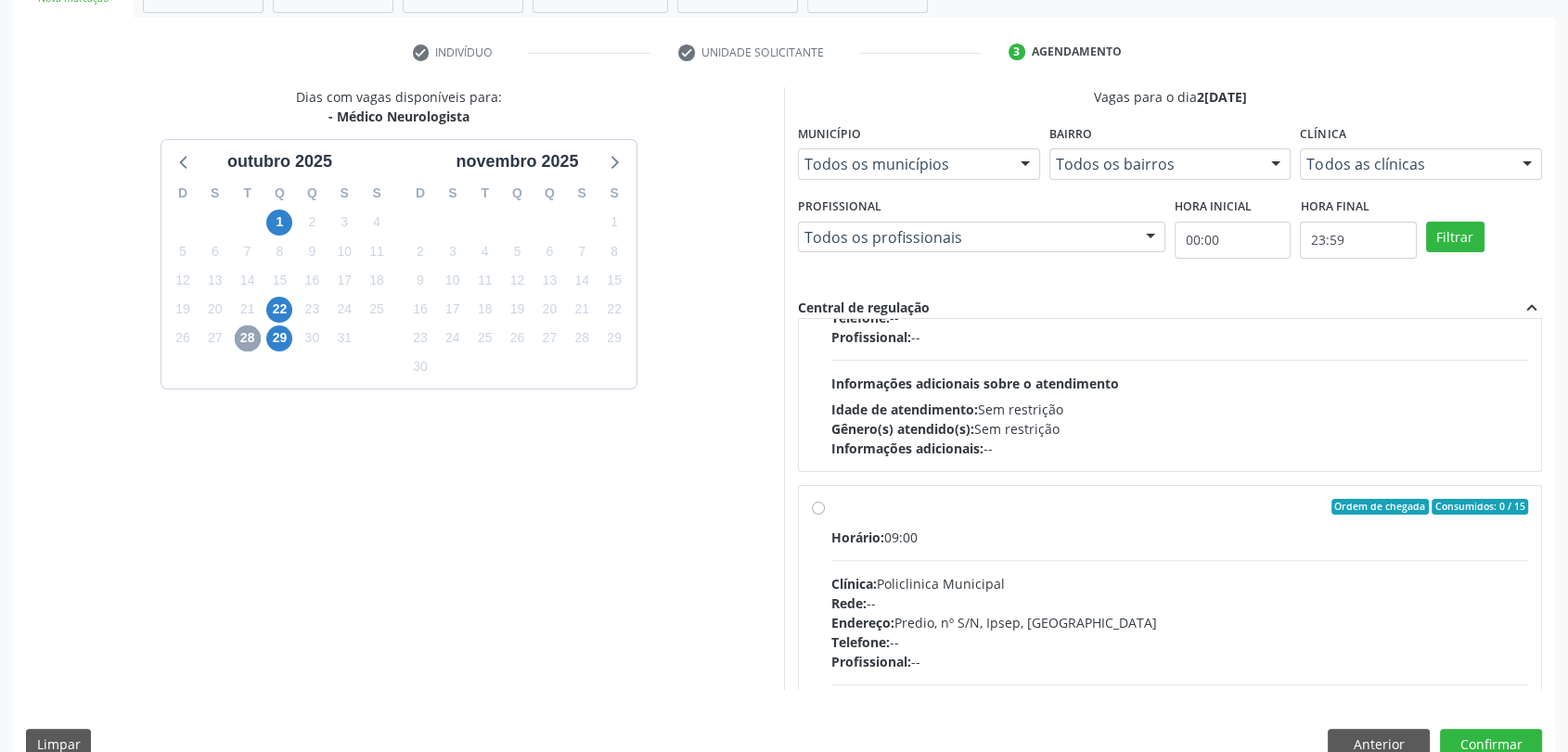
scroll to position [290, 0]
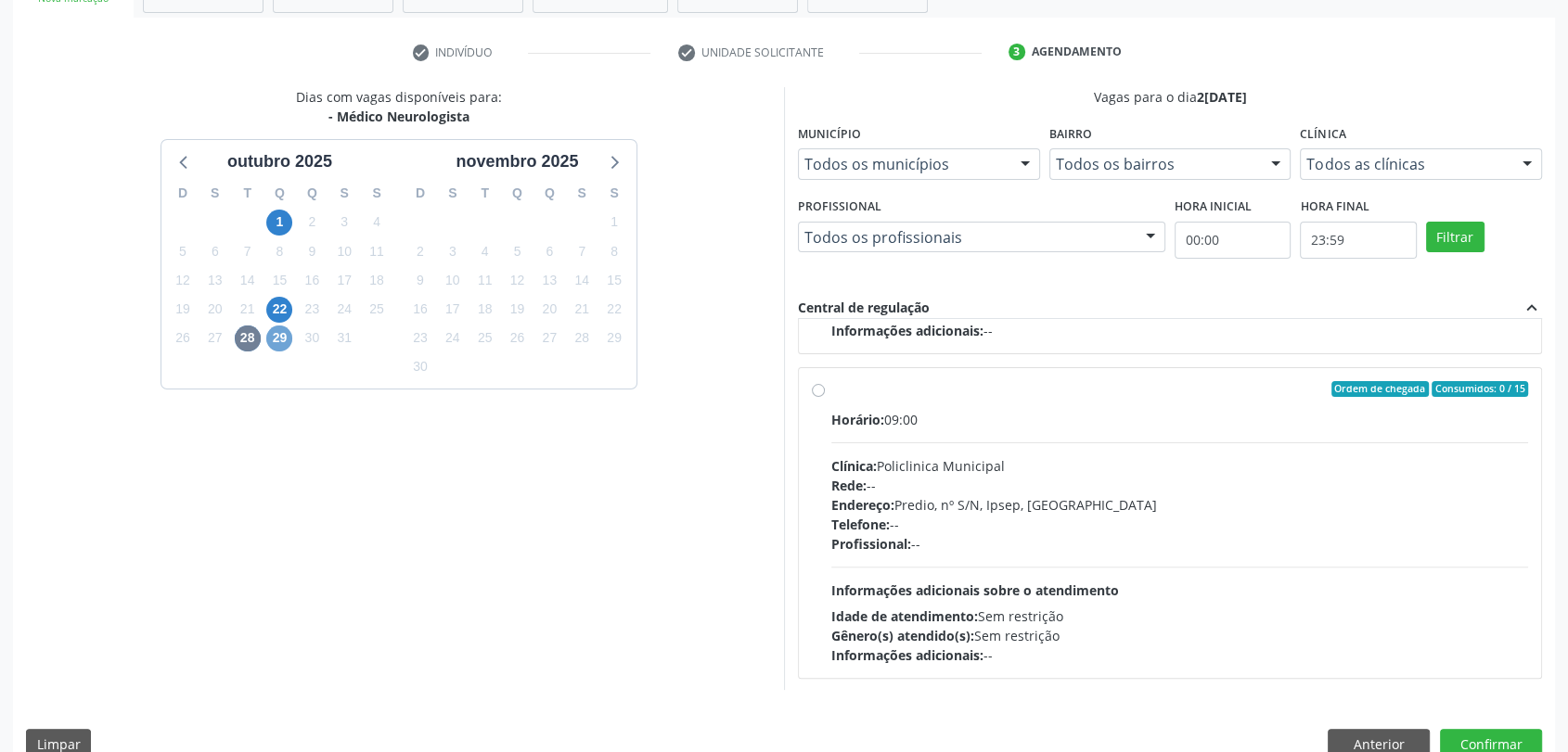
click at [284, 333] on span "29" at bounding box center [279, 337] width 26 height 26
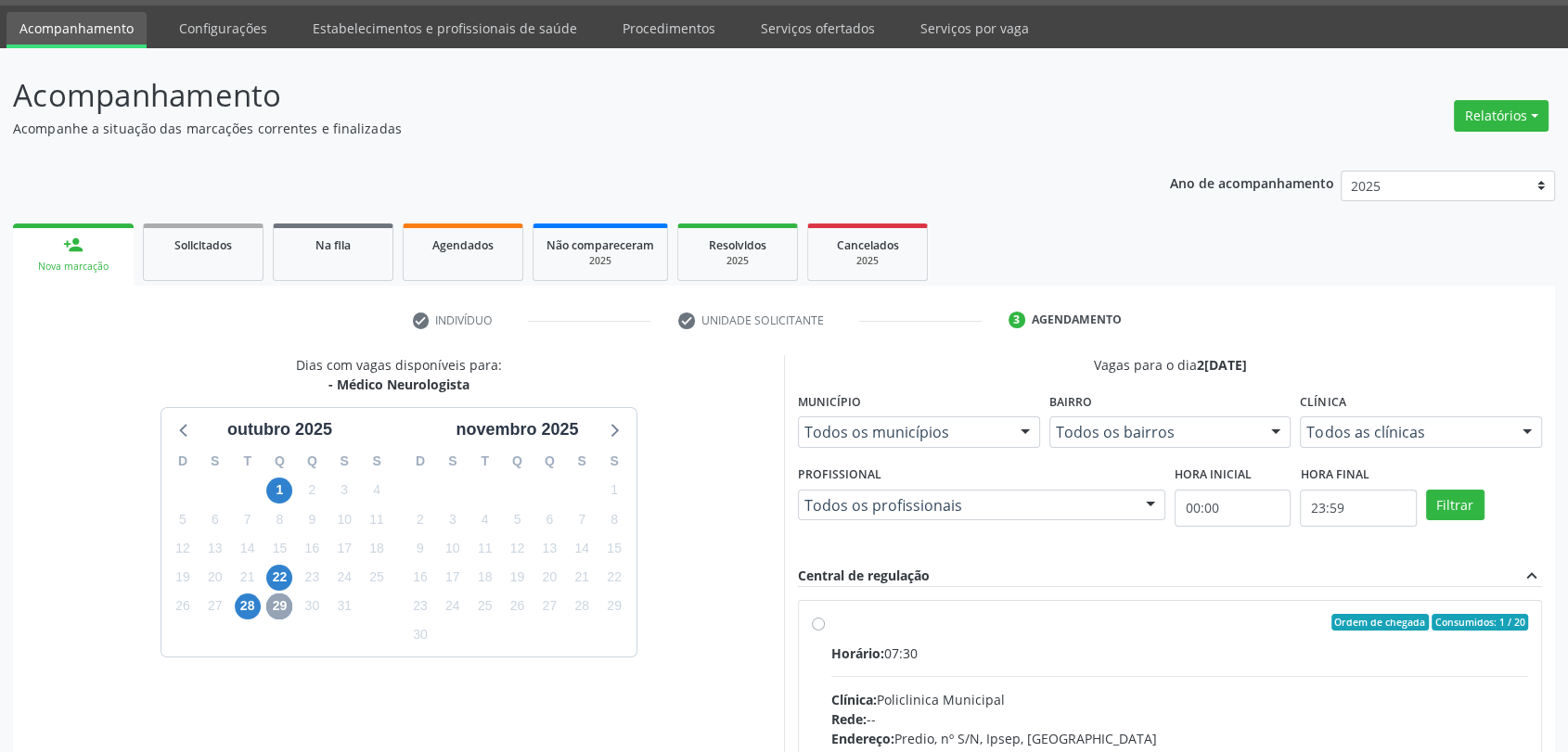
scroll to position [322, 0]
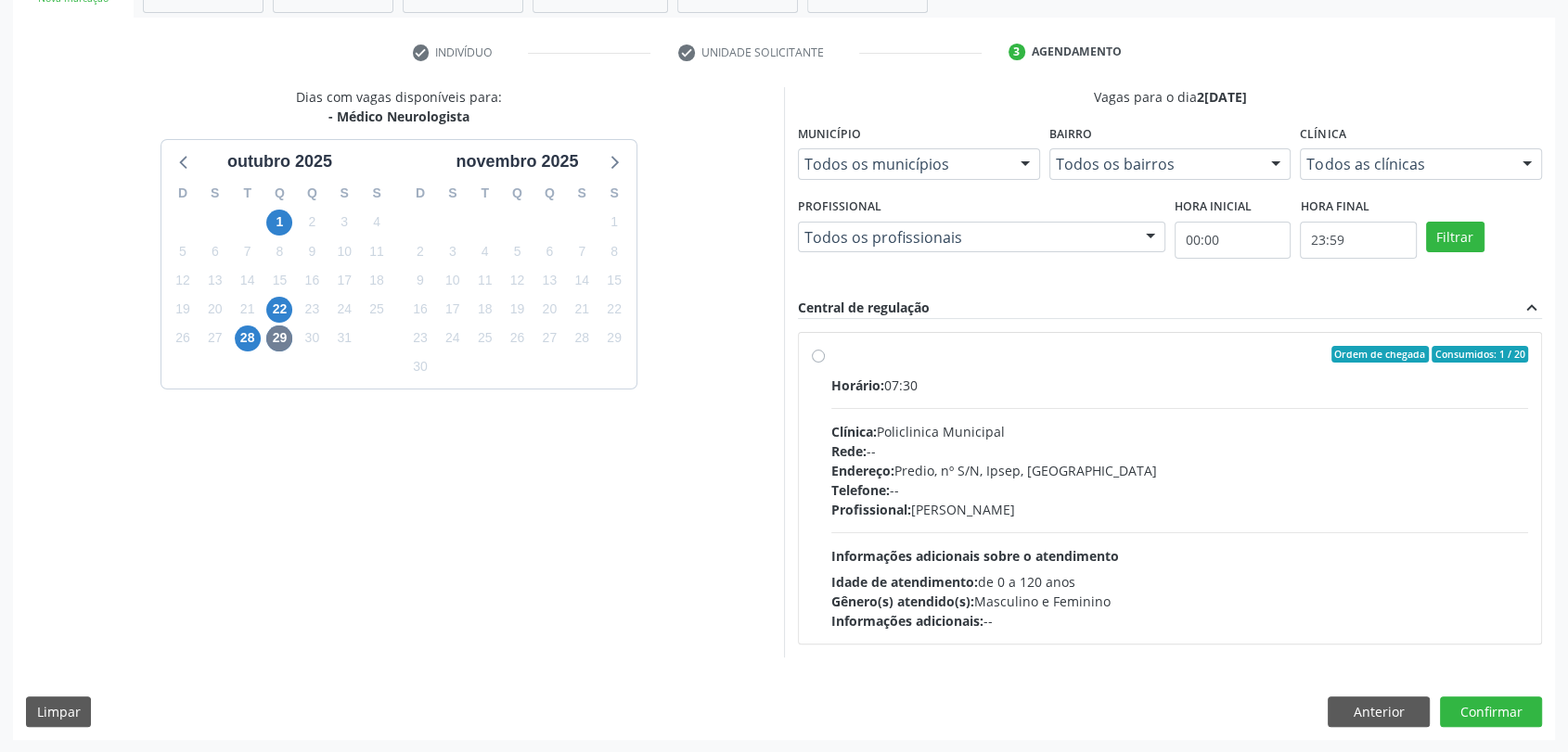
click at [292, 309] on div "22" at bounding box center [280, 309] width 32 height 28
click at [285, 303] on span "22" at bounding box center [279, 309] width 26 height 26
click at [238, 338] on span "28" at bounding box center [247, 337] width 26 height 26
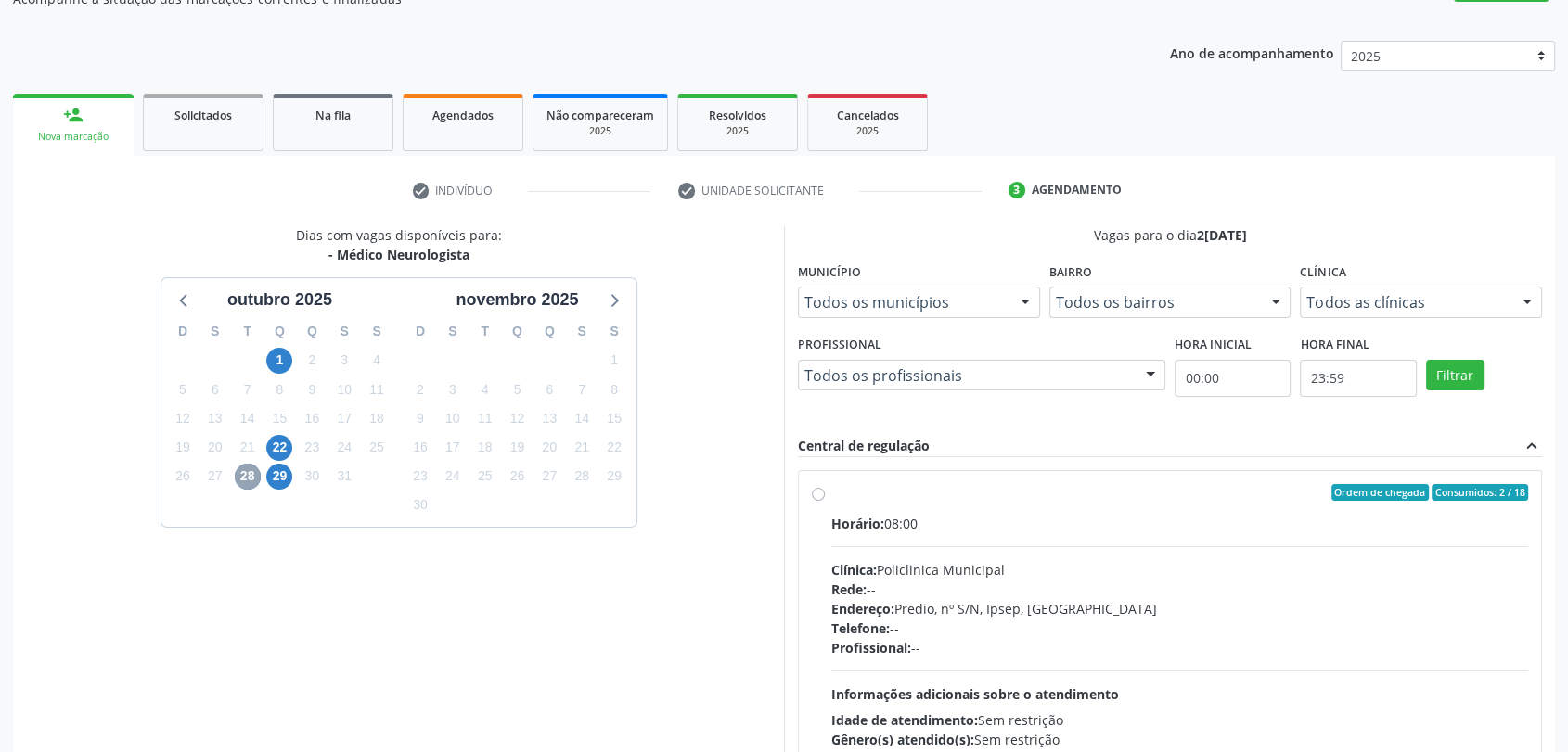
scroll to position [148, 0]
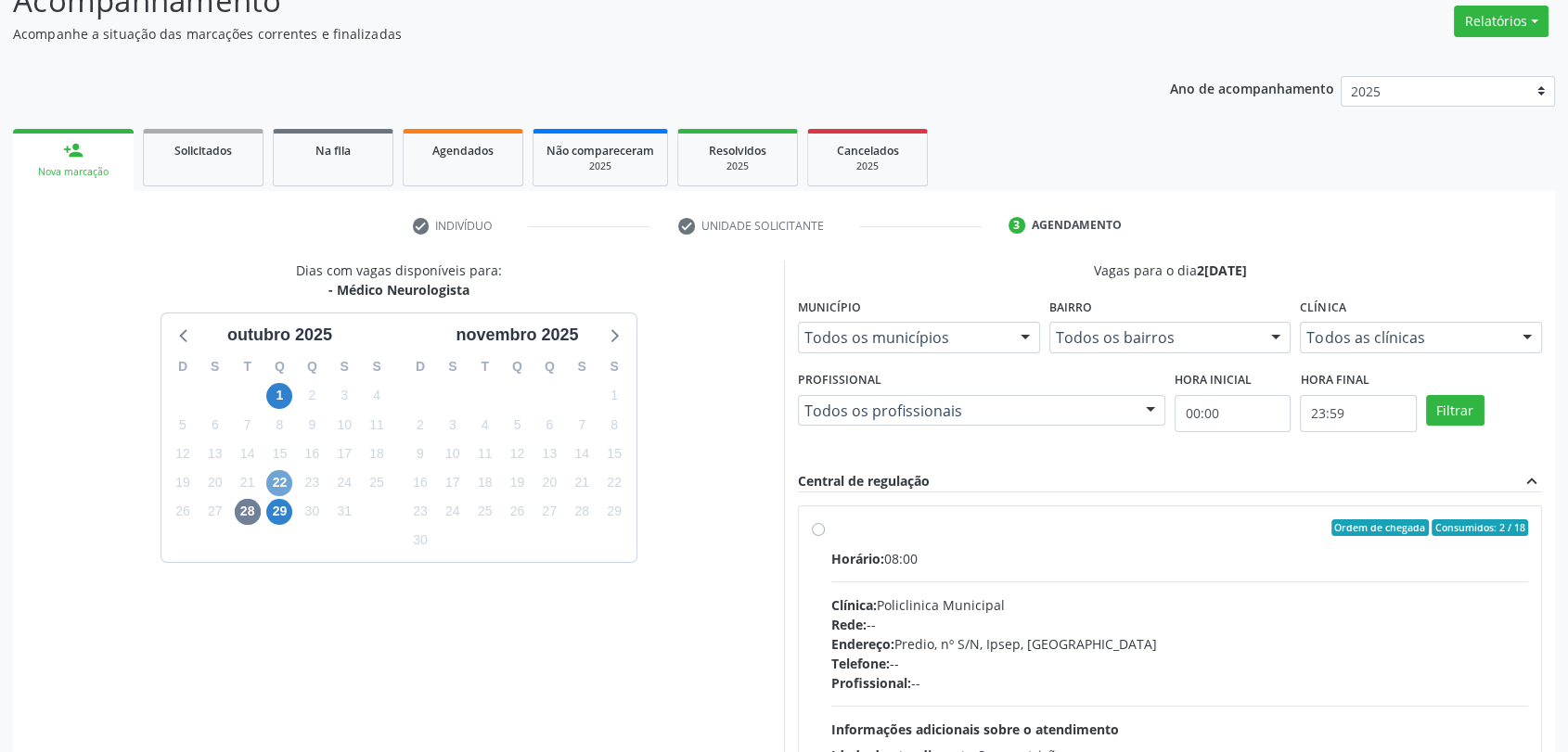
click at [283, 480] on span "22" at bounding box center [279, 483] width 26 height 26
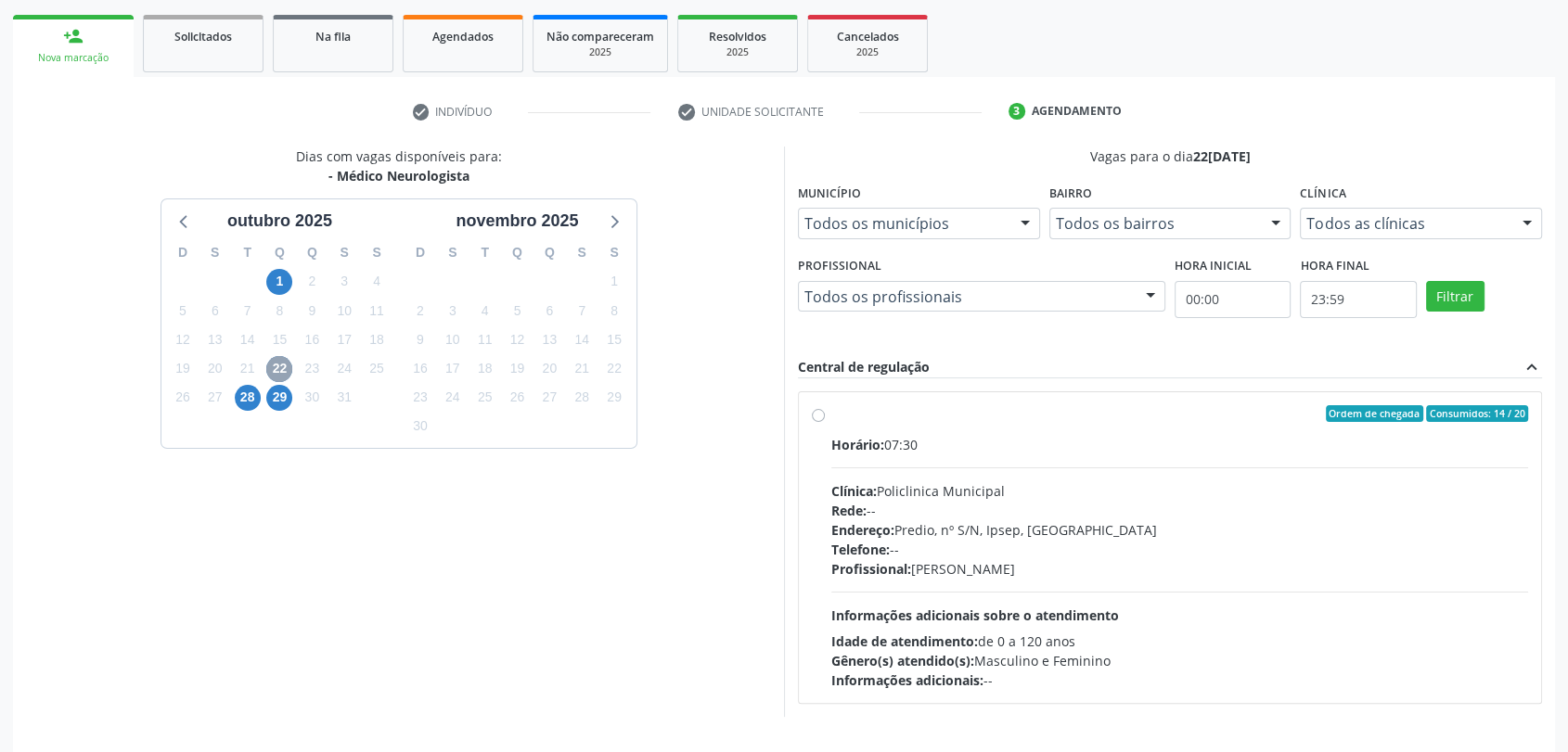
scroll to position [322, 0]
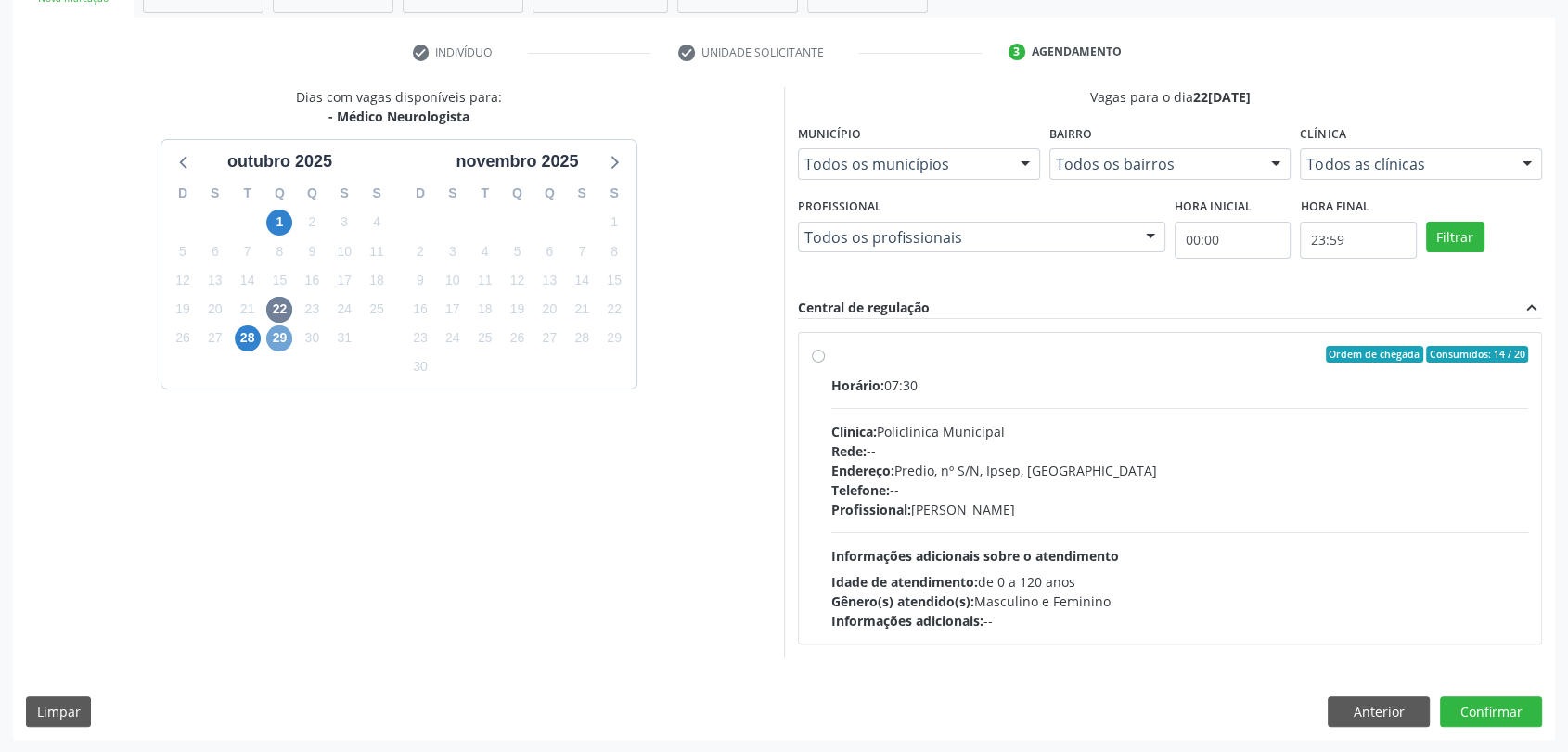
click at [281, 332] on span "29" at bounding box center [279, 337] width 26 height 26
click at [275, 299] on span "22" at bounding box center [279, 309] width 26 height 26
click at [241, 333] on span "28" at bounding box center [247, 337] width 26 height 26
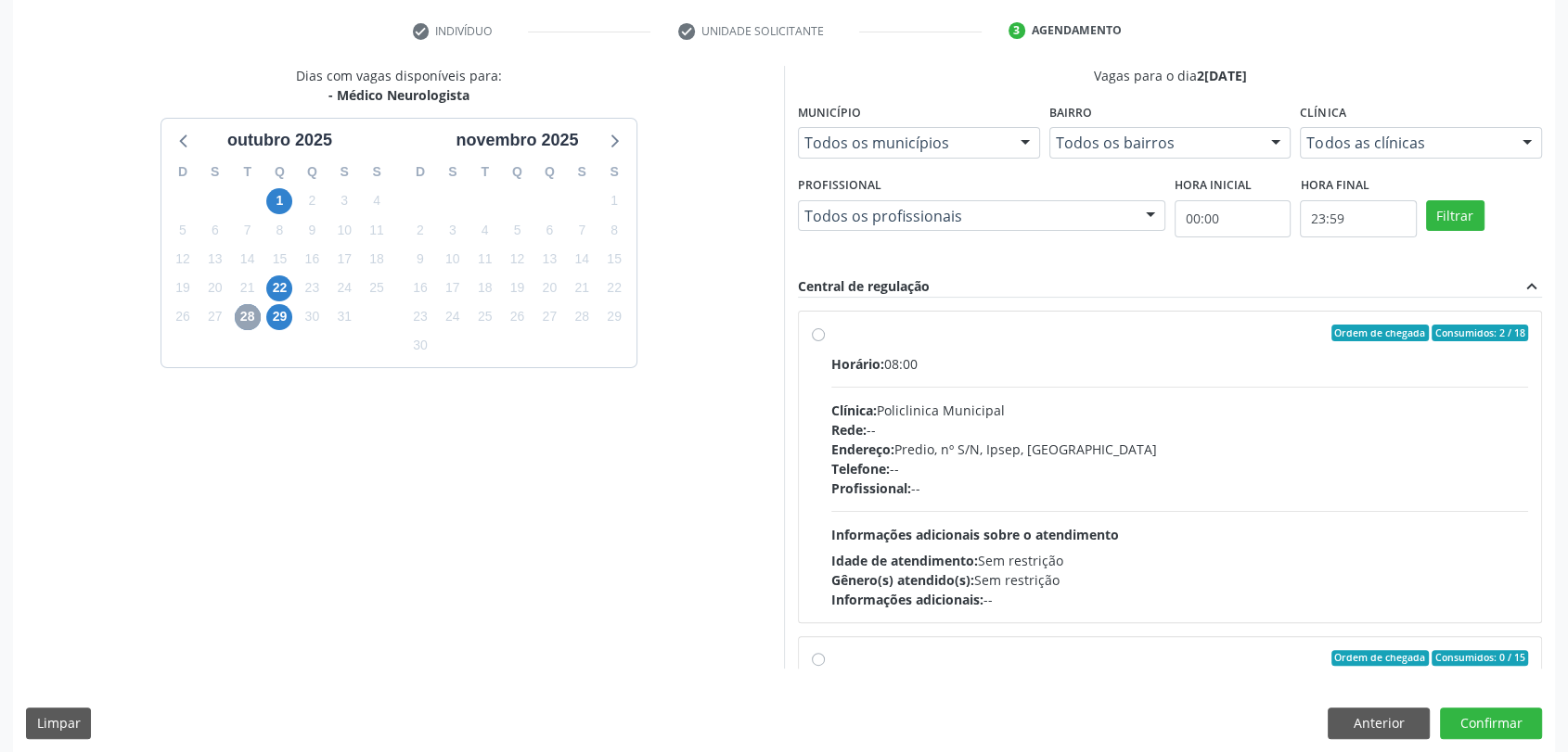
scroll to position [355, 0]
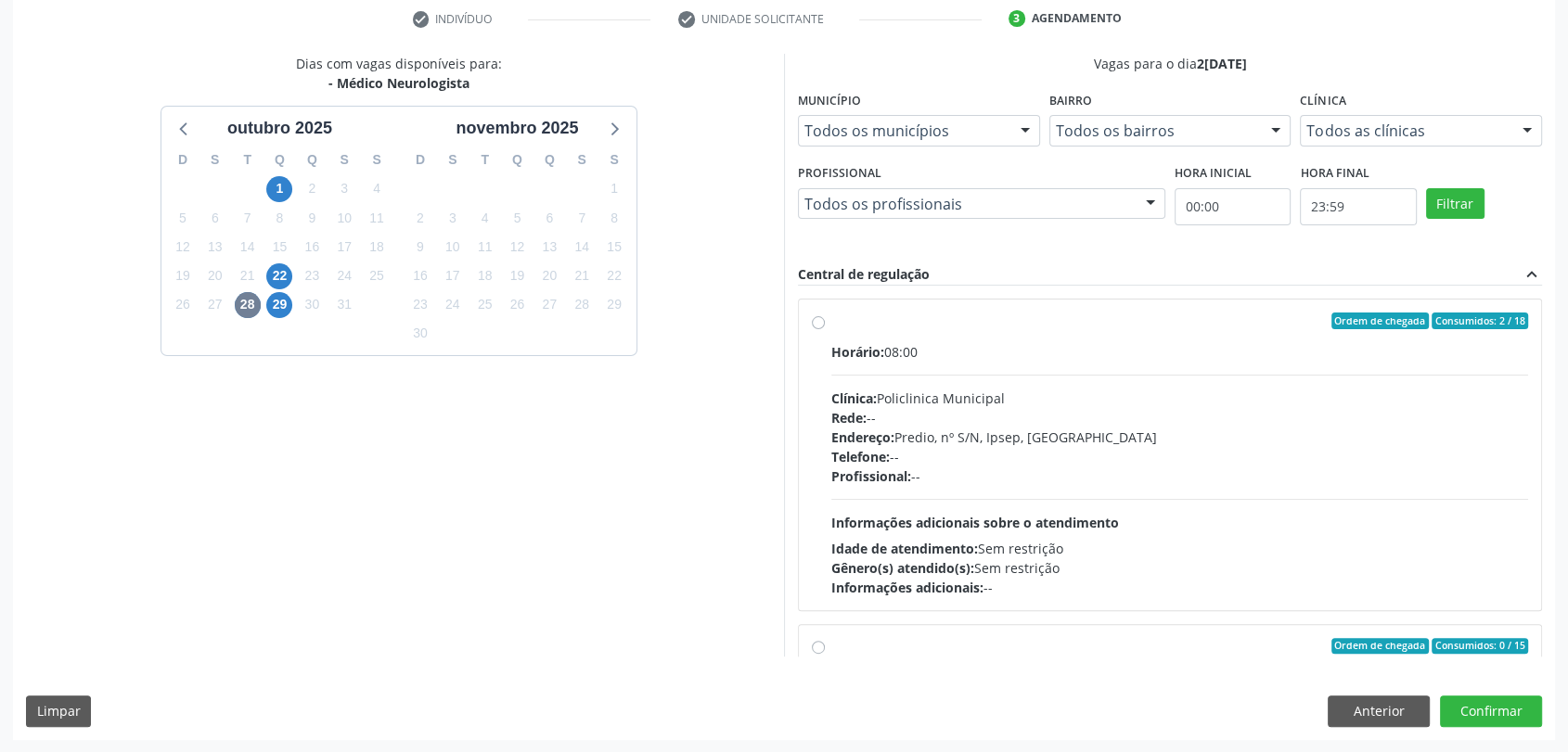
click at [1013, 363] on div "Horário: 08:00 Clínica: Policlinica Municipal Rede: -- Endereço: Predio, nº S/N…" at bounding box center [1179, 470] width 697 height 255
click at [824, 329] on input "Ordem de chegada Consumidos: 2 / 18 Horário: 08:00 Clínica: Policlinica Municip…" at bounding box center [818, 321] width 13 height 17
radio input "true"
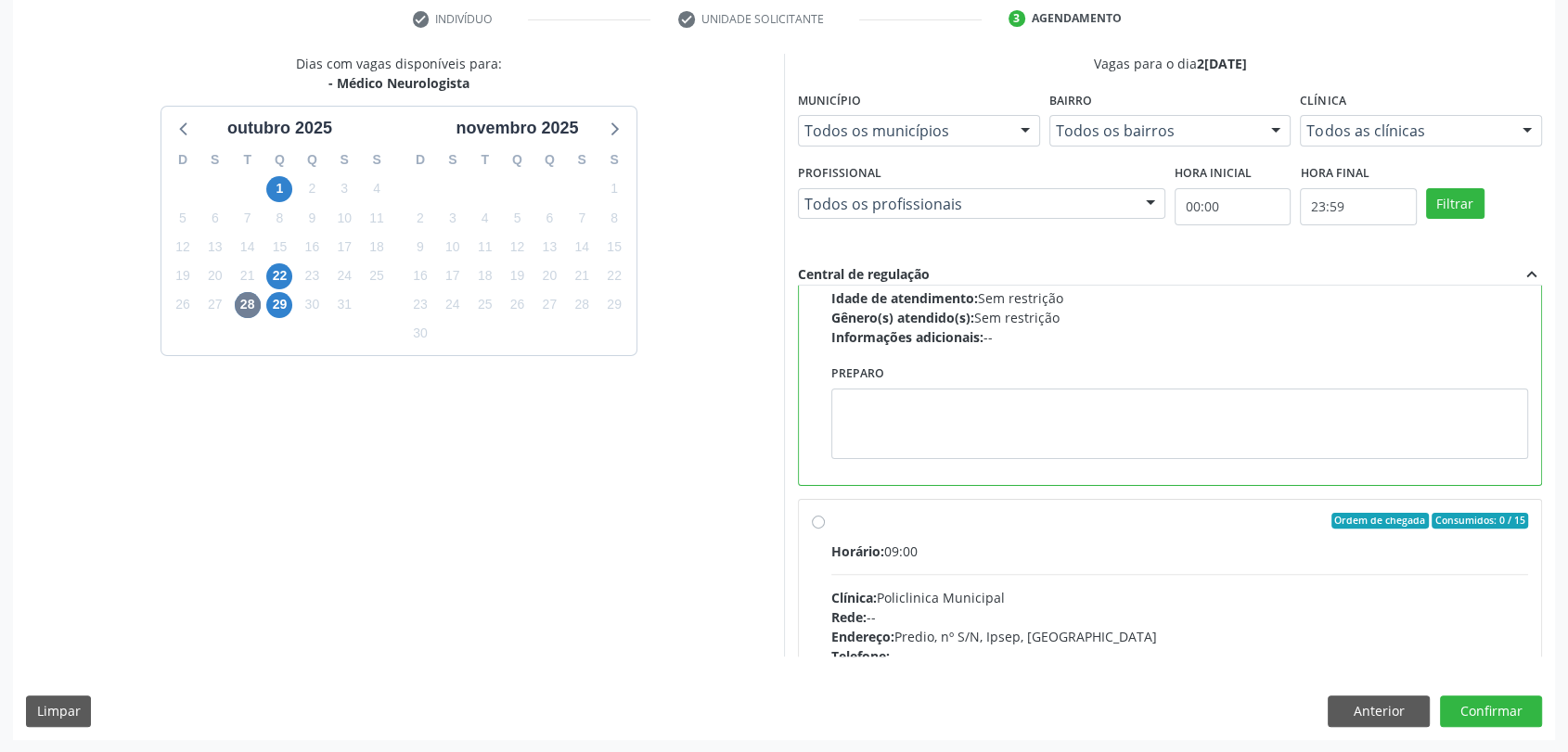
scroll to position [416, 0]
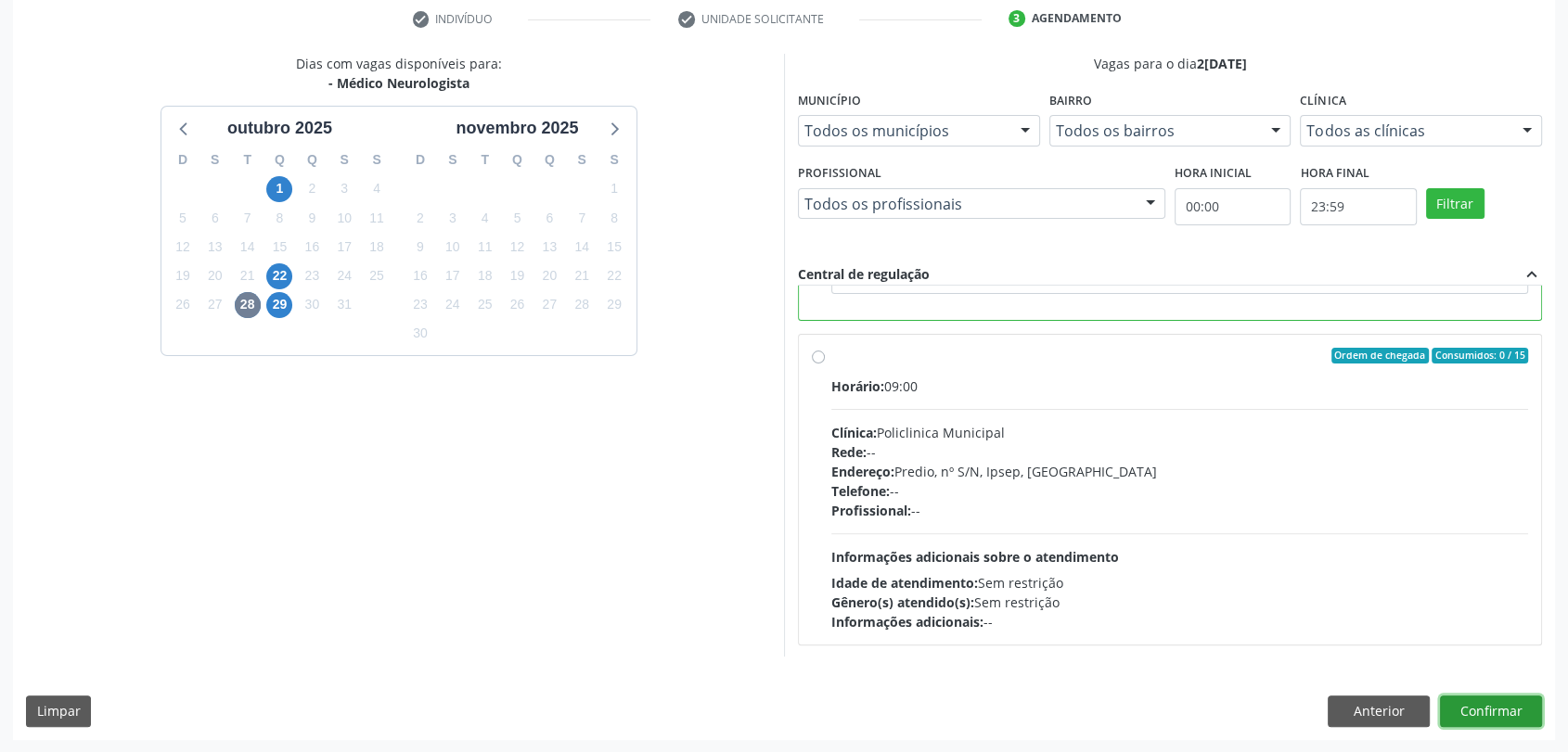
click at [1474, 712] on button "Confirmar" at bounding box center [1490, 710] width 102 height 31
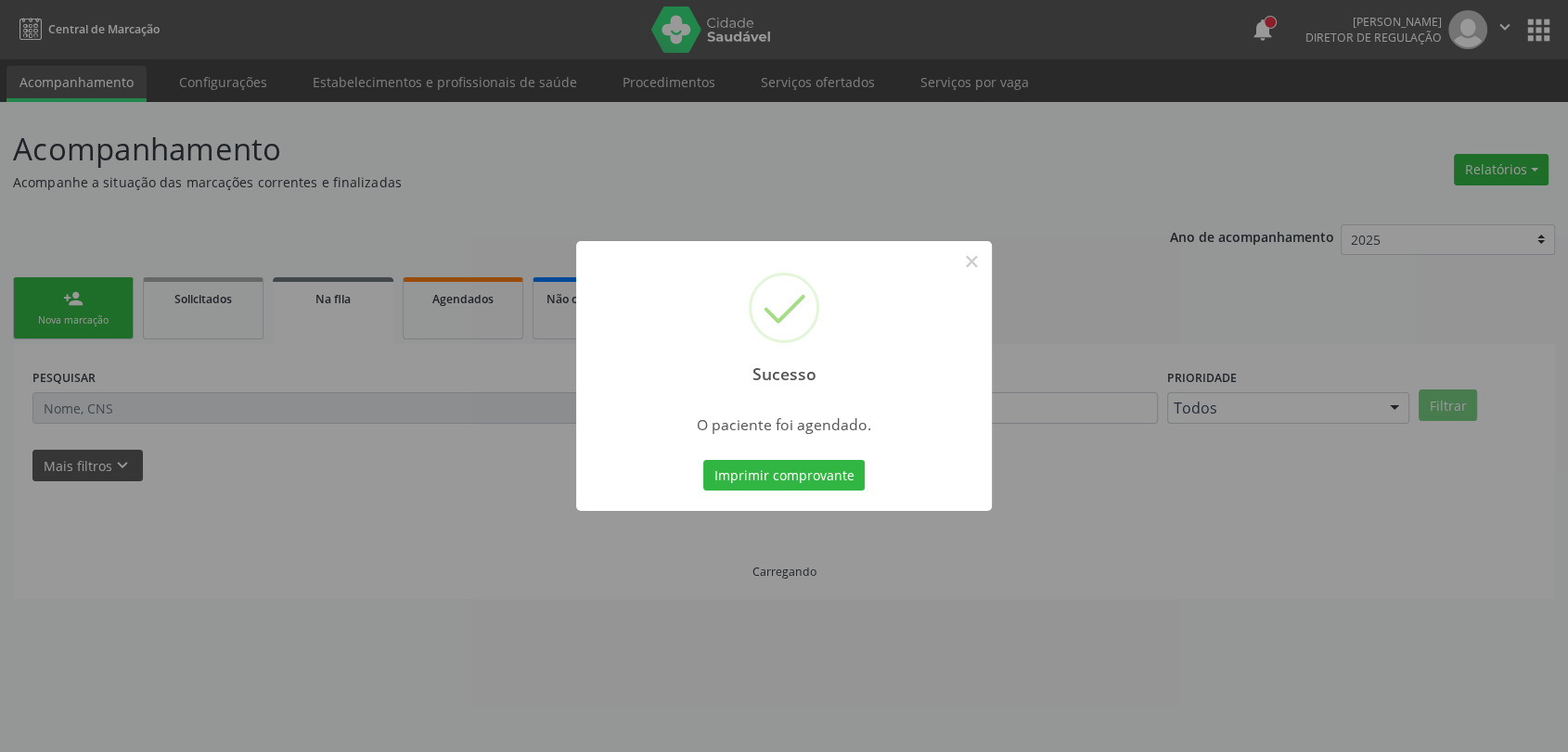
scroll to position [0, 0]
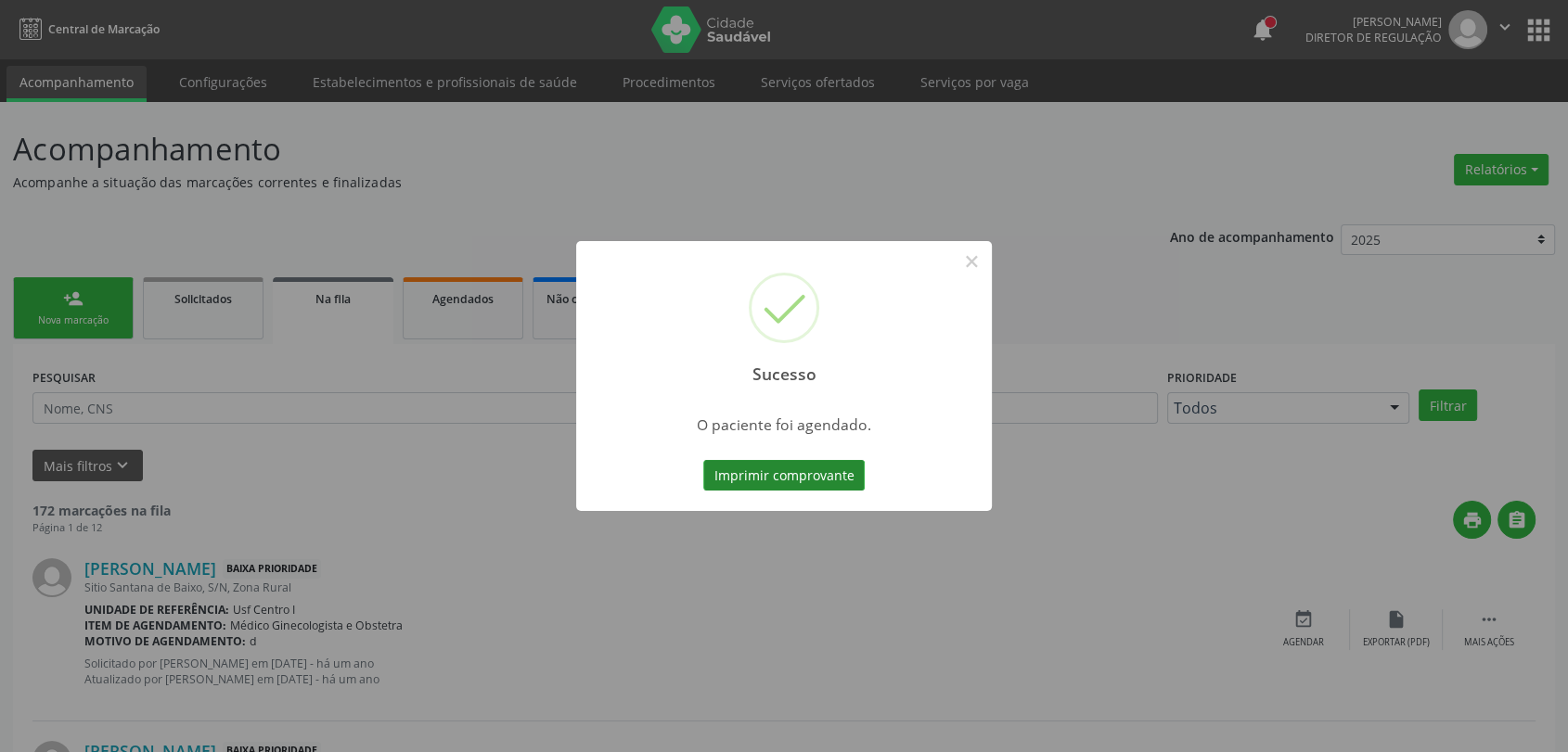
click at [734, 480] on button "Imprimir comprovante" at bounding box center [784, 475] width 162 height 31
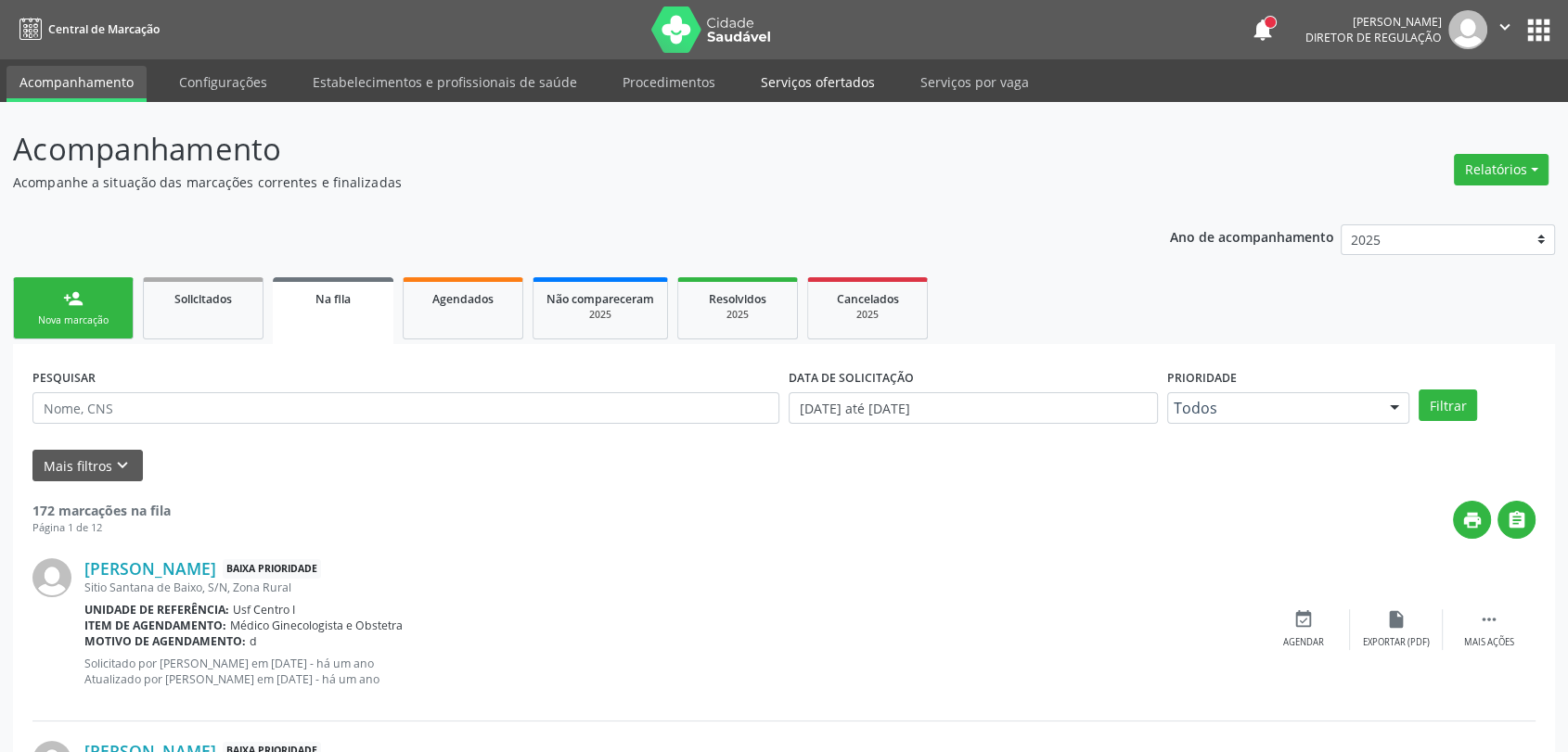
click at [834, 91] on link "Serviços ofertados" at bounding box center [818, 82] width 140 height 32
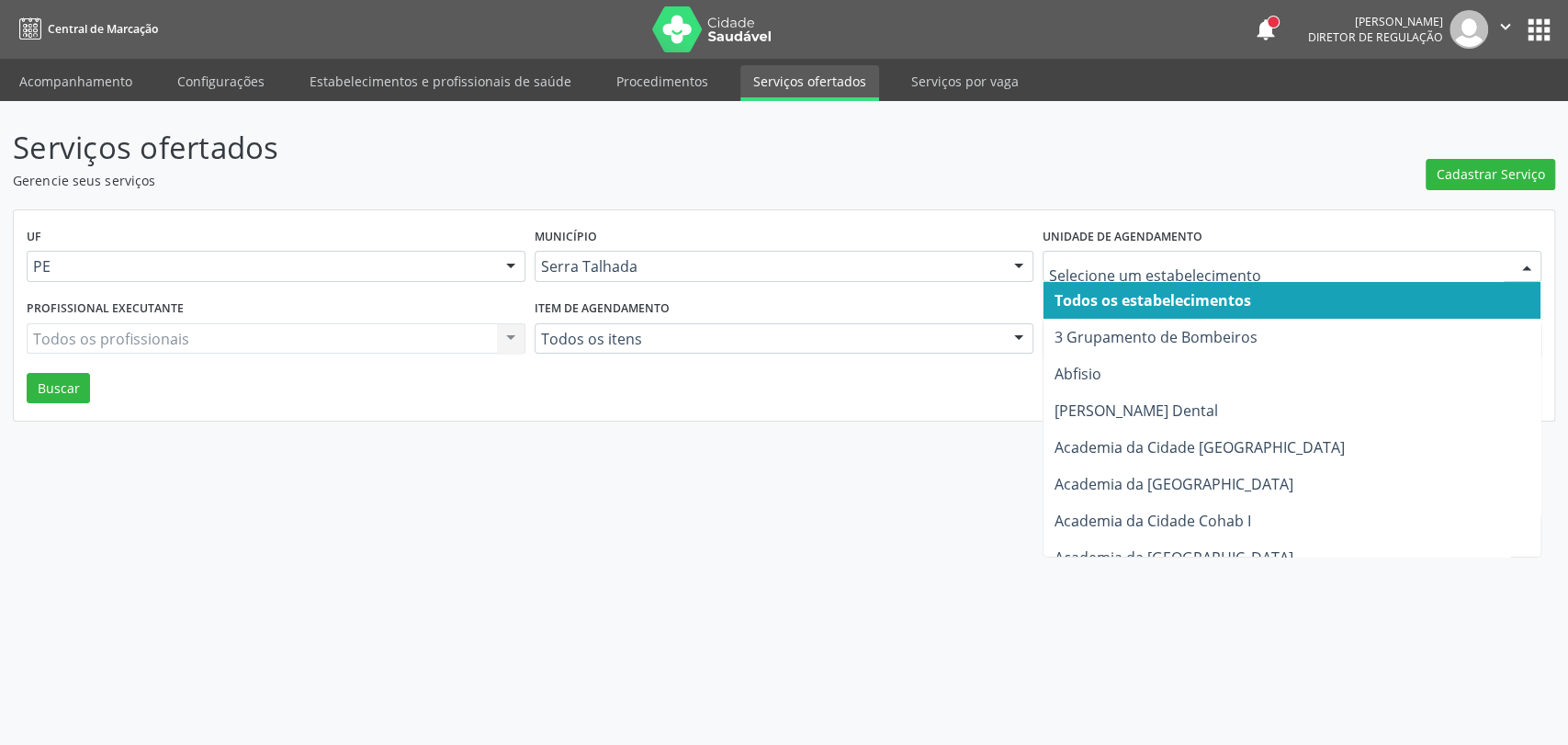
type input "p"
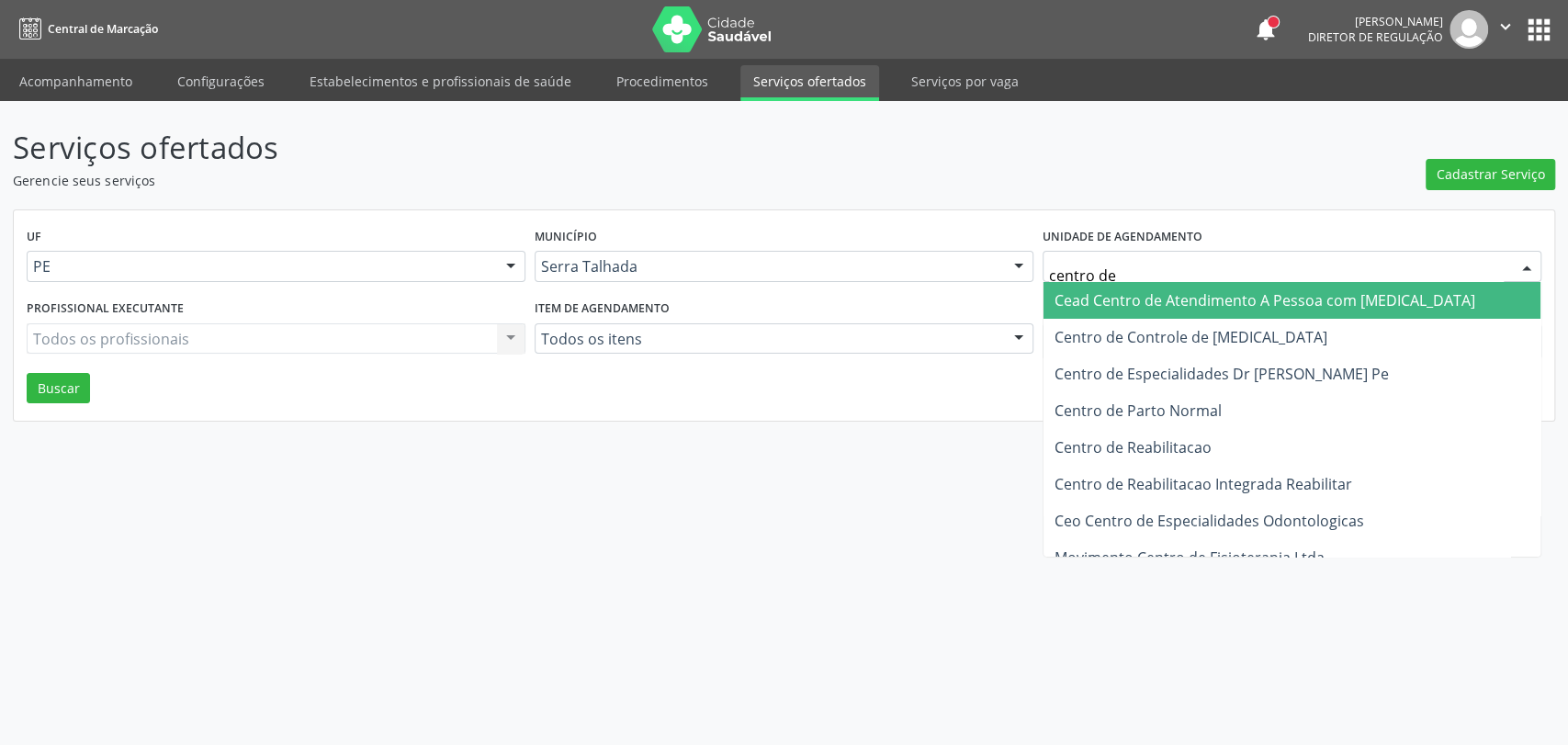
type input "centro de r"
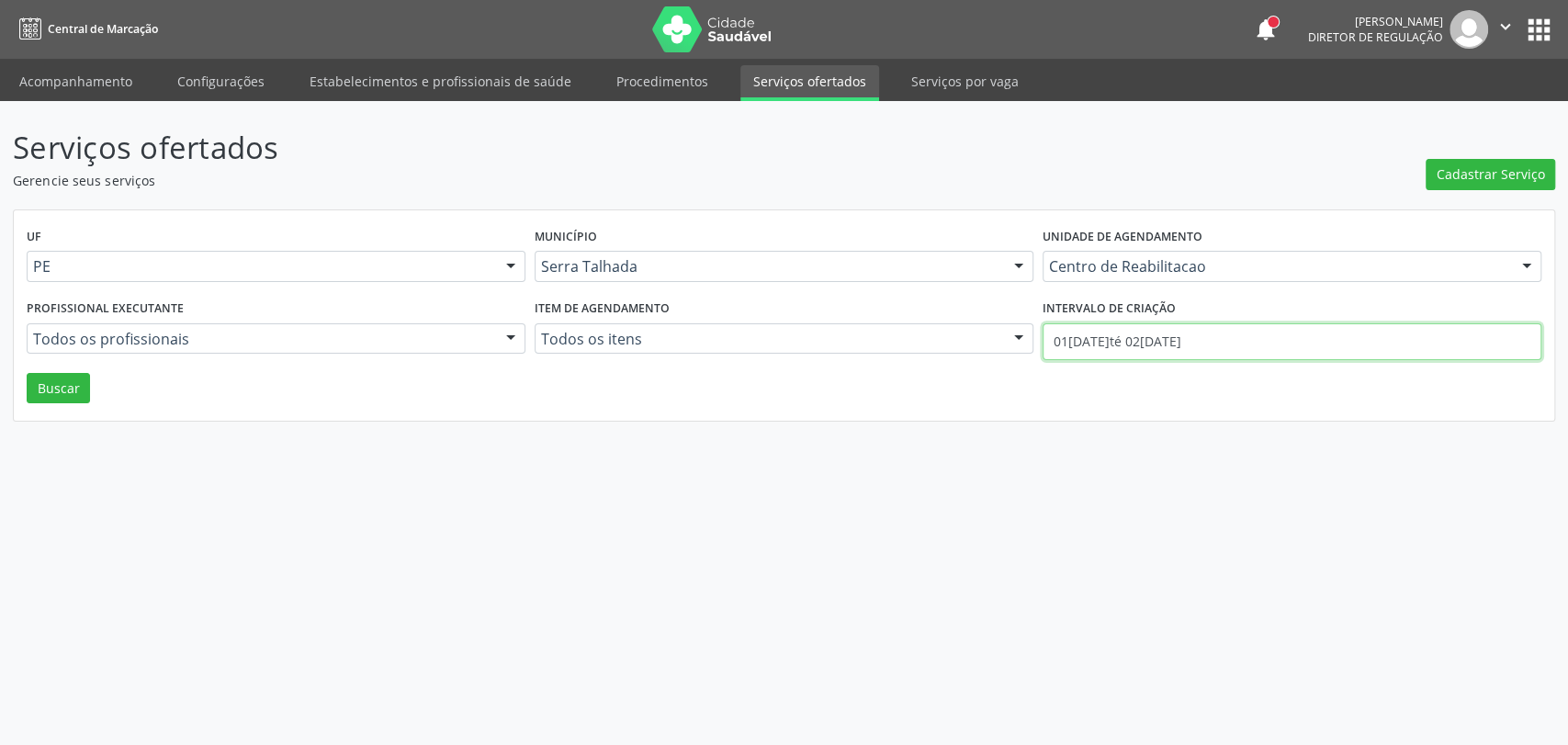
click at [1073, 344] on input "01/10/2025 até 02/10/2025" at bounding box center [1292, 341] width 499 height 37
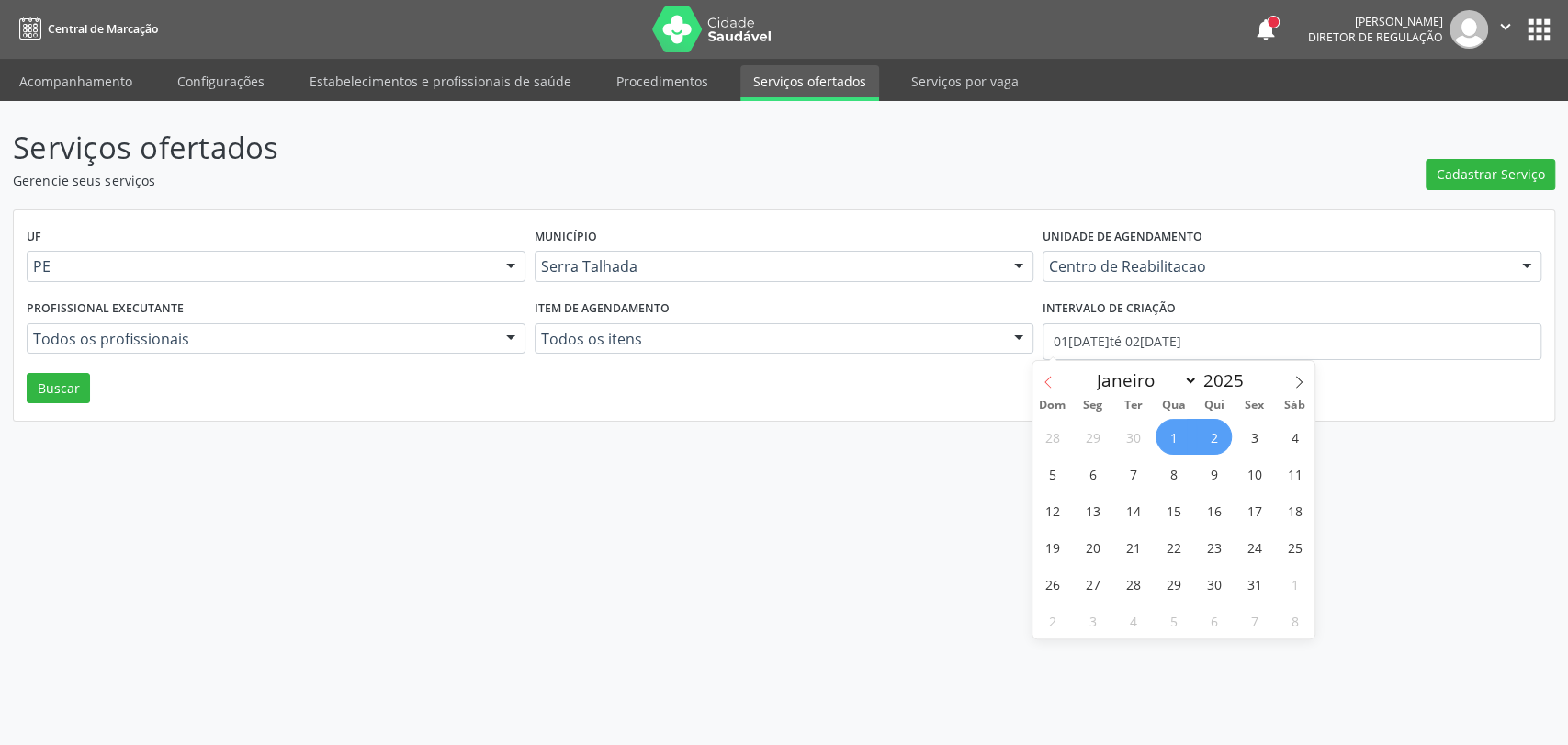
click at [1040, 383] on span at bounding box center [1048, 376] width 31 height 31
select select "8"
click at [1087, 441] on span "1" at bounding box center [1092, 437] width 36 height 36
type input "01/09/2025"
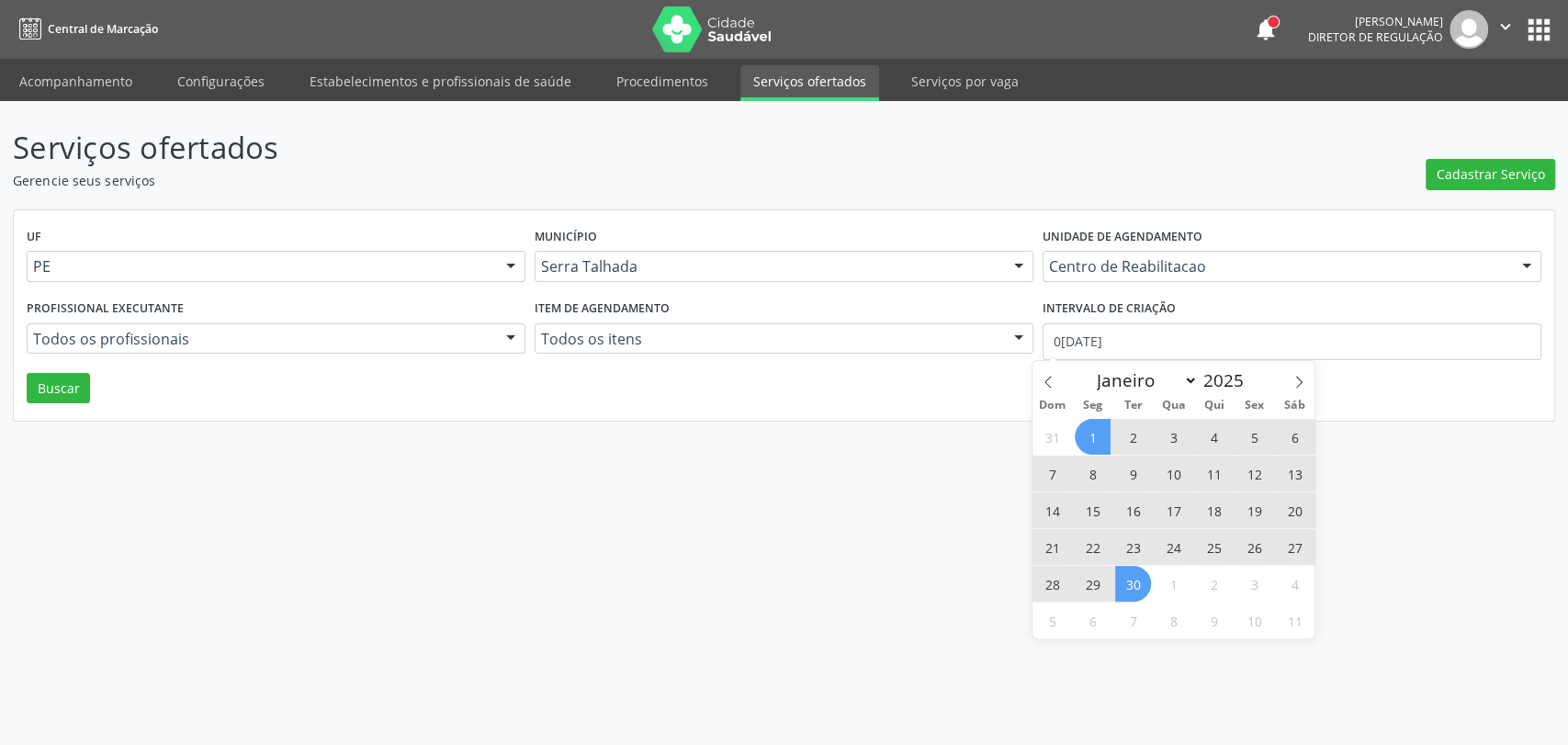
click at [1143, 589] on span "30" at bounding box center [1133, 584] width 36 height 36
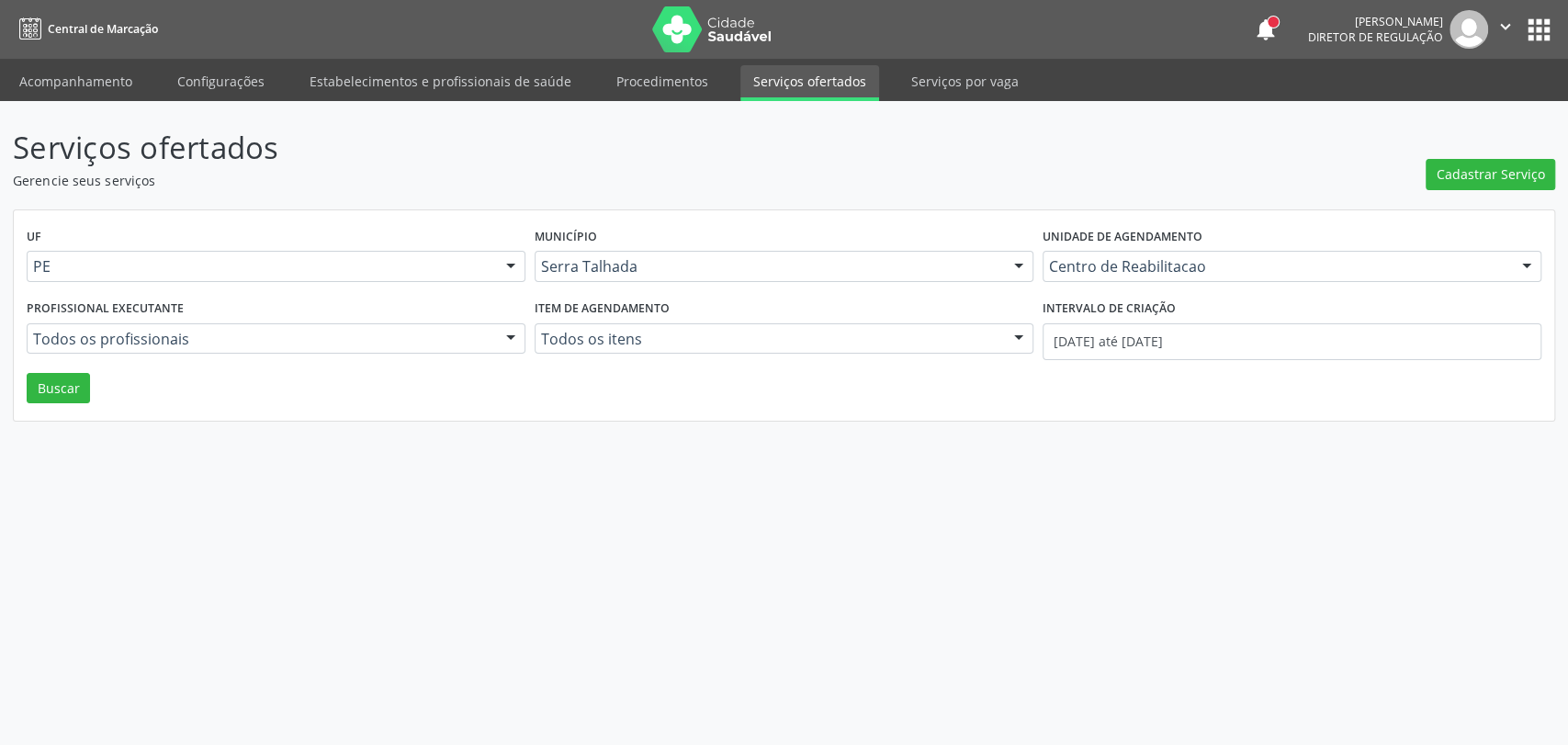
click at [1131, 582] on div "Serviços ofertados Gerencie seus serviços Cadastrar Serviço UF PE PE Nenhum res…" at bounding box center [784, 423] width 1568 height 644
click at [73, 377] on button "Buscar" at bounding box center [58, 387] width 64 height 31
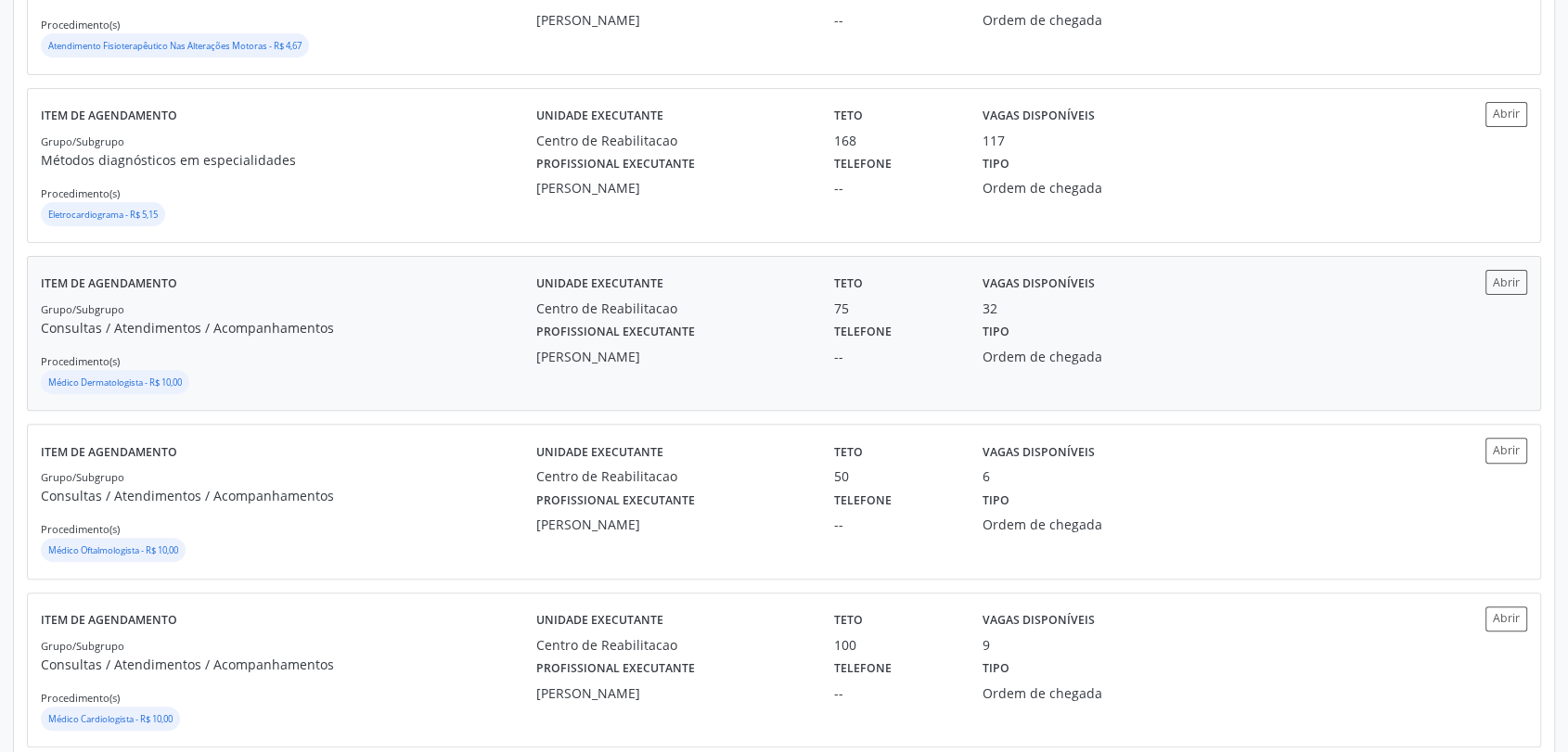
scroll to position [618, 0]
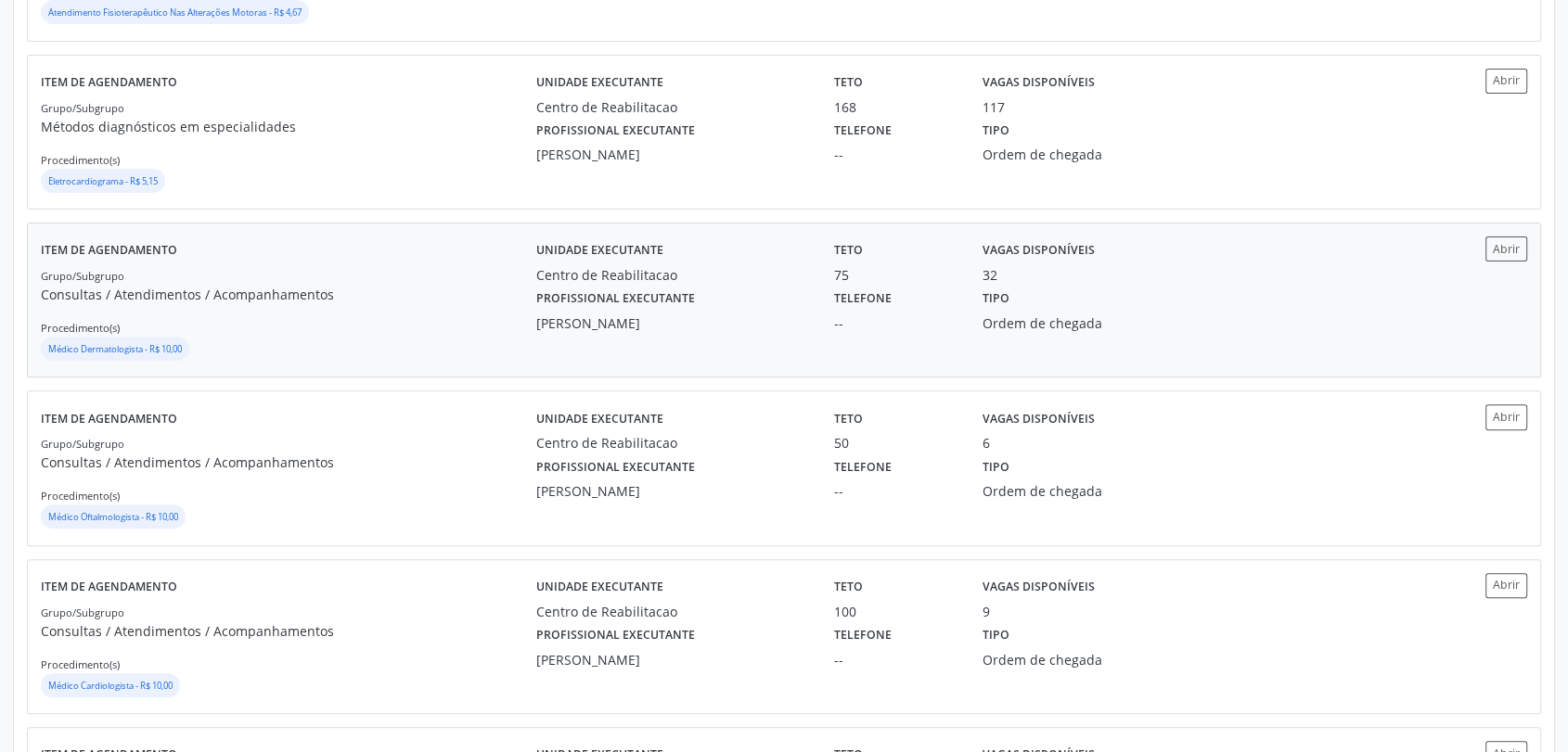
click at [638, 333] on div "Unidade executante Centro de Reabilitacao Teto 75 Vagas disponíveis 32 Profissi…" at bounding box center [970, 299] width 868 height 127
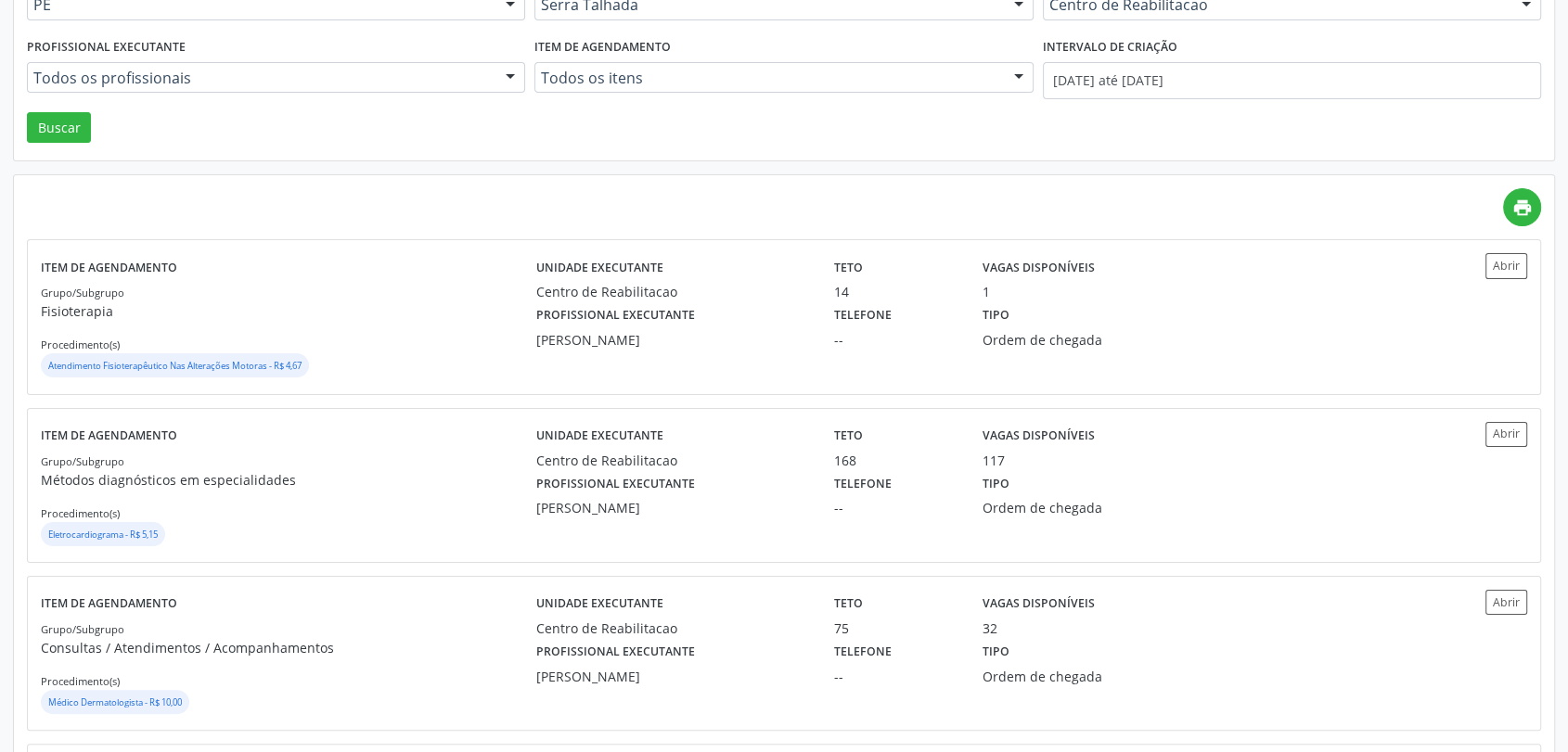
scroll to position [0, 0]
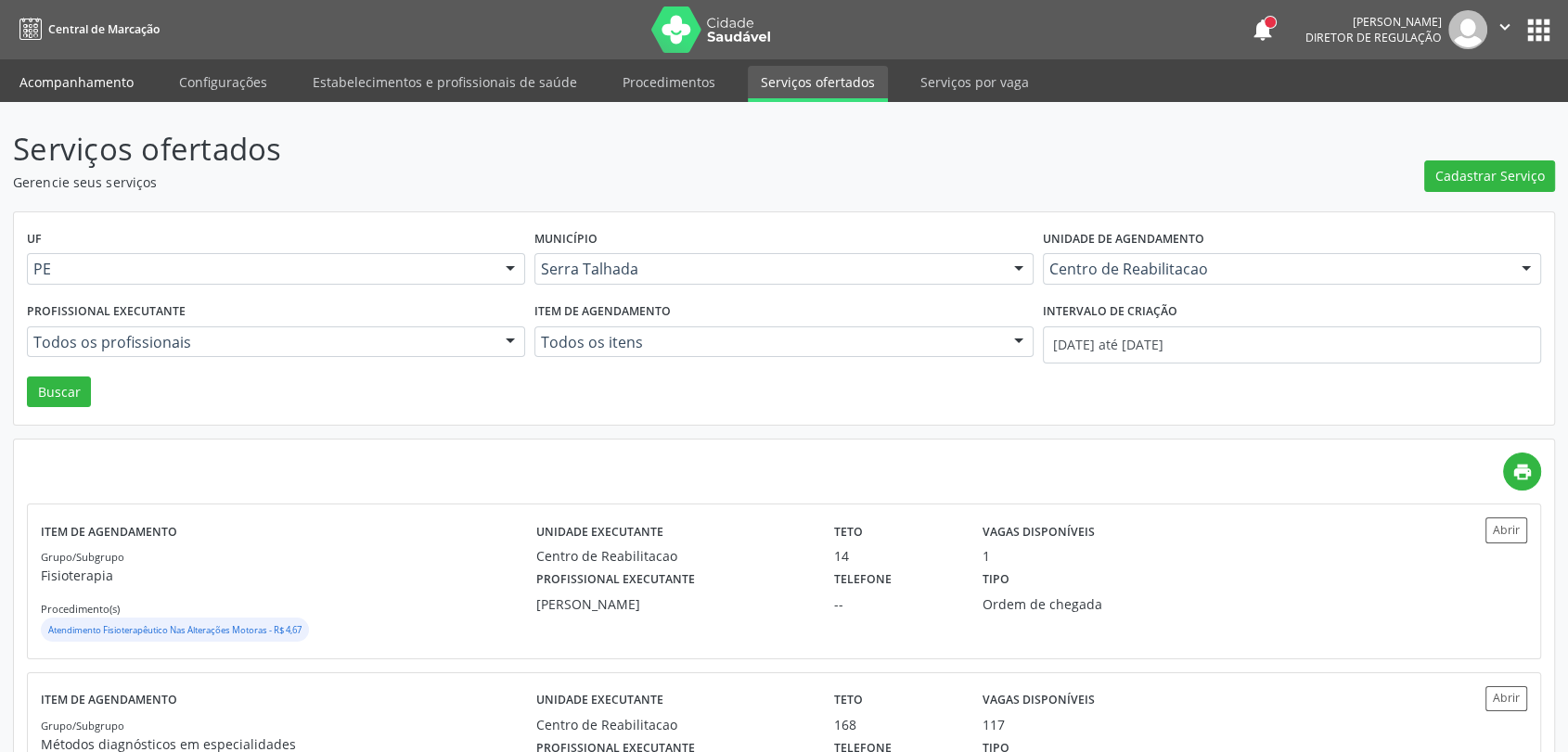
click at [89, 85] on link "Acompanhamento" at bounding box center [77, 82] width 140 height 32
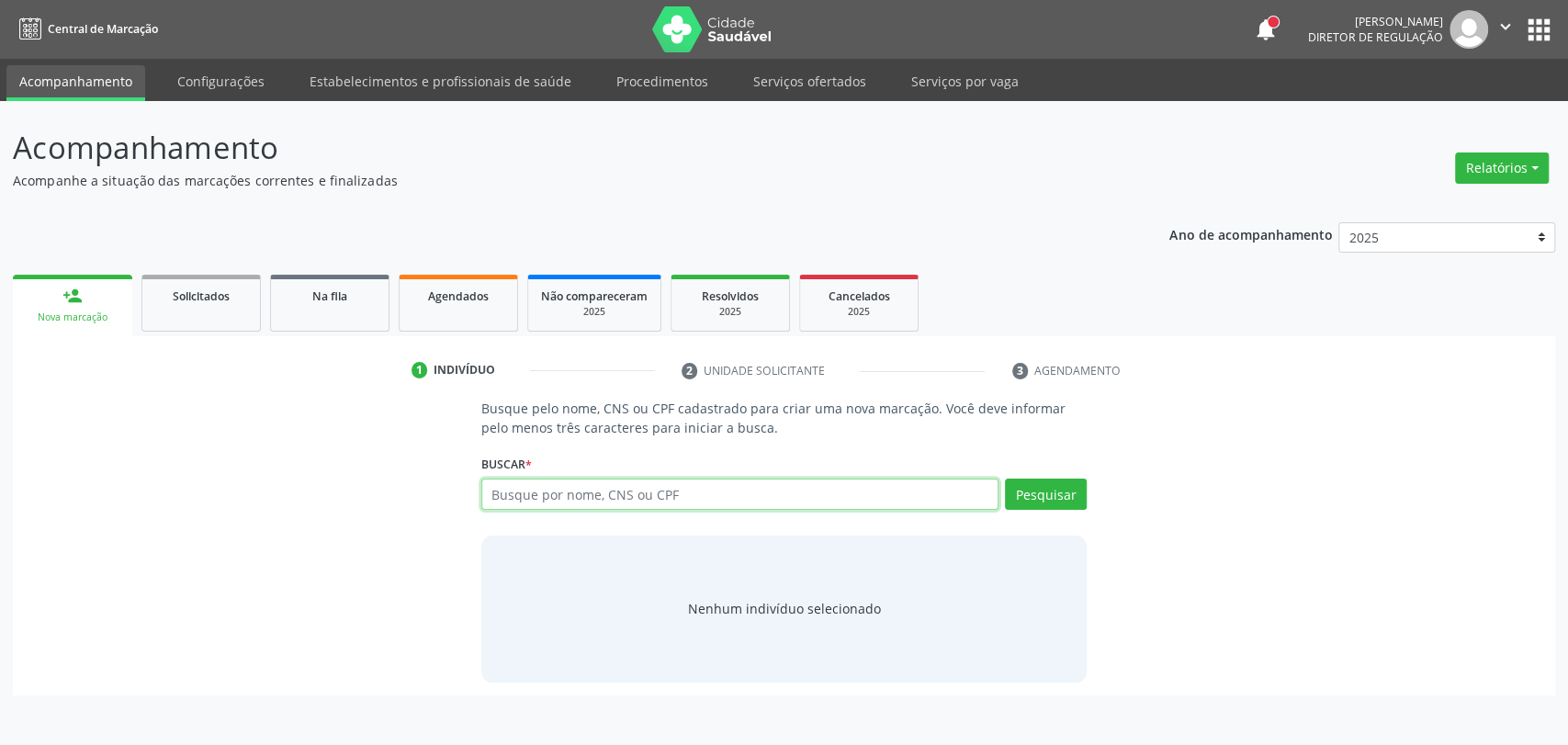
click at [592, 502] on input "text" at bounding box center [740, 493] width 519 height 31
type input "02286544409"
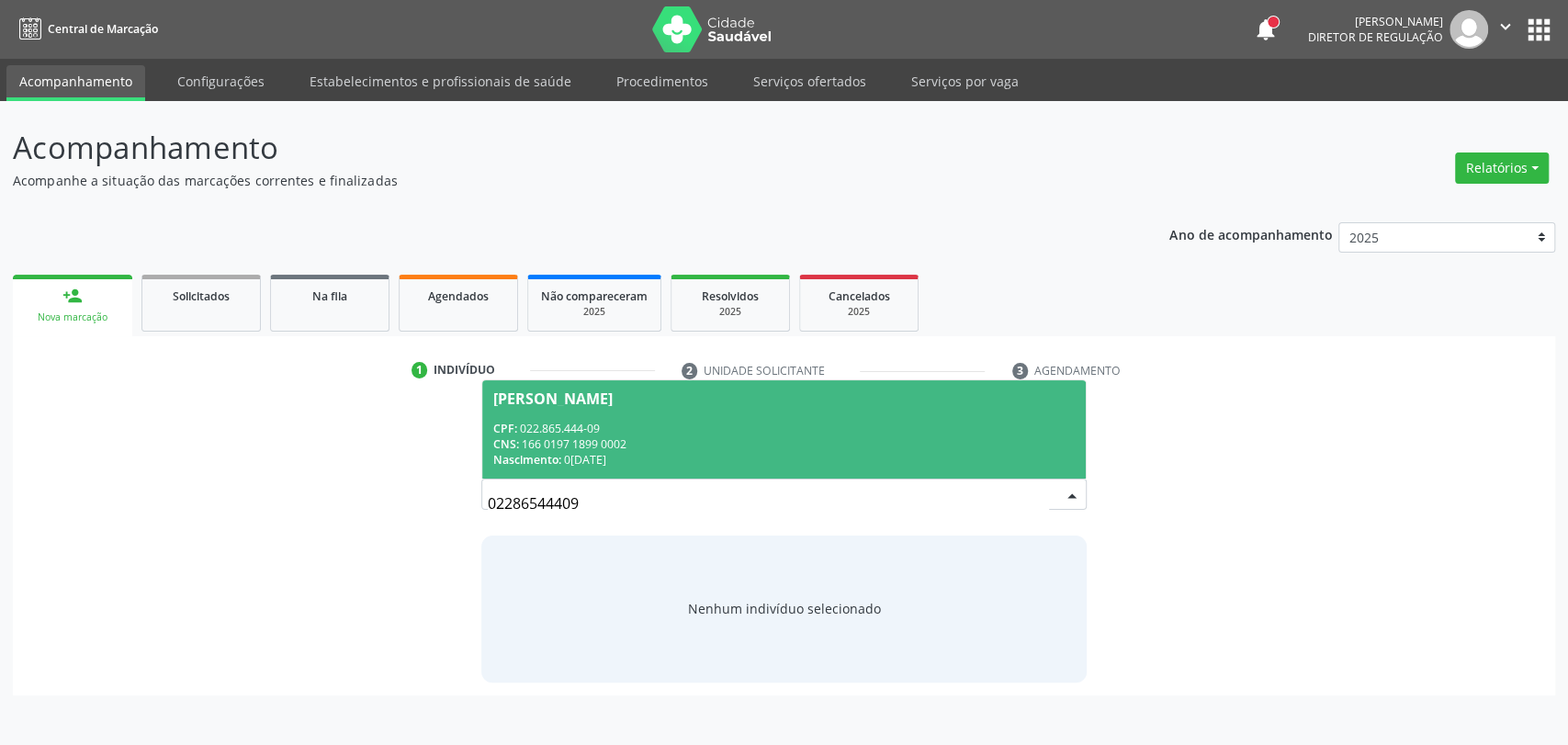
click at [651, 457] on div "Nascimento: 03/03/1954" at bounding box center [784, 460] width 582 height 16
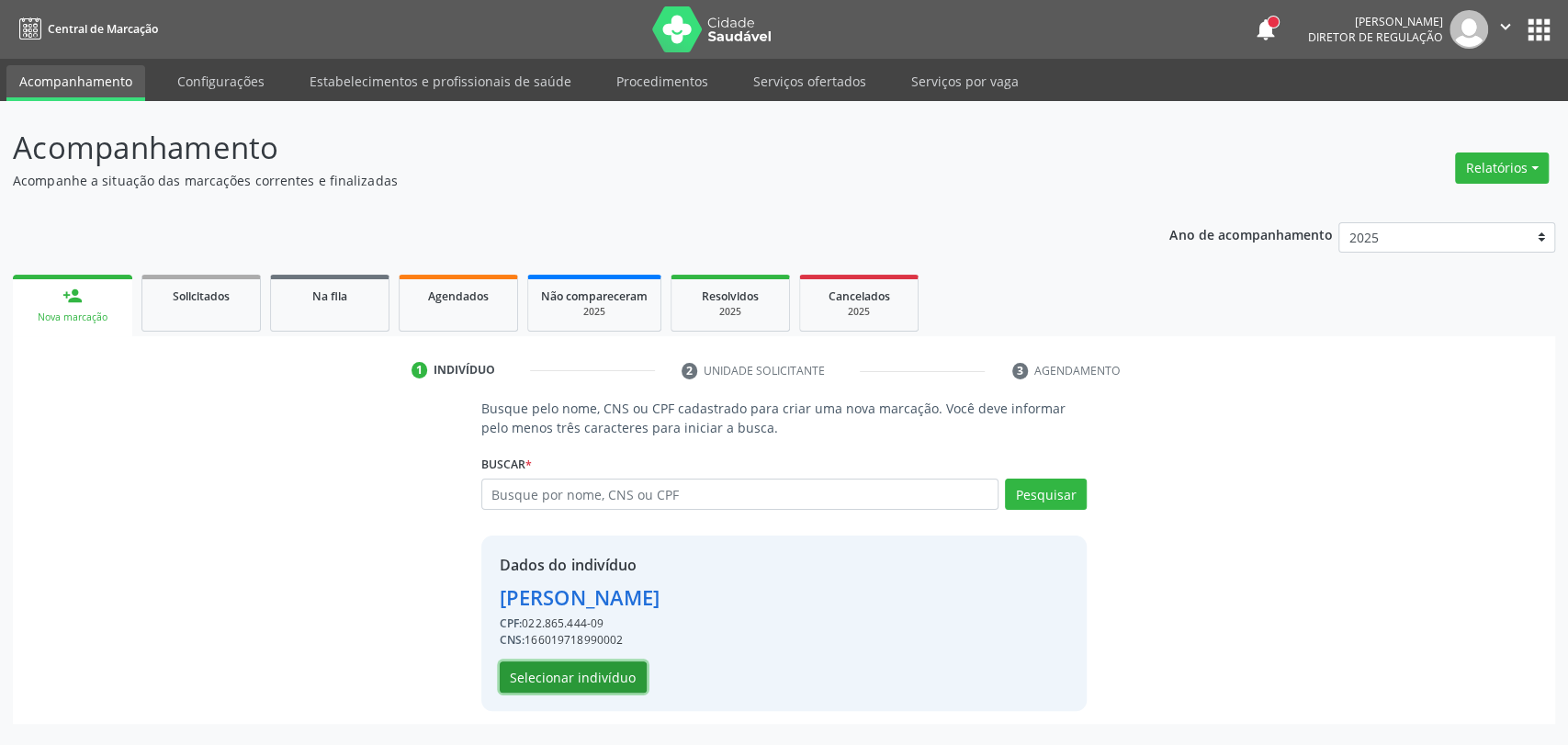
click at [618, 676] on button "Selecionar indivíduo" at bounding box center [573, 677] width 147 height 31
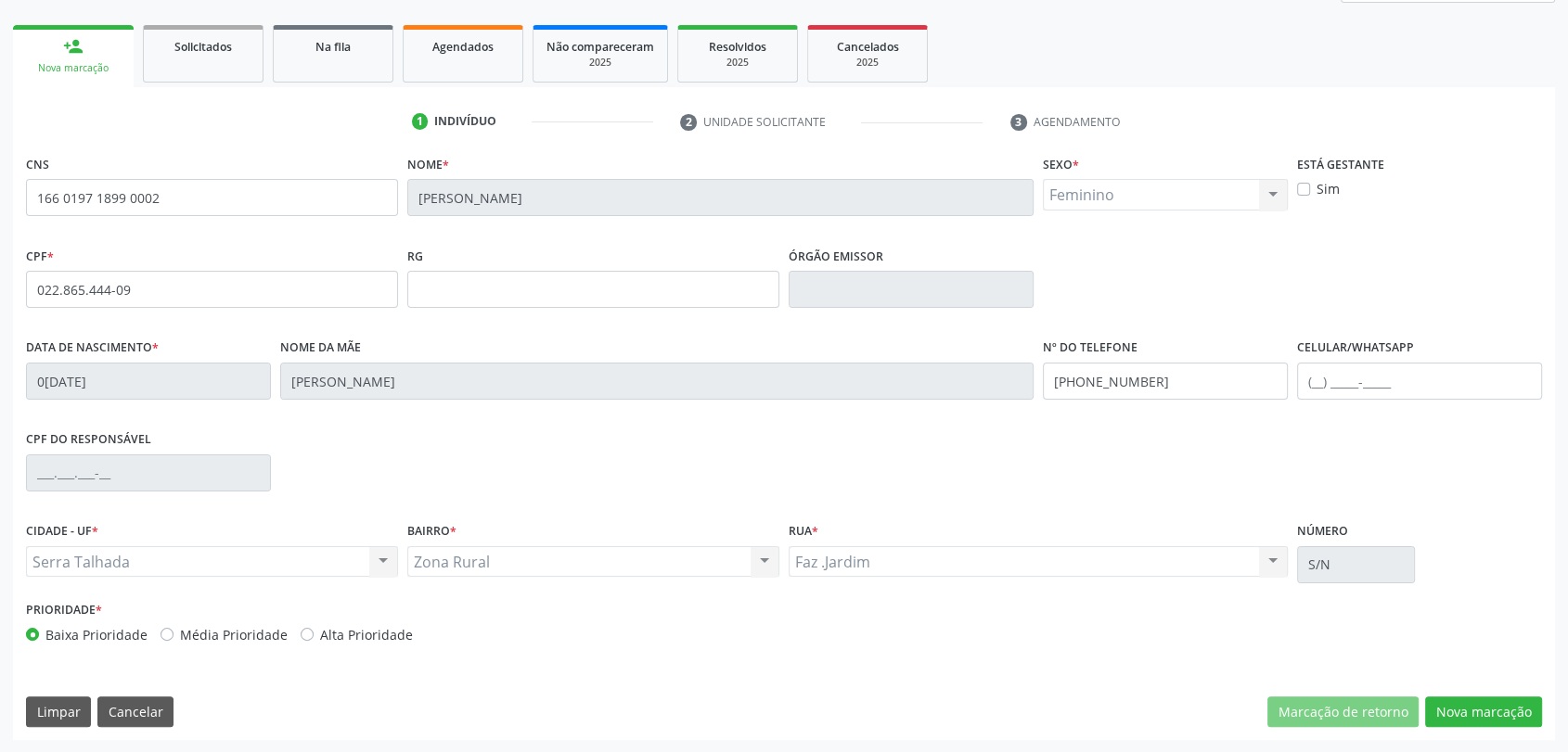
scroll to position [252, 0]
click at [1463, 707] on button "Nova marcação" at bounding box center [1483, 711] width 117 height 31
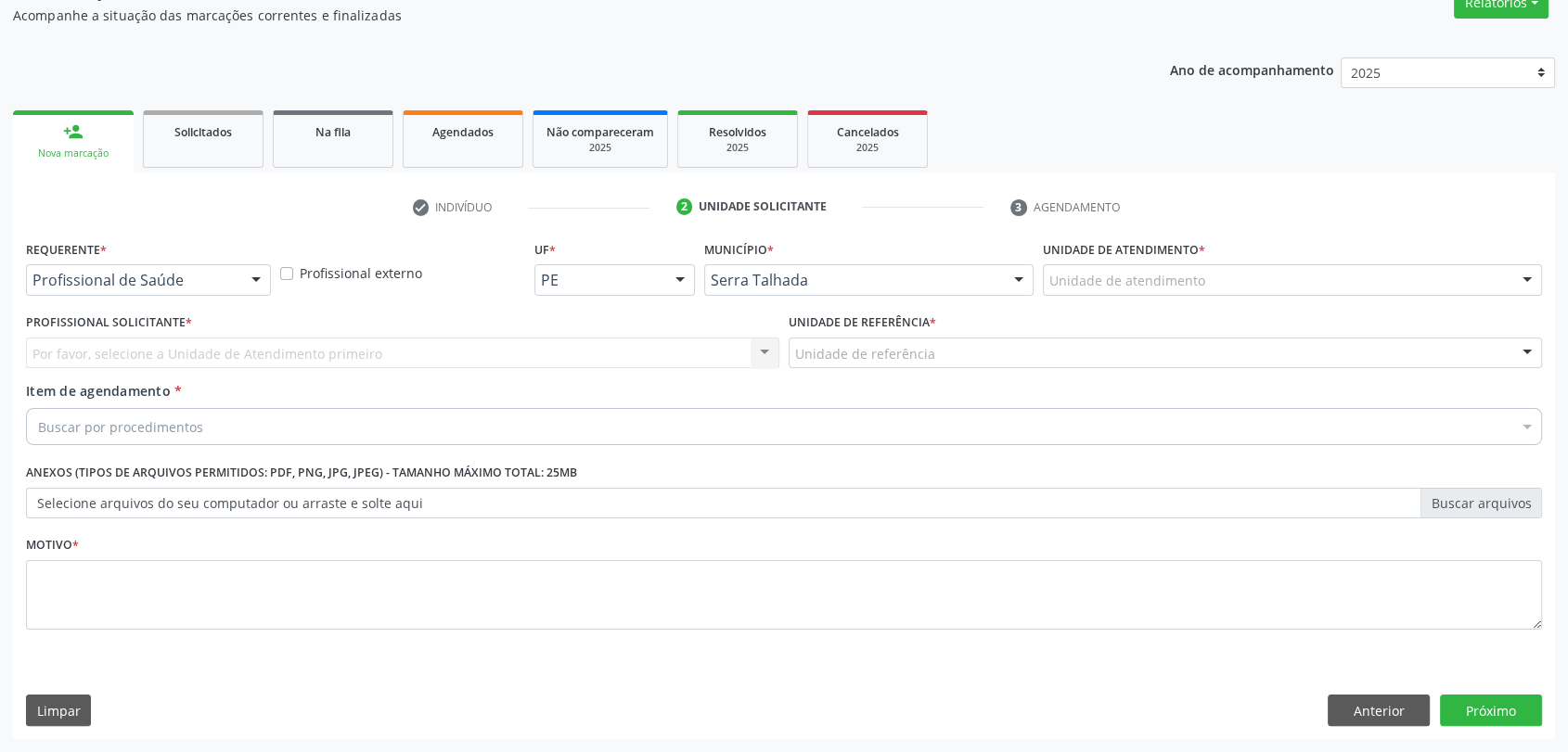
scroll to position [166, 0]
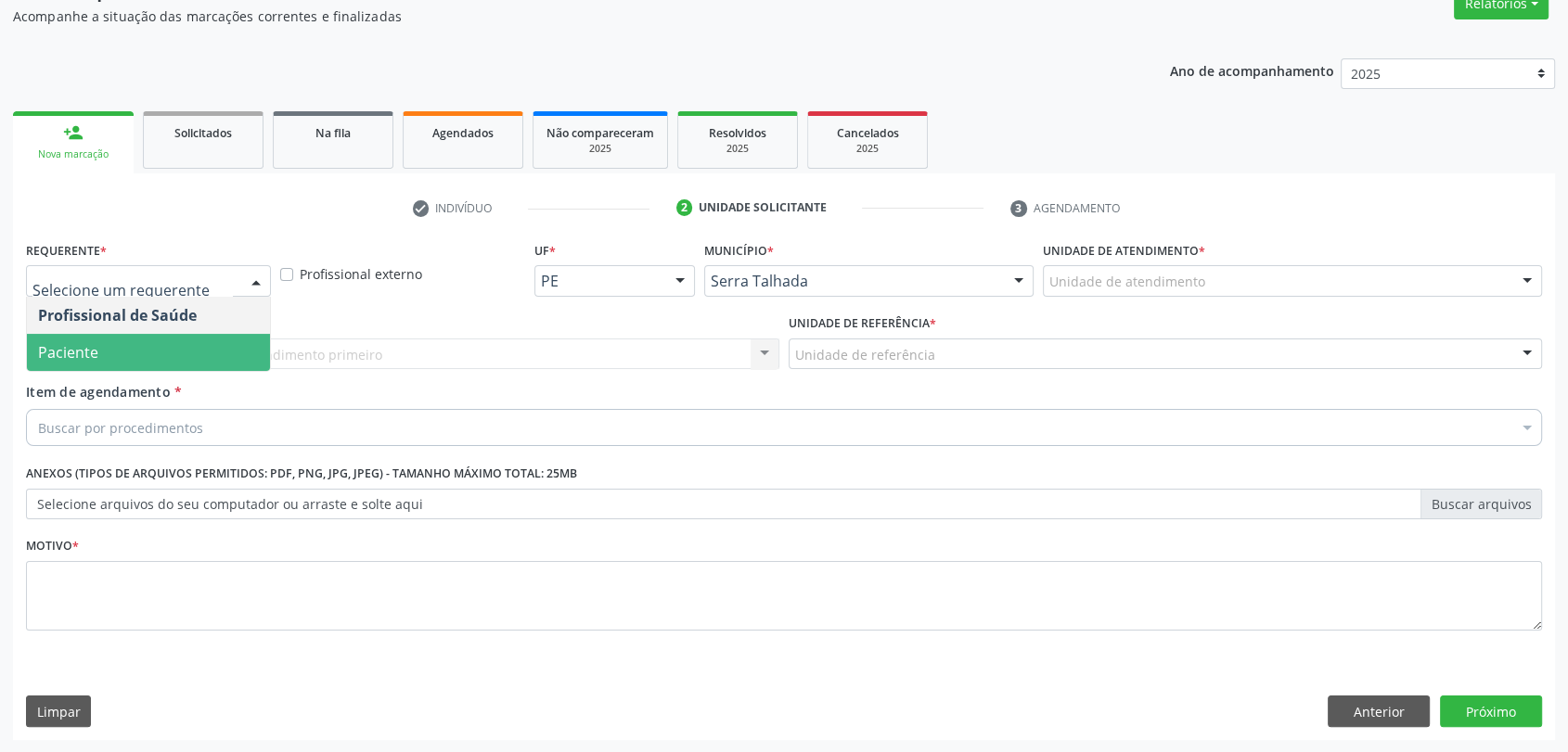
click at [150, 357] on span "Paciente" at bounding box center [147, 351] width 243 height 37
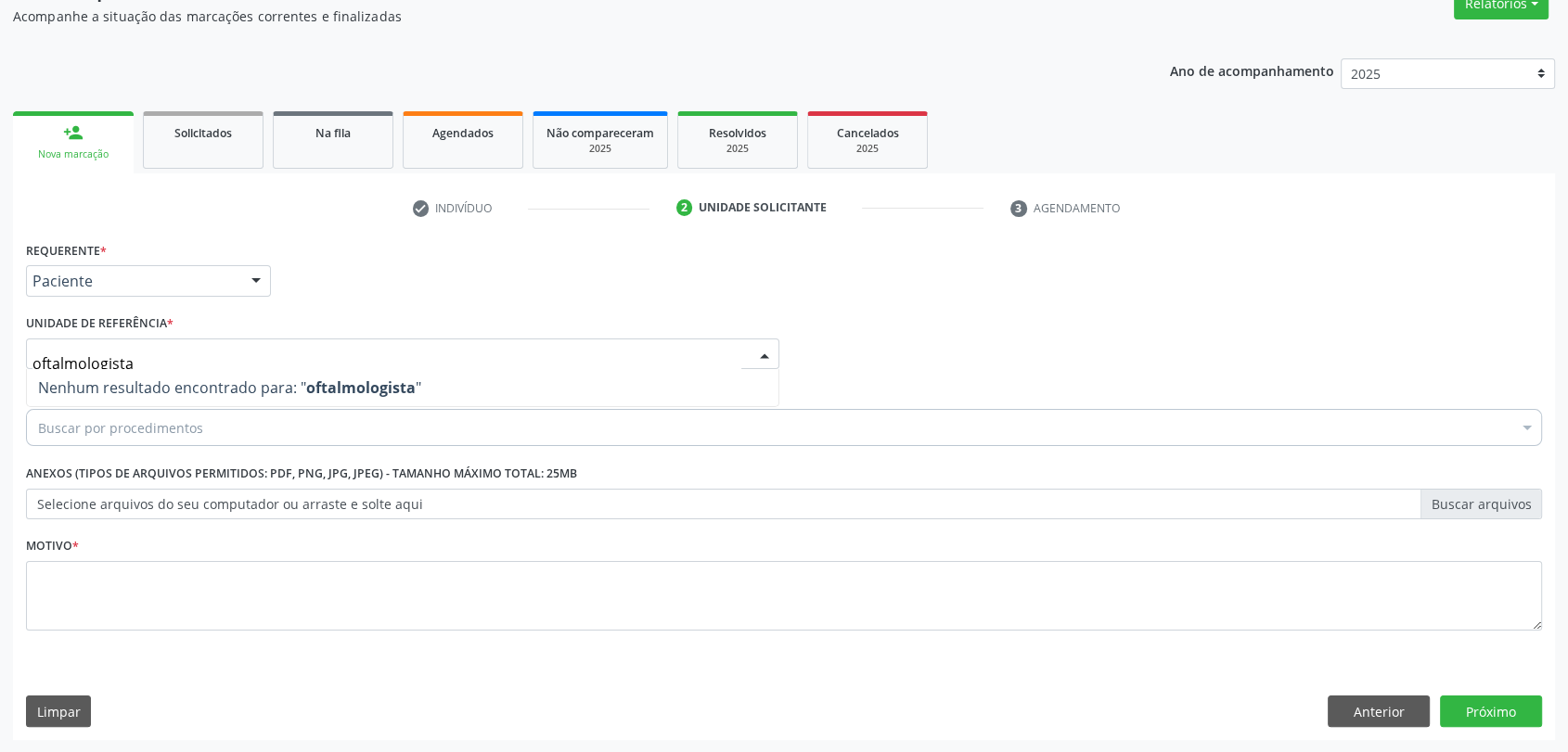
click at [150, 357] on input "oftalmologista" at bounding box center [387, 363] width 709 height 37
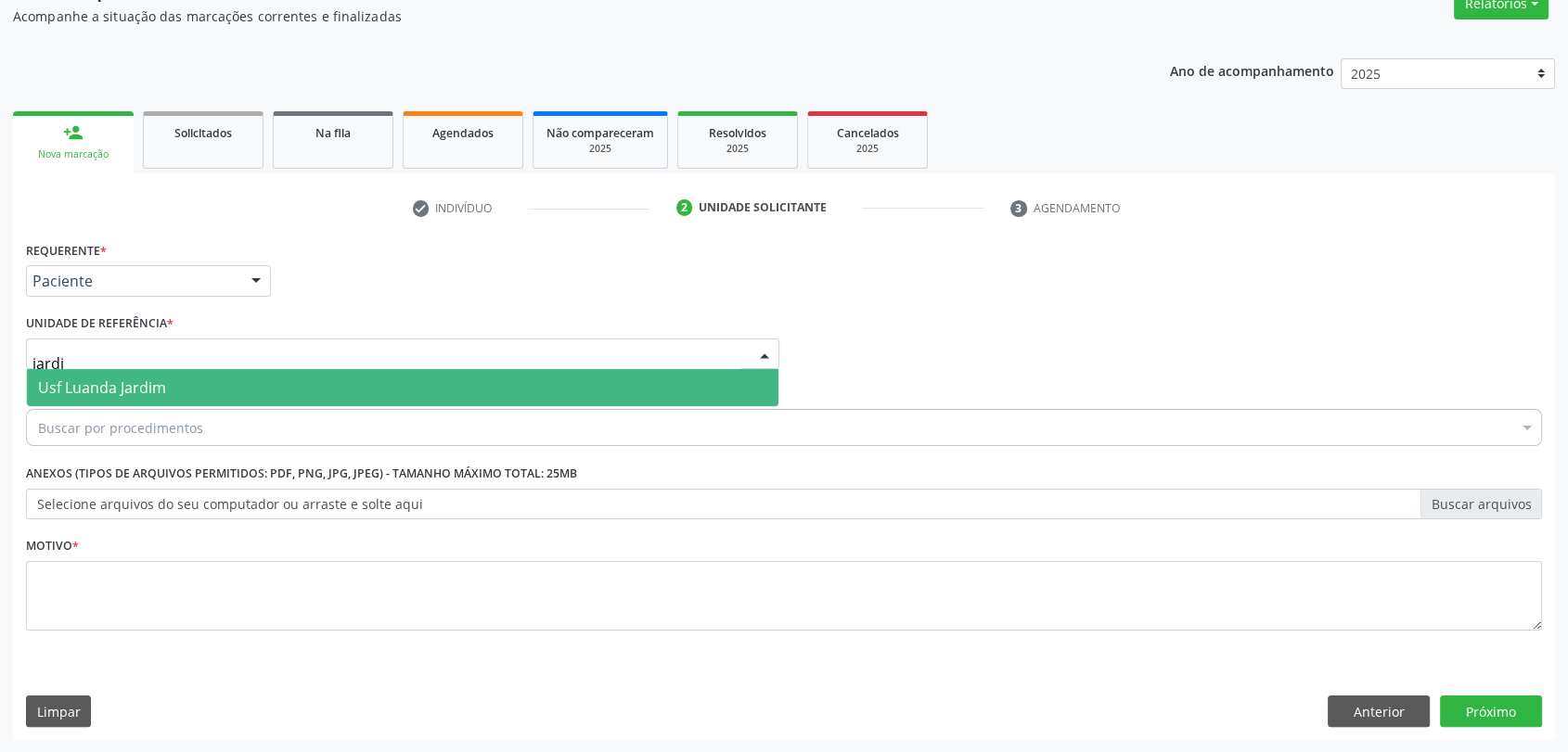
type input "jardim"
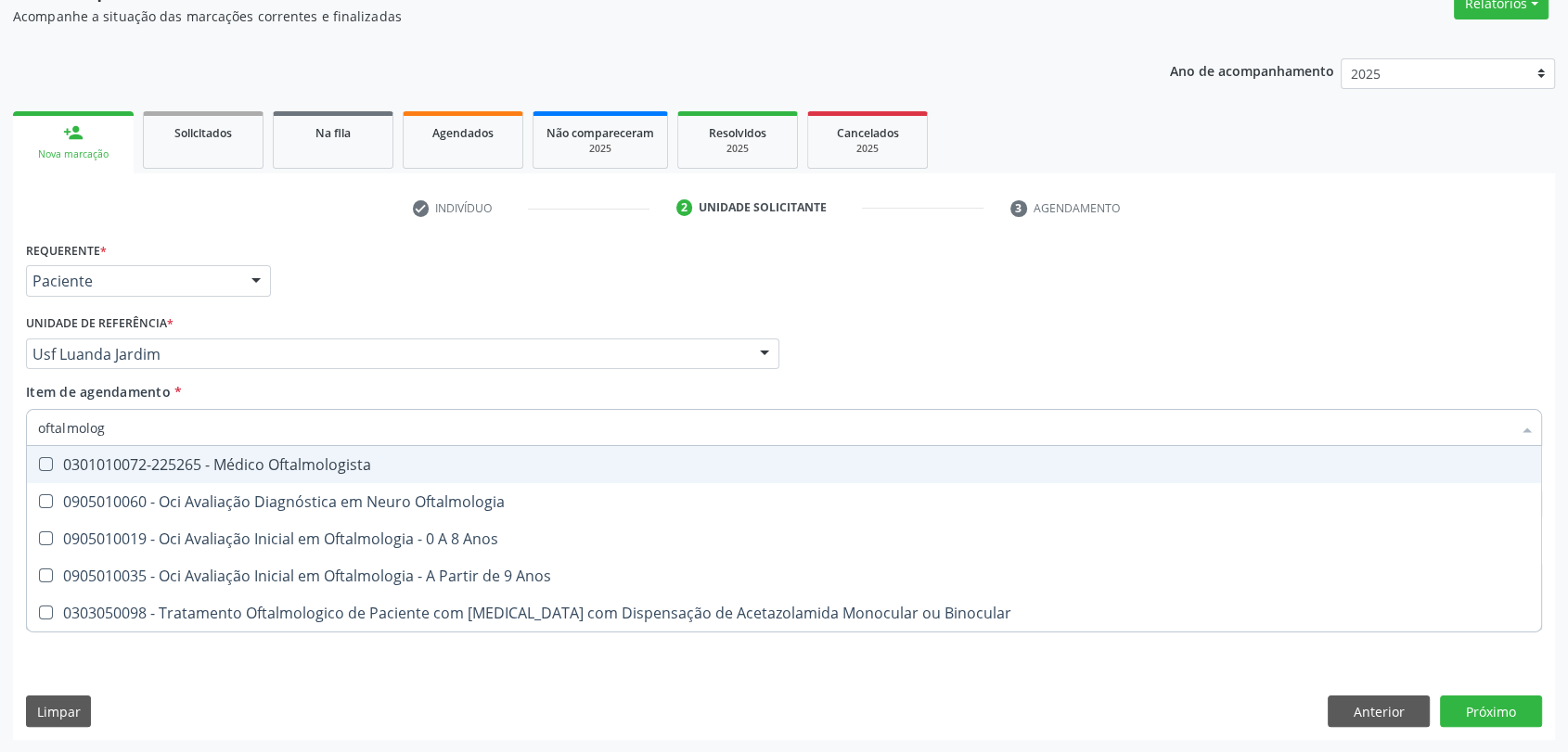
type input "oftalmologi"
click at [173, 462] on div "0301010072-225265 - Médico Oftalmologista" at bounding box center [784, 465] width 1491 height 15
checkbox Oftalmologista "true"
click at [305, 317] on div "Unidade de referência * Usf Luanda Jardim Usf do Mutirao Usf Cohab Usf Caicarin…" at bounding box center [402, 339] width 753 height 60
checkbox Oftalmologia "true"
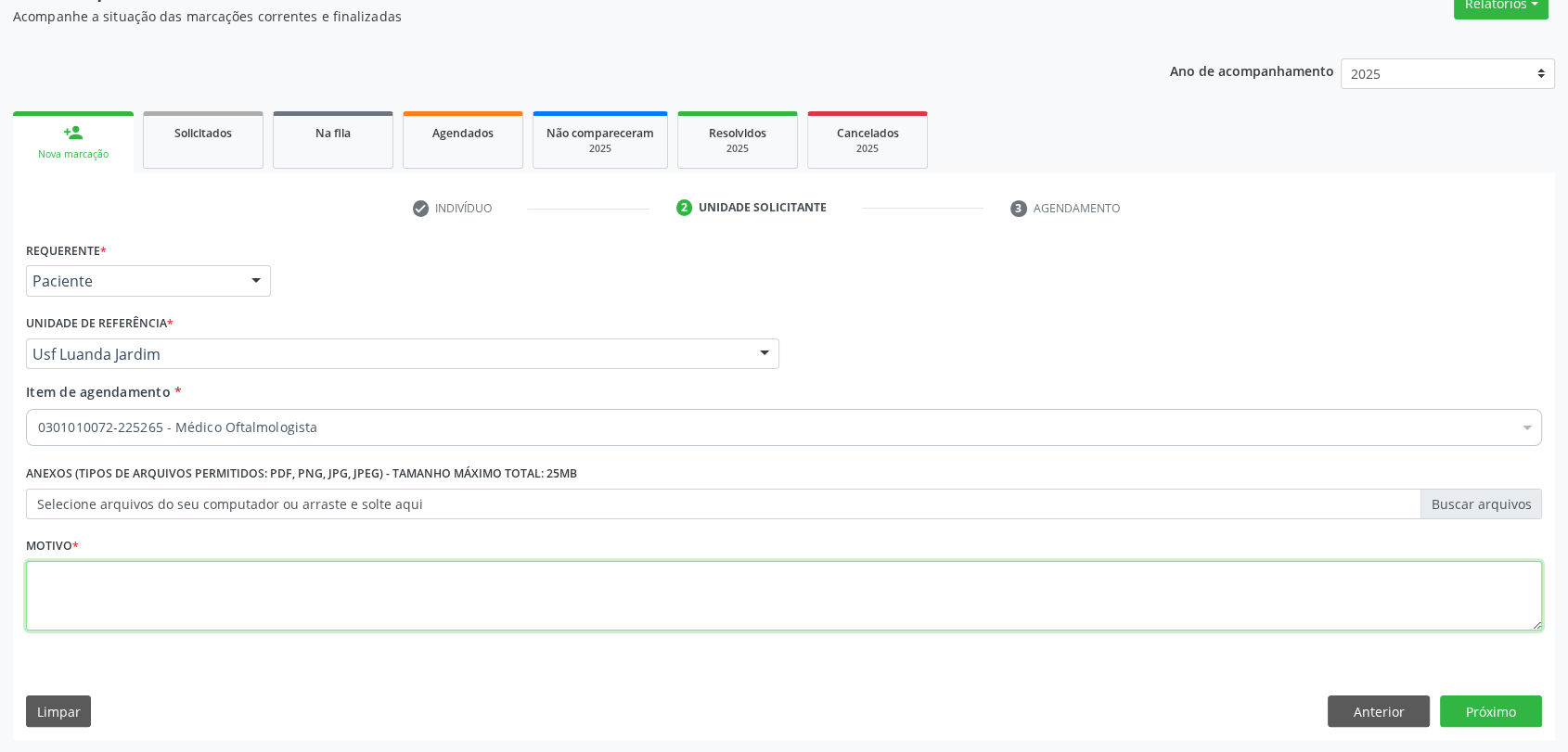
click at [225, 574] on textarea at bounding box center [784, 596] width 1516 height 71
type textarea "s"
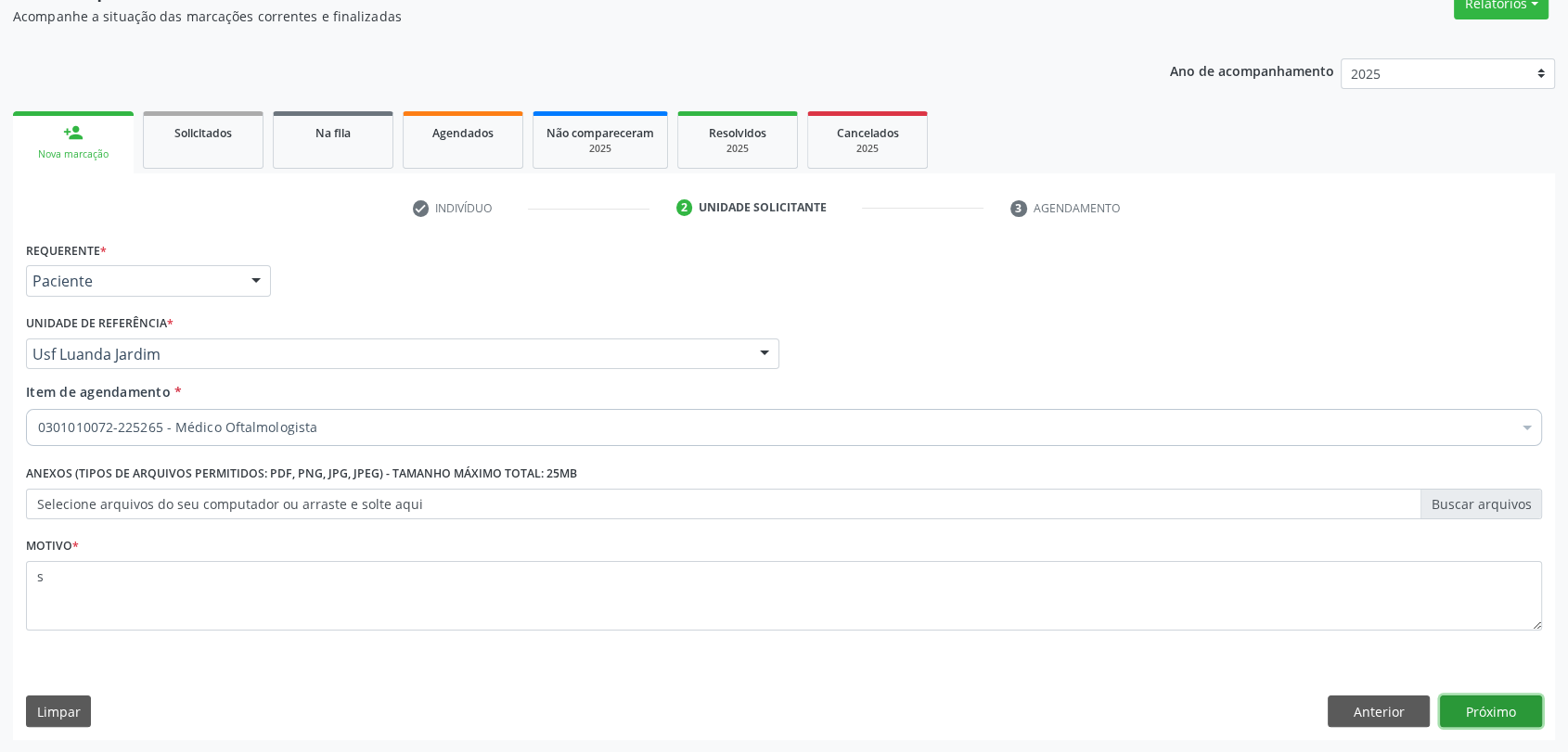
click at [1460, 706] on button "Próximo" at bounding box center [1490, 710] width 102 height 31
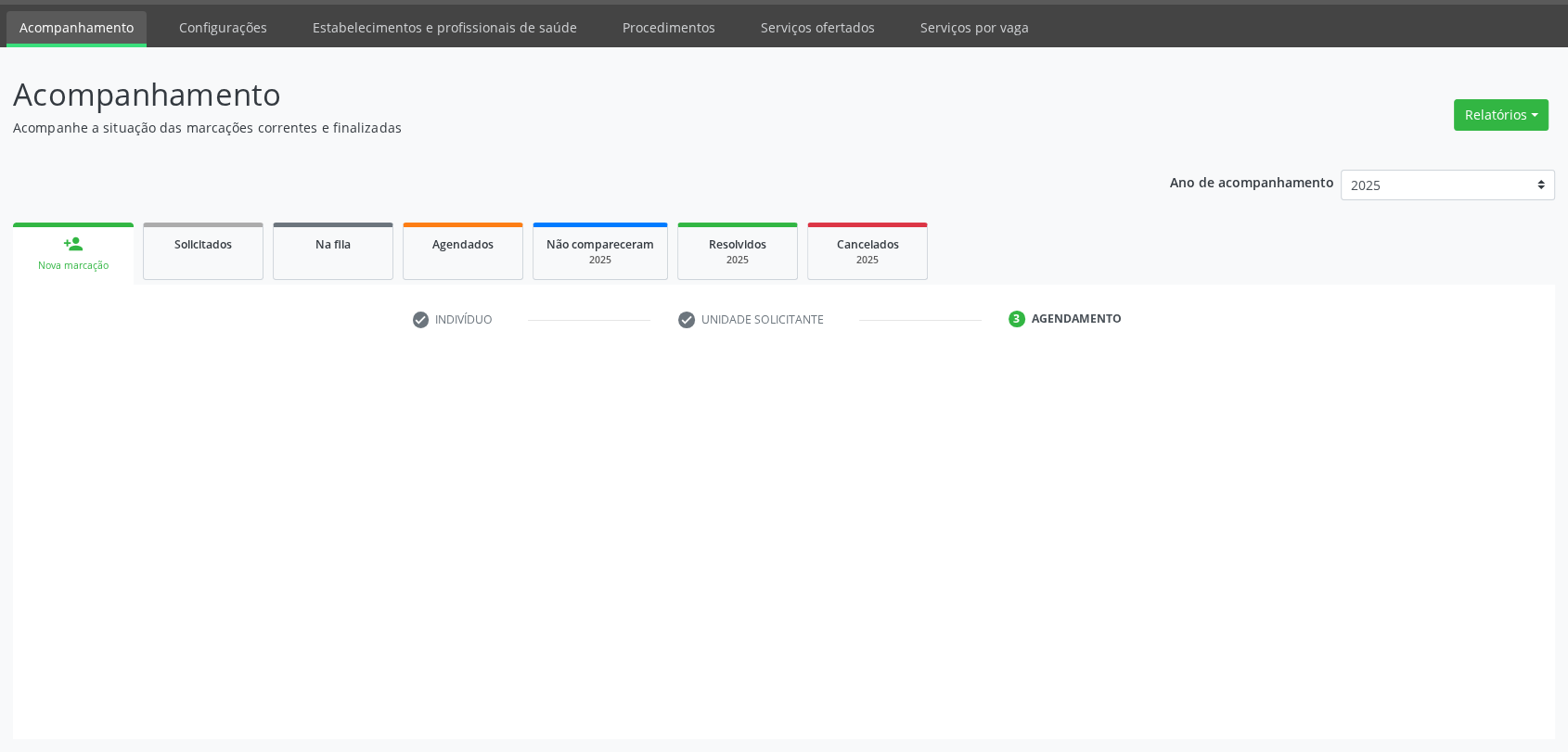
scroll to position [54, 0]
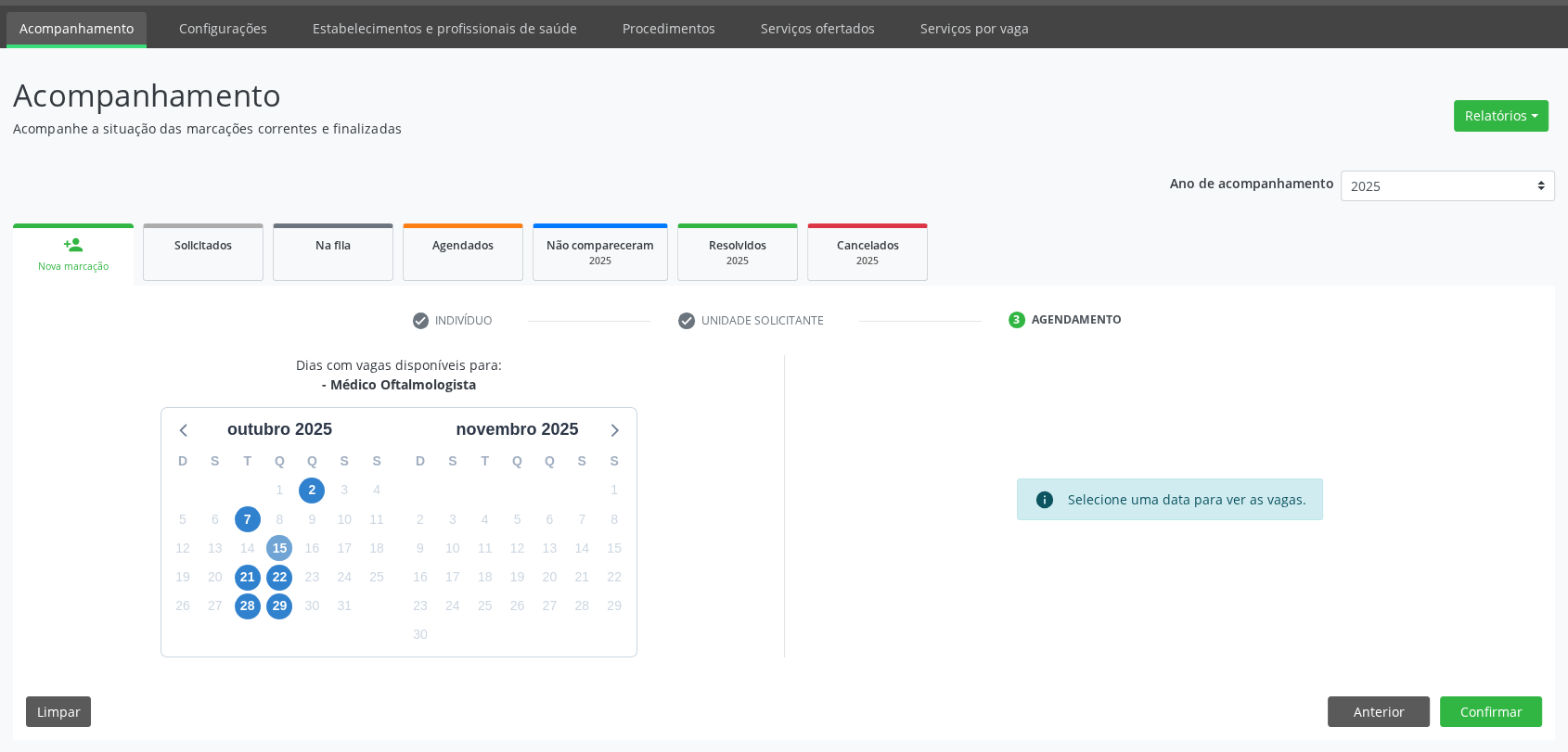
click at [273, 540] on span "15" at bounding box center [279, 547] width 26 height 26
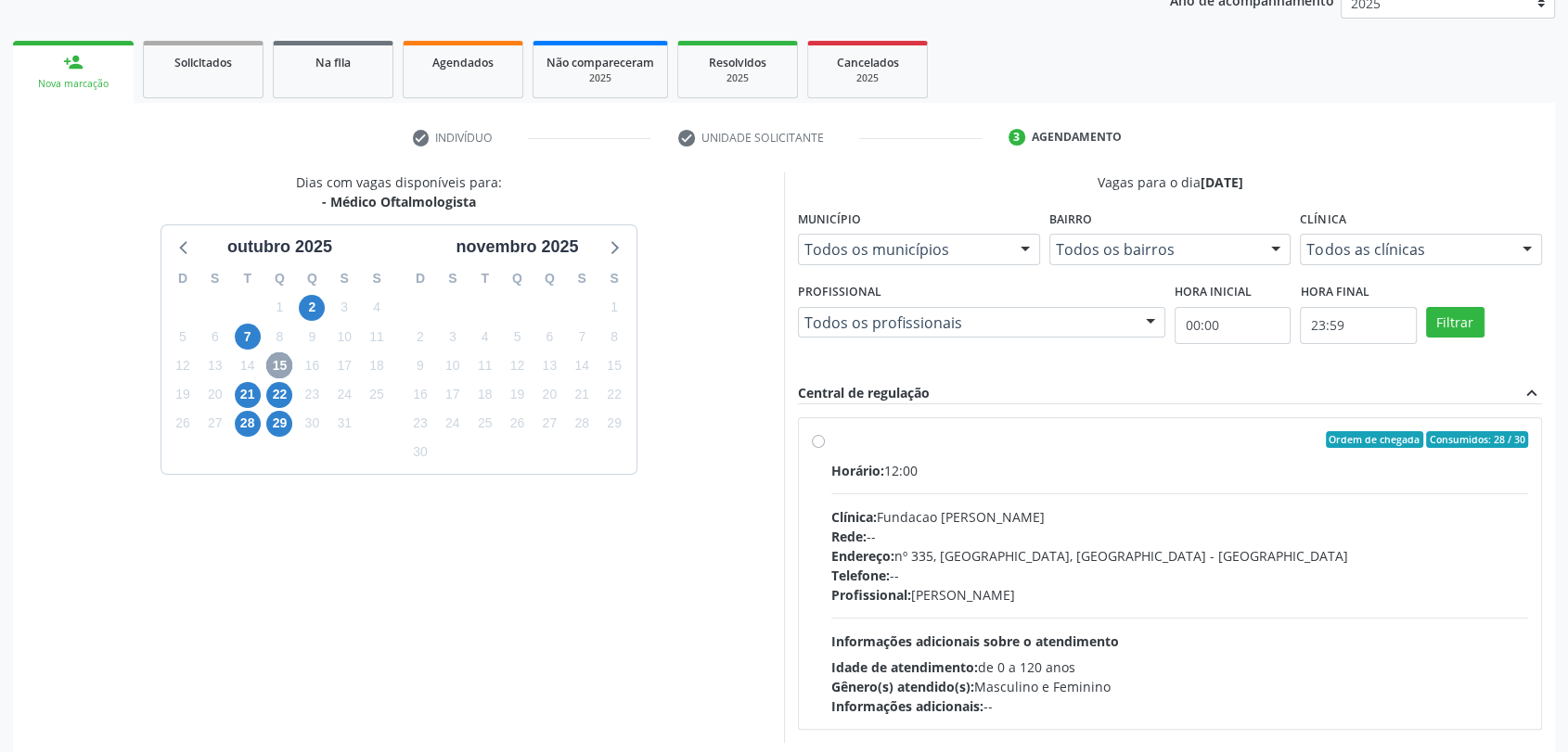
scroll to position [260, 0]
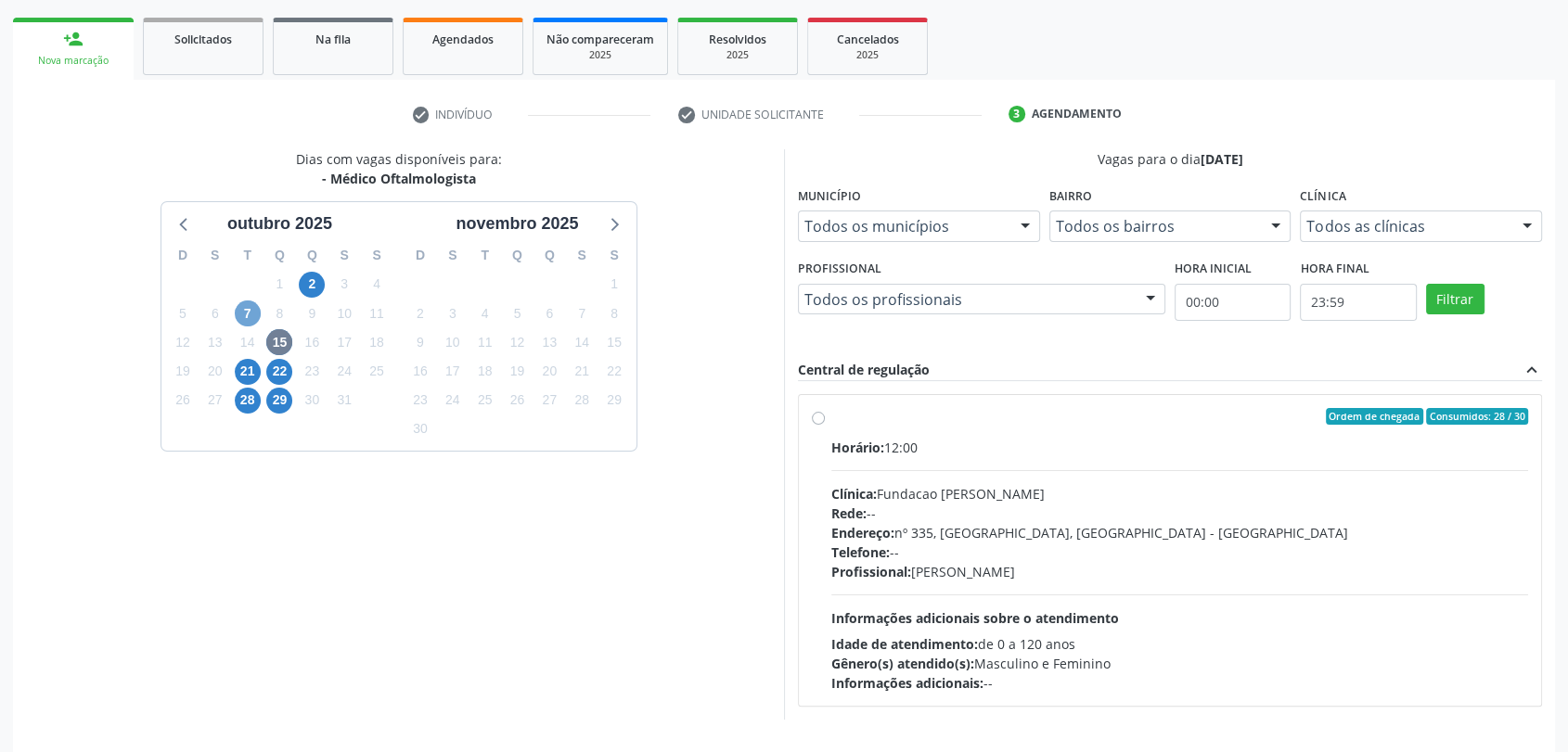
click at [255, 314] on span "7" at bounding box center [247, 313] width 26 height 26
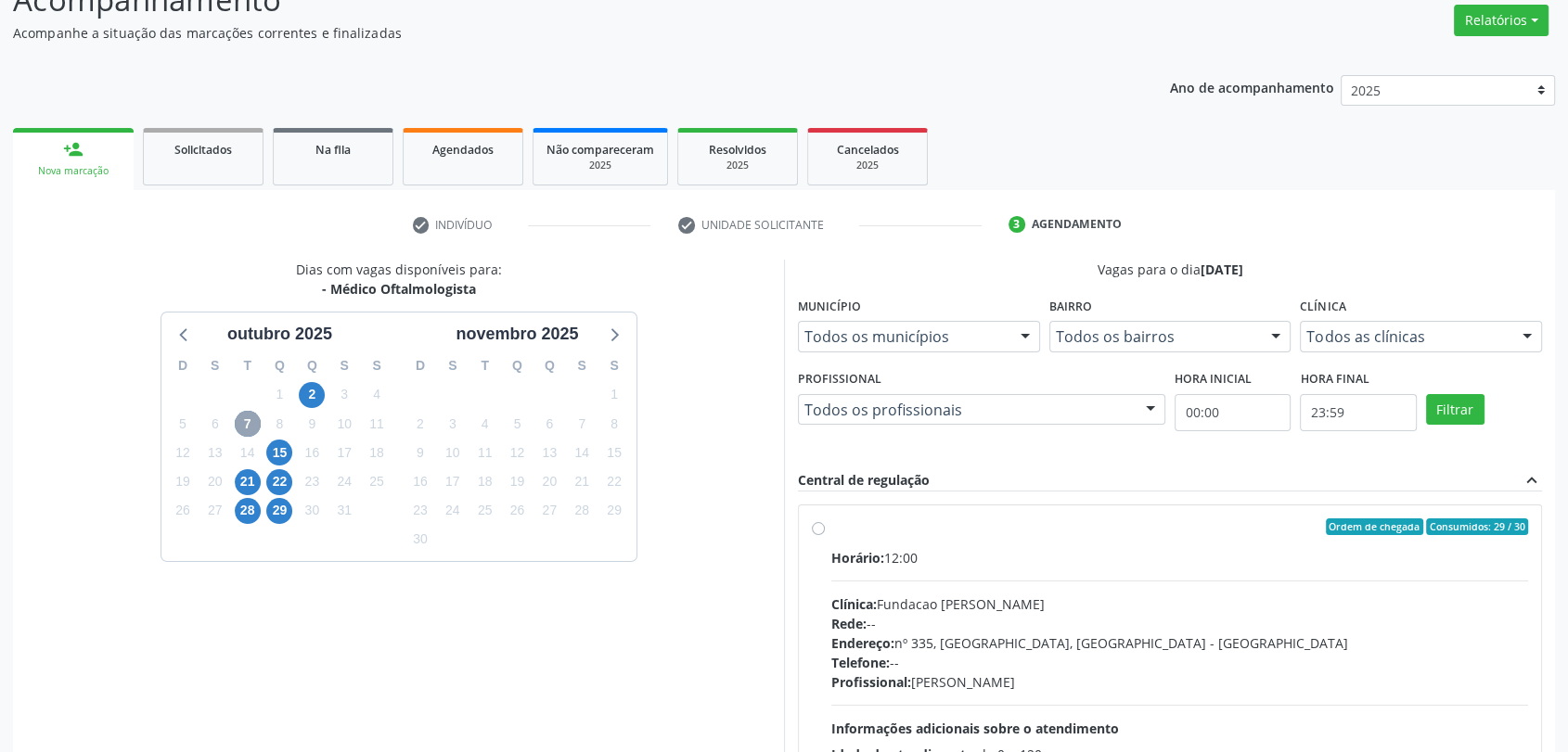
scroll to position [116, 0]
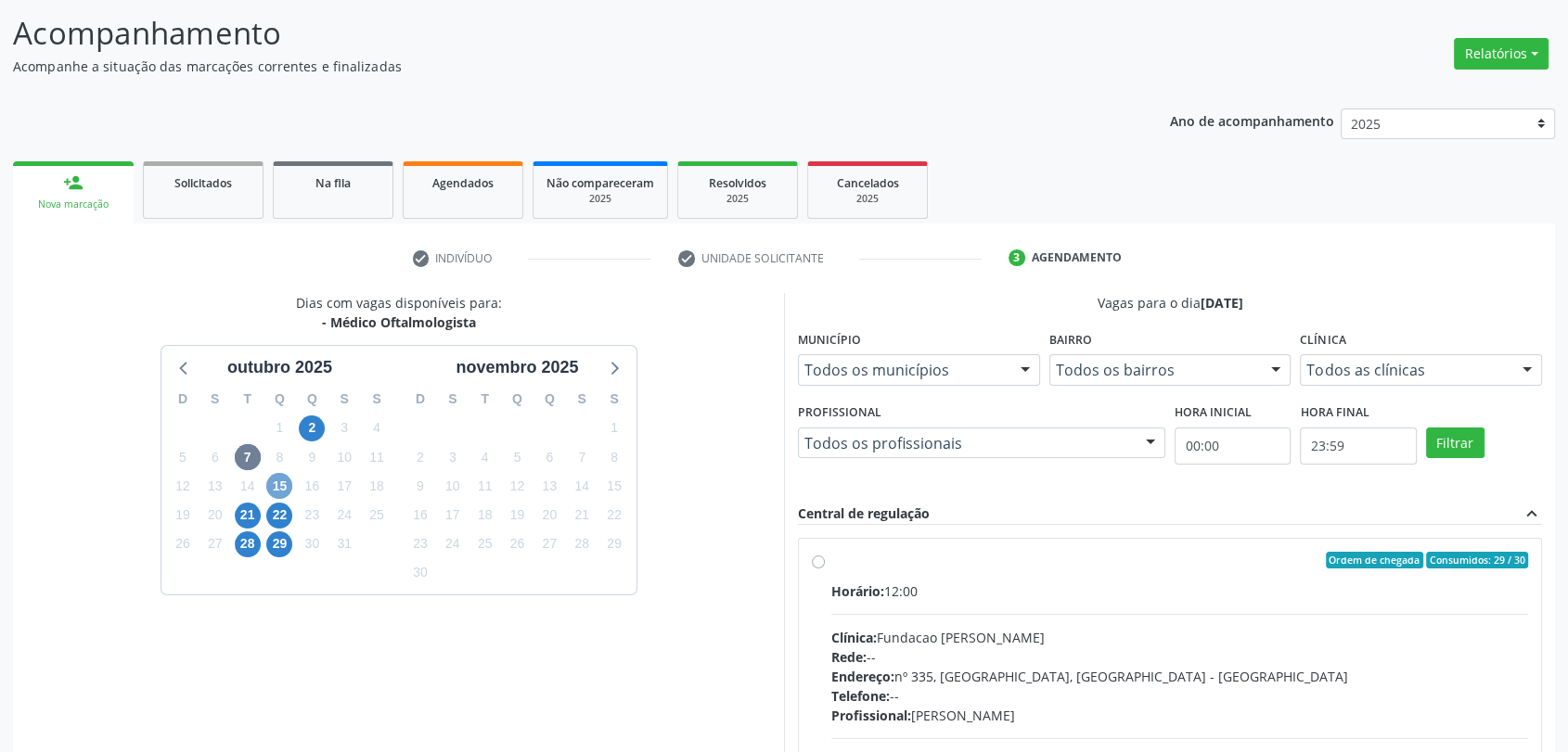
click at [279, 488] on span "15" at bounding box center [279, 486] width 26 height 26
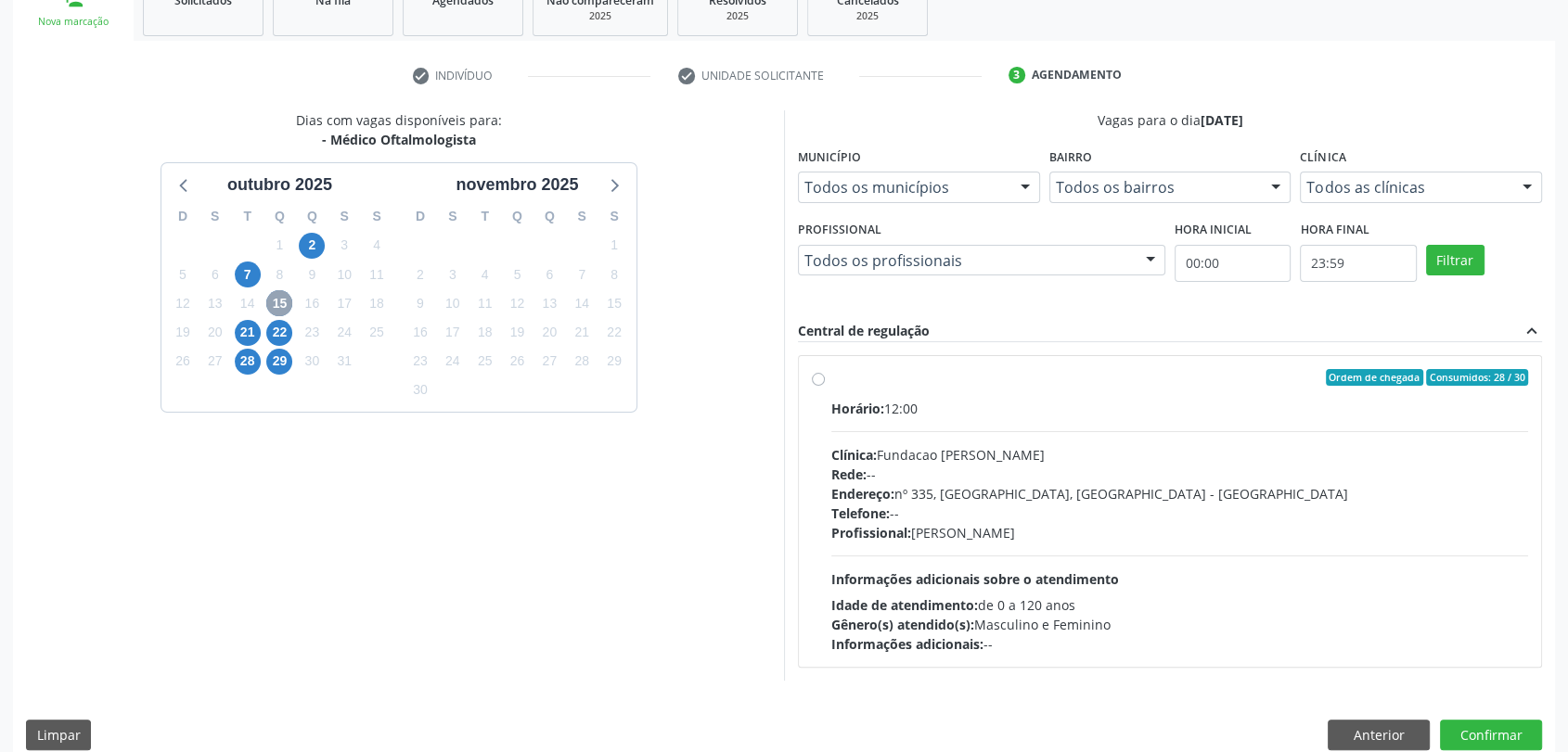
scroll to position [322, 0]
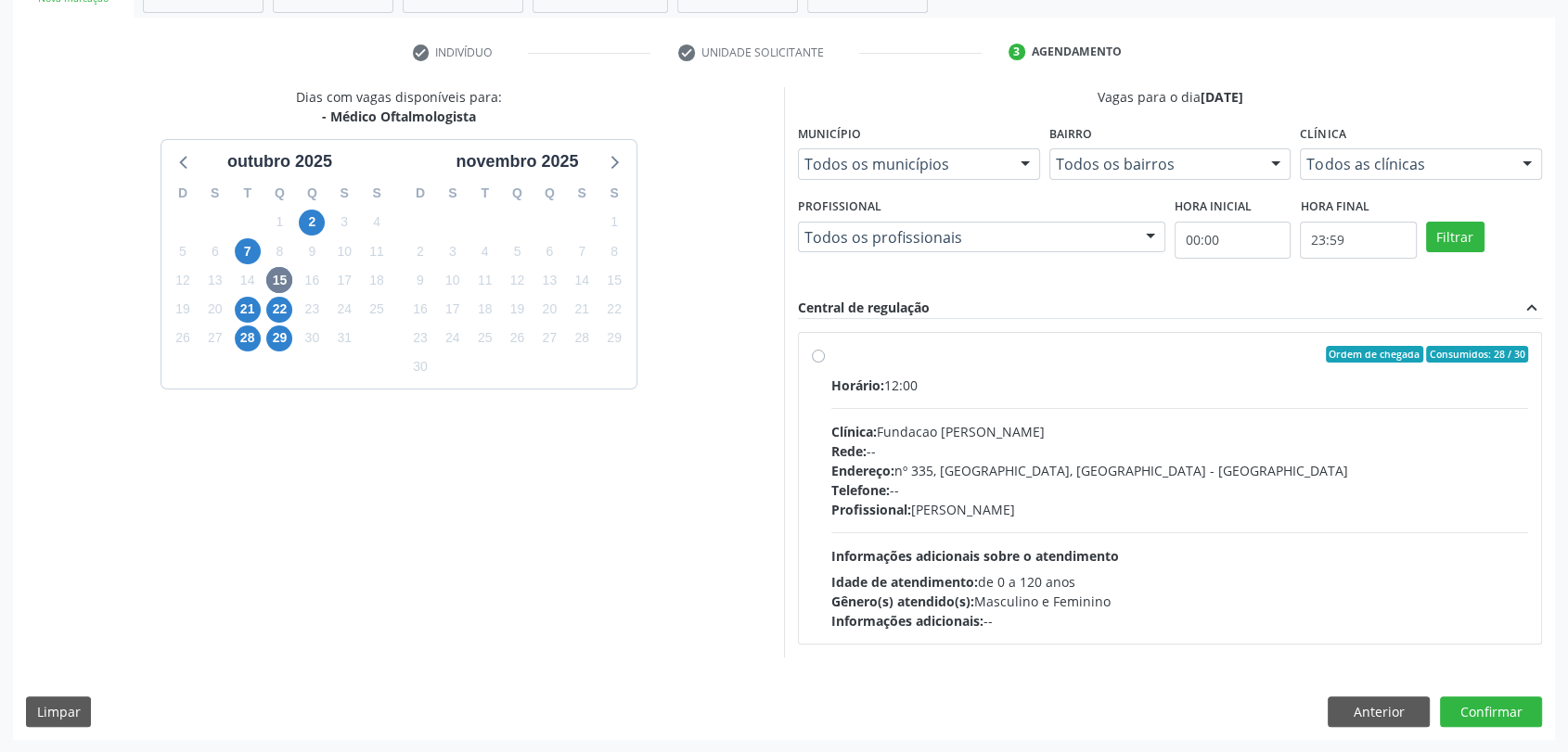
click at [997, 491] on div "Telefone: --" at bounding box center [1179, 489] width 697 height 20
click at [824, 363] on input "Ordem de chegada Consumidos: 28 / 30 Horário: 12:00 Clínica: Fundacao Altino Ve…" at bounding box center [818, 354] width 13 height 17
radio input "true"
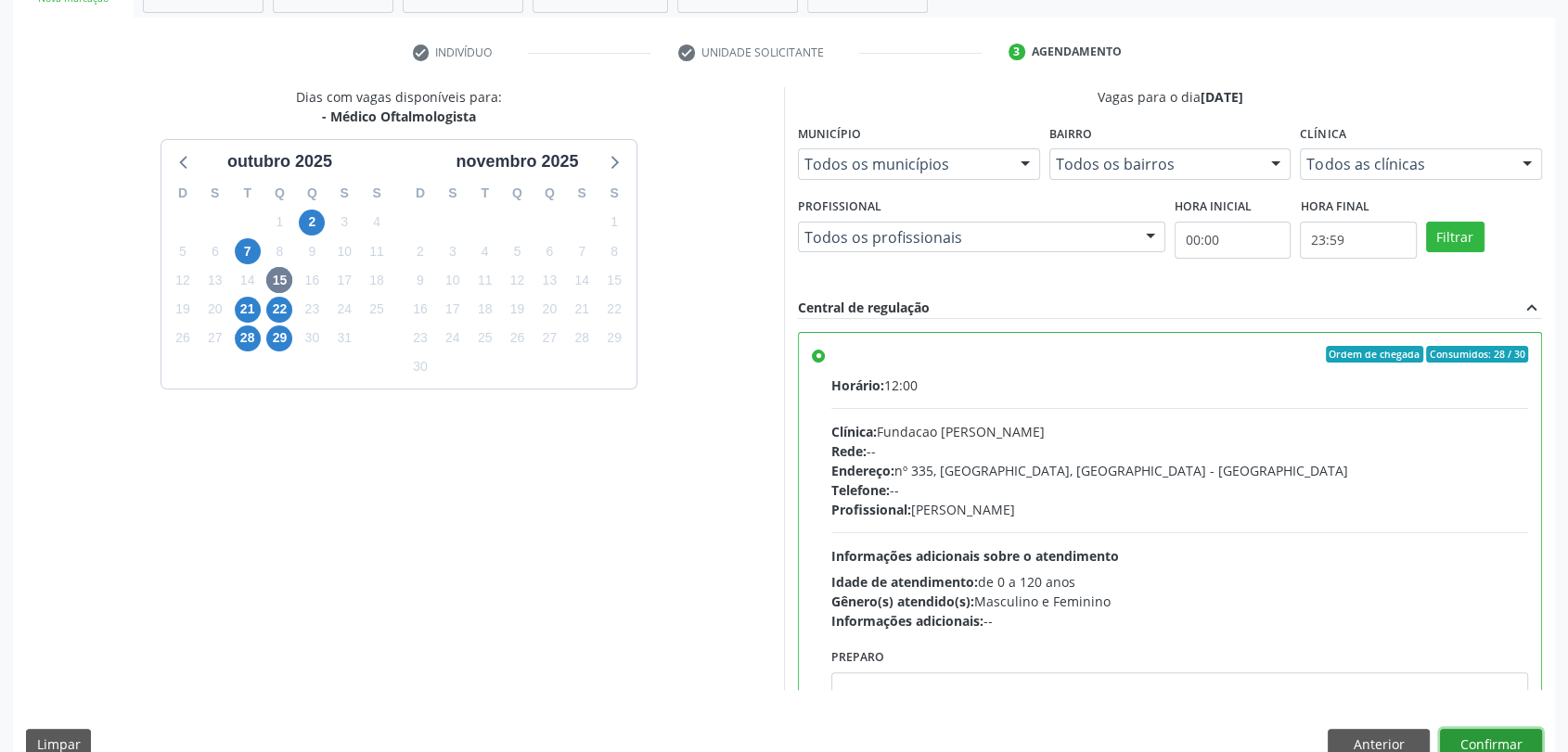
click at [1488, 741] on button "Confirmar" at bounding box center [1490, 743] width 102 height 31
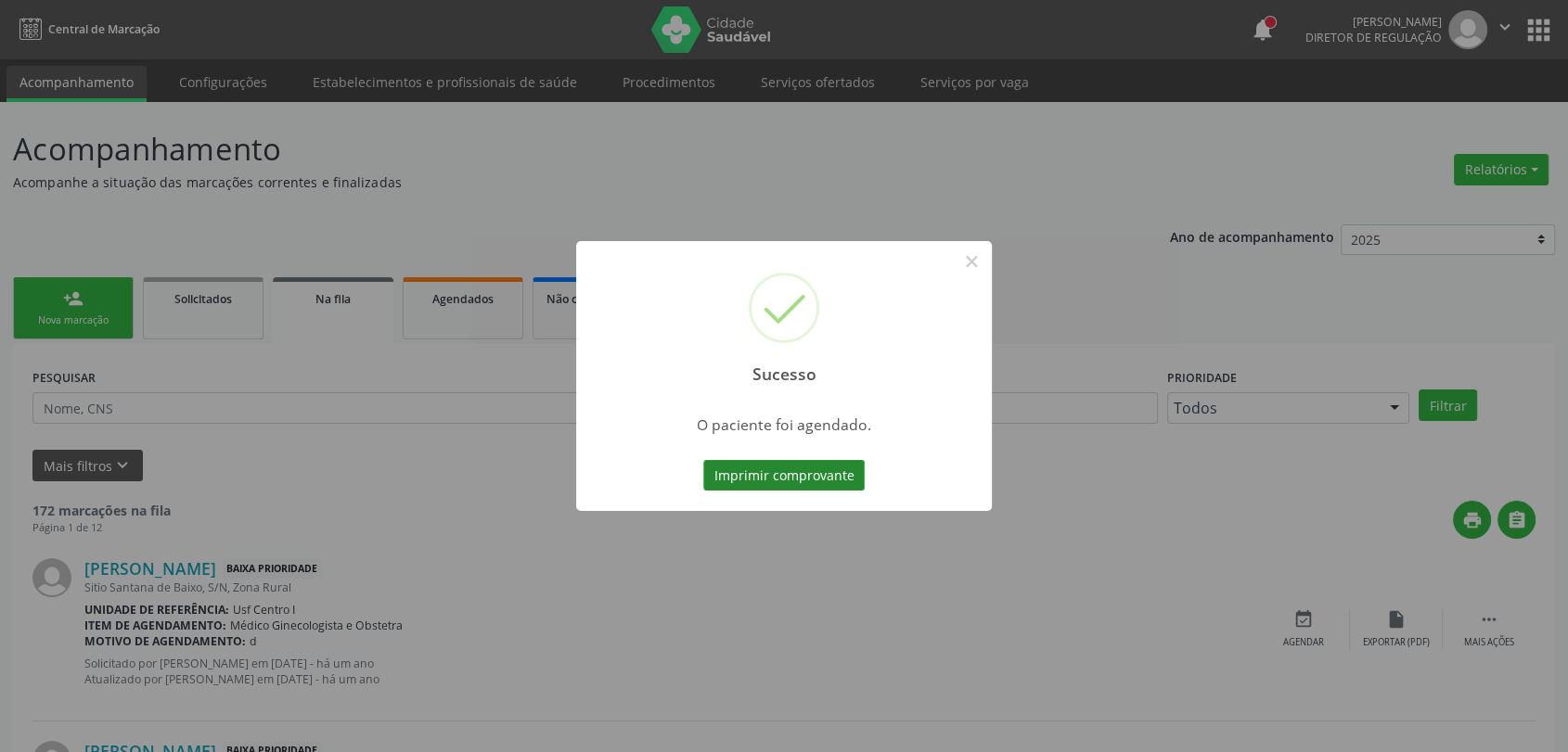
click at [827, 472] on button "Imprimir comprovante" at bounding box center [784, 475] width 162 height 31
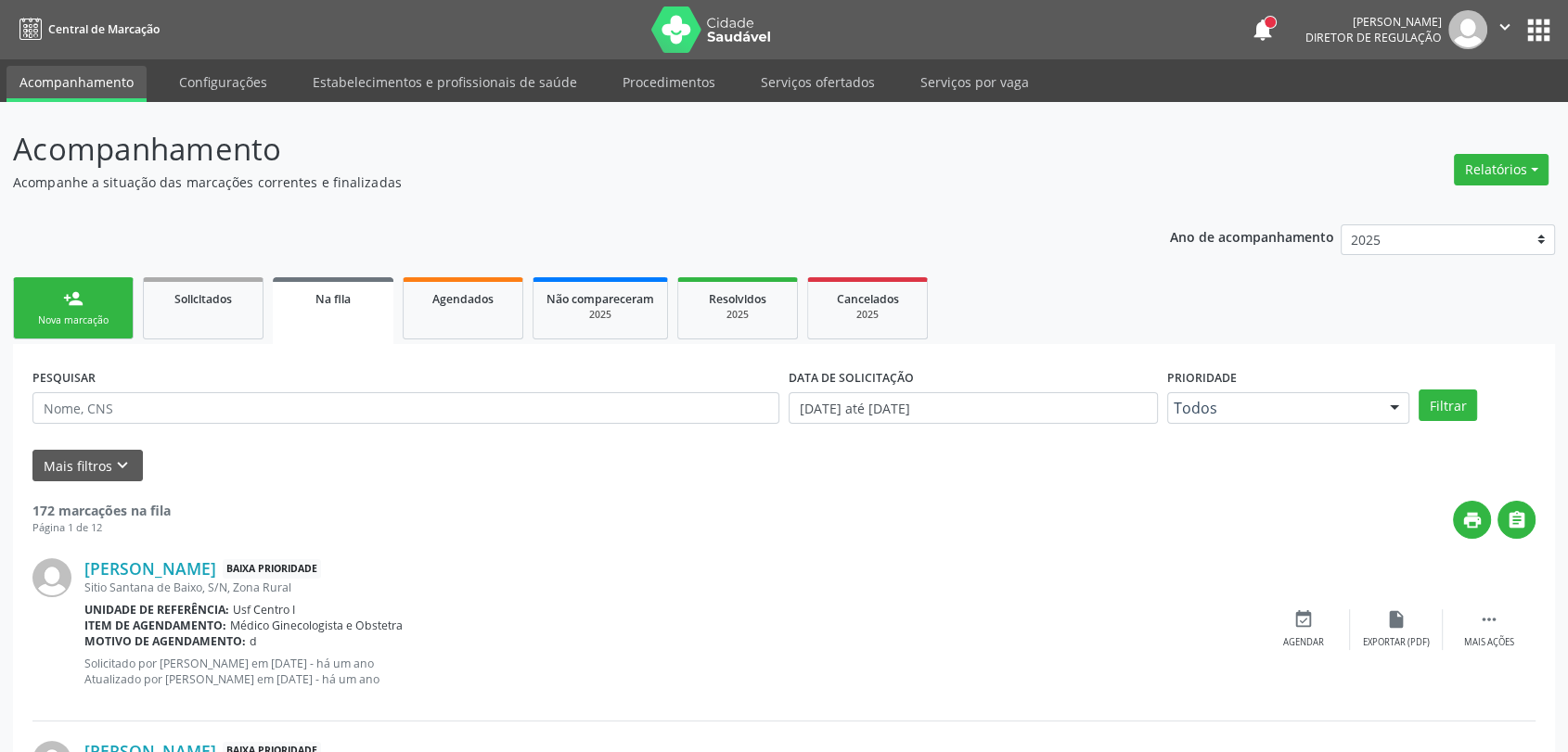
click at [100, 290] on link "person_add Nova marcação" at bounding box center [74, 308] width 121 height 62
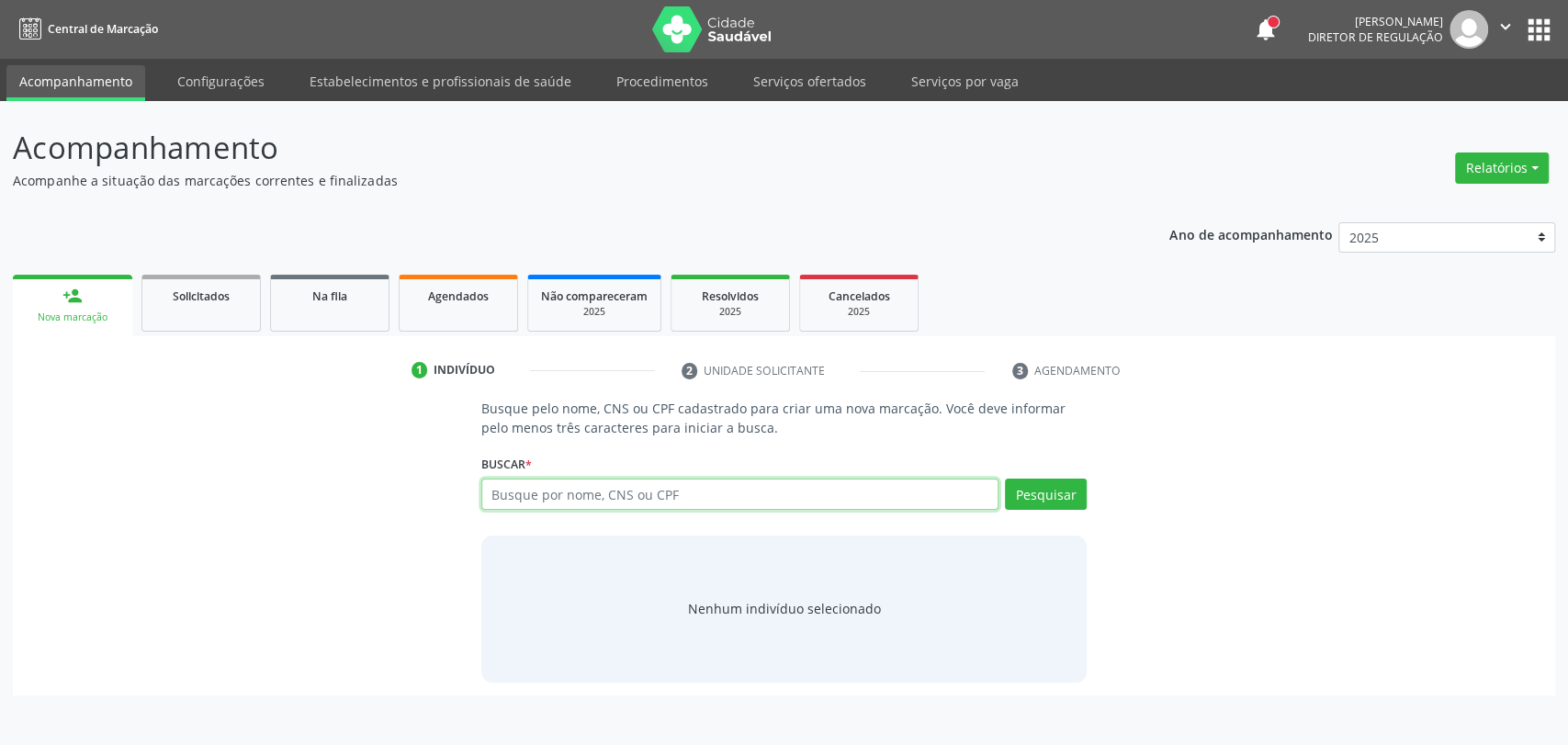
click at [516, 498] on input "text" at bounding box center [740, 493] width 519 height 31
type input "cicero lacerda caval"
click at [727, 491] on input "cicero lacerda caval" at bounding box center [740, 493] width 519 height 31
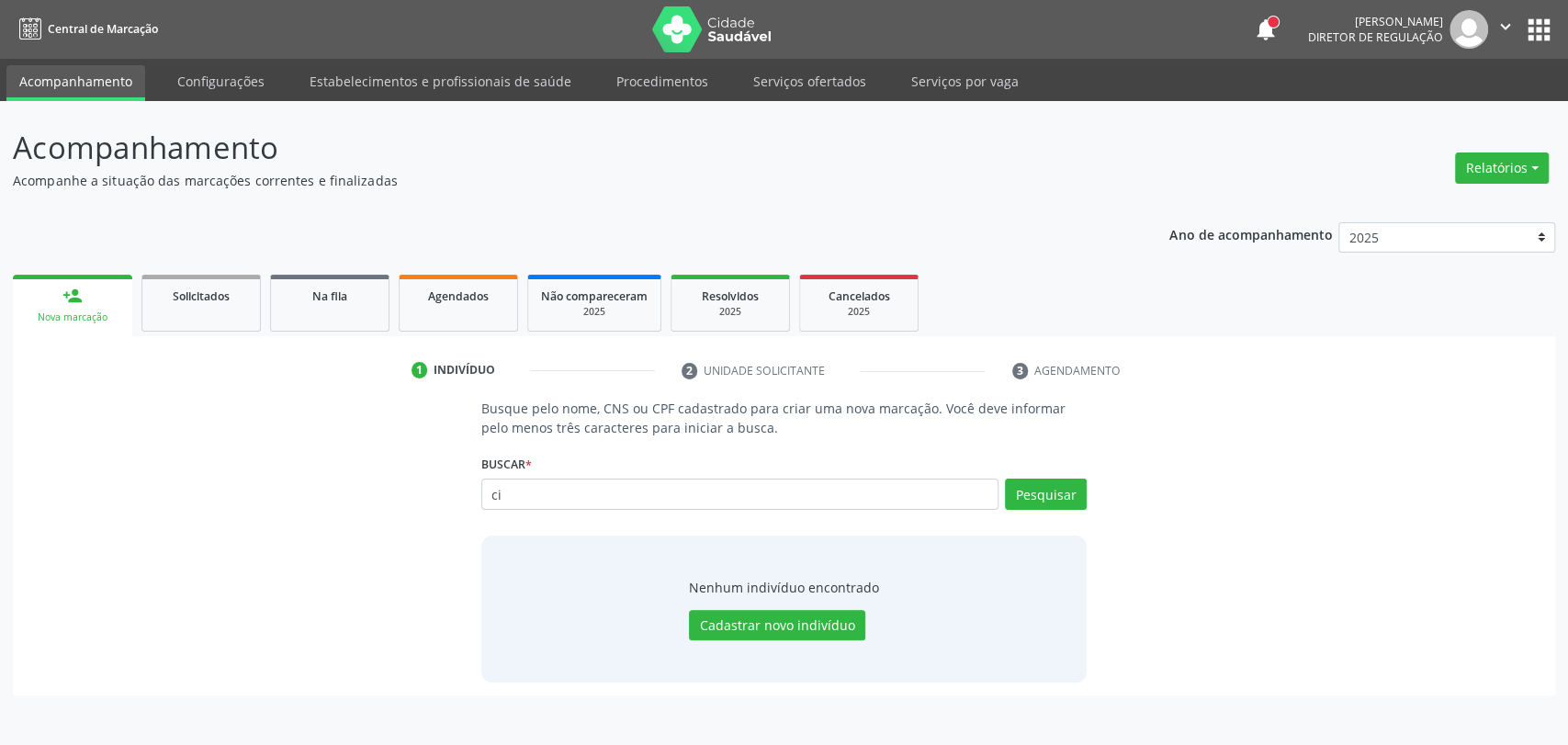
type input "c"
type input "166020186050002"
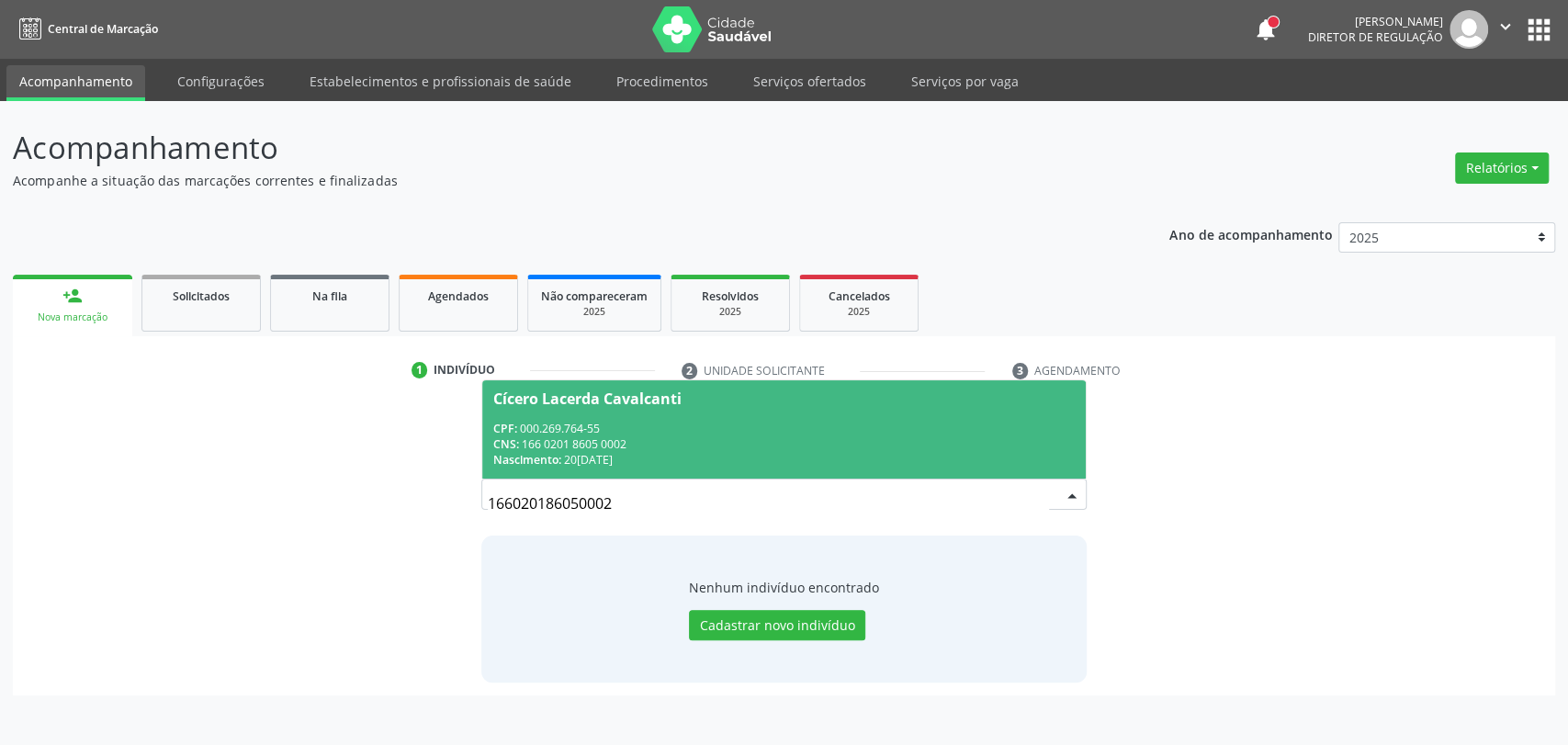
click at [750, 430] on div "CPF: 000.269.764-55" at bounding box center [784, 428] width 582 height 16
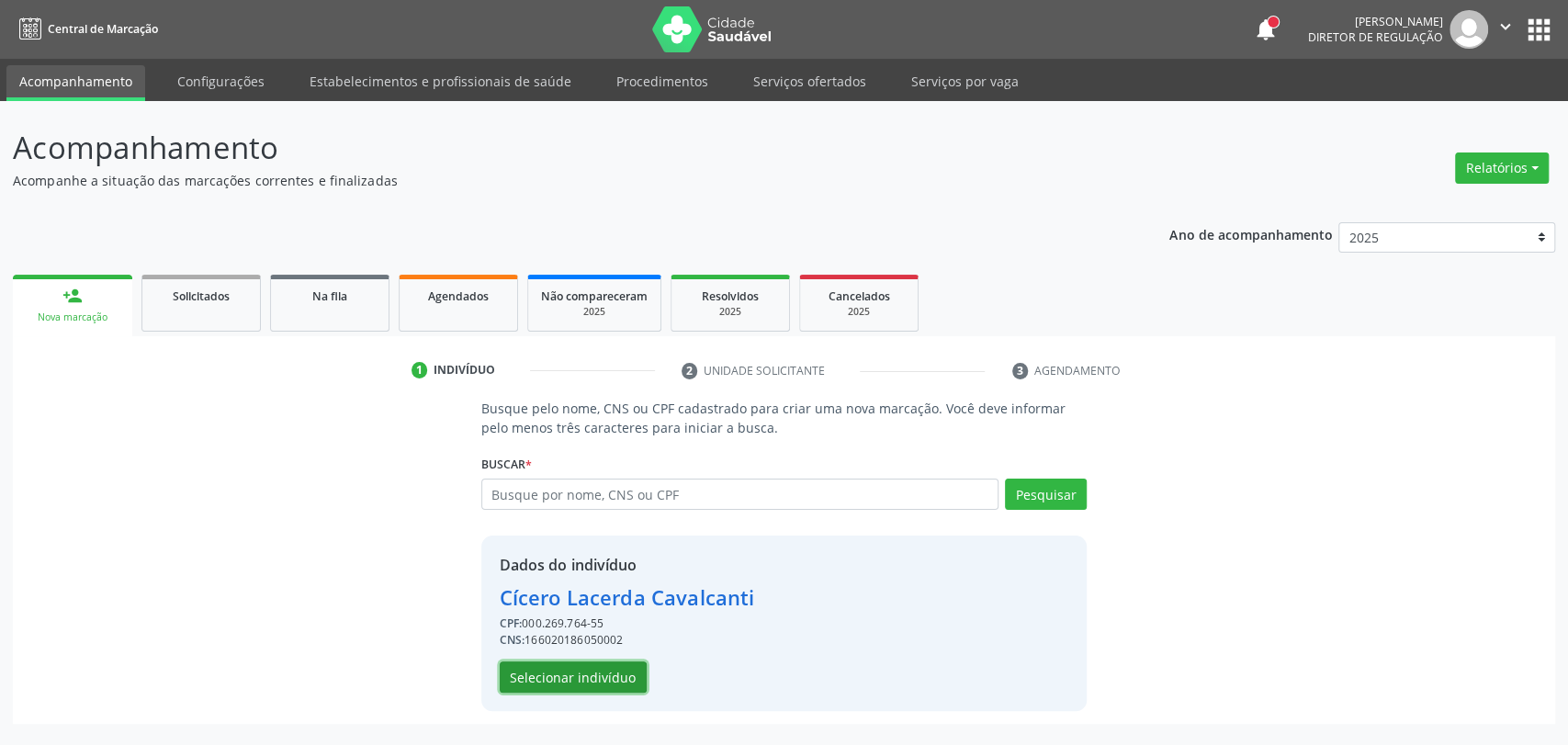
click at [582, 666] on button "Selecionar indivíduo" at bounding box center [573, 677] width 147 height 31
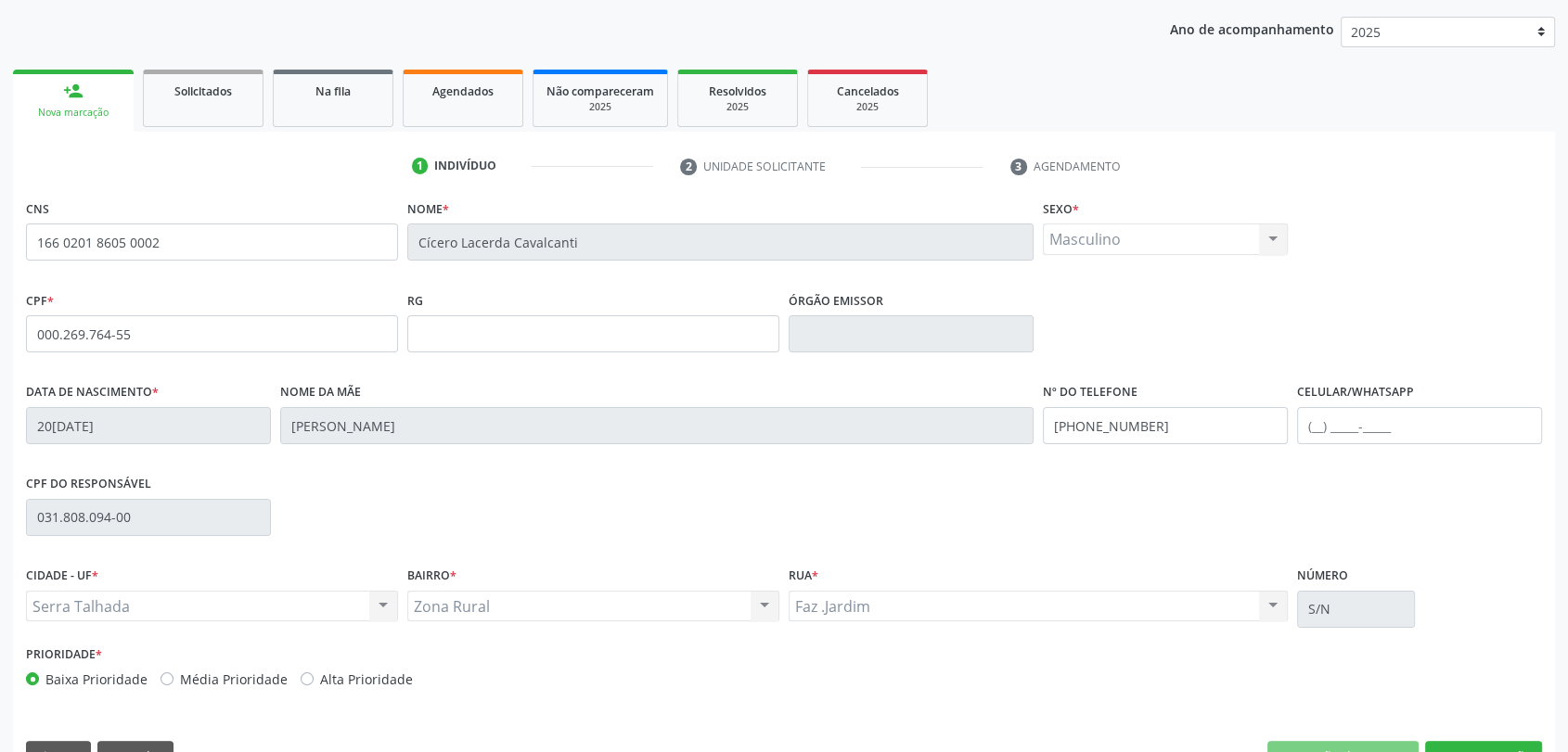
scroll to position [252, 0]
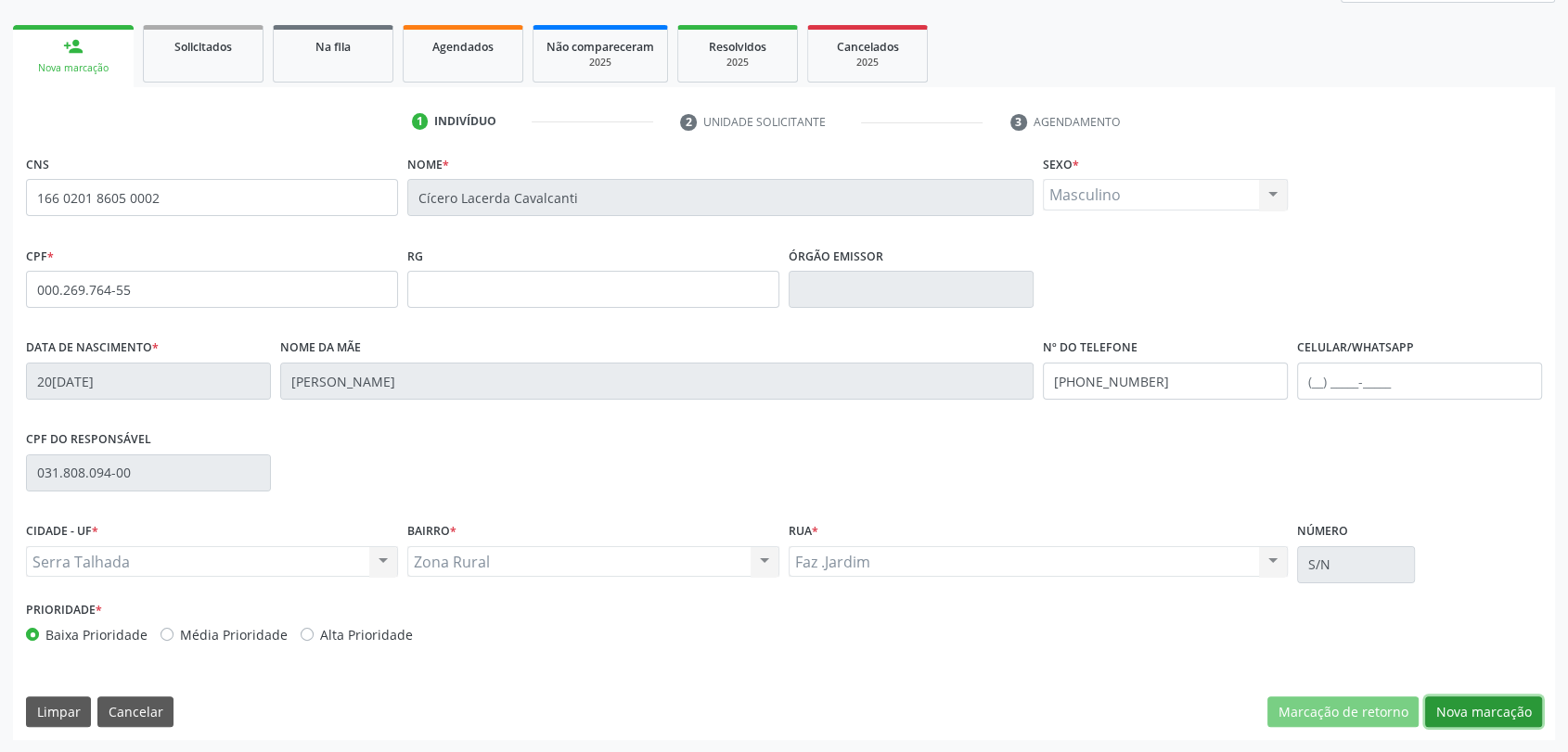
click at [1460, 708] on button "Nova marcação" at bounding box center [1483, 711] width 117 height 31
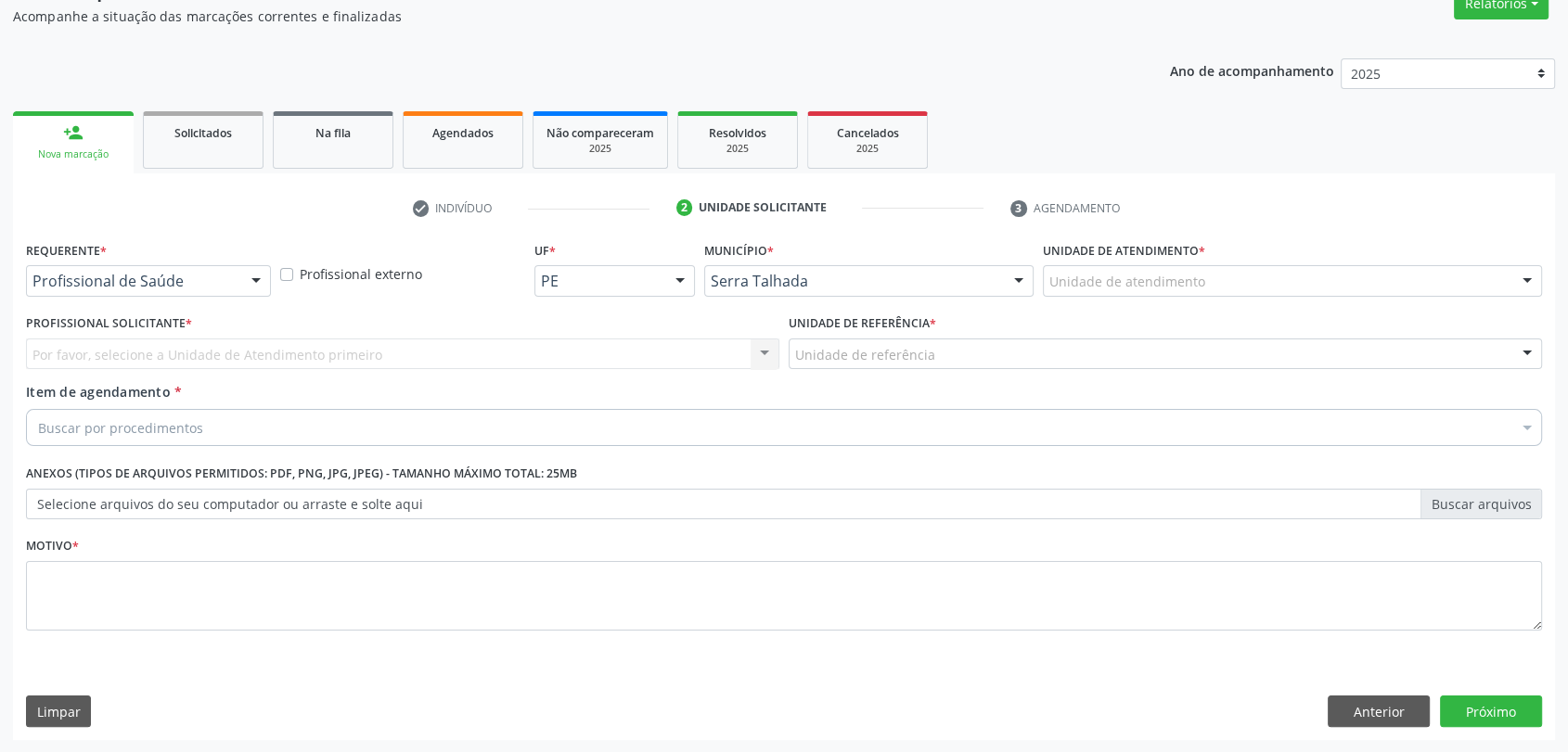
click at [189, 298] on div "Requerente * Profissional de Saúde Profissional de Saúde Paciente Nenhum result…" at bounding box center [148, 272] width 254 height 73
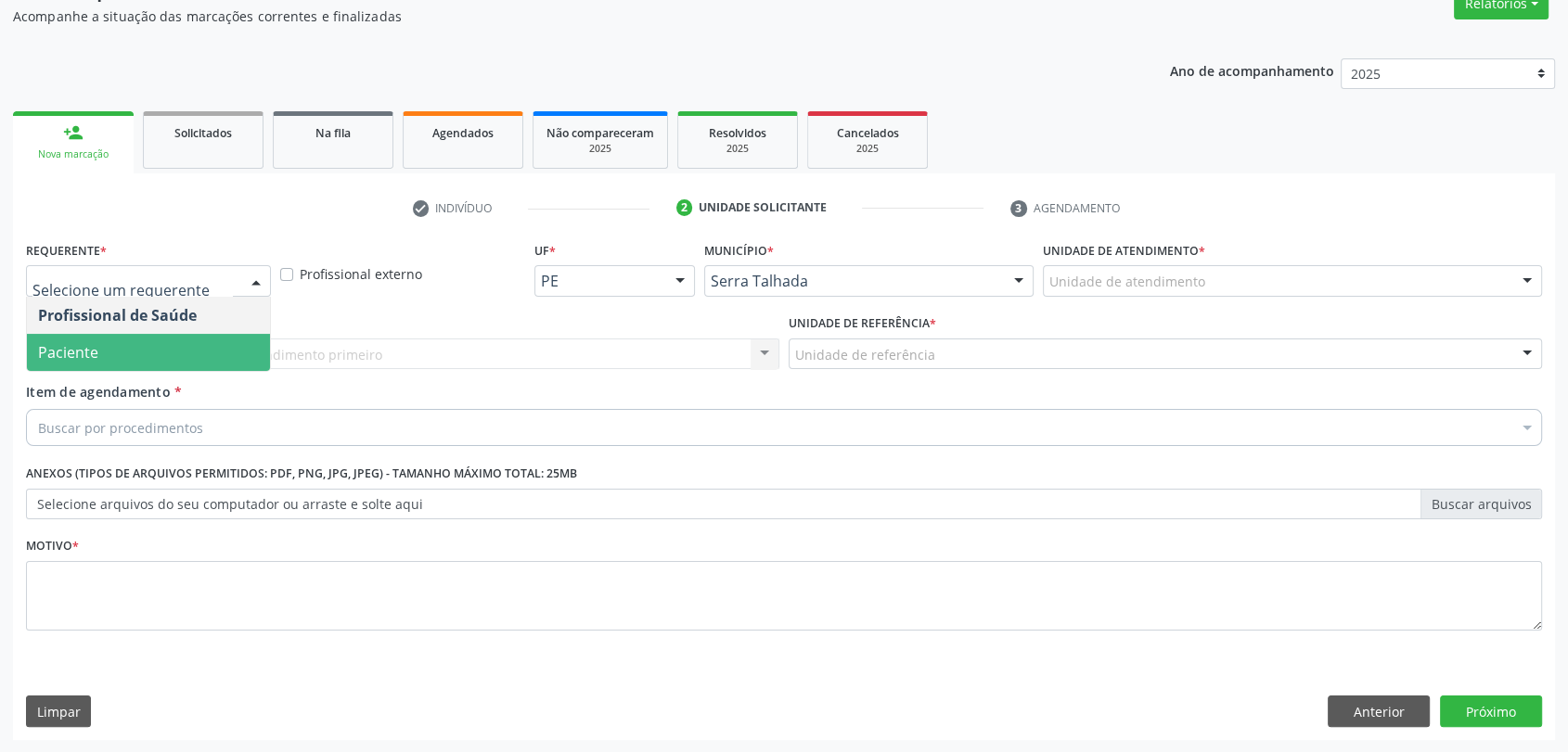
click at [161, 333] on span "Paciente" at bounding box center [147, 351] width 243 height 37
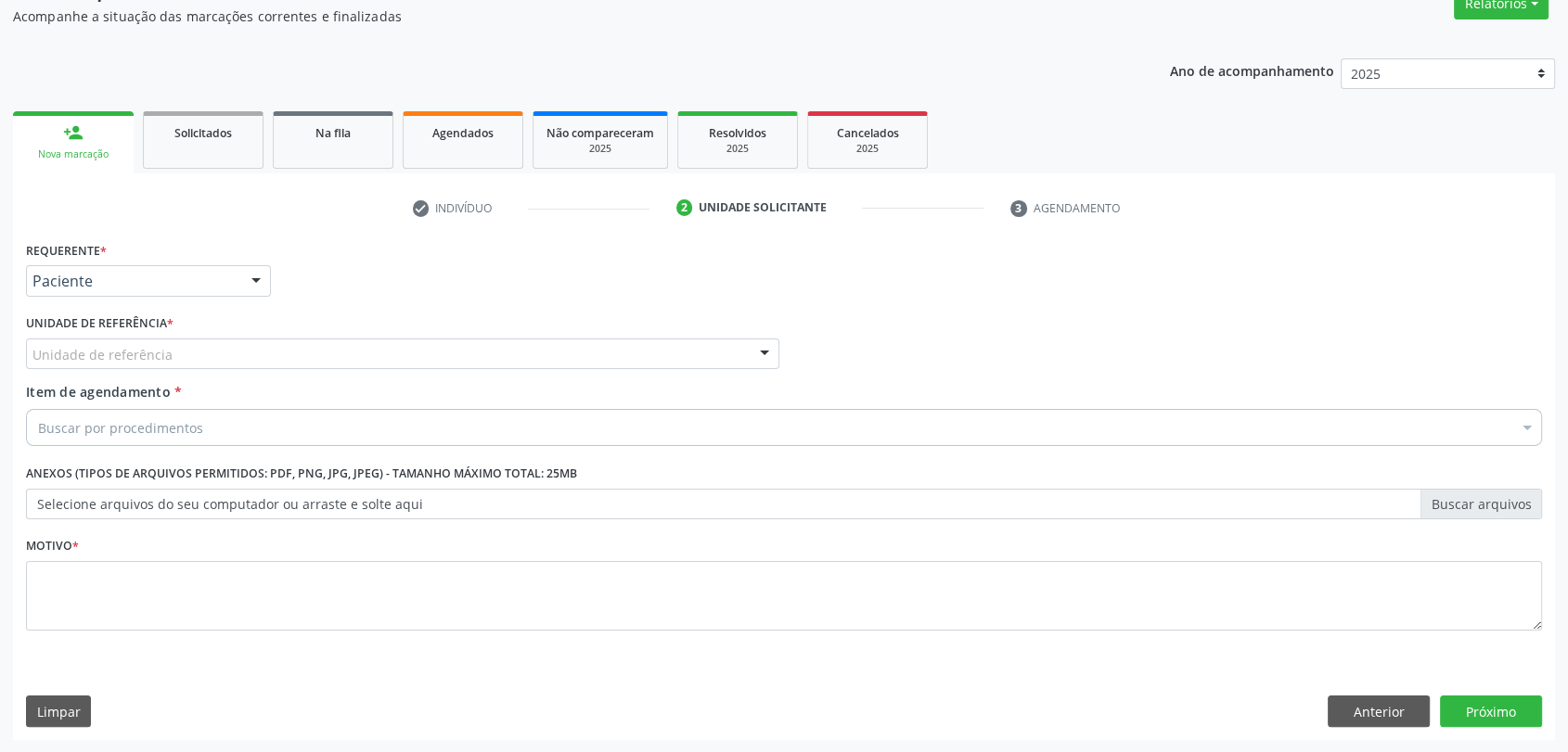
click at [161, 333] on label "Unidade de referência *" at bounding box center [99, 324] width 147 height 28
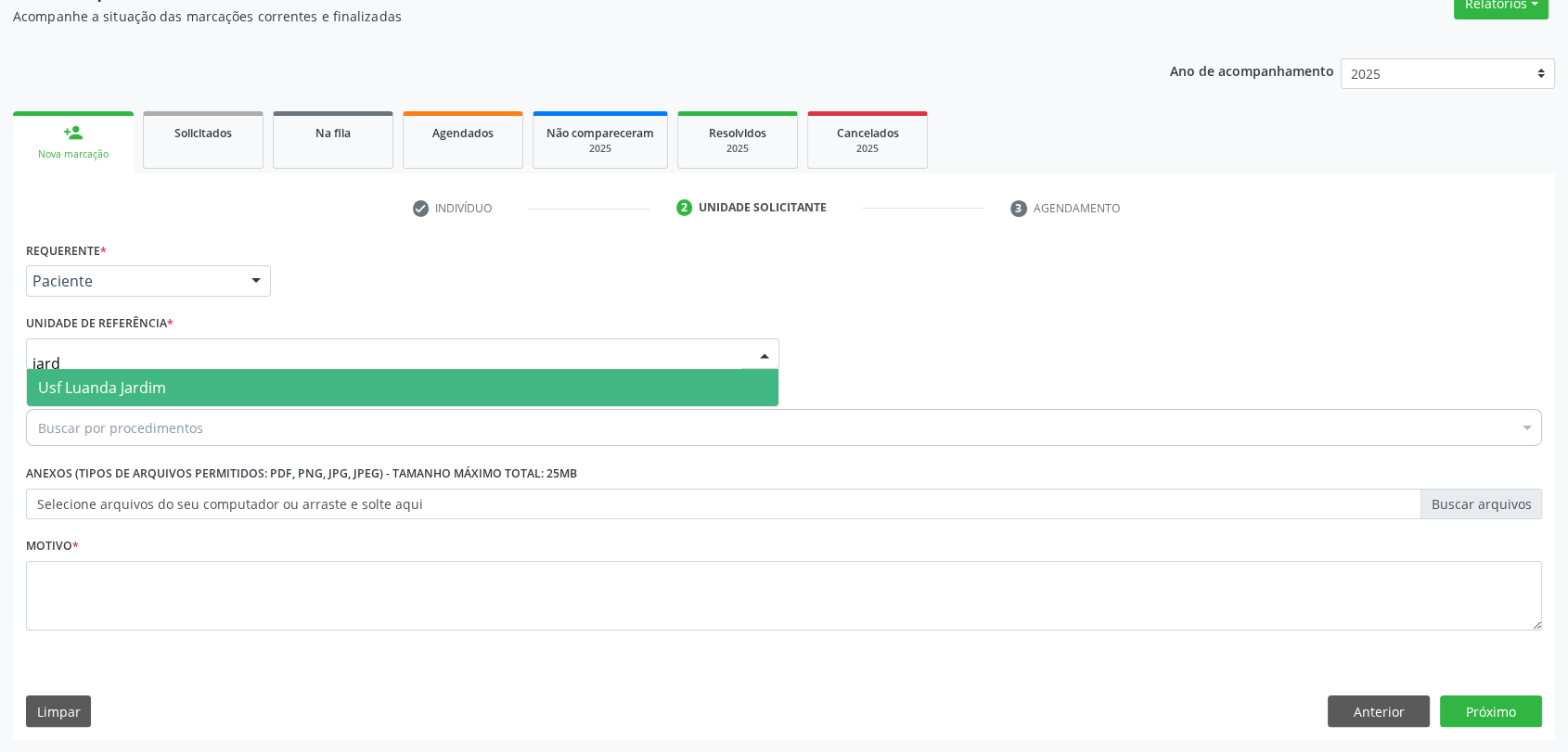
type input "jardi"
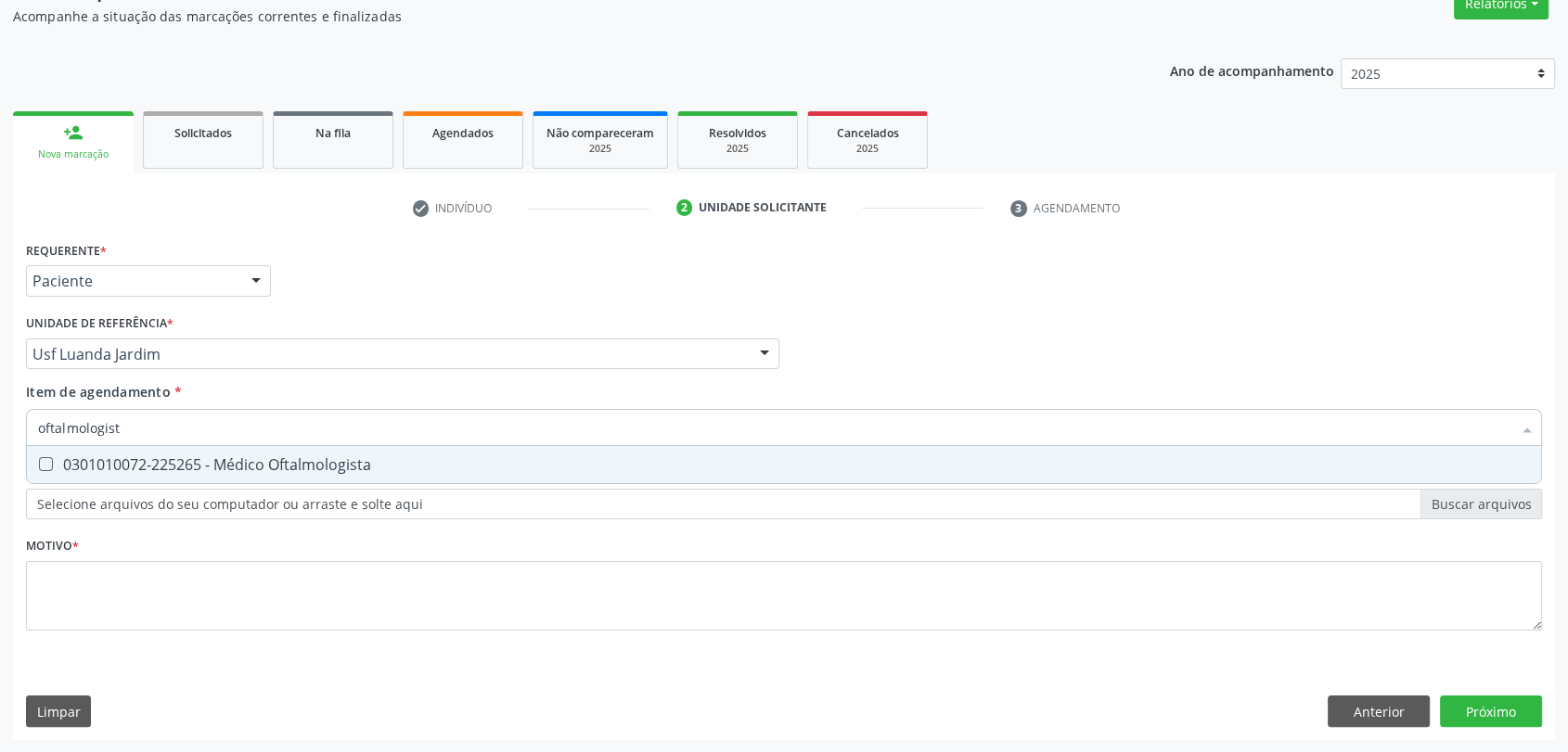
type input "oftalmologista"
click at [68, 471] on div "0301010072-225265 - Médico Oftalmologista" at bounding box center [784, 465] width 1491 height 15
checkbox Oftalmologista "true"
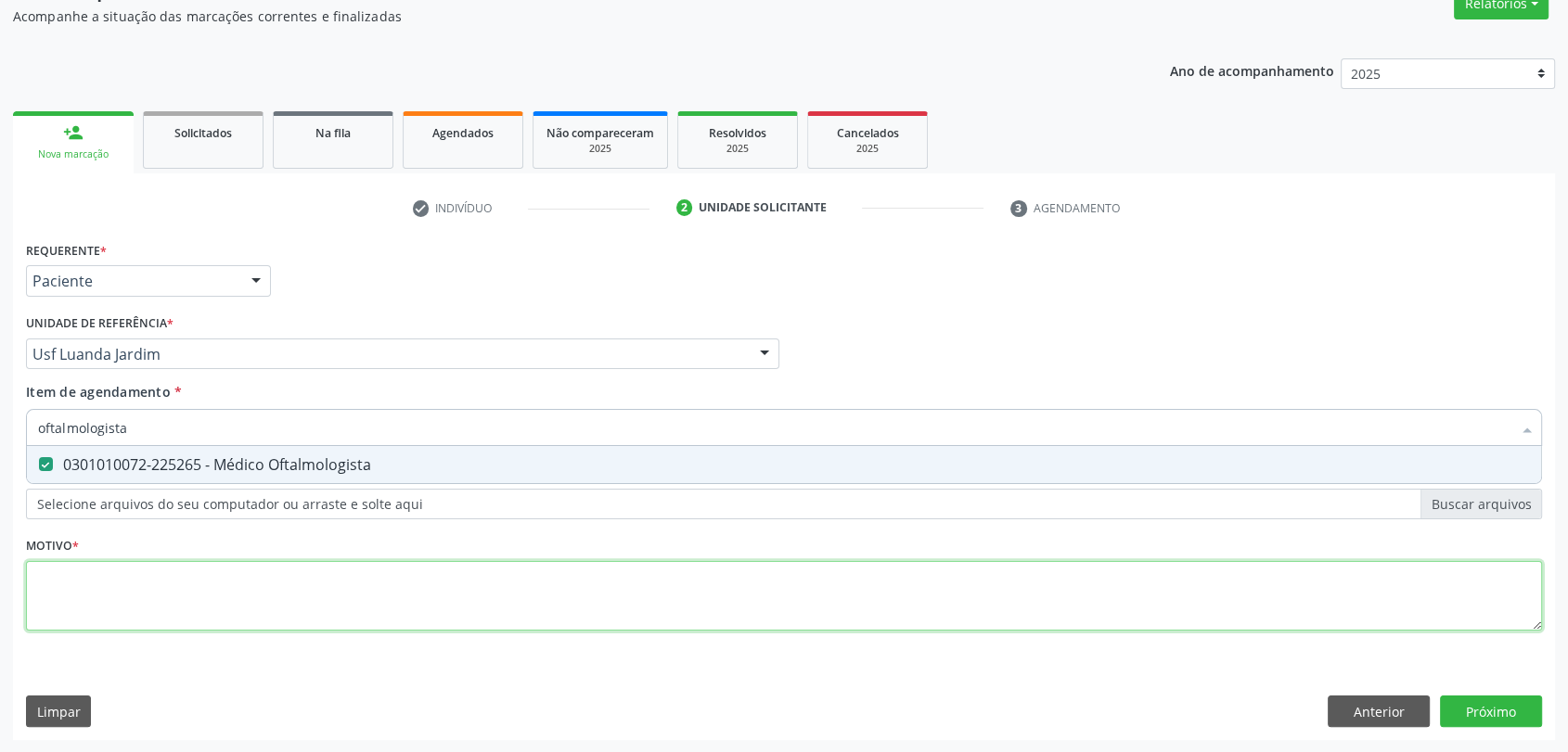
click at [71, 574] on div "Requerente * Paciente Profissional de Saúde Paciente Nenhum resultado encontrad…" at bounding box center [784, 446] width 1516 height 420
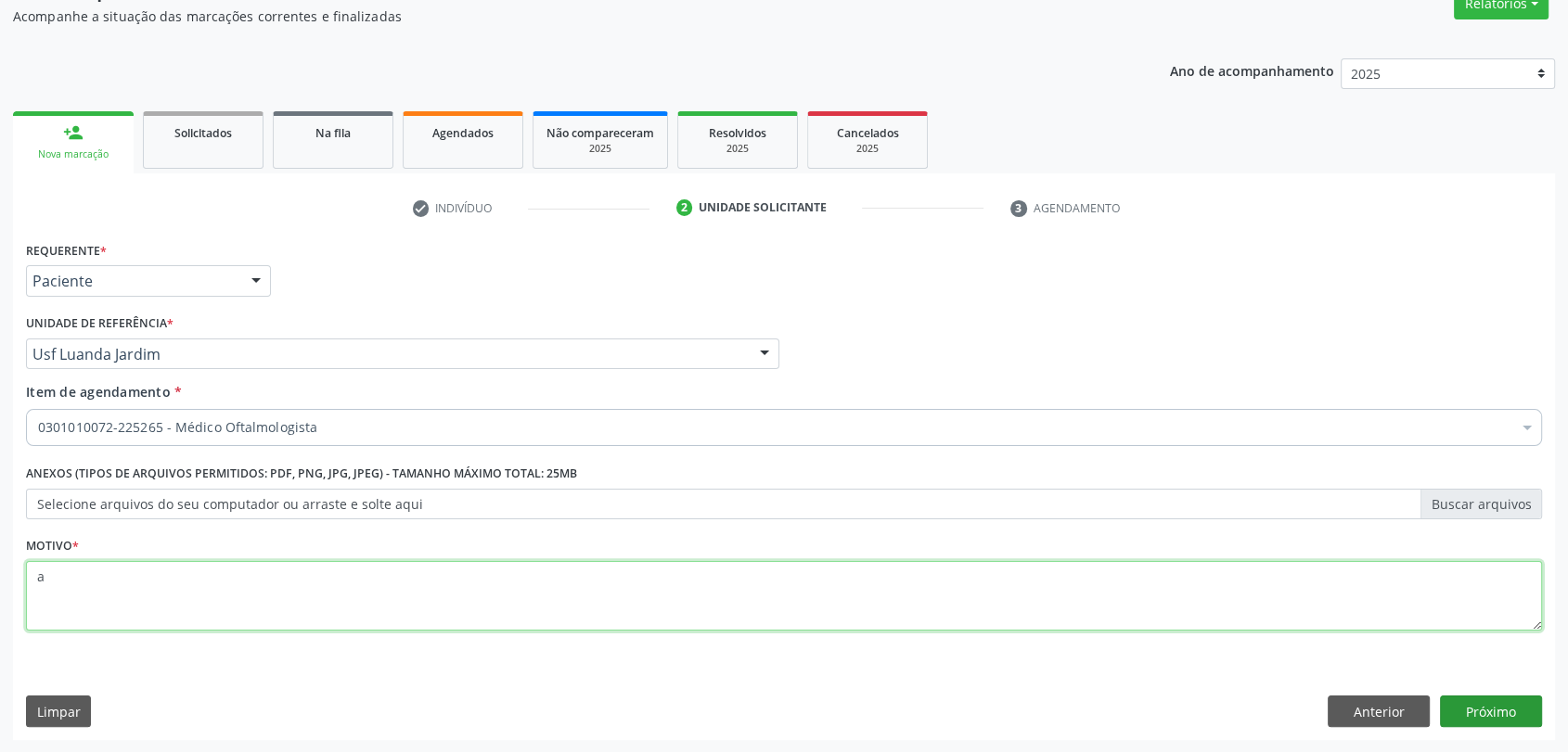
type textarea "a"
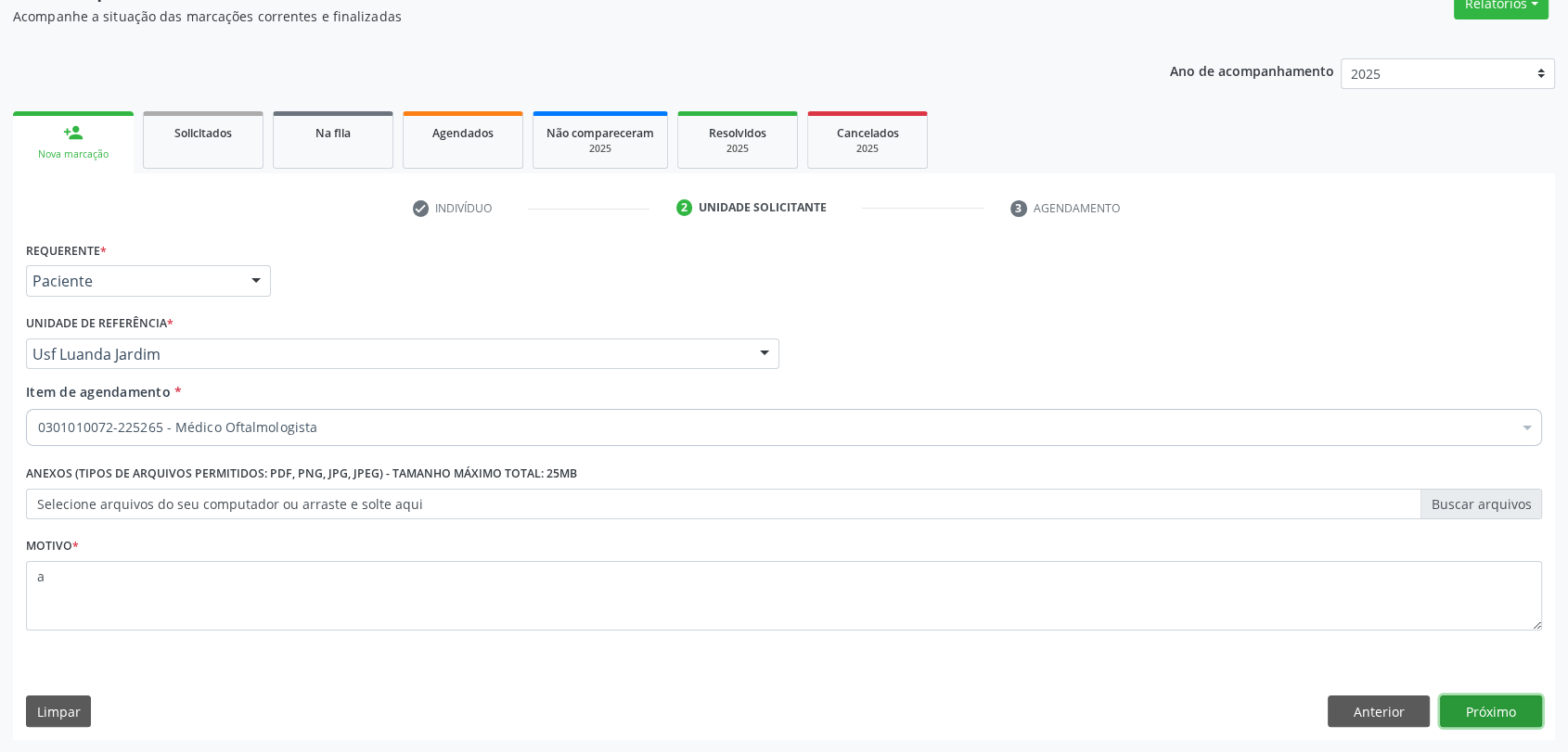
click at [1456, 705] on button "Próximo" at bounding box center [1490, 710] width 102 height 31
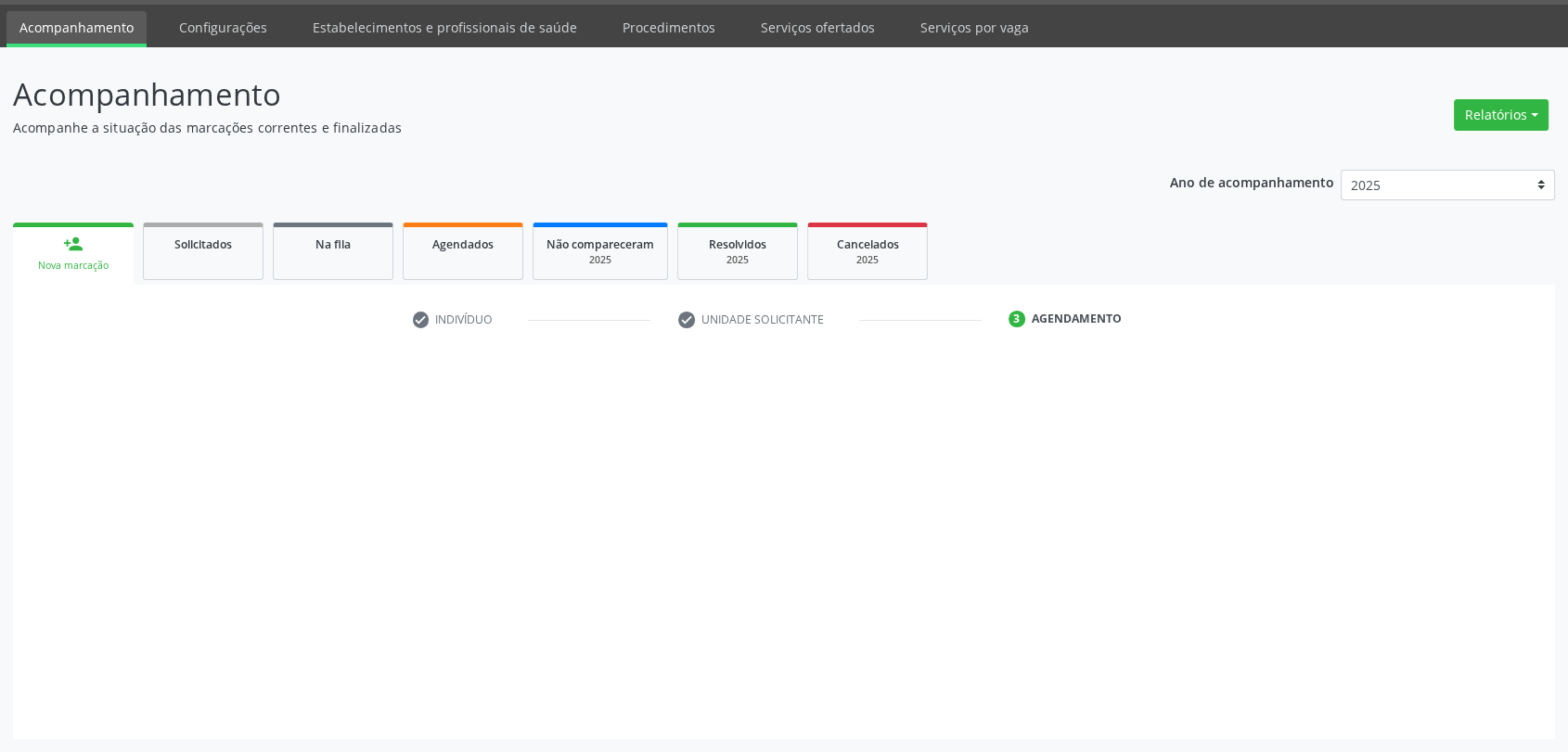
scroll to position [54, 0]
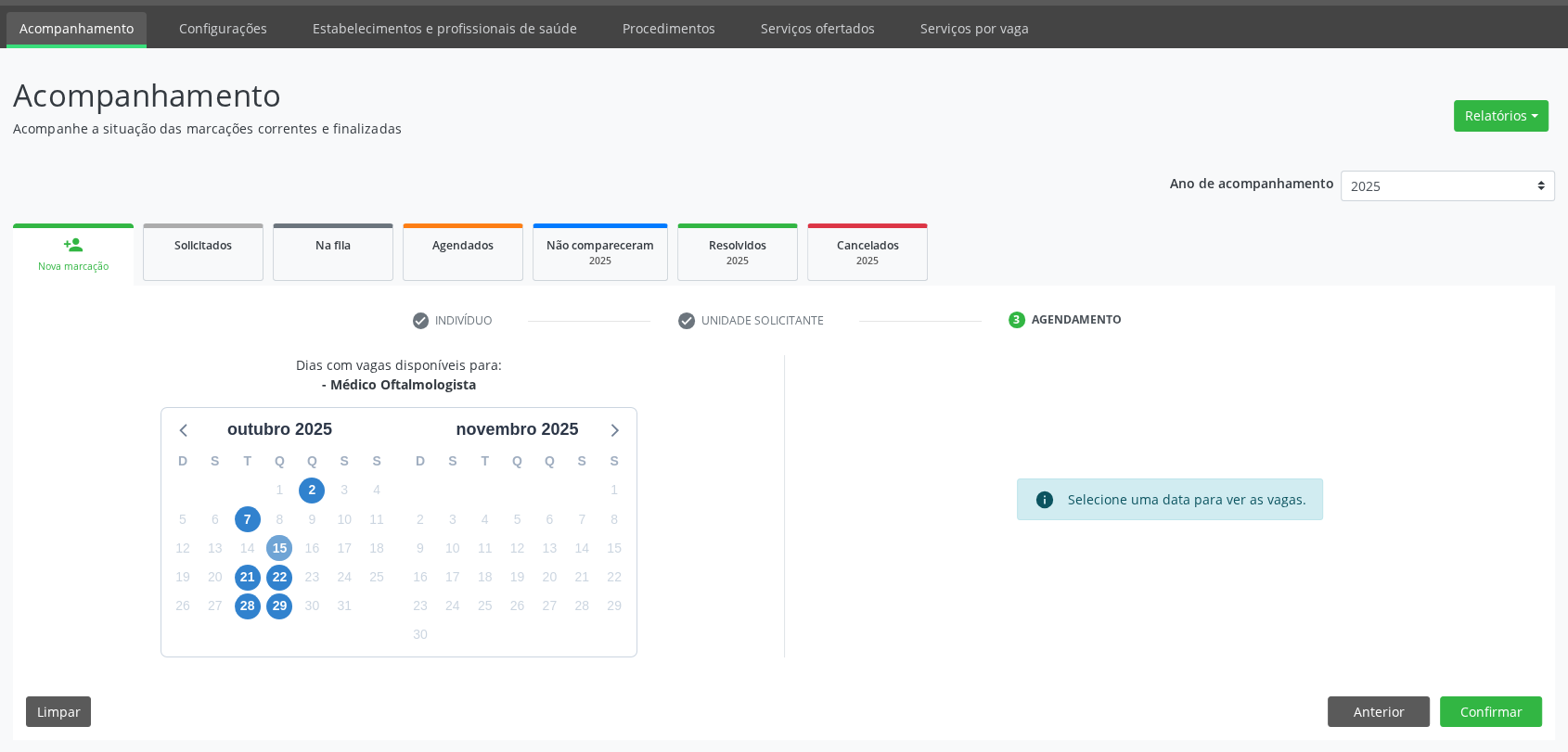
click at [282, 553] on span "15" at bounding box center [279, 547] width 26 height 26
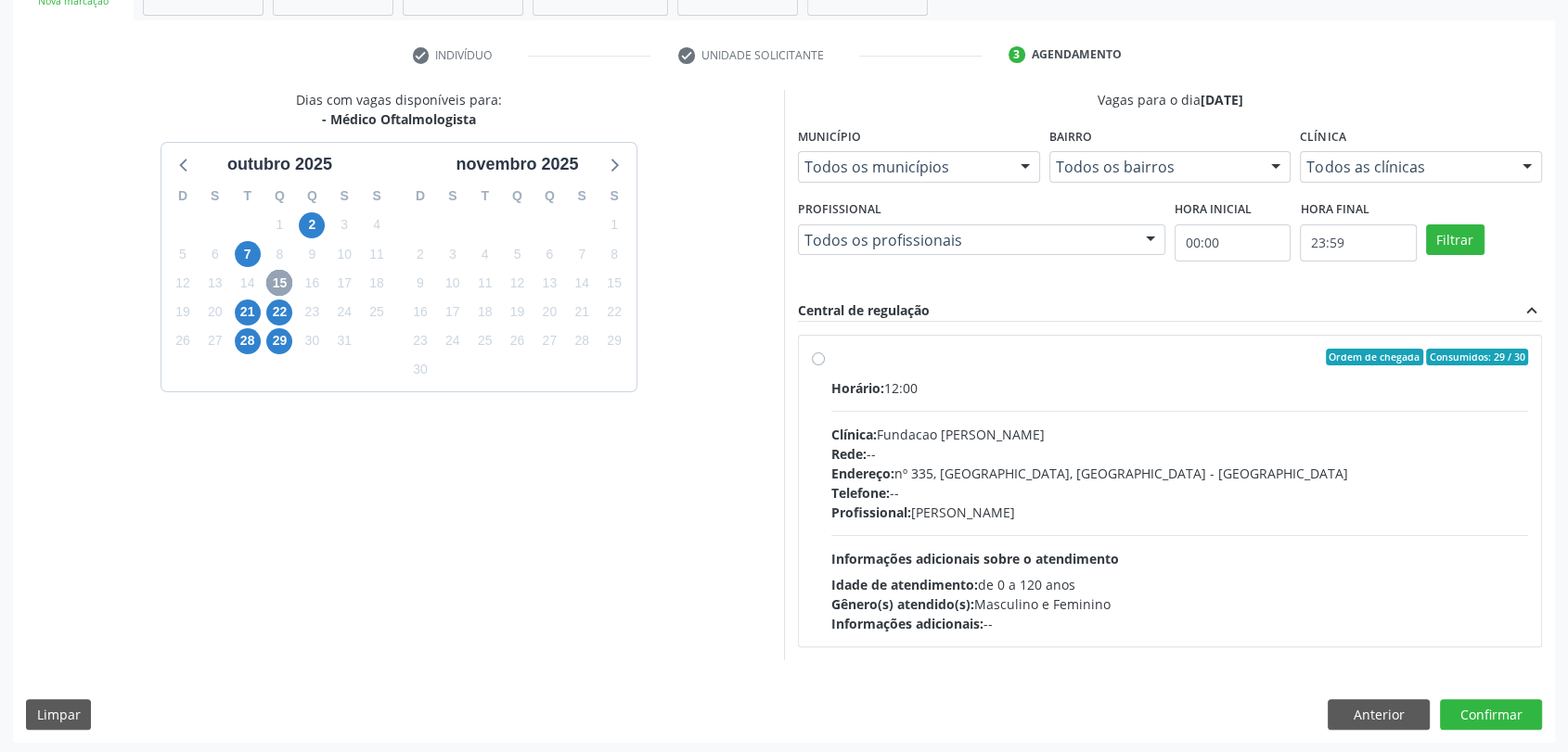
scroll to position [322, 0]
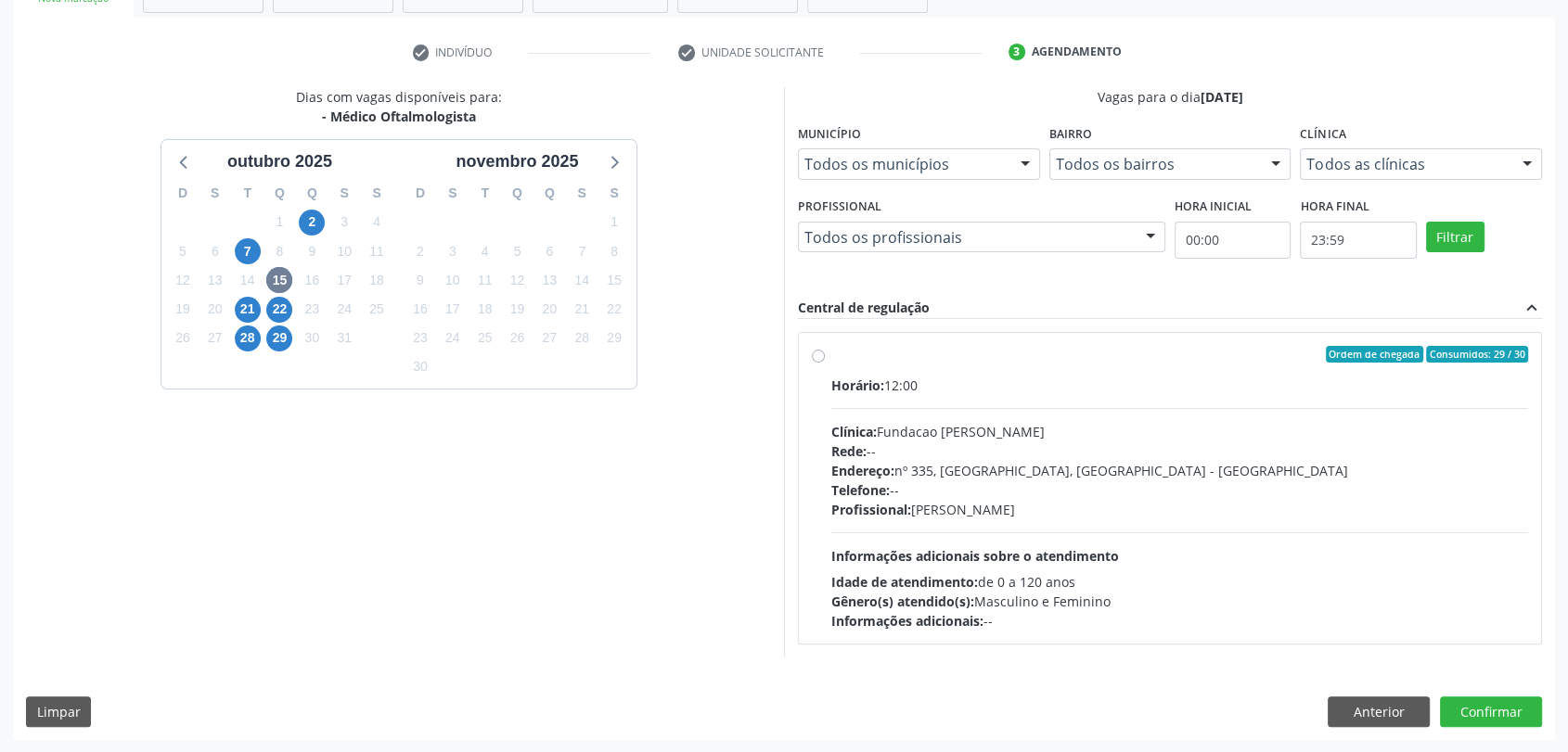
click at [892, 392] on div "Horário: 12:00" at bounding box center [1179, 385] width 697 height 20
click at [824, 363] on input "Ordem de chegada Consumidos: 29 / 30 Horário: 12:00 Clínica: Fundacao Altino Ve…" at bounding box center [818, 354] width 13 height 17
radio input "true"
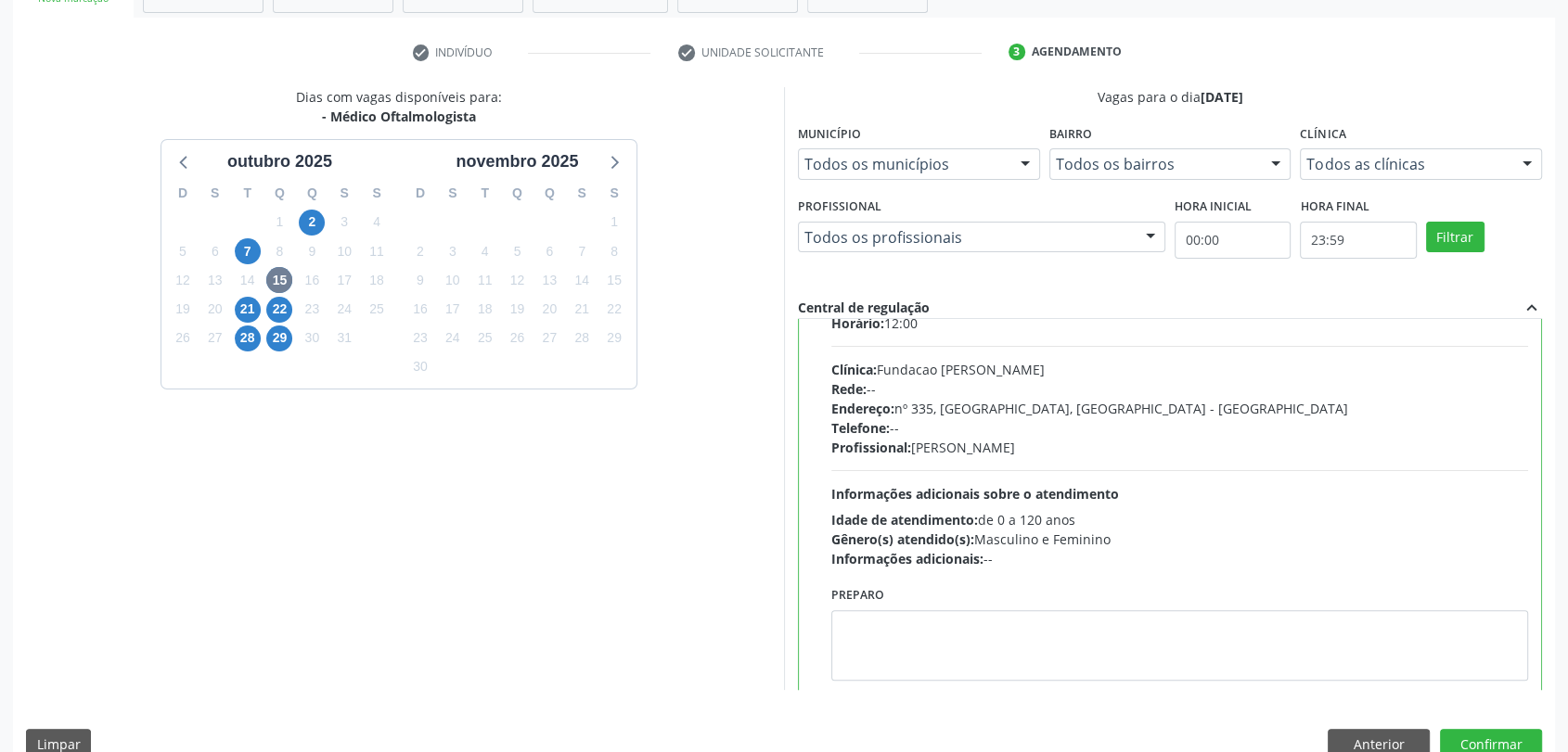
scroll to position [91, 0]
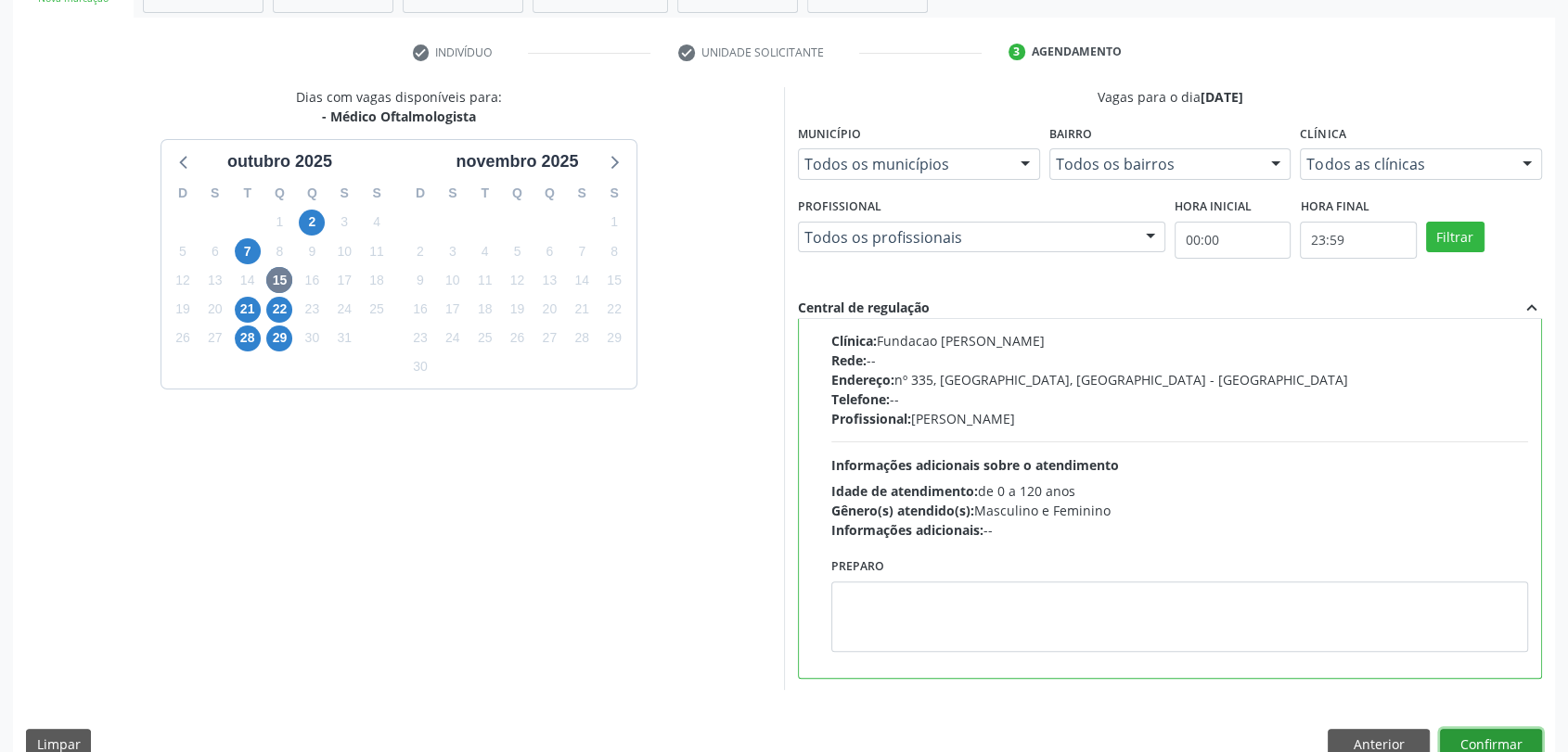
click at [1508, 736] on button "Confirmar" at bounding box center [1490, 743] width 102 height 31
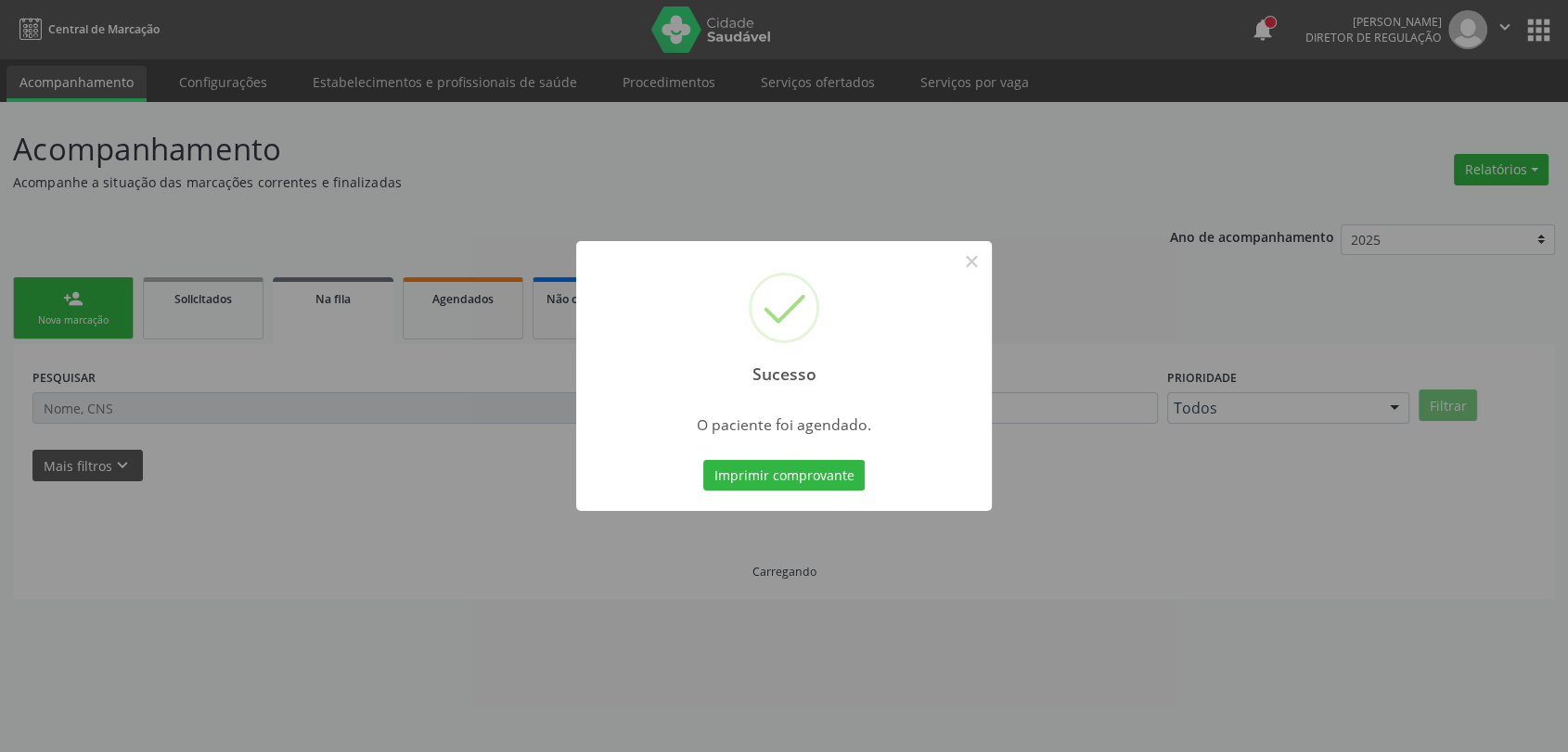
scroll to position [0, 0]
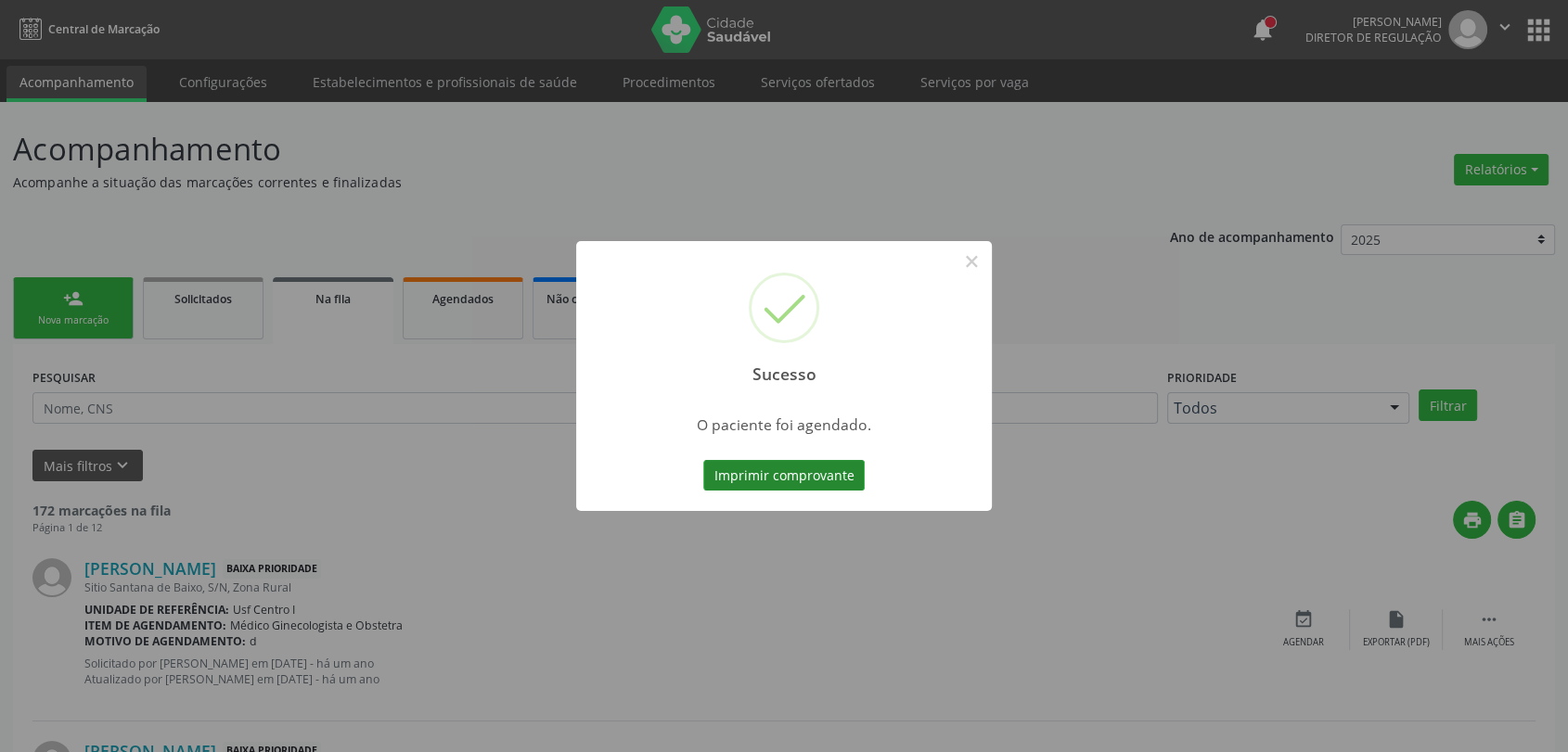
click at [757, 473] on button "Imprimir comprovante" at bounding box center [784, 475] width 162 height 31
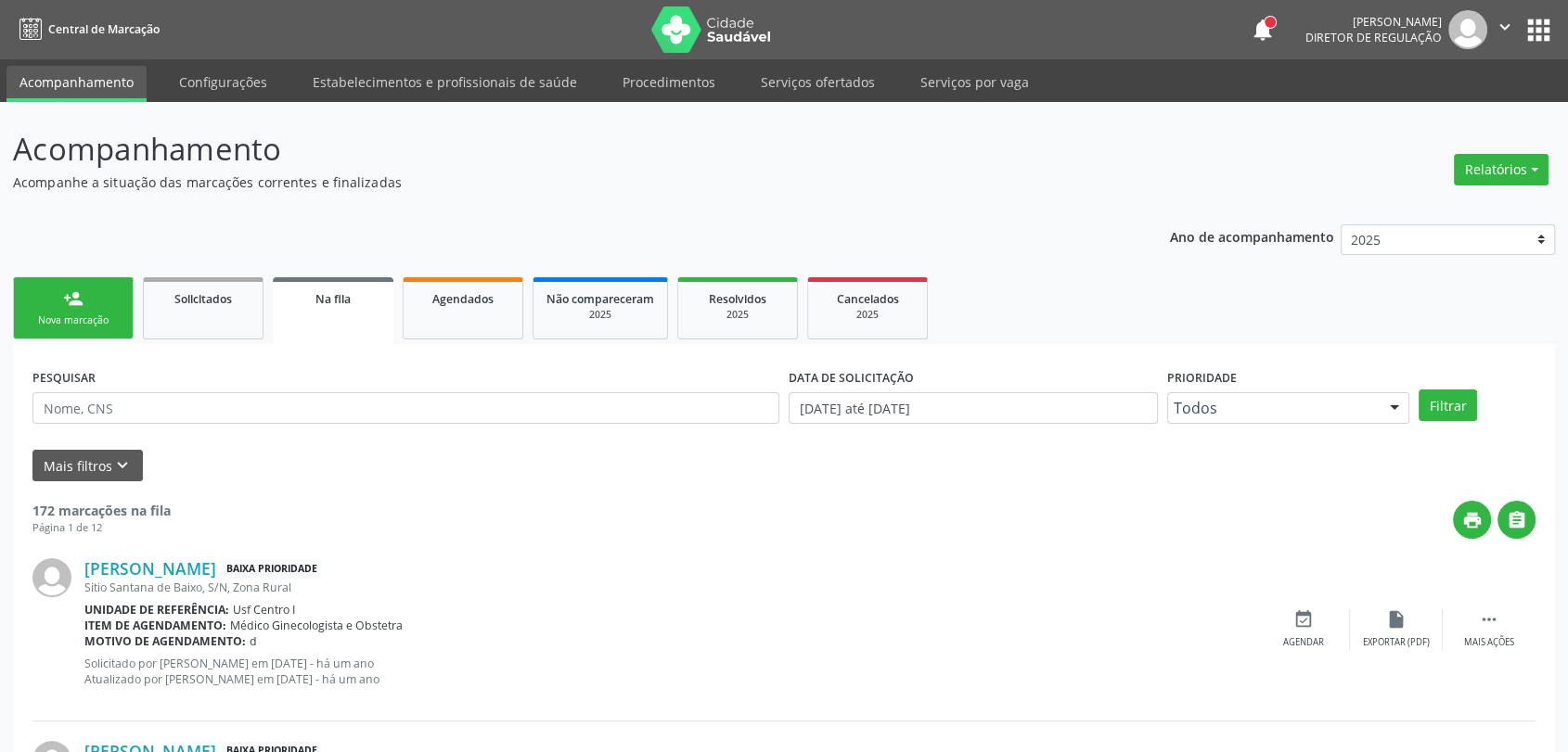
click at [97, 324] on div "Nova marcação" at bounding box center [73, 320] width 93 height 14
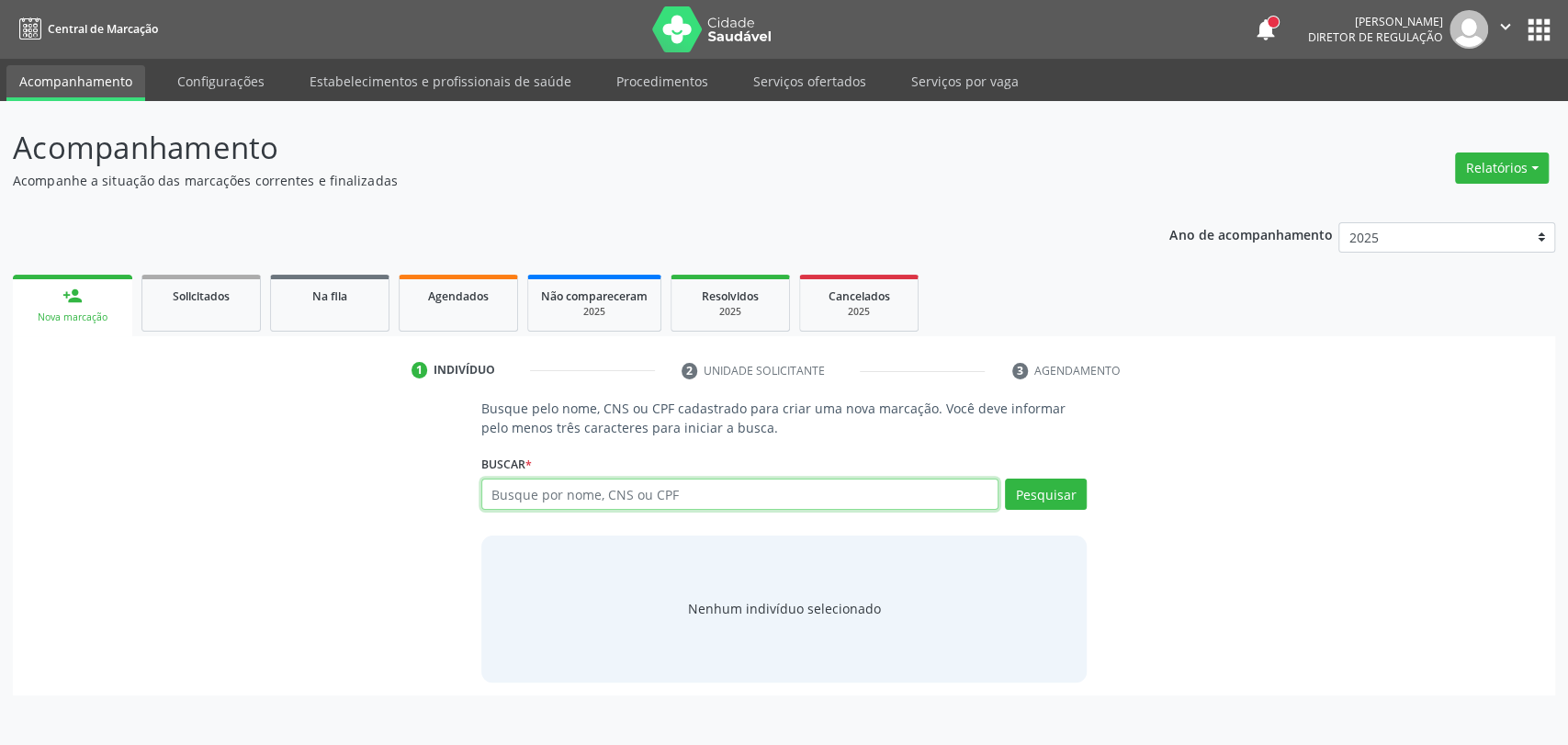
click at [521, 504] on input "text" at bounding box center [740, 493] width 519 height 31
type input "talita renata"
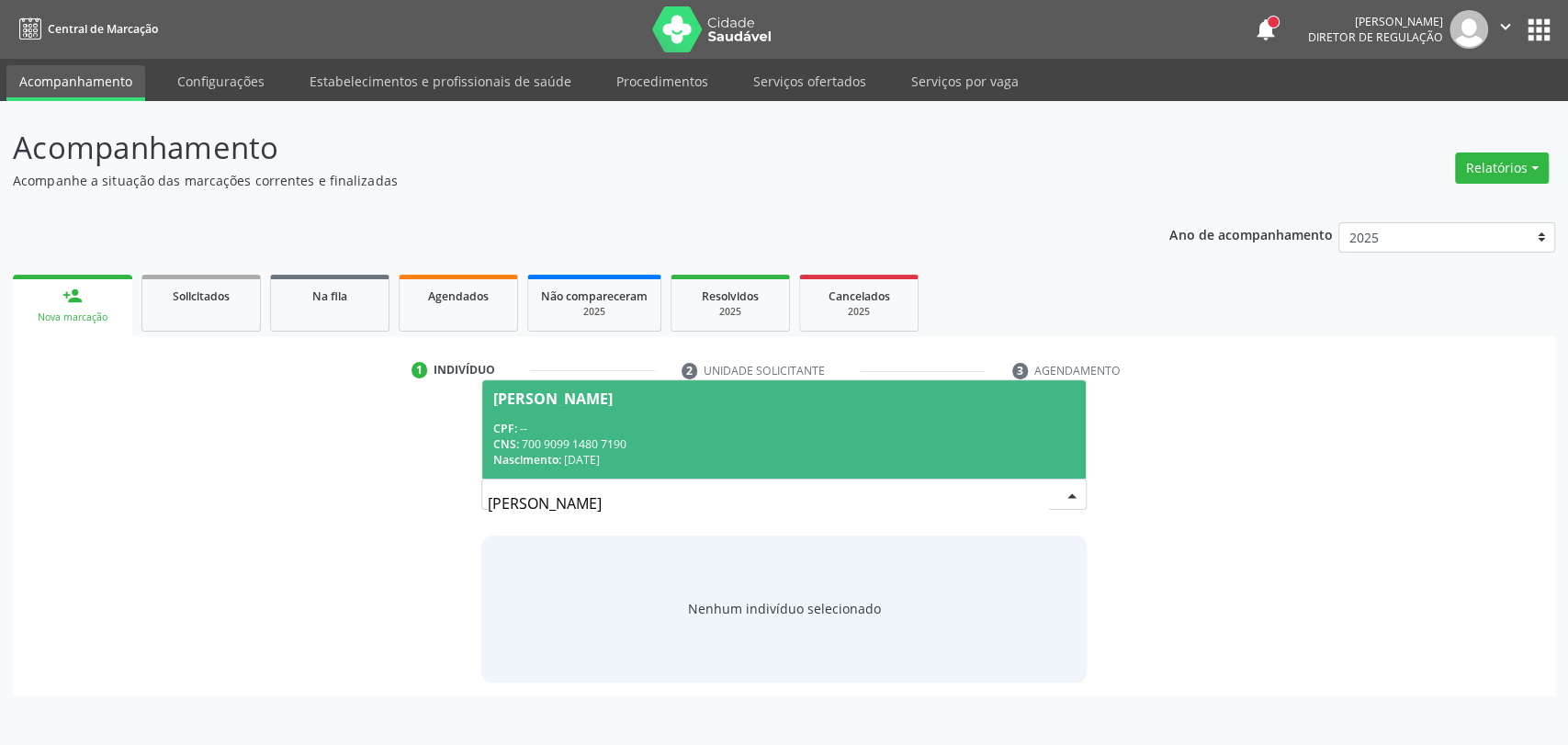
click at [563, 391] on div "Talita Renata Nascimento da Silva" at bounding box center [553, 399] width 120 height 15
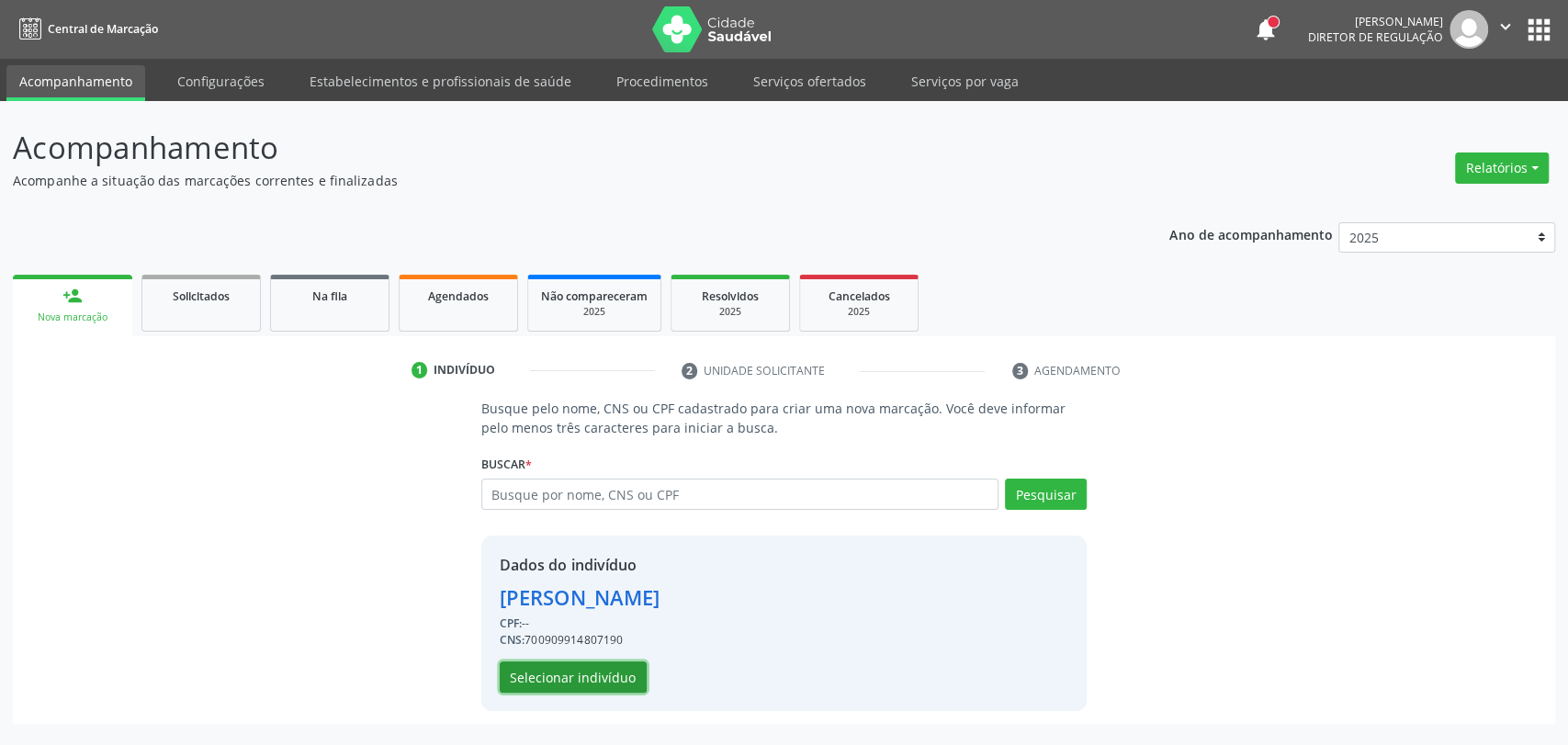
click at [544, 685] on button "Selecionar indivíduo" at bounding box center [573, 677] width 147 height 31
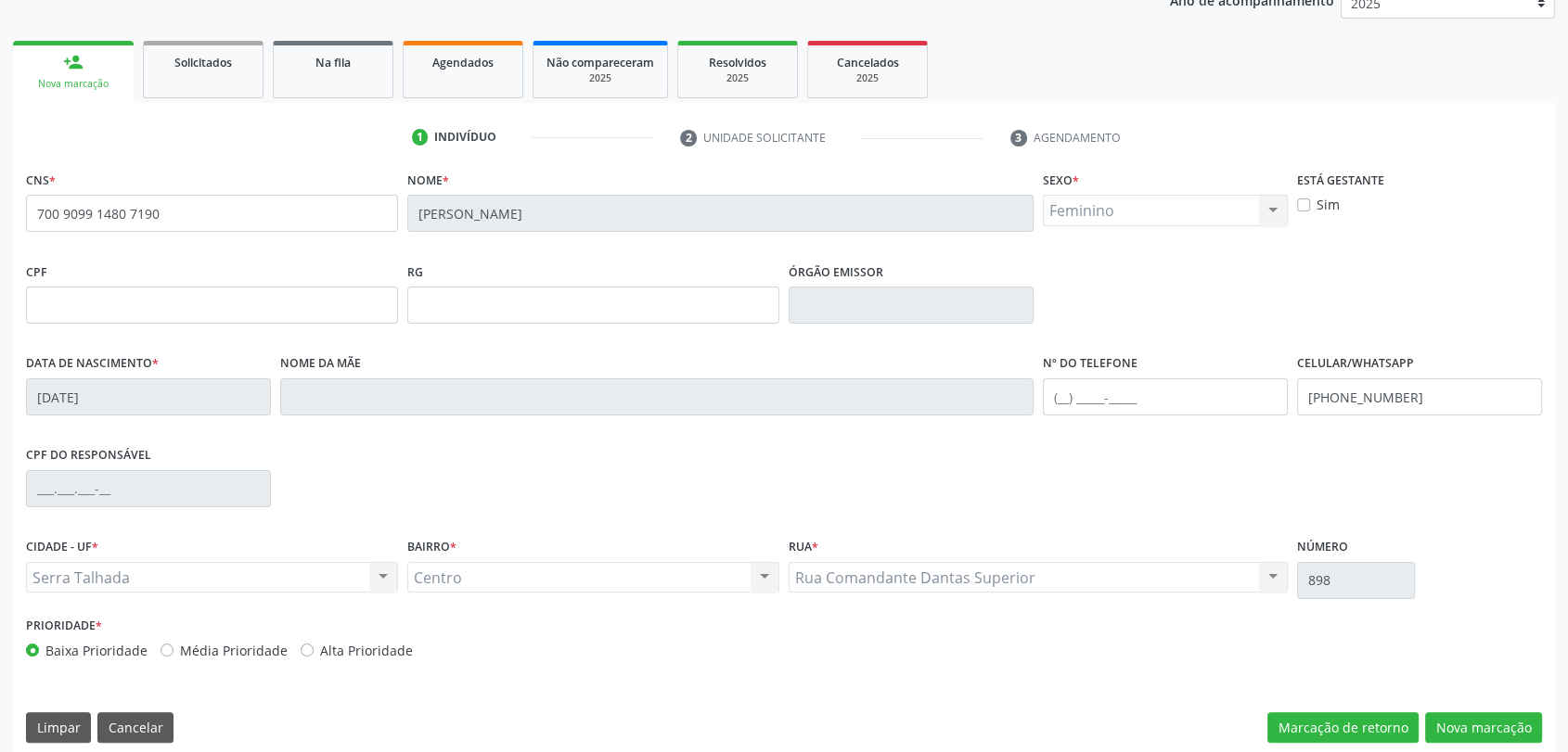
scroll to position [252, 0]
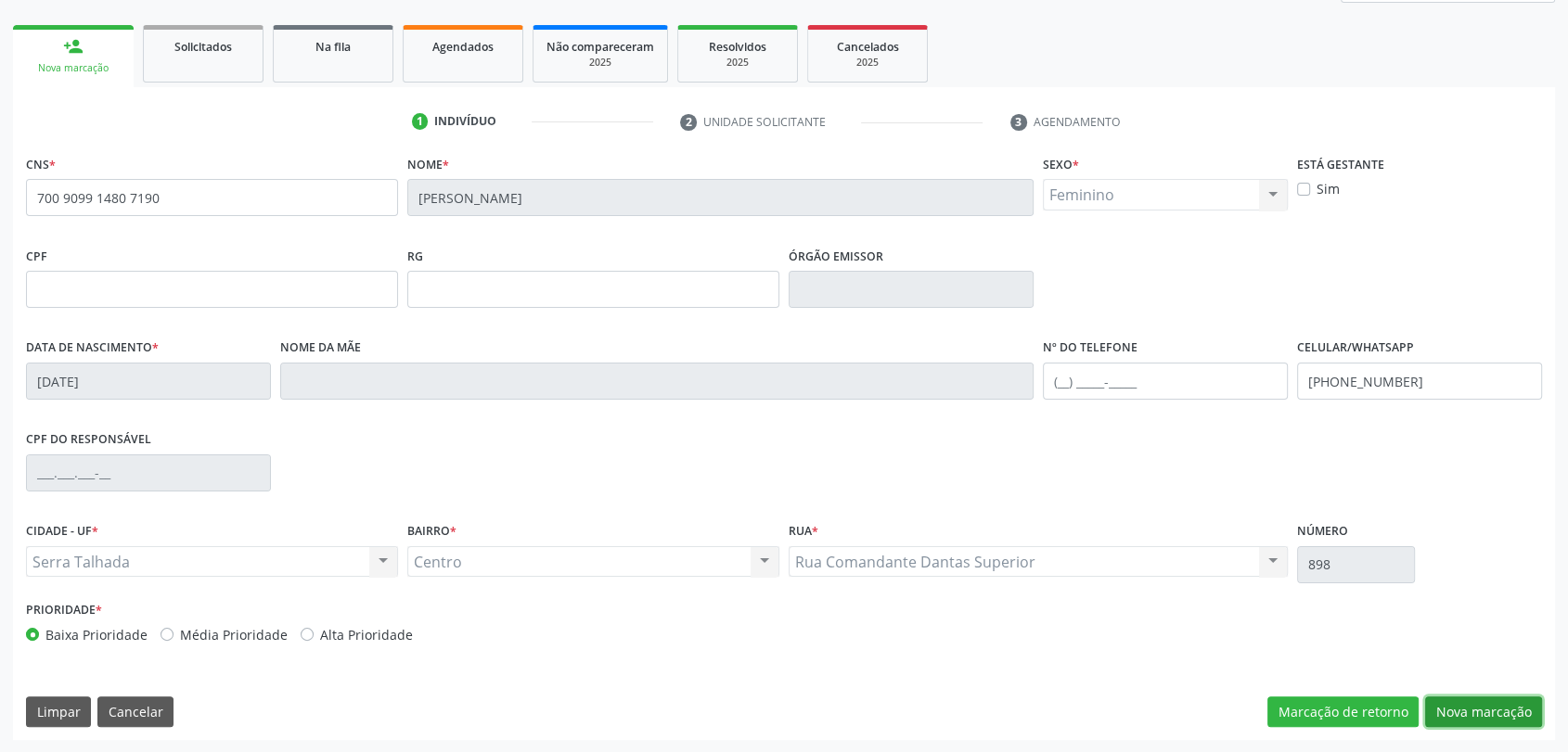
click at [1485, 711] on button "Nova marcação" at bounding box center [1483, 711] width 117 height 31
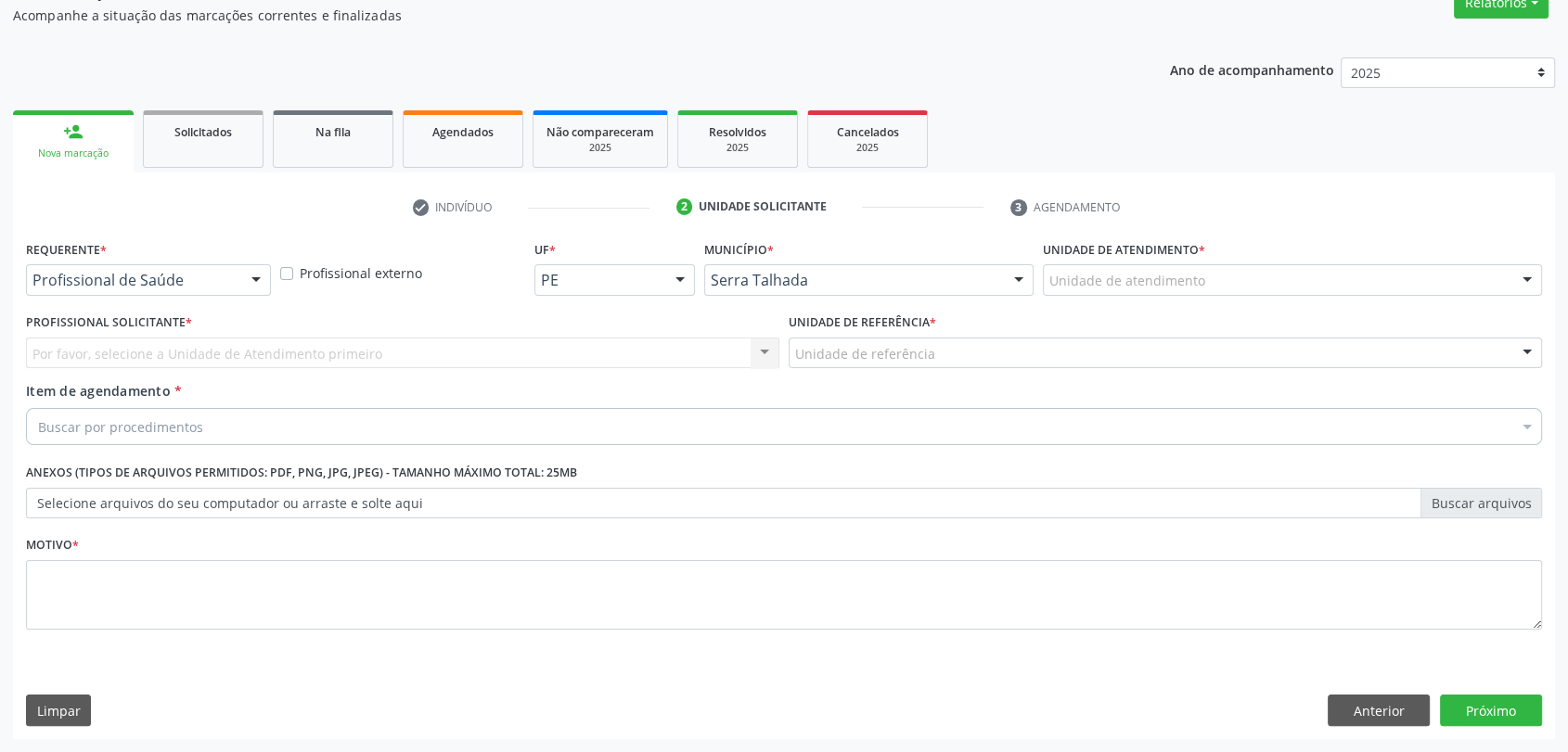
scroll to position [166, 0]
click at [150, 333] on label "Profissional Solicitante *" at bounding box center [109, 324] width 166 height 28
click at [150, 358] on div "Por favor, selecione a Unidade de Atendimento primeiro Nenhum resultado encontr…" at bounding box center [402, 353] width 753 height 31
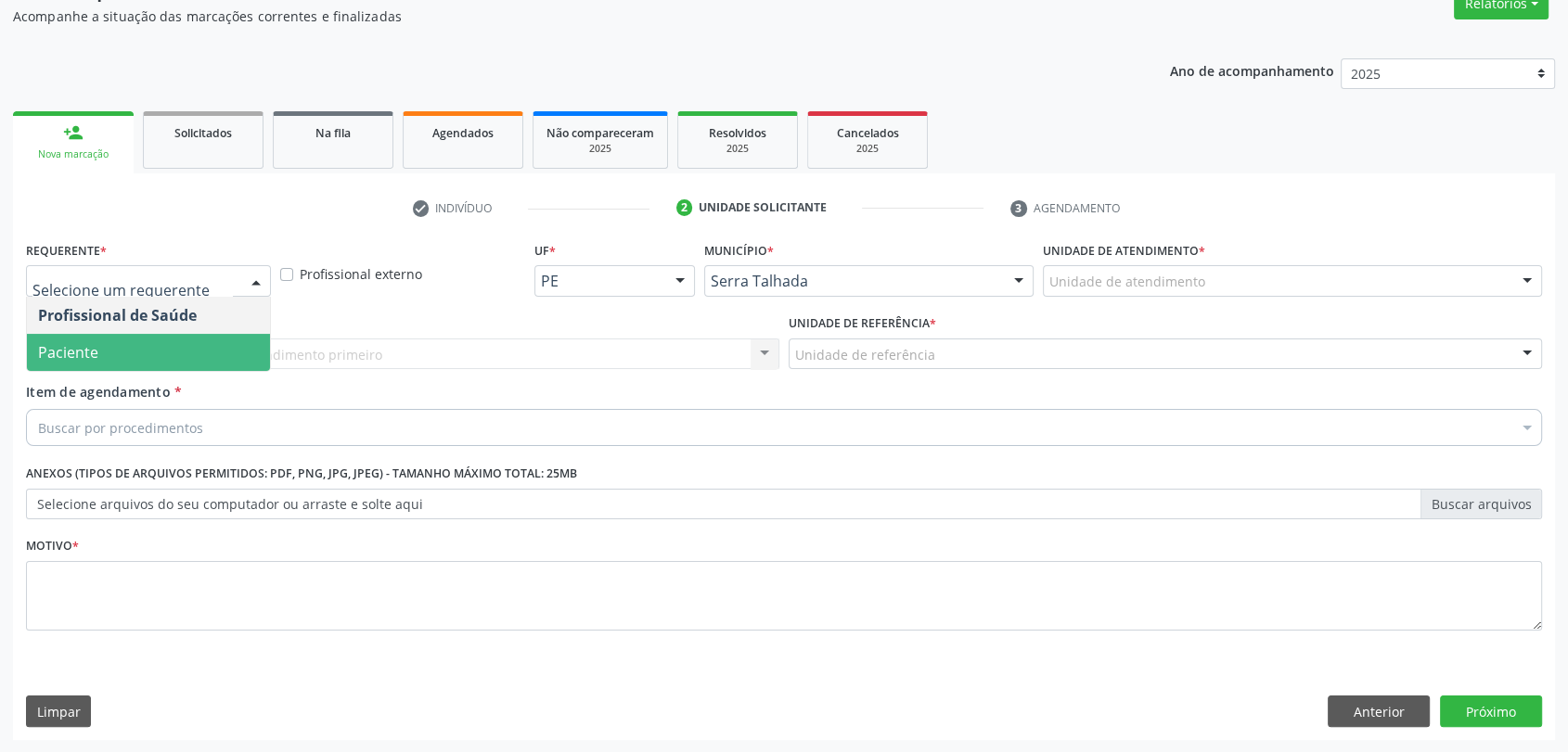
click at [129, 340] on span "Paciente" at bounding box center [147, 351] width 243 height 37
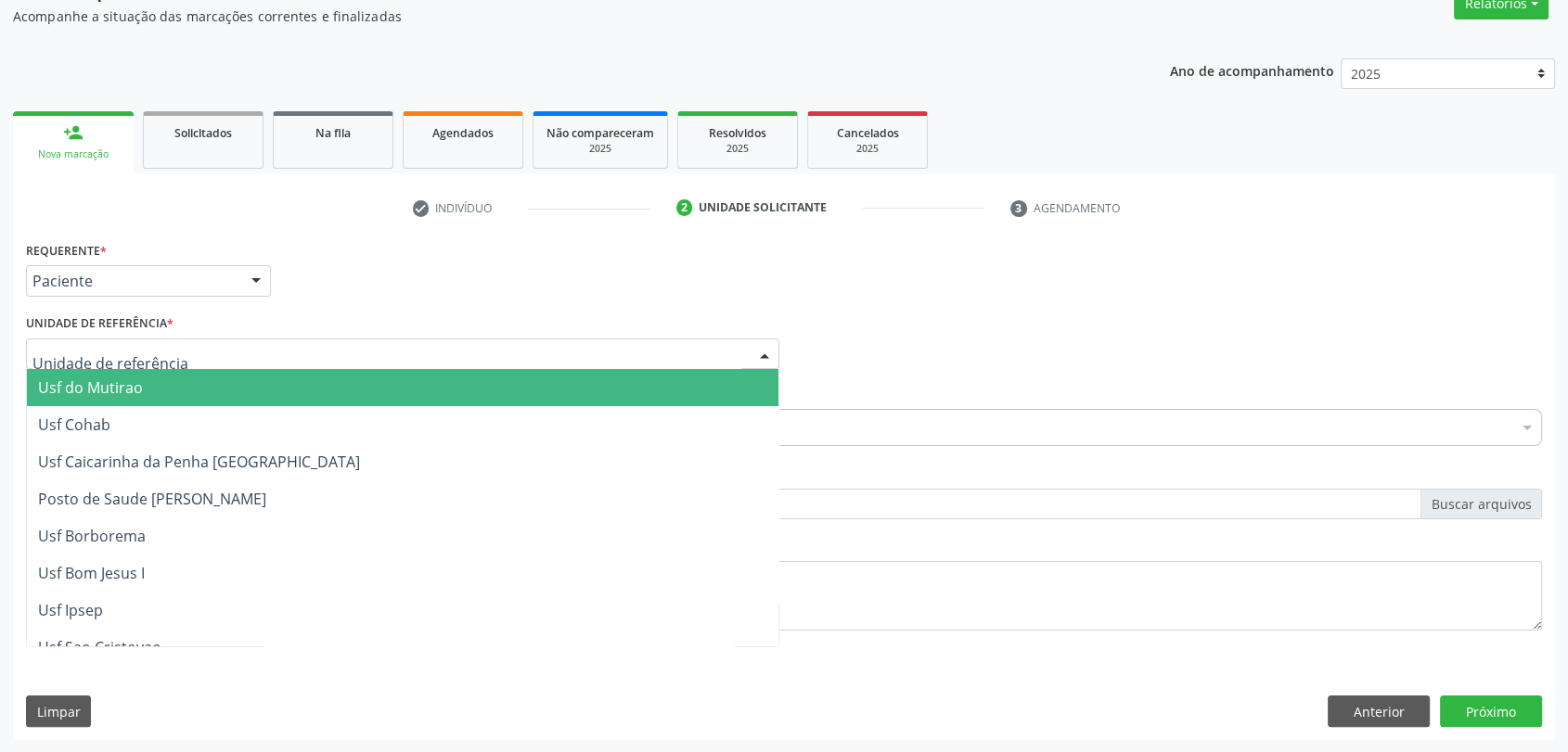
click at [129, 340] on div at bounding box center [402, 353] width 753 height 31
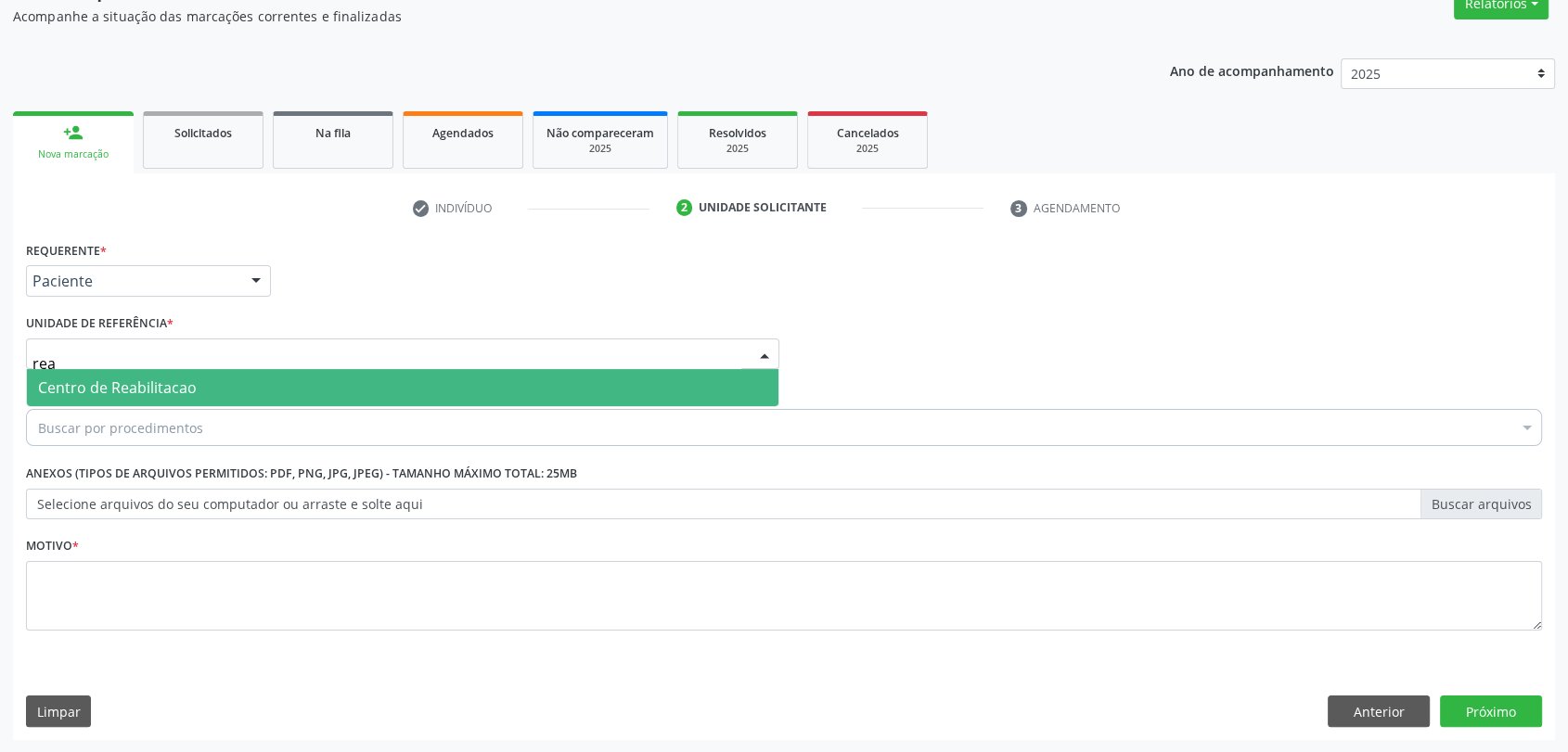
type input "reab"
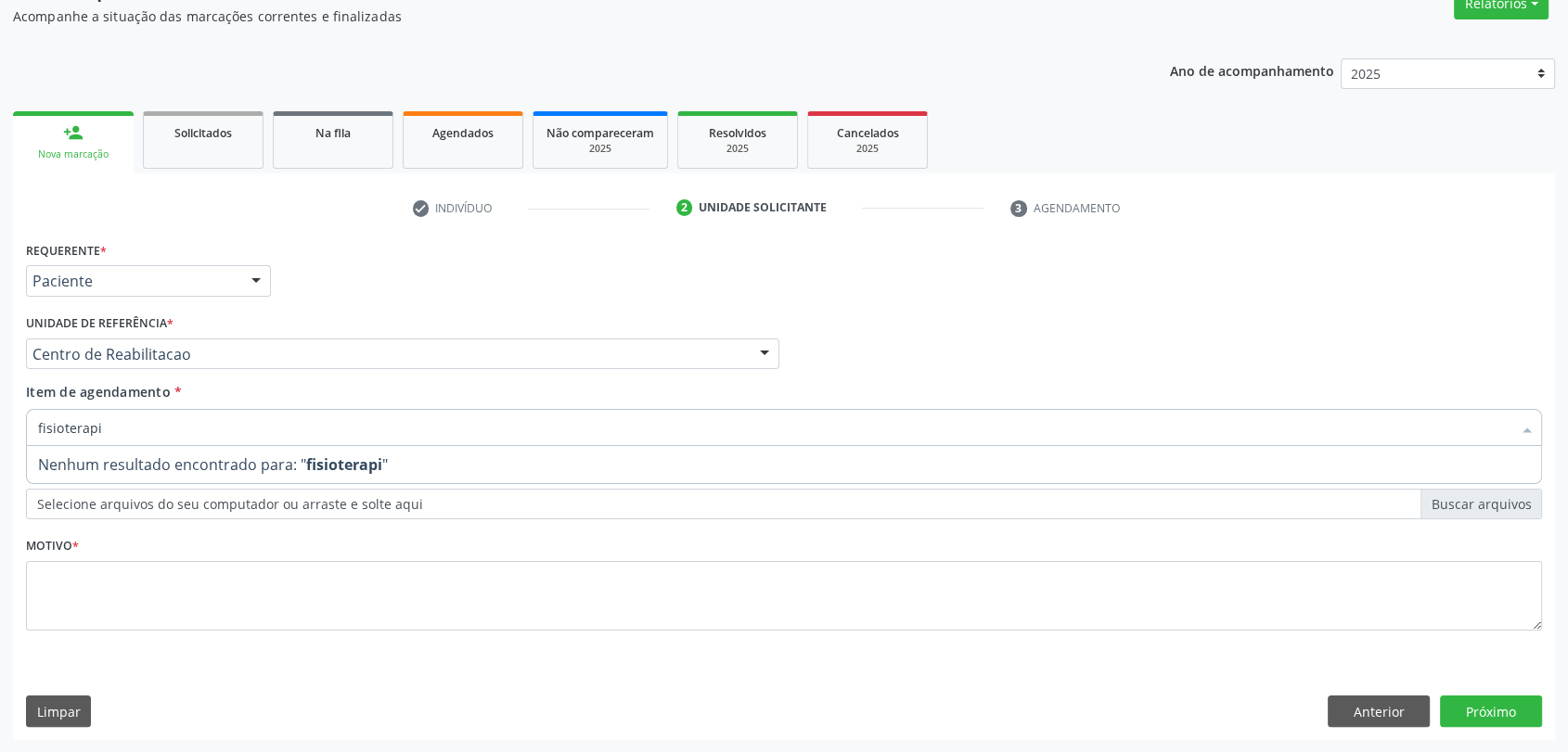
type input "fisioterap"
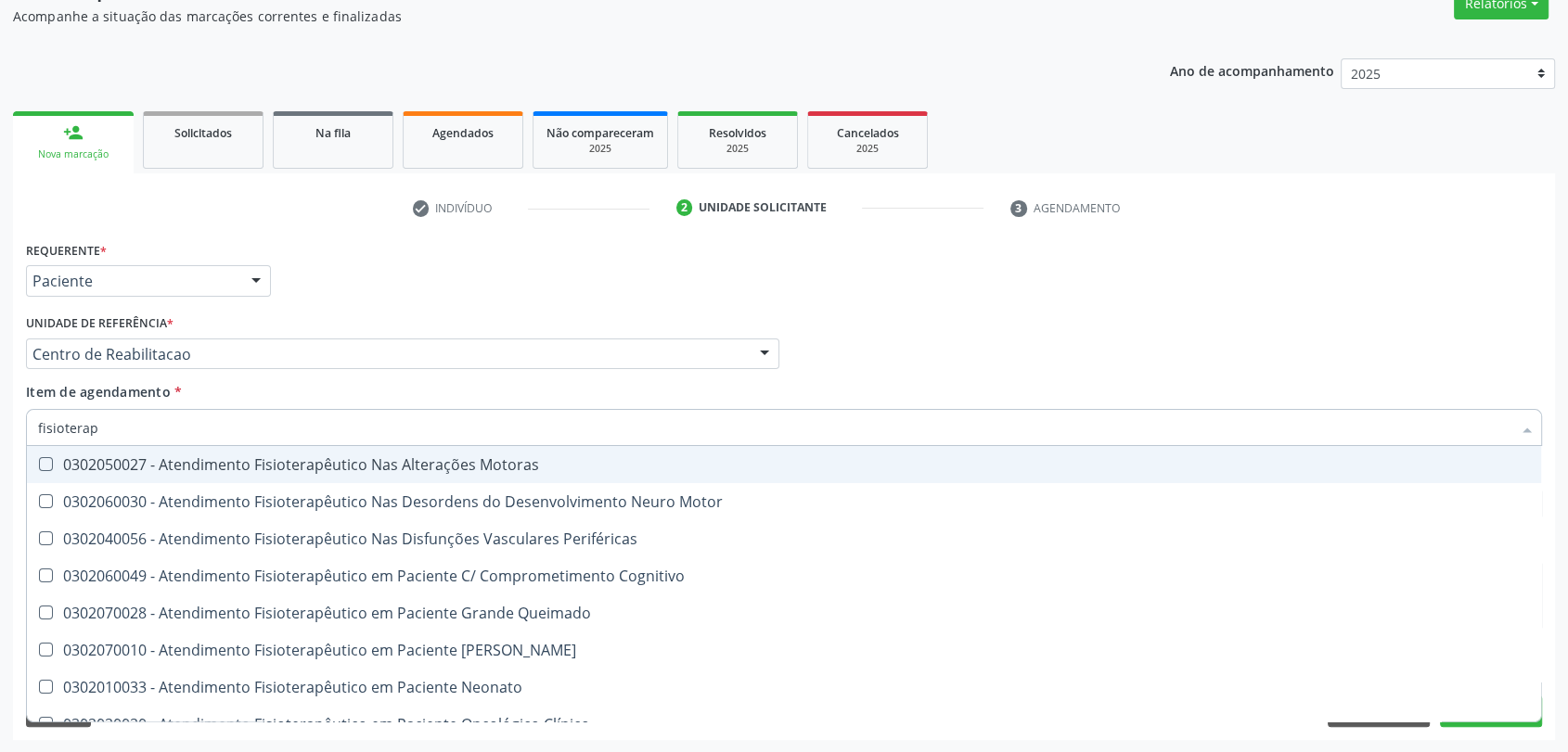
click at [146, 457] on div "0302050027 - Atendimento Fisioterapêutico Nas Alterações Motoras" at bounding box center [784, 465] width 1491 height 15
checkbox Motoras "true"
click at [289, 323] on div "Unidade de referência * Centro de Reabilitacao Usf do Mutirao Usf Cohab Usf Cai…" at bounding box center [402, 339] width 753 height 60
checkbox Motor "true"
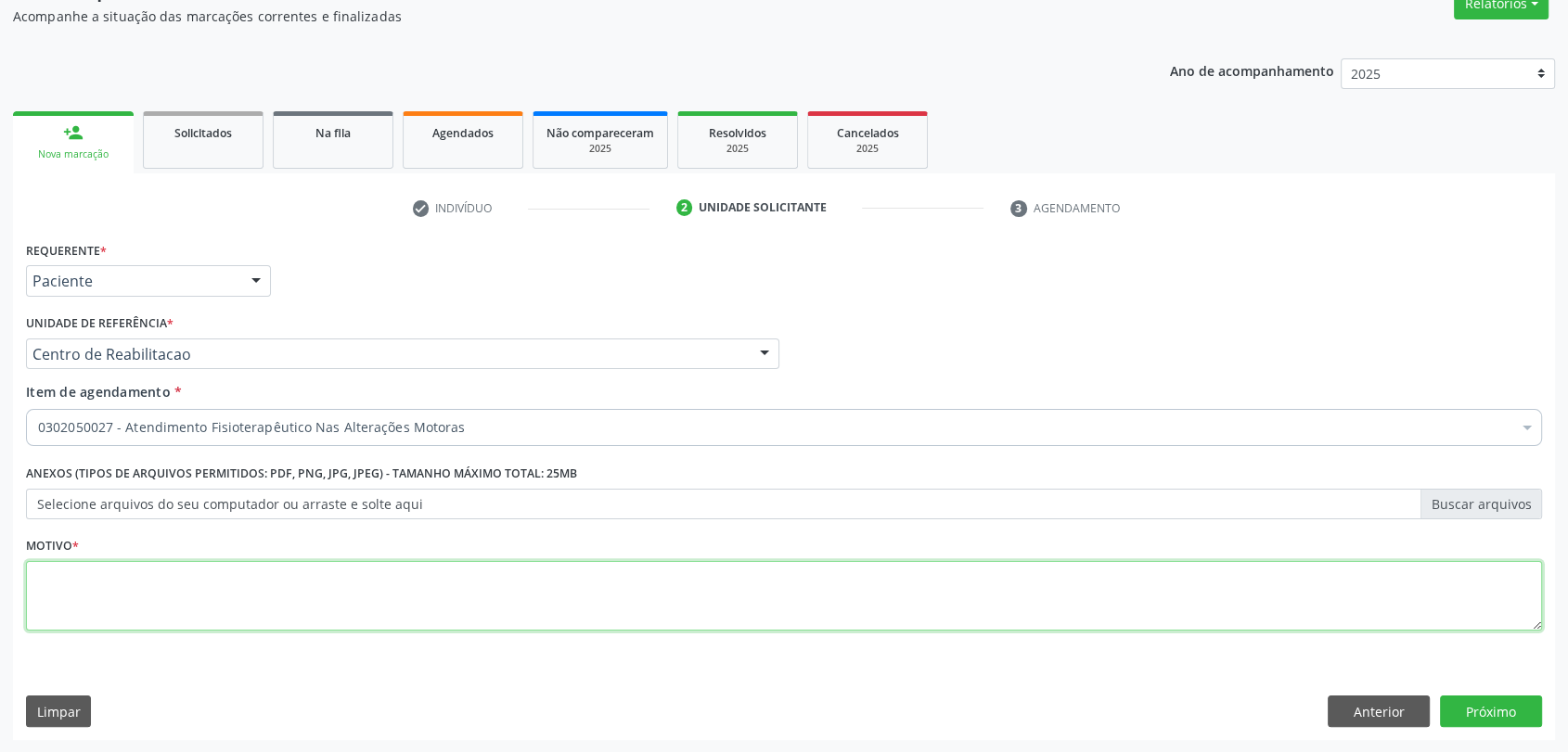
click at [238, 588] on textarea at bounding box center [784, 596] width 1516 height 71
type textarea "a"
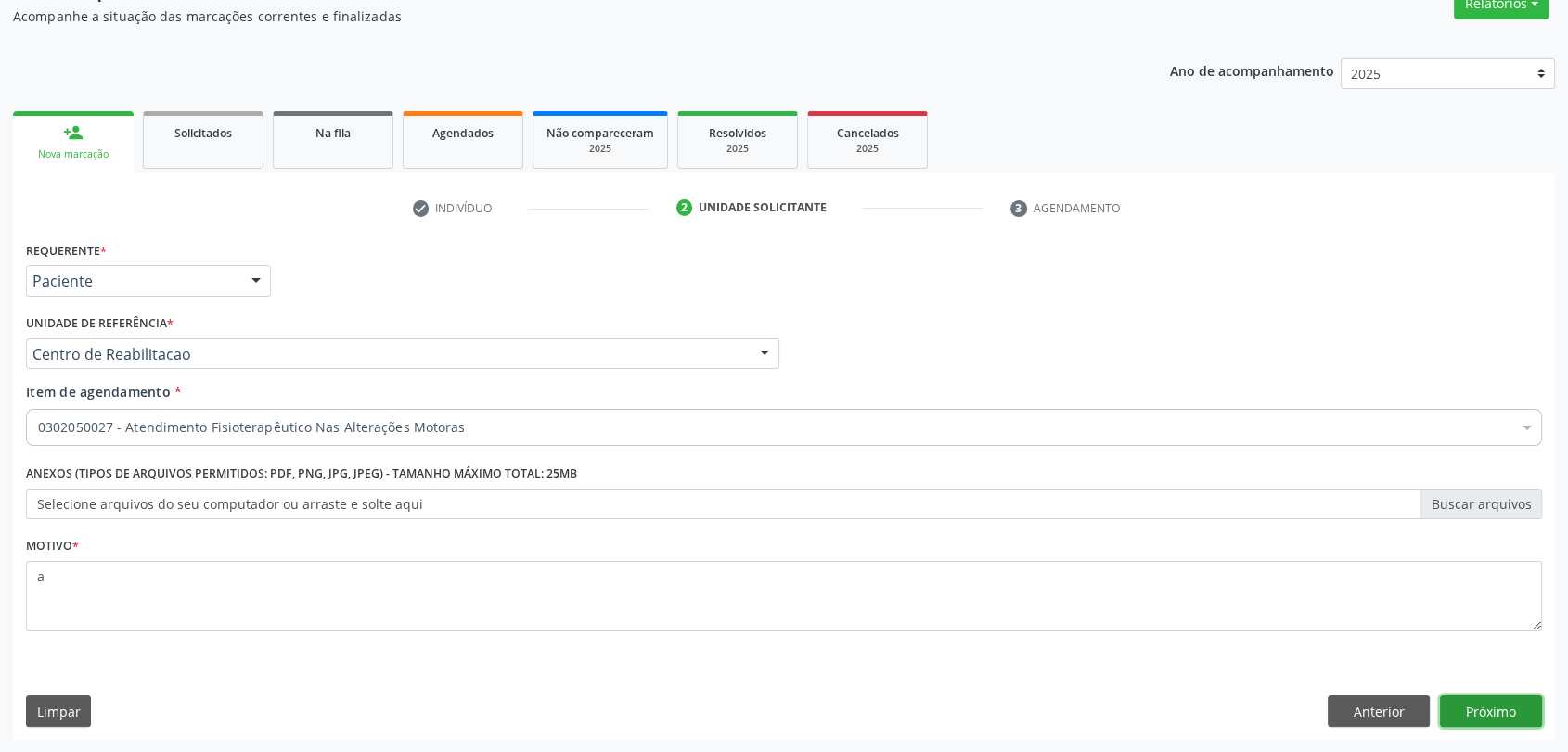
click at [1479, 710] on button "Próximo" at bounding box center [1490, 710] width 102 height 31
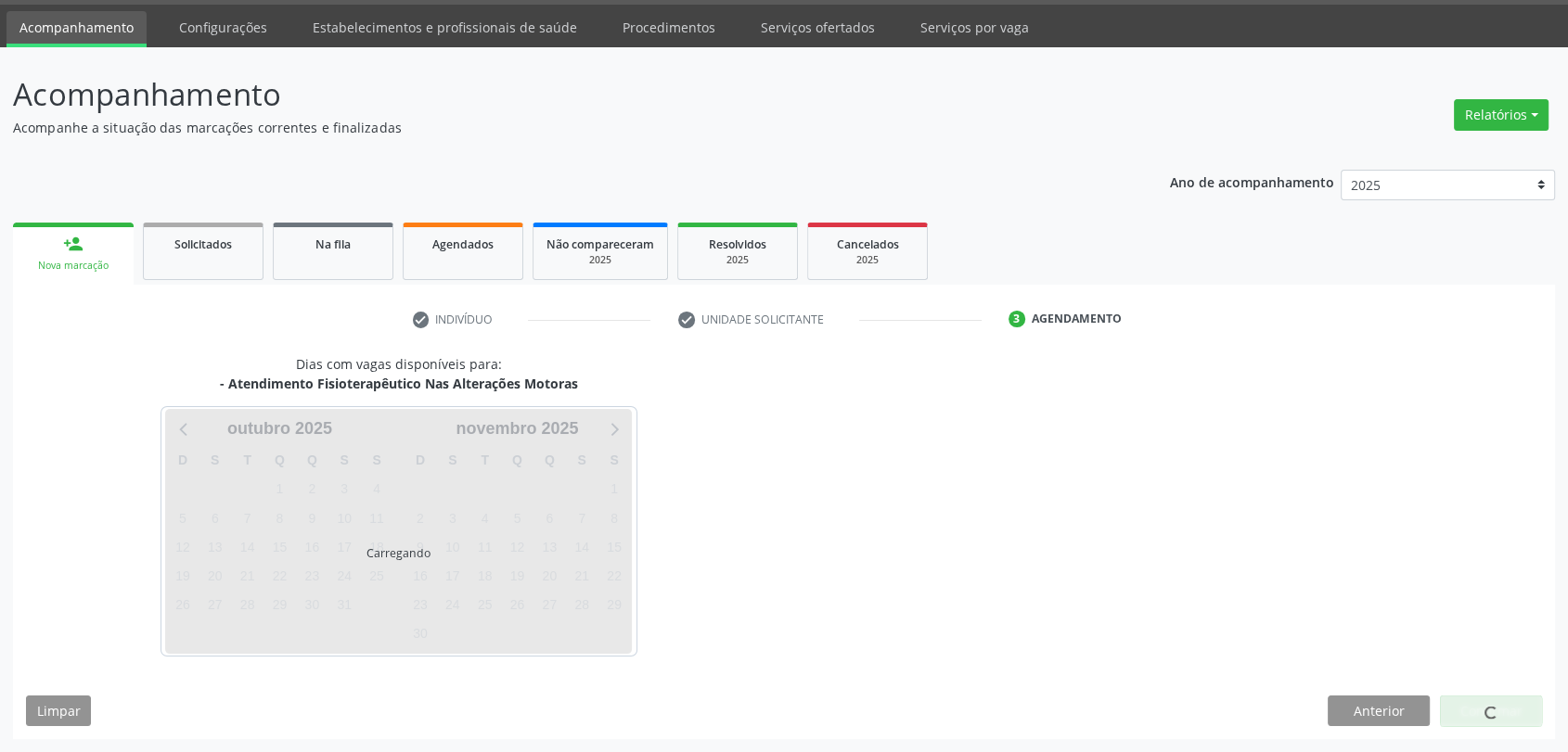
scroll to position [54, 0]
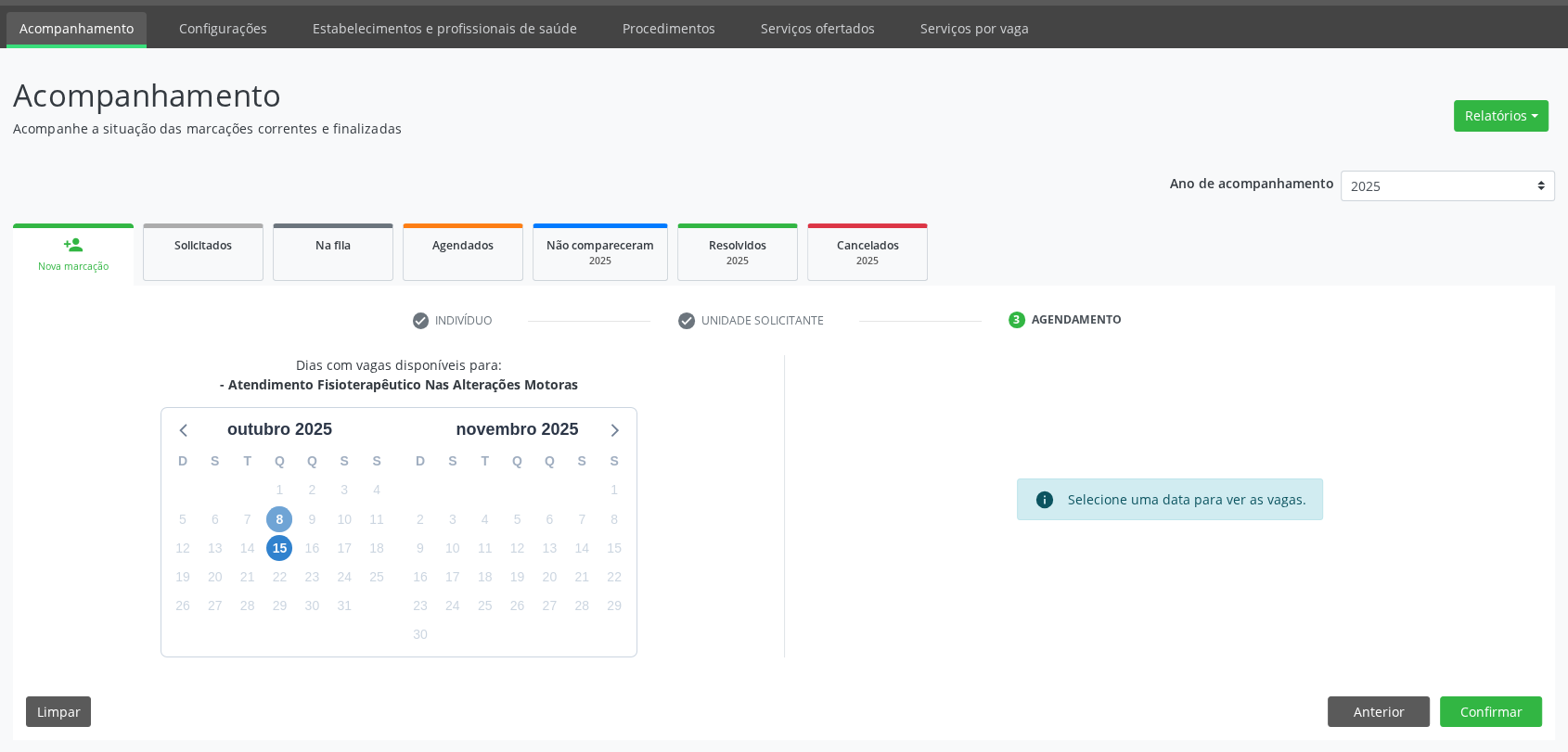
click at [278, 506] on span "8" at bounding box center [279, 519] width 26 height 26
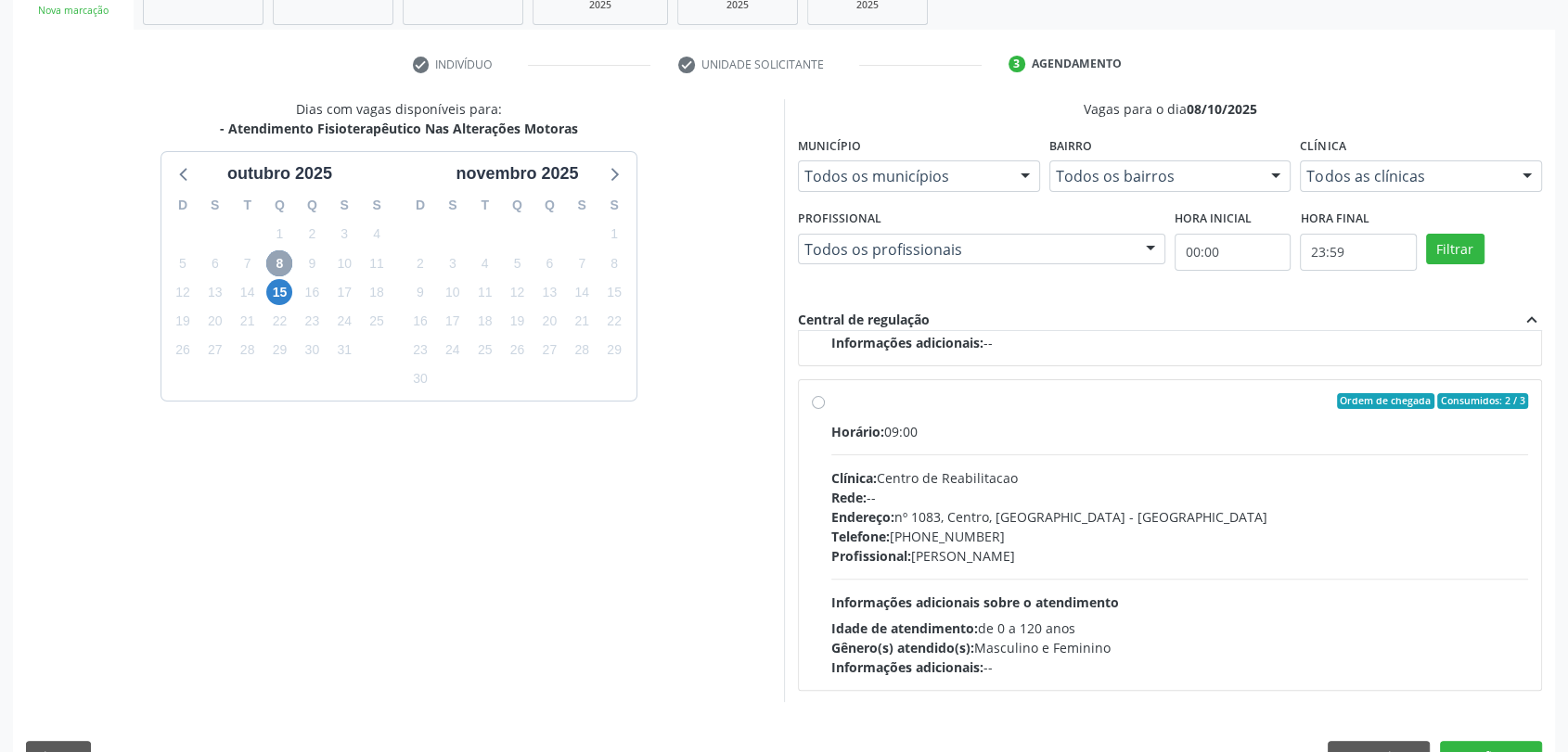
scroll to position [355, 0]
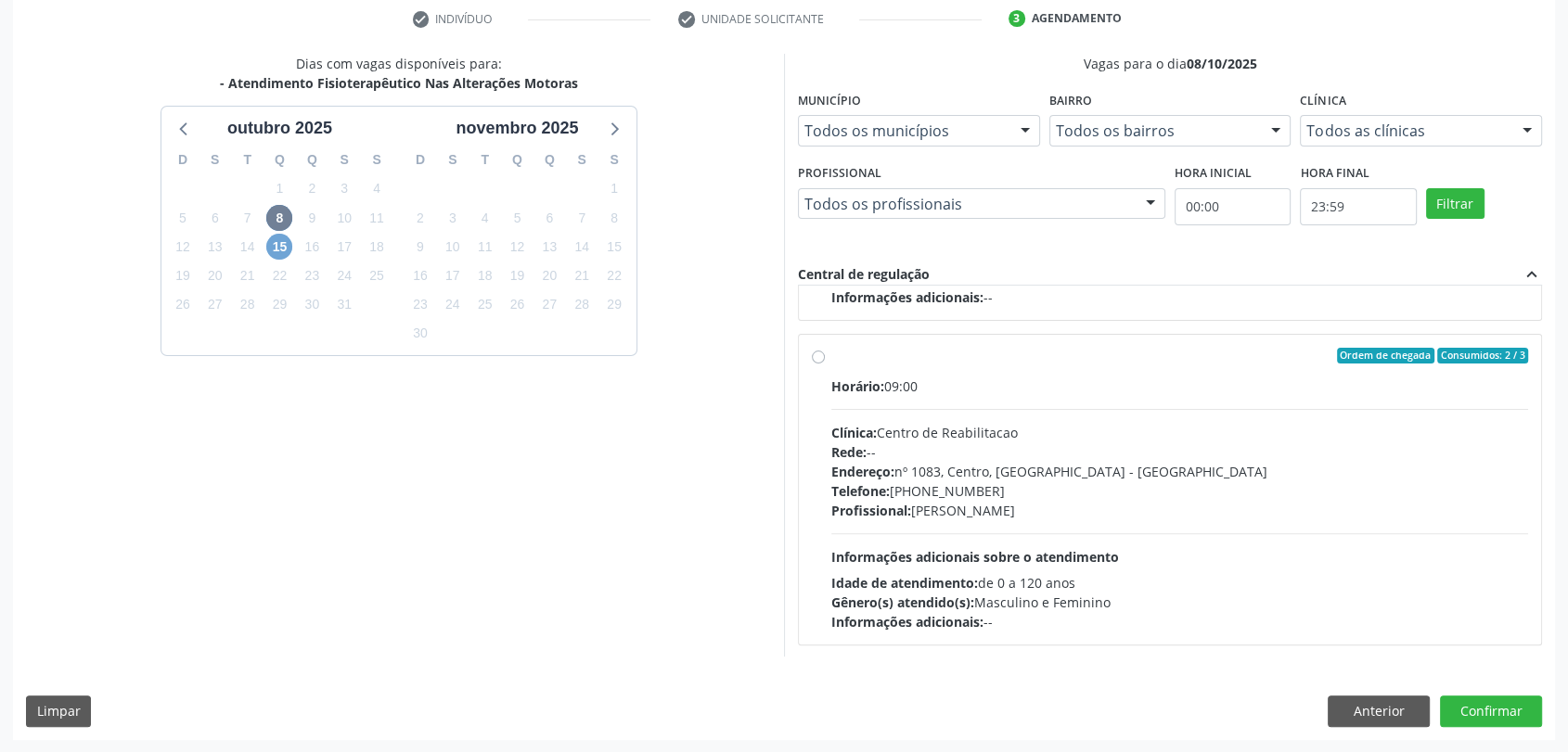
click at [280, 249] on span "15" at bounding box center [279, 246] width 26 height 26
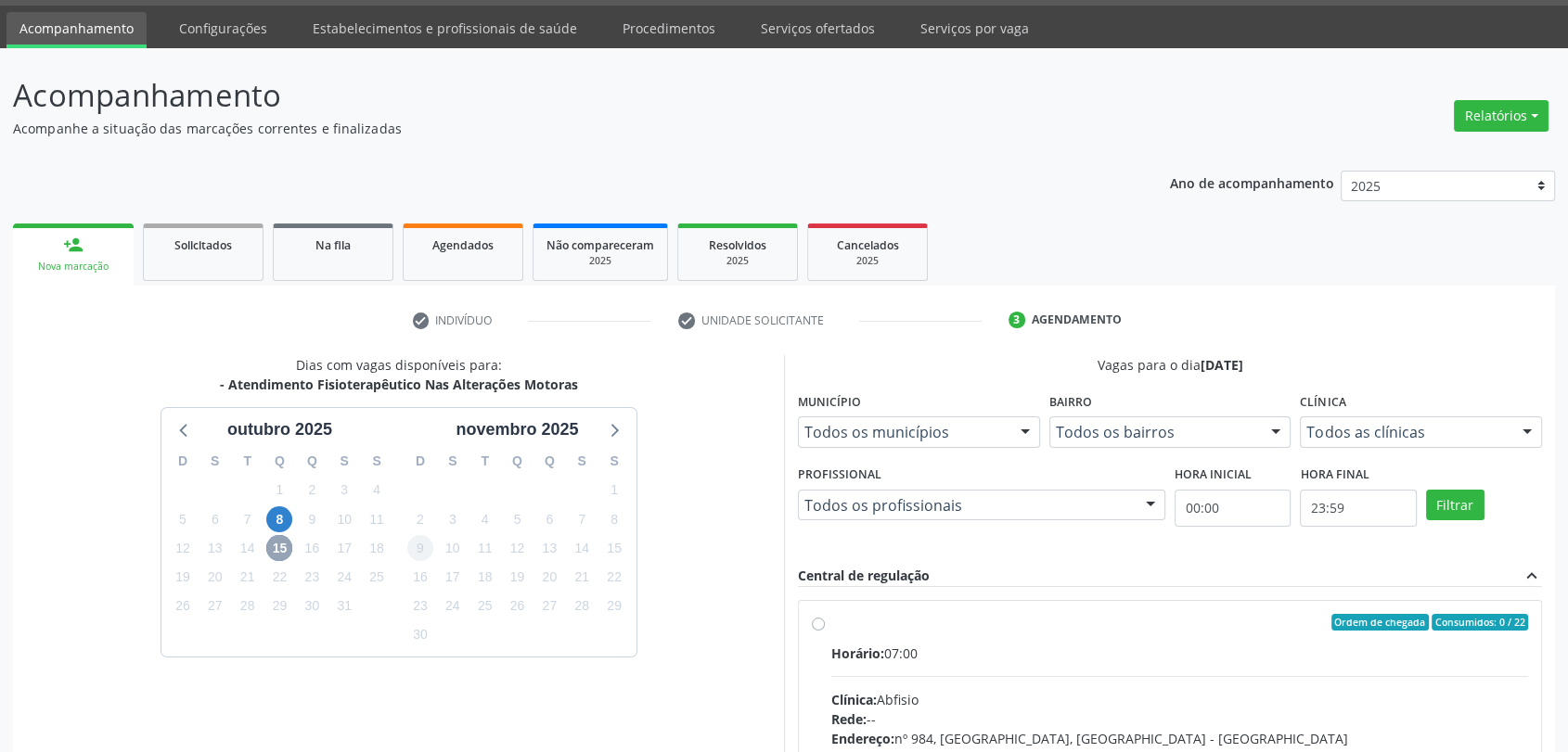
scroll to position [322, 0]
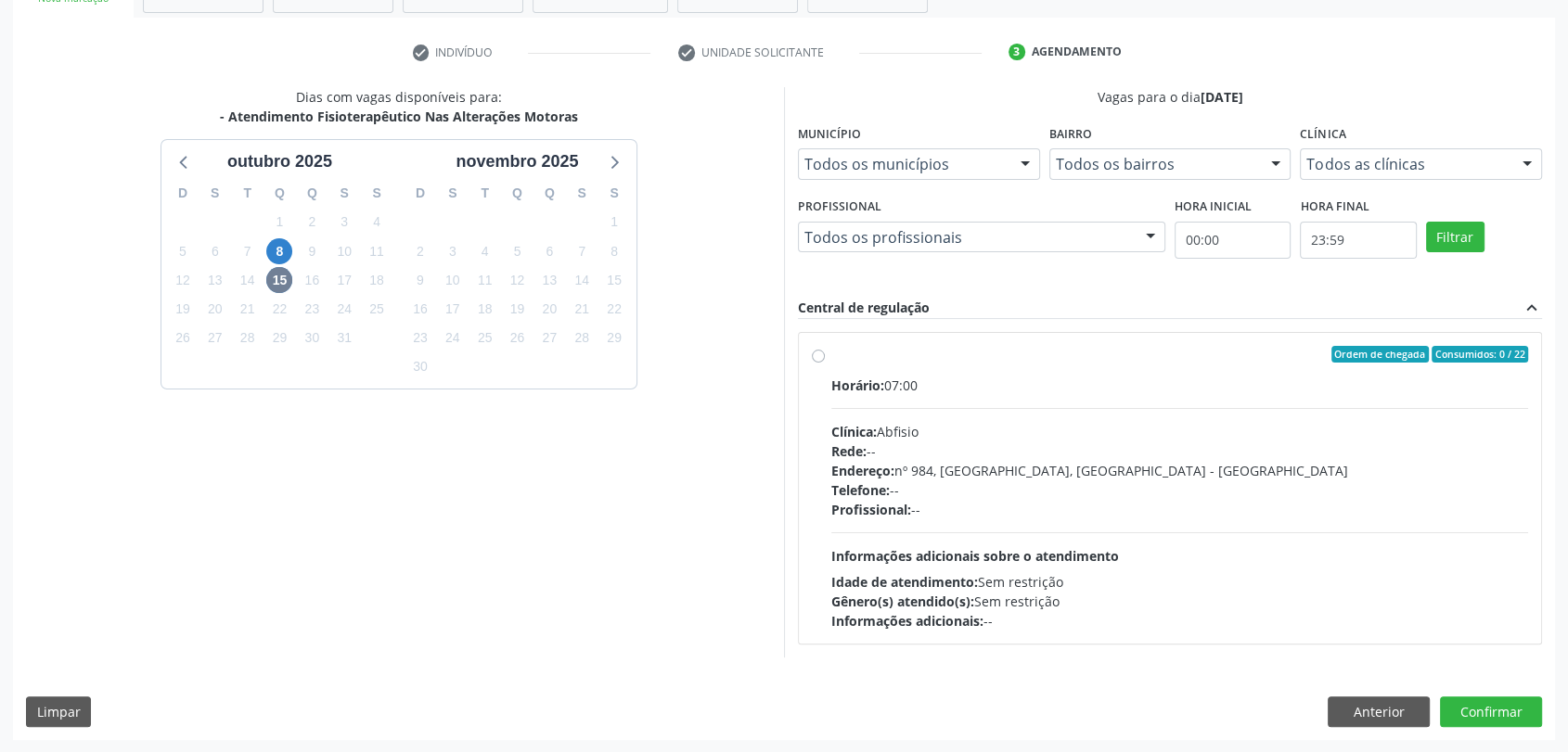
click at [986, 501] on div "Profissional: --" at bounding box center [1179, 509] width 697 height 20
click at [824, 363] on input "Ordem de chegada Consumidos: 0 / 22 Horário: 07:00 Clínica: Abfisio Rede: -- En…" at bounding box center [818, 354] width 13 height 17
radio input "true"
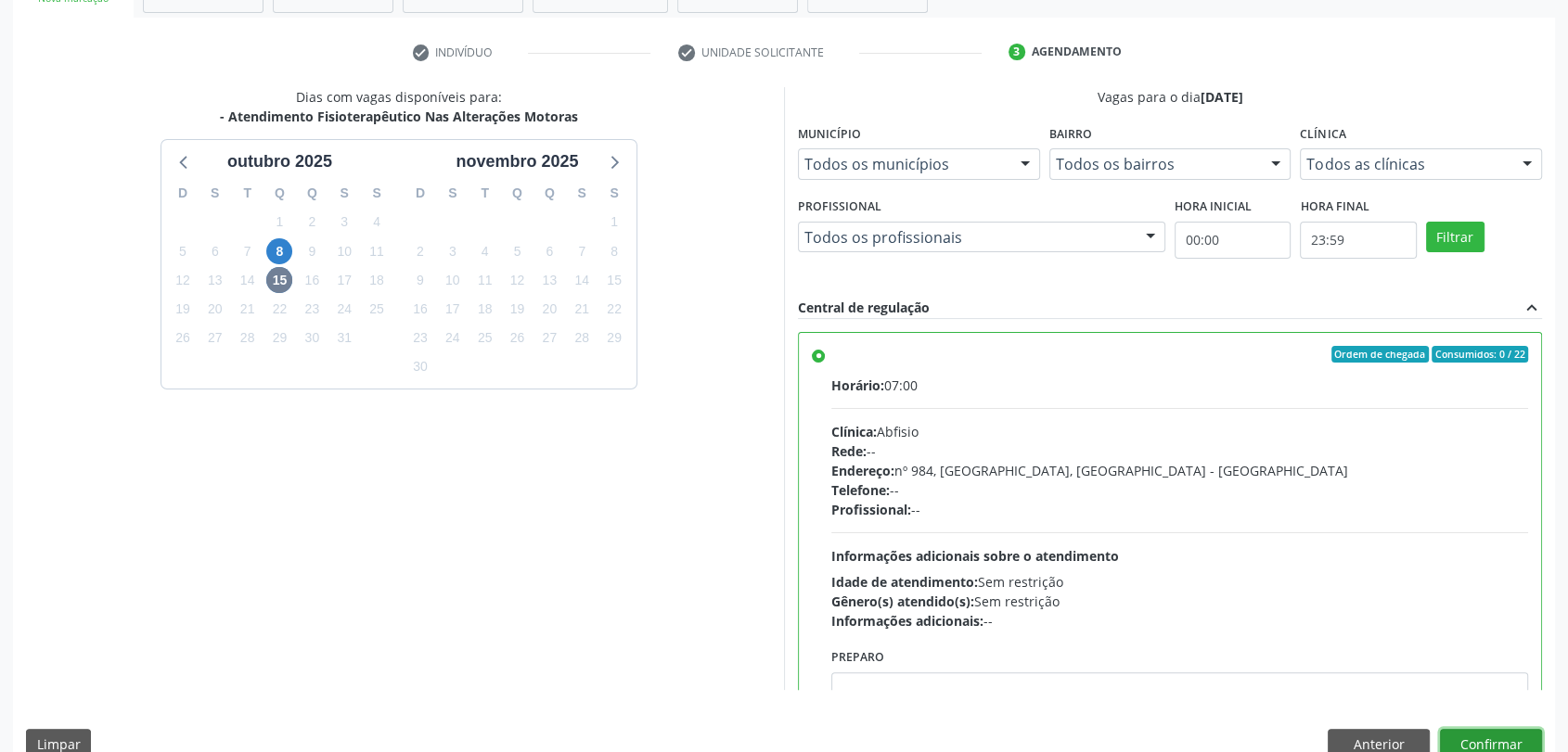
click at [1498, 739] on button "Confirmar" at bounding box center [1490, 743] width 102 height 31
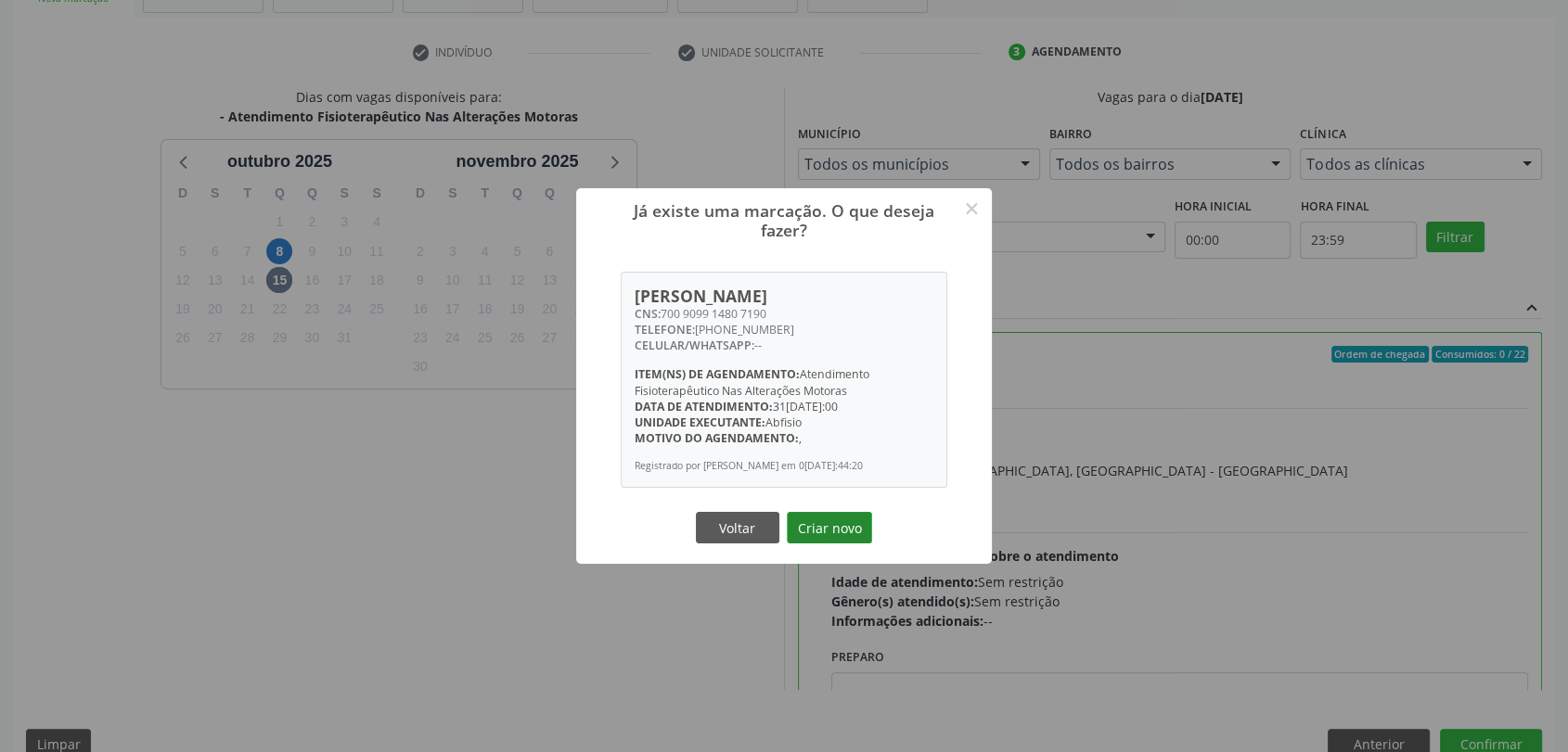
click at [844, 538] on button "Criar novo" at bounding box center [829, 527] width 85 height 31
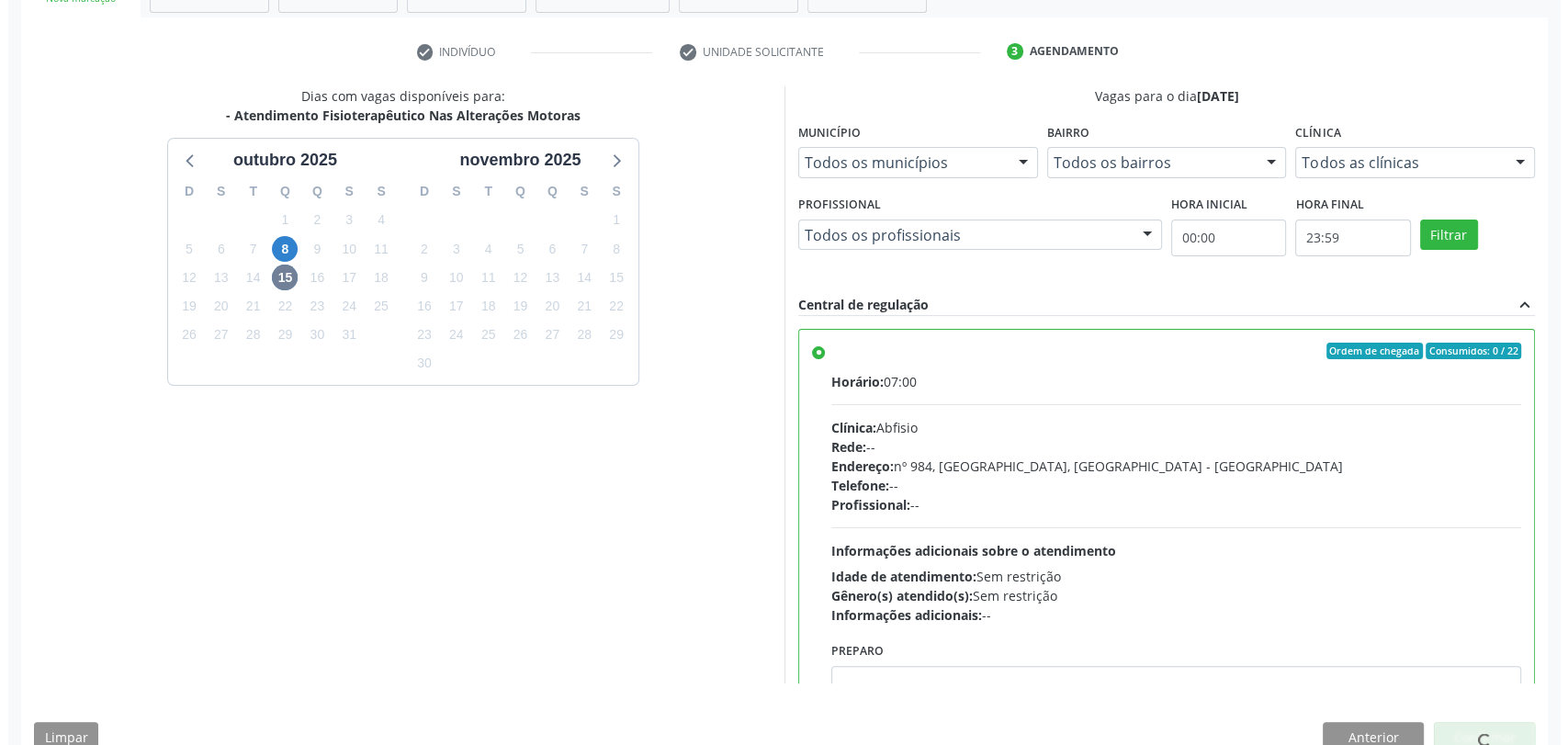
scroll to position [0, 0]
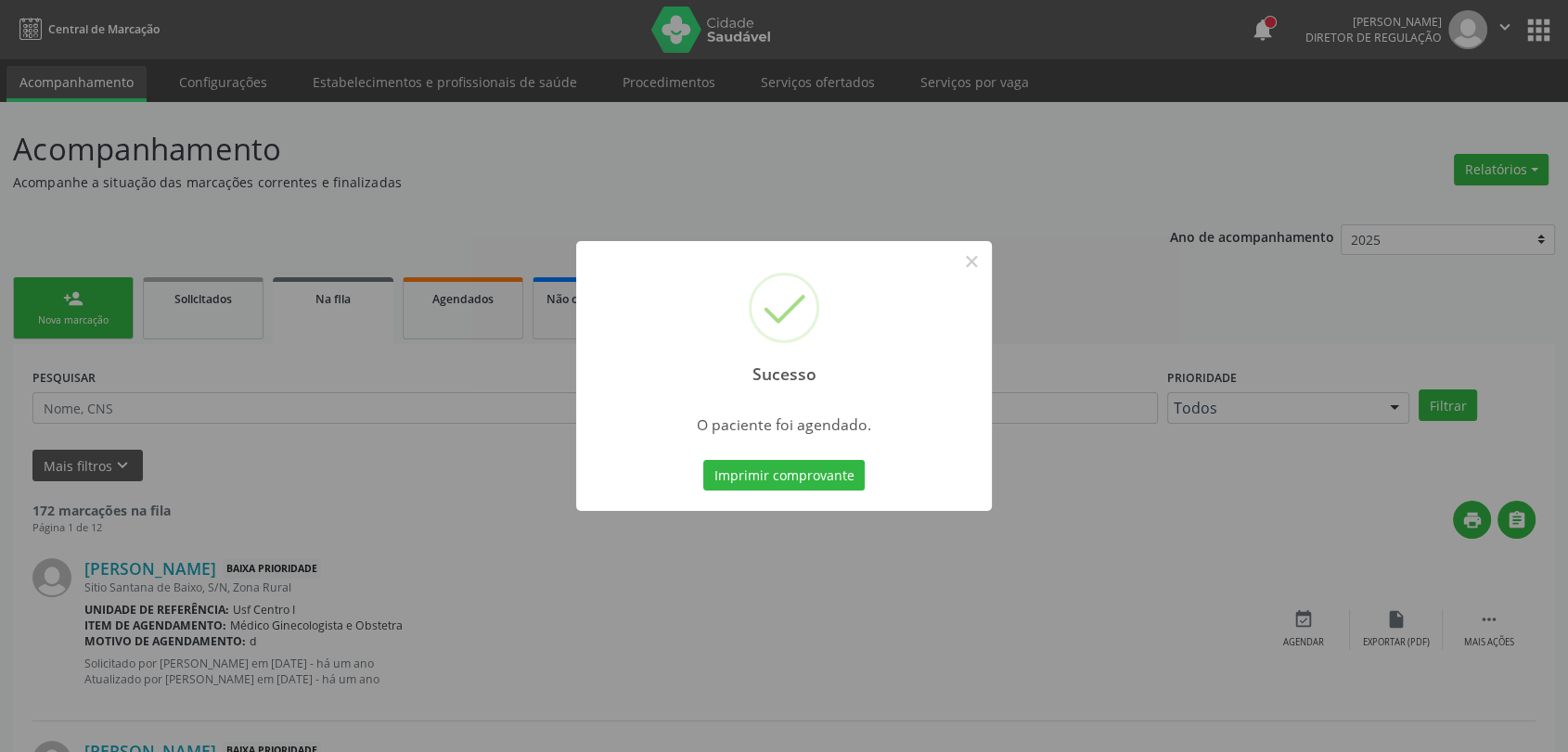
click at [794, 498] on div "Sucesso × O paciente foi agendado. Imprimir comprovante Cancel" at bounding box center [784, 376] width 416 height 271
click at [779, 481] on button "Imprimir comprovante" at bounding box center [784, 475] width 162 height 31
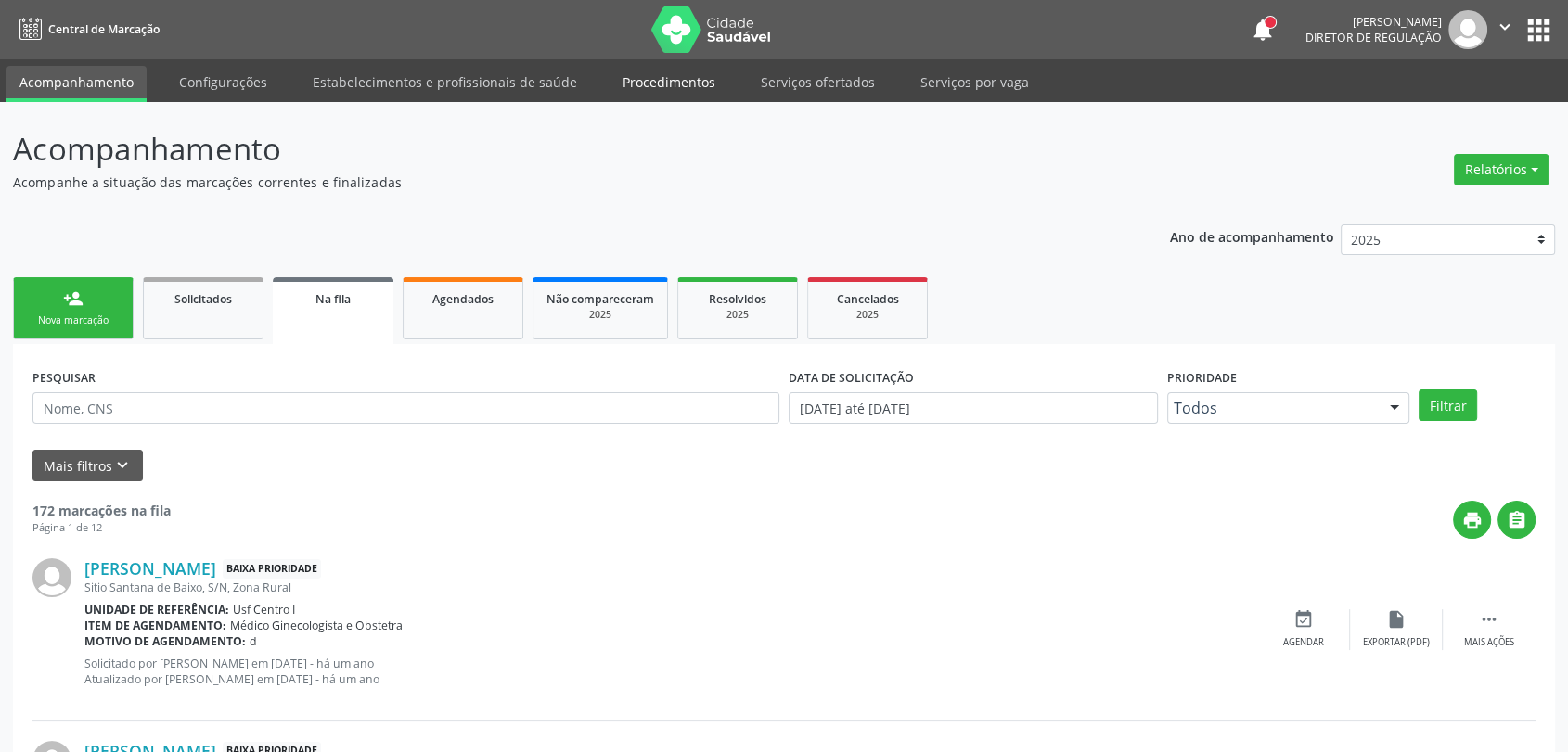
click at [676, 83] on link "Procedimentos" at bounding box center [669, 82] width 119 height 32
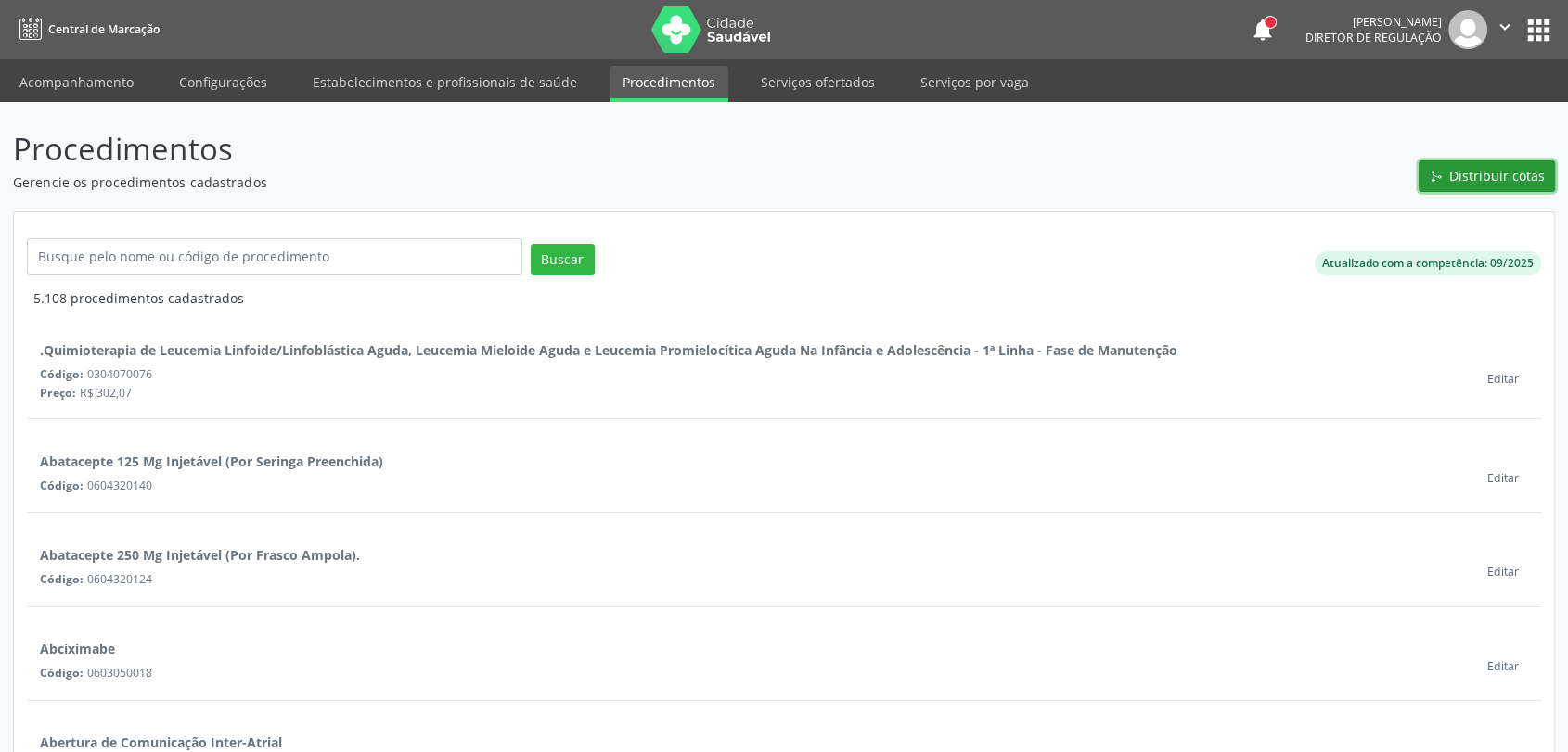
click at [1535, 184] on span "Distribuir cotas" at bounding box center [1496, 176] width 95 height 20
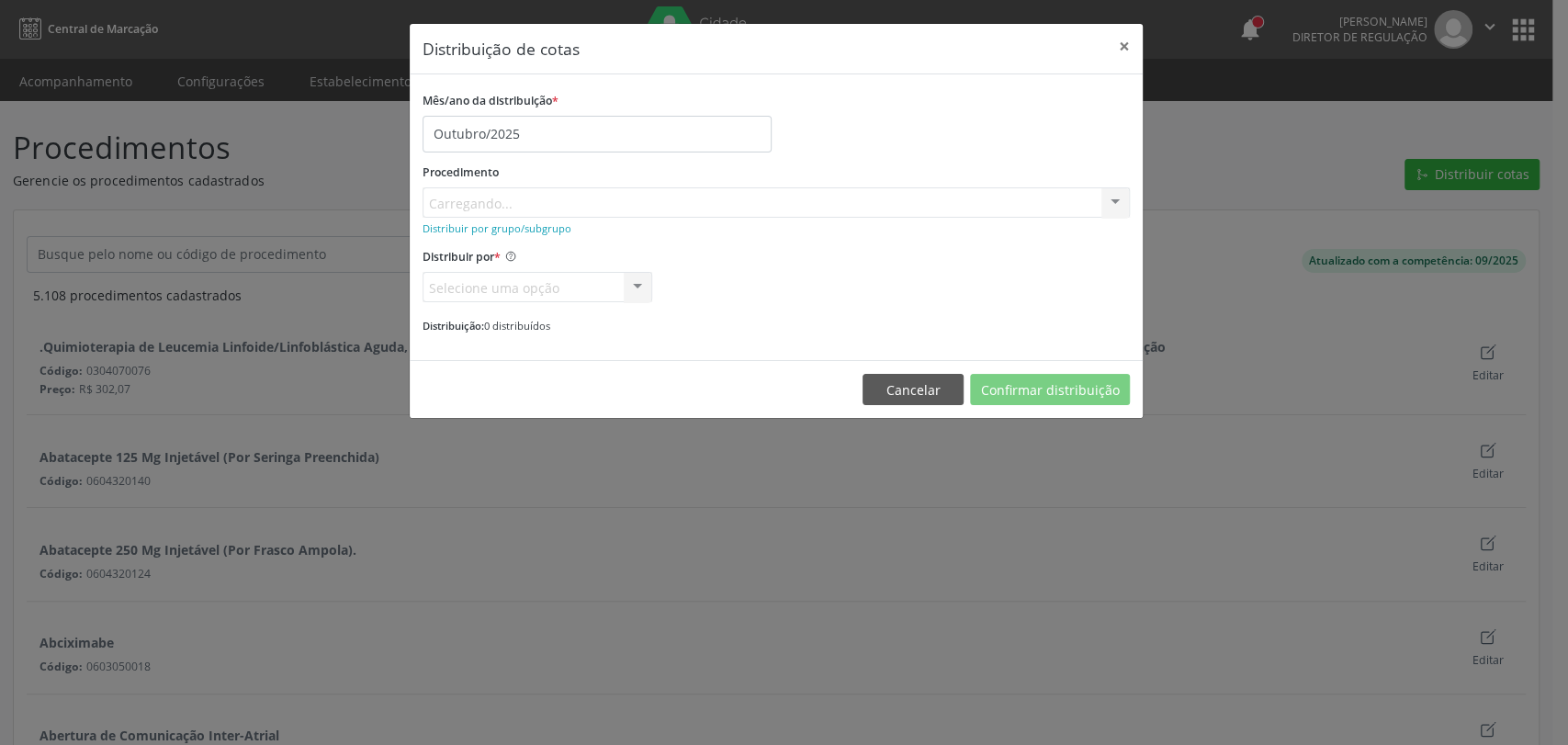
click at [503, 206] on div "Procedimento Carregando... No elements found. Consider changing the search quer…" at bounding box center [776, 188] width 708 height 59
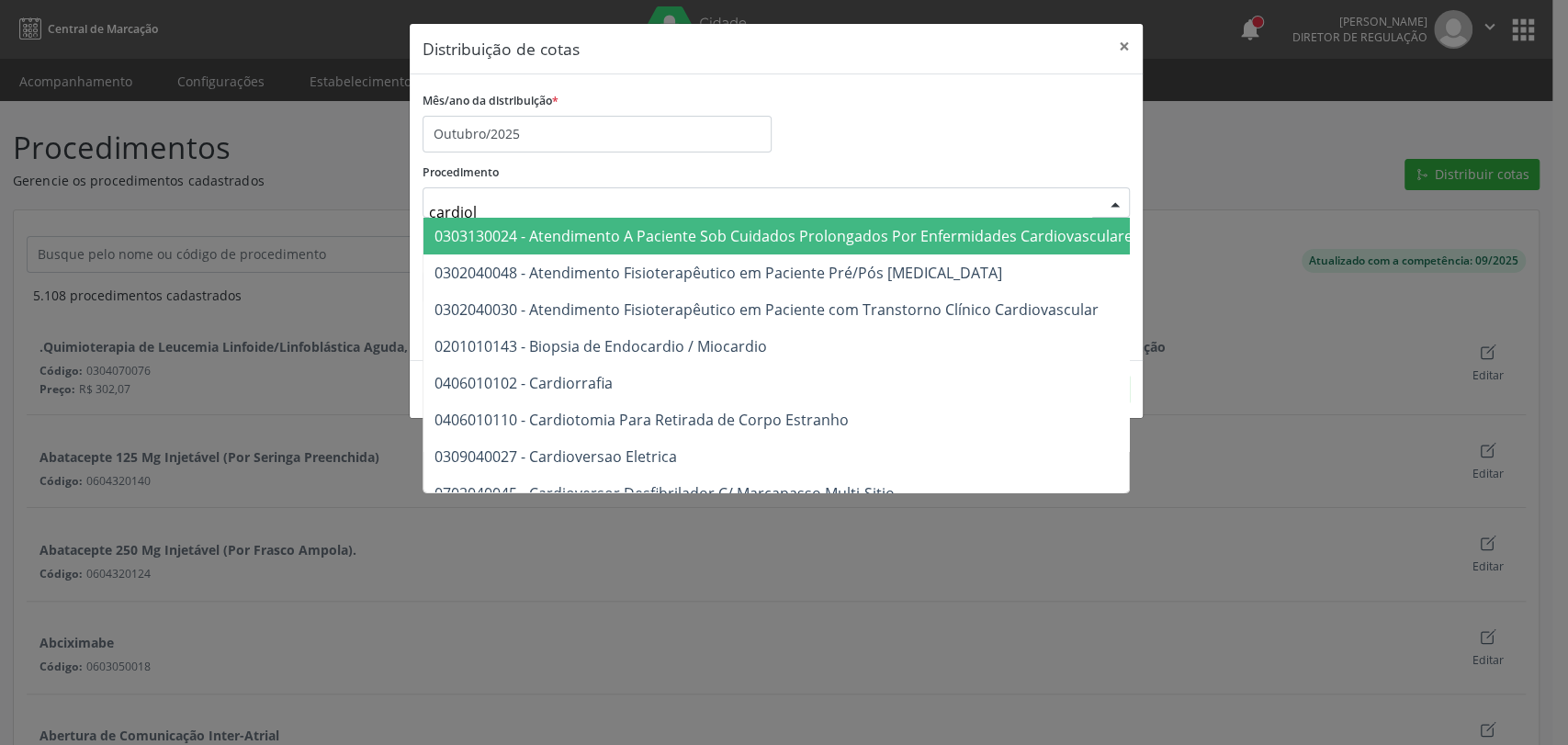
type input "cardiolo"
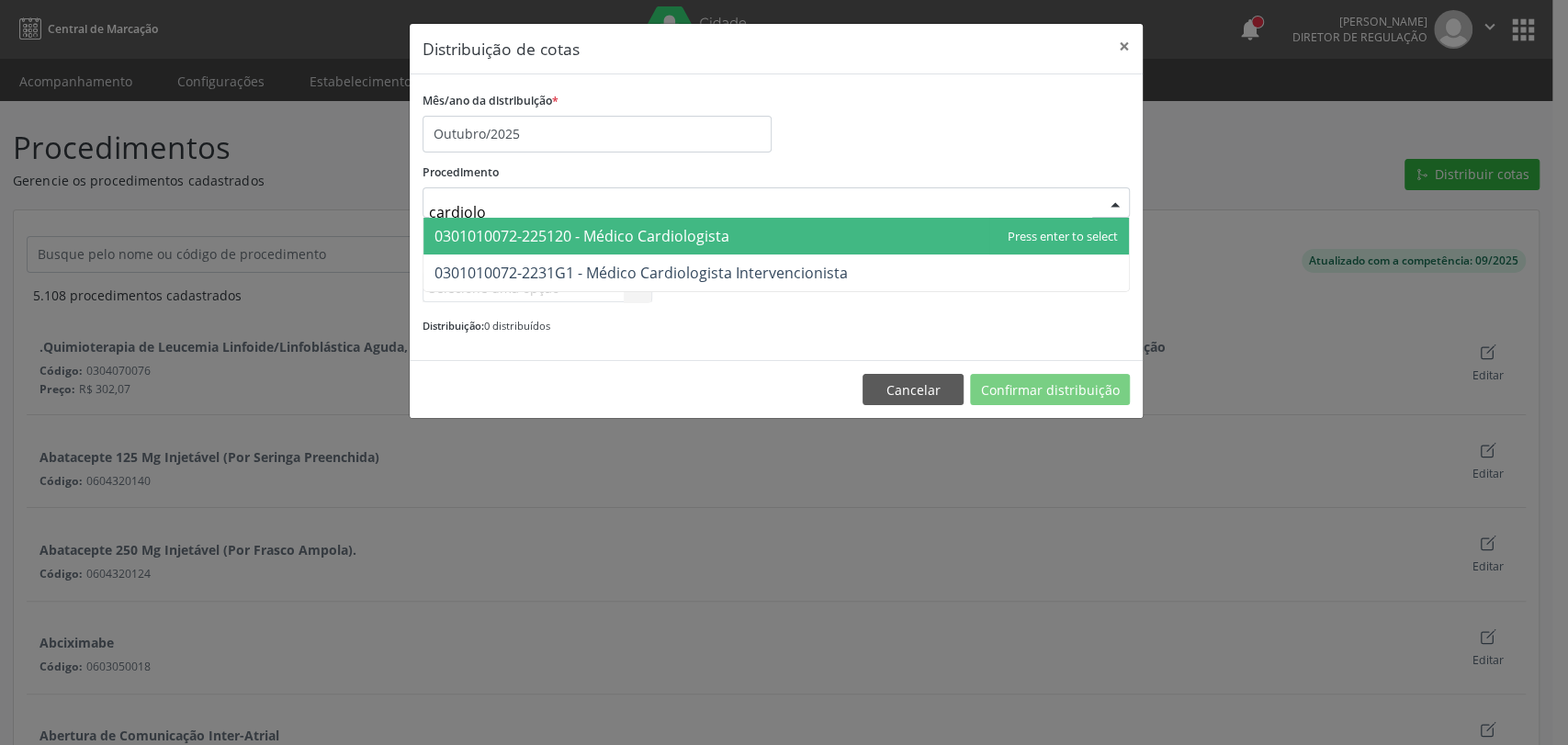
click at [667, 246] on span "0301010072-225120 - Médico Cardiologista" at bounding box center [776, 236] width 706 height 37
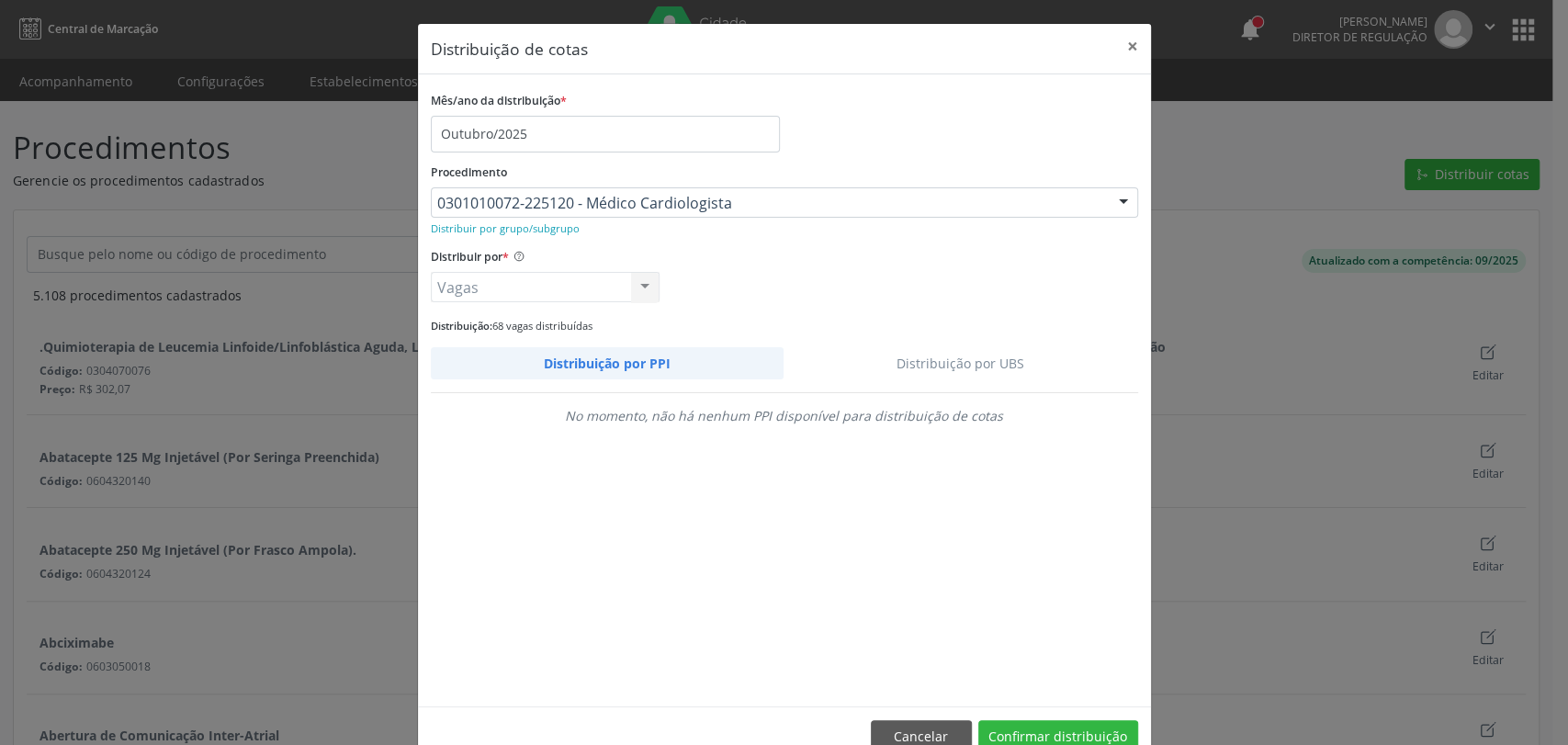
click at [991, 360] on link "Distribuição por UBS" at bounding box center [960, 363] width 355 height 32
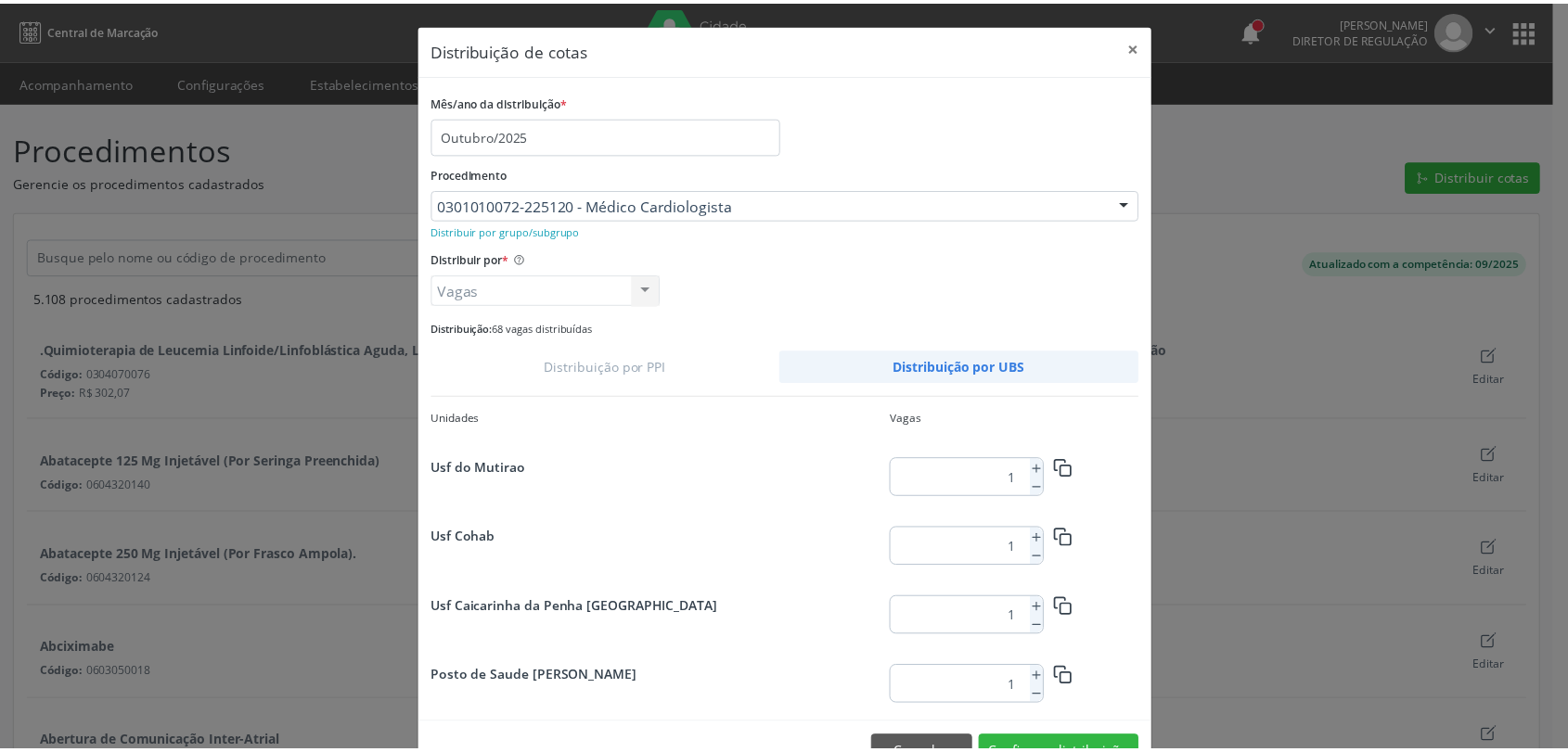
scroll to position [1004, 0]
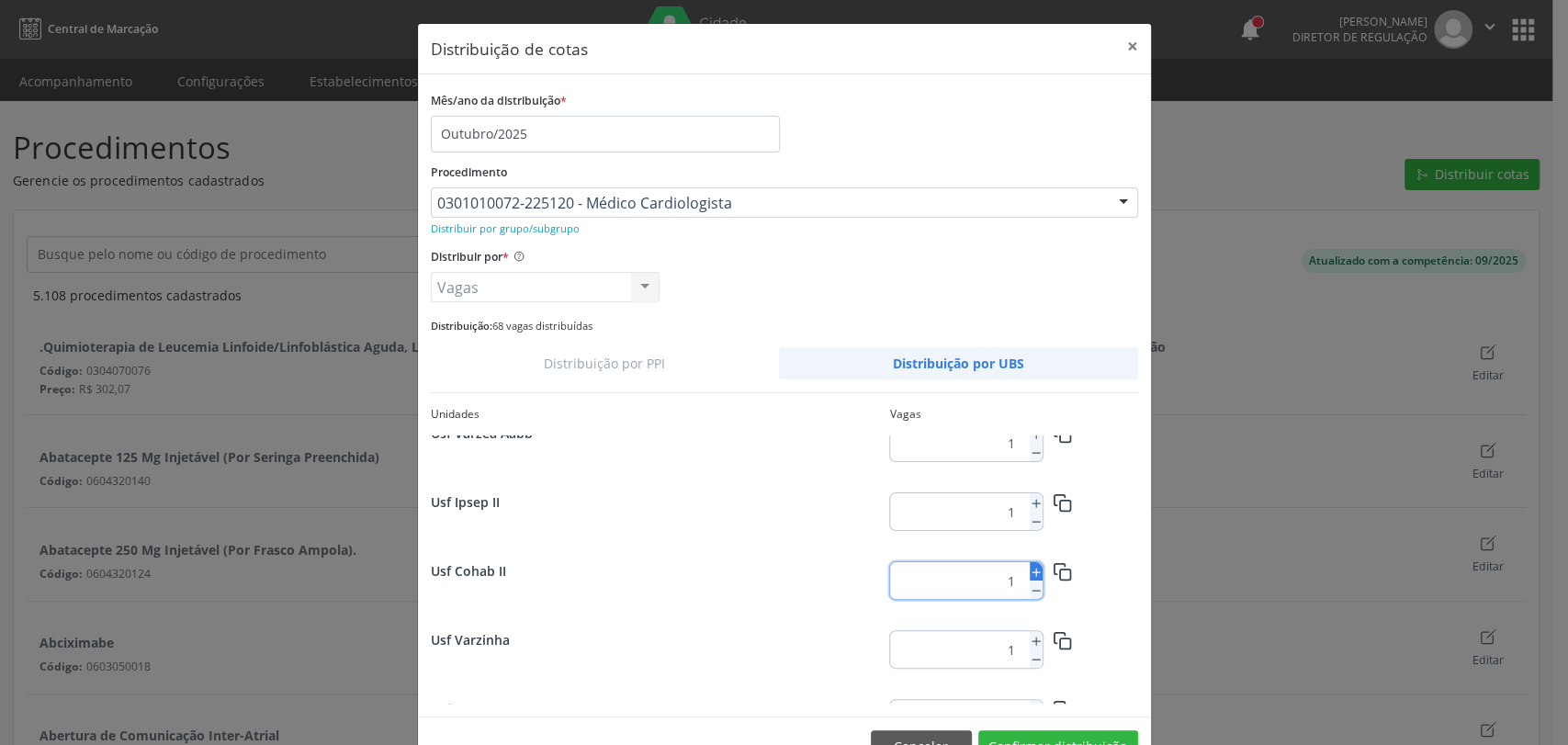
click at [1030, 570] on icon at bounding box center [1036, 573] width 13 height 13
type input "2"
click at [1050, 731] on button "Confirmar distribuição" at bounding box center [1058, 745] width 160 height 31
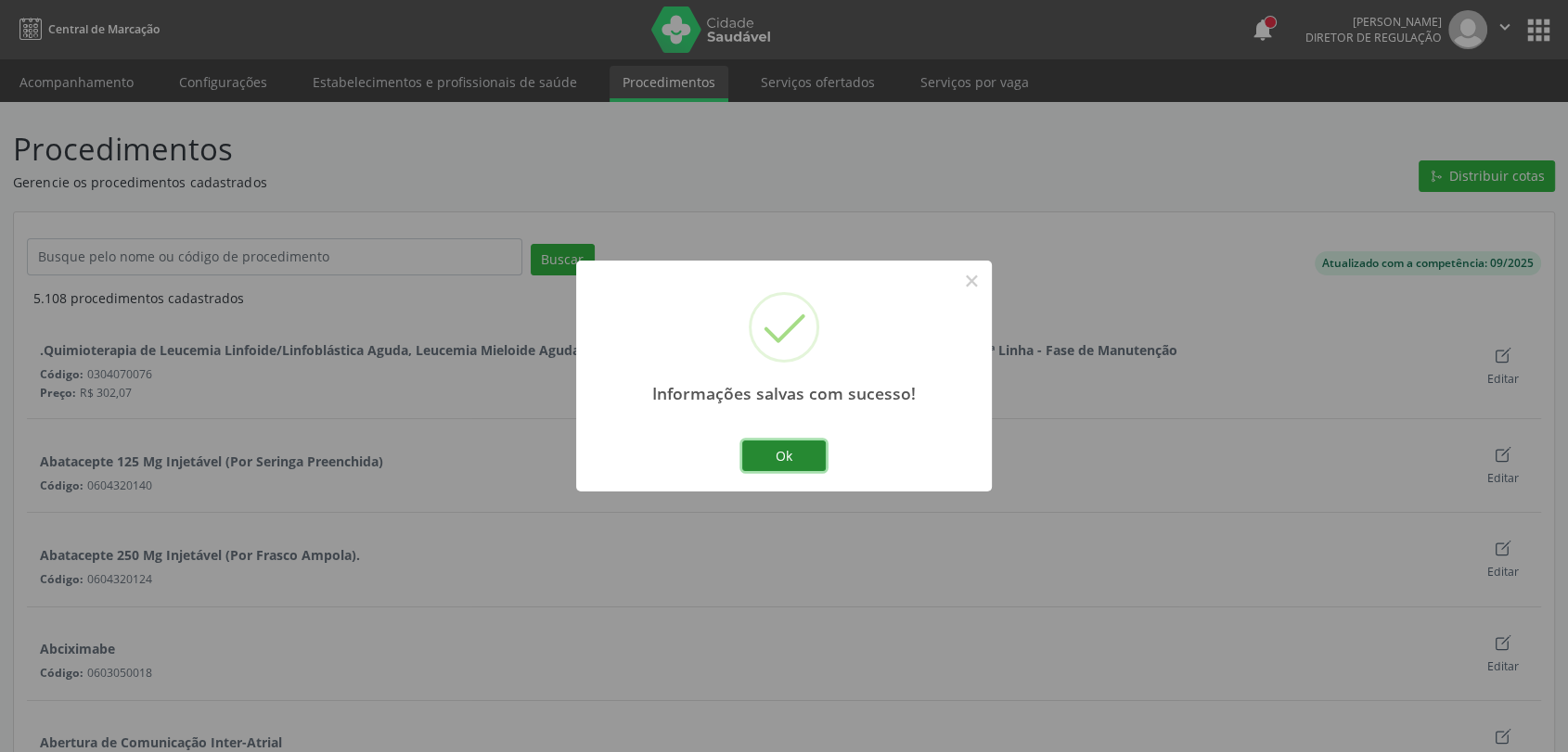
click at [775, 462] on button "Ok" at bounding box center [784, 455] width 83 height 31
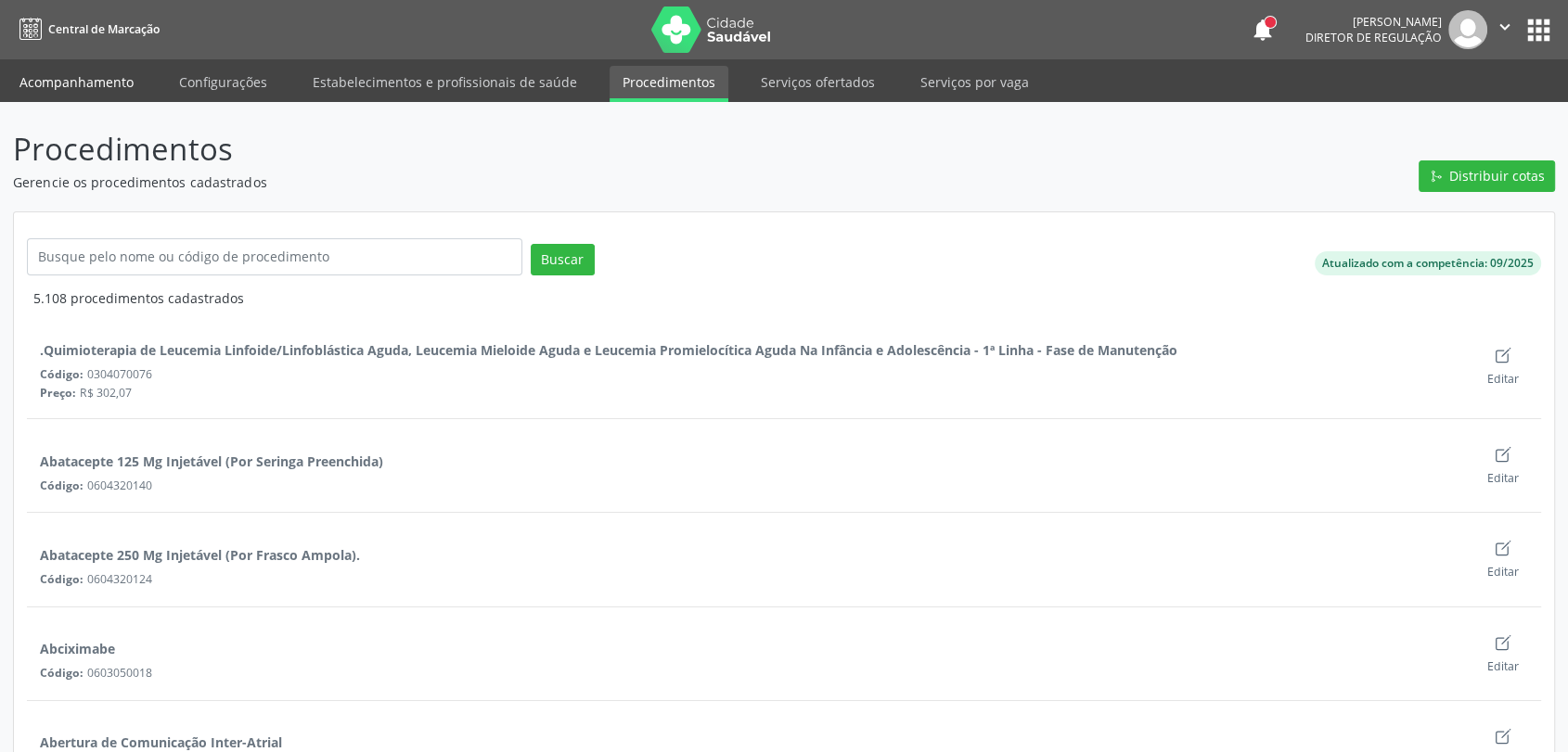
click at [84, 77] on link "Acompanhamento" at bounding box center [77, 82] width 140 height 32
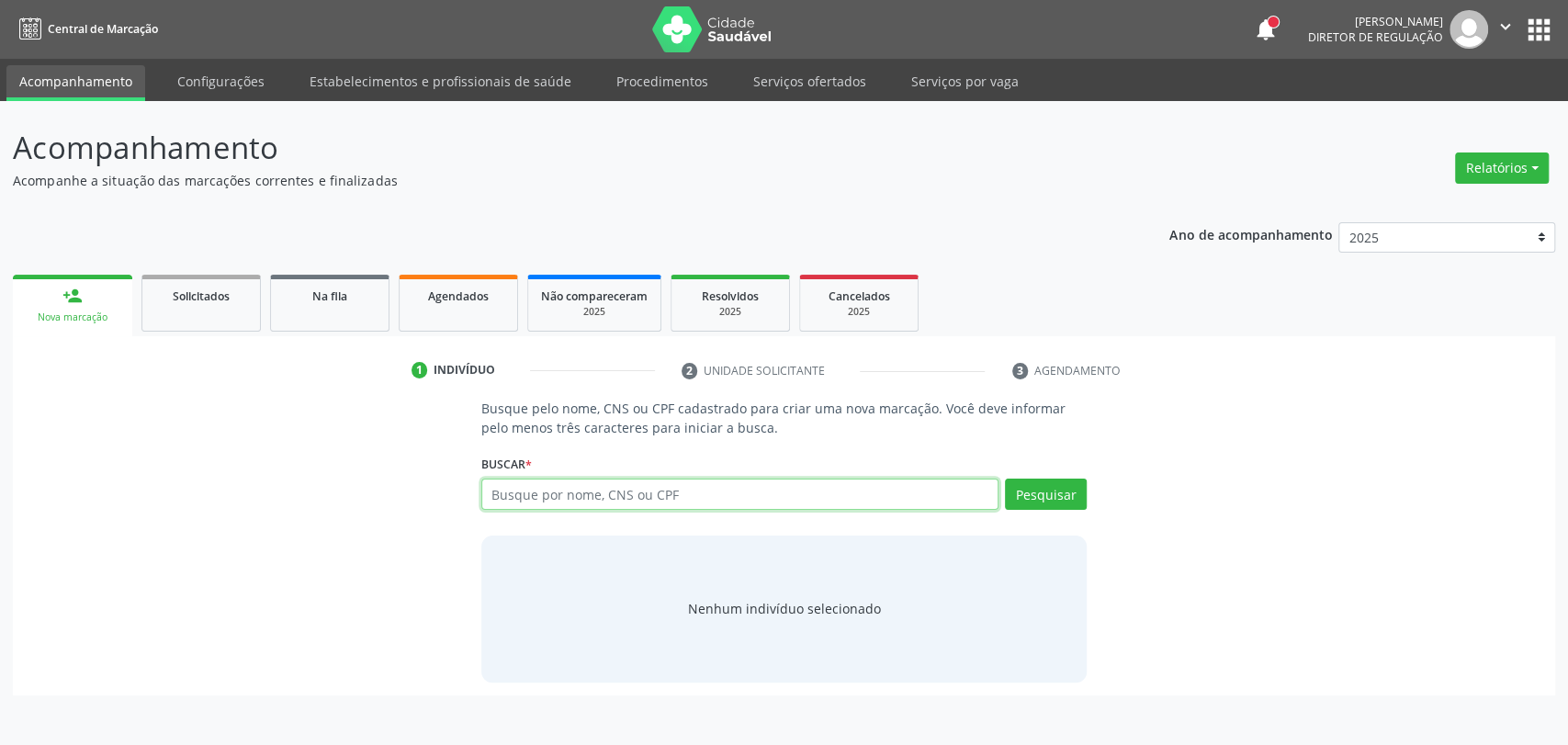
click at [535, 500] on input "text" at bounding box center [740, 493] width 519 height 31
type input "nycolas davy go"
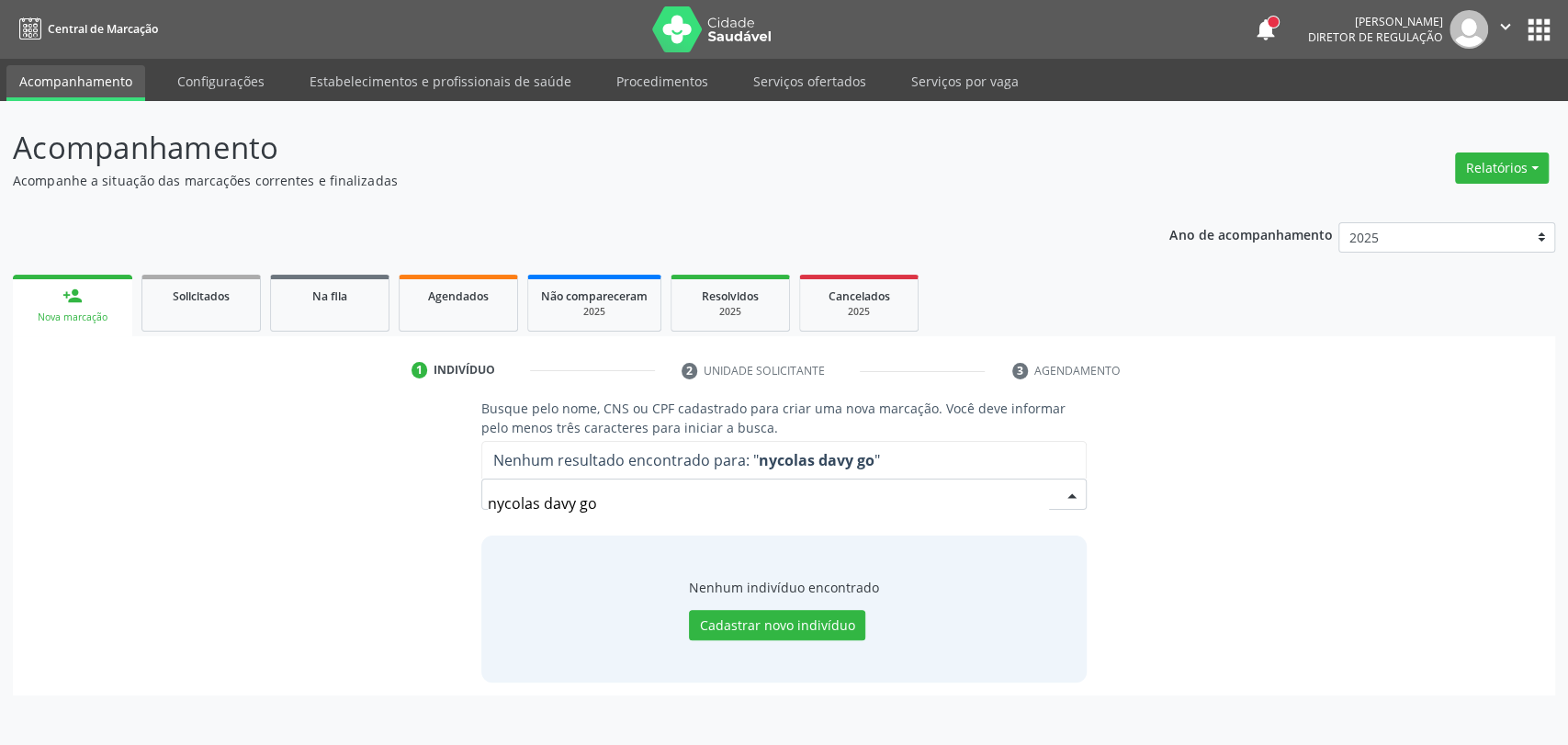
click at [698, 499] on input "nycolas davy go" at bounding box center [769, 503] width 563 height 37
type input "nycolas davi"
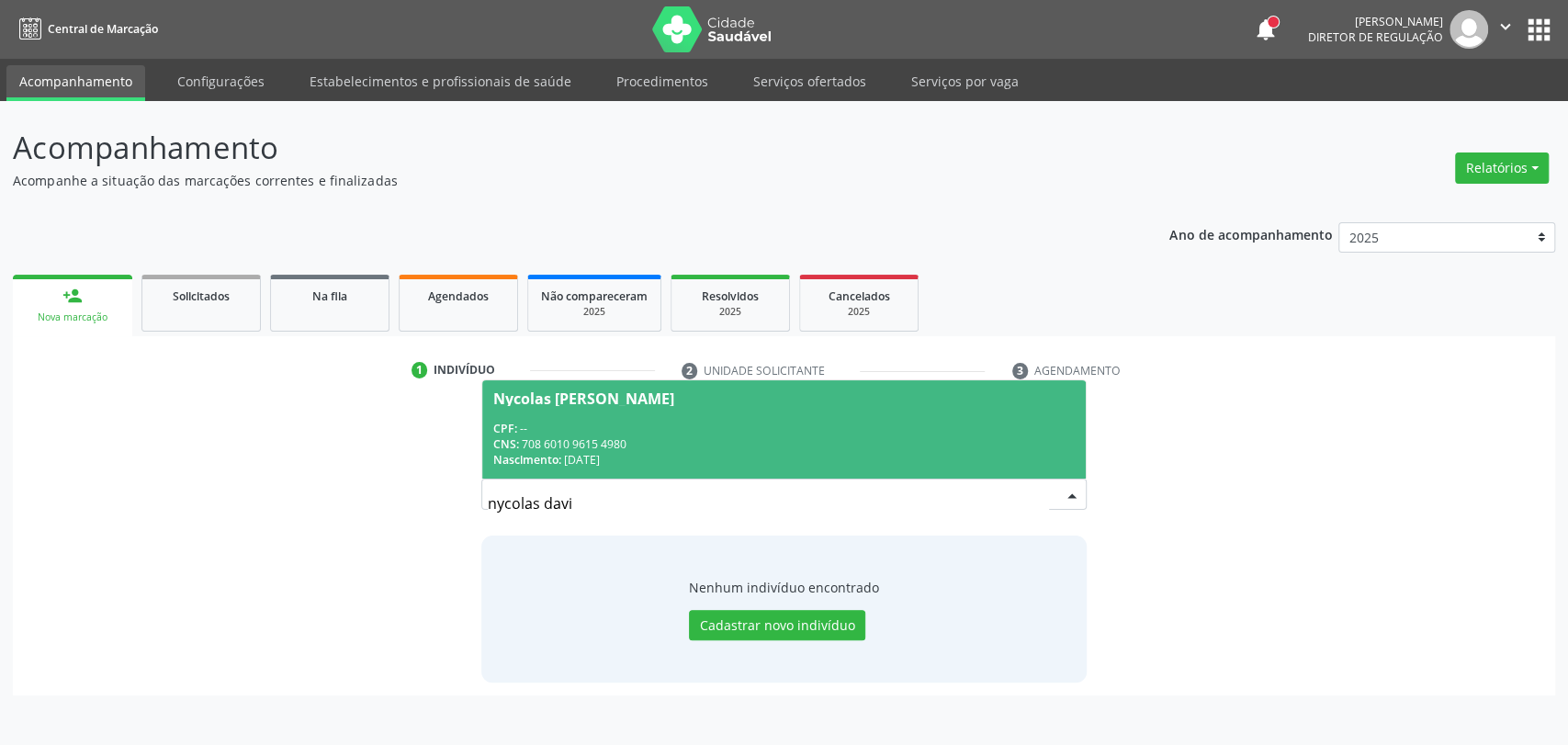
click at [695, 456] on div "Nascimento: 03/08/2019" at bounding box center [784, 460] width 582 height 16
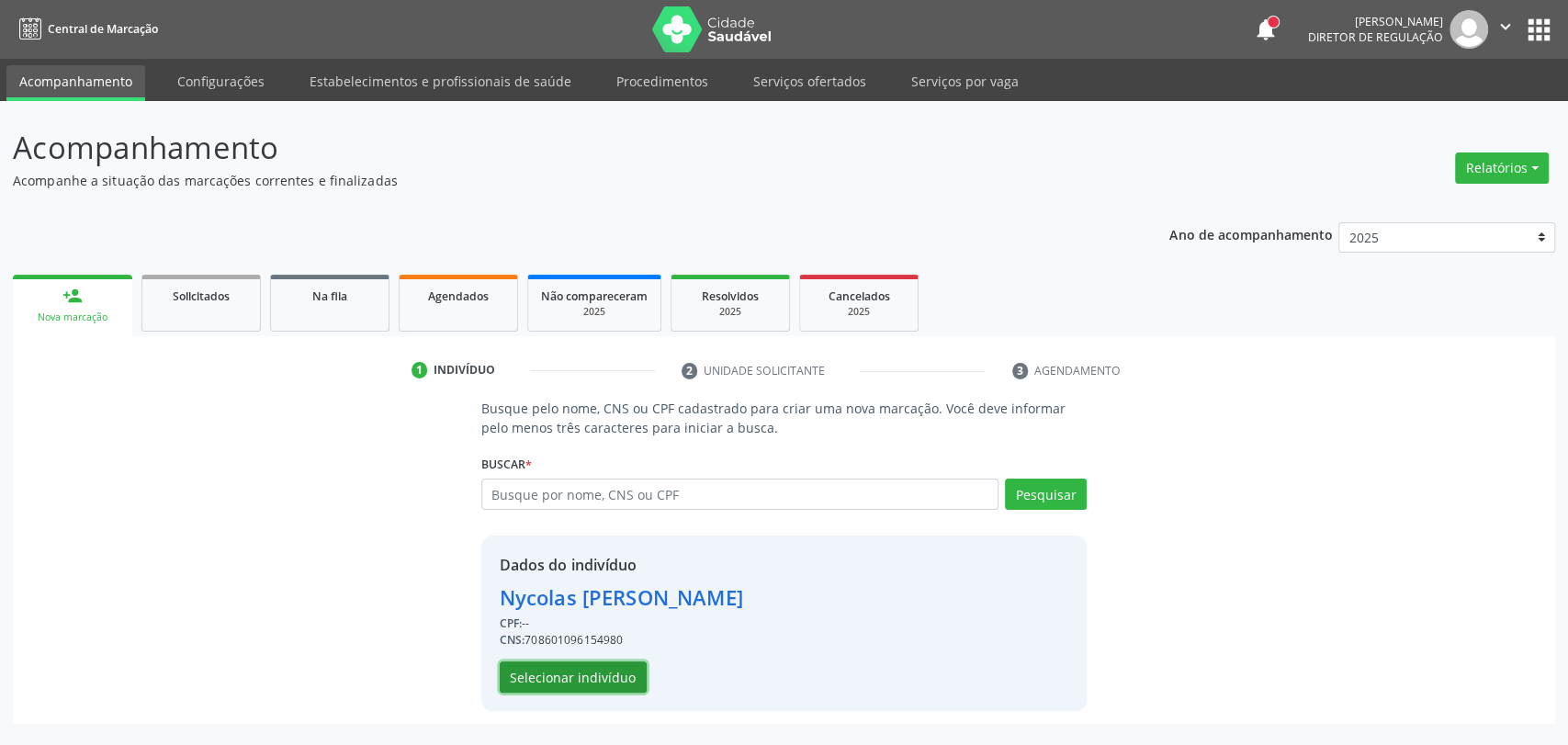
click at [600, 668] on button "Selecionar indivíduo" at bounding box center [573, 677] width 147 height 31
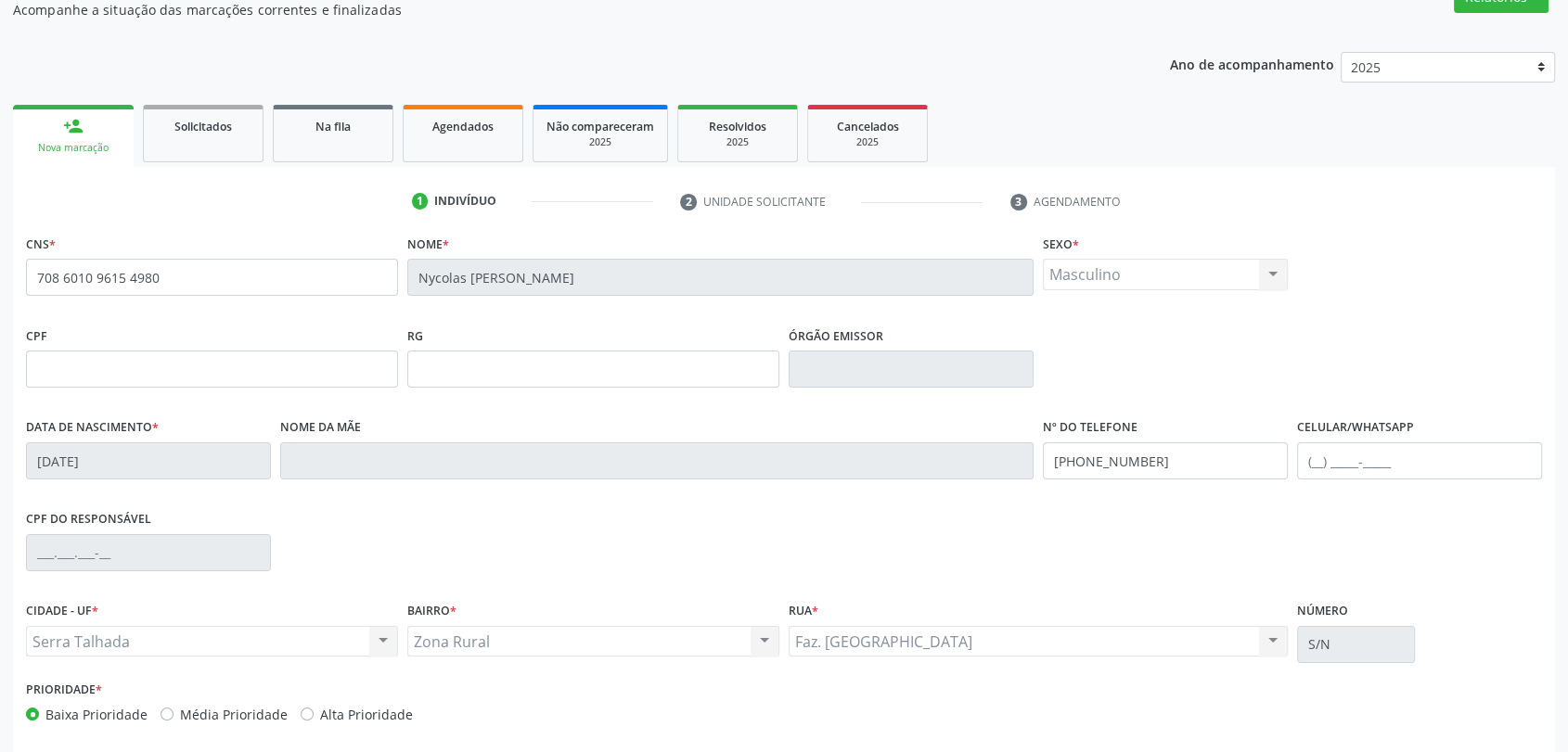
scroll to position [252, 0]
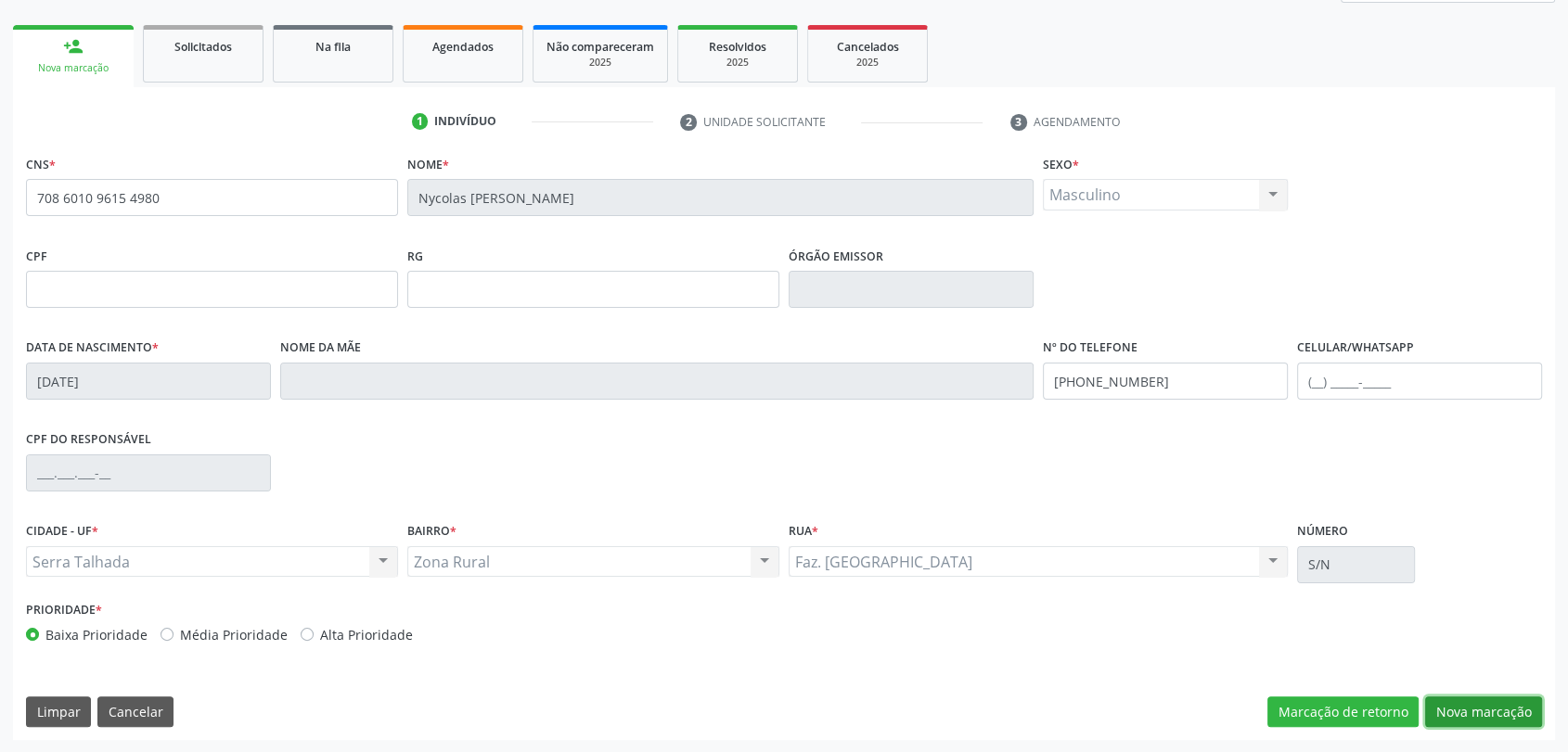
click at [1474, 720] on button "Nova marcação" at bounding box center [1483, 711] width 117 height 31
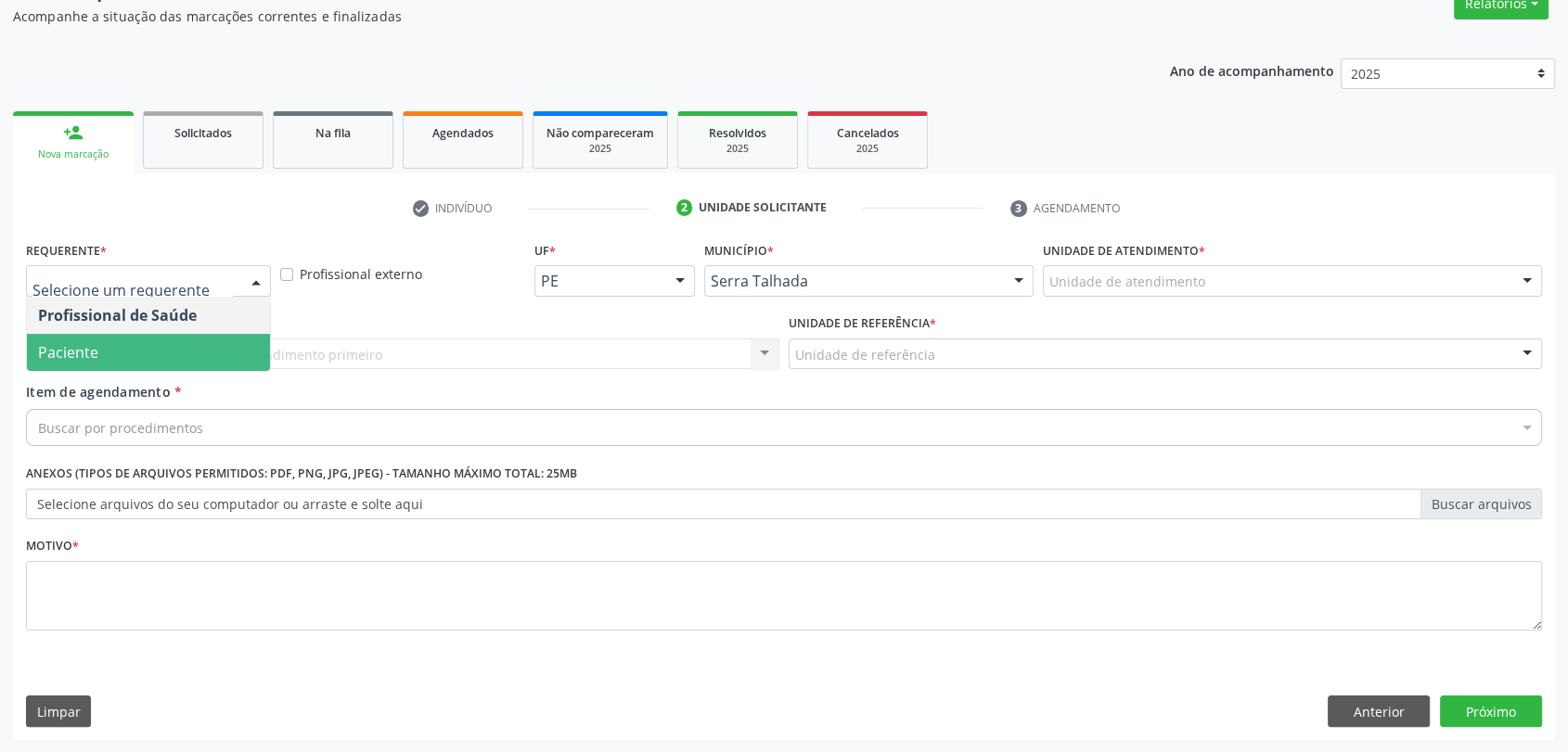
click at [141, 348] on span "Paciente" at bounding box center [147, 351] width 243 height 37
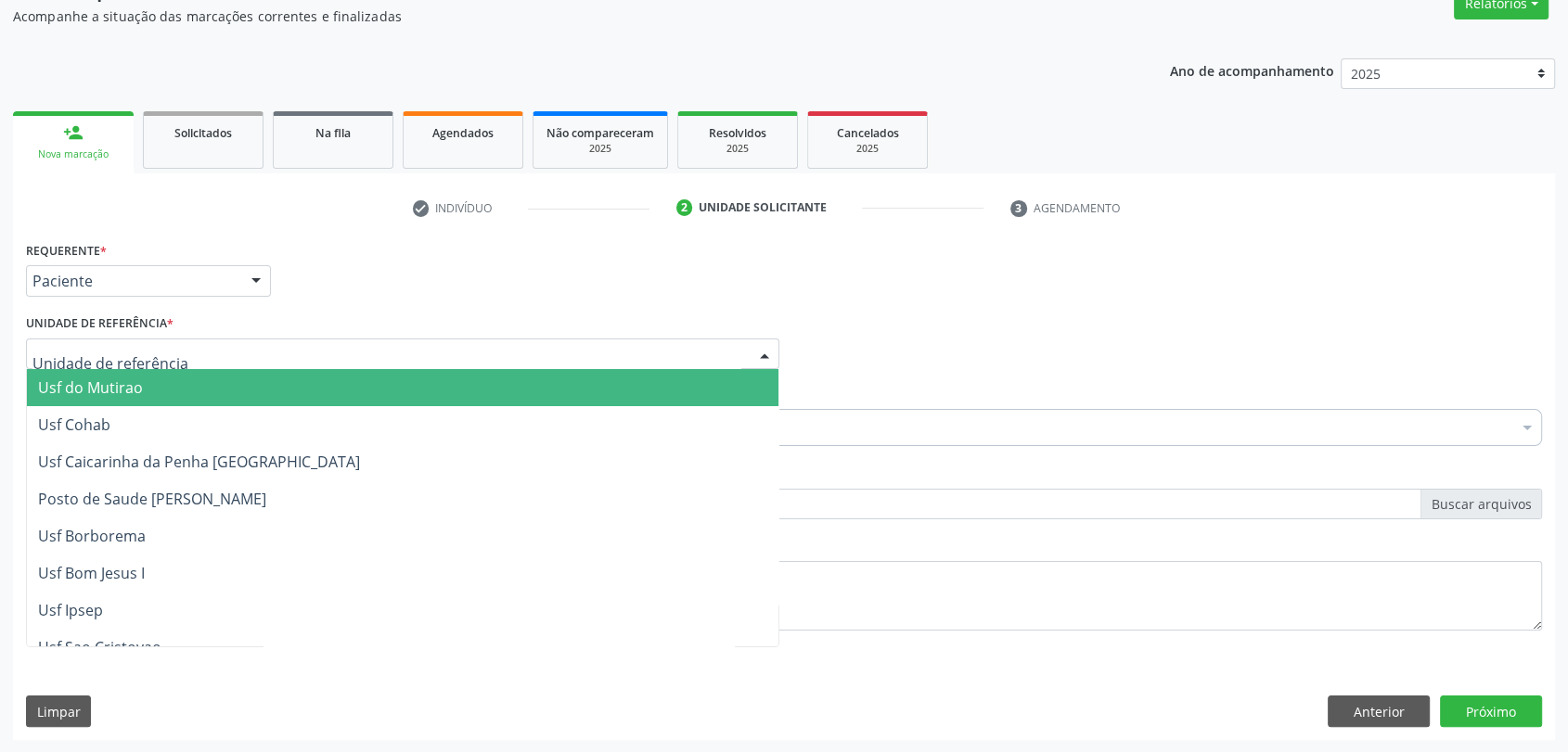
type input "r"
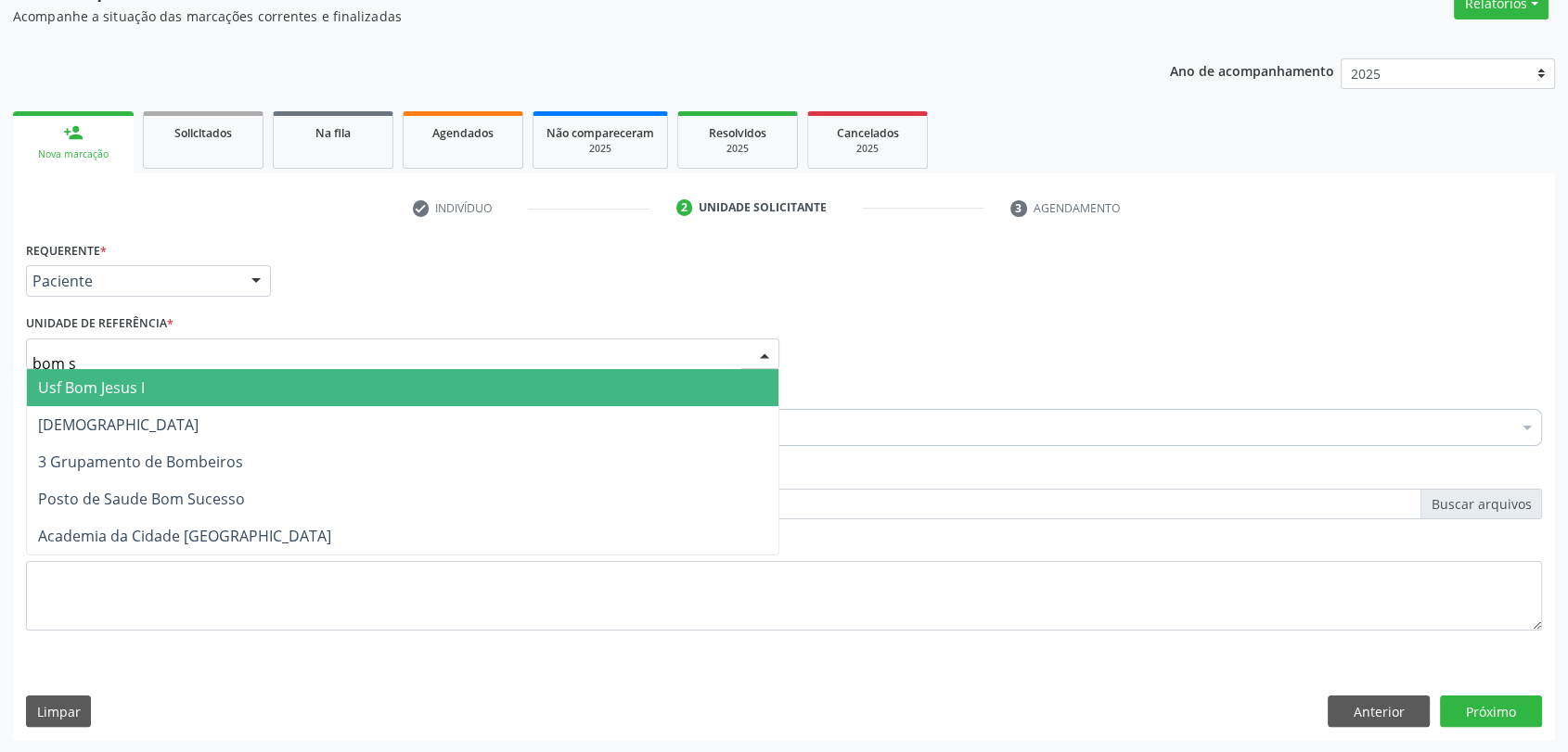
type input "bom su"
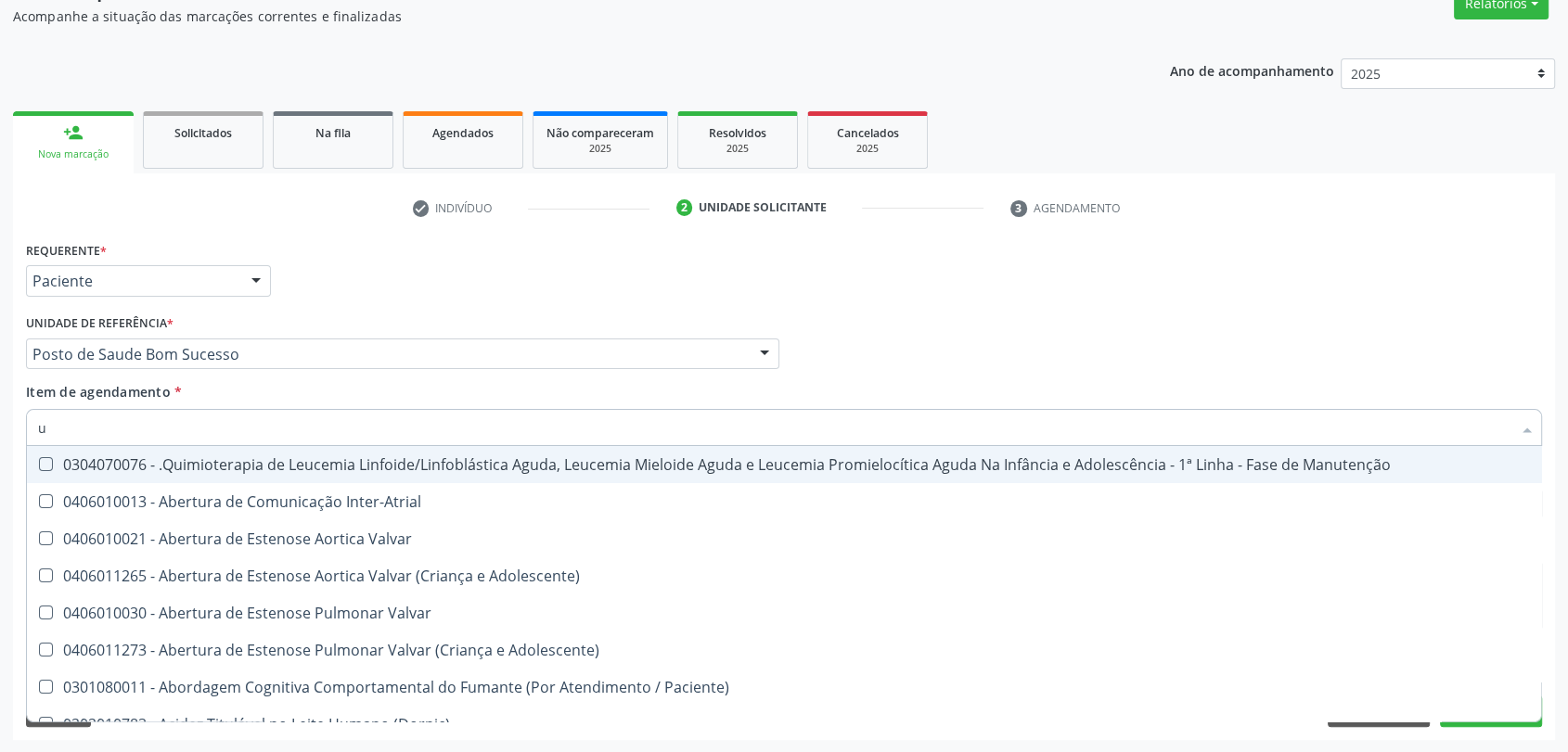
type input "ur"
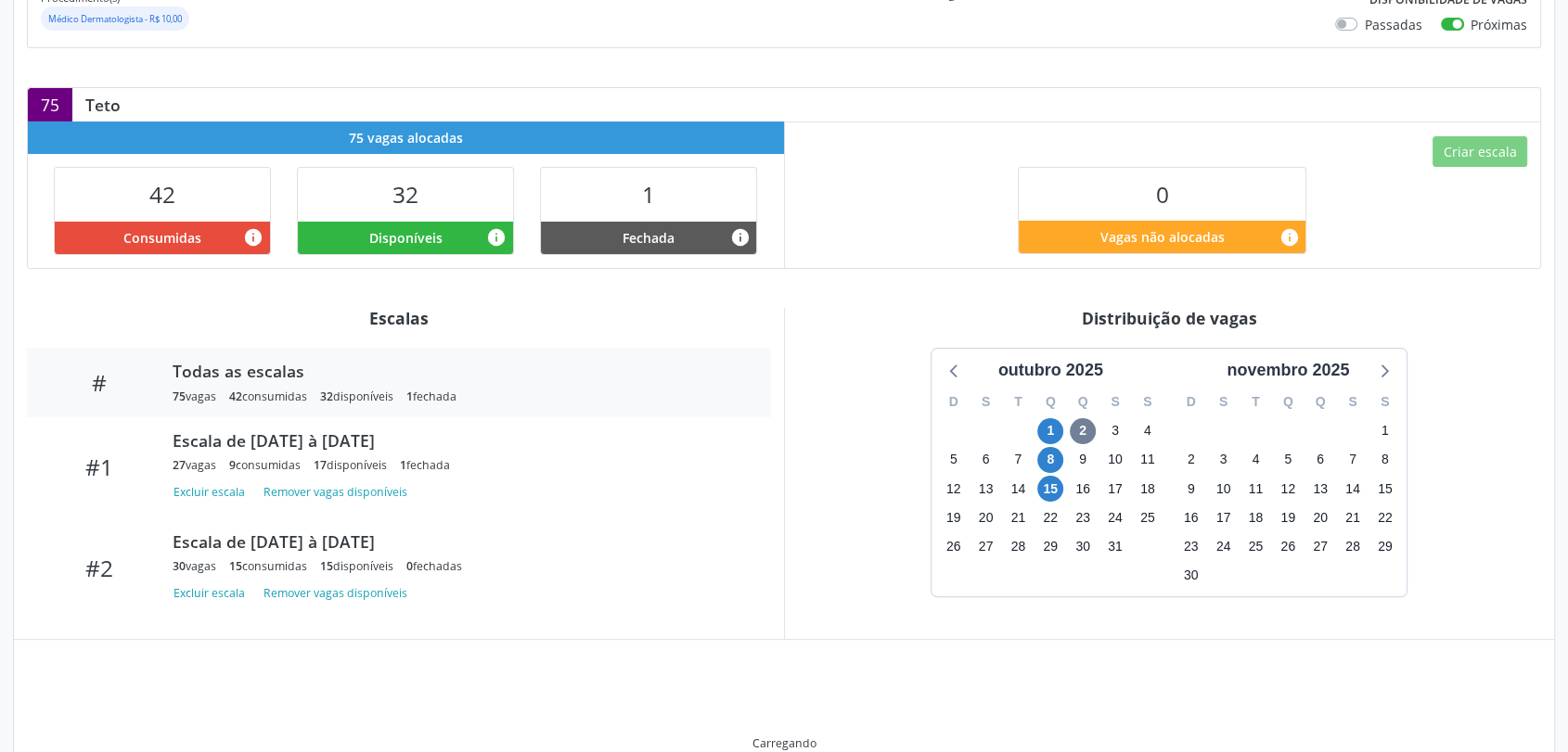
scroll to position [325, 0]
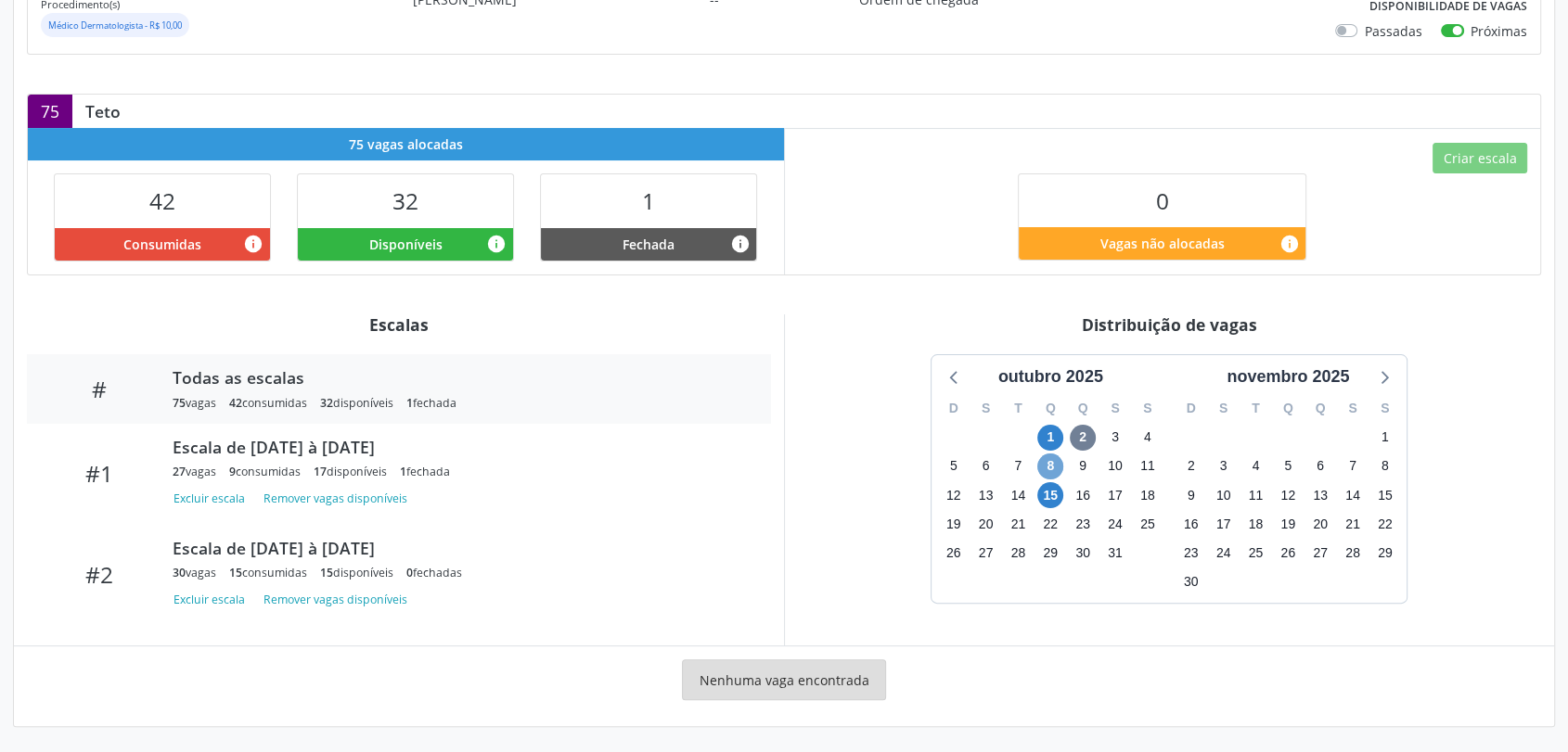
click at [1042, 470] on span "8" at bounding box center [1049, 466] width 26 height 26
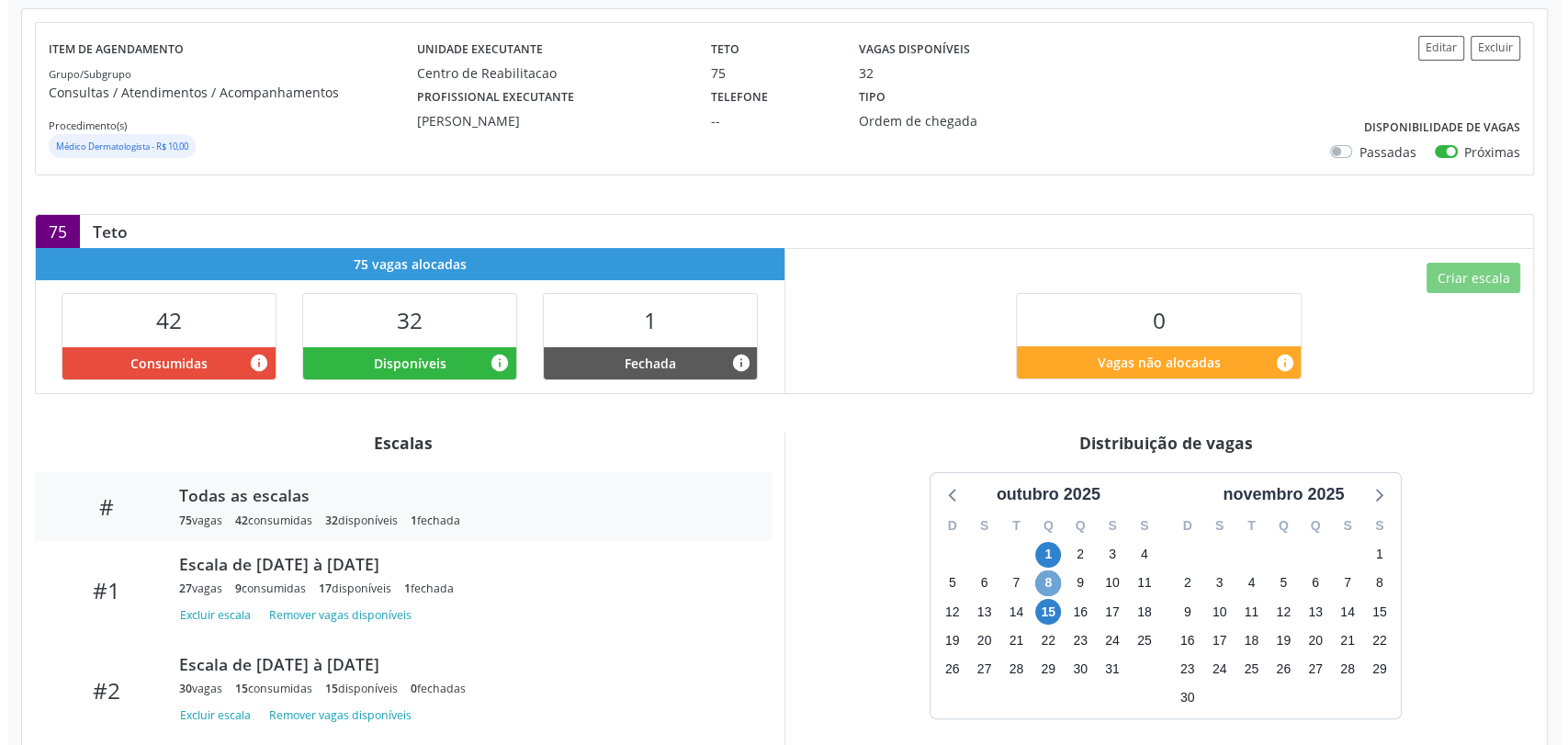
scroll to position [0, 0]
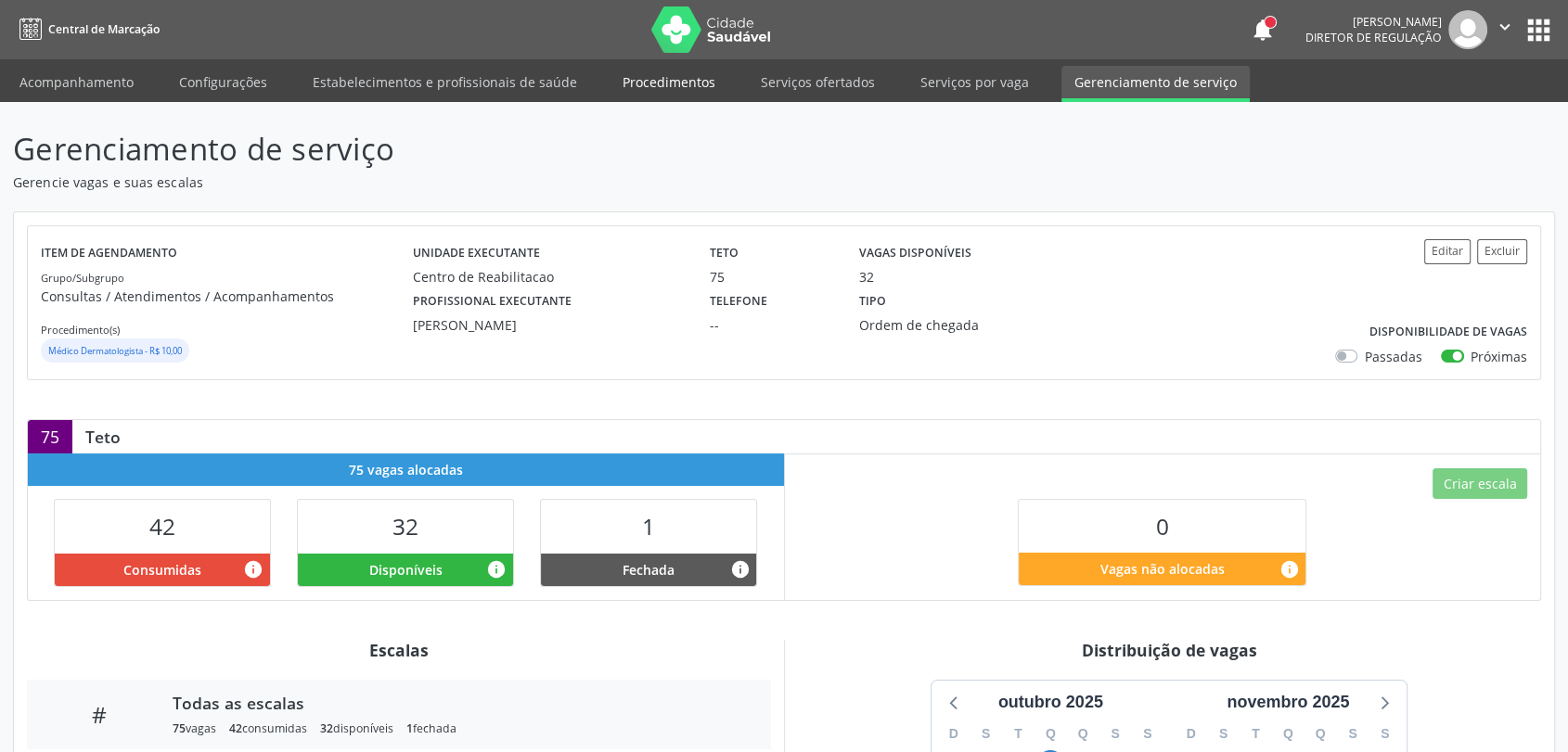
click at [678, 79] on link "Procedimentos" at bounding box center [669, 82] width 119 height 32
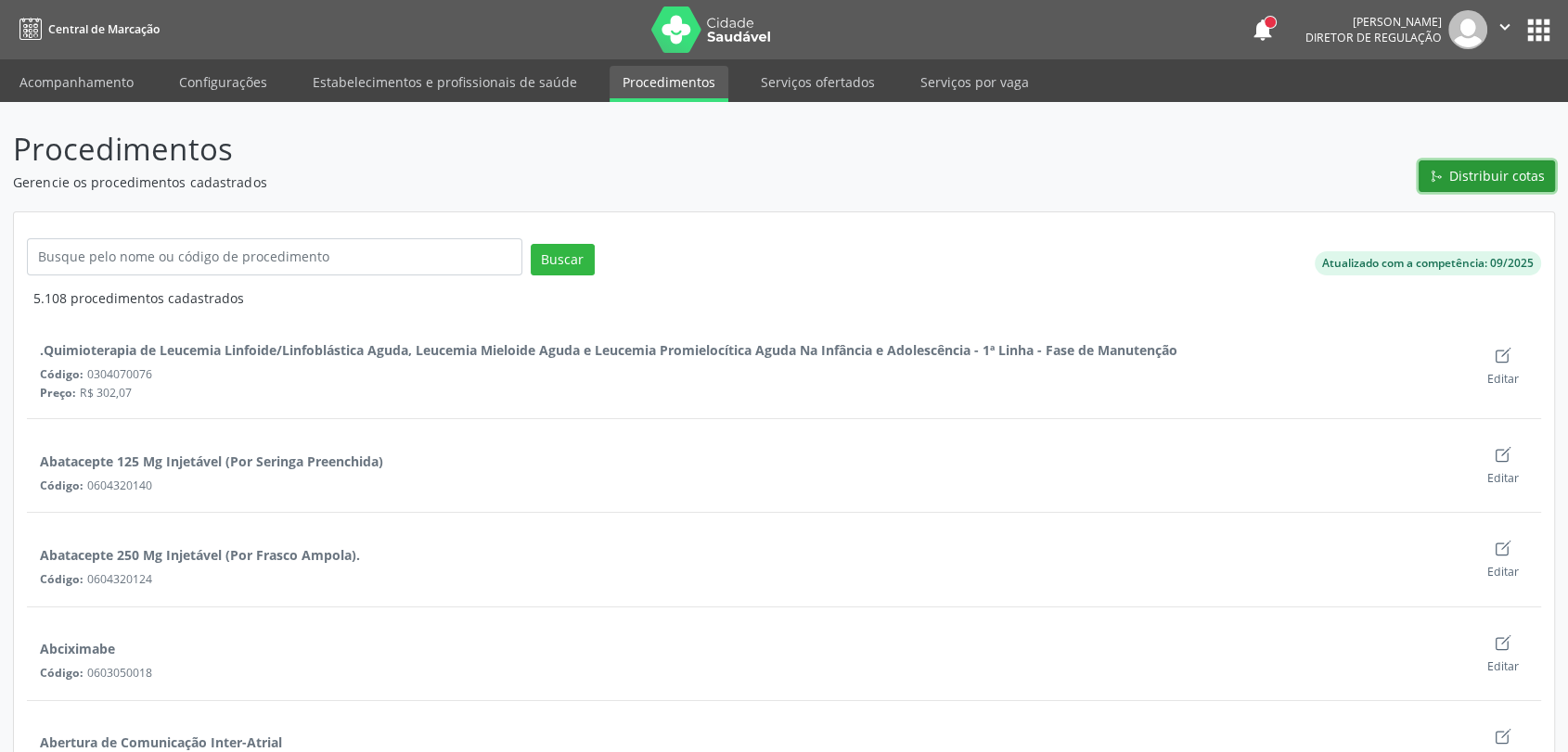
click at [1475, 172] on span "Distribuir cotas" at bounding box center [1496, 176] width 95 height 20
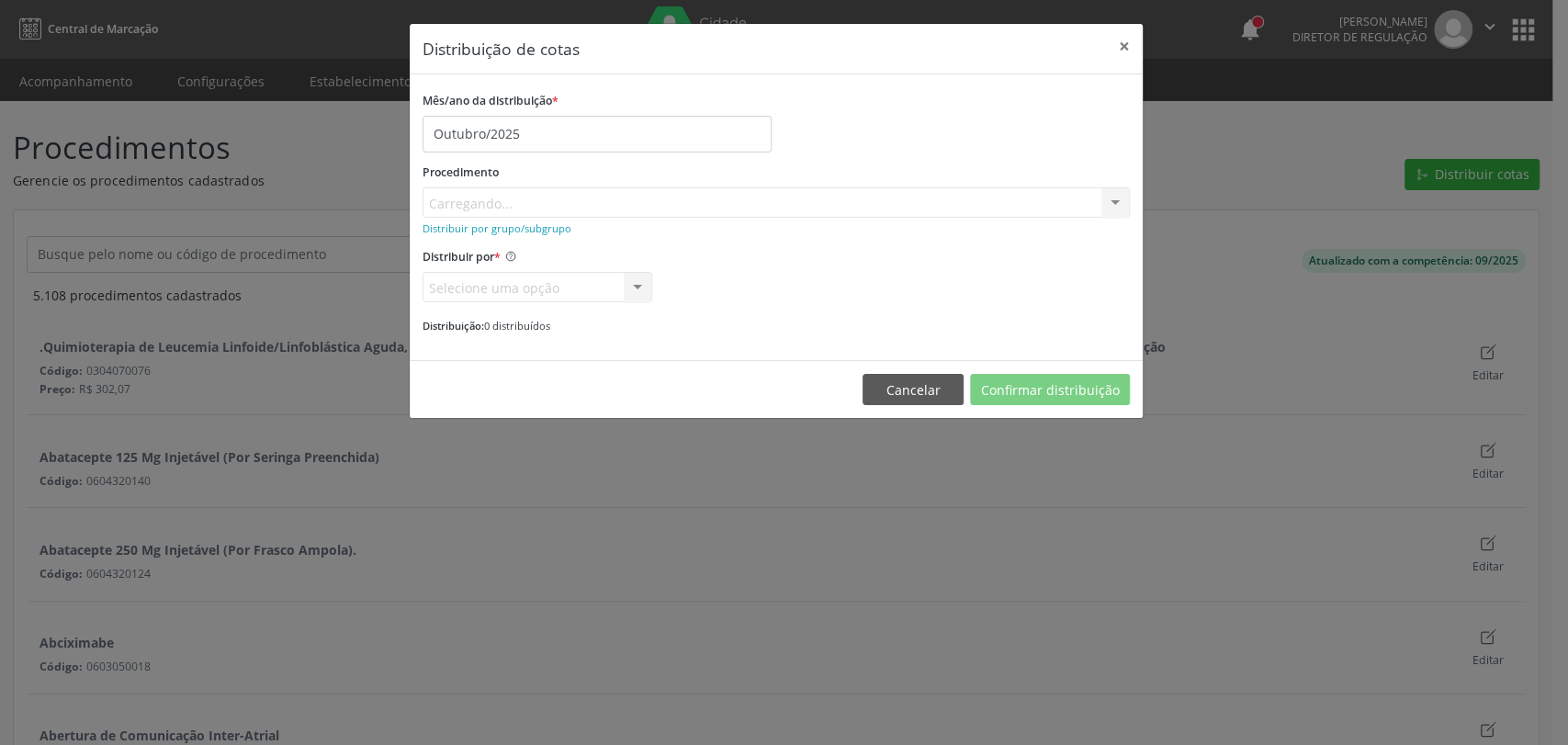
click at [500, 194] on div "Procedimento [GEOGRAPHIC_DATA]... No elements found. Consider changing the sear…" at bounding box center [776, 188] width 708 height 59
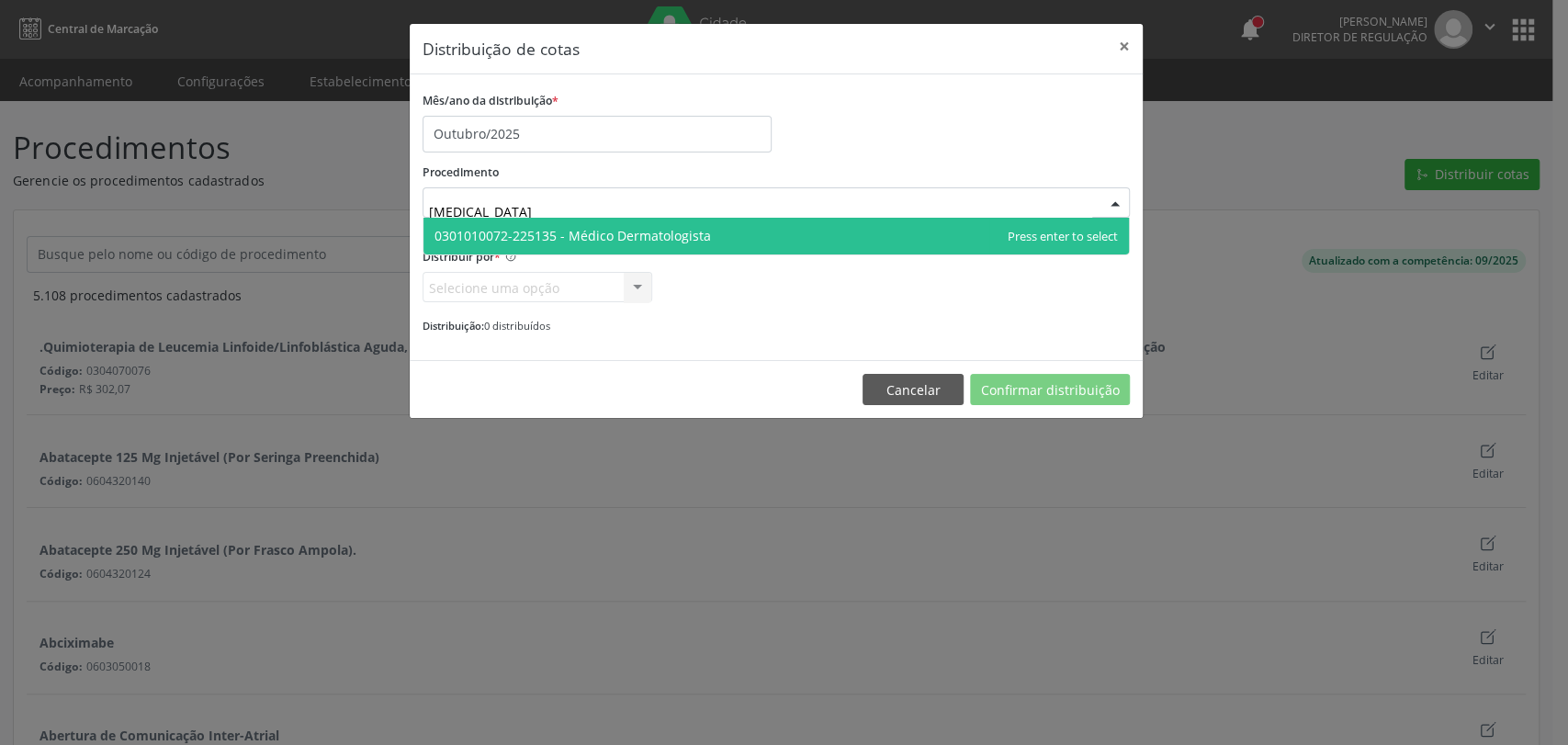
type input "dermatologista"
click at [537, 234] on span "0301010072-225135 - Médico Dermatologista" at bounding box center [572, 235] width 276 height 18
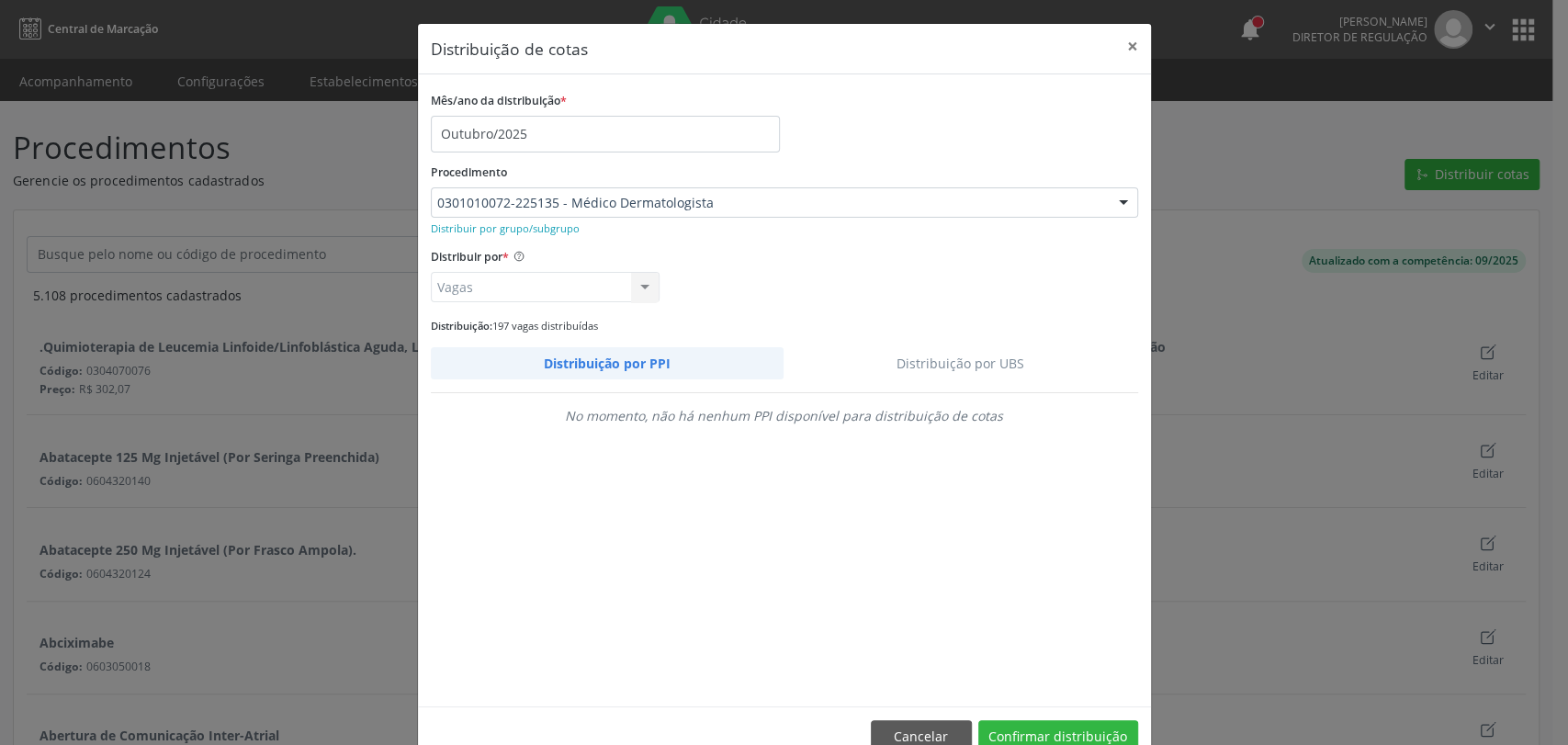
click at [965, 366] on link "Distribuição por UBS" at bounding box center [960, 363] width 355 height 32
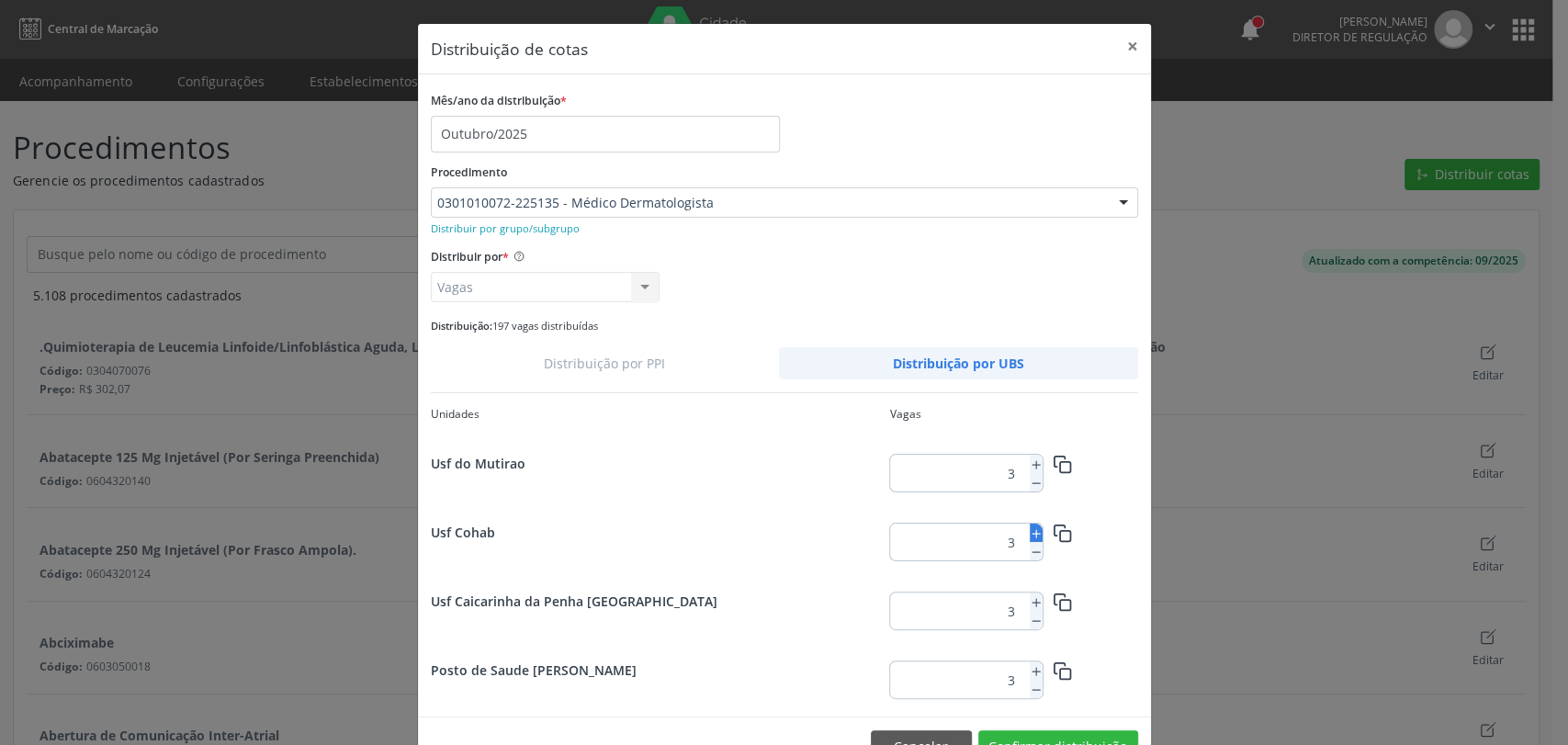
click at [1030, 538] on icon at bounding box center [1036, 533] width 13 height 13
type input "4"
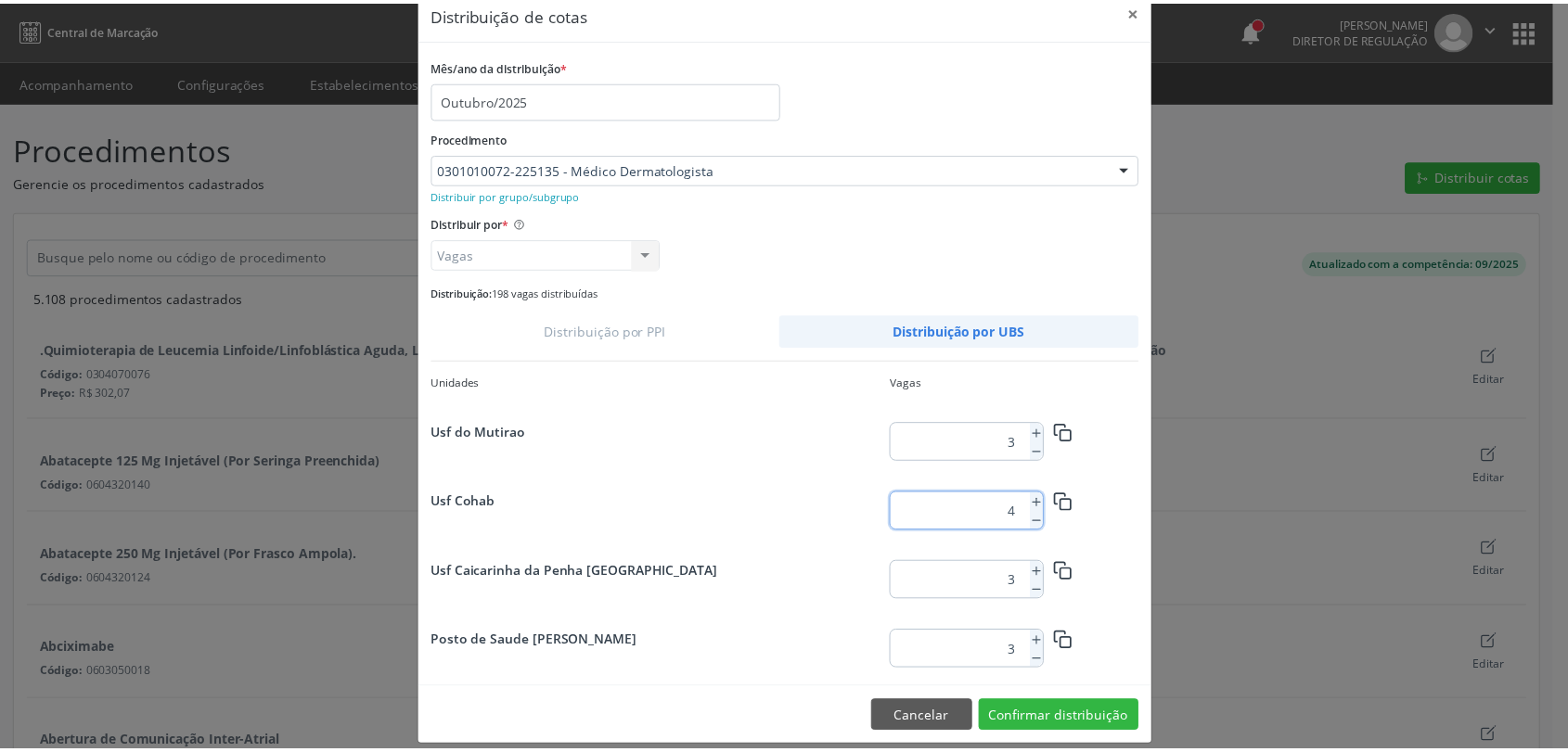
scroll to position [52, 0]
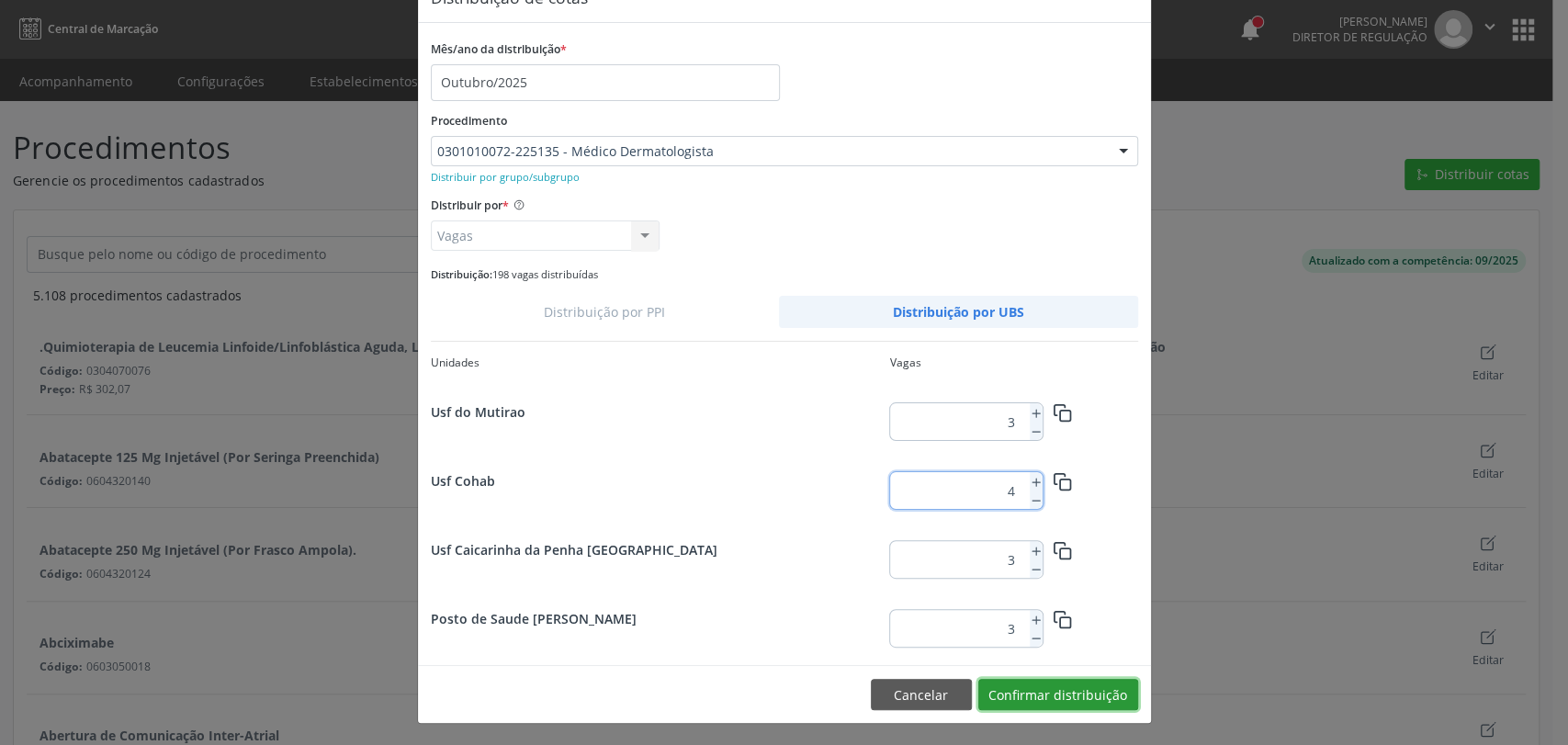
click at [1097, 694] on button "Confirmar distribuição" at bounding box center [1058, 694] width 160 height 31
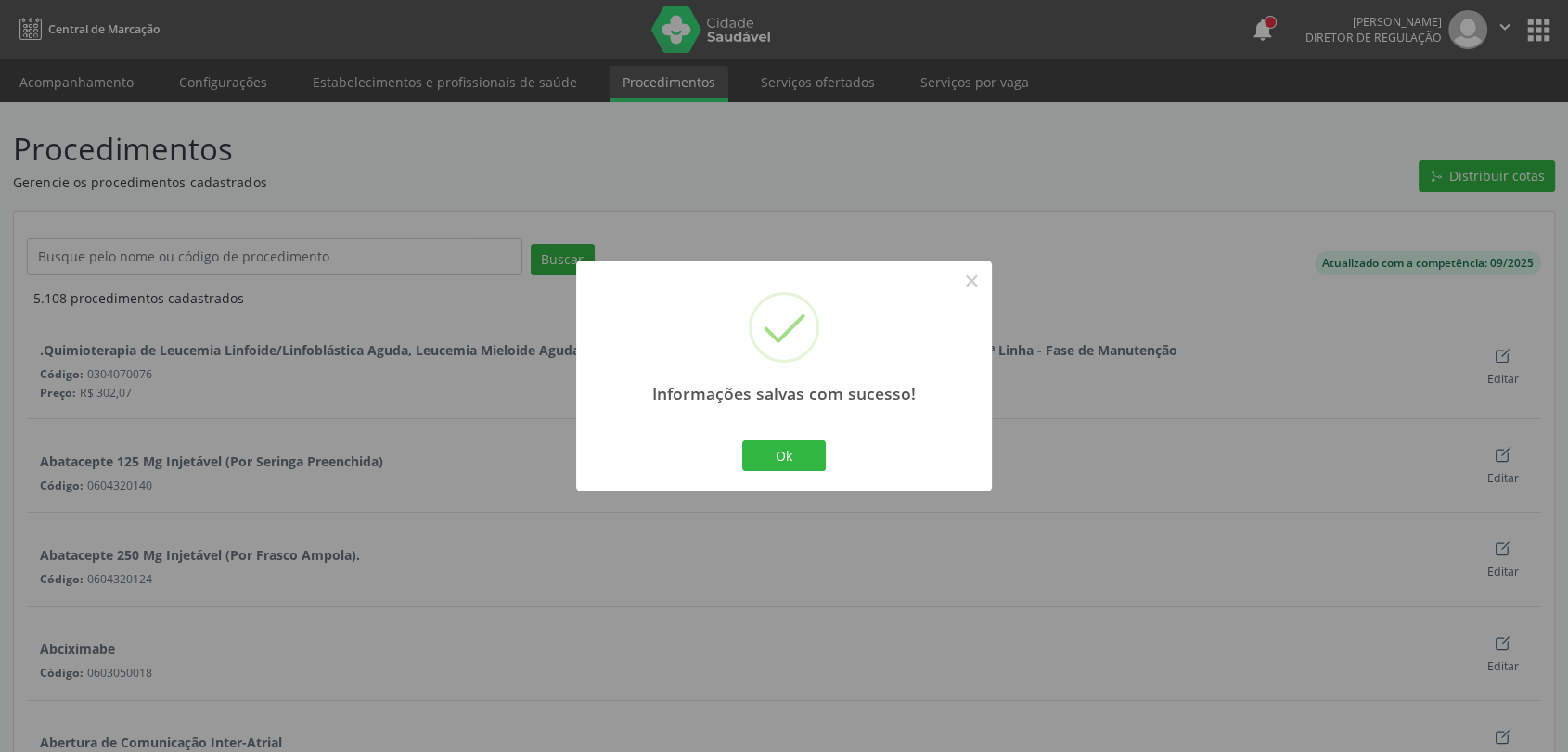
scroll to position [0, 0]
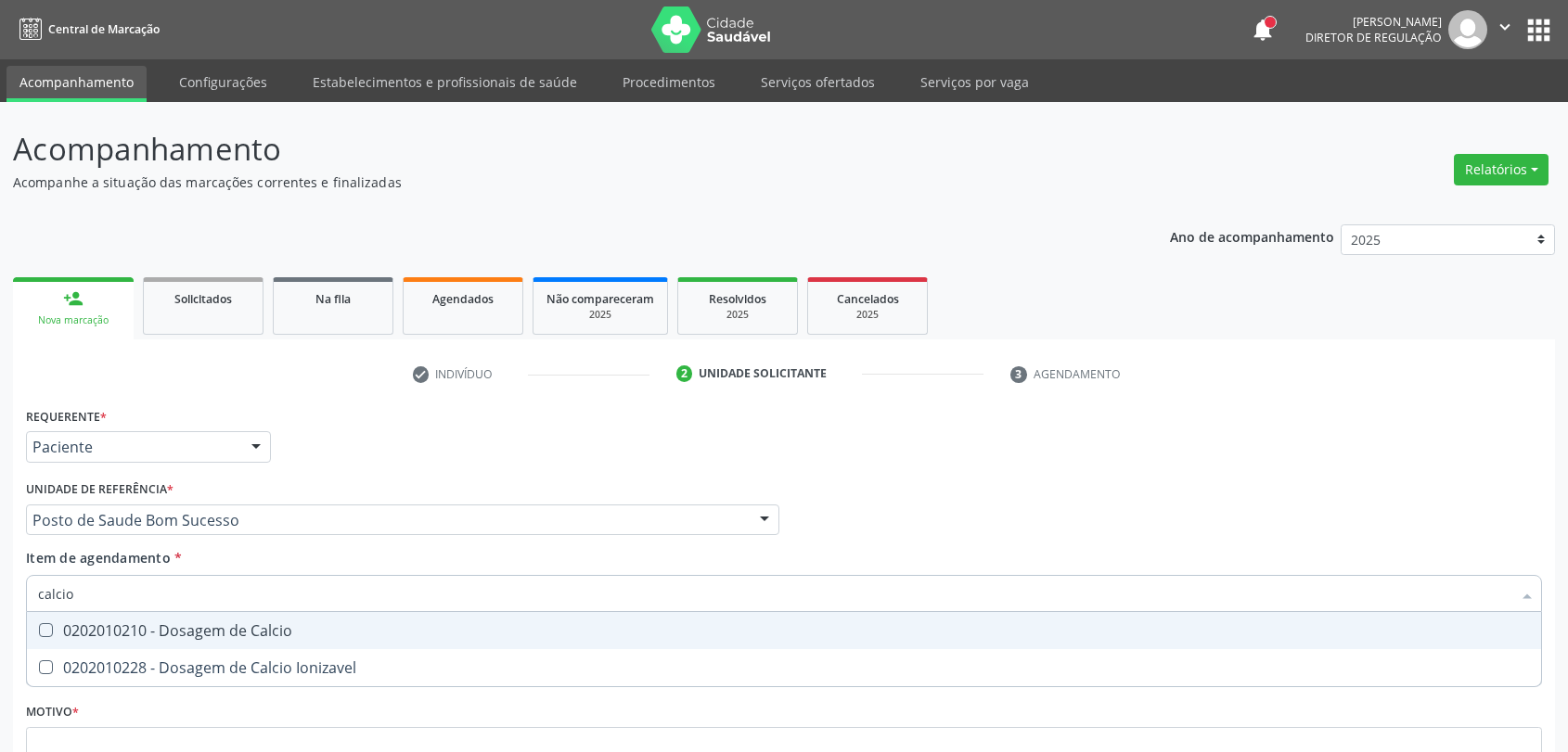
scroll to position [166, 0]
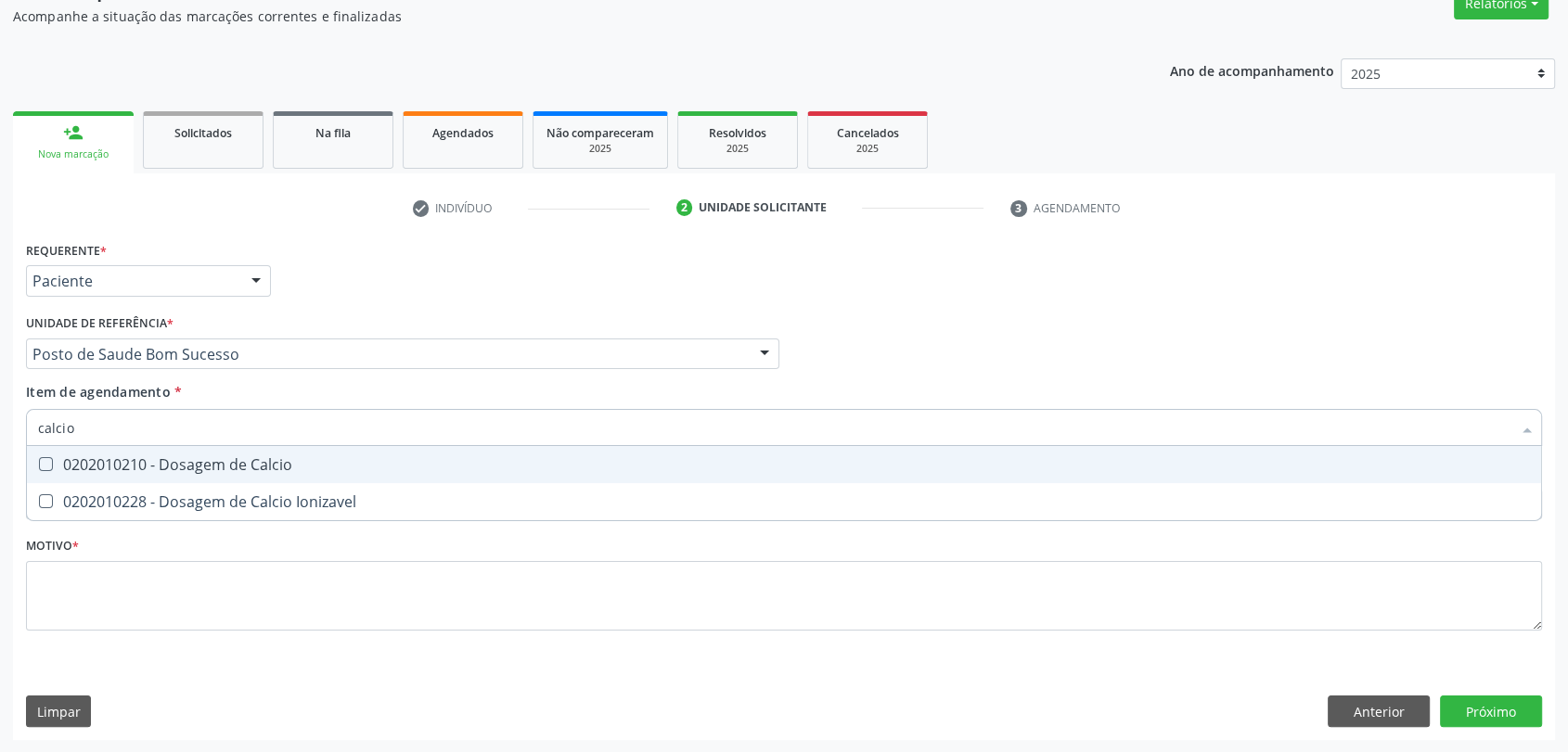
click at [143, 462] on div "0202010210 - Dosagem de Calcio" at bounding box center [784, 465] width 1491 height 15
checkbox Calcio "true"
click at [141, 427] on input "calcio" at bounding box center [774, 427] width 1473 height 37
type input "c"
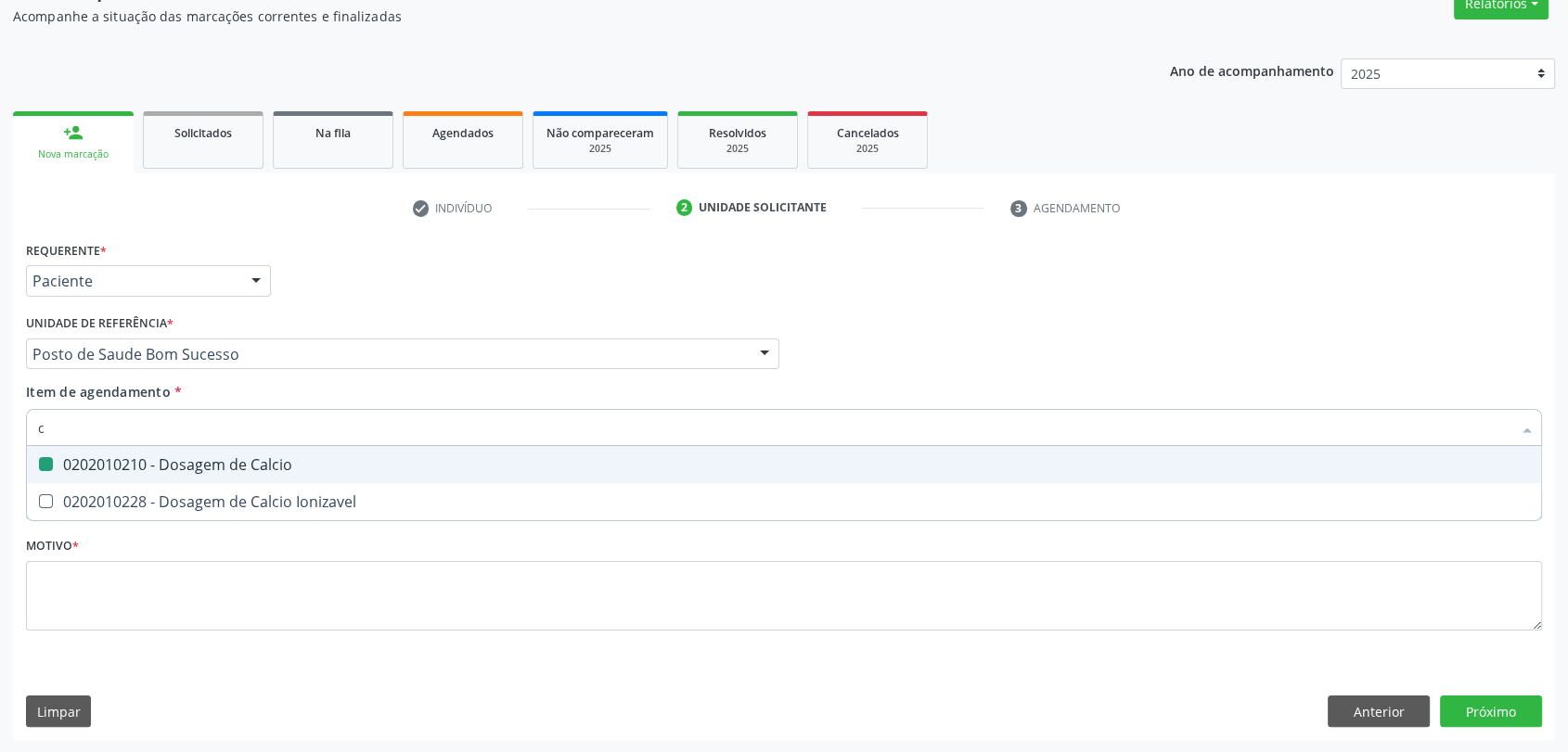
checkbox Calcio "false"
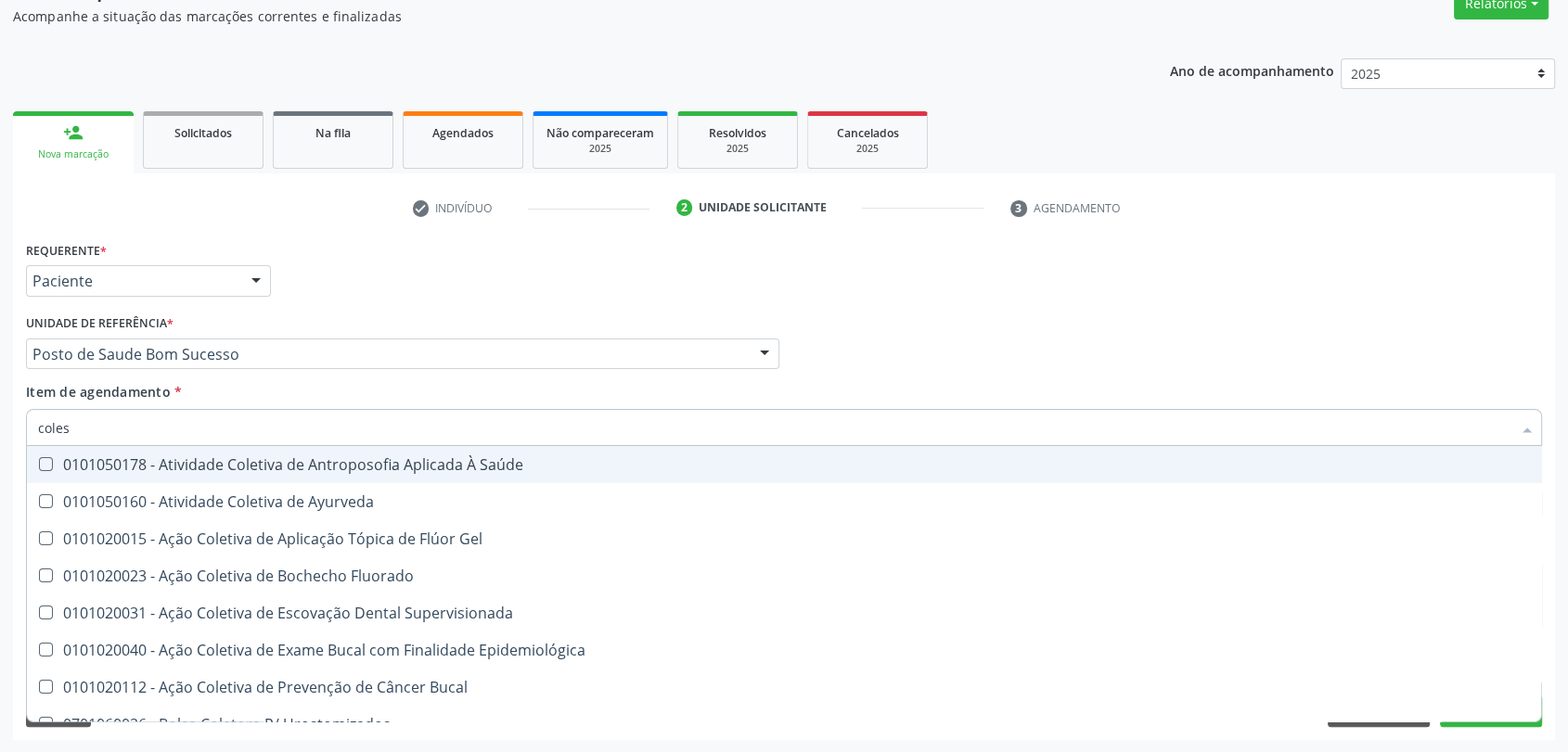
type input "colest"
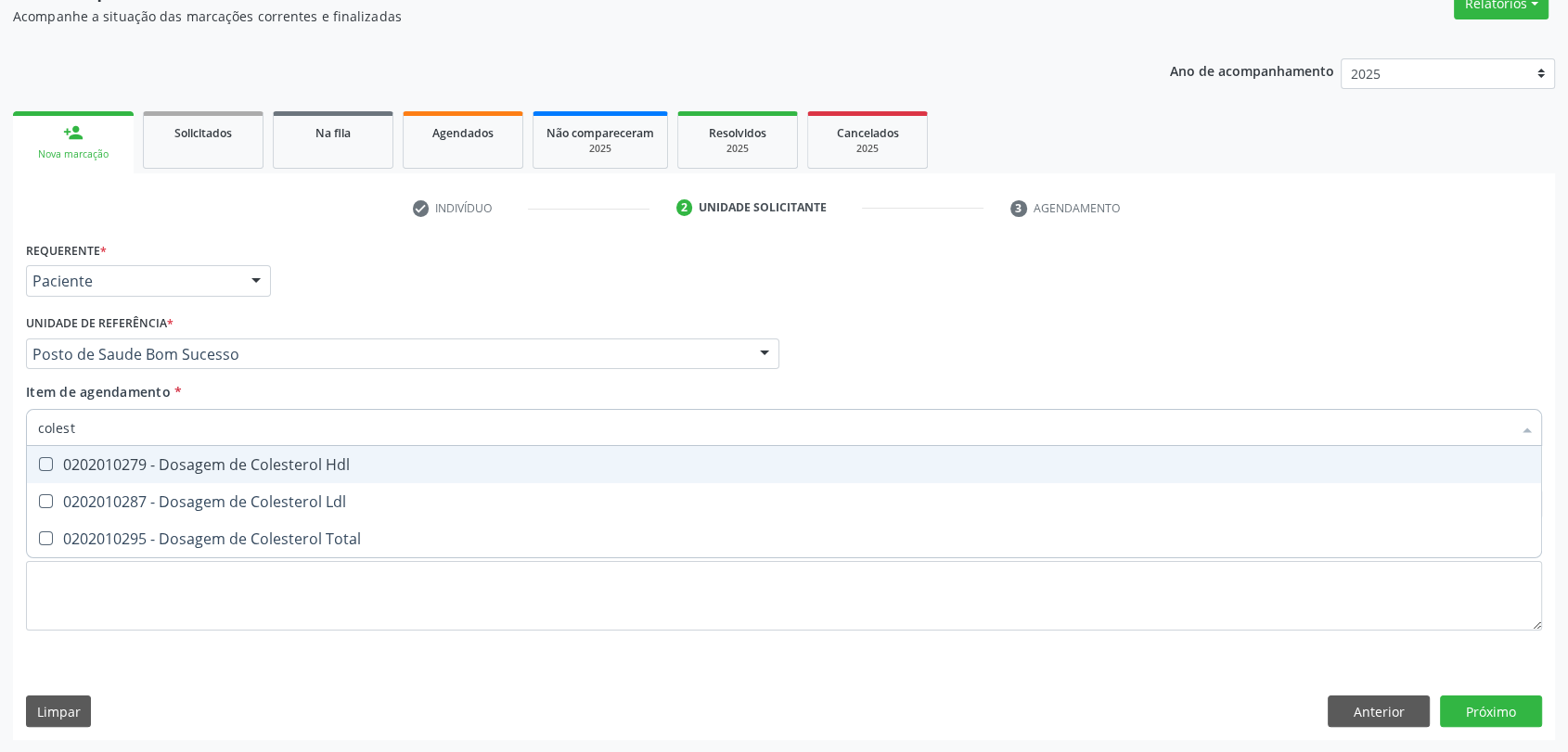
click at [175, 473] on span "0202010279 - Dosagem de Colesterol Hdl" at bounding box center [784, 464] width 1514 height 37
checkbox Hdl "true"
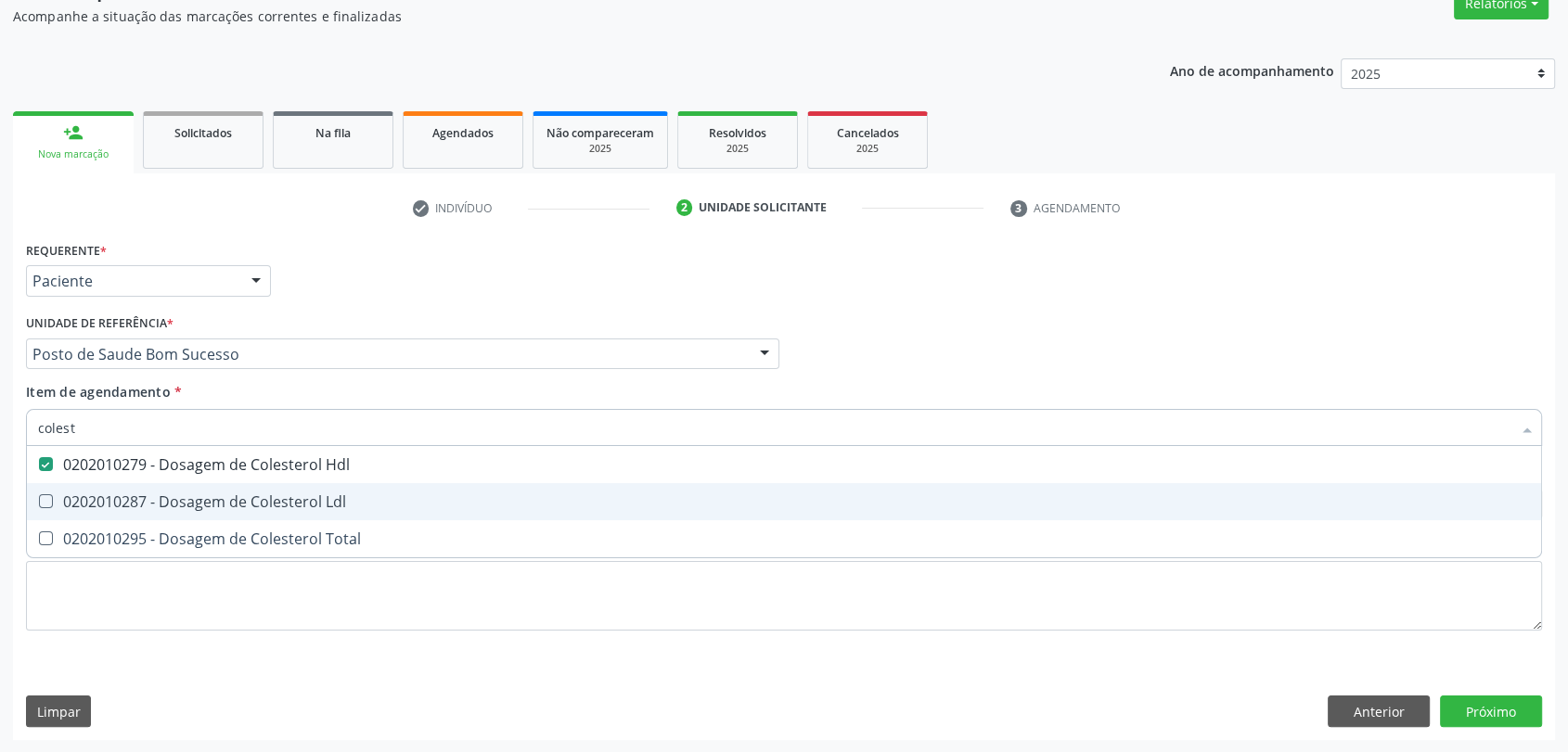
click at [164, 494] on div "0202010287 - Dosagem de Colesterol Ldl" at bounding box center [784, 502] width 1491 height 15
checkbox Ldl "true"
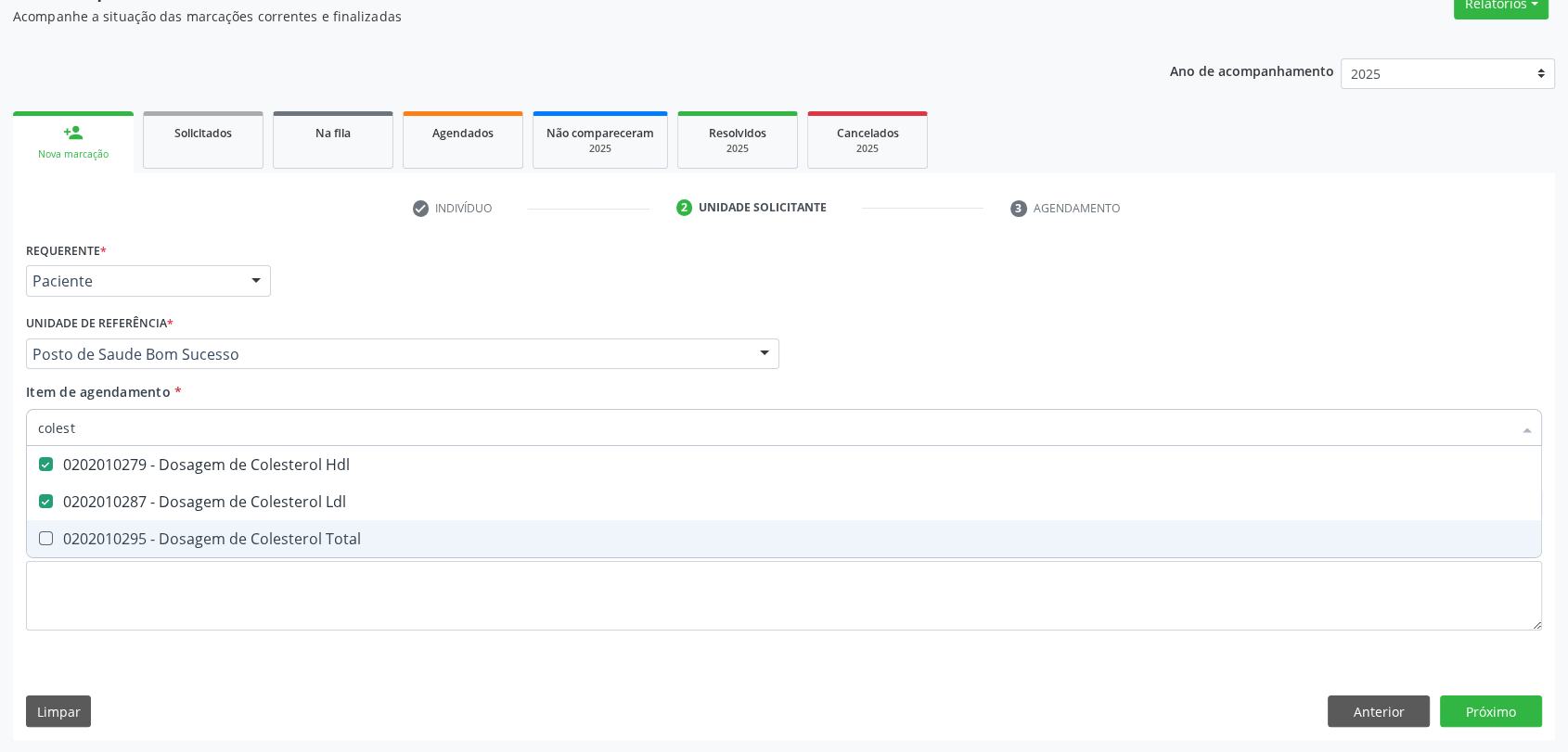
click at [160, 531] on div "0202010295 - Dosagem de Colesterol Total" at bounding box center [784, 538] width 1491 height 15
checkbox Total "true"
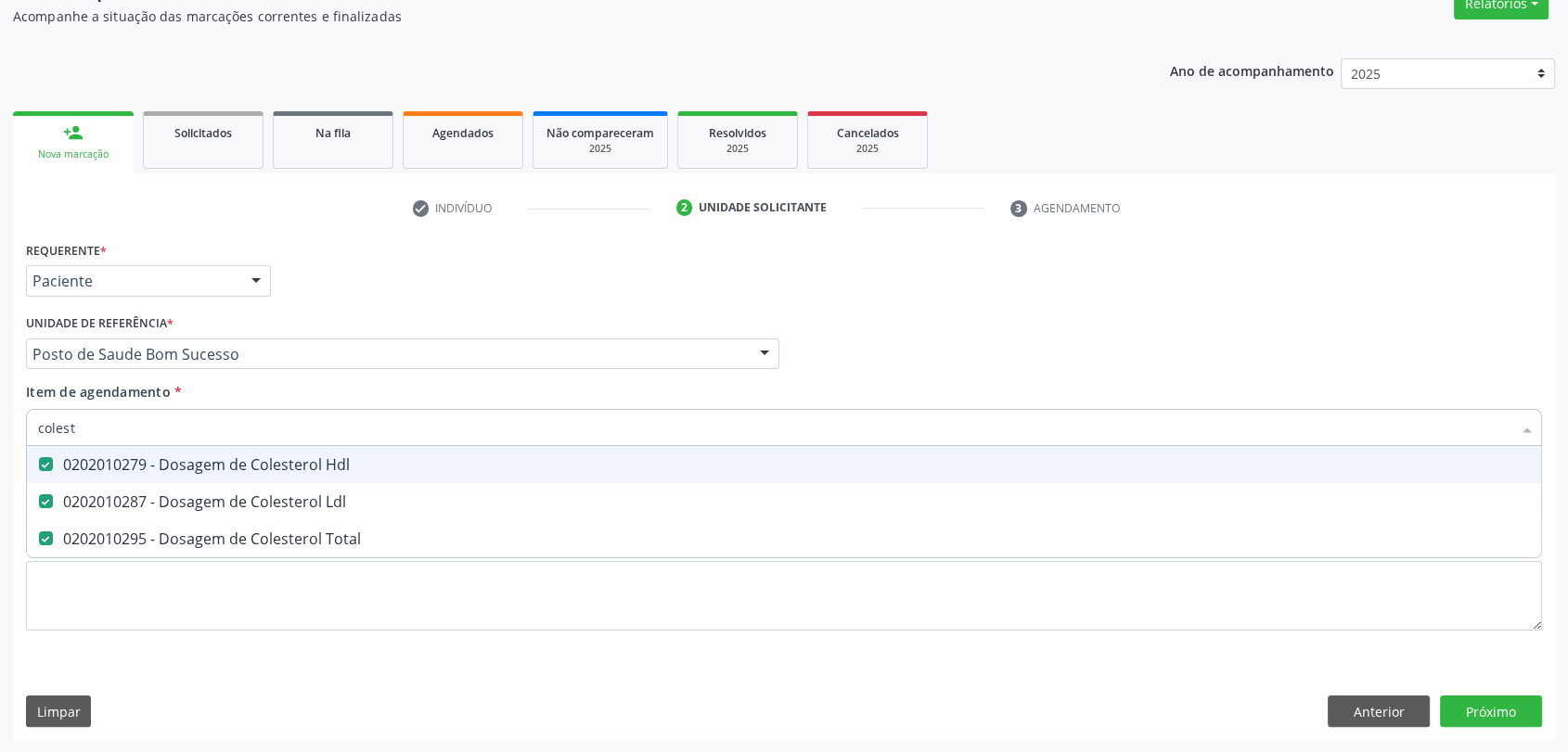
click at [149, 423] on input "colest" at bounding box center [774, 427] width 1473 height 37
checkbox Hdl "false"
checkbox Ldl "false"
checkbox Total "false"
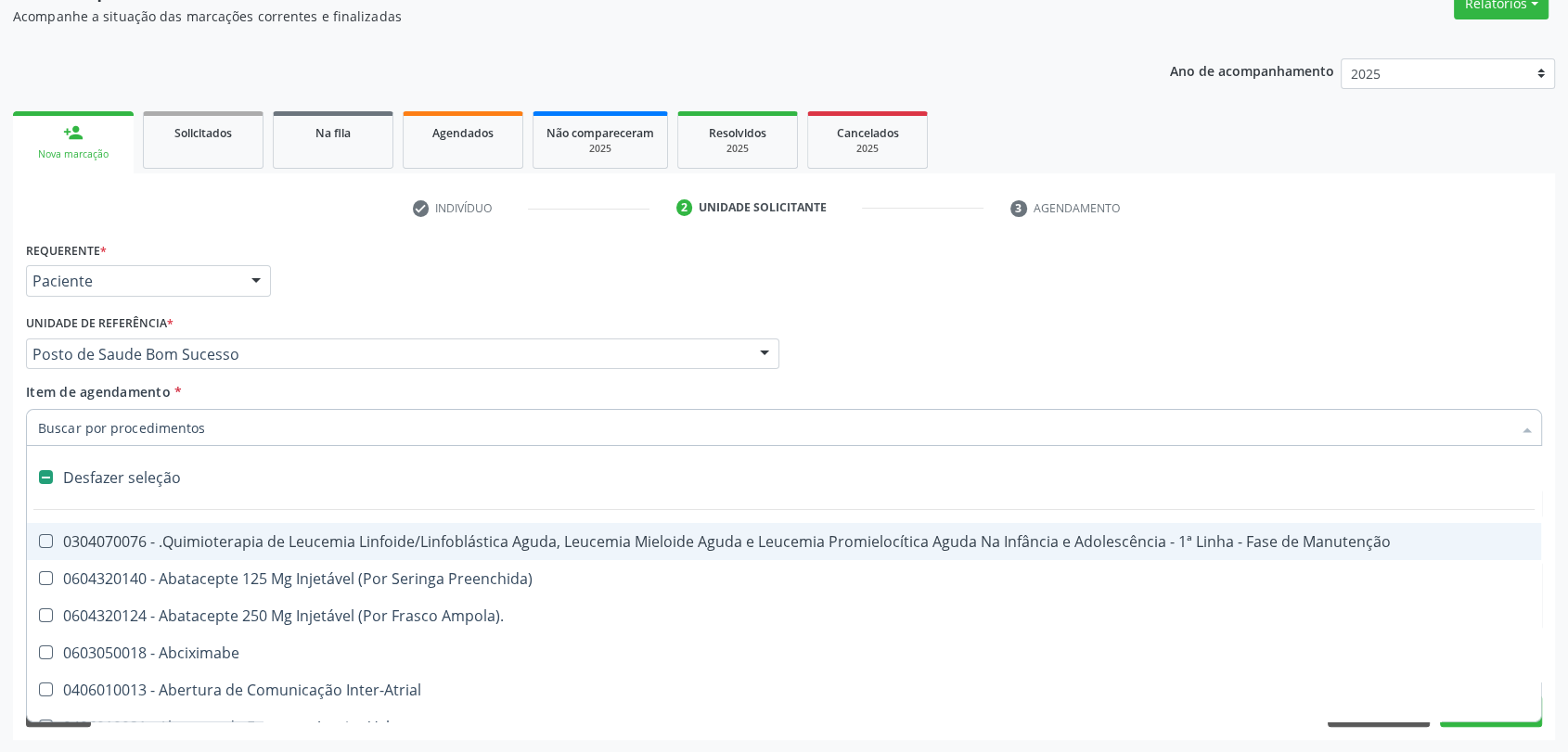
type input "h"
checkbox A "true"
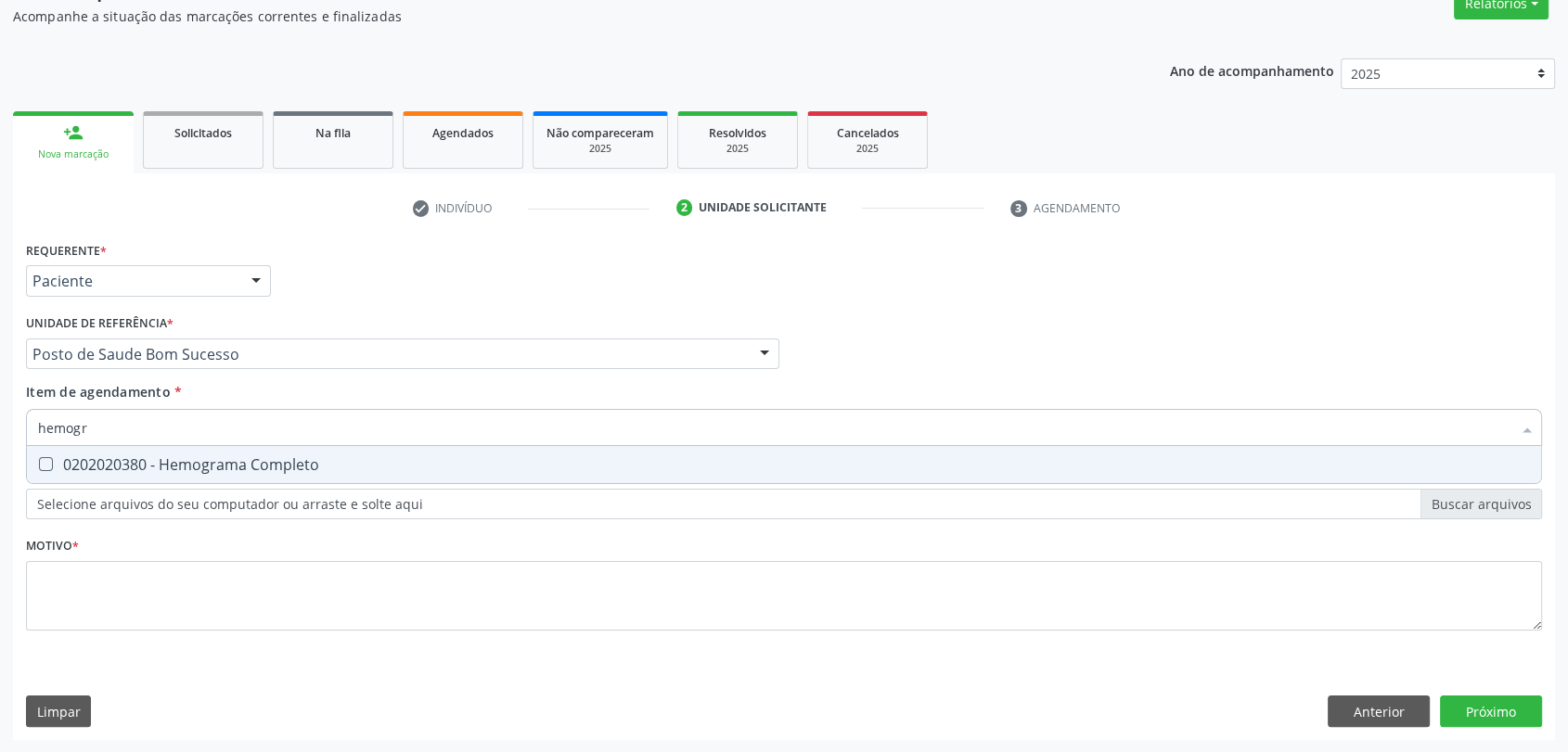
type input "hemogra"
click at [150, 462] on div "0202020380 - Hemograma Completo" at bounding box center [784, 465] width 1491 height 15
checkbox Completo "true"
click at [126, 404] on div "Item de agendamento * hemogra Desfazer seleção 0202020380 - Hemograma Completo …" at bounding box center [784, 411] width 1516 height 59
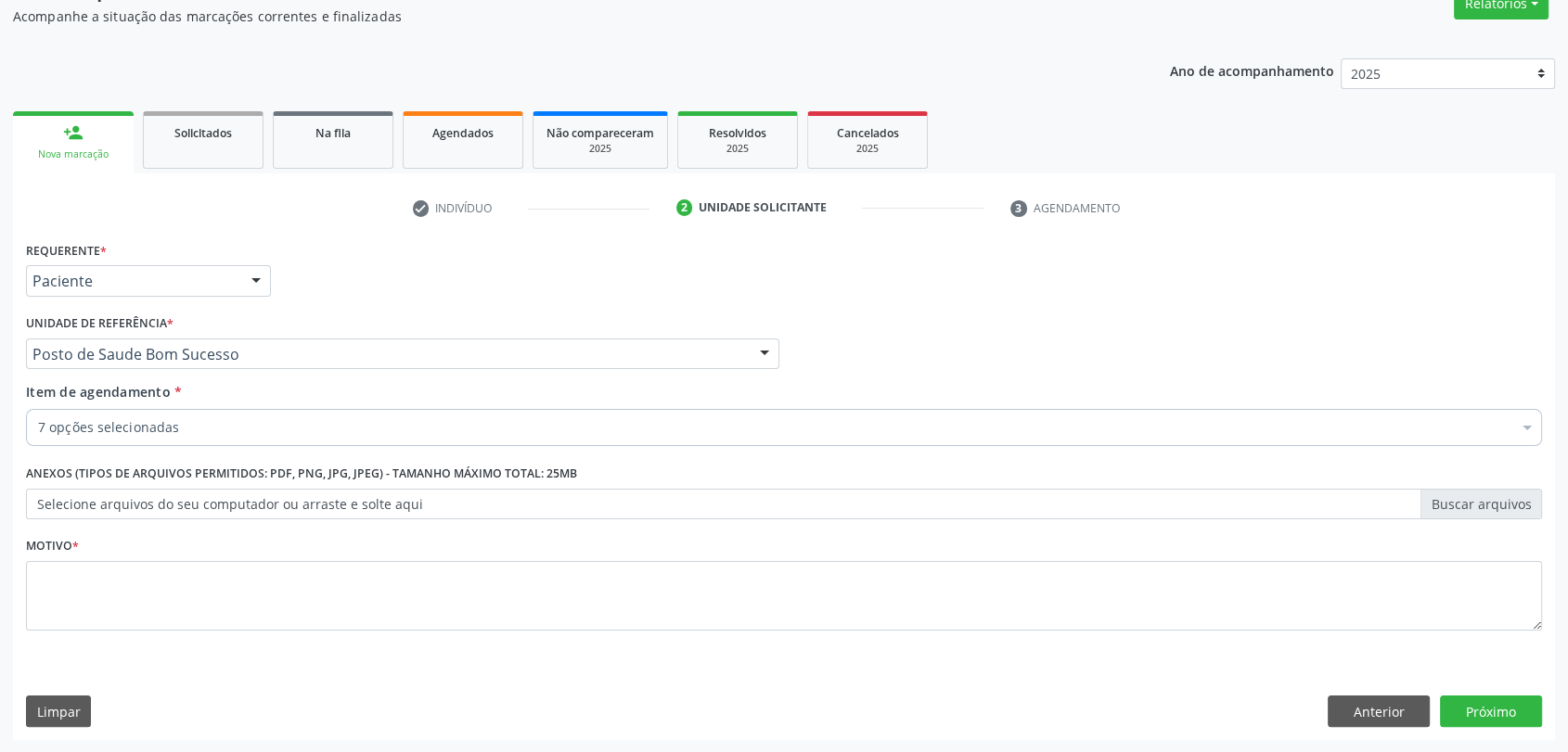
click at [126, 404] on div "Item de agendamento * 7 opções selecionadas Desfazer seleção Selecionados 02020…" at bounding box center [784, 411] width 1516 height 59
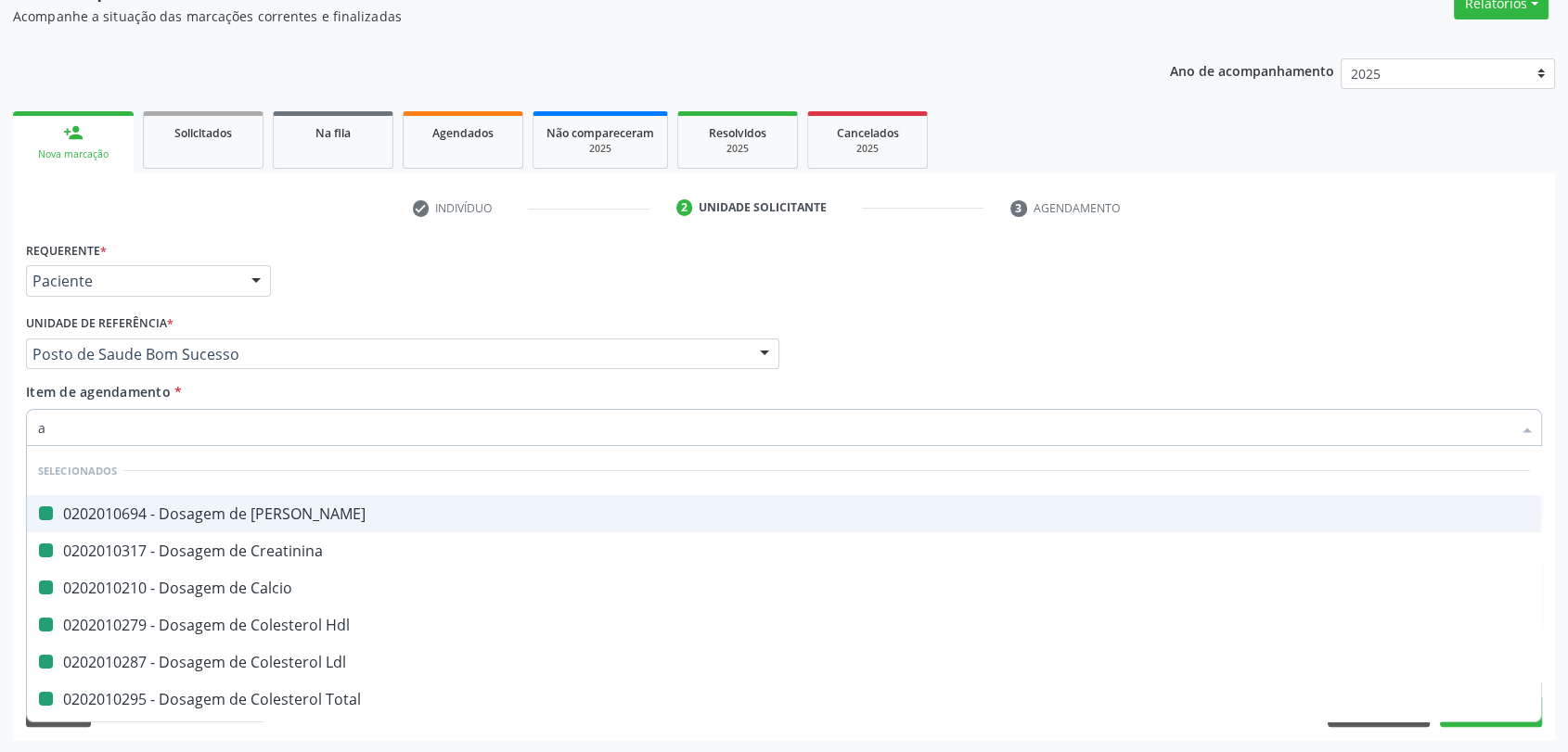
type input "an"
checkbox Ureia "false"
checkbox Creatinina "false"
checkbox Calcio "false"
checkbox Hdl "false"
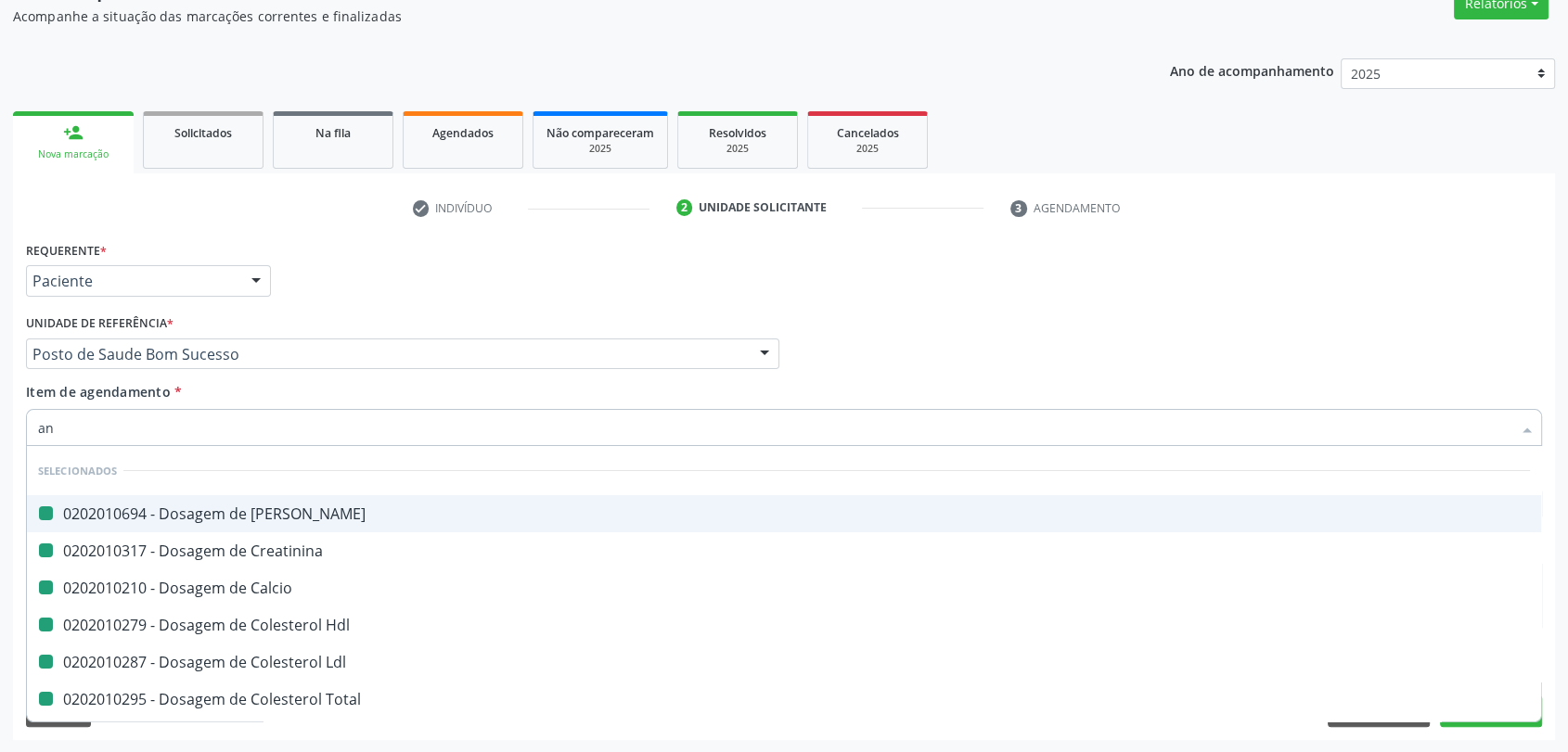
checkbox Ldl "false"
checkbox Total "false"
checkbox Completo "false"
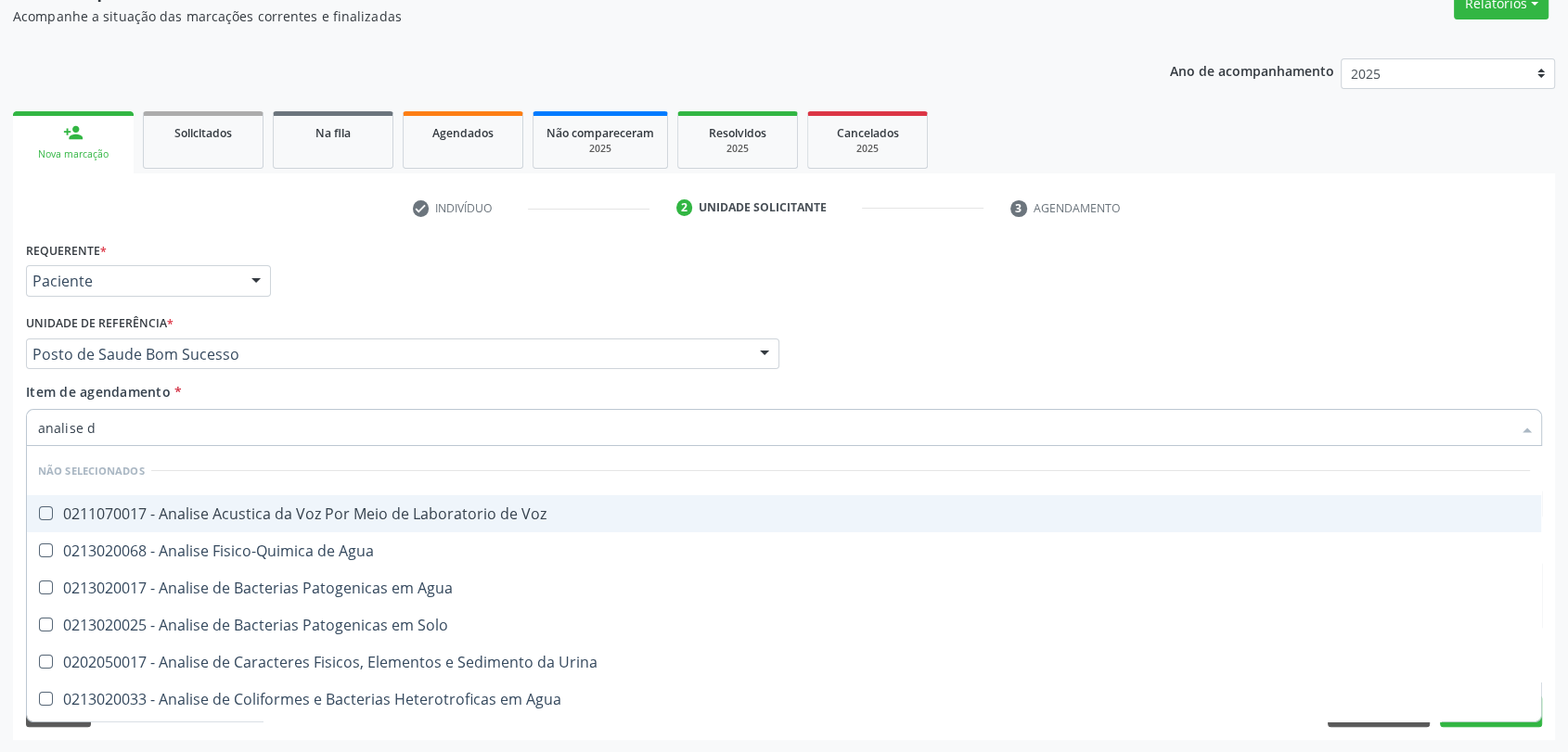
type input "analise de"
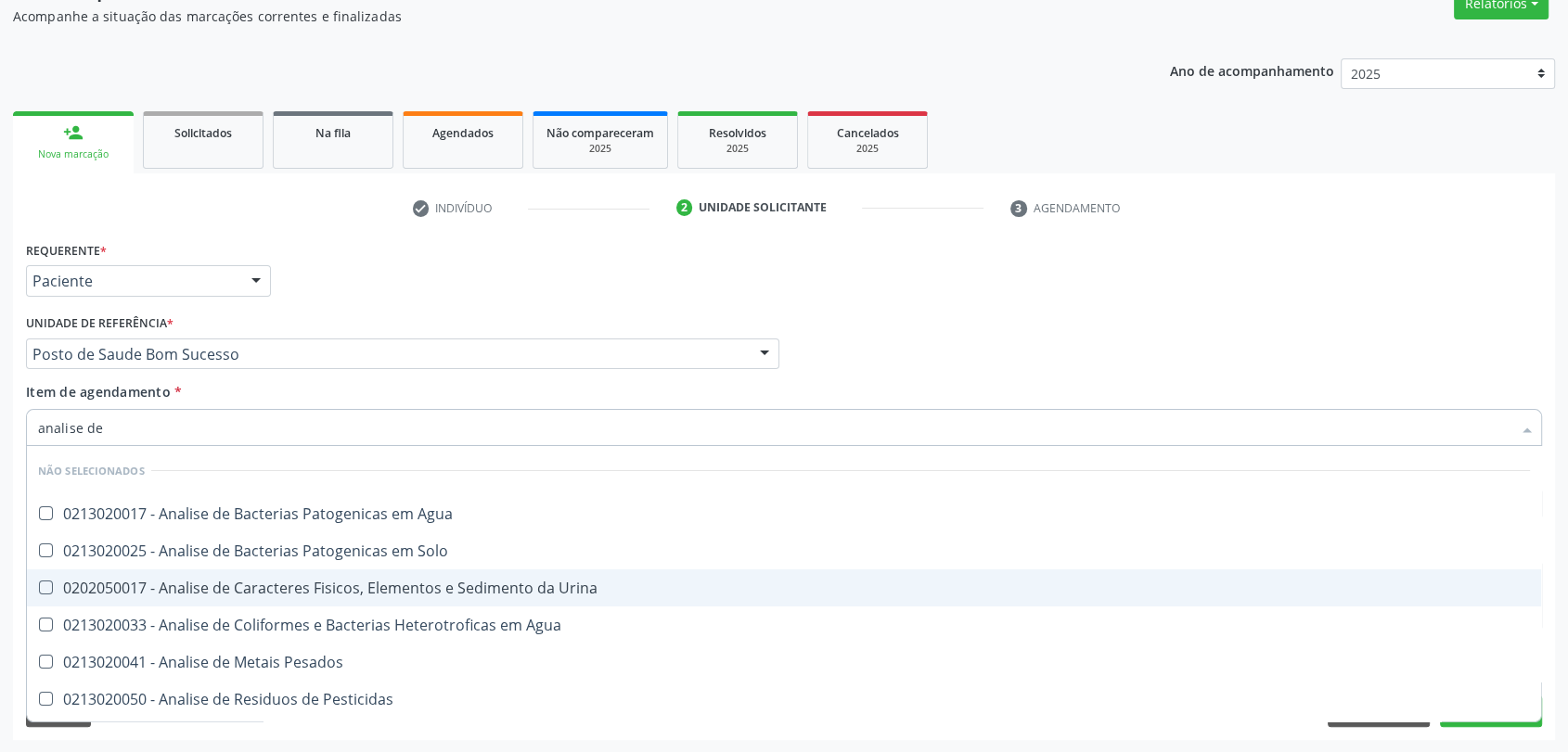
click at [213, 580] on div "0202050017 - Analise de Caracteres Fisicos, Elementos e Sedimento da Urina" at bounding box center [784, 588] width 1491 height 15
checkbox Urina "true"
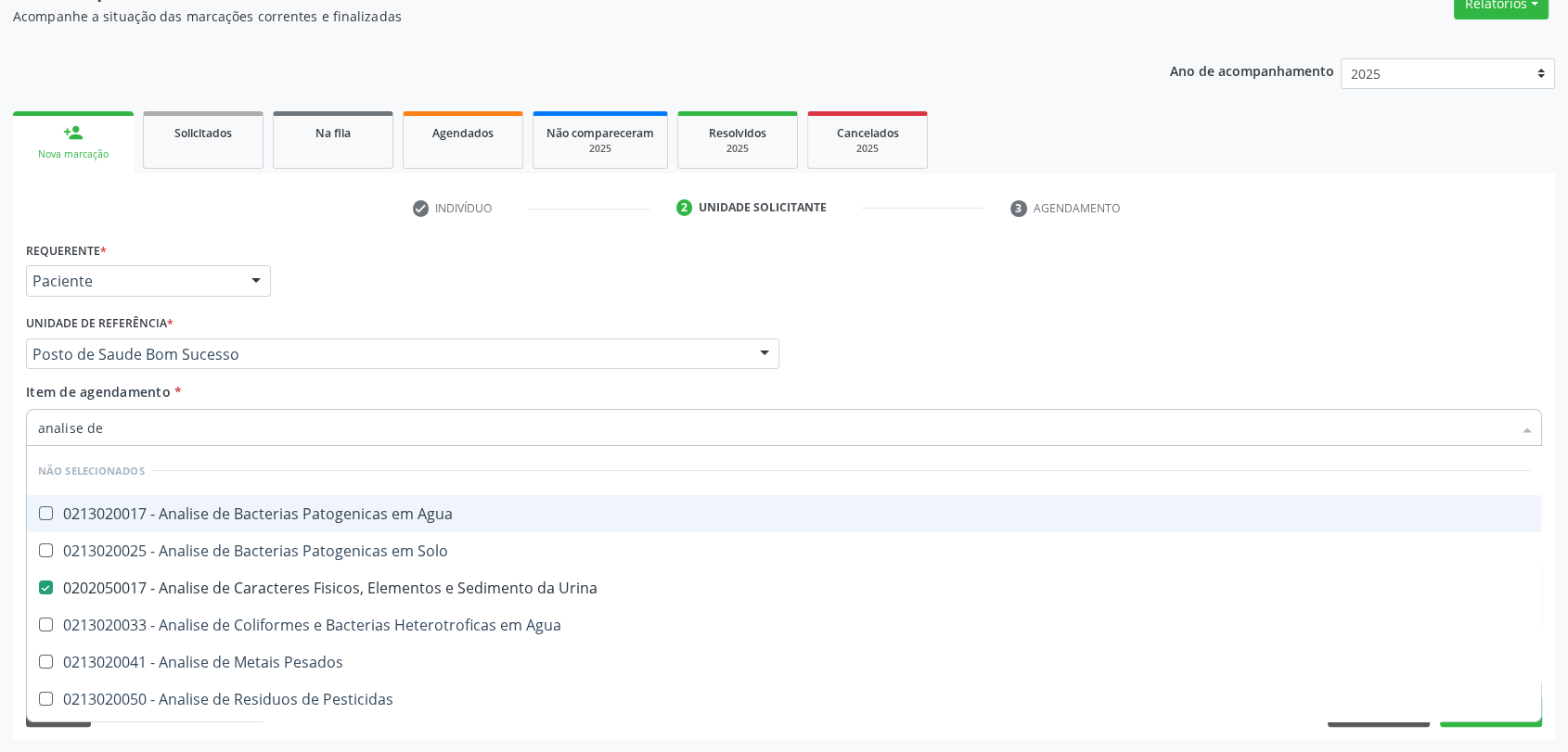
click at [114, 418] on input "analise de" at bounding box center [774, 427] width 1473 height 37
click at [112, 422] on input "analise de" at bounding box center [774, 427] width 1473 height 37
type input "cr"
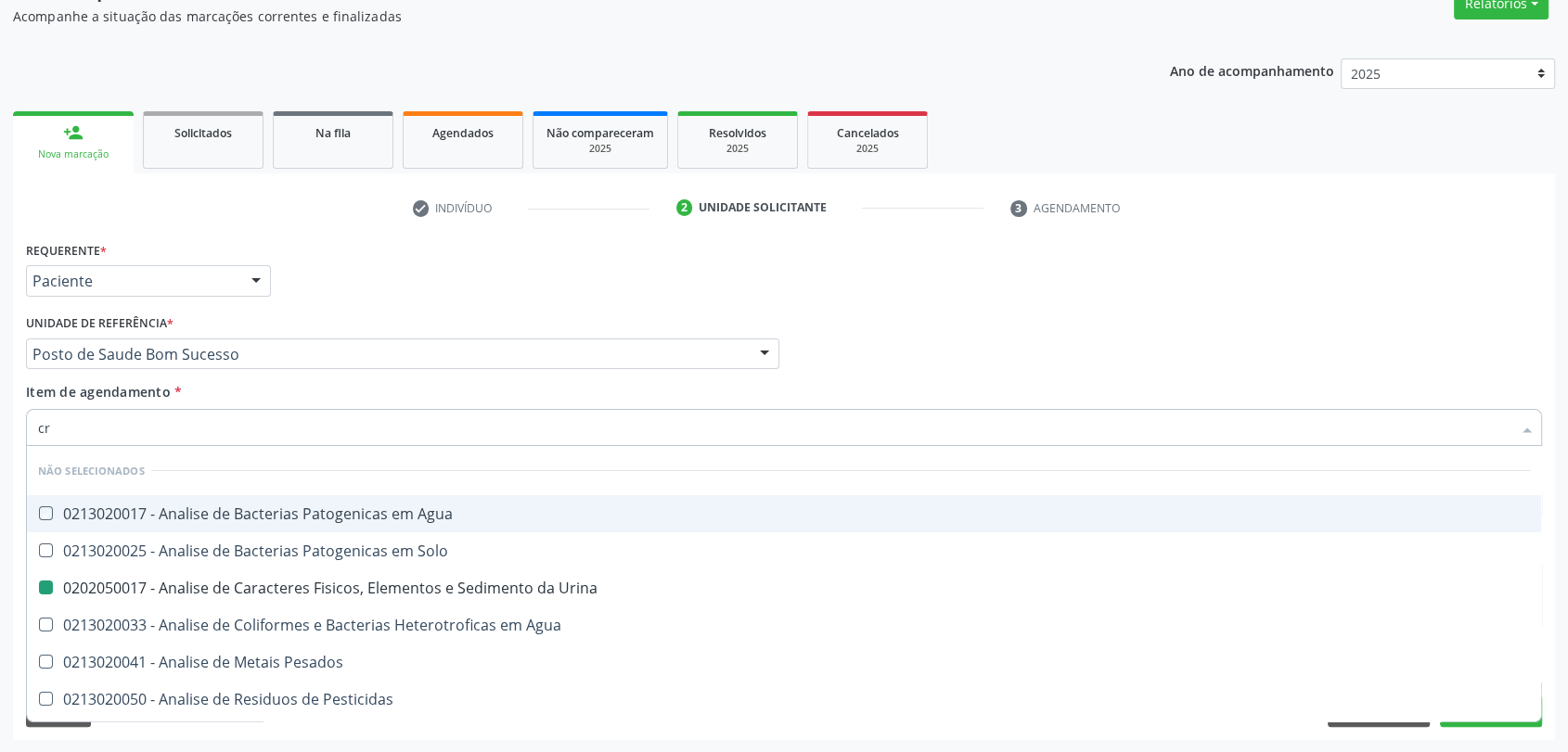
checkbox Agua "true"
checkbox Urina "false"
checkbox Agua "false"
checkbox Pesados "false"
checkbox Pesticidas "false"
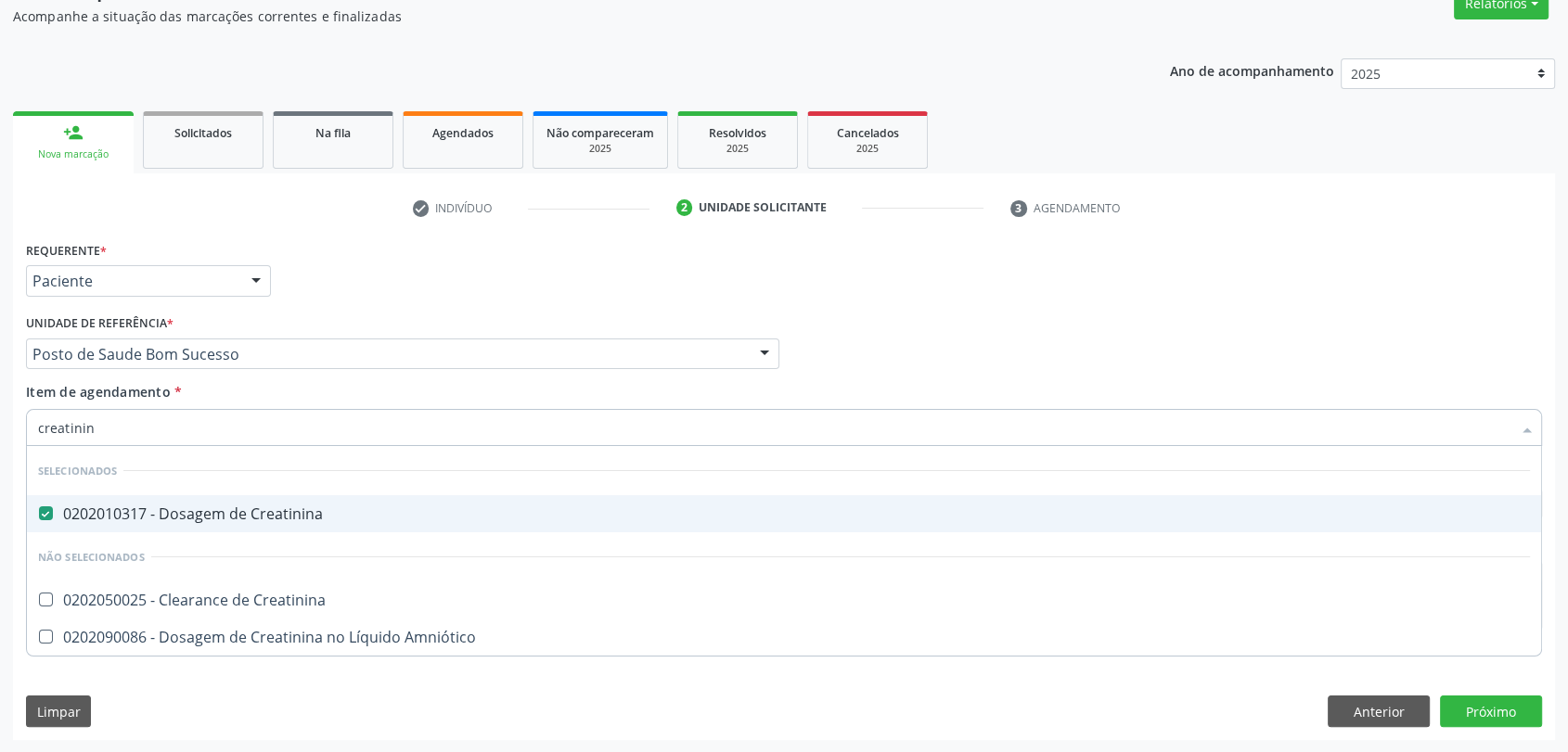
type input "creatinina"
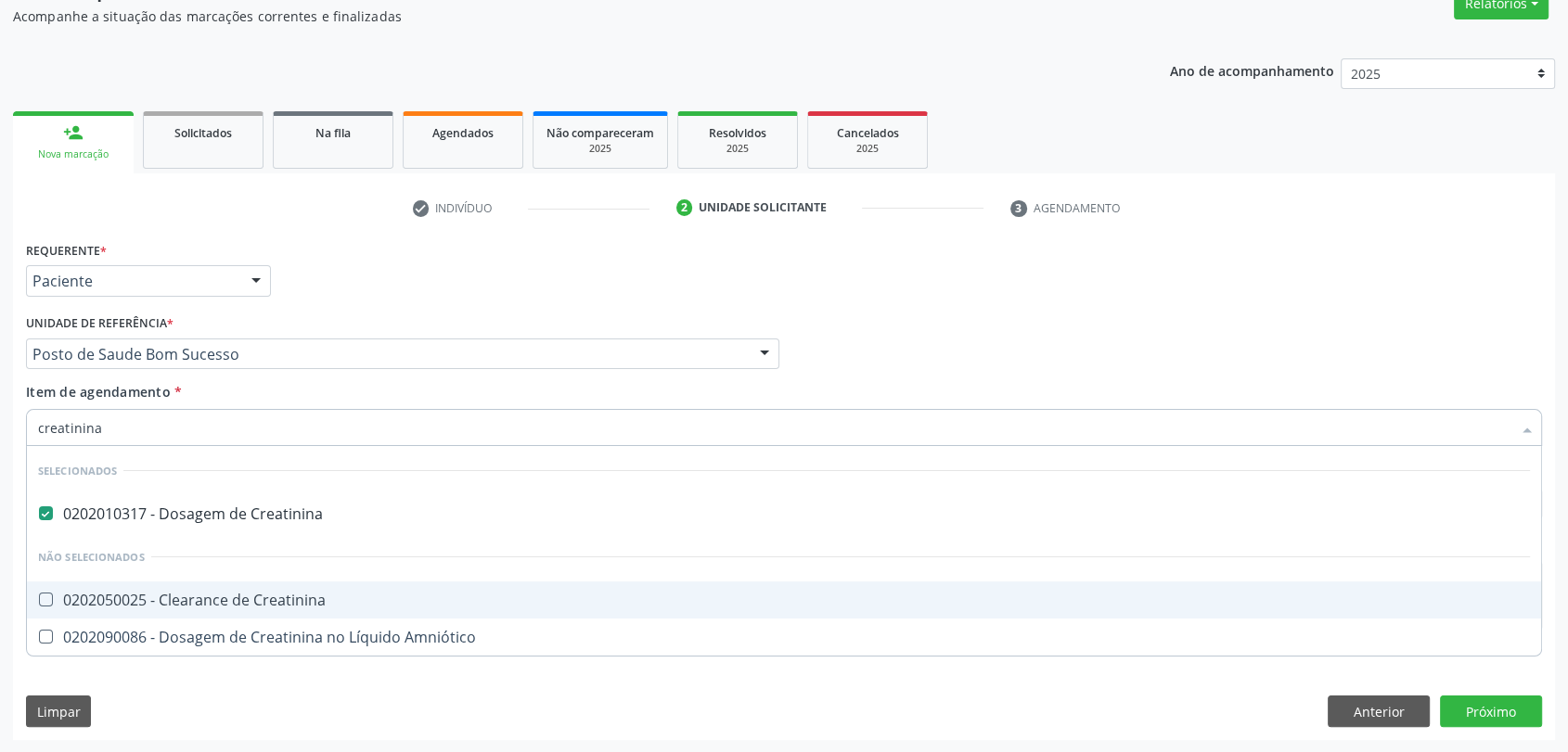
click at [198, 592] on div "0202050025 - Clearance de Creatinina" at bounding box center [784, 600] width 1491 height 15
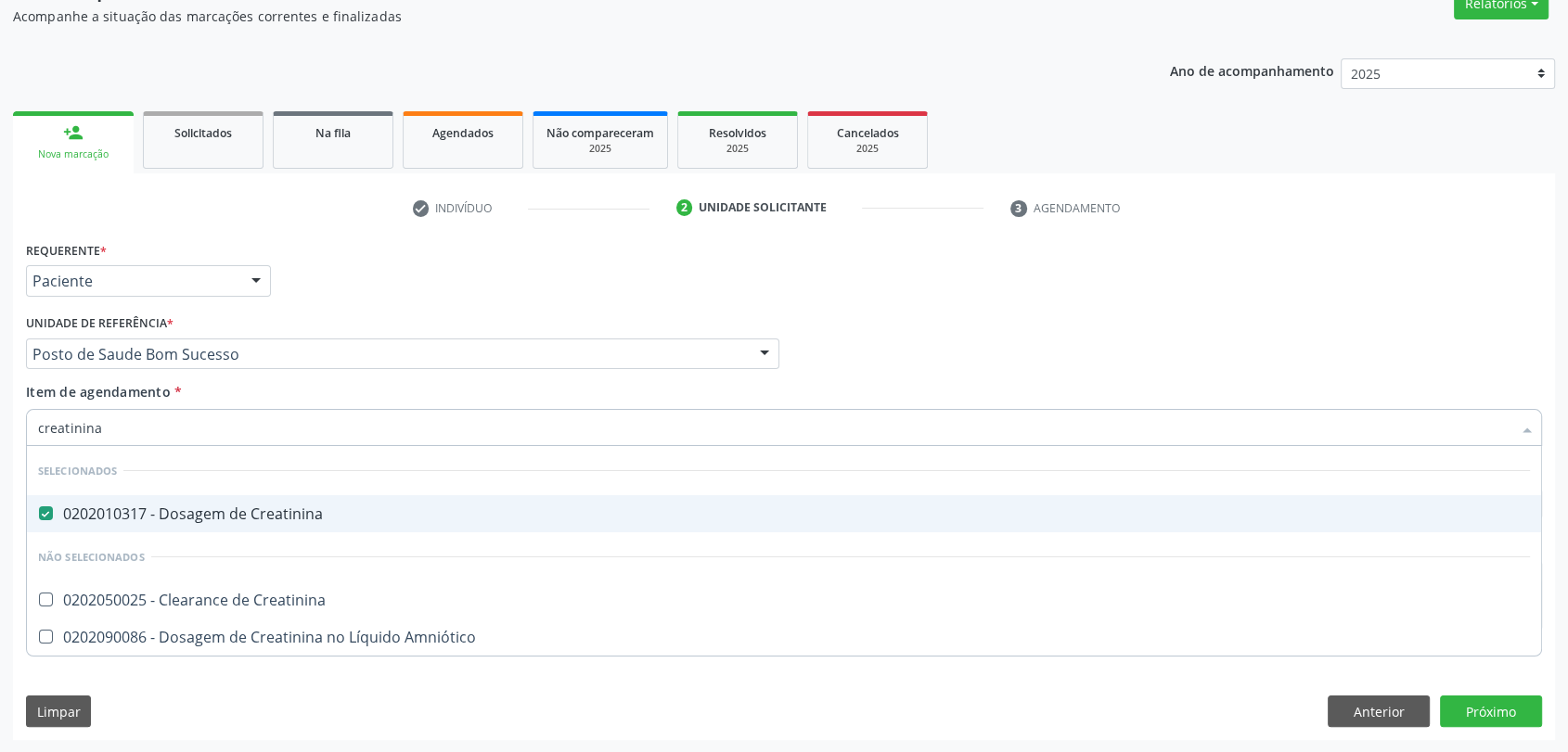
click at [898, 363] on div "Profissional Solicitante Por favor, selecione a Unidade de Atendimento primeiro…" at bounding box center [784, 346] width 1525 height 73
checkbox Creatinina "true"
checkbox Amniótico "true"
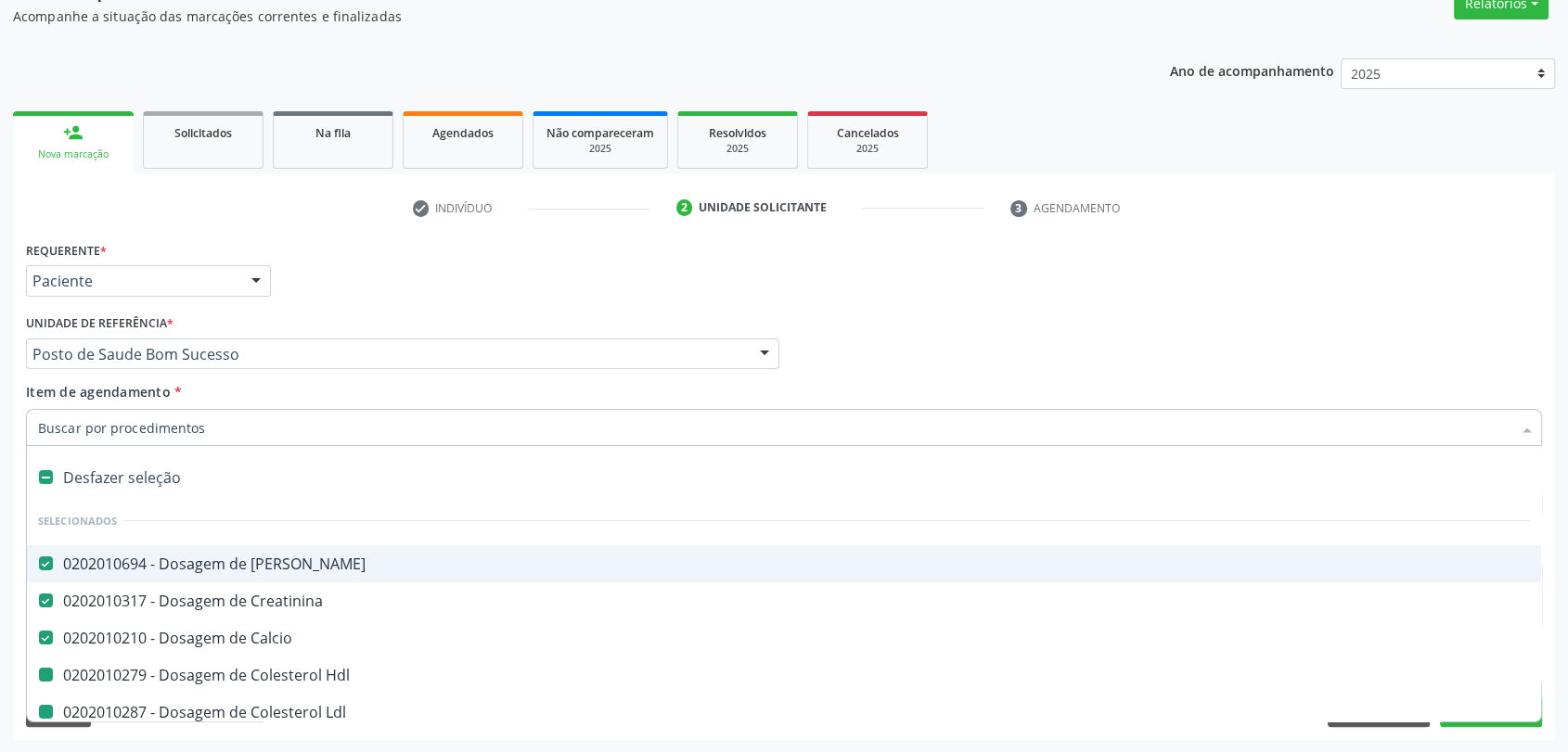
type input "h"
checkbox Hdl "false"
checkbox Ldl "false"
checkbox Total "false"
checkbox Completo "false"
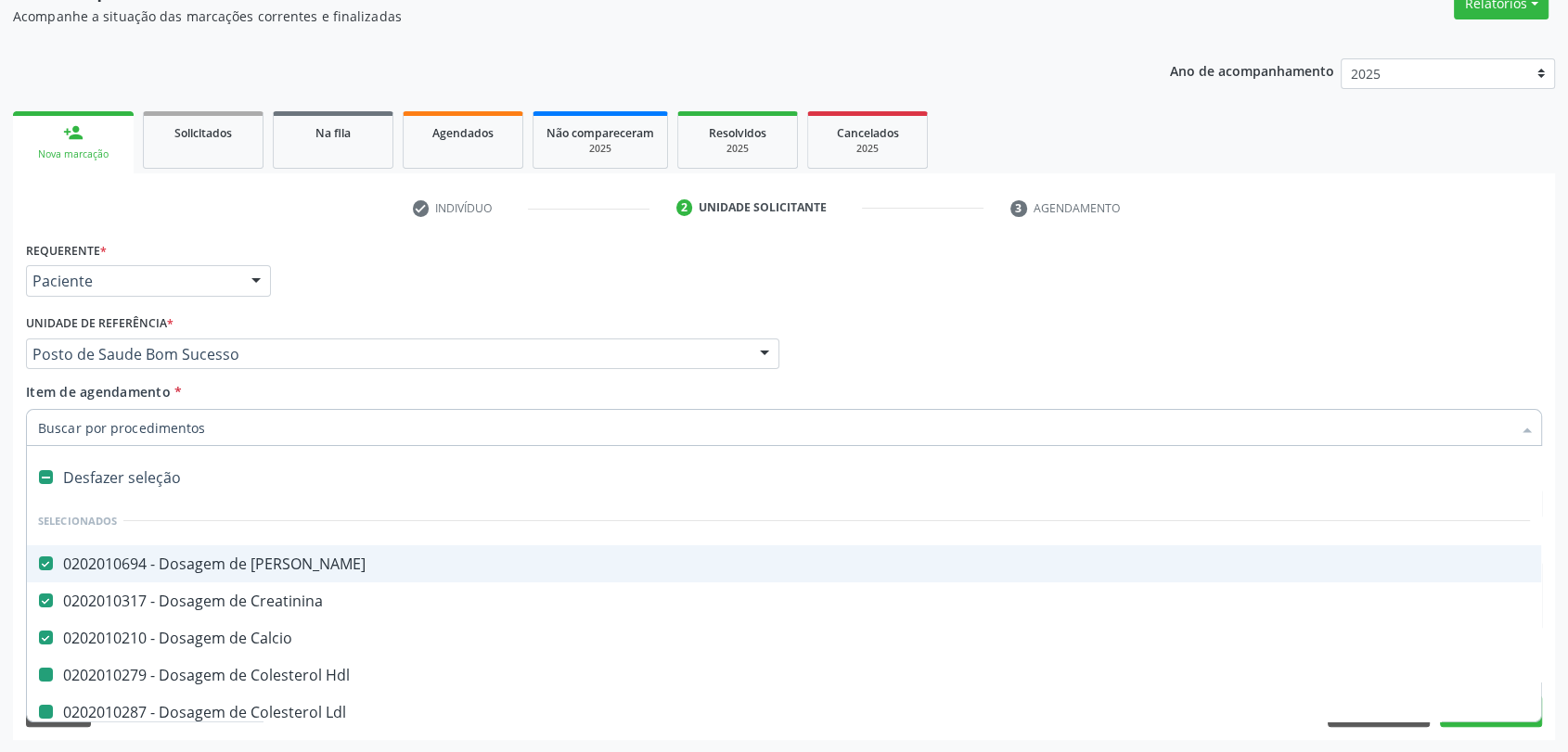
checkbox Urina "false"
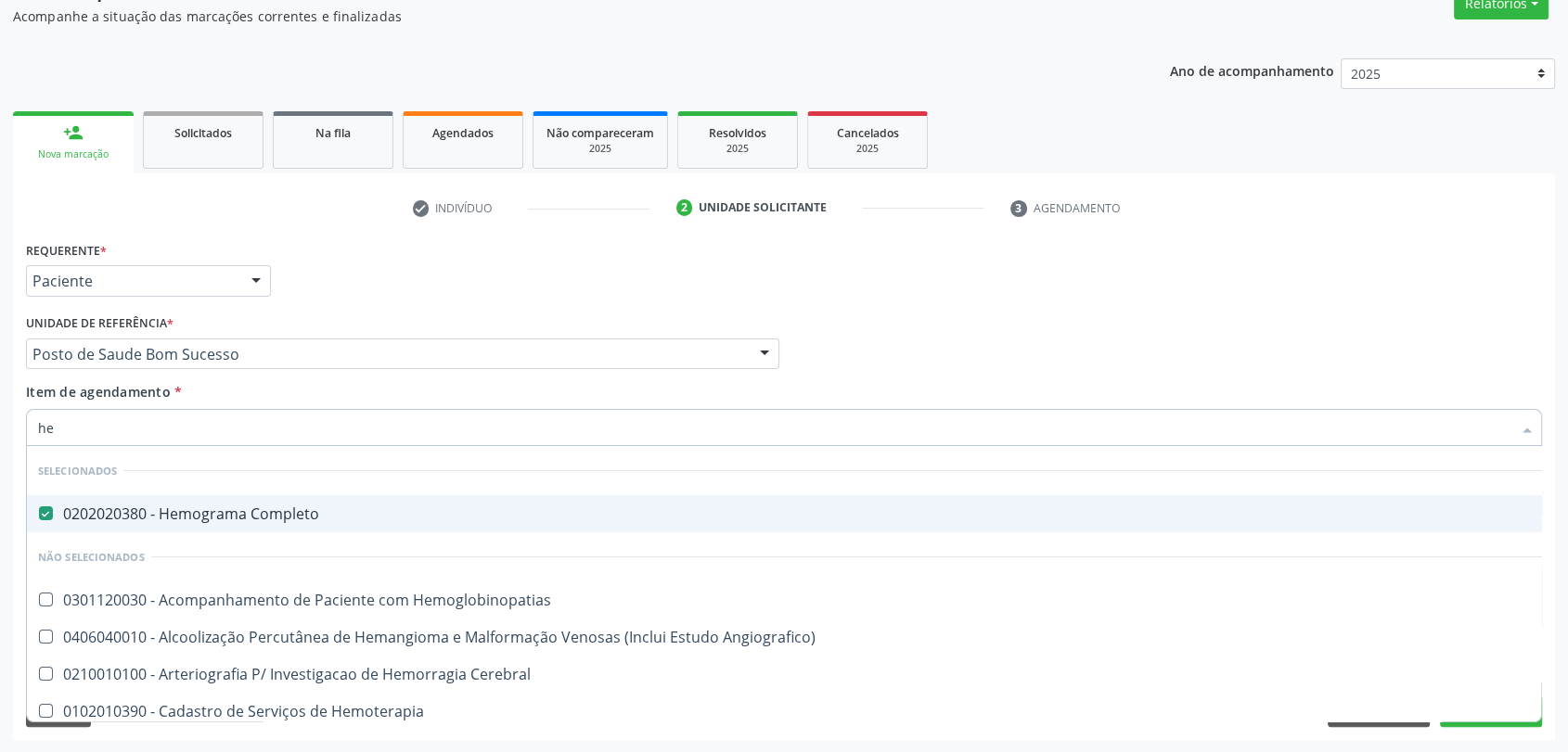
type input "h"
checkbox Angiografico\) "true"
checkbox Cerebral "true"
checkbox Hemoterapia "true"
checkbox Hemodialise "true"
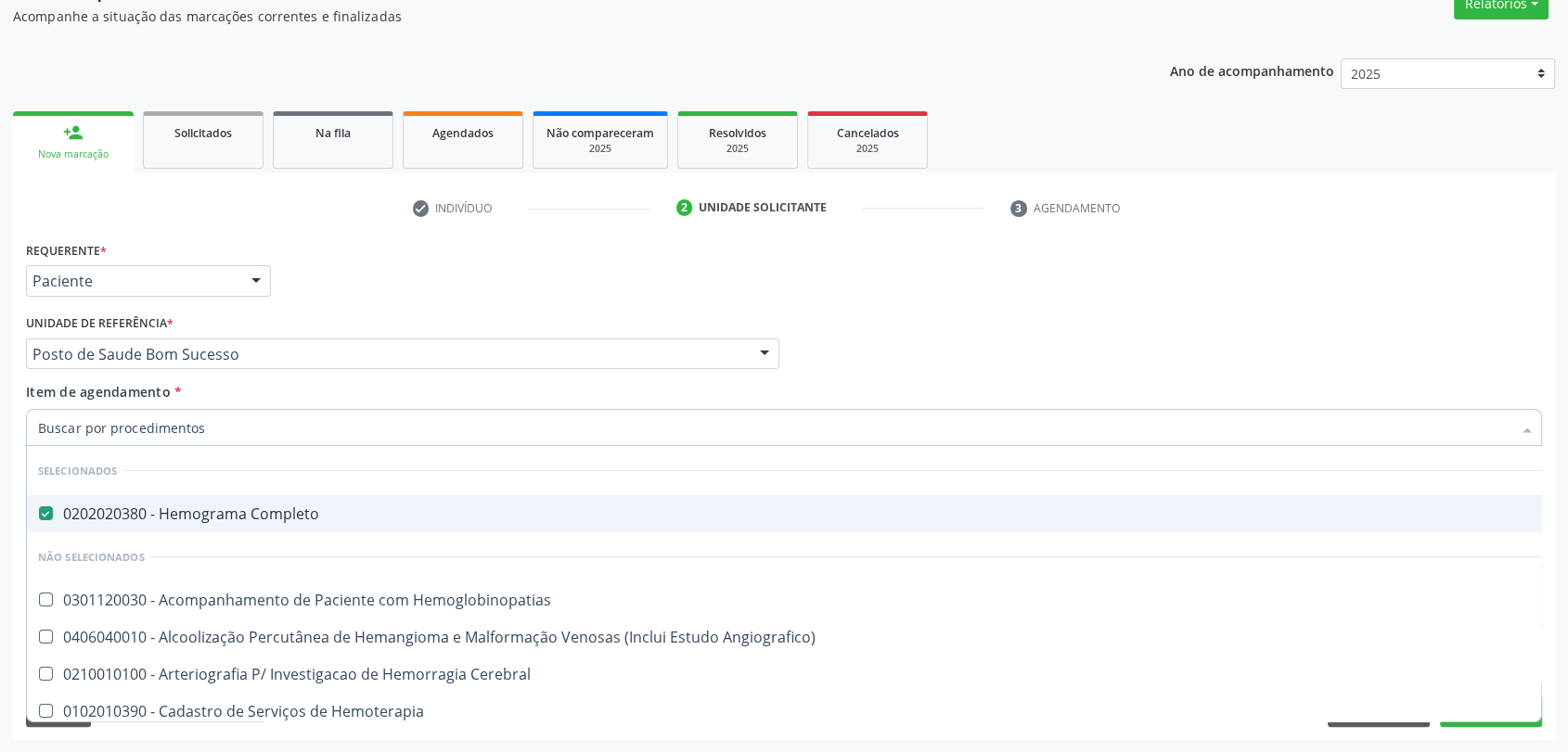
checkbox Hemodialise "true"
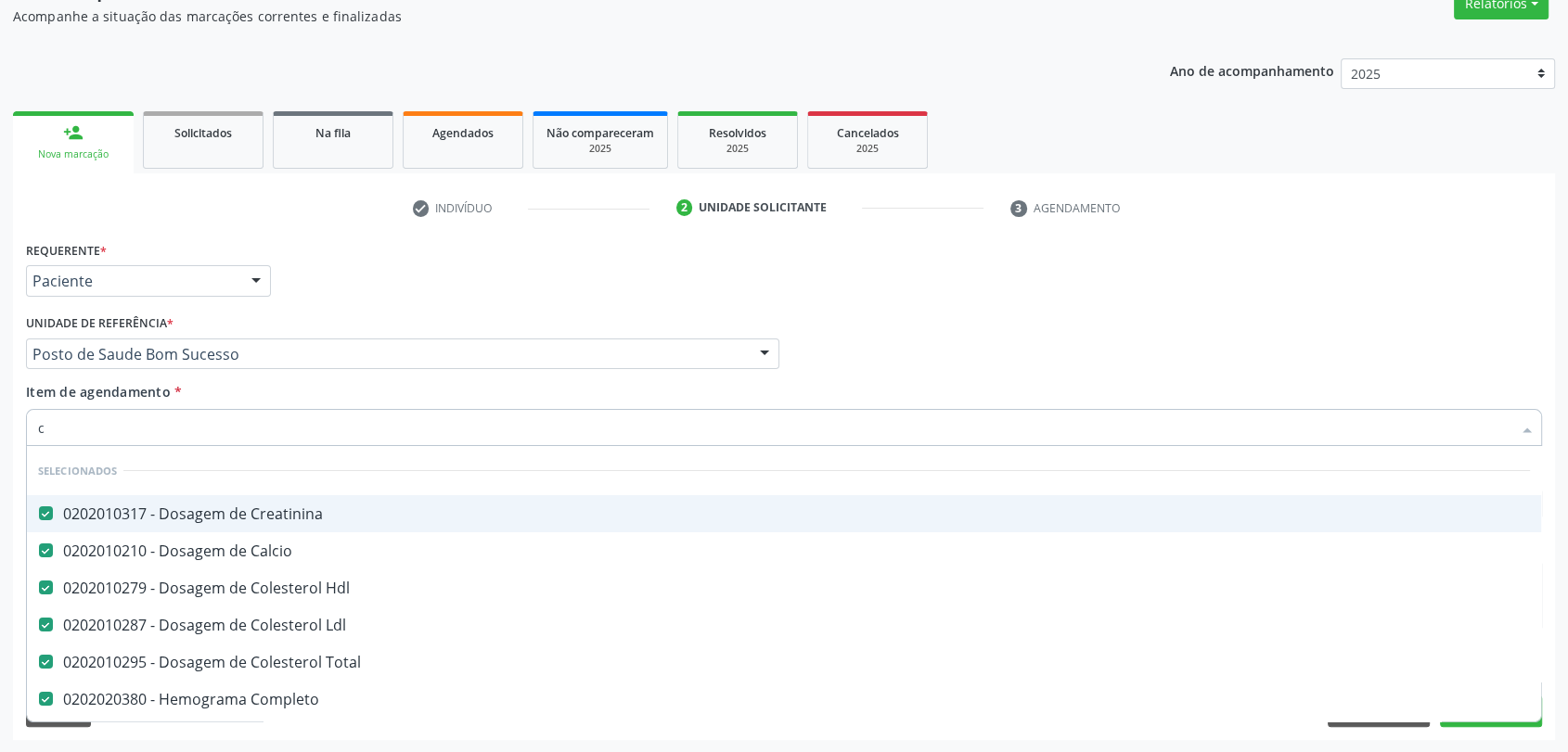
type input "ca"
checkbox Ldl "false"
checkbox Total "false"
checkbox Completo "false"
checkbox Urina "false"
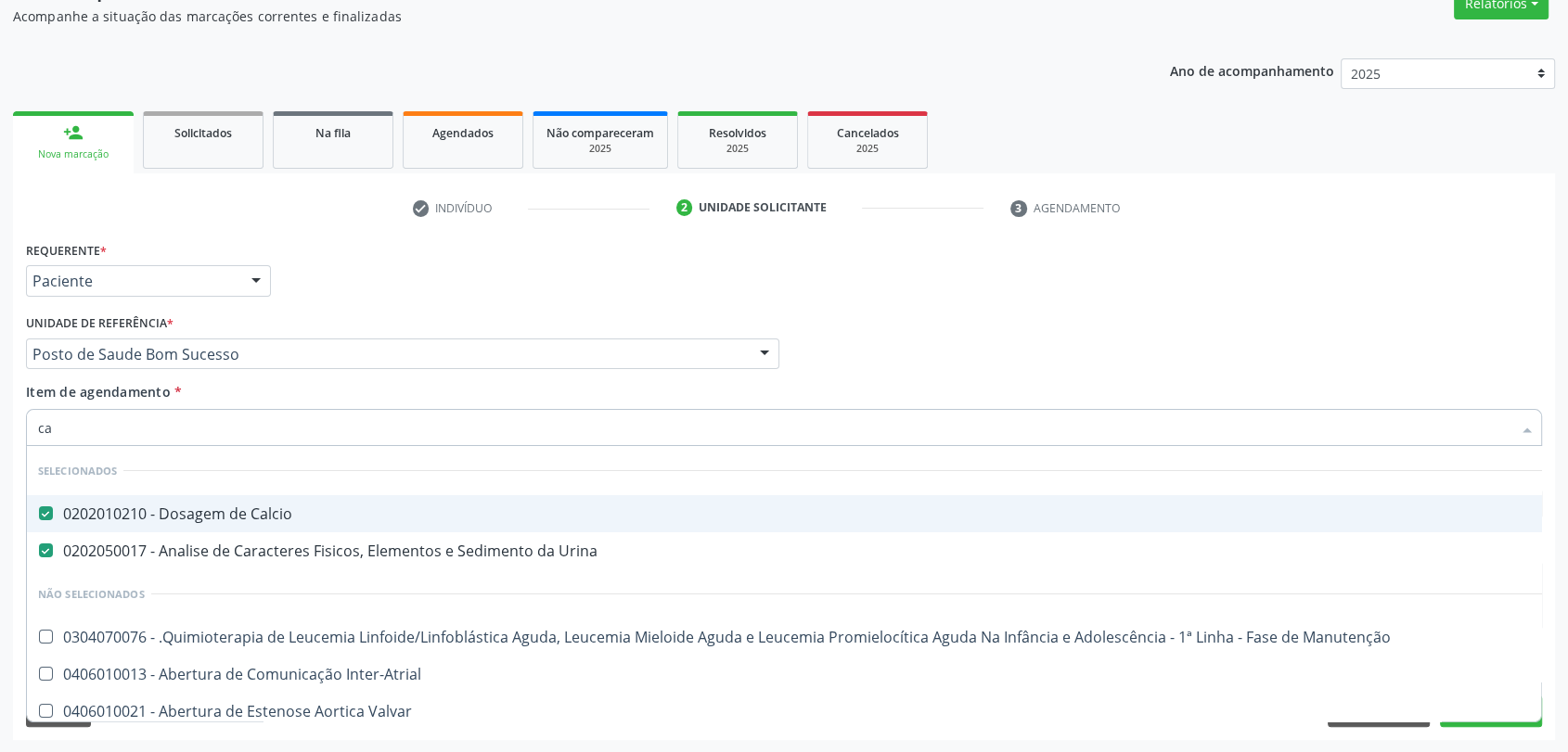
type input "c"
checkbox Manutenção "true"
checkbox Inter-Atrial "true"
checkbox Valvar "true"
checkbox Adolescente\) "true"
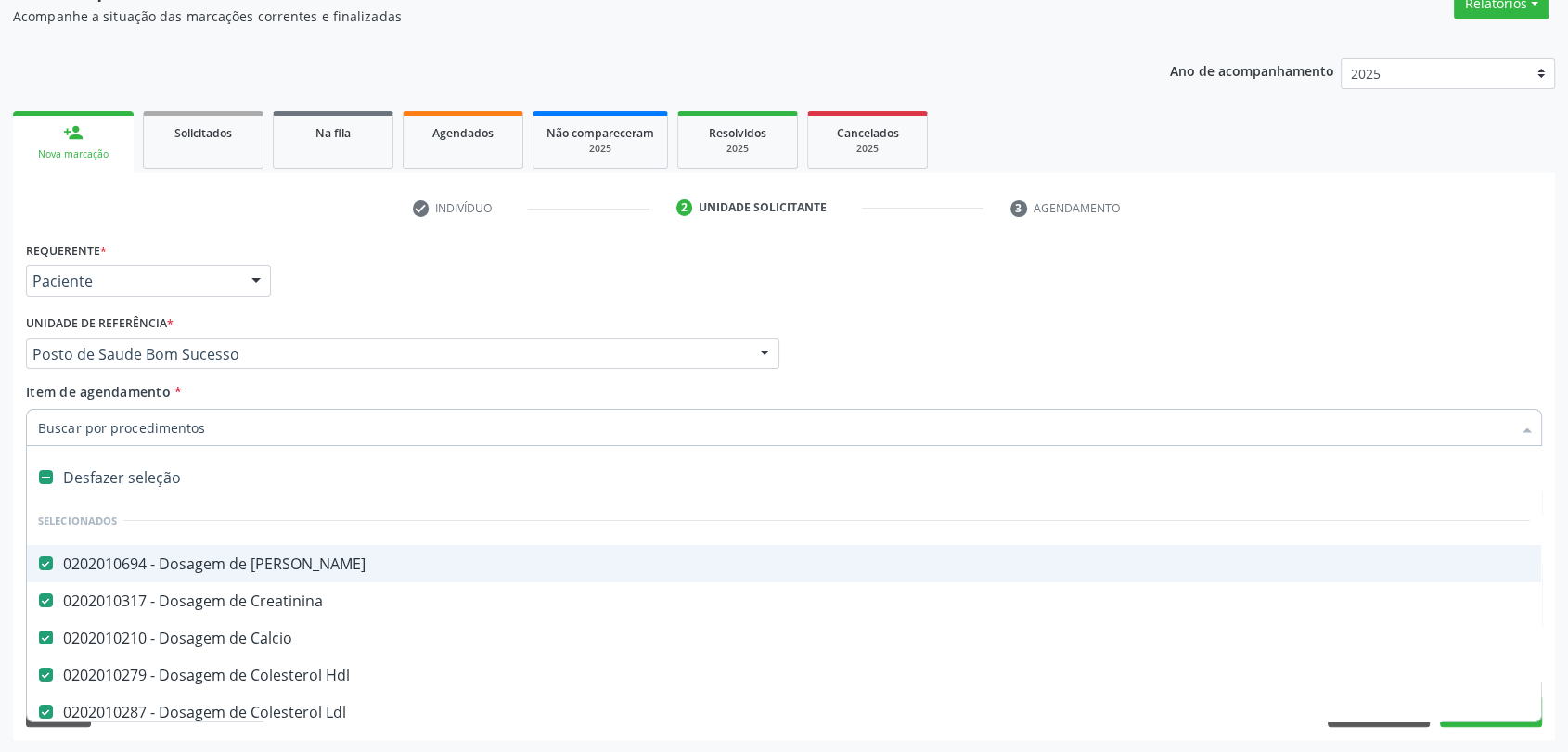
click at [378, 325] on div "Unidade de referência * Posto de Saude Bom Sucesso Usf do Mutirao Usf Cohab Usf…" at bounding box center [402, 339] width 753 height 60
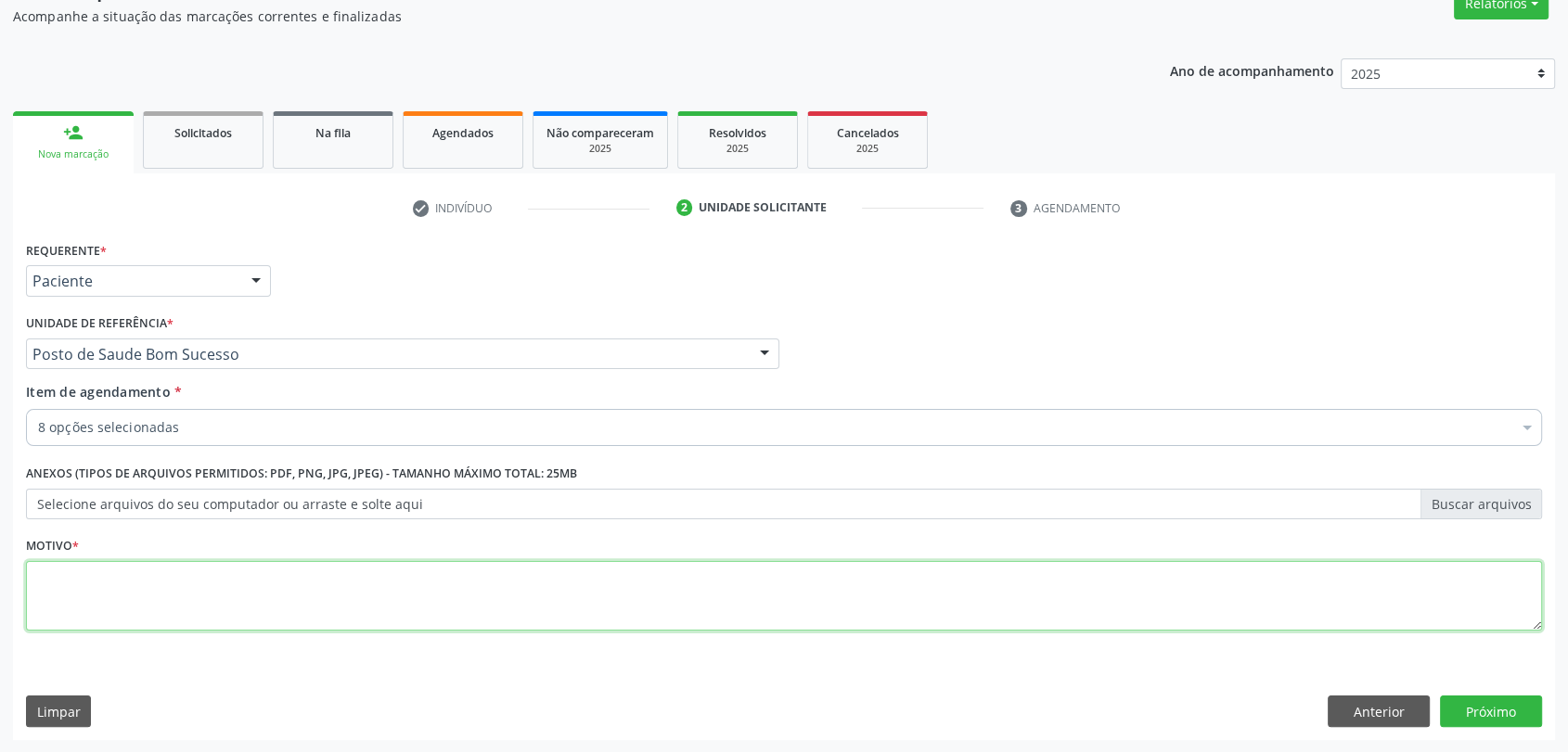
click at [170, 580] on textarea at bounding box center [784, 596] width 1516 height 71
type textarea "a"
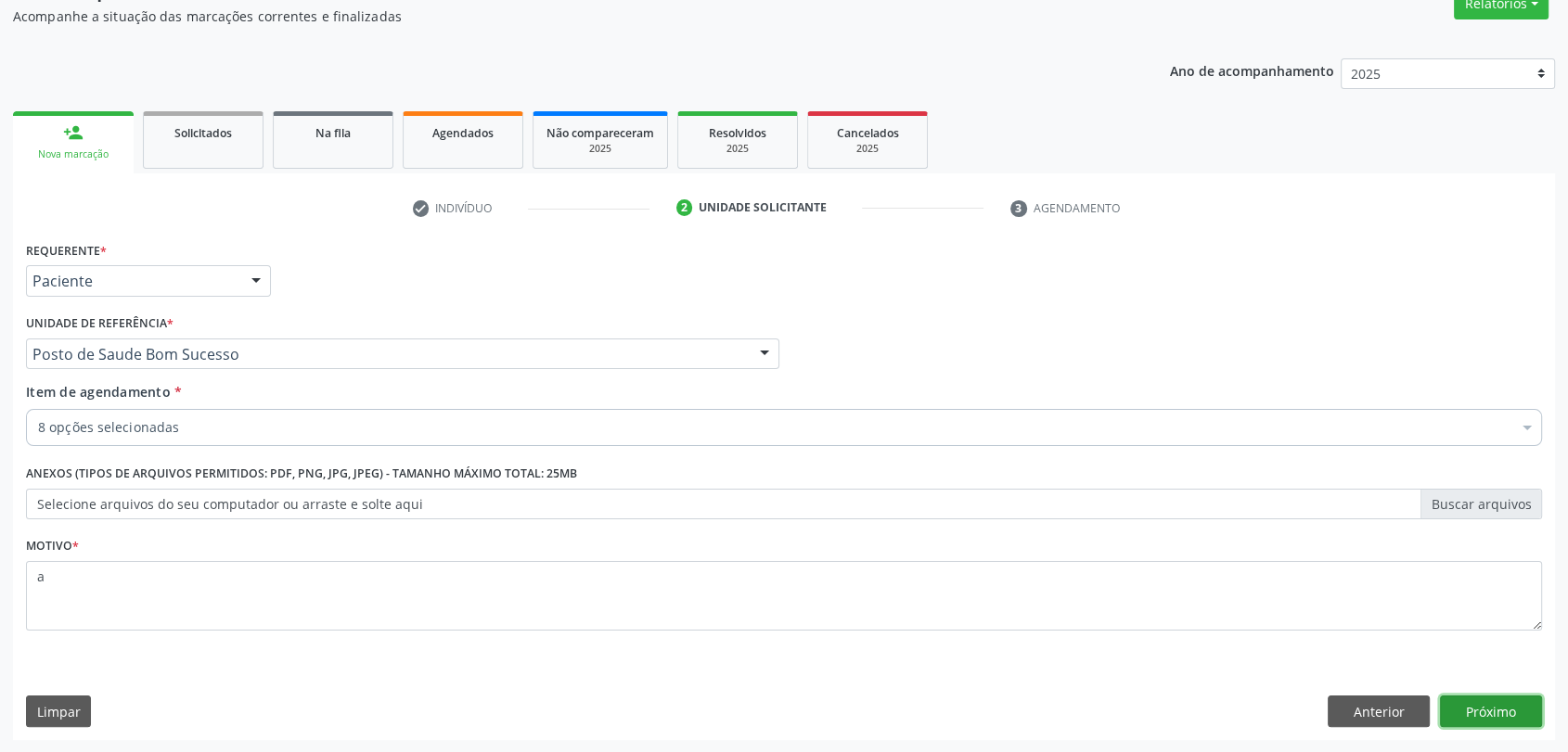
click at [1471, 725] on button "Próximo" at bounding box center [1490, 710] width 102 height 31
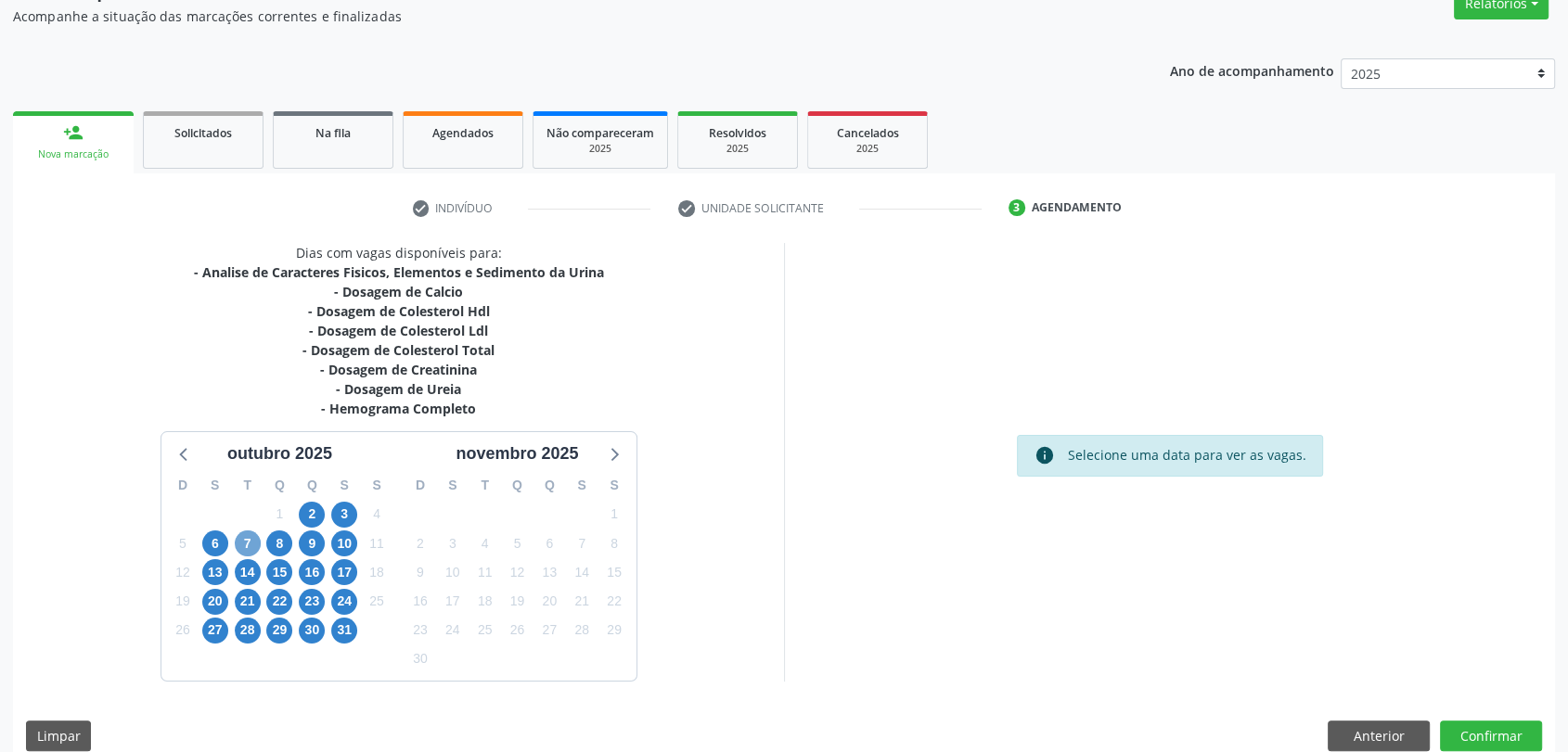
click at [251, 547] on span "7" at bounding box center [247, 542] width 26 height 26
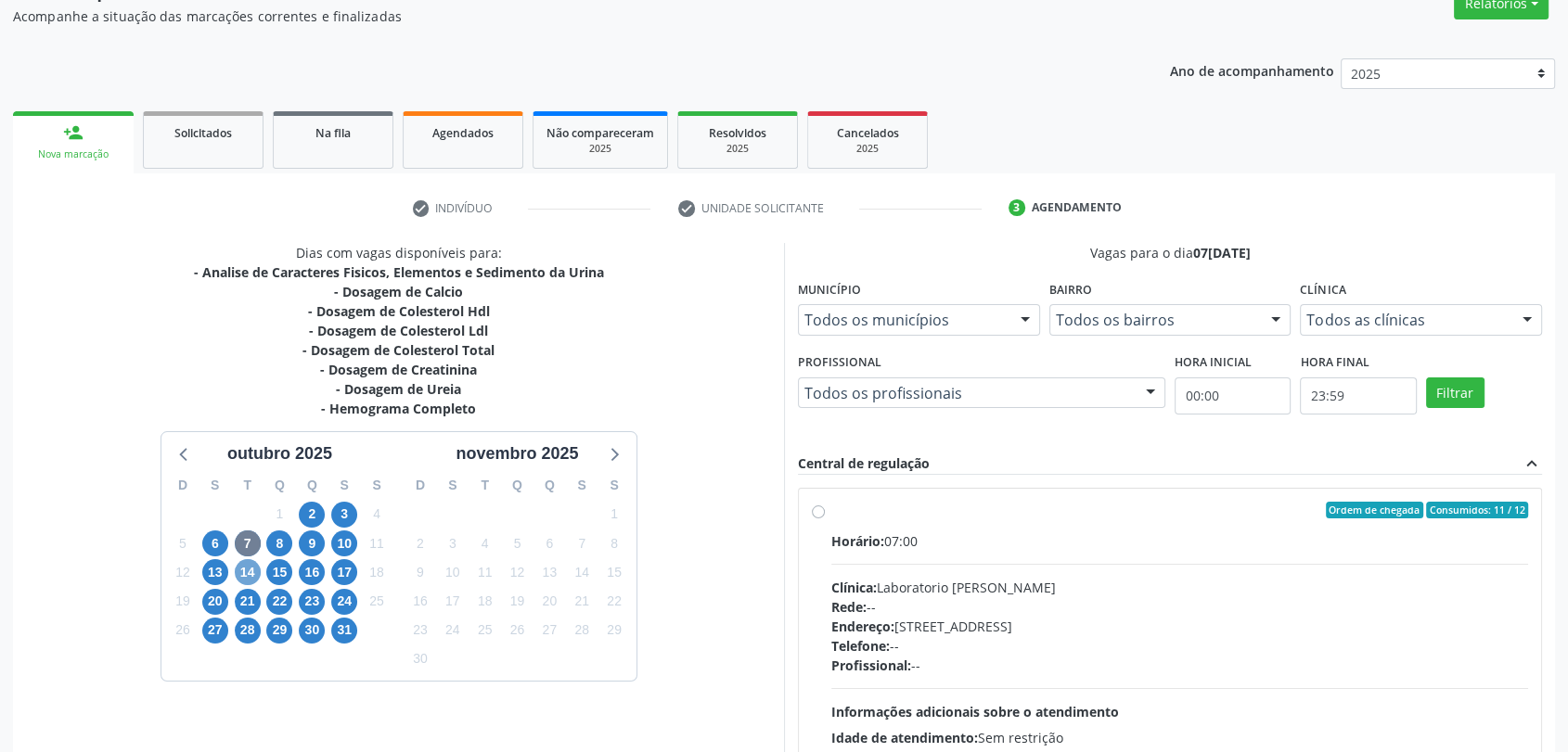
click at [259, 573] on span "14" at bounding box center [247, 572] width 26 height 26
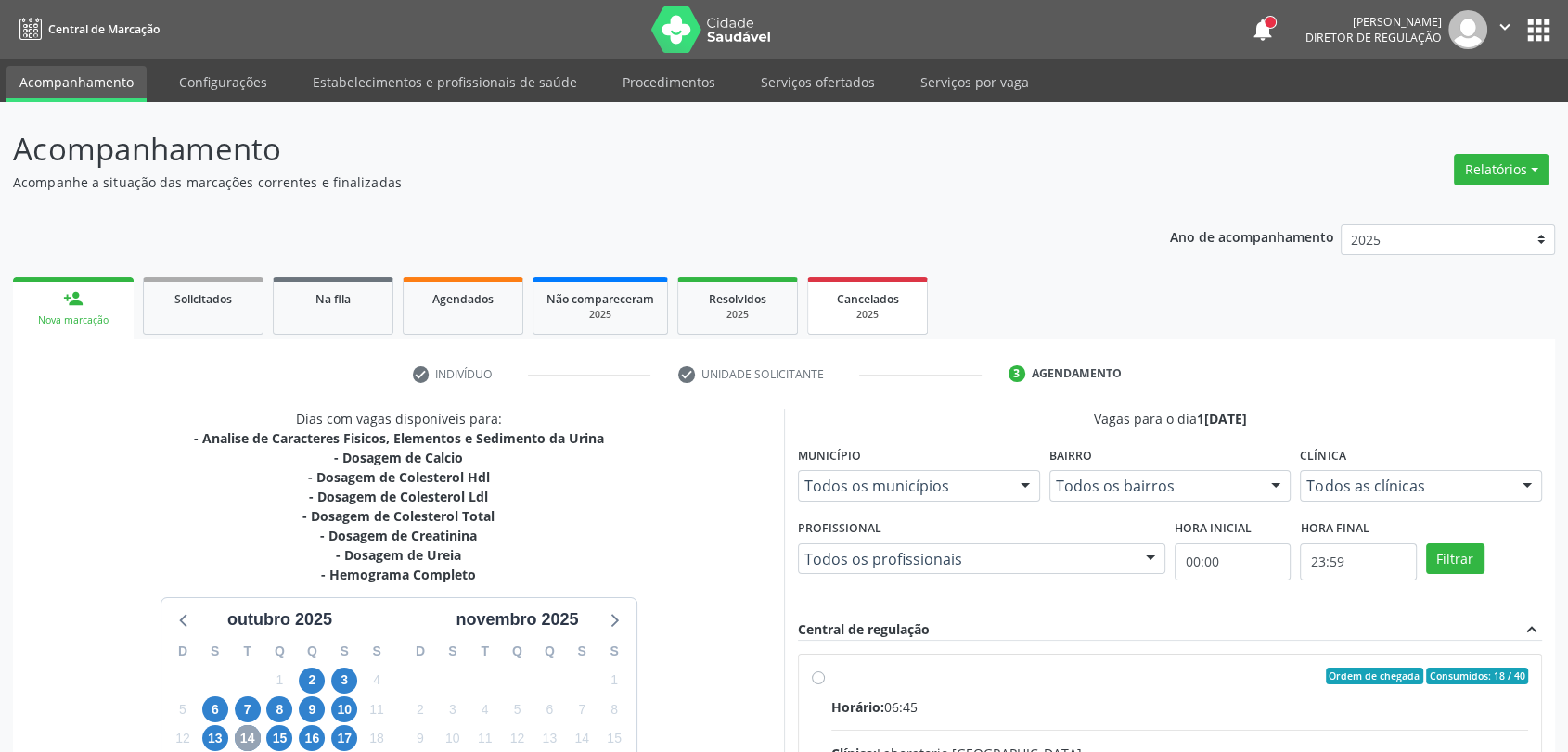
scroll to position [355, 0]
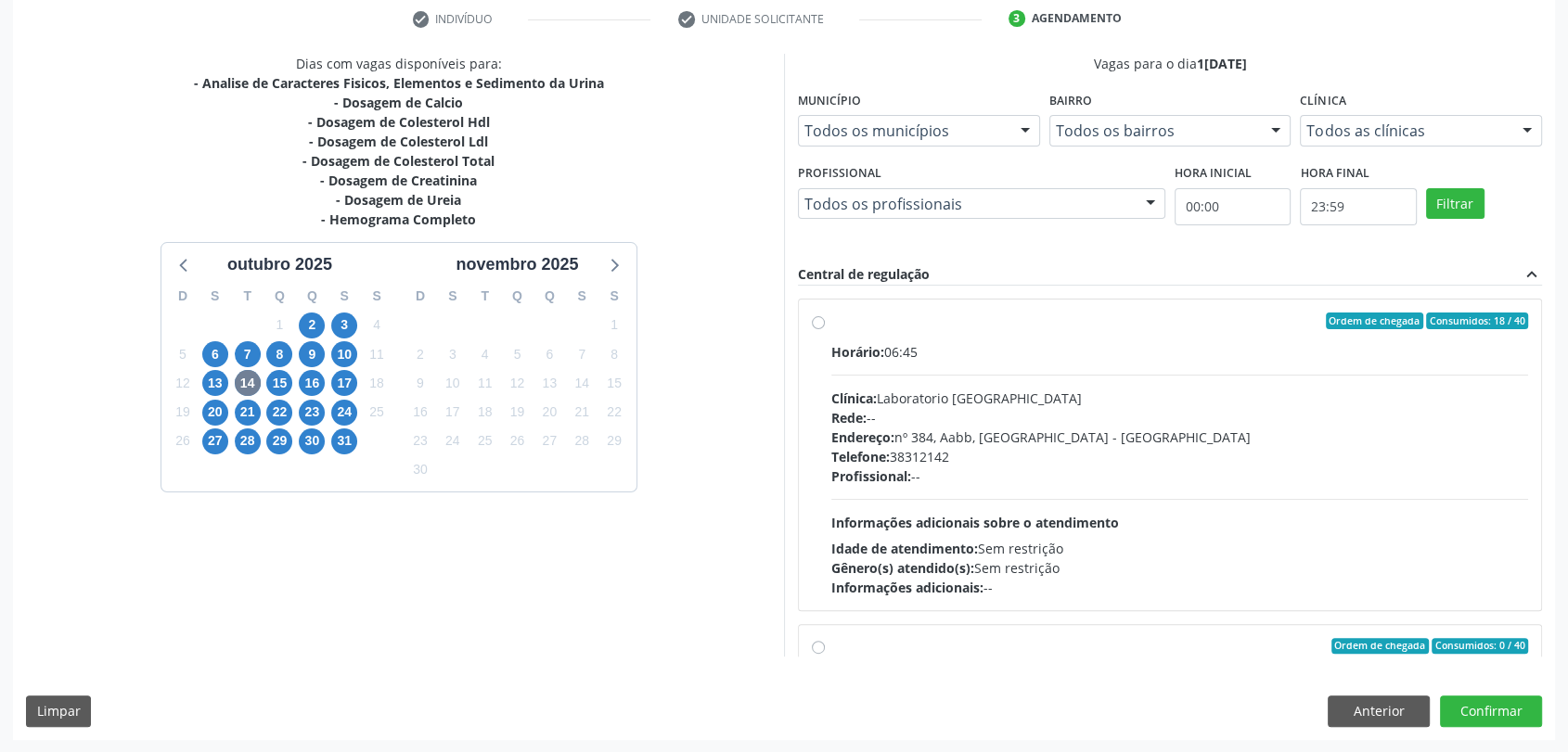
click at [957, 408] on div "Rede: --" at bounding box center [1179, 418] width 697 height 20
click at [824, 329] on input "Ordem de chegada Consumidos: 18 / 40 Horário: 06:45 Clínica: Laboratorio [GEOGR…" at bounding box center [818, 321] width 13 height 17
radio input "true"
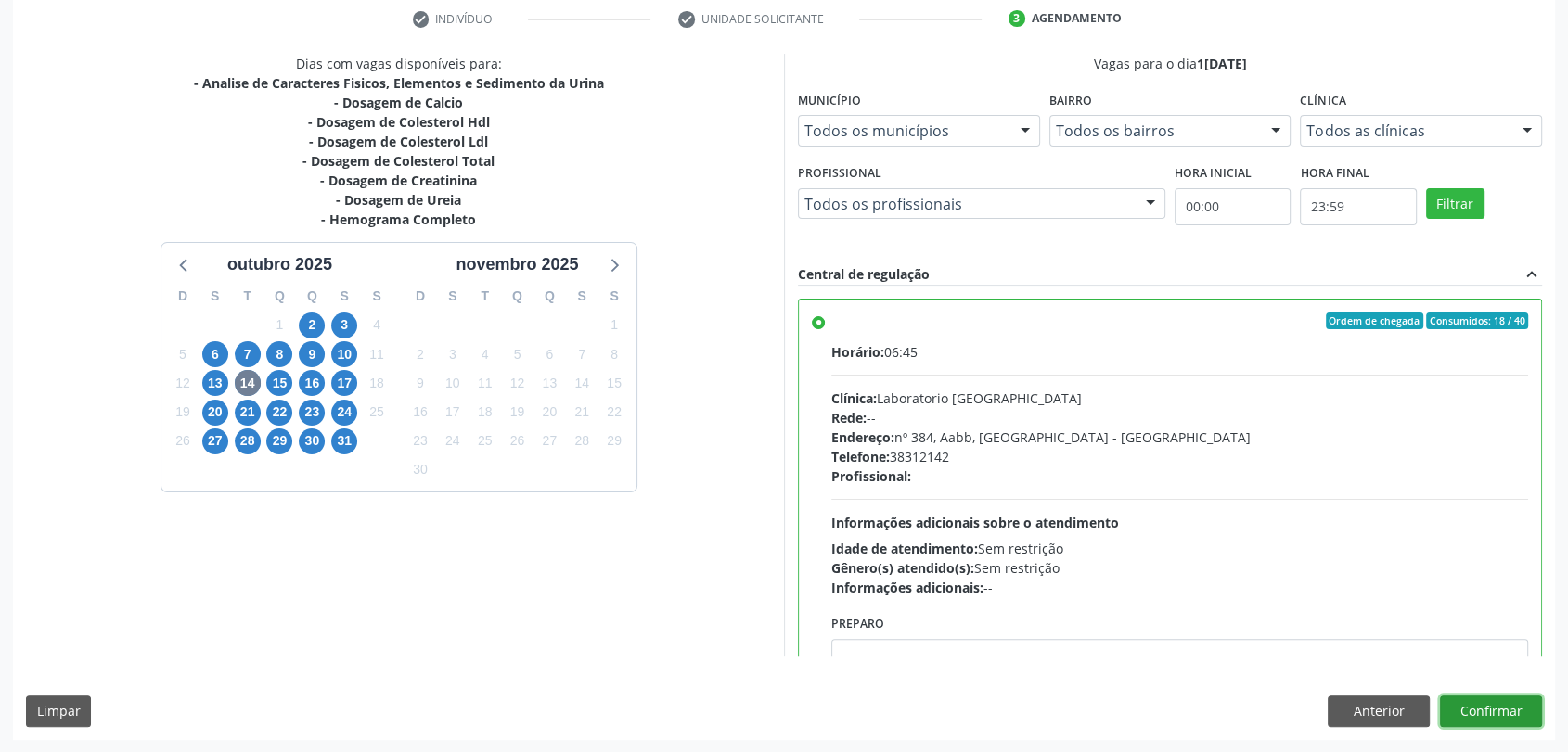
click at [1480, 707] on button "Confirmar" at bounding box center [1490, 710] width 102 height 31
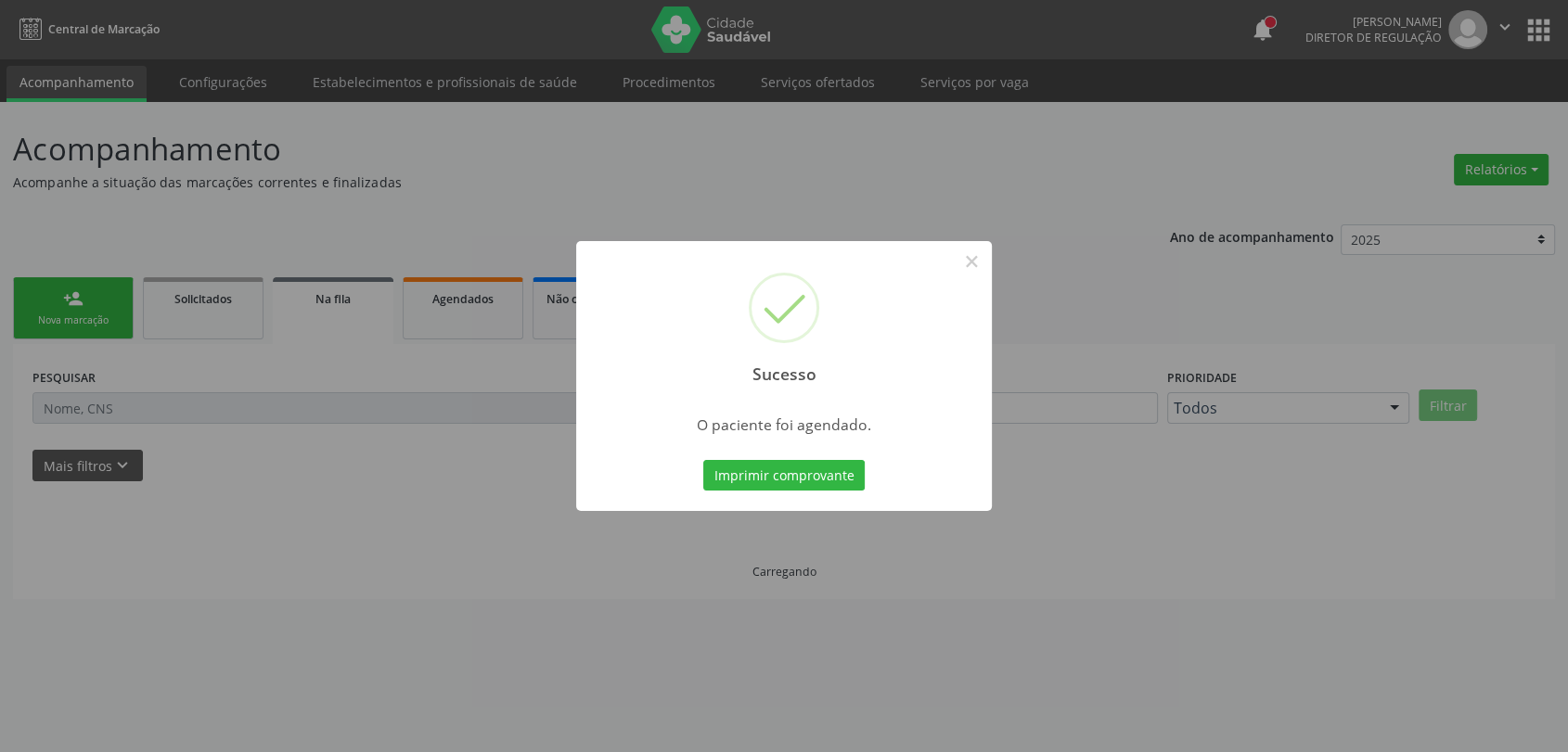
scroll to position [0, 0]
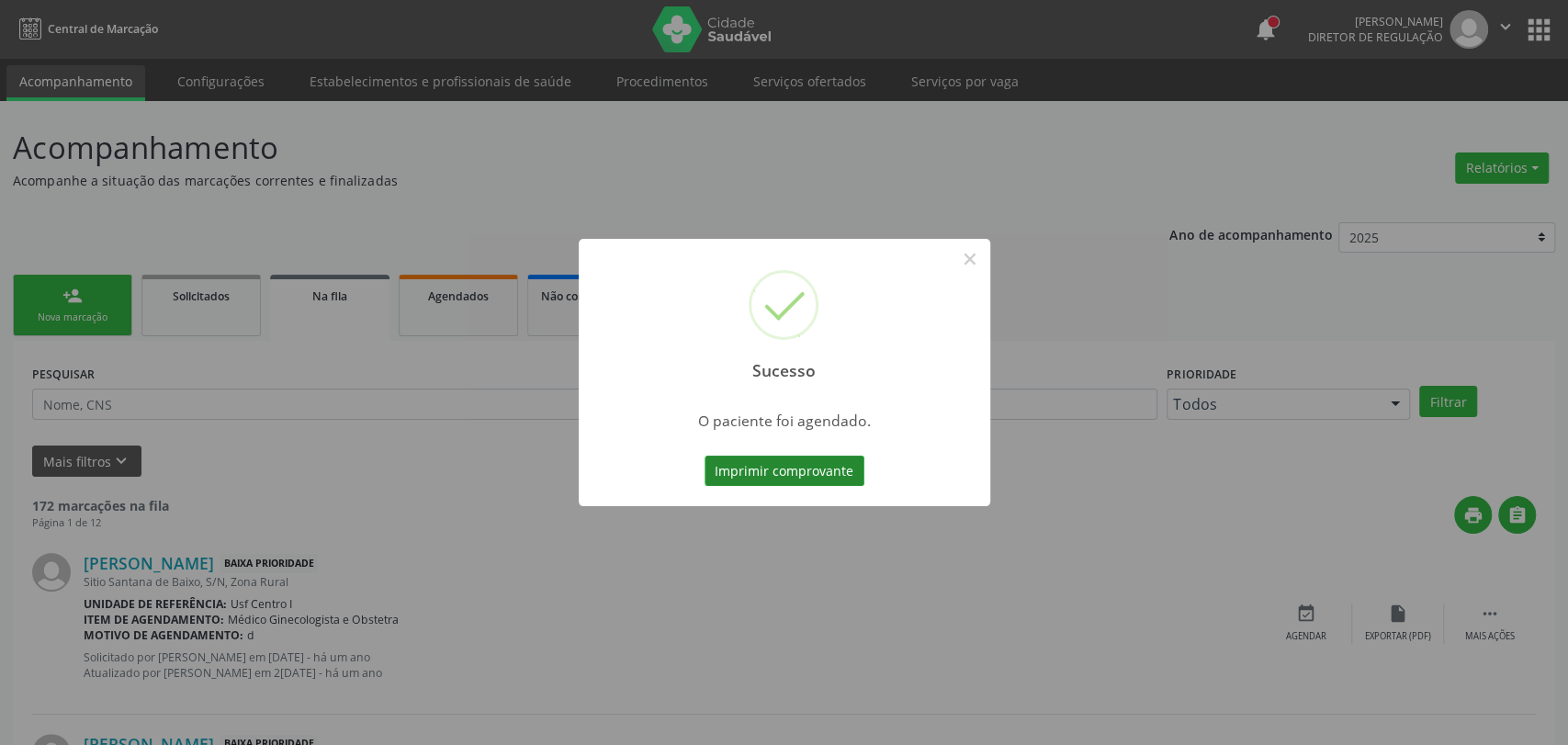
click at [772, 469] on button "Imprimir comprovante" at bounding box center [784, 471] width 160 height 31
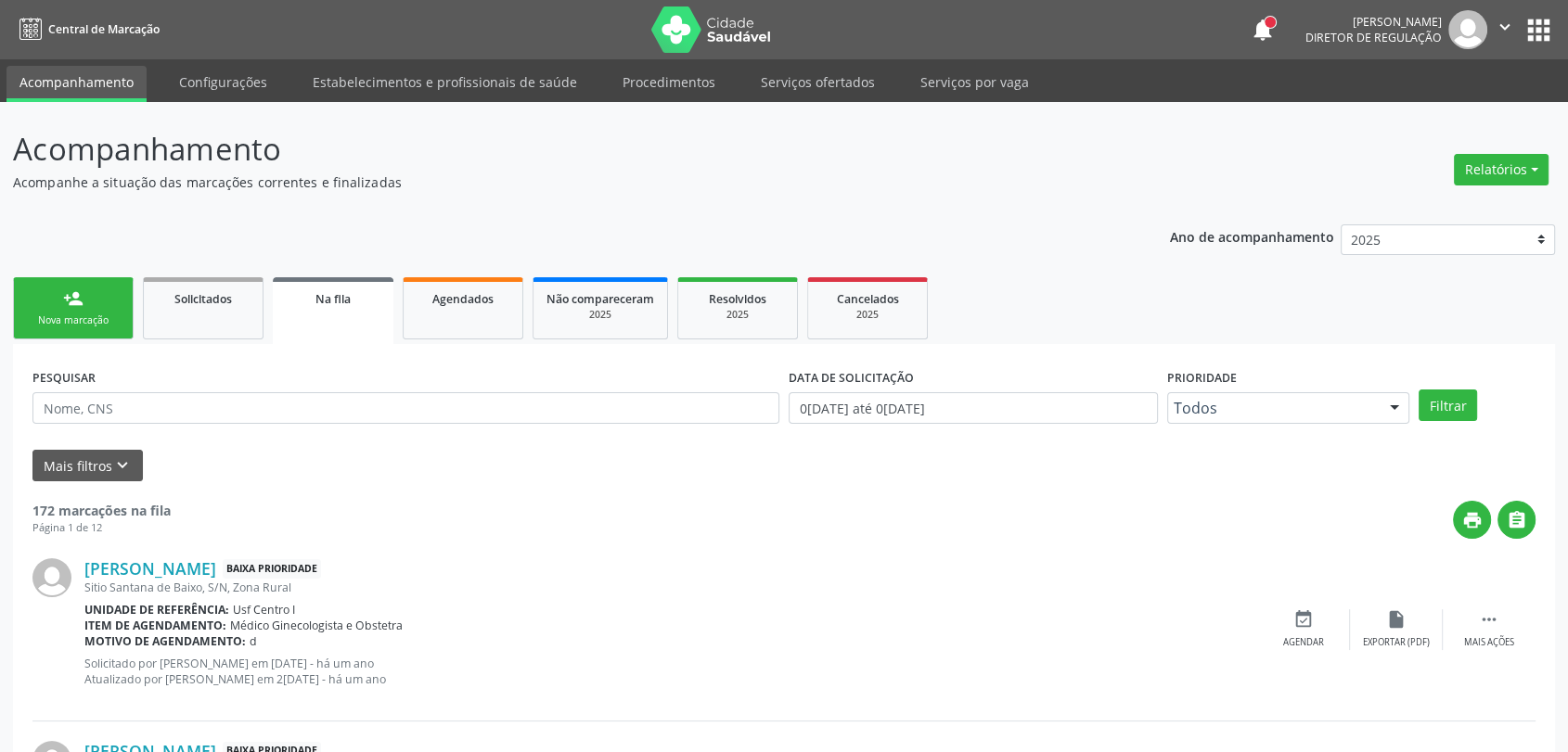
click at [87, 322] on div "Nova marcação" at bounding box center [73, 320] width 93 height 14
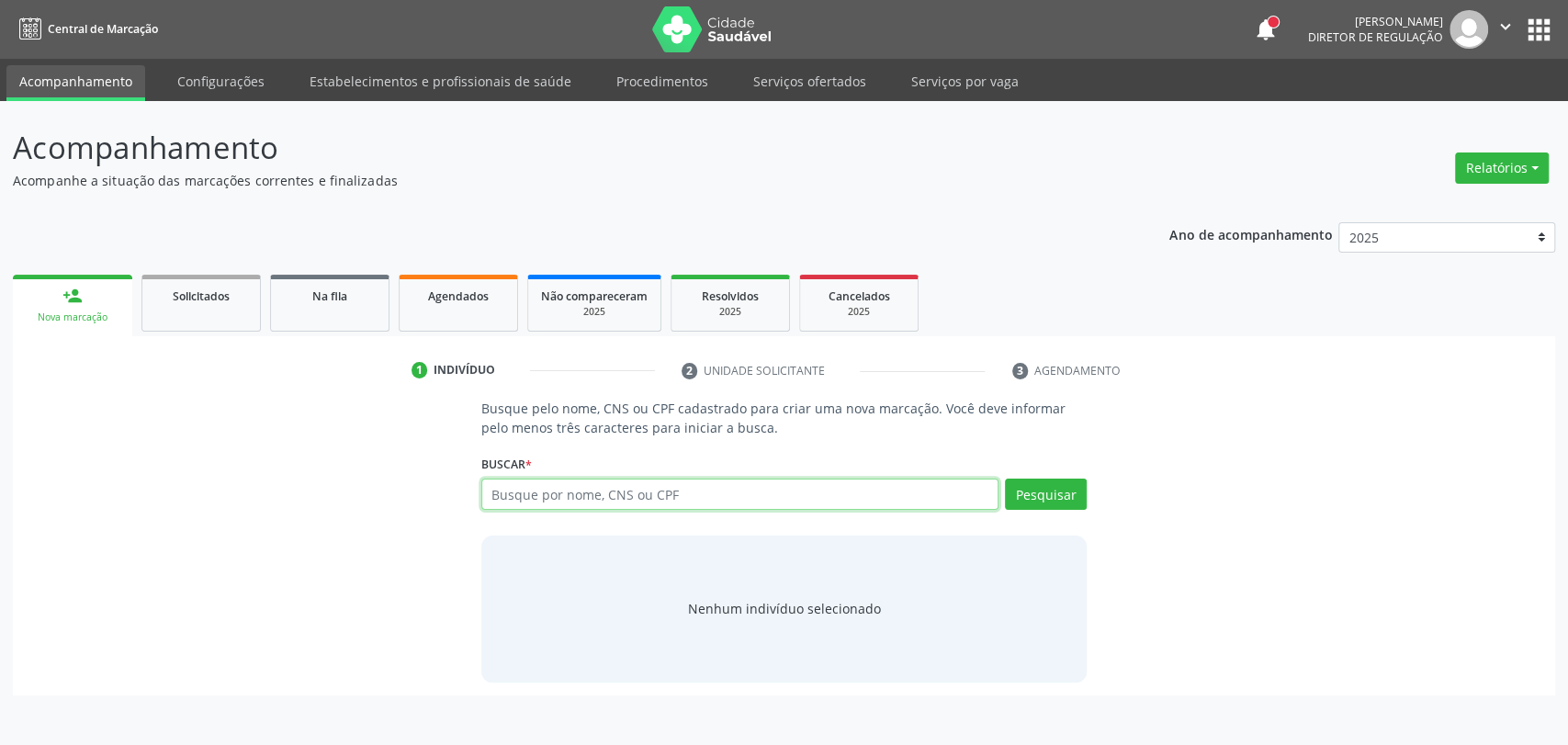
click at [535, 498] on input "text" at bounding box center [740, 493] width 519 height 31
type input "162527188670007"
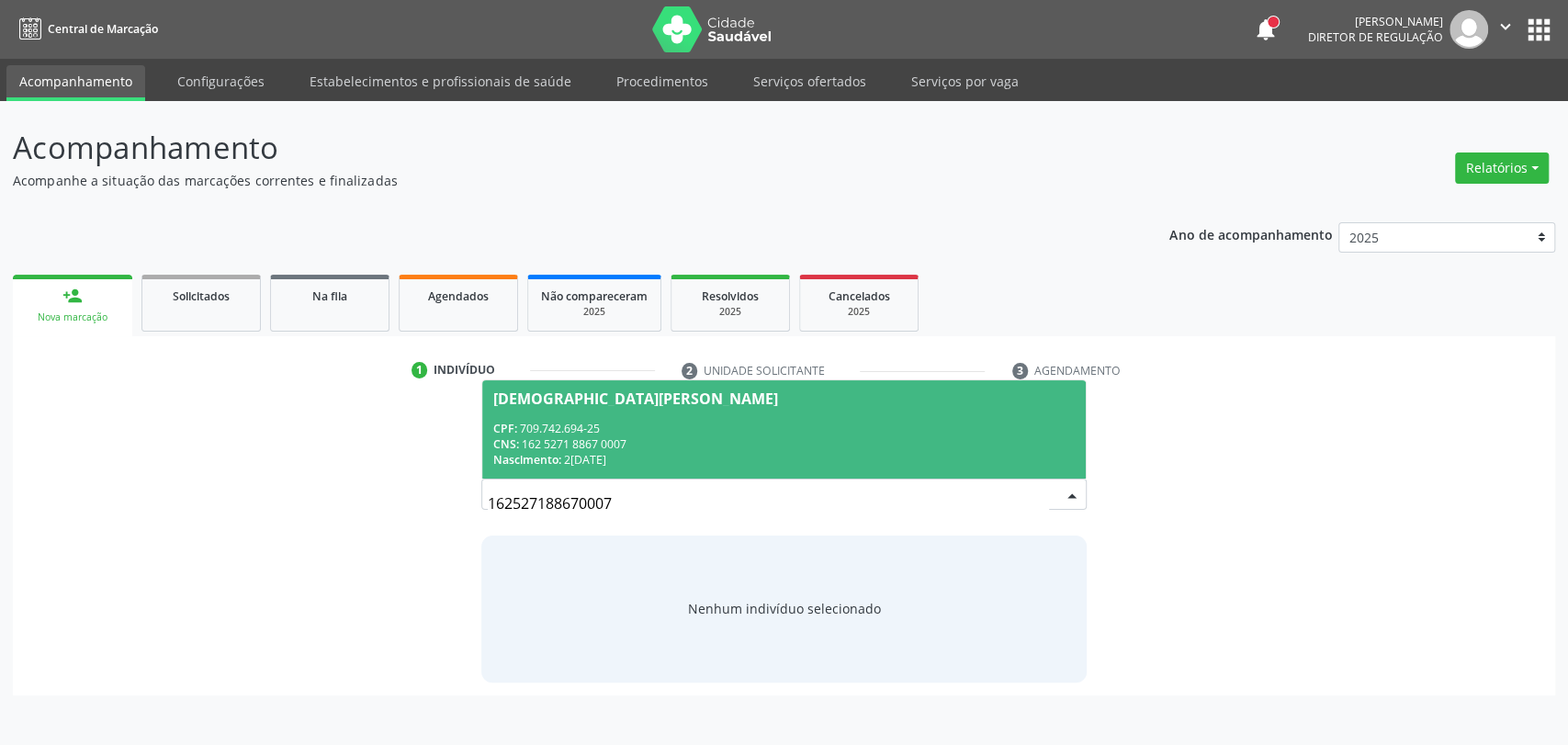
click at [737, 443] on div "CNS: 162 5271 8867 0007" at bounding box center [784, 444] width 582 height 16
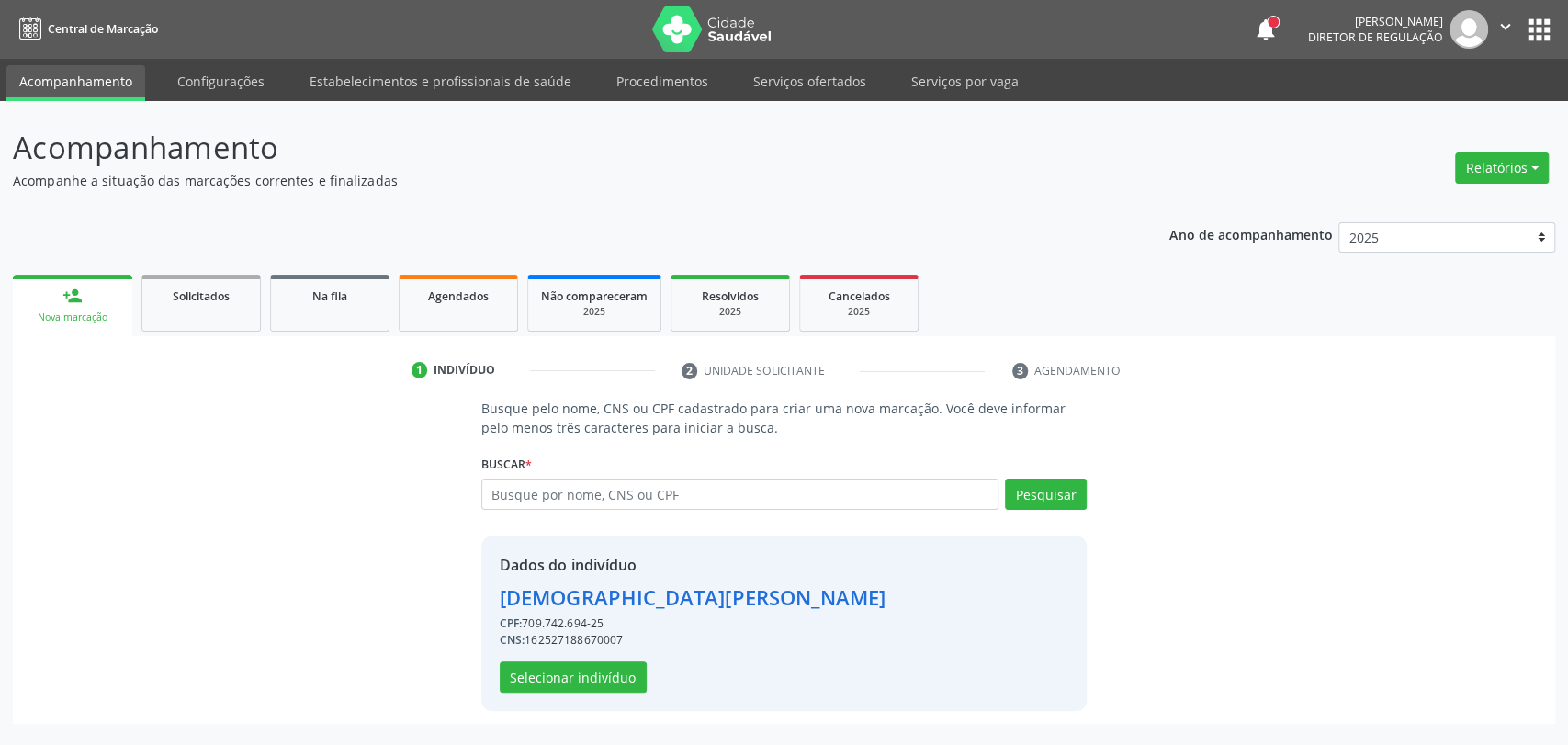
click at [572, 695] on div "Dados do indivíduo [PERSON_NAME] CPF: 709.742.694-25 CNS: 162527188670007 Selec…" at bounding box center [784, 622] width 607 height 175
click at [569, 678] on button "Selecionar indivíduo" at bounding box center [573, 677] width 147 height 31
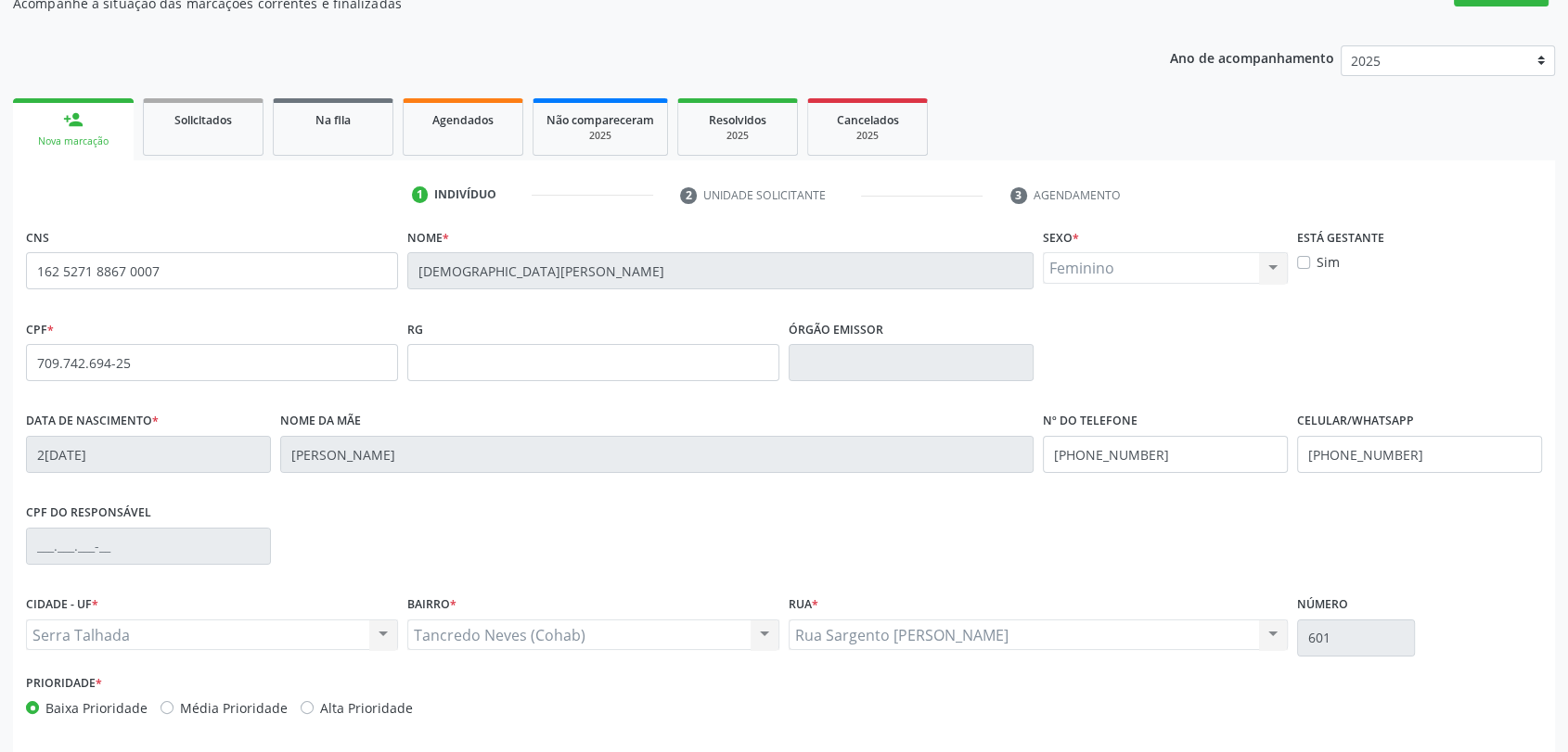
scroll to position [252, 0]
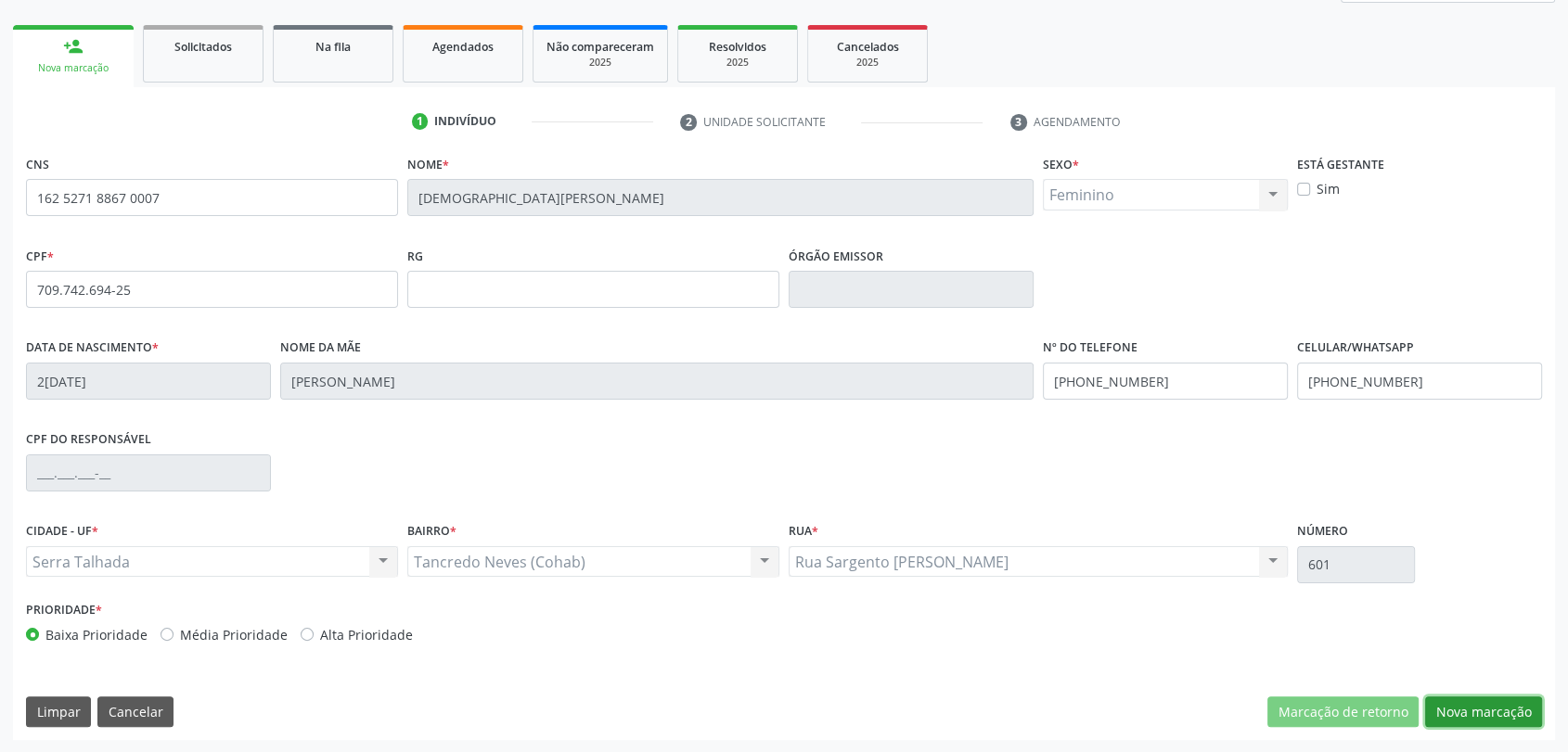
click at [1471, 711] on button "Nova marcação" at bounding box center [1483, 711] width 117 height 31
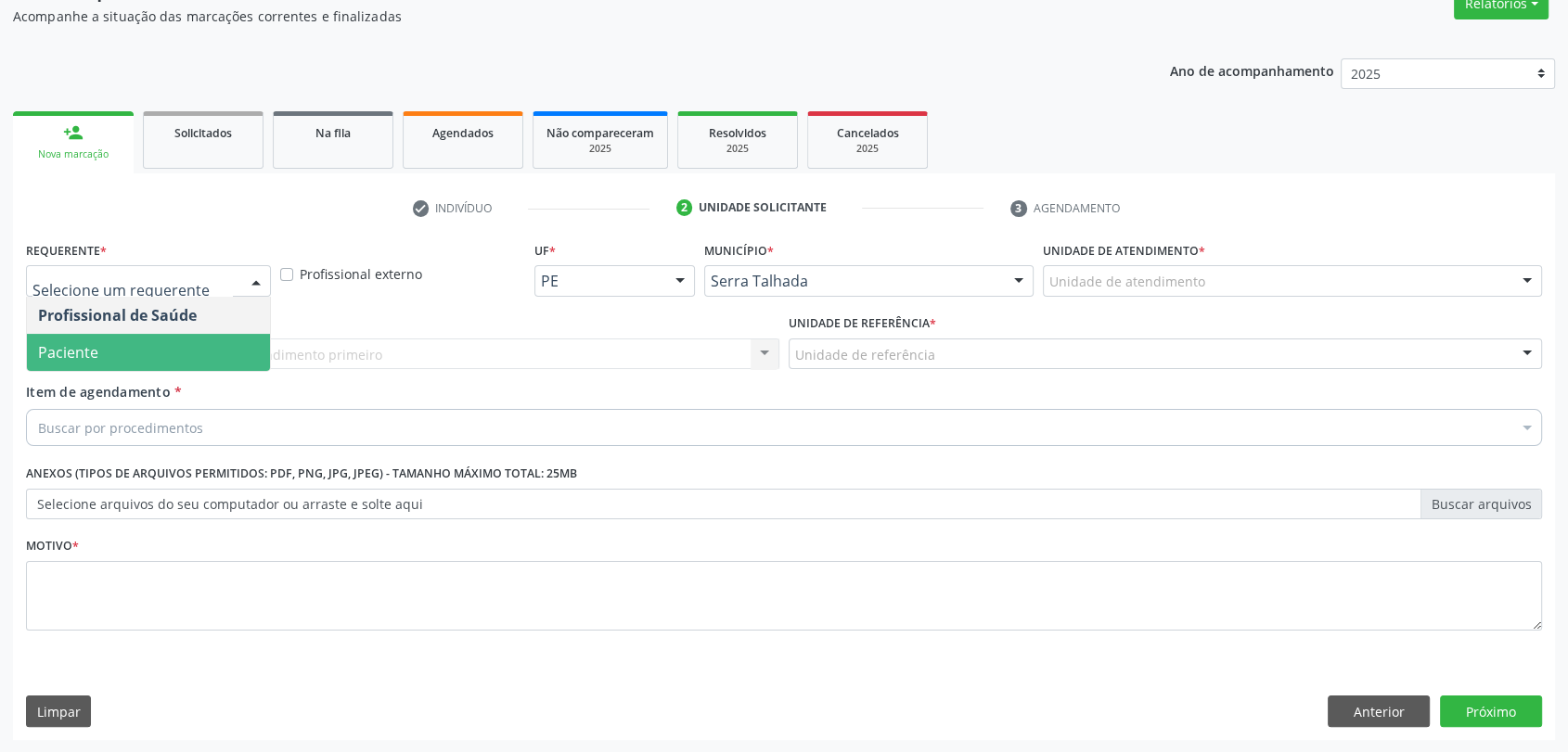
click at [149, 336] on span "Paciente" at bounding box center [147, 351] width 243 height 37
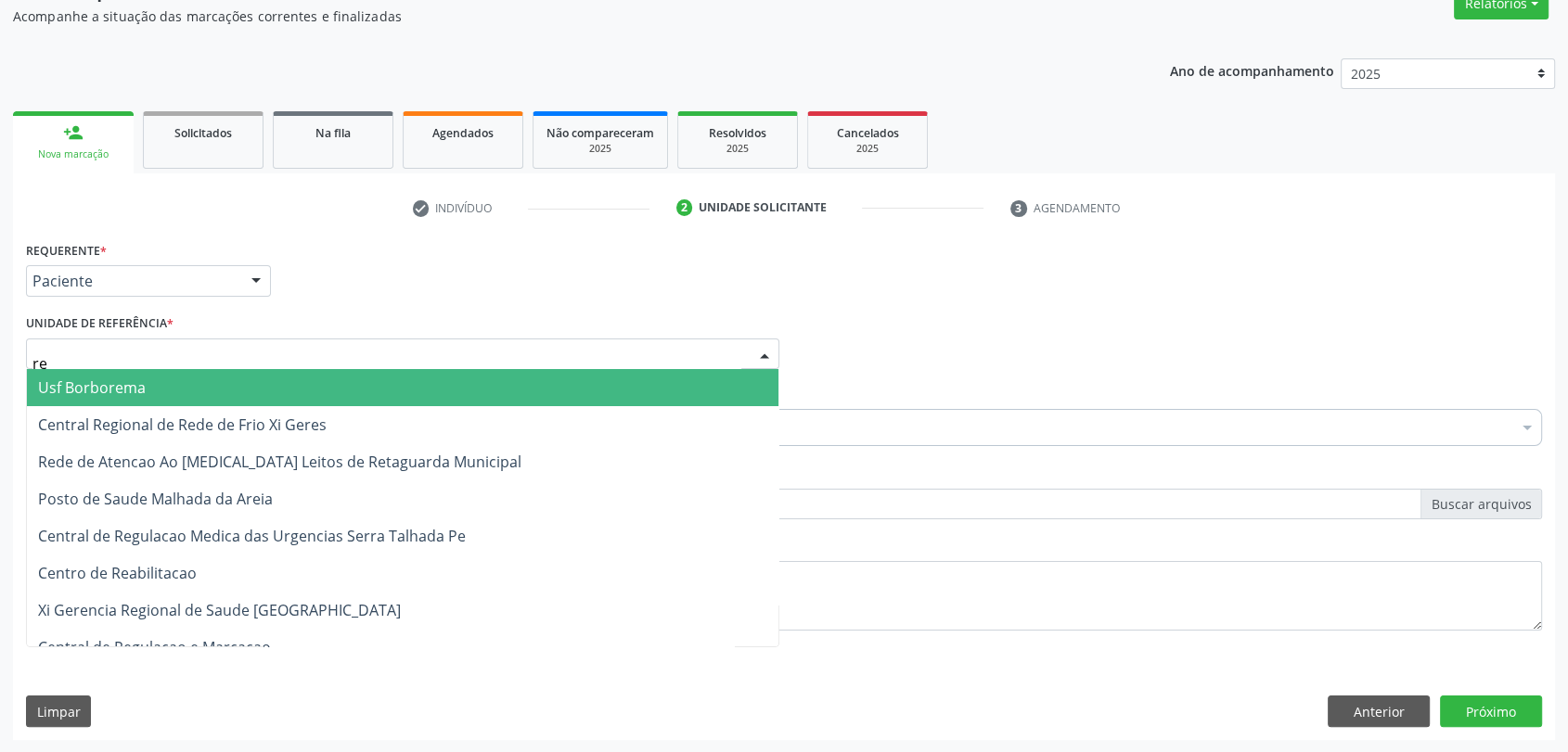
type input "rea"
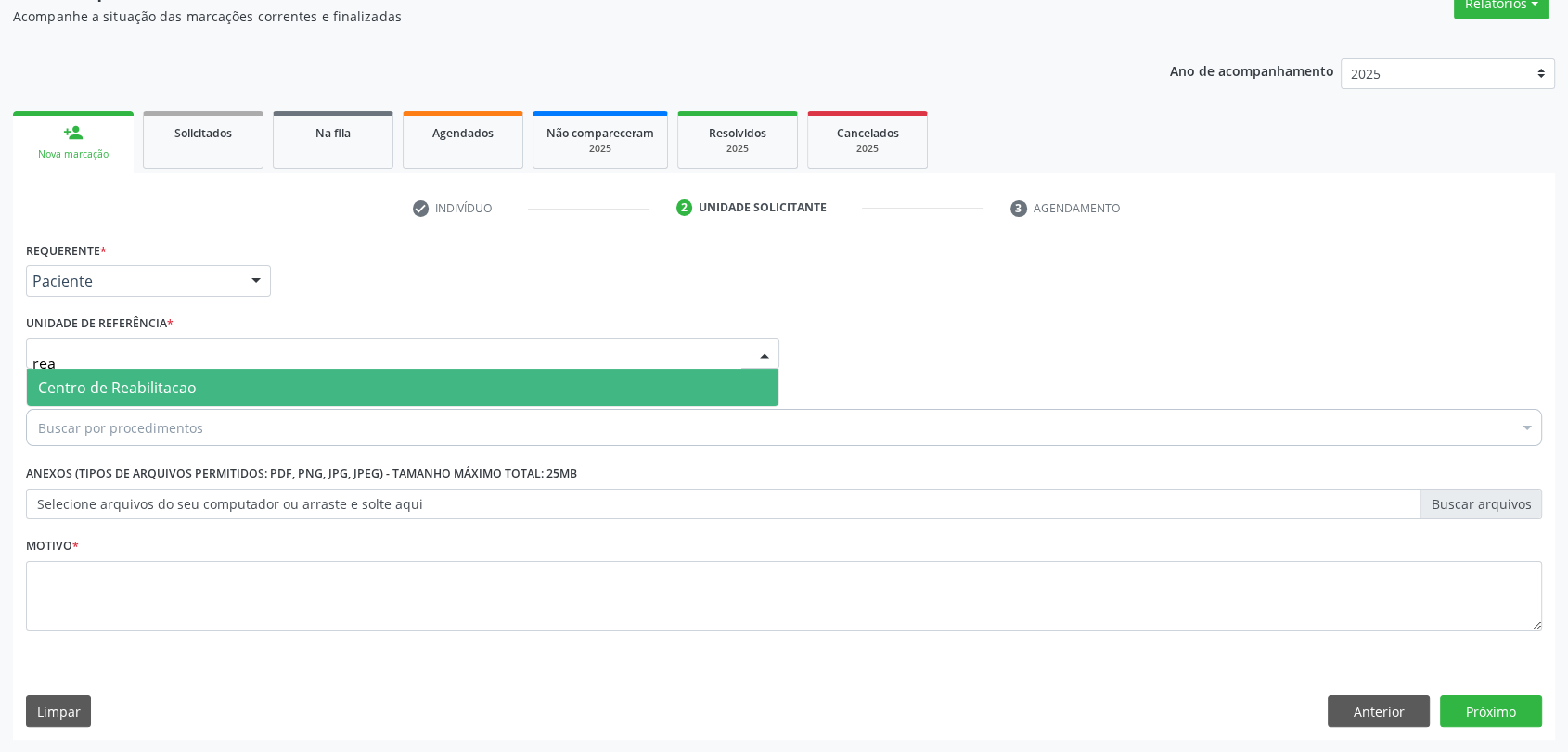
click at [156, 387] on span "Centro de Reabilitacao" at bounding box center [117, 387] width 159 height 21
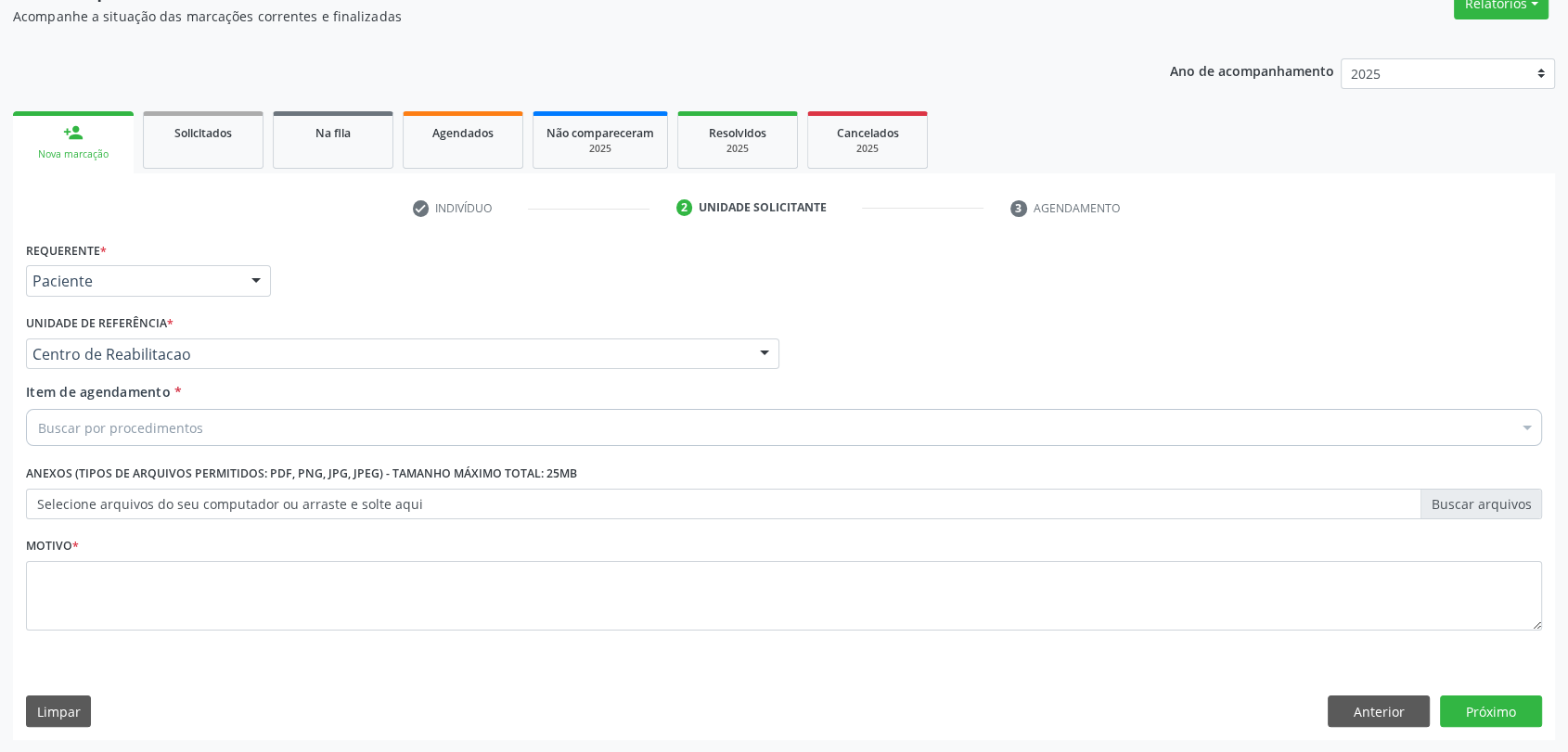
click at [158, 440] on div "Buscar por procedimentos Selecionar todos 0304070076 - .Quimioterapia de Leucem…" at bounding box center [784, 424] width 1516 height 31
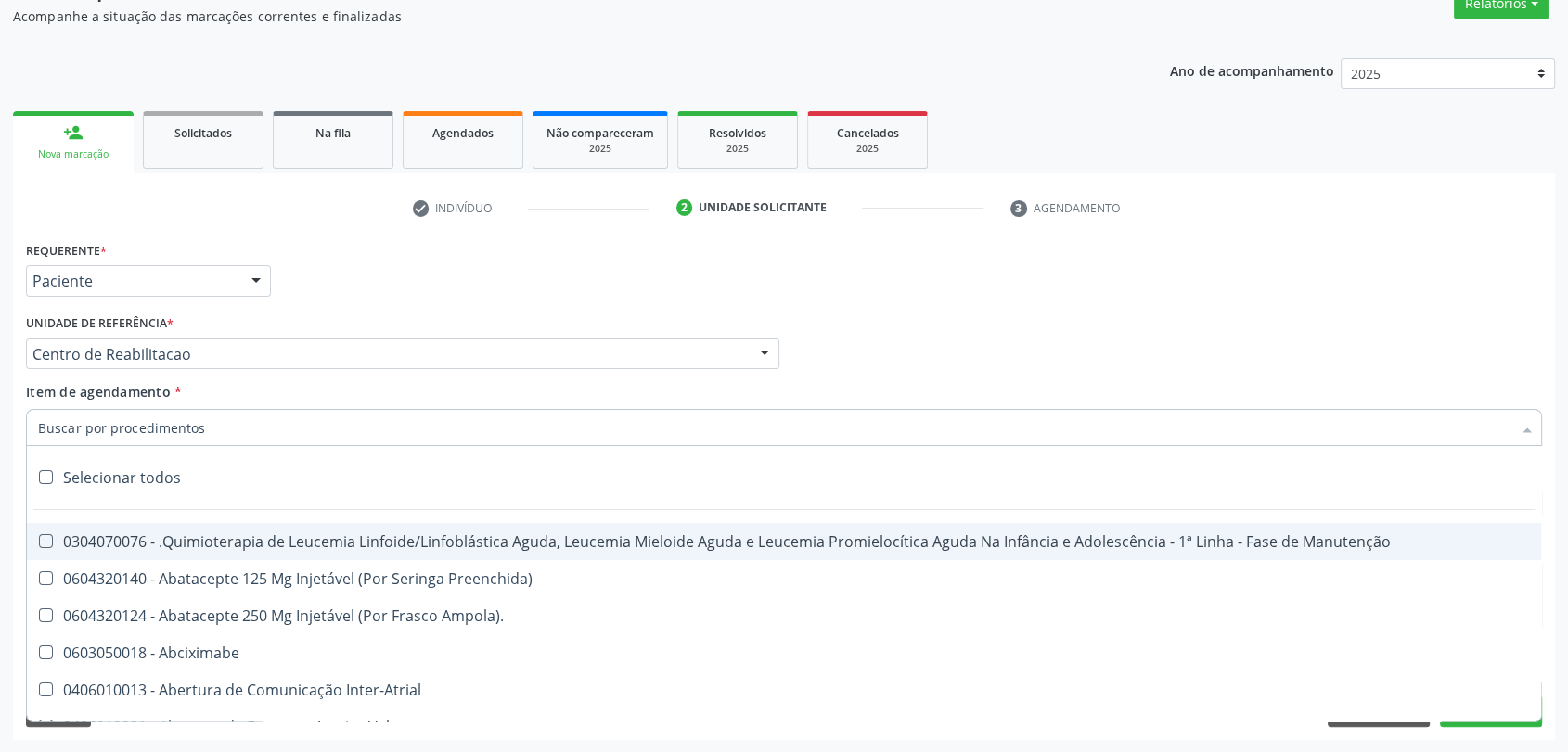
click at [158, 428] on input "Item de agendamento *" at bounding box center [774, 427] width 1473 height 37
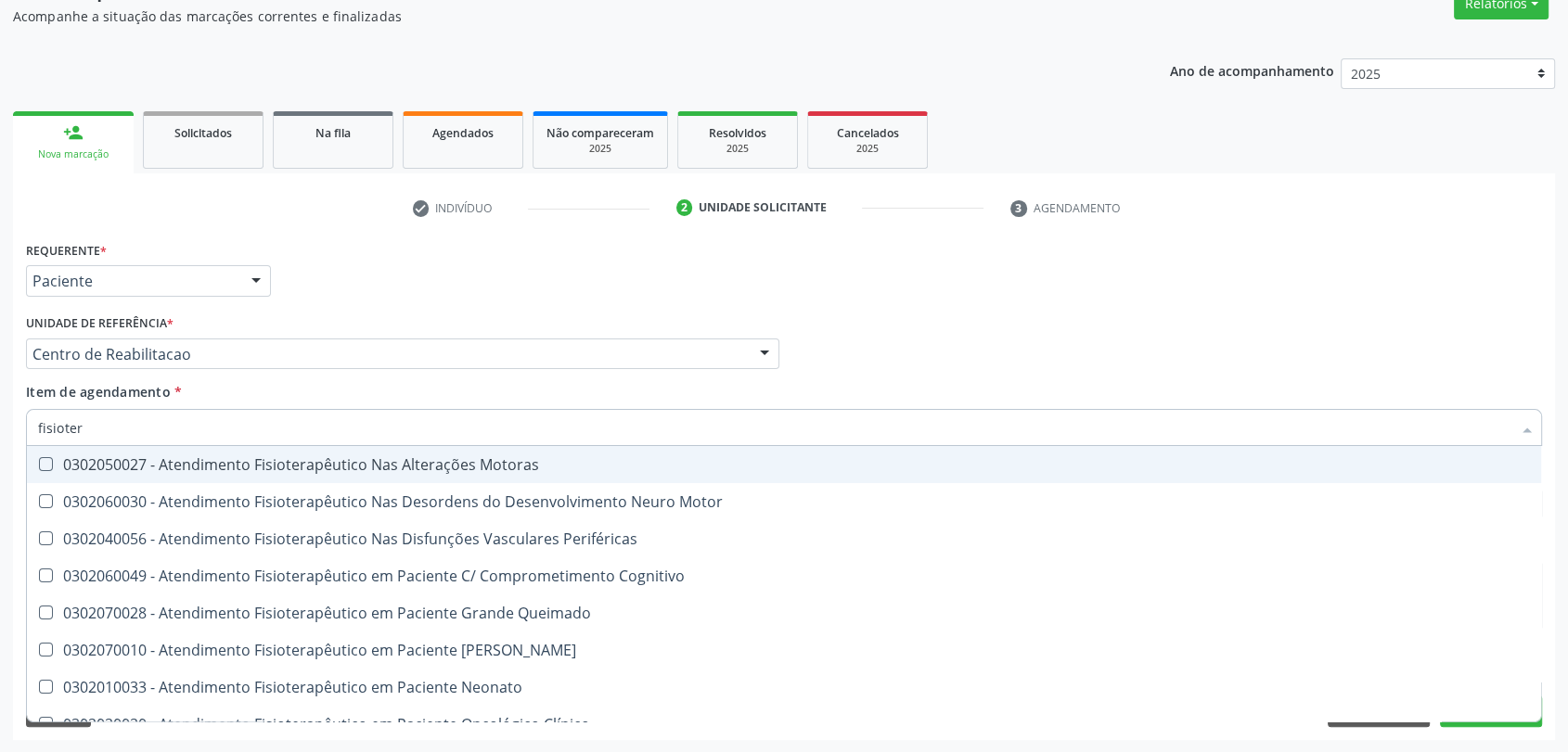
type input "fisiotera"
click at [164, 449] on span "0302050027 - Atendimento Fisioterapêutico Nas Alterações Motoras" at bounding box center [784, 464] width 1514 height 37
checkbox Motoras "true"
click at [454, 338] on div "Centro de Reabilitacao" at bounding box center [402, 353] width 753 height 31
checkbox Motor "true"
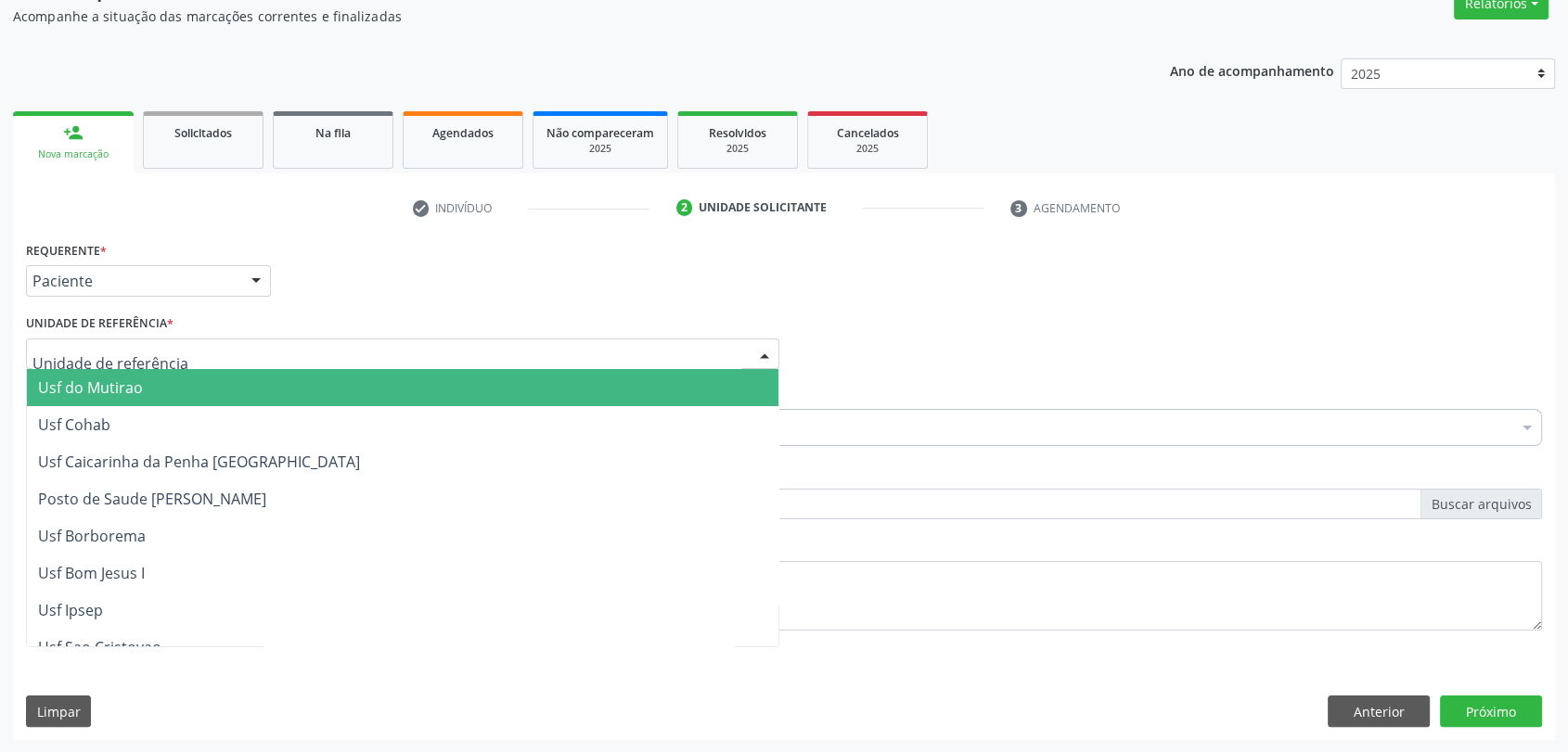
click at [431, 306] on div "Requerente * Paciente Profissional de Saúde Paciente Nenhum resultado encontrad…" at bounding box center [784, 272] width 1525 height 73
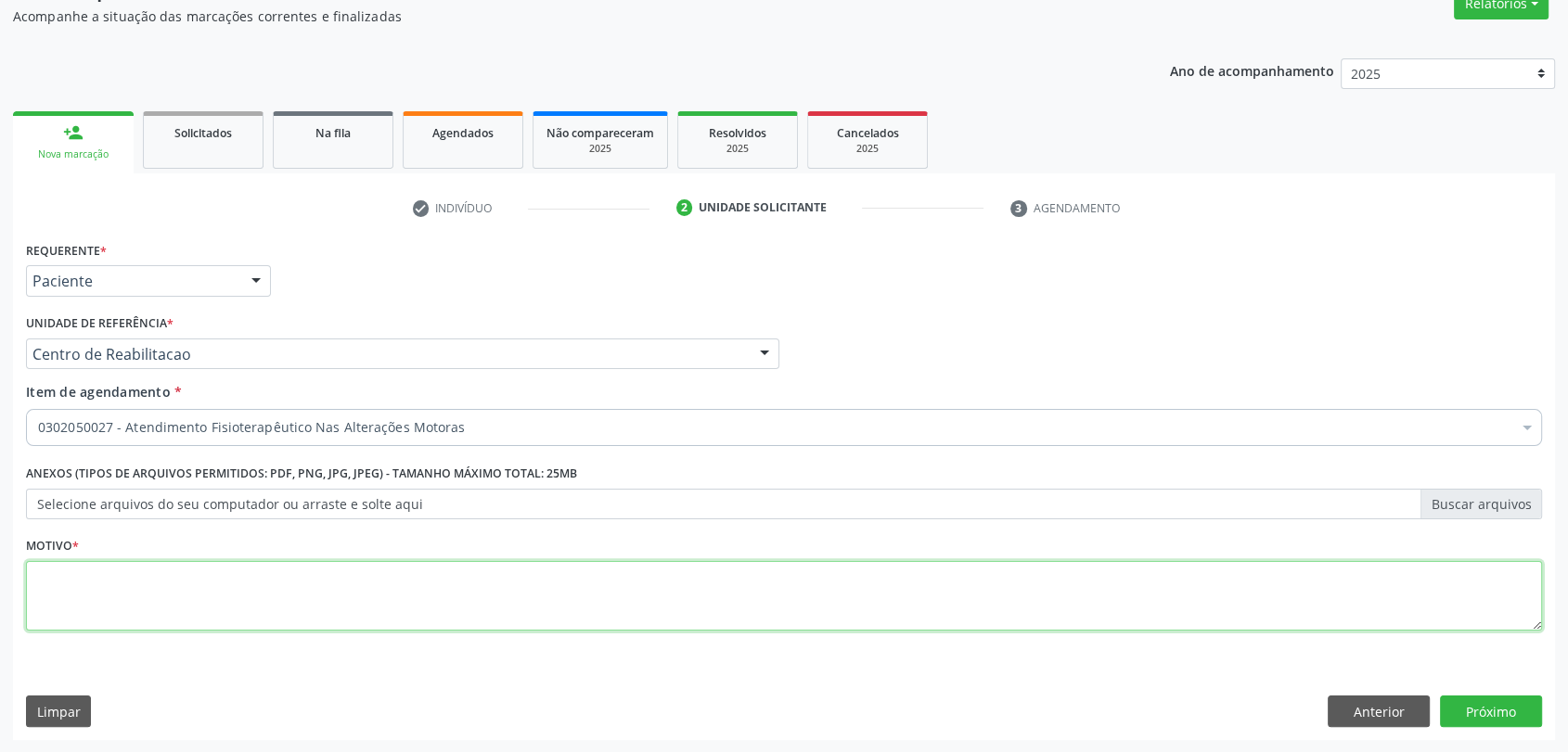
click at [288, 571] on textarea at bounding box center [784, 596] width 1516 height 71
type textarea "a"
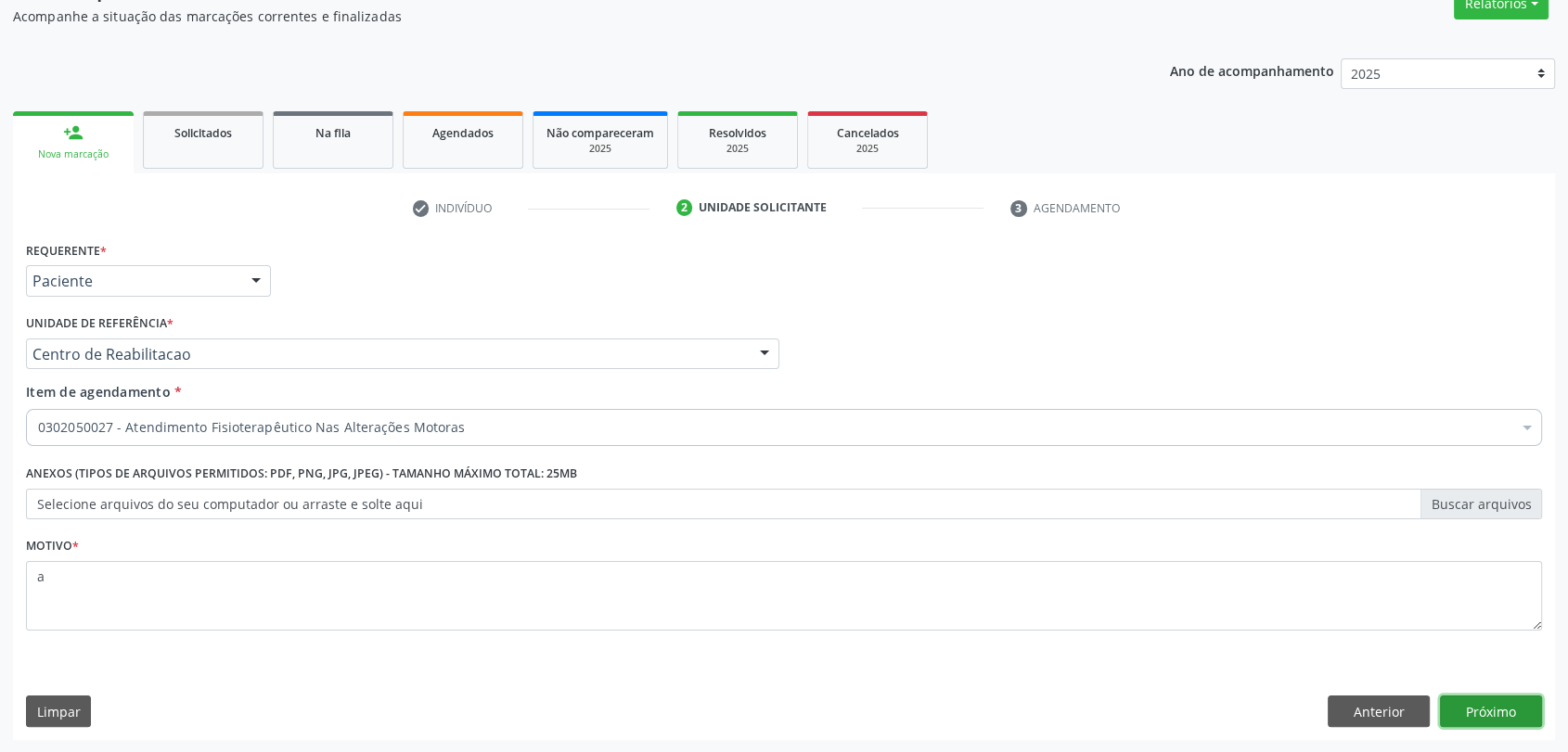
click at [1499, 706] on button "Próximo" at bounding box center [1490, 710] width 102 height 31
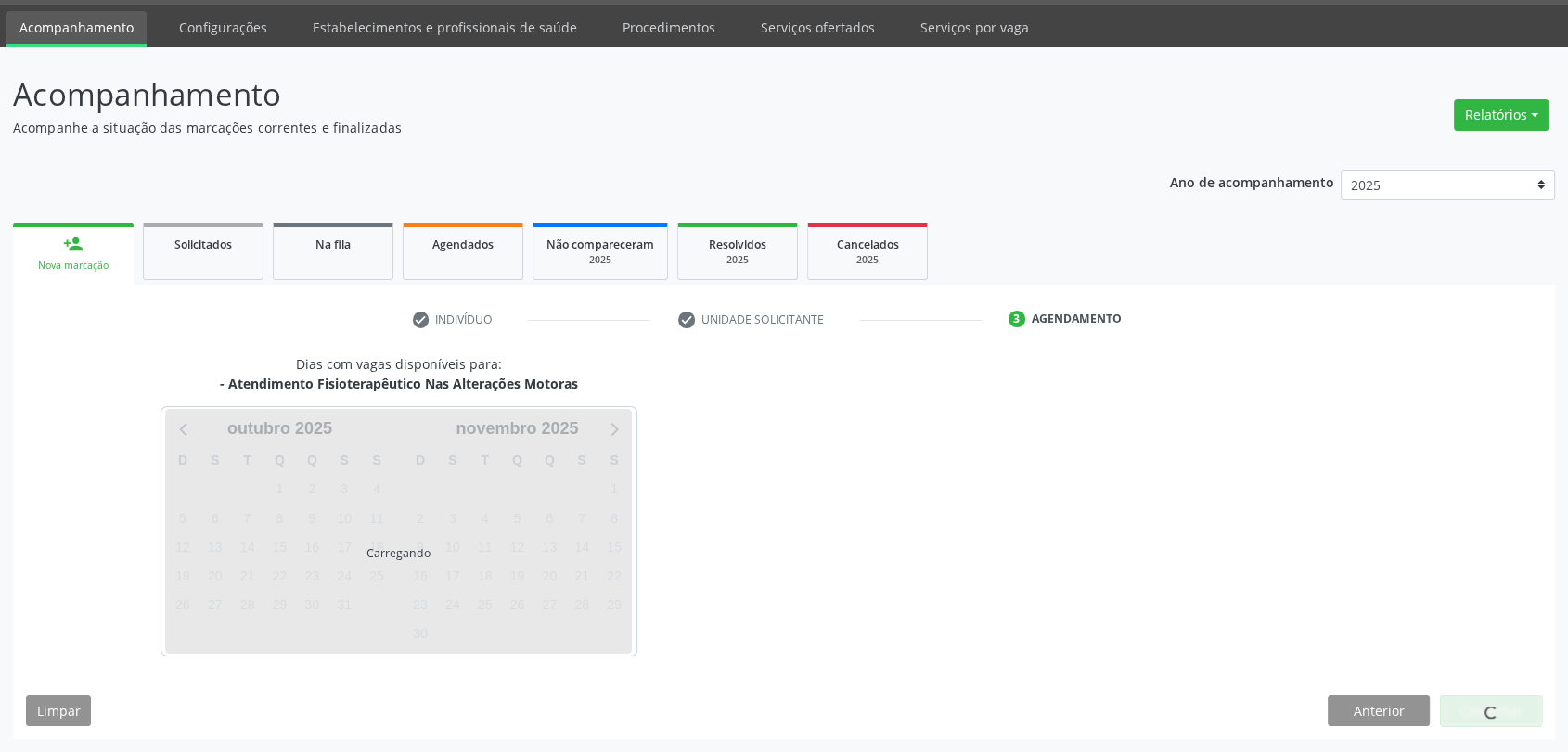
scroll to position [54, 0]
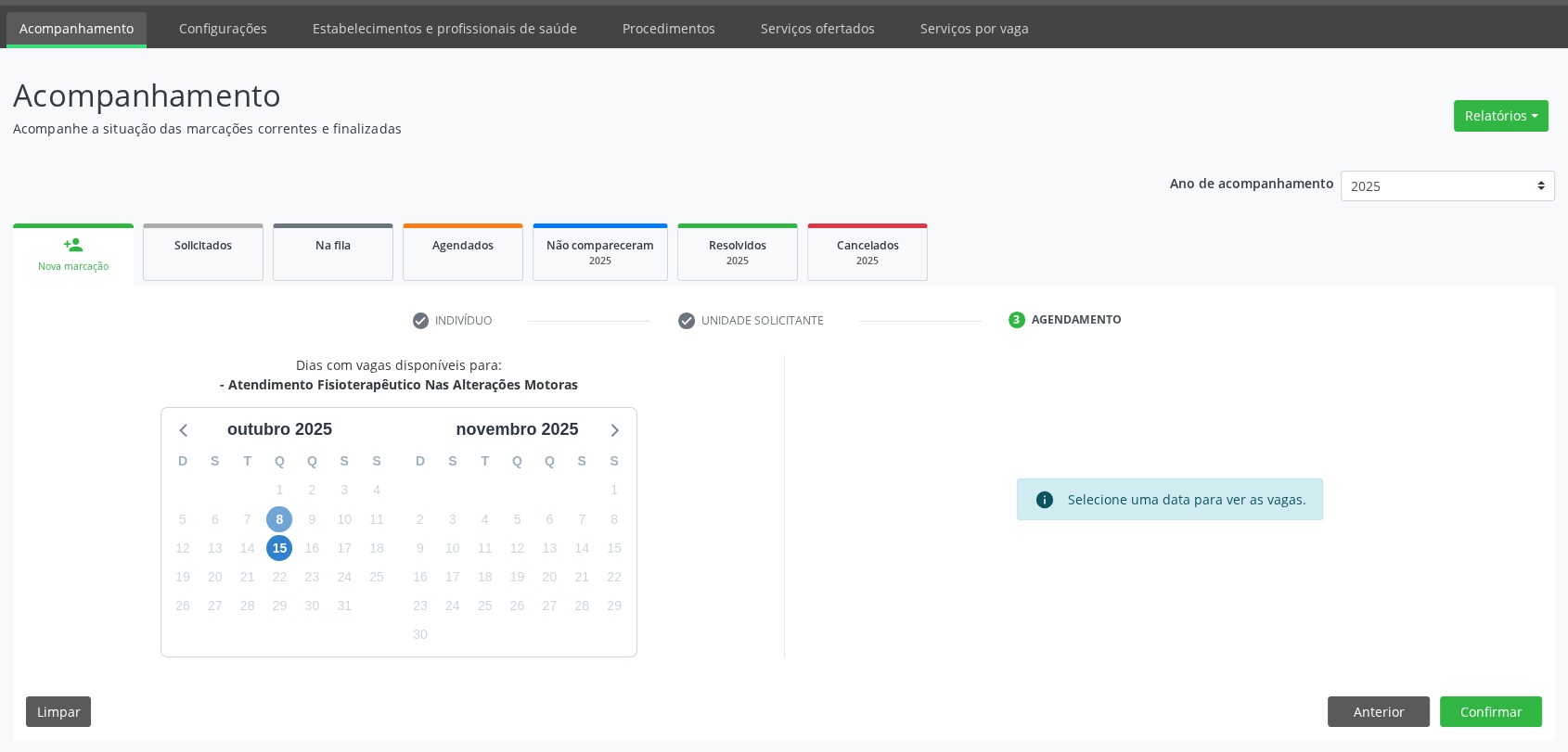
click at [285, 513] on span "8" at bounding box center [279, 519] width 26 height 26
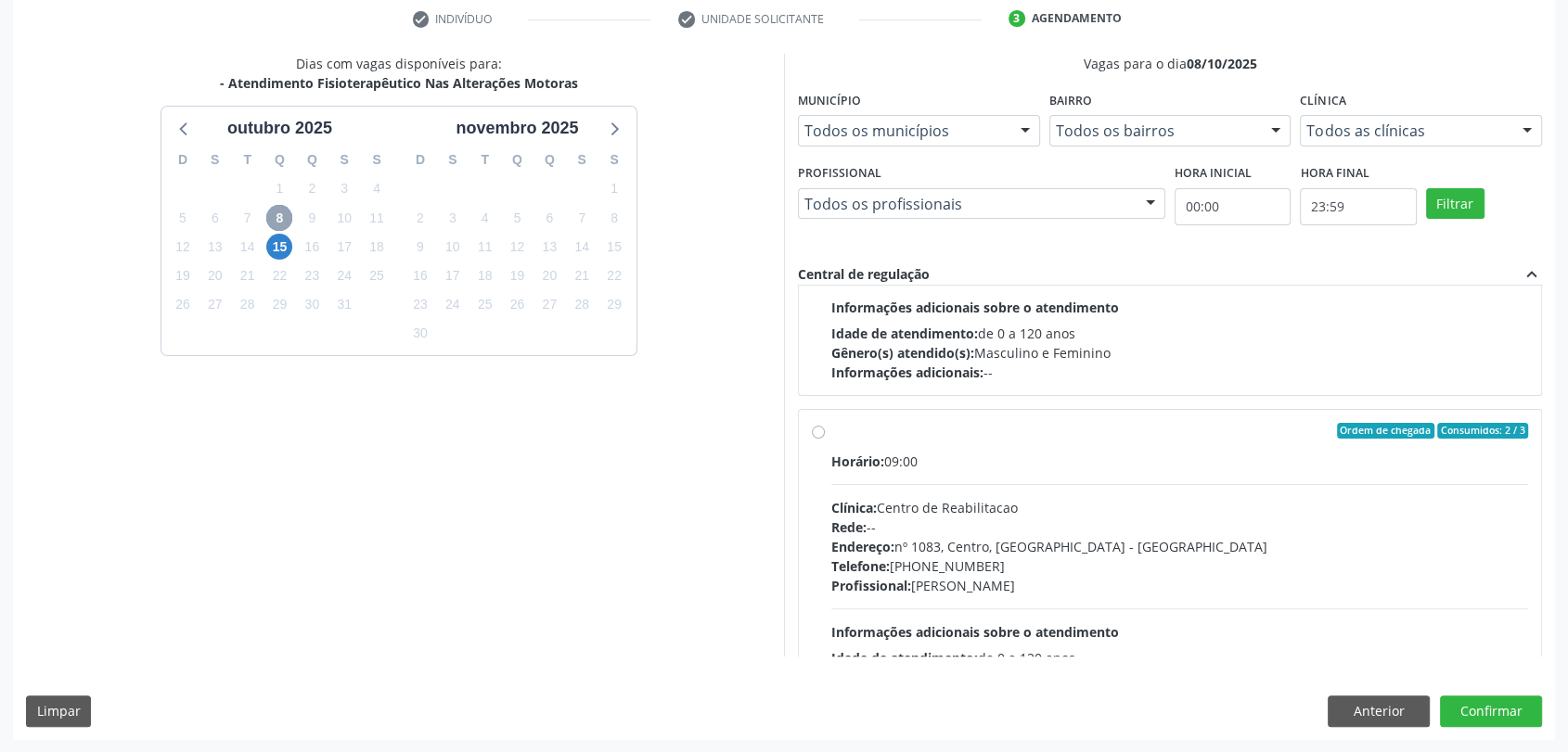
scroll to position [290, 0]
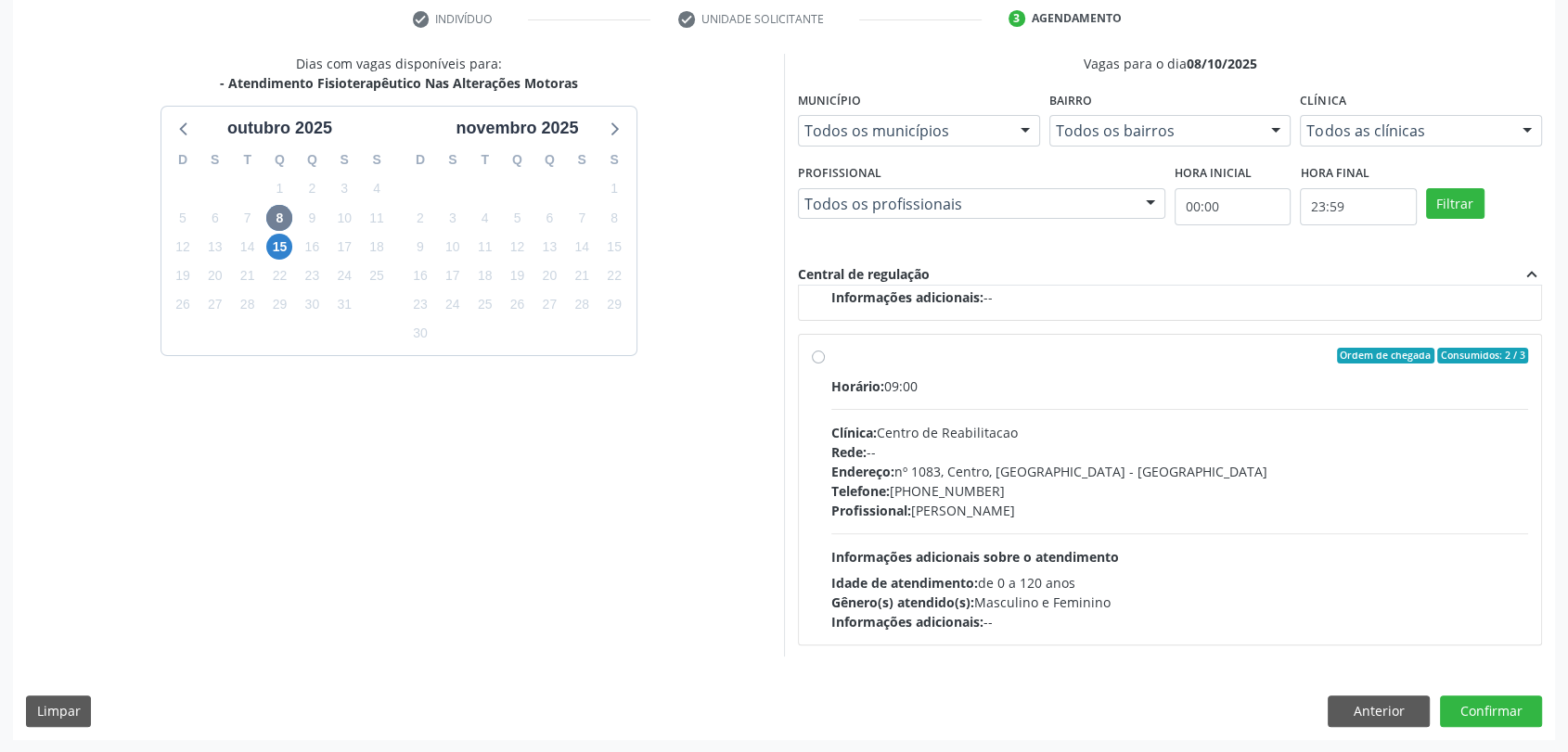
click at [986, 527] on div "Horário: 09:00 Clínica: Centro de Reabilitacao Rede: -- Endereço: [STREET_ADDRE…" at bounding box center [1179, 504] width 697 height 255
click at [824, 365] on input "Ordem de chegada Consumidos: 2 / 3 Horário: 09:00 Clínica: Centro de Reabilitac…" at bounding box center [818, 356] width 13 height 17
radio input "true"
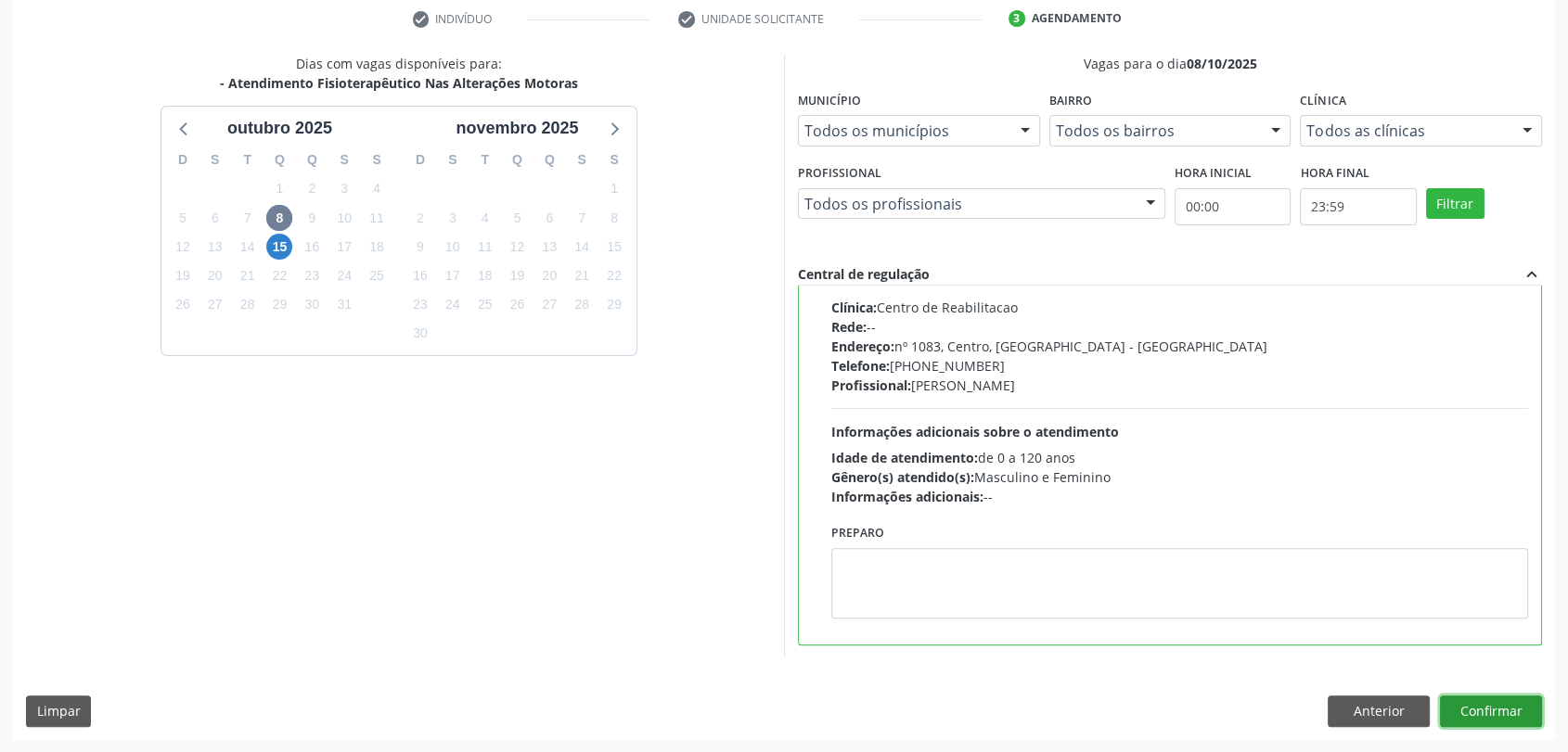
click at [1496, 709] on button "Confirmar" at bounding box center [1490, 710] width 102 height 31
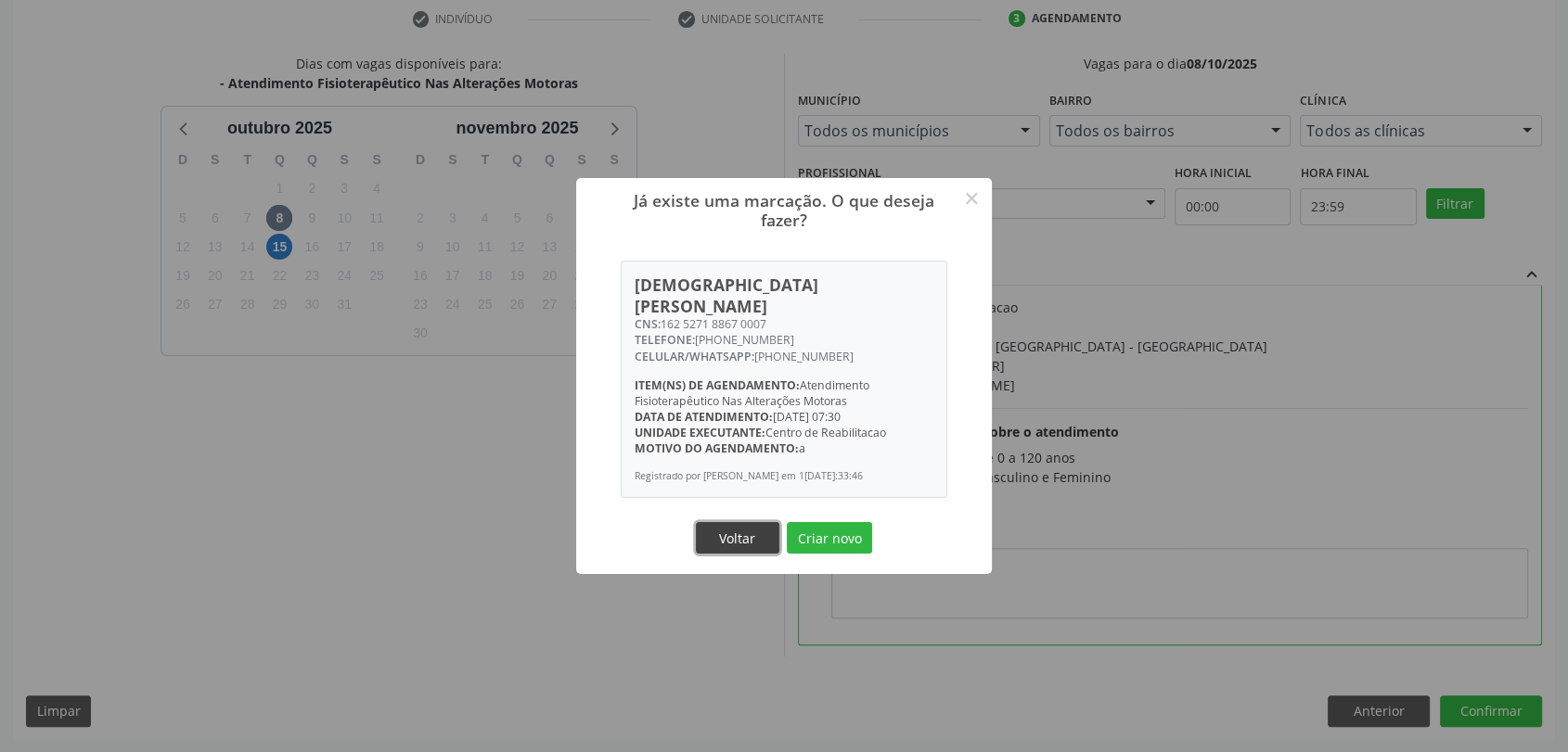
click at [750, 525] on button "Voltar" at bounding box center [737, 538] width 83 height 31
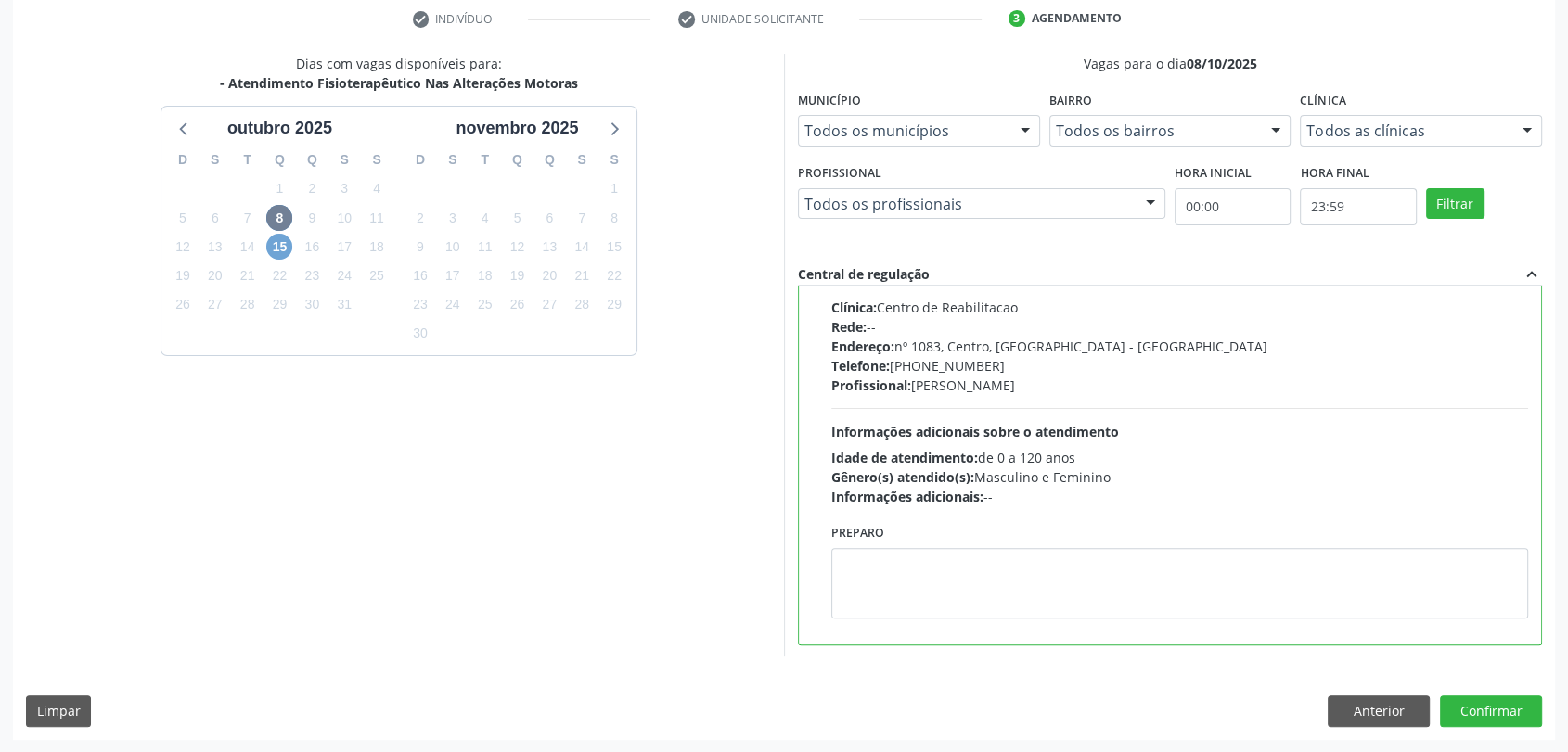
click at [270, 252] on span "15" at bounding box center [279, 246] width 26 height 26
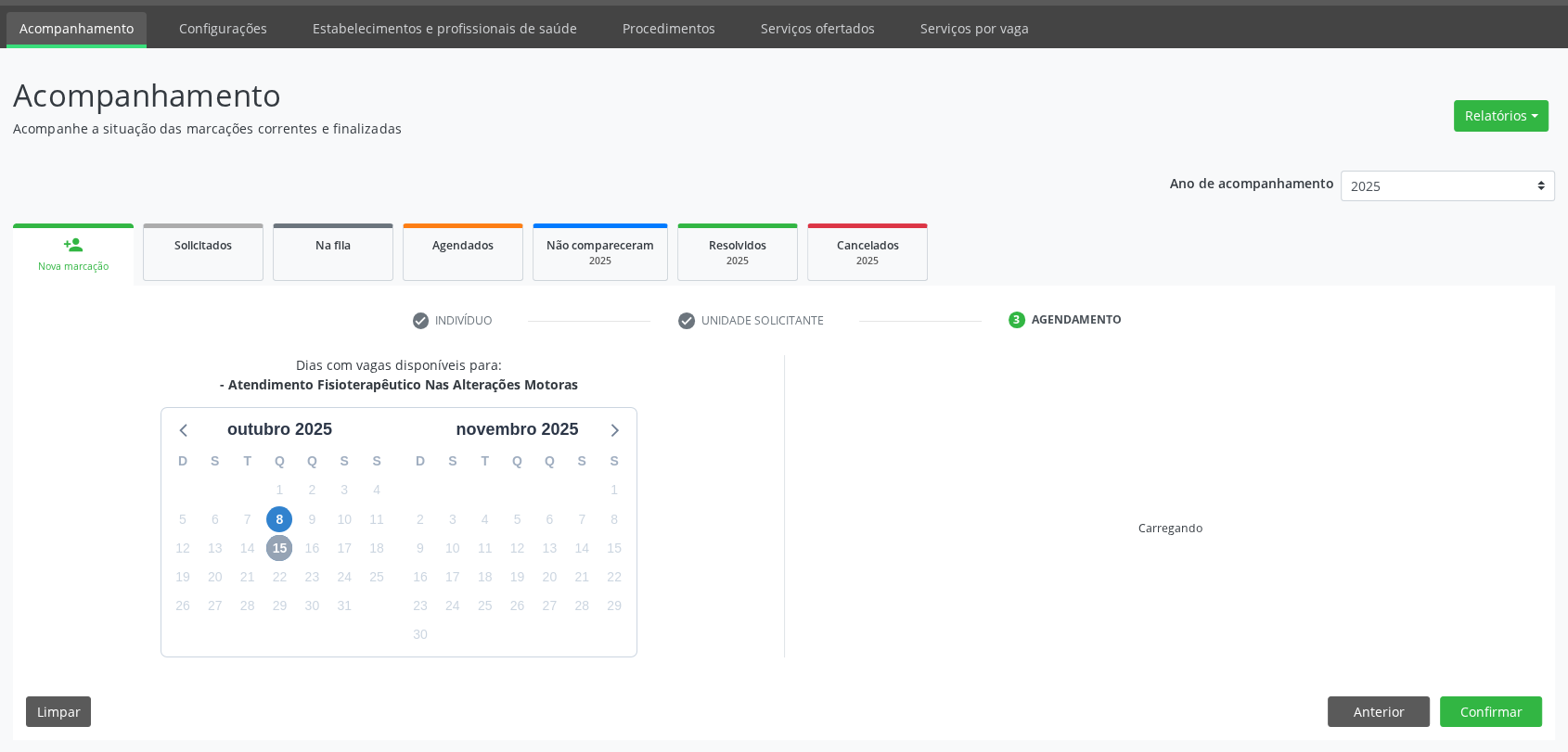
scroll to position [322, 0]
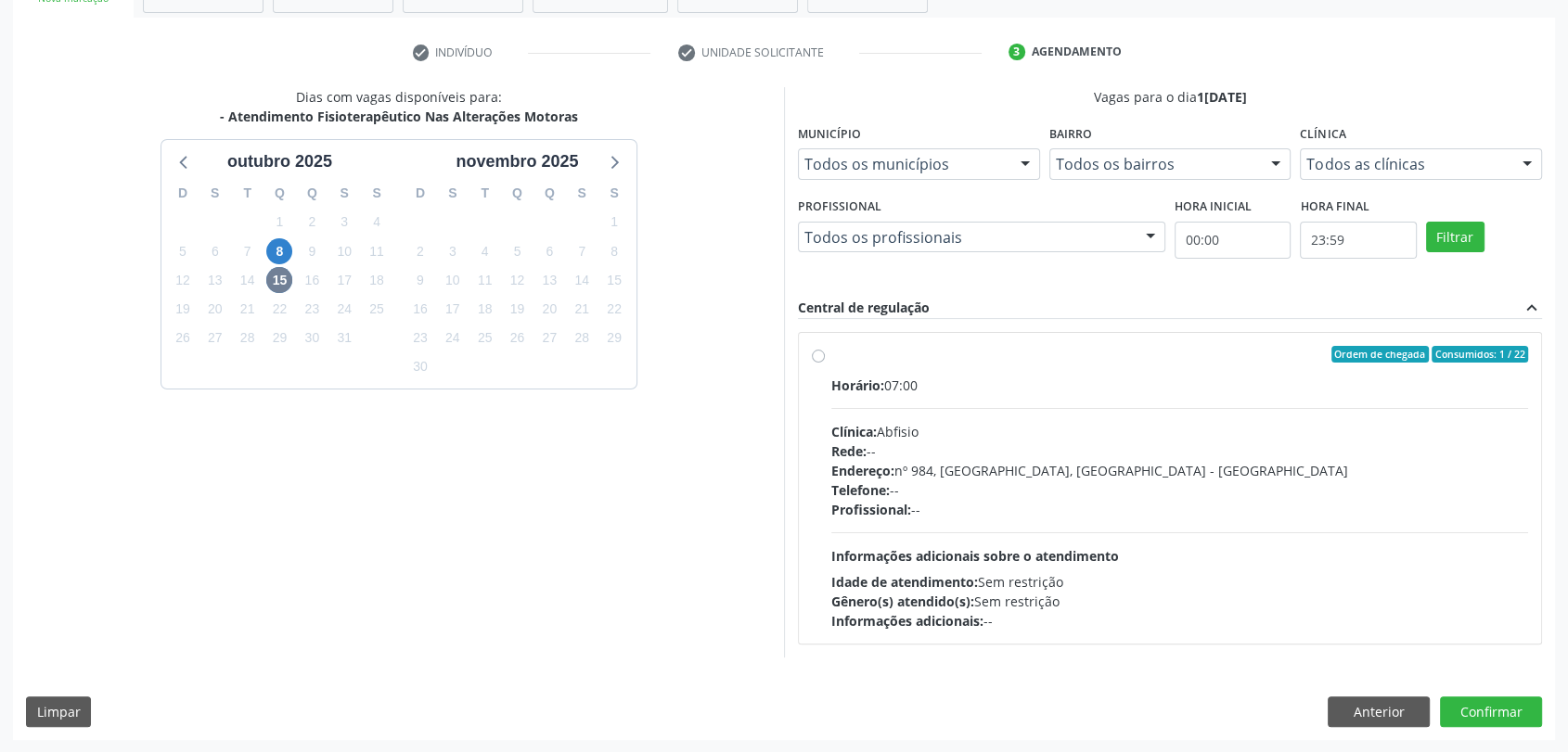
click at [905, 424] on div "Clínica: Abfisio" at bounding box center [1179, 432] width 697 height 20
click at [824, 363] on input "Ordem de chegada Consumidos: 1 / 22 Horário: 07:00 Clínica: Abfisio Rede: -- En…" at bounding box center [818, 354] width 13 height 17
radio input "true"
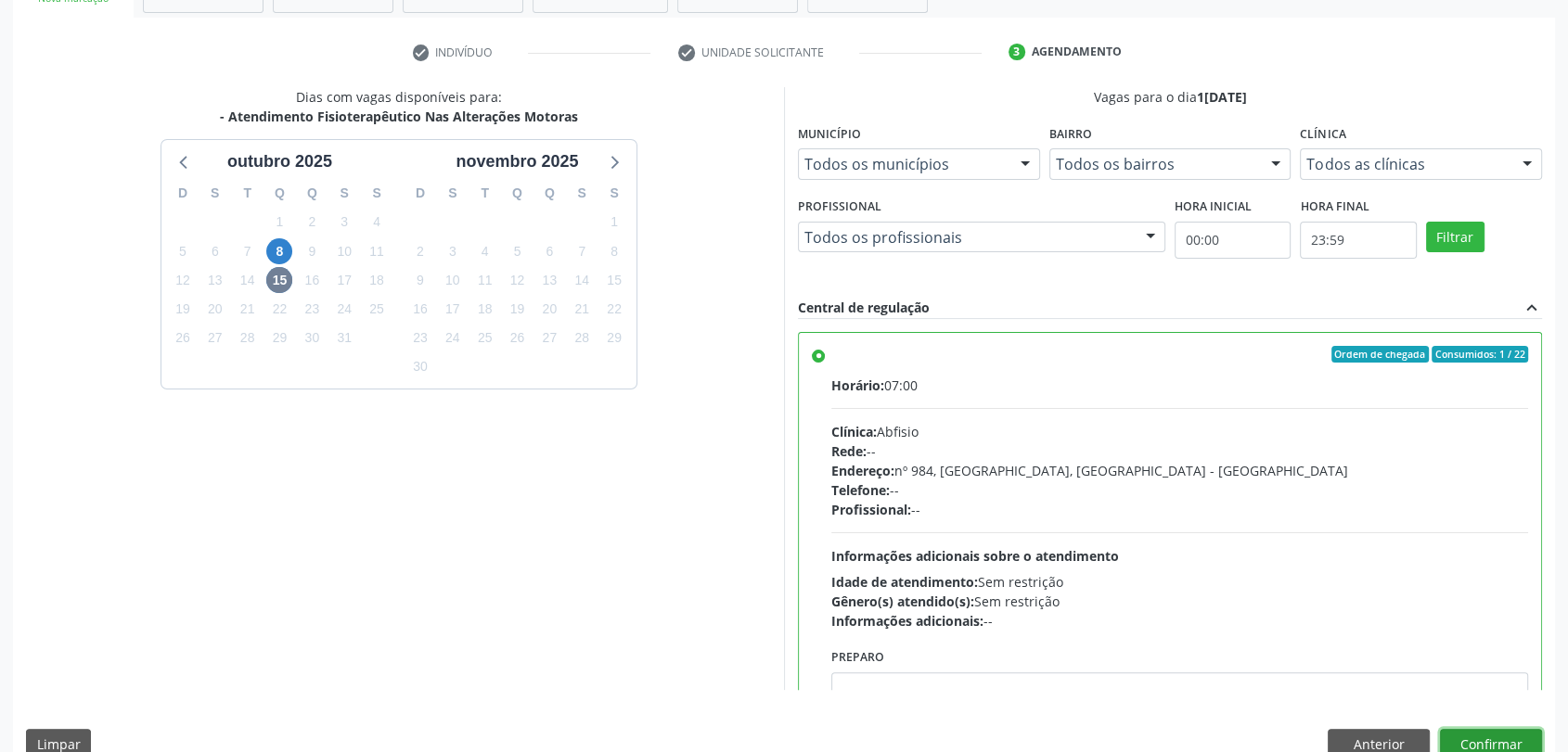
click at [1517, 738] on button "Confirmar" at bounding box center [1490, 743] width 102 height 31
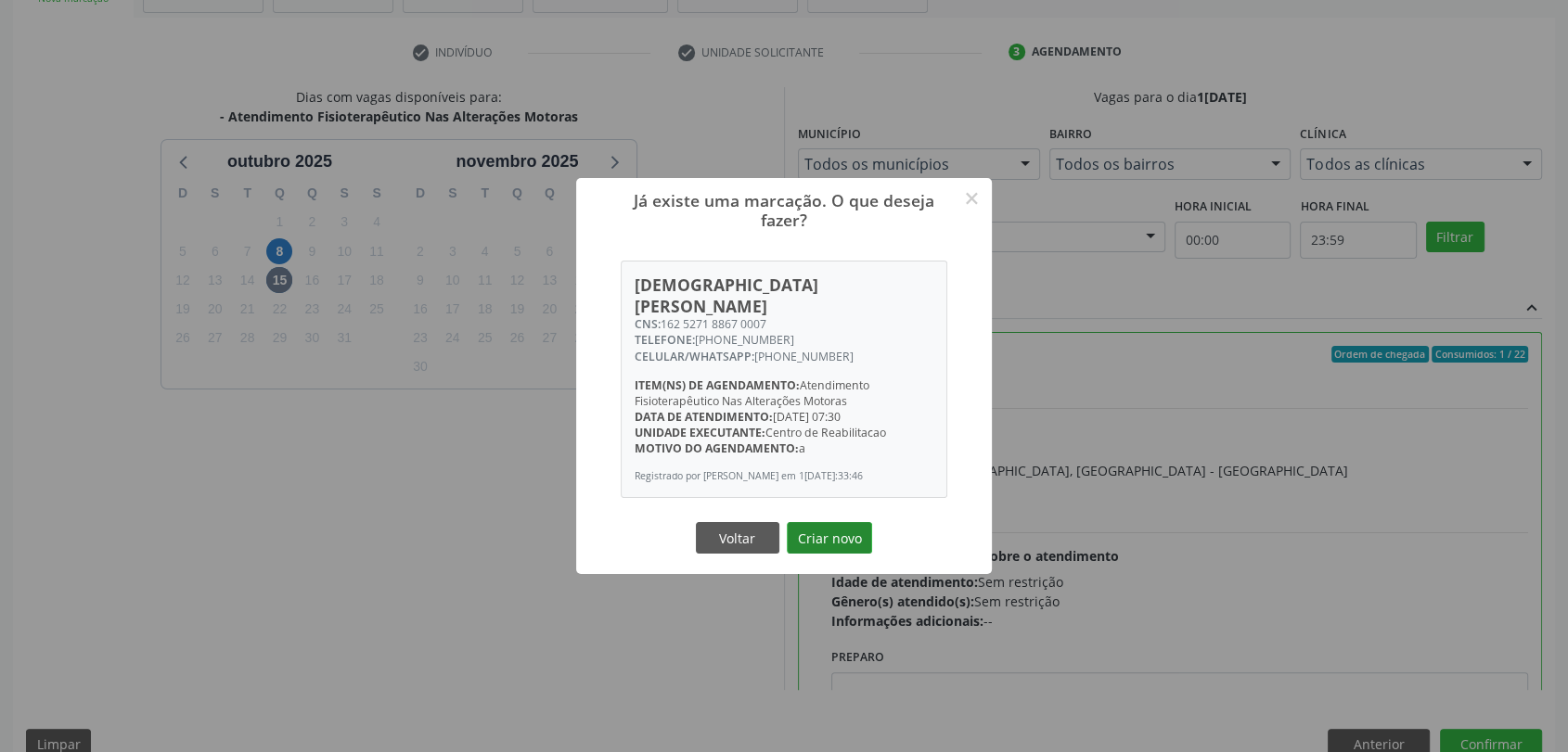
click at [853, 525] on button "Criar novo" at bounding box center [829, 538] width 85 height 31
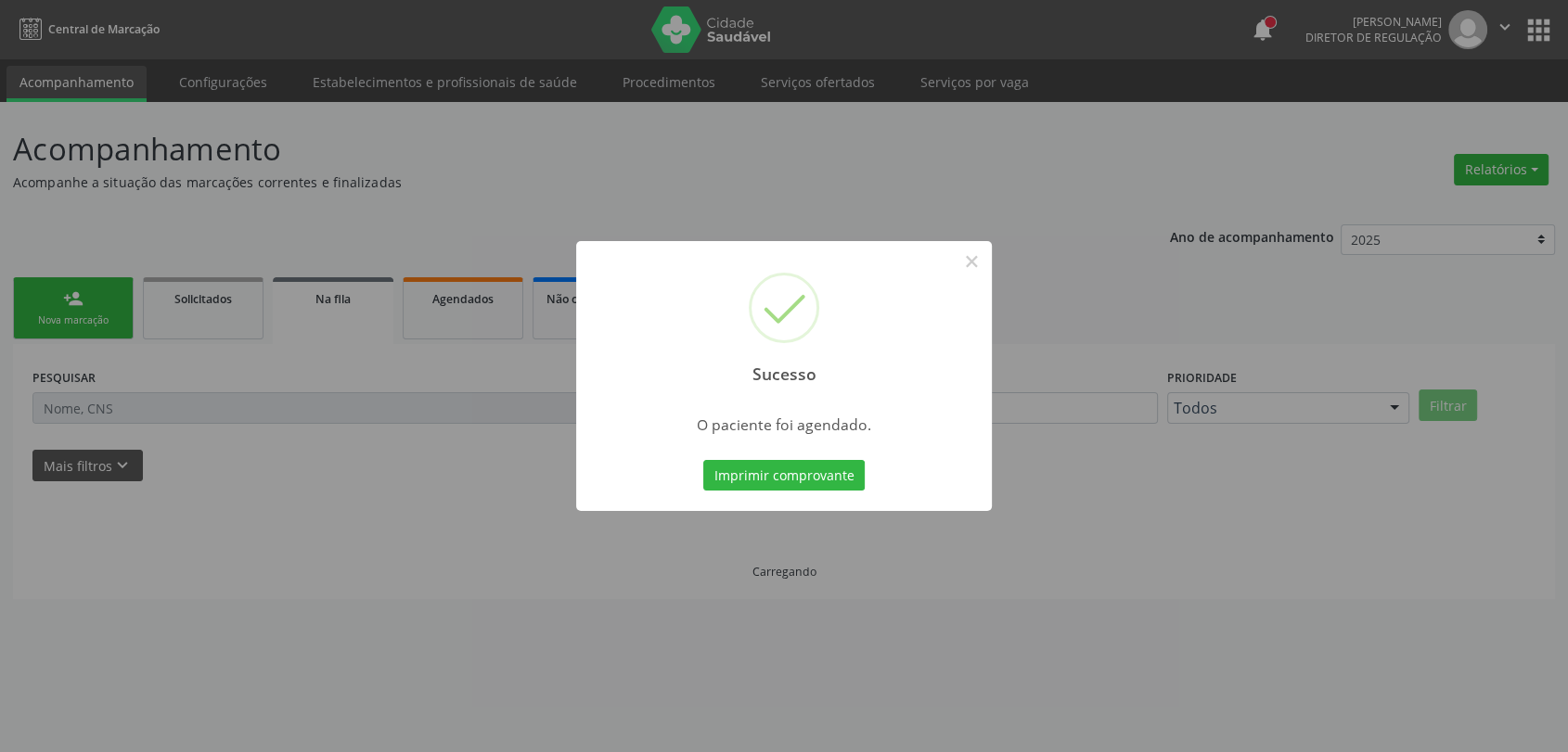
scroll to position [0, 0]
click at [824, 460] on button "Imprimir comprovante" at bounding box center [792, 475] width 162 height 31
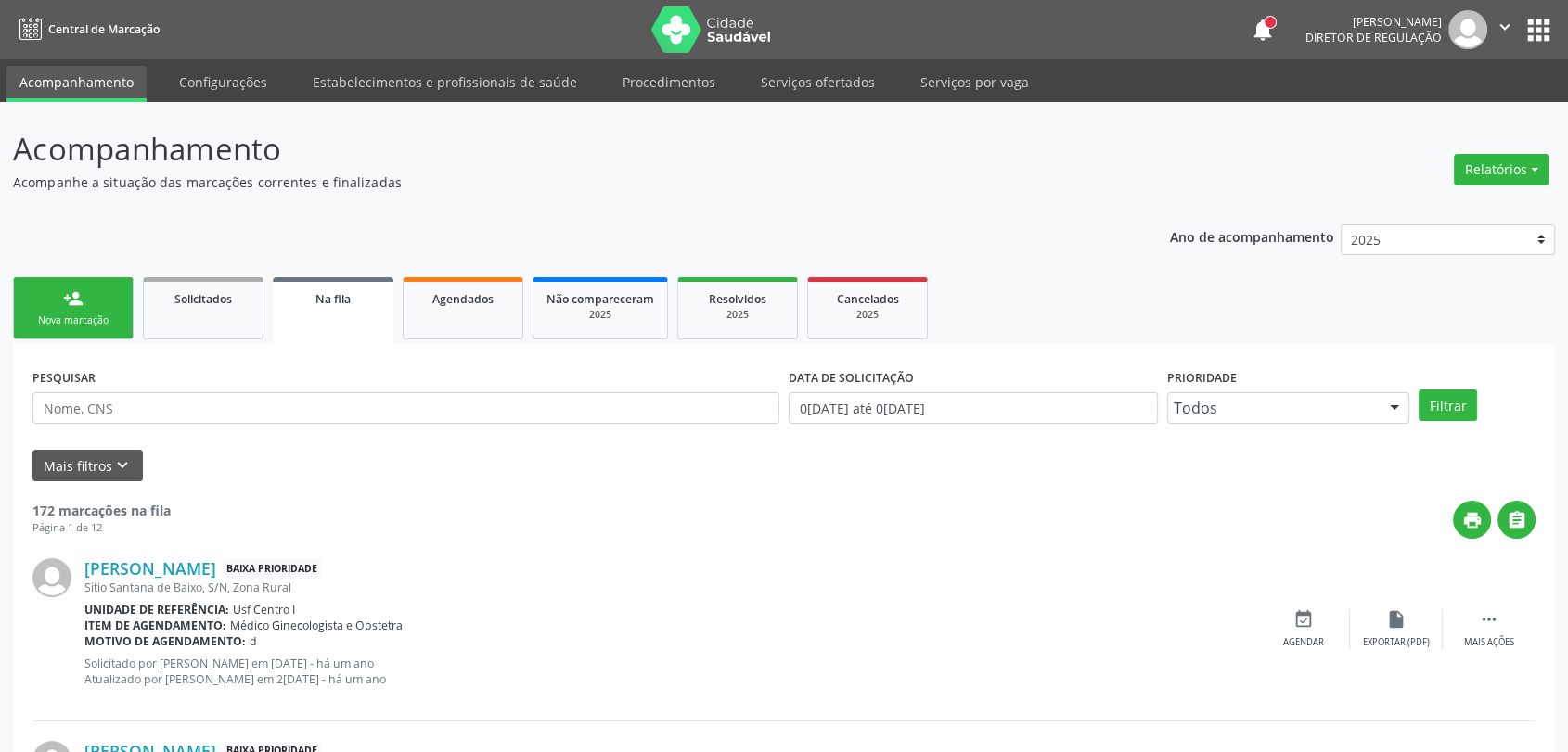
click at [89, 335] on link "person_add Nova marcação" at bounding box center [74, 308] width 121 height 62
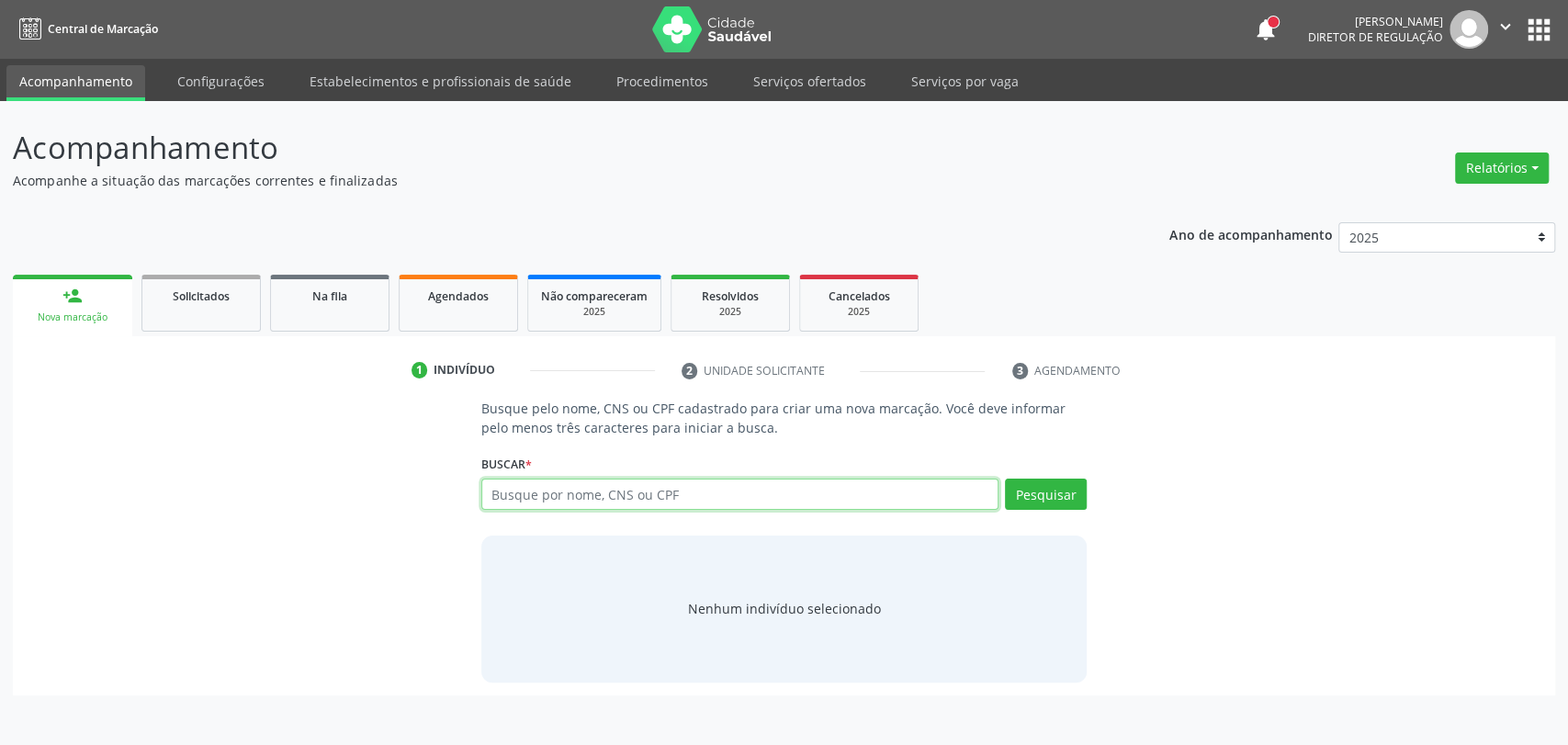
click at [598, 489] on input "text" at bounding box center [740, 493] width 519 height 31
type input "203188126000003"
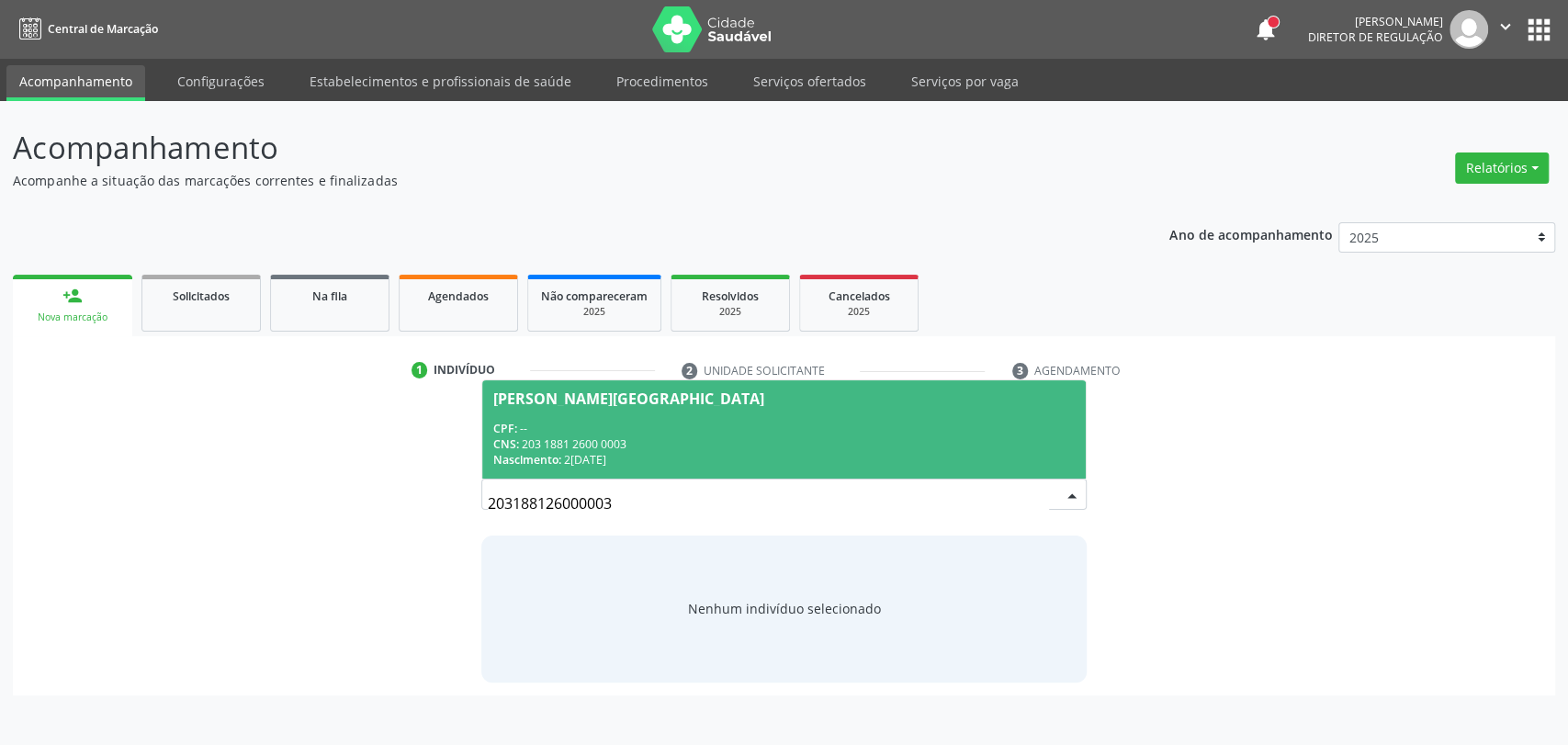
click at [935, 425] on div "CPF: --" at bounding box center [784, 428] width 582 height 16
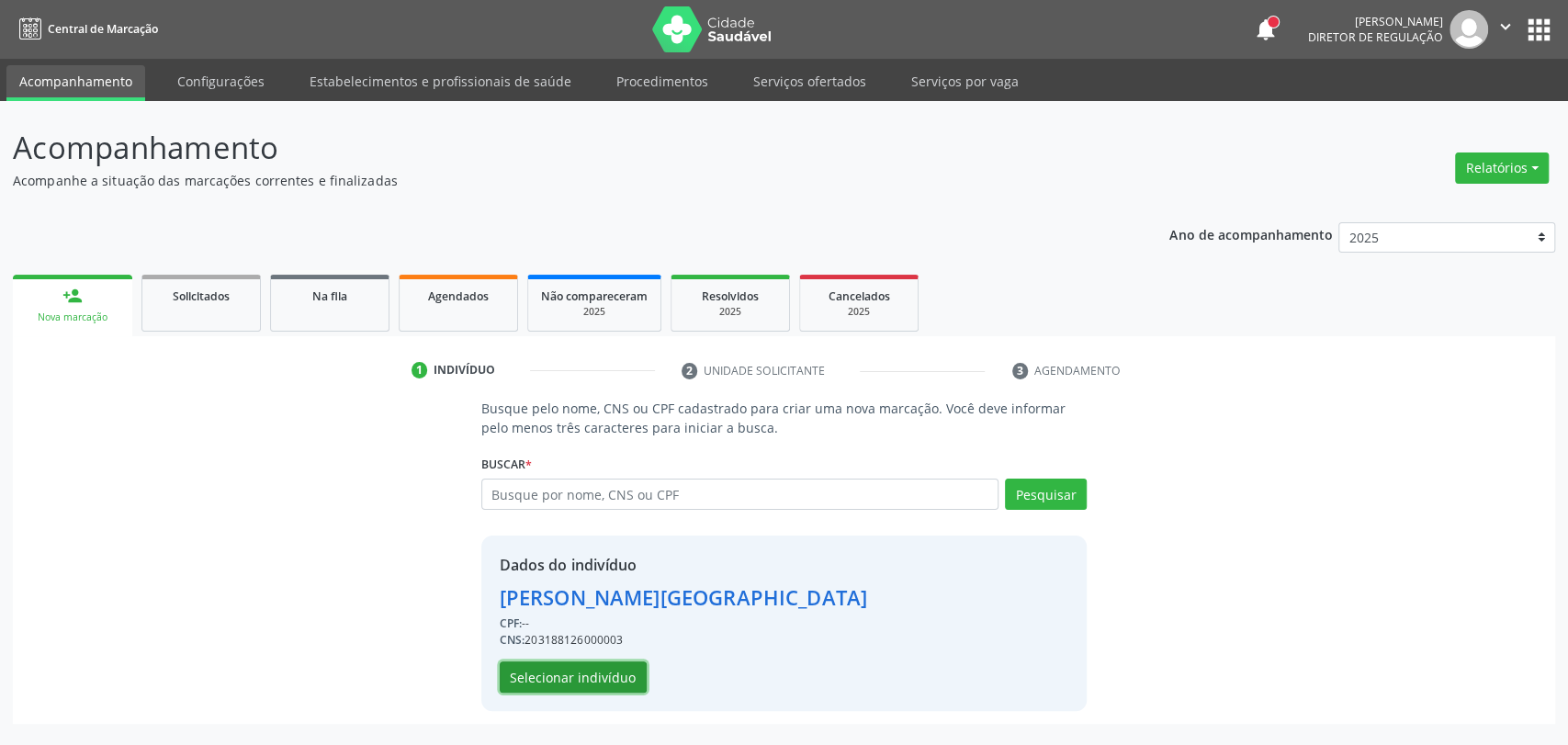
click at [619, 688] on button "Selecionar indivíduo" at bounding box center [573, 677] width 147 height 31
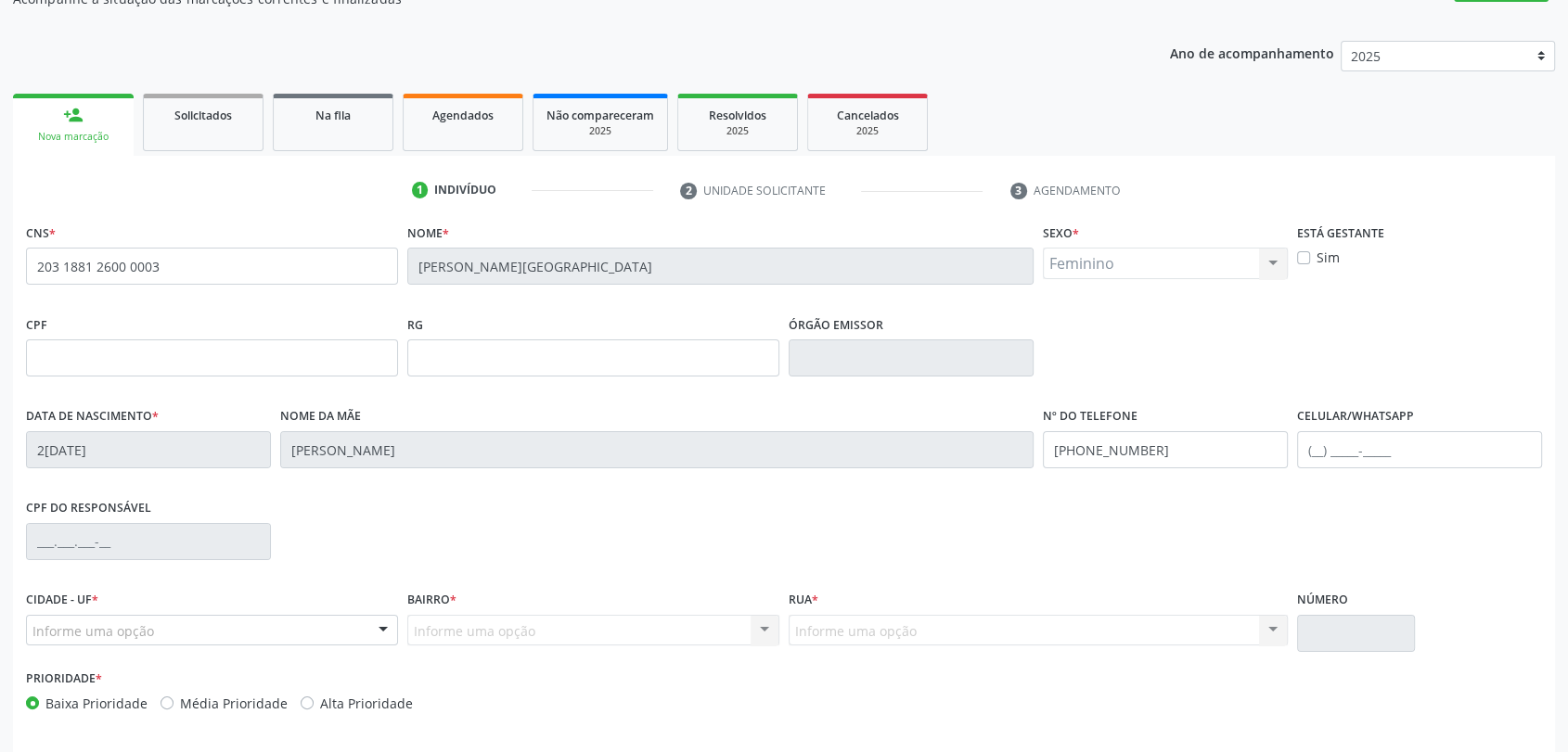
scroll to position [252, 0]
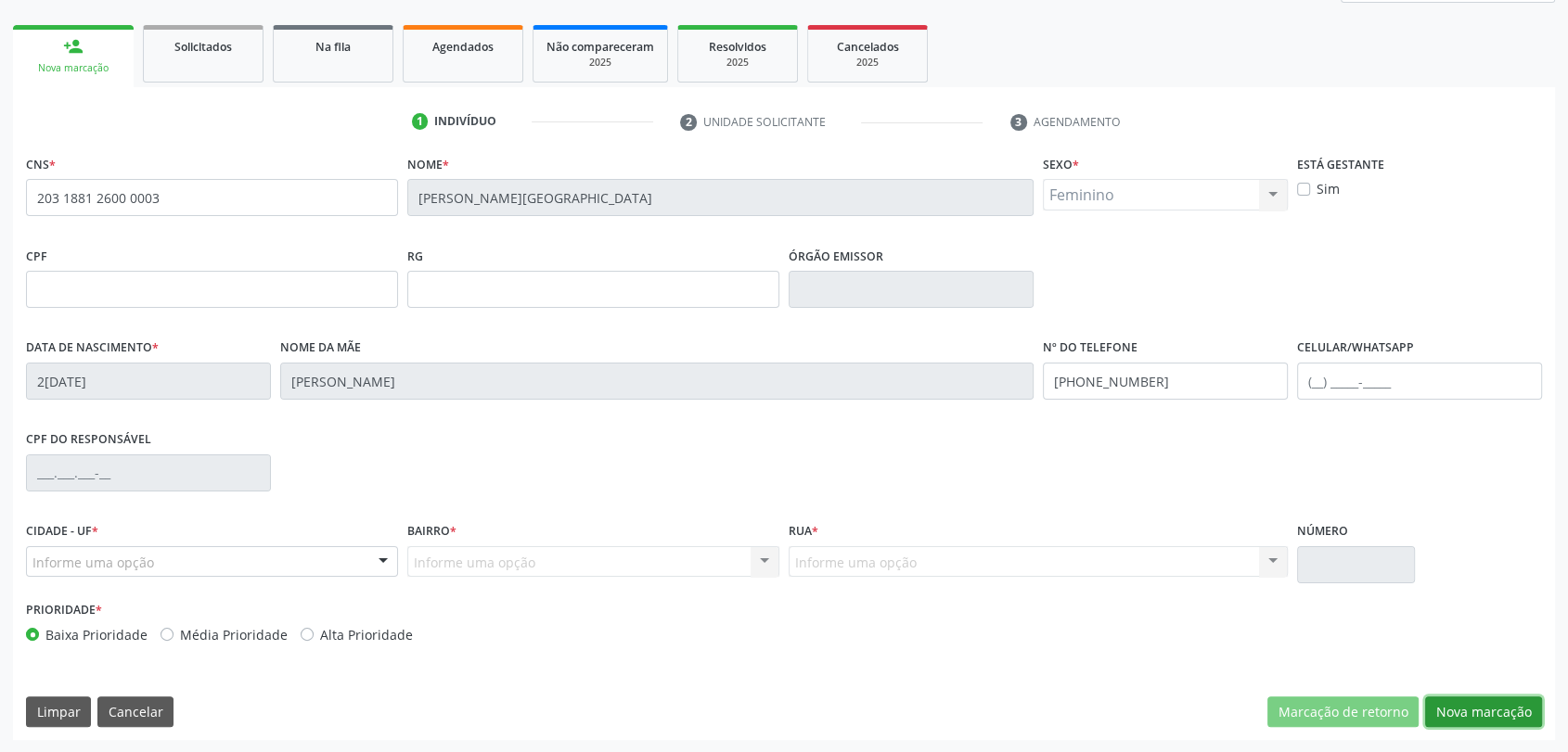
click at [1524, 714] on button "Nova marcação" at bounding box center [1483, 711] width 117 height 31
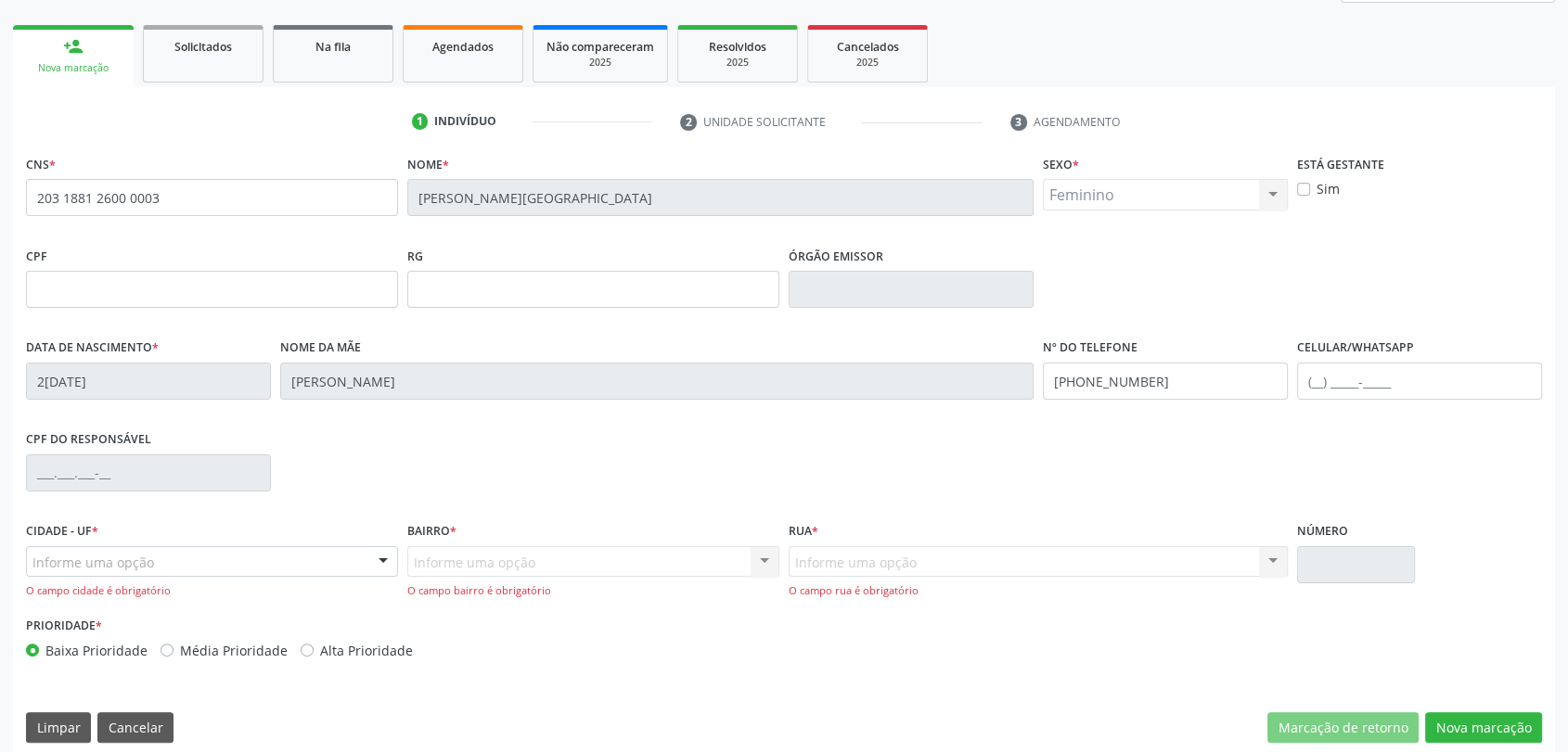
click at [326, 563] on div "Informe uma opção" at bounding box center [212, 561] width 372 height 31
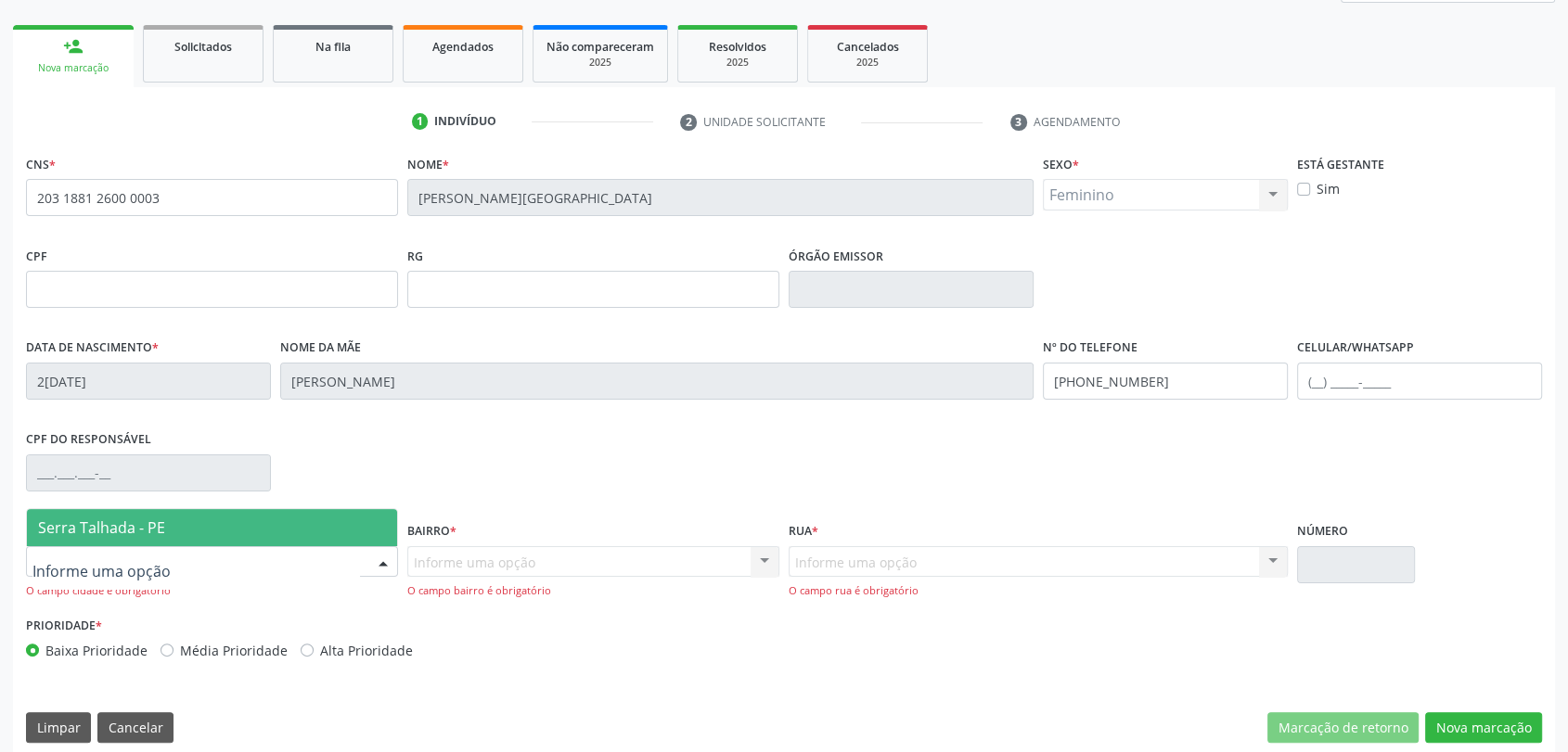
click at [322, 527] on span "Serra Talhada - PE" at bounding box center [212, 527] width 370 height 37
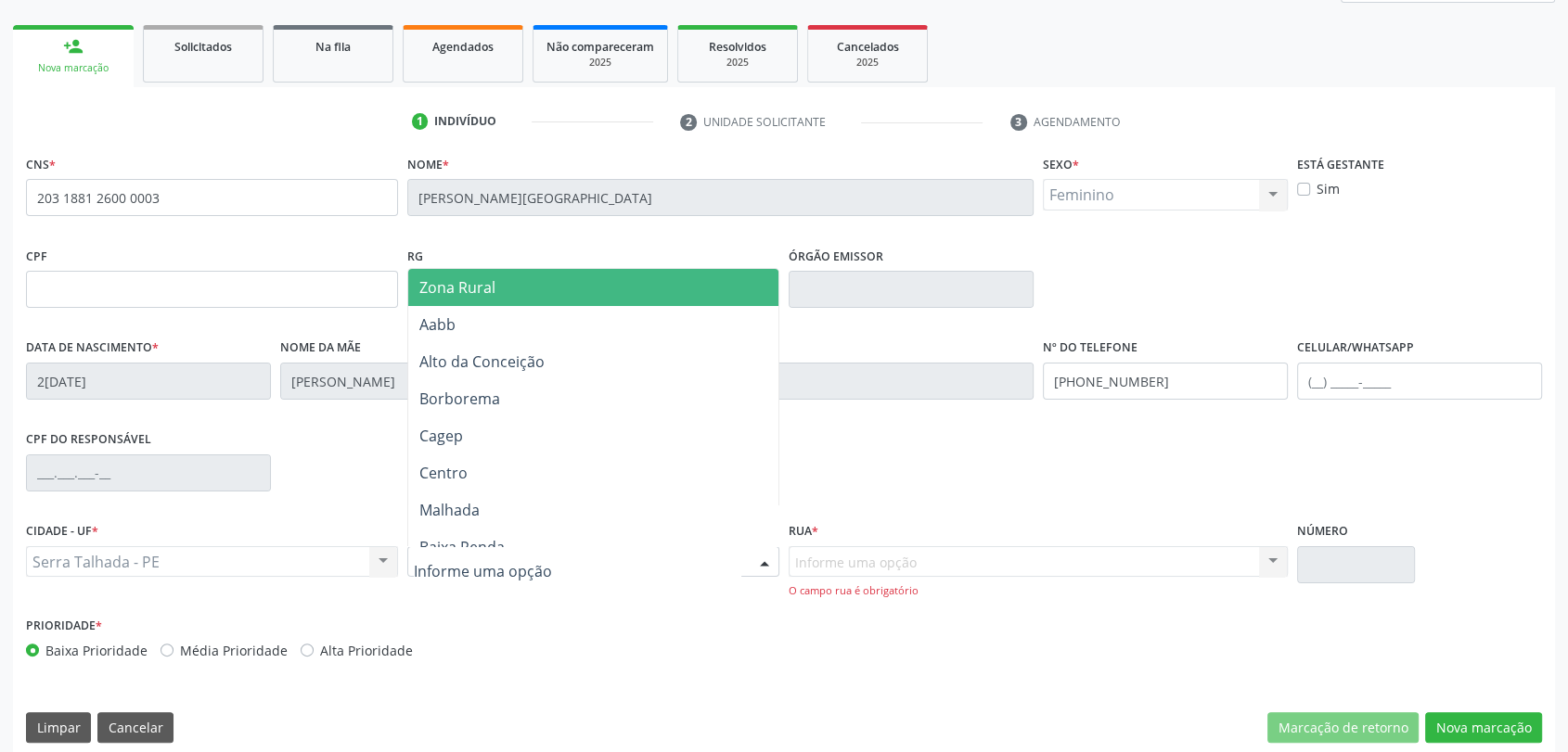
click at [572, 556] on div at bounding box center [594, 561] width 372 height 31
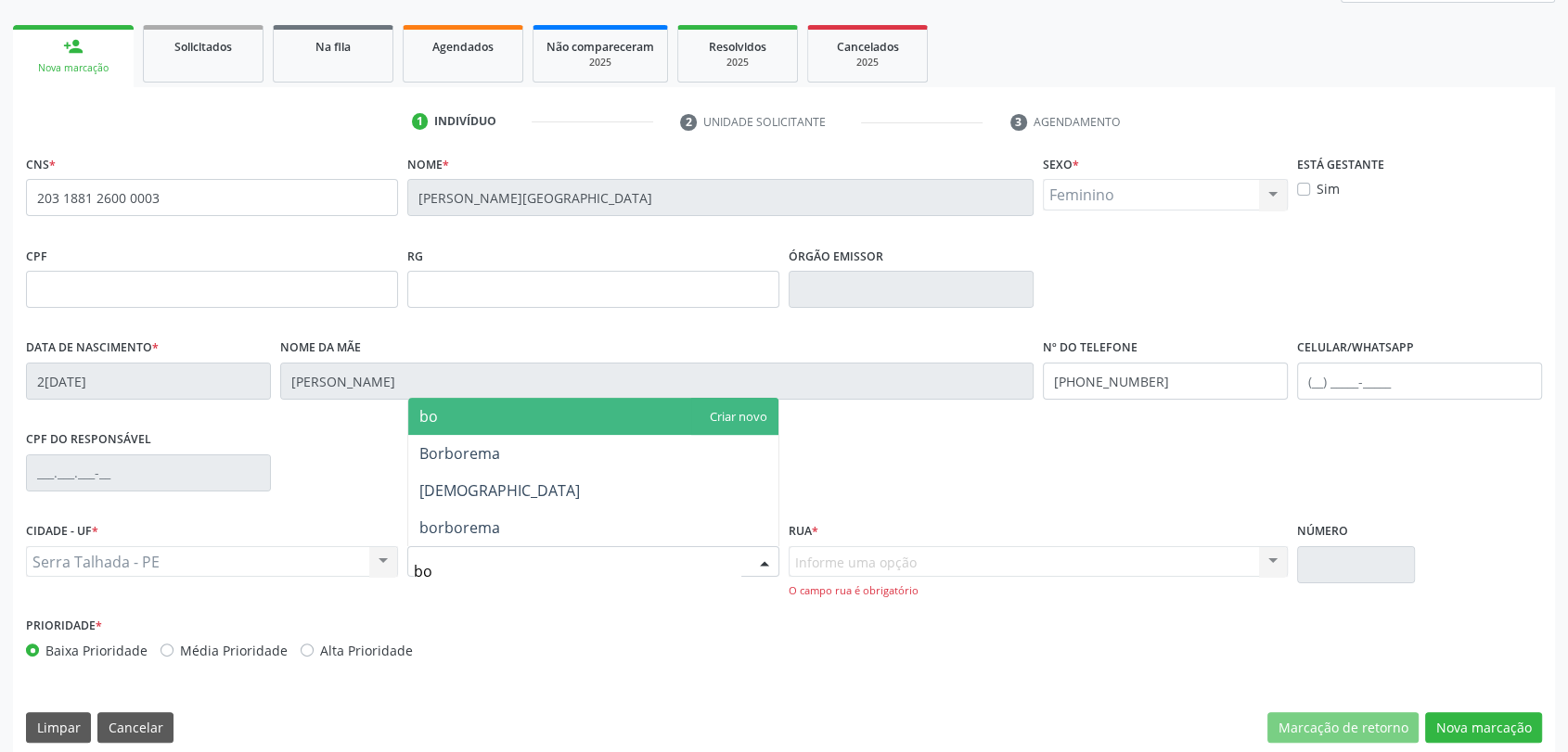
type input "bom"
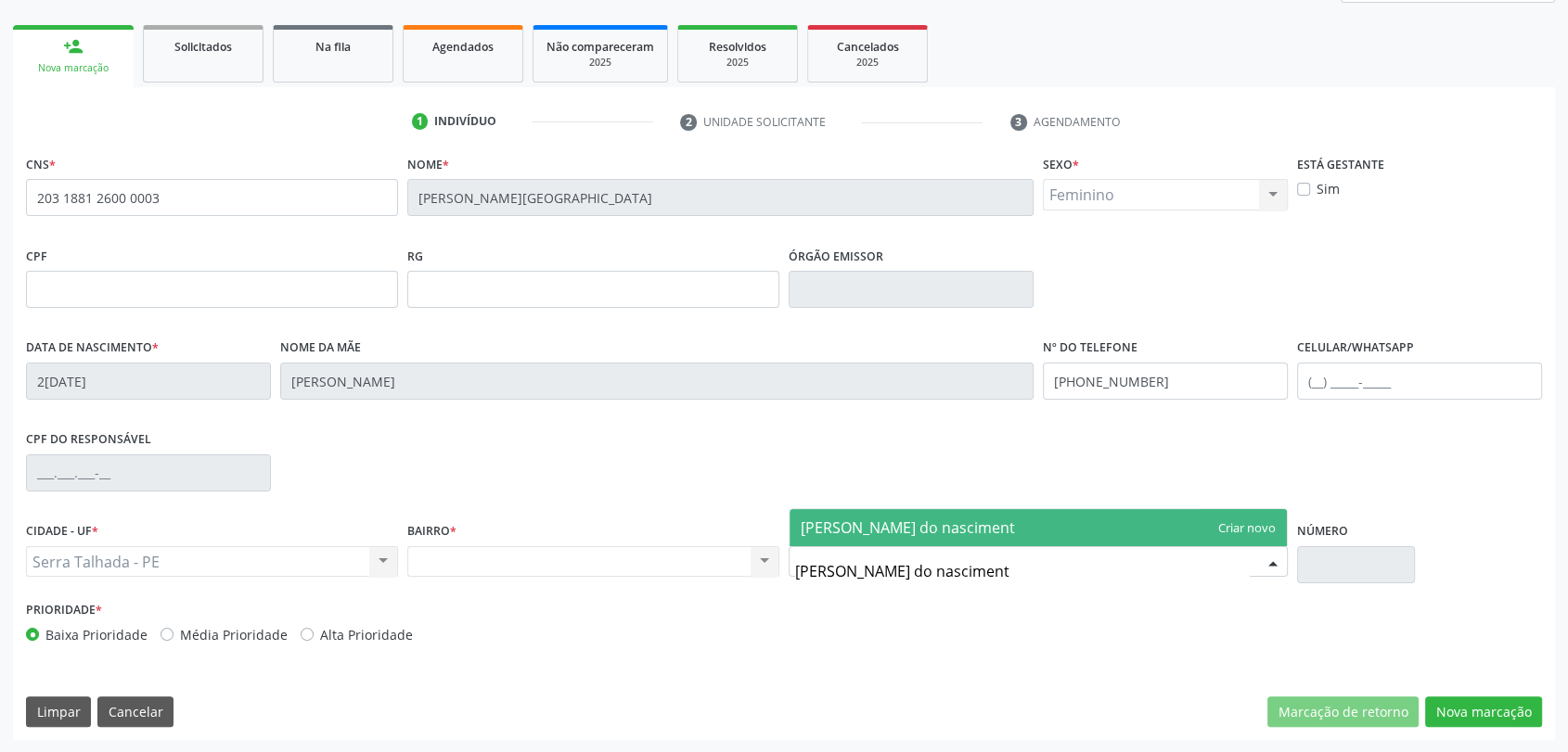
type input "[PERSON_NAME]"
click at [916, 534] on span "[PERSON_NAME]" at bounding box center [858, 528] width 115 height 21
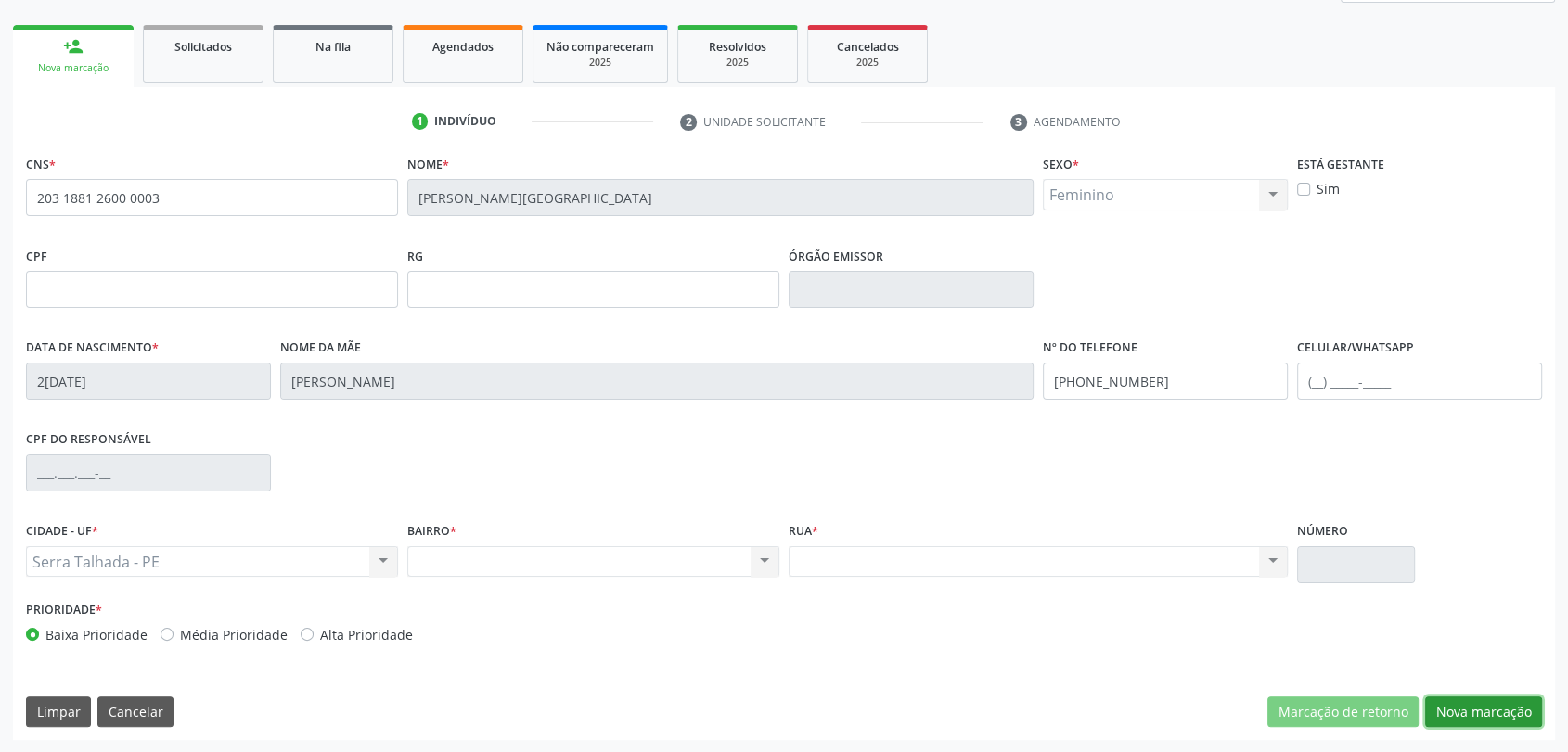
click at [1474, 719] on button "Nova marcação" at bounding box center [1483, 711] width 117 height 31
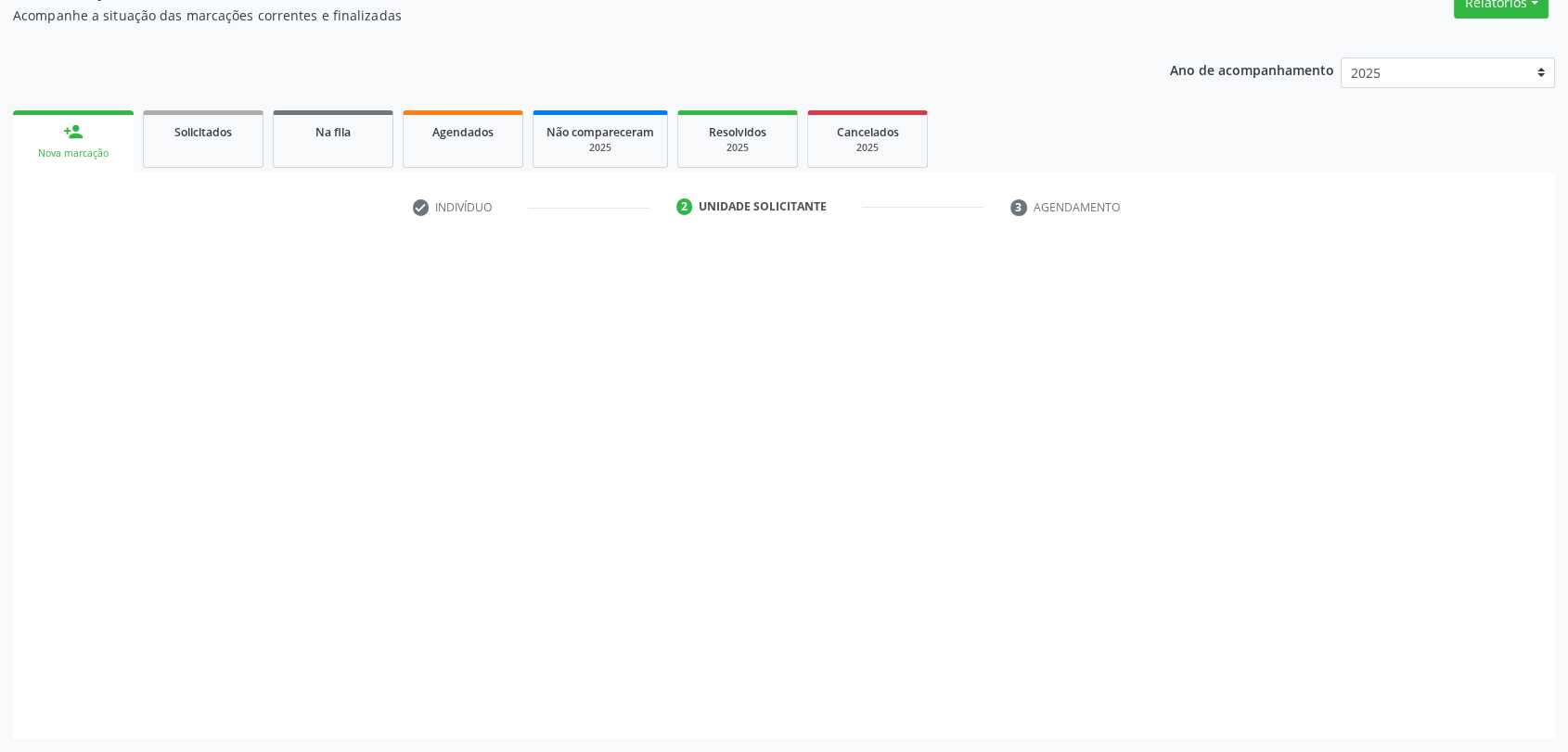
scroll to position [166, 0]
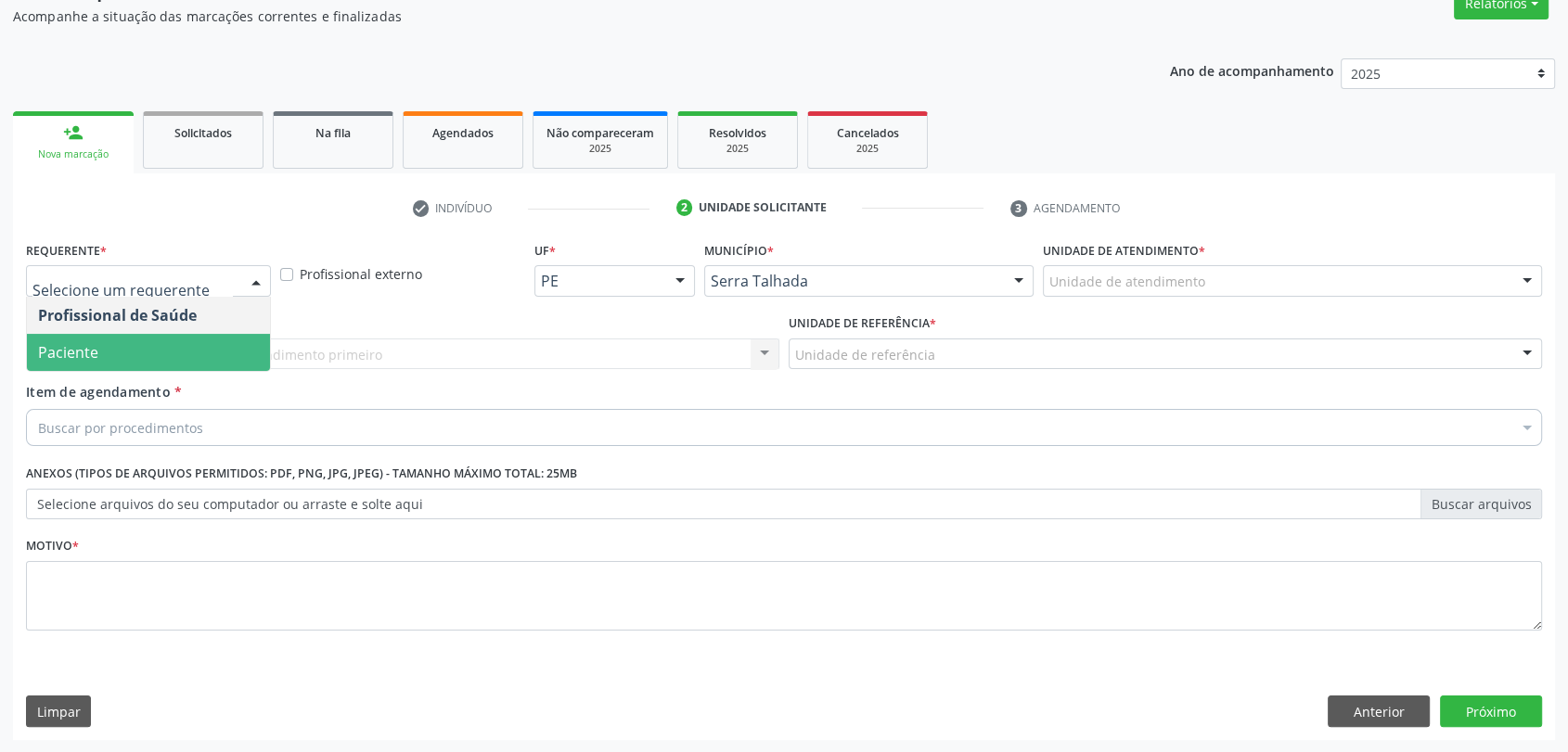
click at [154, 337] on span "Paciente" at bounding box center [147, 351] width 243 height 37
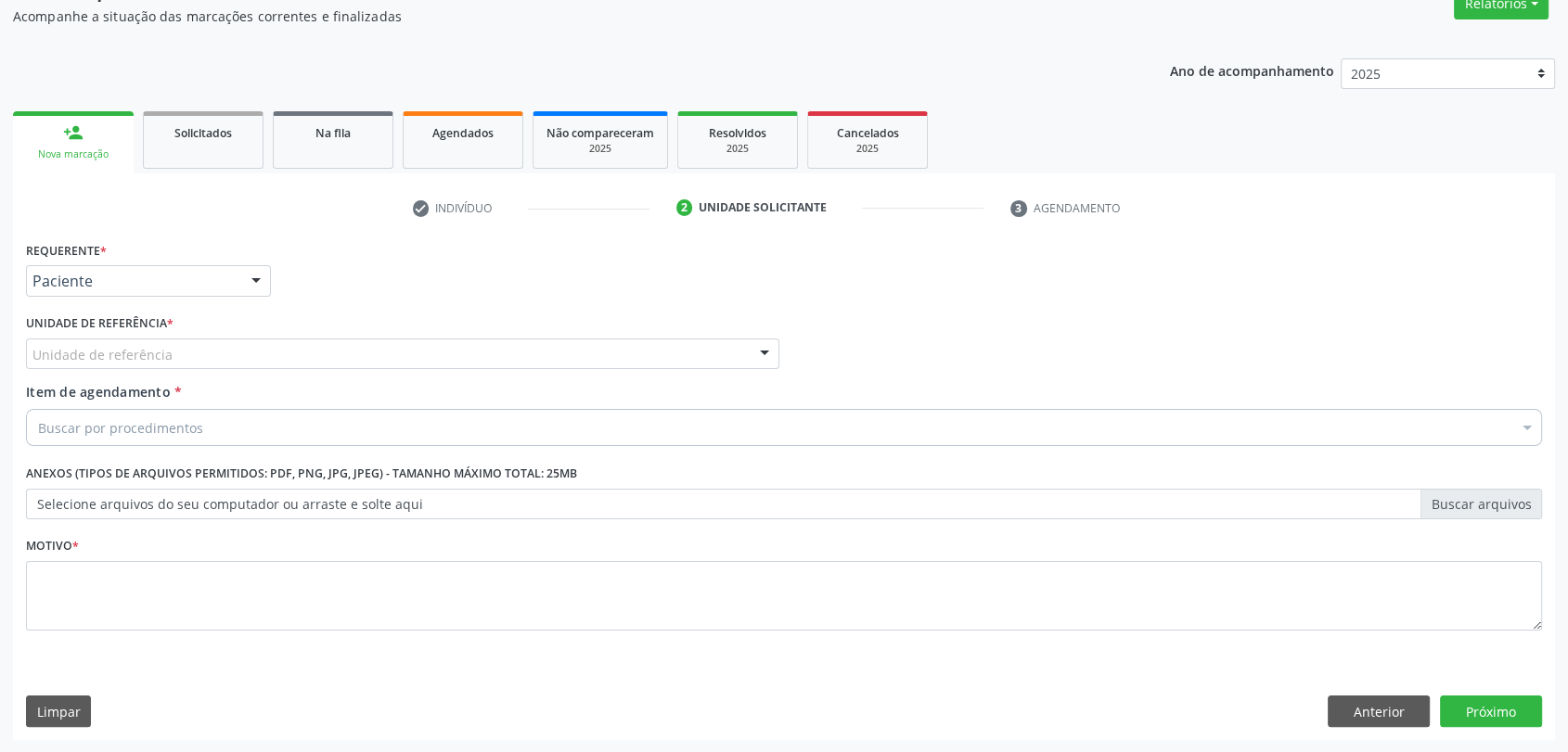
click at [171, 357] on div "Unidade de referência" at bounding box center [402, 353] width 753 height 31
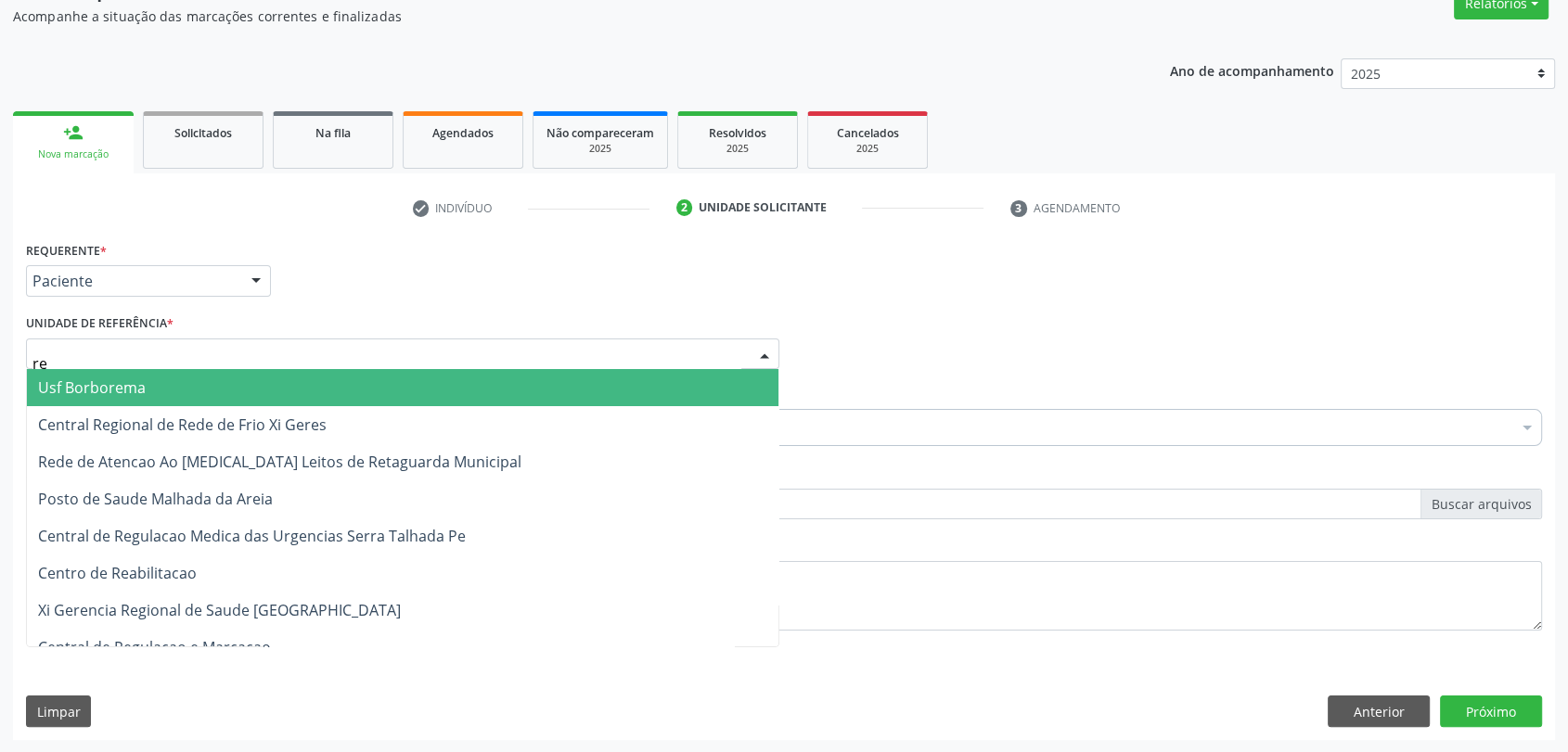
type input "rea"
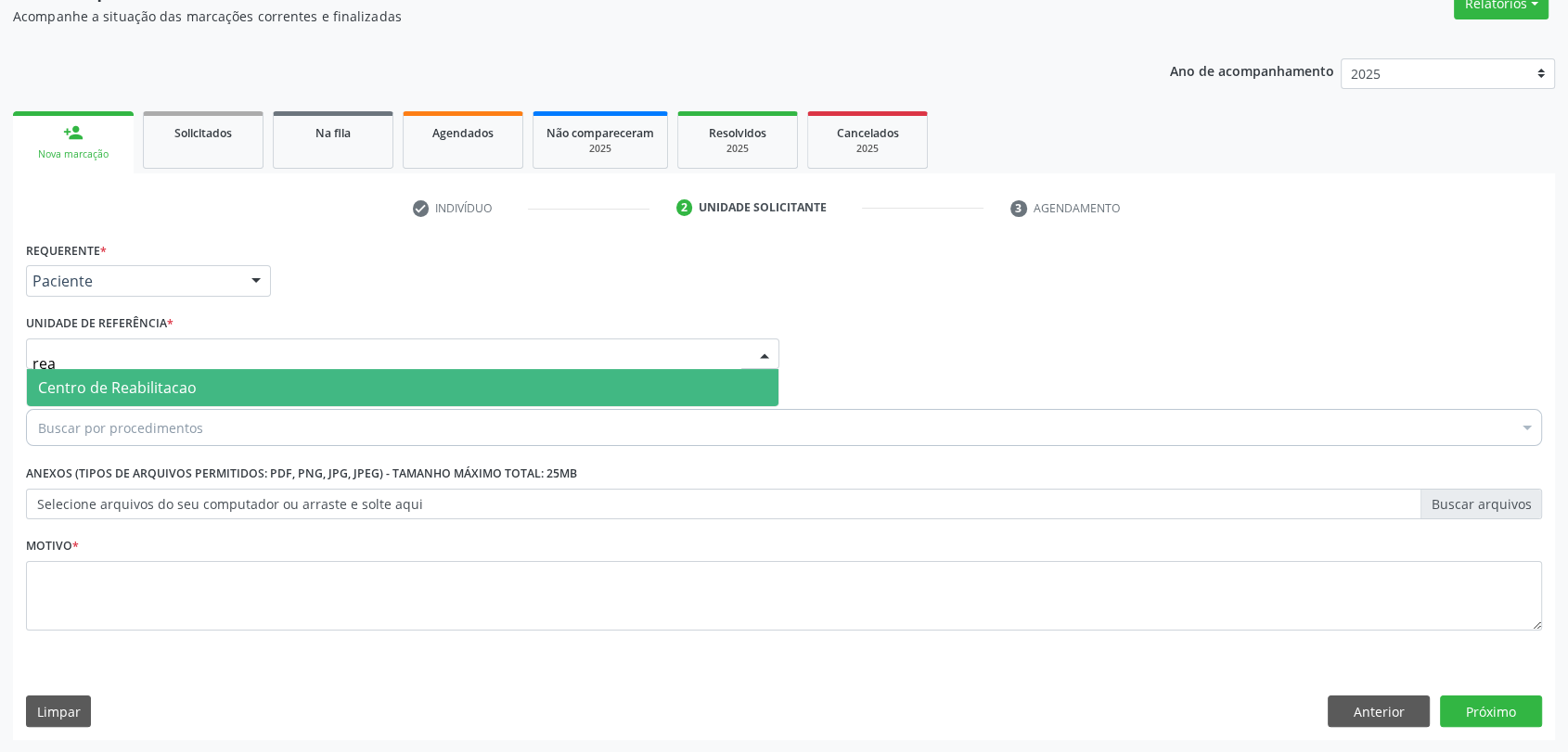
click at [175, 380] on span "Centro de Reabilitacao" at bounding box center [117, 387] width 159 height 21
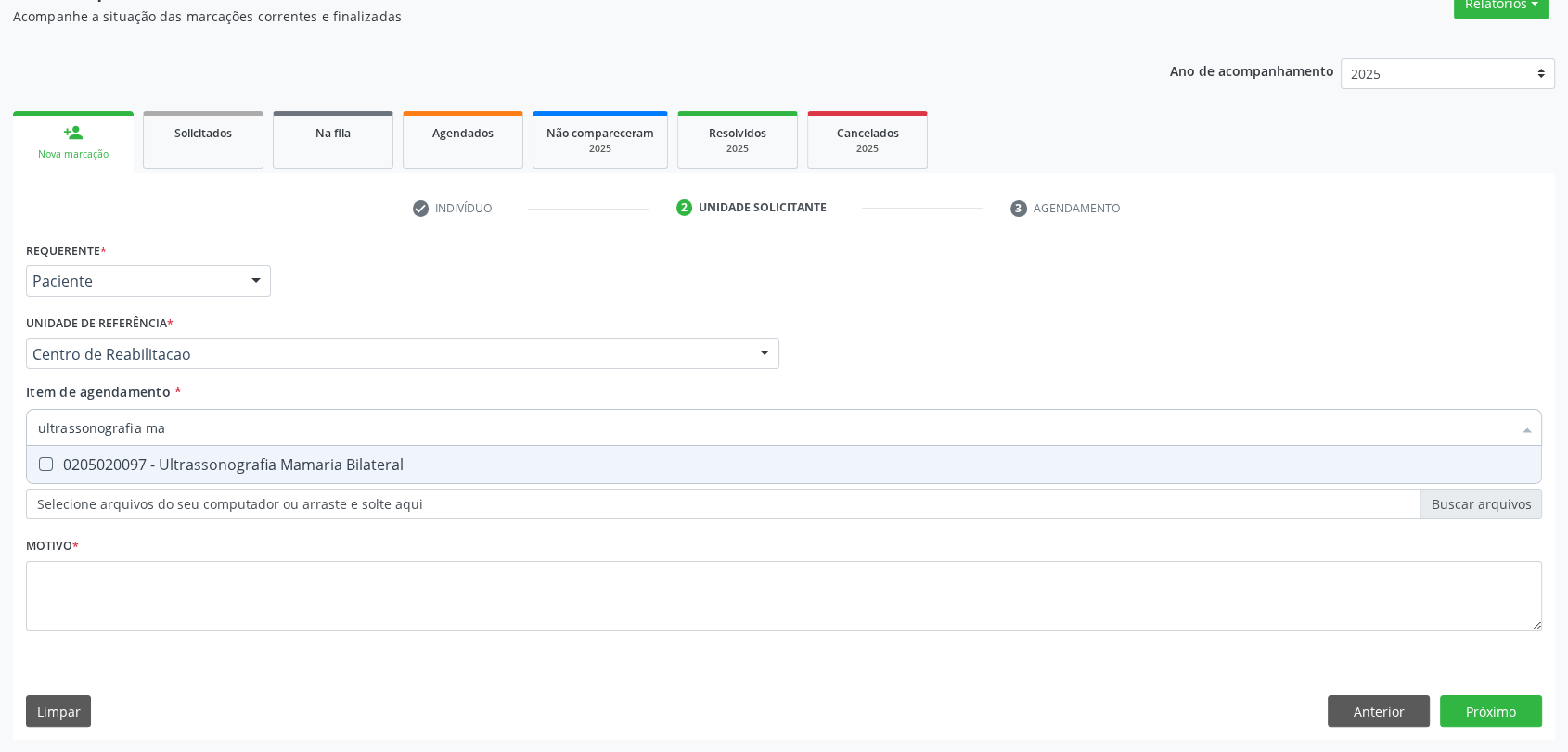
type input "ultrassonografia mam"
click at [175, 440] on input "ultrassonografia mam" at bounding box center [774, 427] width 1473 height 37
click at [175, 457] on div "0205020097 - Ultrassonografia Mamaria Bilateral" at bounding box center [784, 465] width 1491 height 15
checkbox Bilateral "true"
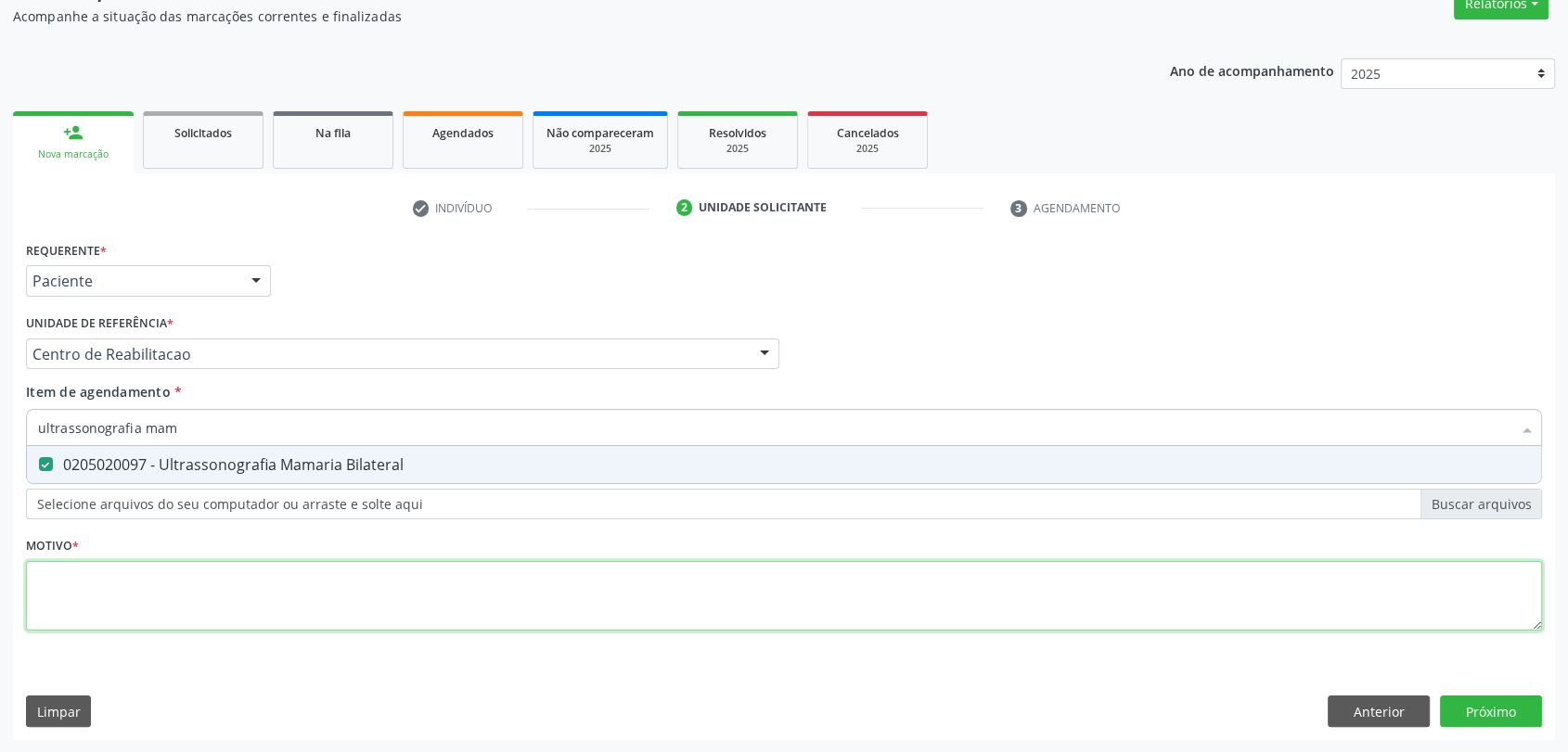
click at [171, 575] on div "Requerente * Paciente Profissional de Saúde Paciente Nenhum resultado encontrad…" at bounding box center [784, 446] width 1516 height 420
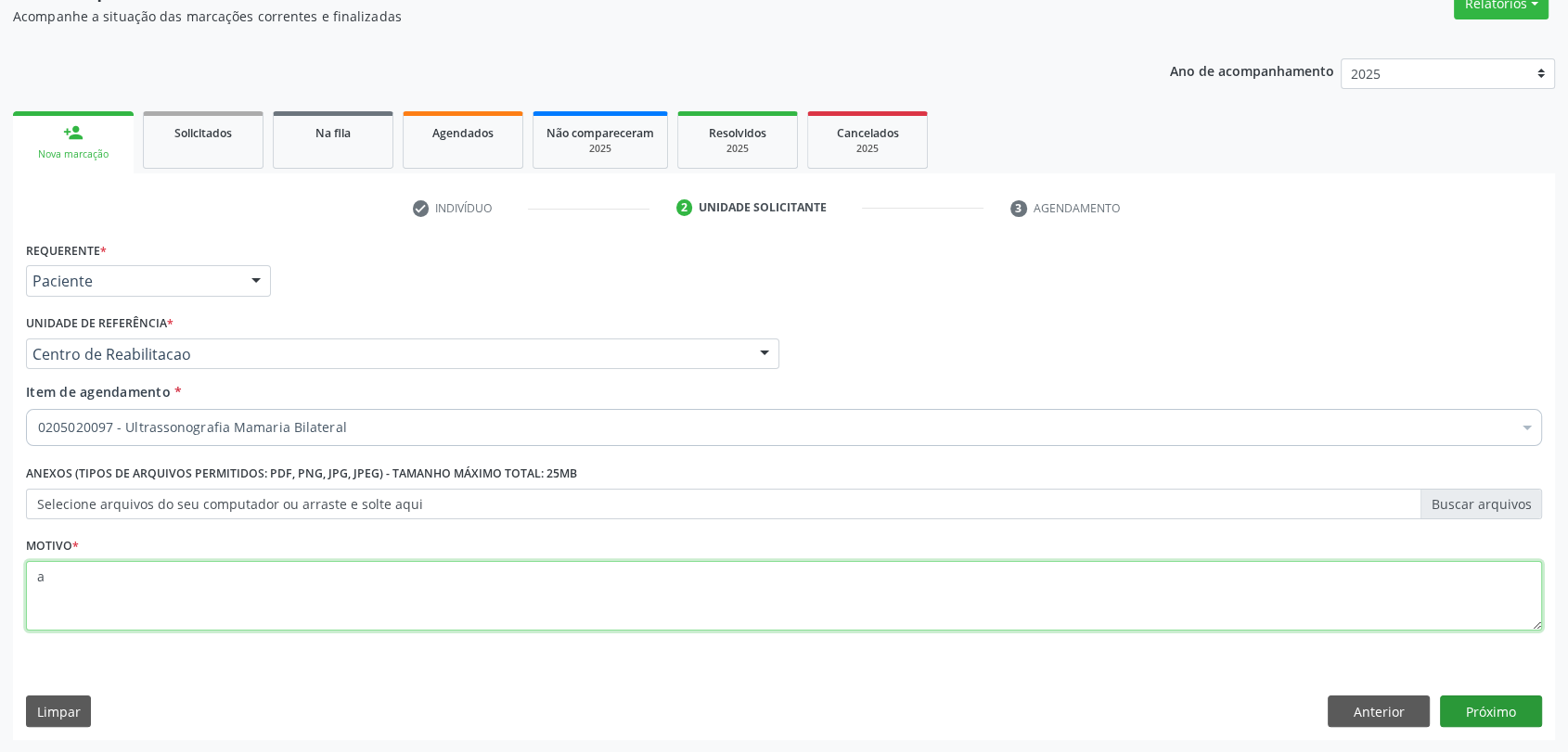
type textarea "a"
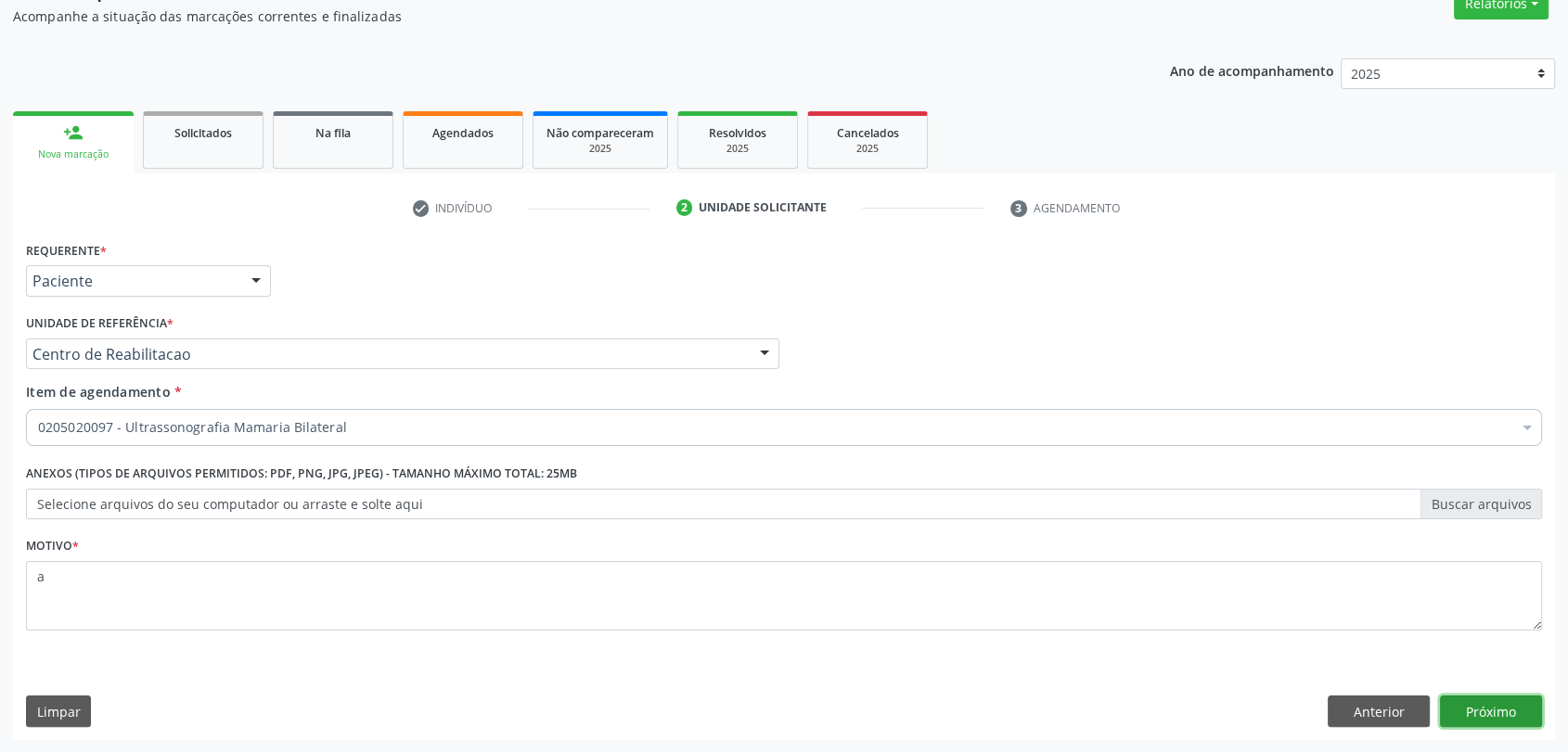
click at [1488, 699] on button "Próximo" at bounding box center [1490, 710] width 102 height 31
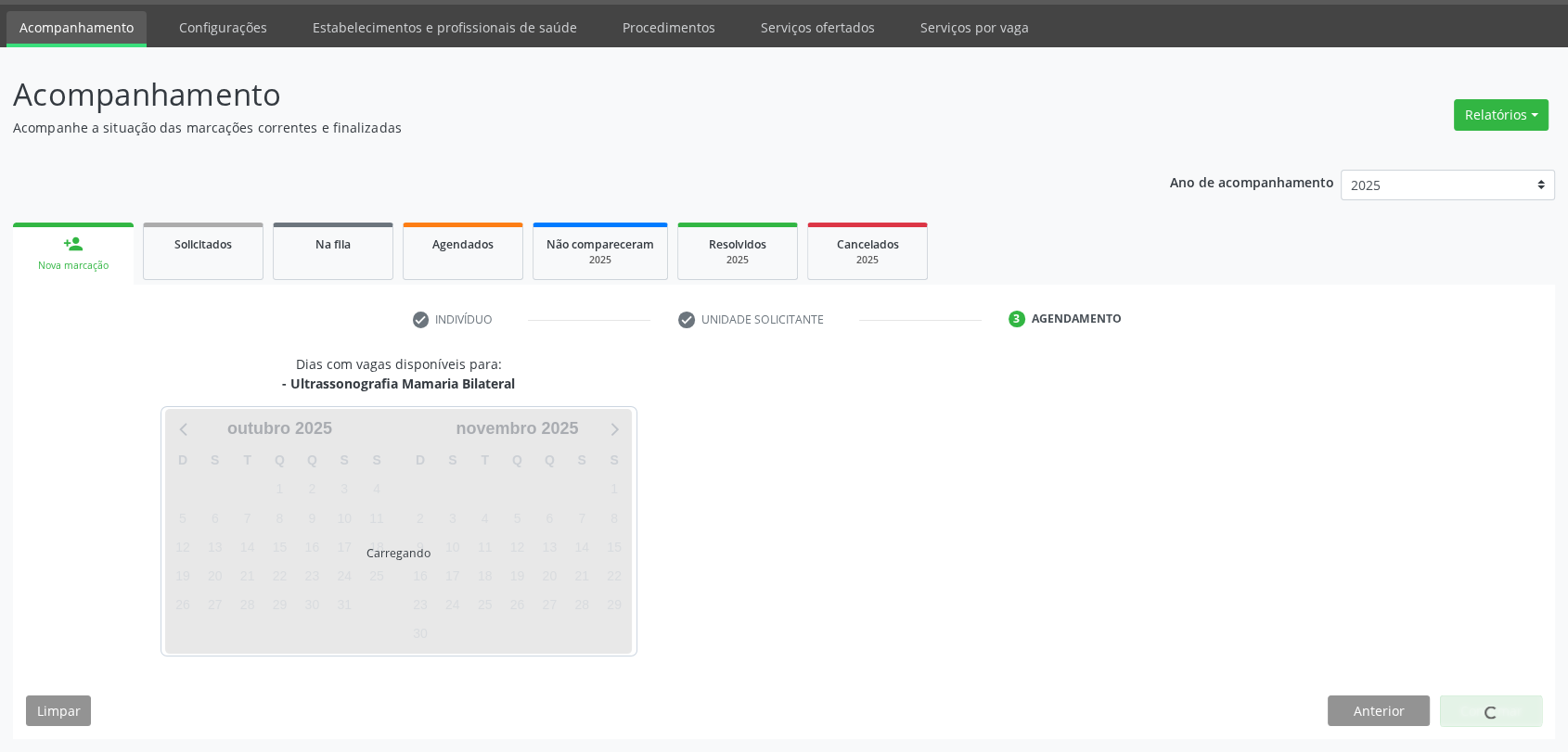
scroll to position [54, 0]
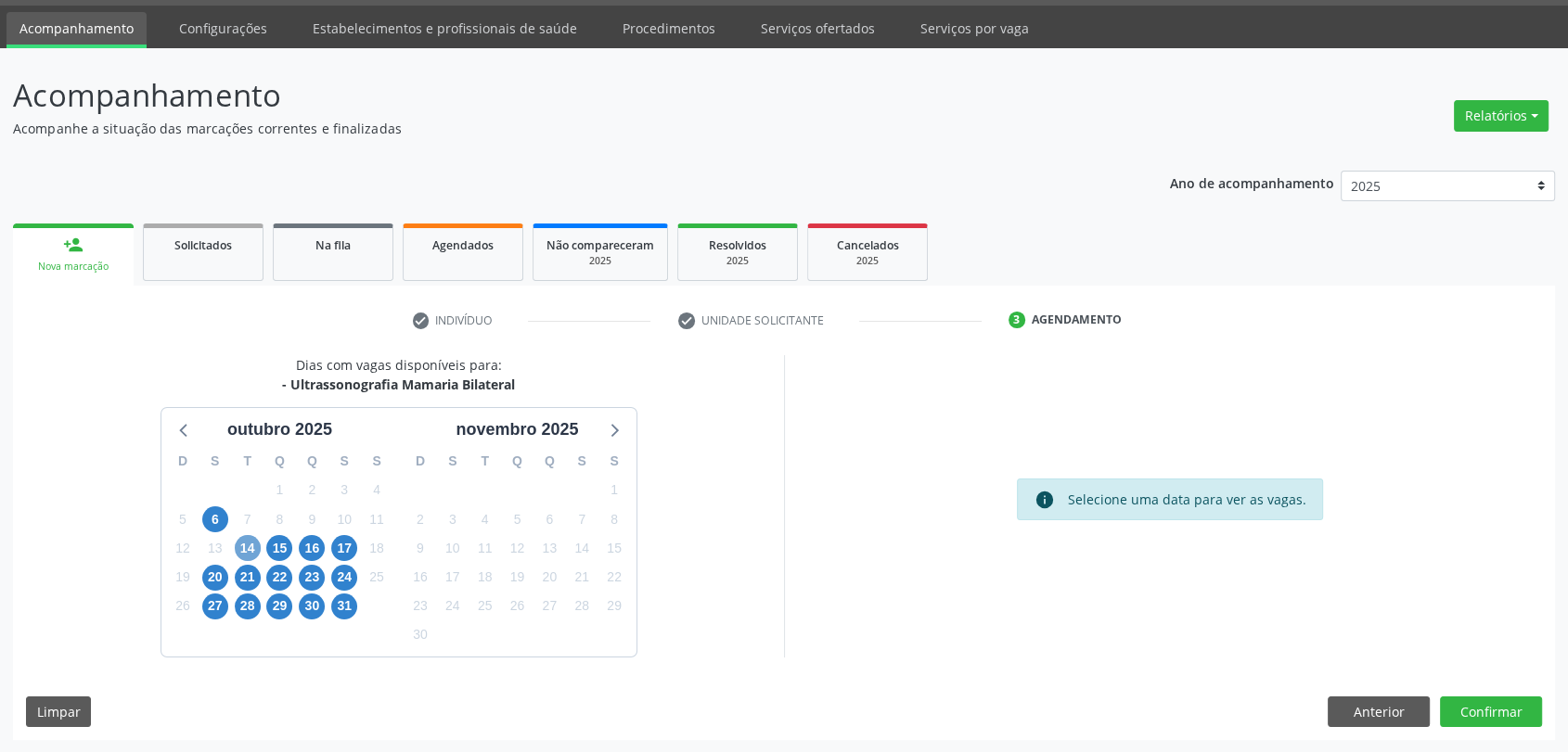
click at [244, 554] on span "14" at bounding box center [247, 547] width 26 height 26
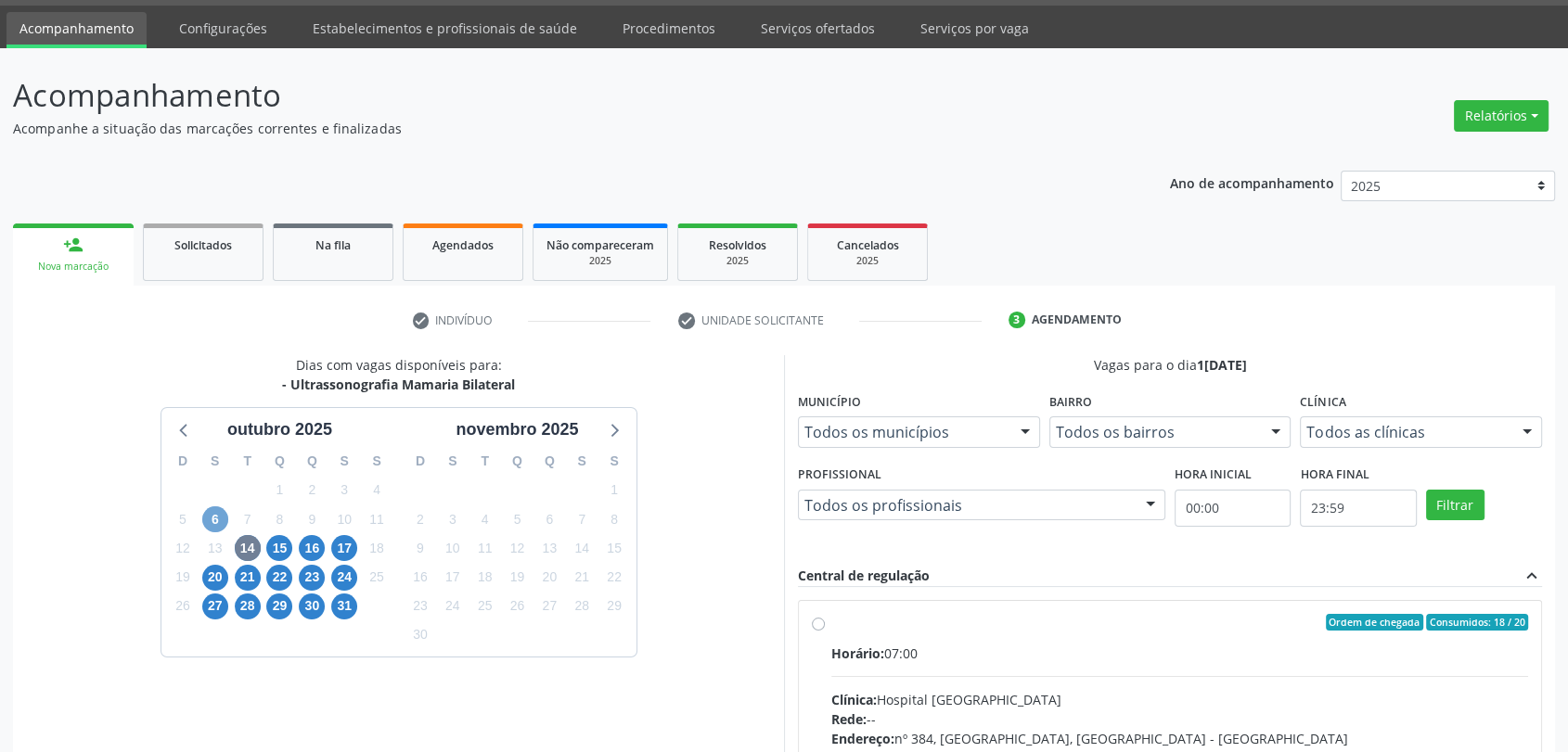
click at [214, 512] on span "6" at bounding box center [215, 519] width 26 height 26
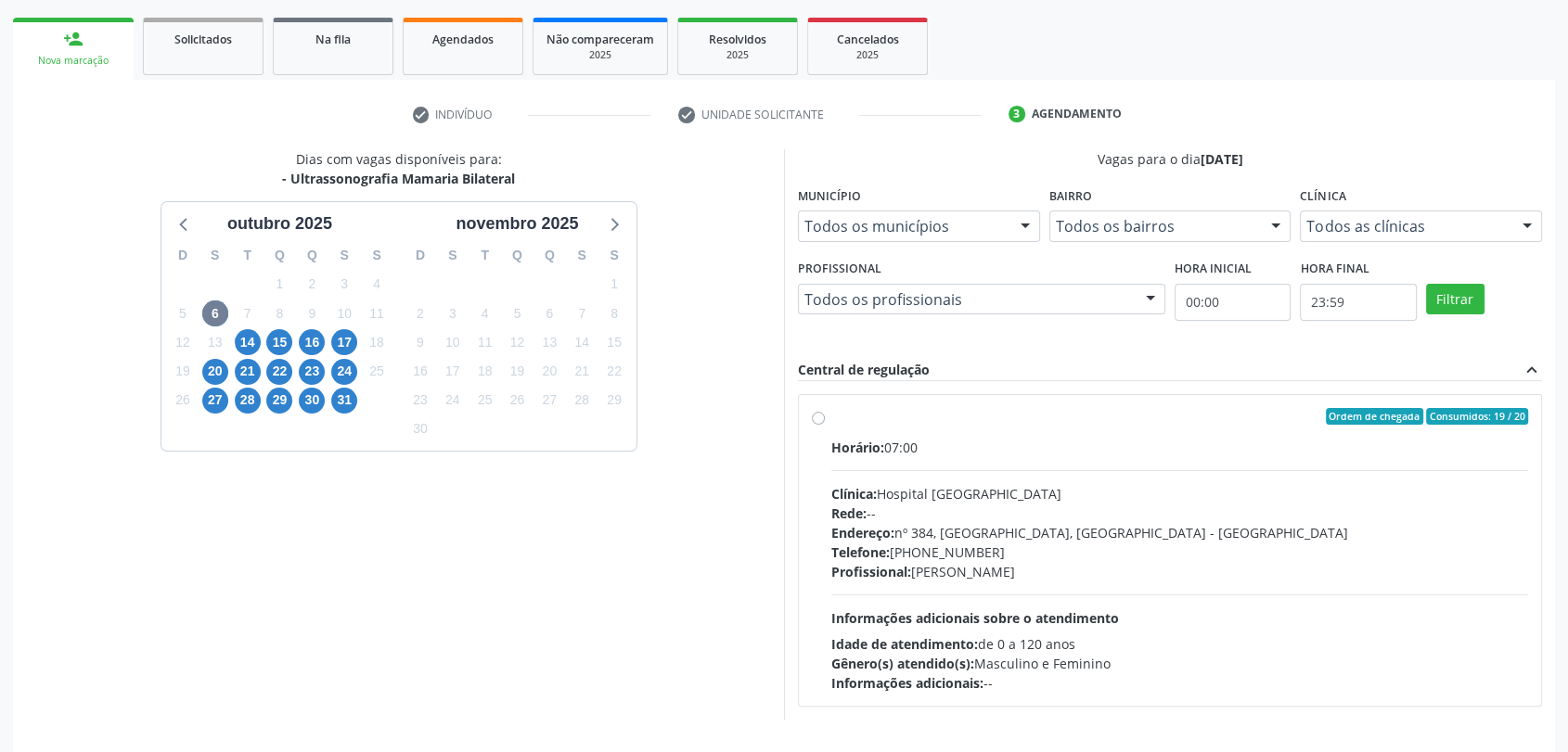
click at [928, 462] on div "Horário: 07:00 Clínica: Hospital [GEOGRAPHIC_DATA] Rede: -- Endereço: [STREET_A…" at bounding box center [1179, 565] width 697 height 255
click at [824, 424] on input "Ordem de chegada Consumidos: 19 / 20 Horário: 07:00 Clínica: Hospital [GEOGRAPH…" at bounding box center [818, 417] width 13 height 17
radio input "true"
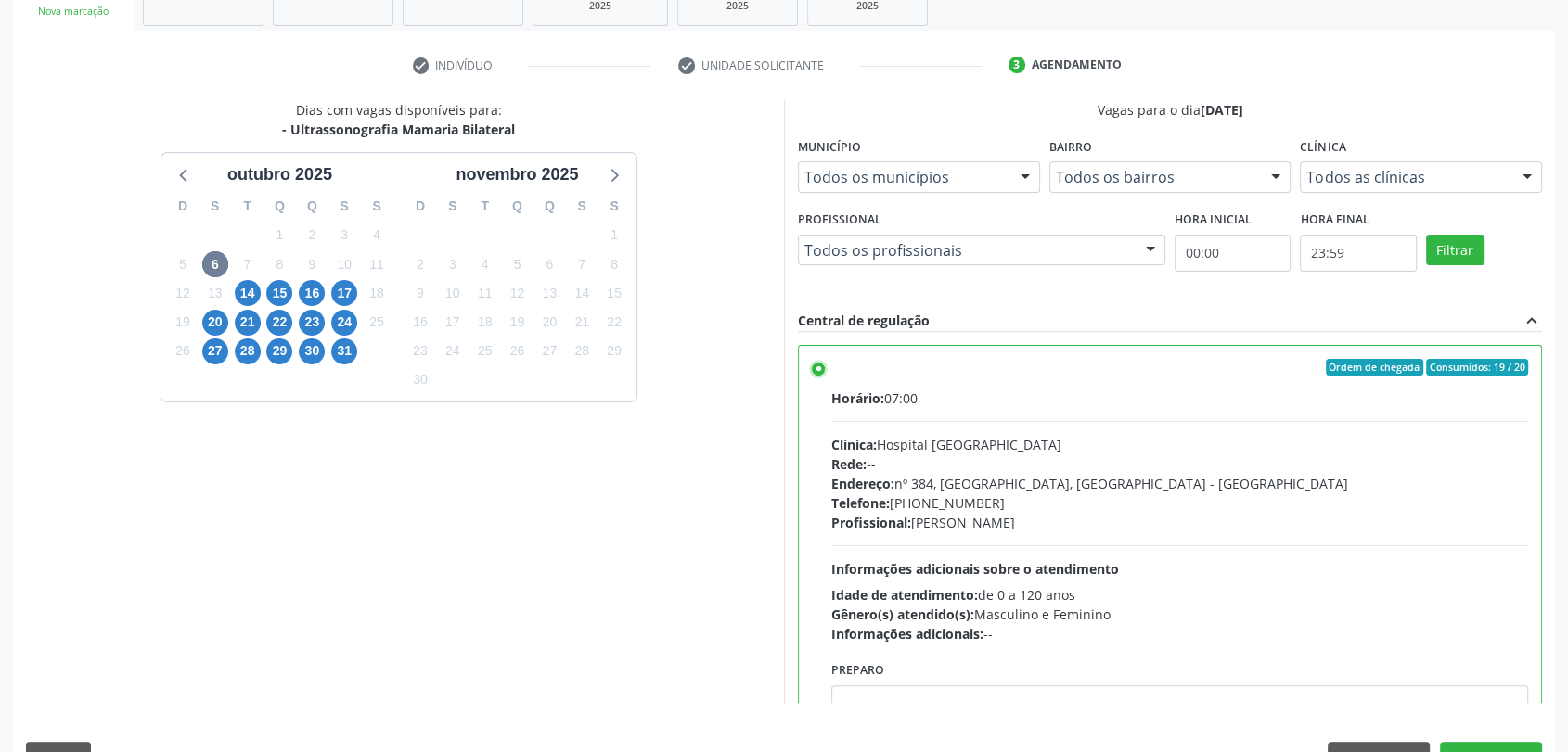
scroll to position [355, 0]
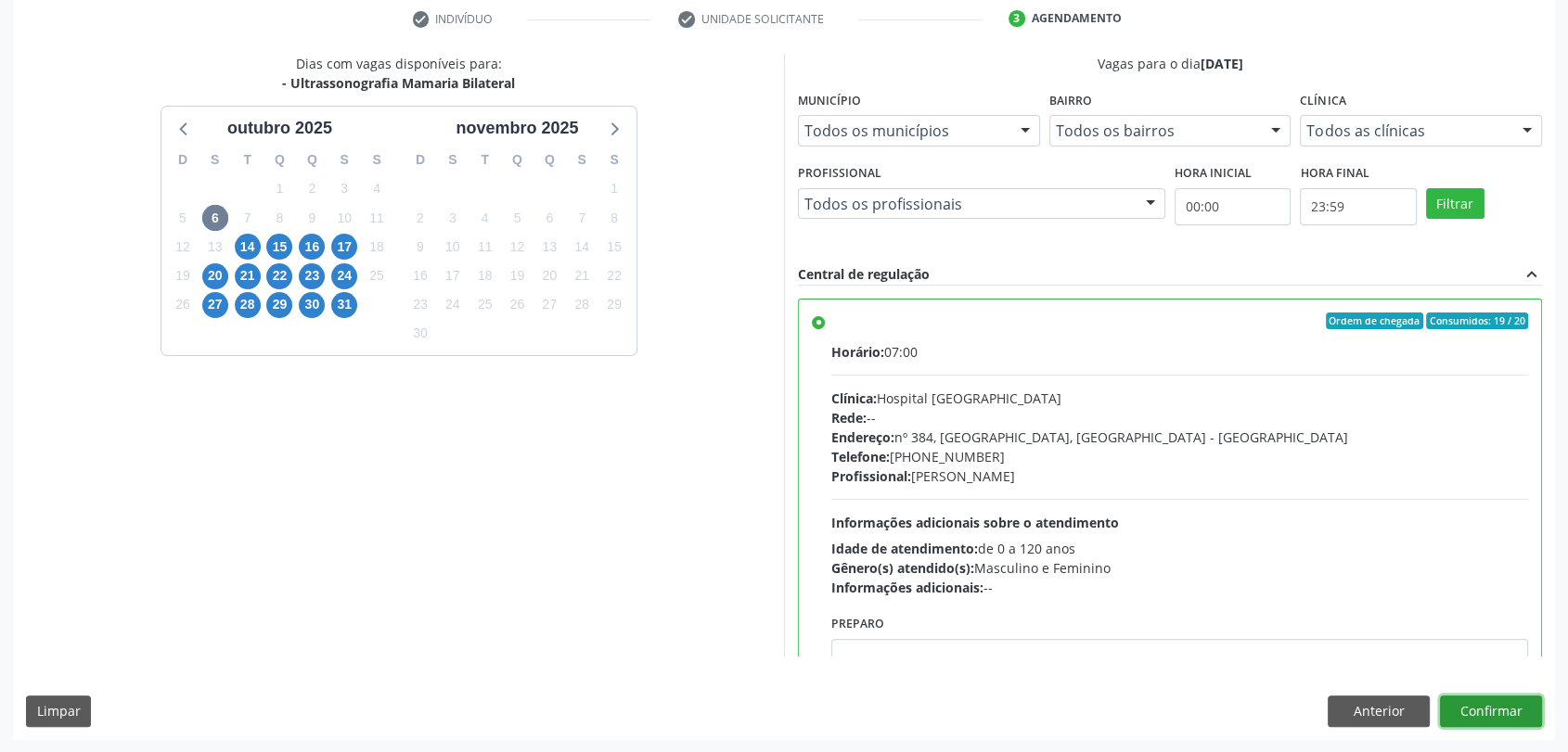
click at [1499, 709] on button "Confirmar" at bounding box center [1490, 710] width 102 height 31
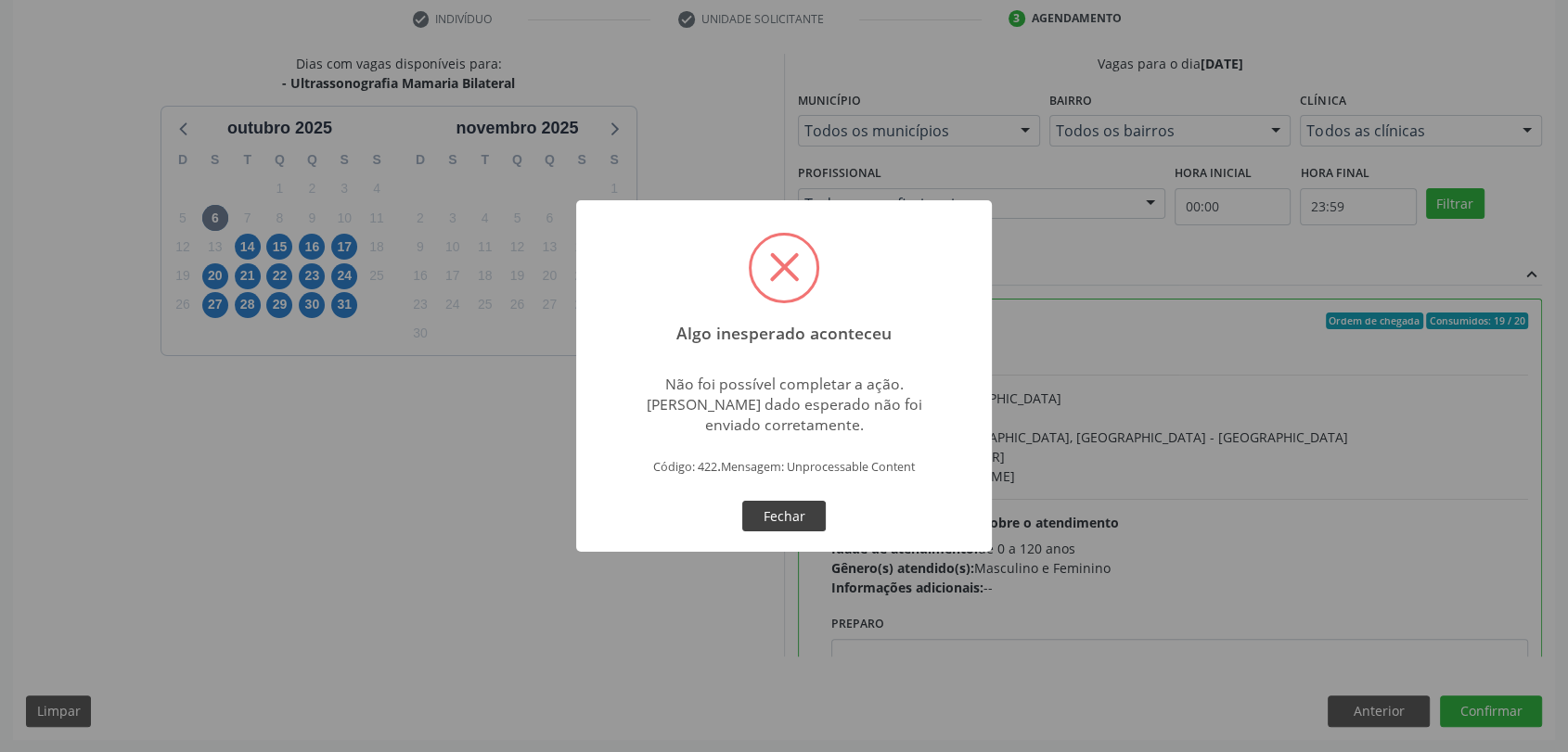
click at [777, 512] on button "Fechar" at bounding box center [784, 516] width 83 height 31
